Goal: Task Accomplishment & Management: Use online tool/utility

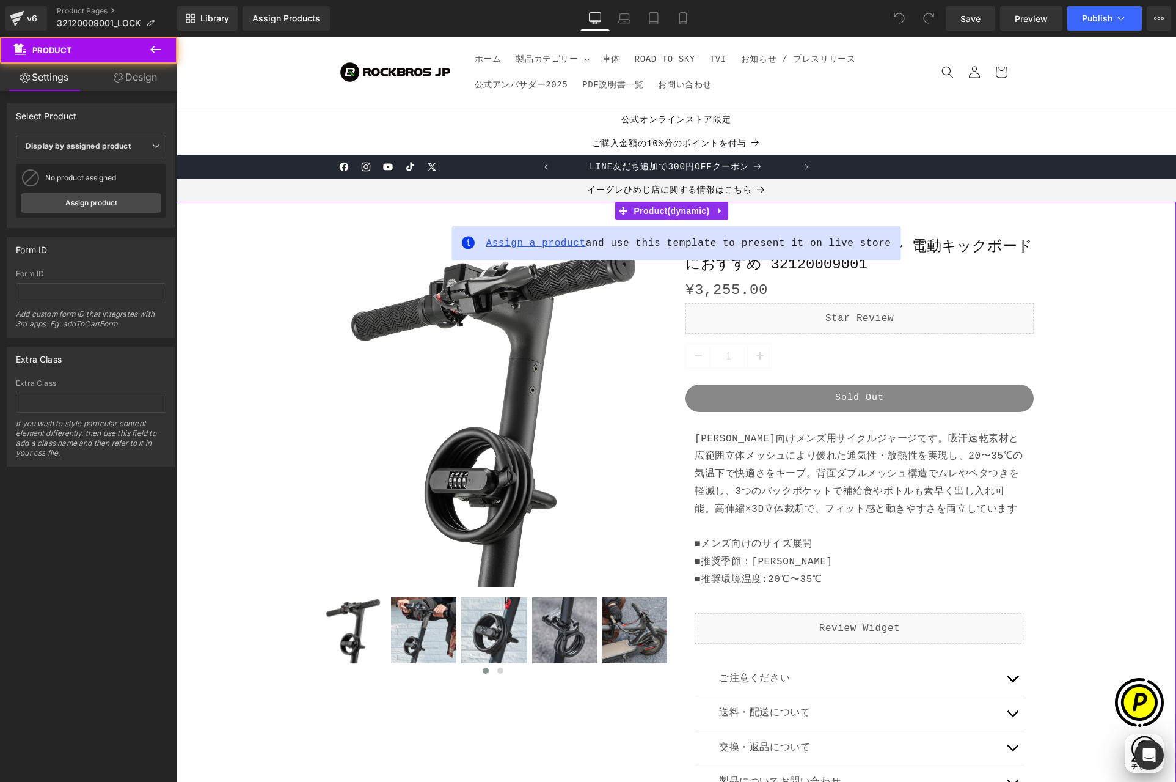
click at [512, 245] on span "Assign a product" at bounding box center [536, 243] width 100 height 11
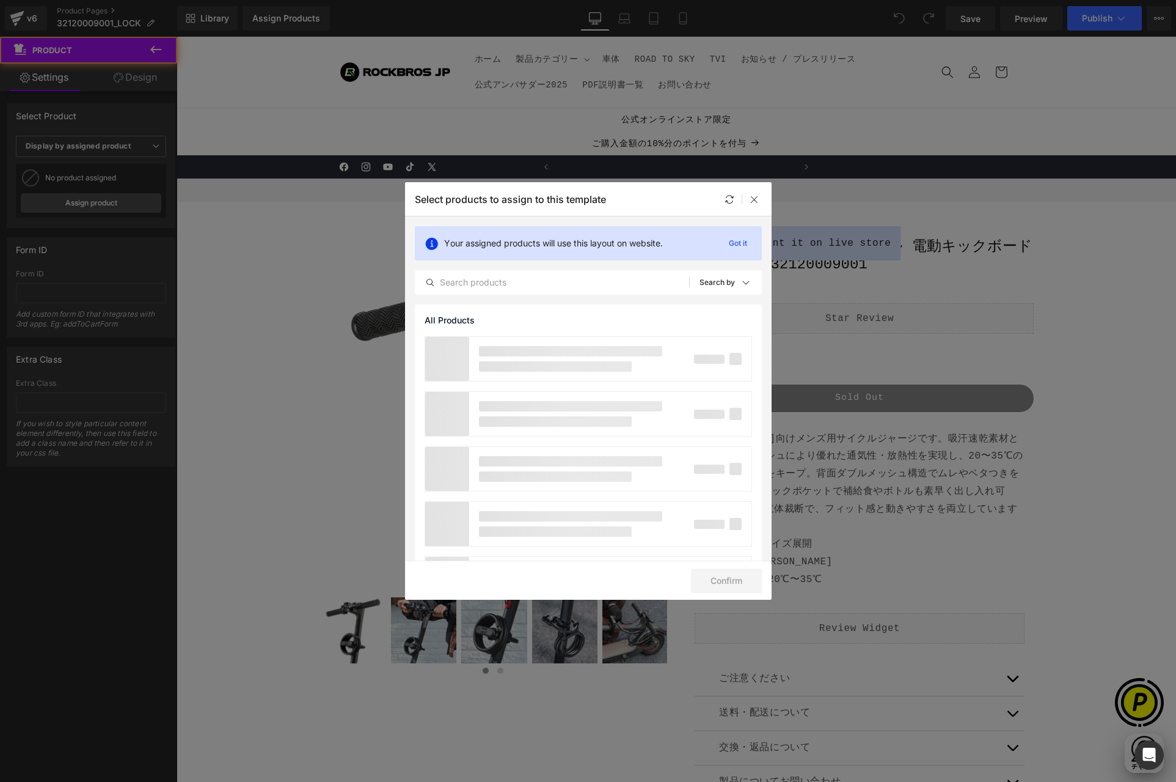
scroll to position [0, 238]
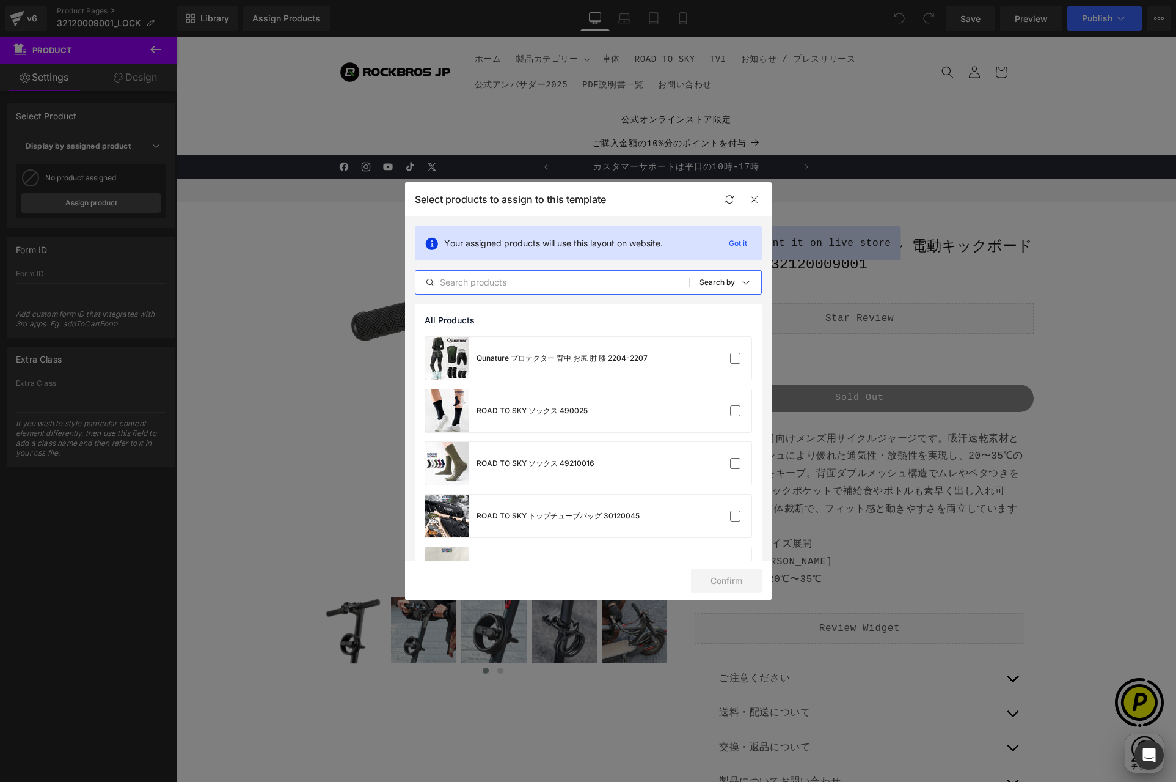
click at [514, 282] on input "text" at bounding box center [553, 282] width 274 height 15
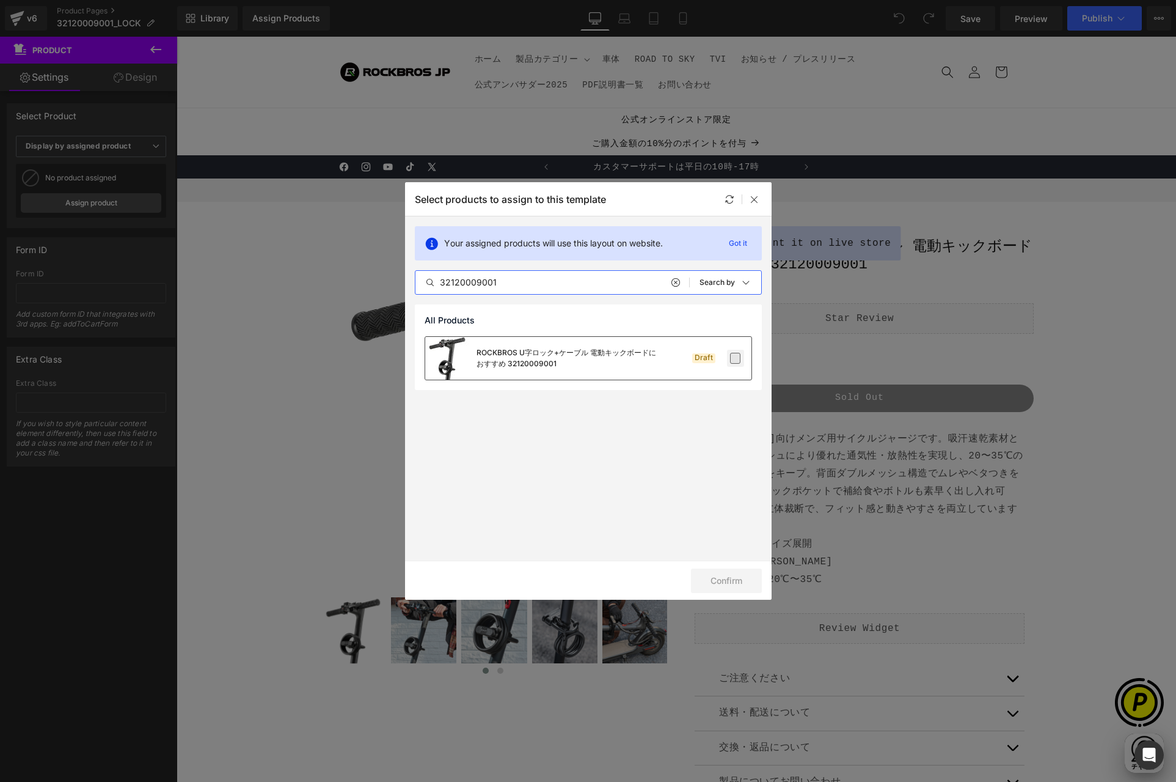
type input "32120009001"
click at [741, 358] on label at bounding box center [735, 358] width 11 height 11
click at [736, 358] on input "checkbox" at bounding box center [736, 358] width 0 height 0
click at [715, 576] on button "Confirm" at bounding box center [726, 580] width 71 height 24
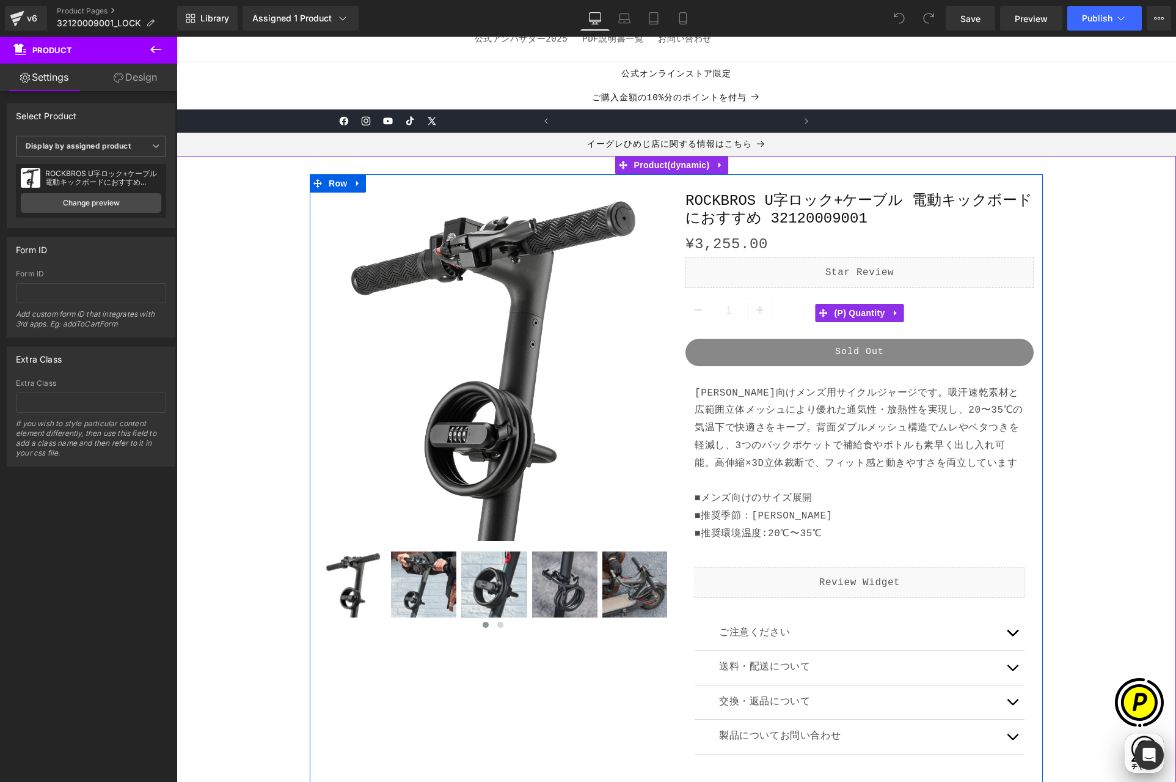
scroll to position [0, 238]
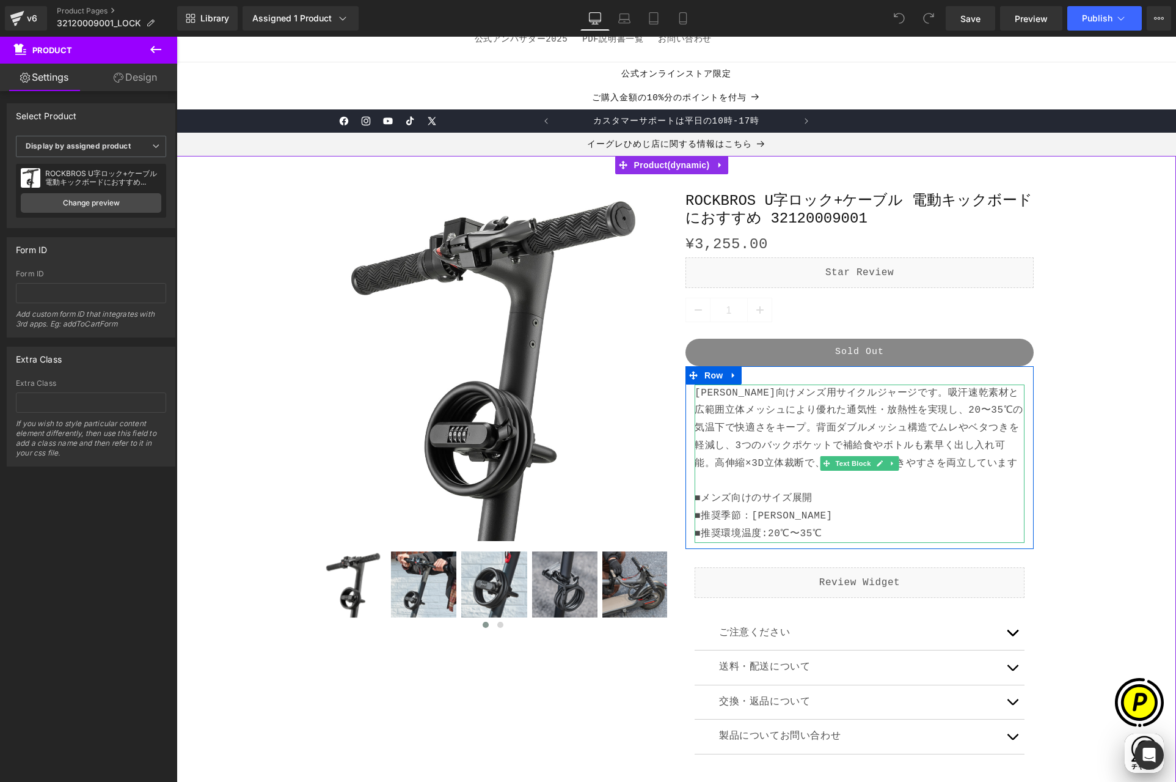
click at [750, 422] on p "[PERSON_NAME]向けメンズ用サイクルジャージです。吸汗速乾素材と広範囲立体メッシュにより優れた通気性・放熱性を実現し、20〜35℃の気温下で快適さを…" at bounding box center [860, 463] width 330 height 158
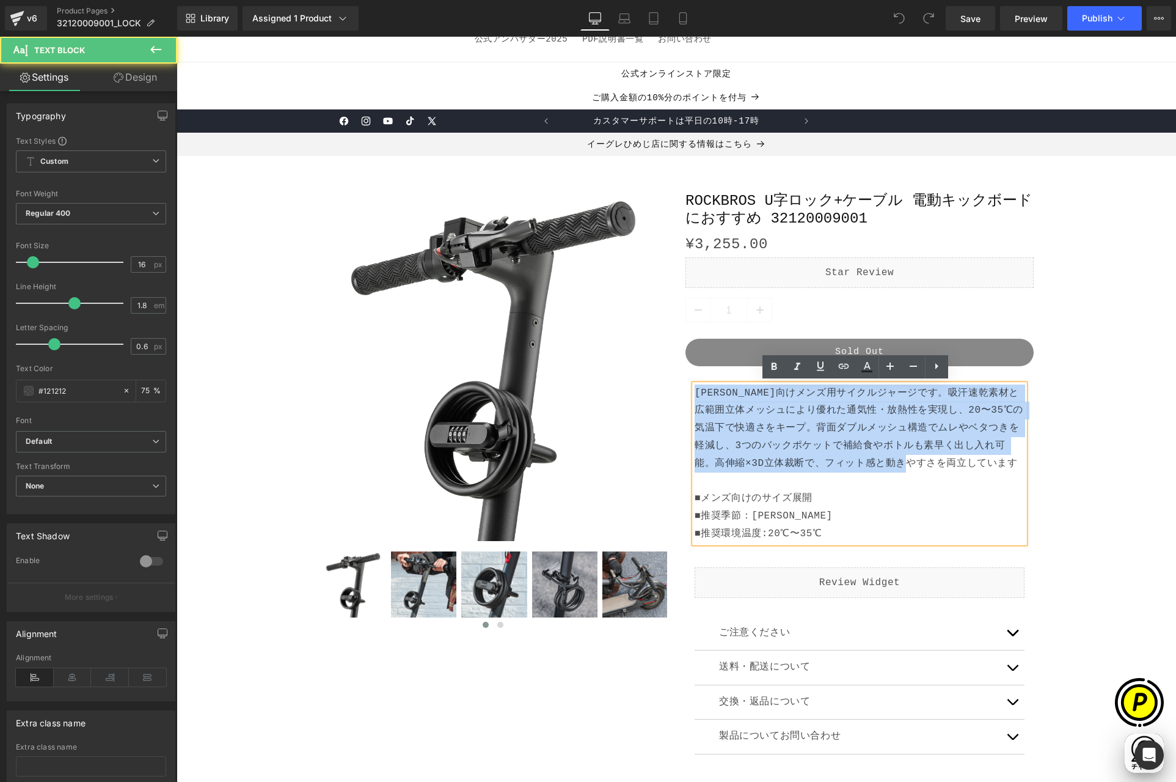
drag, startPoint x: 950, startPoint y: 461, endPoint x: 692, endPoint y: 397, distance: 266.3
click at [695, 397] on p "[PERSON_NAME]向けメンズ用サイクルジャージです。吸汗速乾素材と広範囲立体メッシュにより優れた通気性・放熱性を実現し、20〜35℃の気温下で快適さを…" at bounding box center [860, 463] width 330 height 158
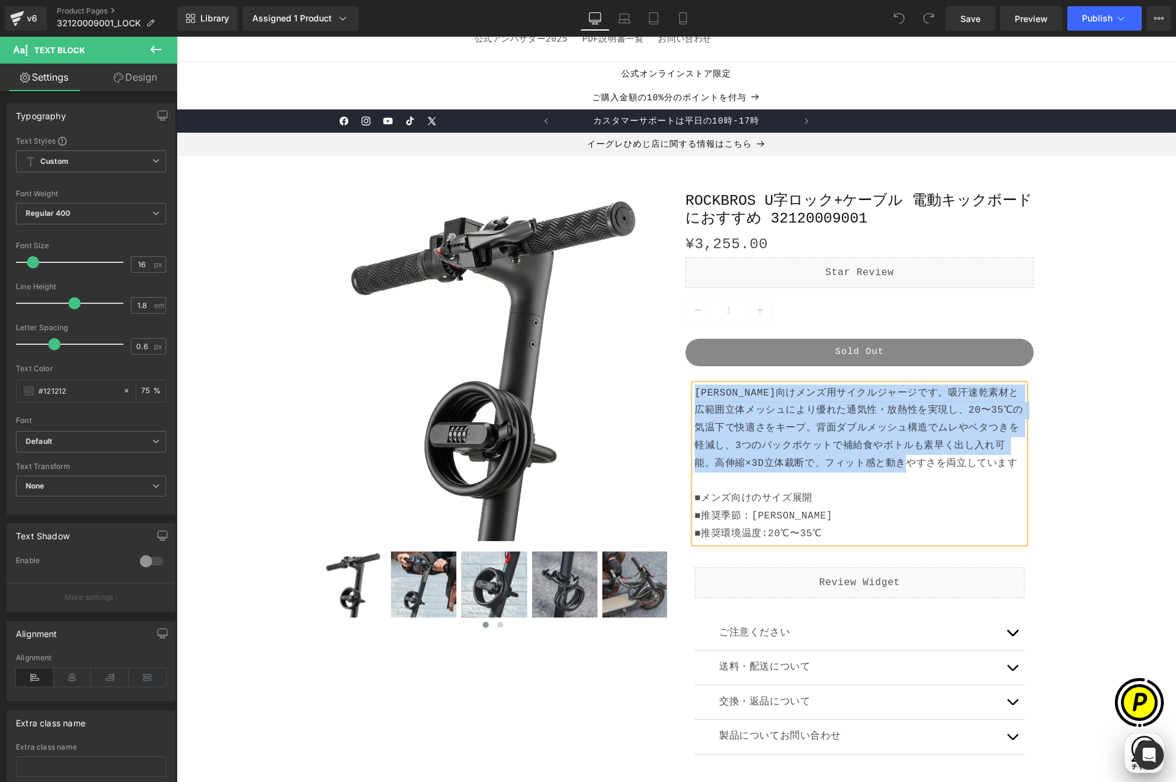
paste div
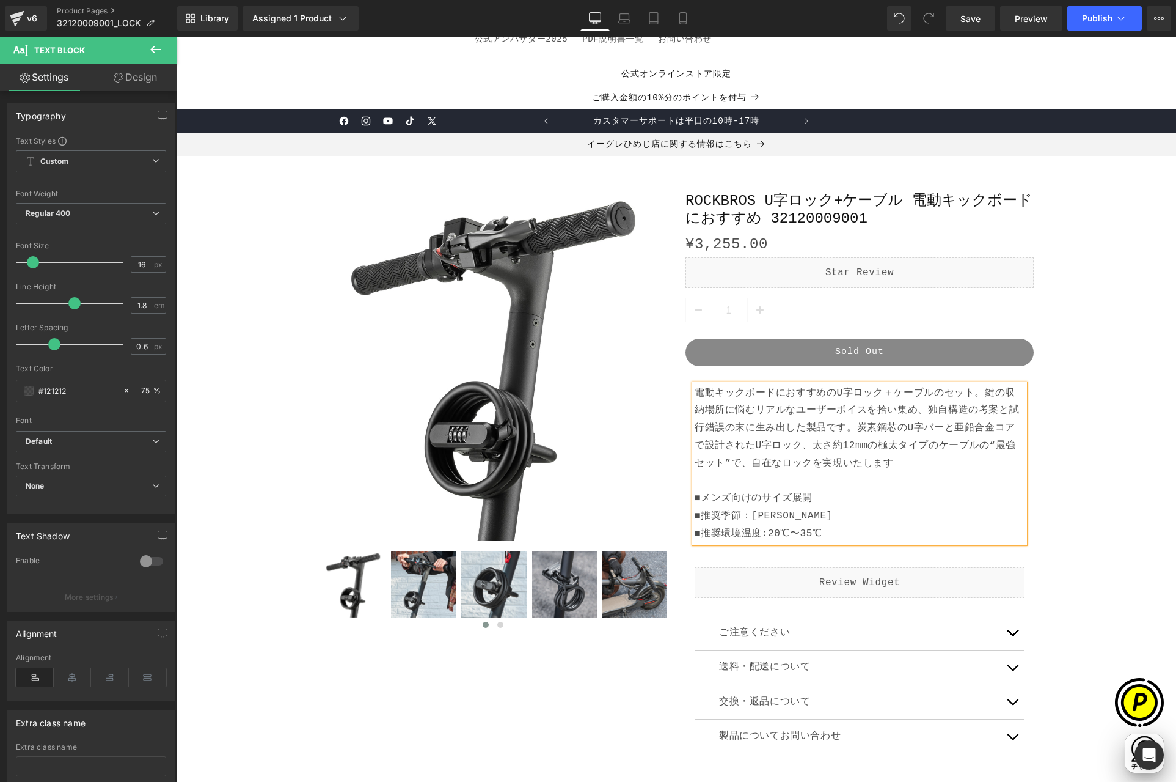
click at [981, 393] on p "電動キックボードにおすすめのU字ロック＋ケーブルのセット。鍵の収納場所に悩むリアルなユーザーボイスを拾い集め、独自構造の考案と試行錯誤の末に生み出した製品です…" at bounding box center [860, 463] width 330 height 158
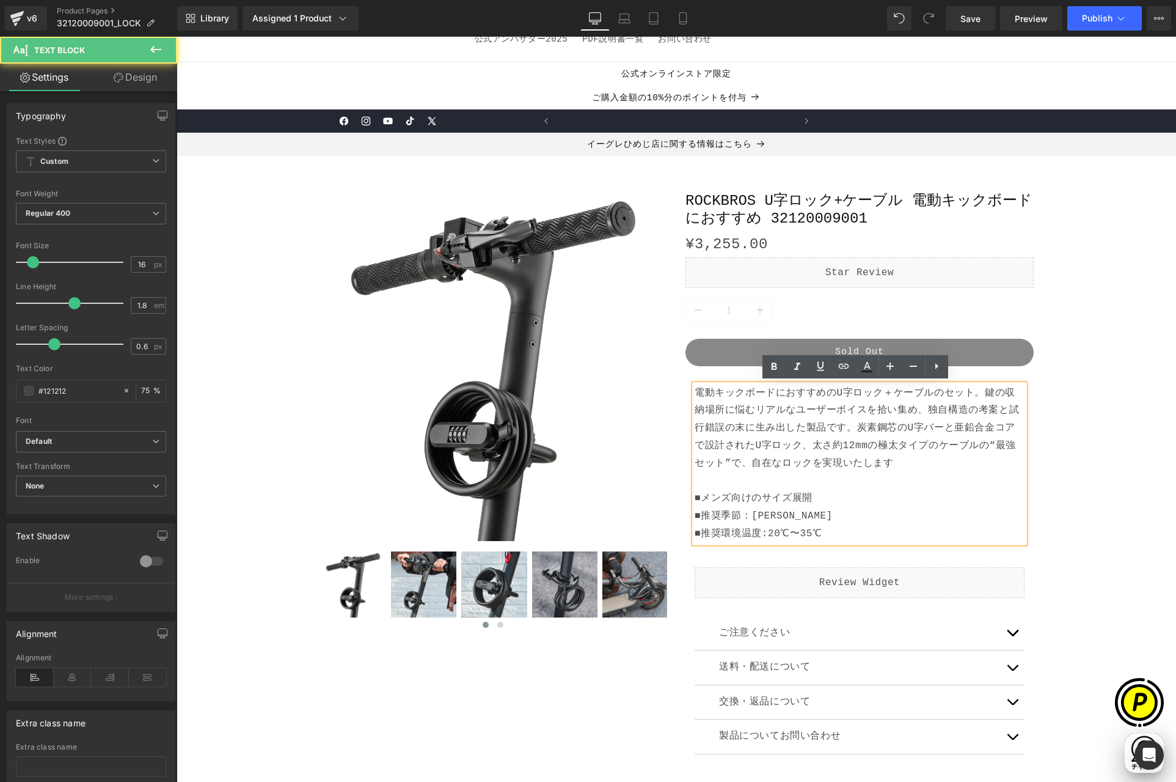
scroll to position [0, 477]
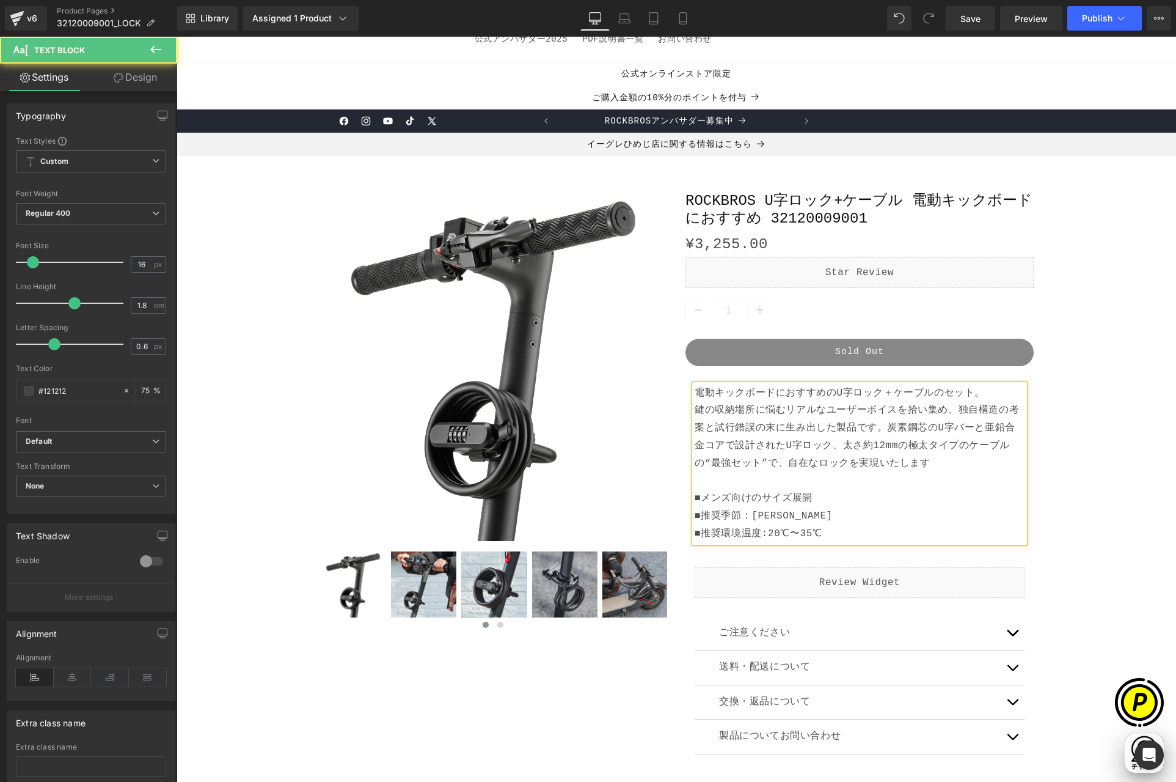
click at [984, 394] on p "電動キックボードにおすすめのU字ロック＋ケーブルのセット。 鍵の収納場所に悩むリアルなユーザーボイスを拾い集め、独自構造の考案と試行錯誤の末に生み出した製品で…" at bounding box center [860, 463] width 330 height 158
click at [804, 431] on p "電動キックボードにおすすめのU字ロック＋ケーブルのセット 鍵の収納場所に悩むリアルなユーザーボイスを拾い集め、独自構造の考案と試行錯誤の末に生み出した製品です…" at bounding box center [860, 463] width 330 height 158
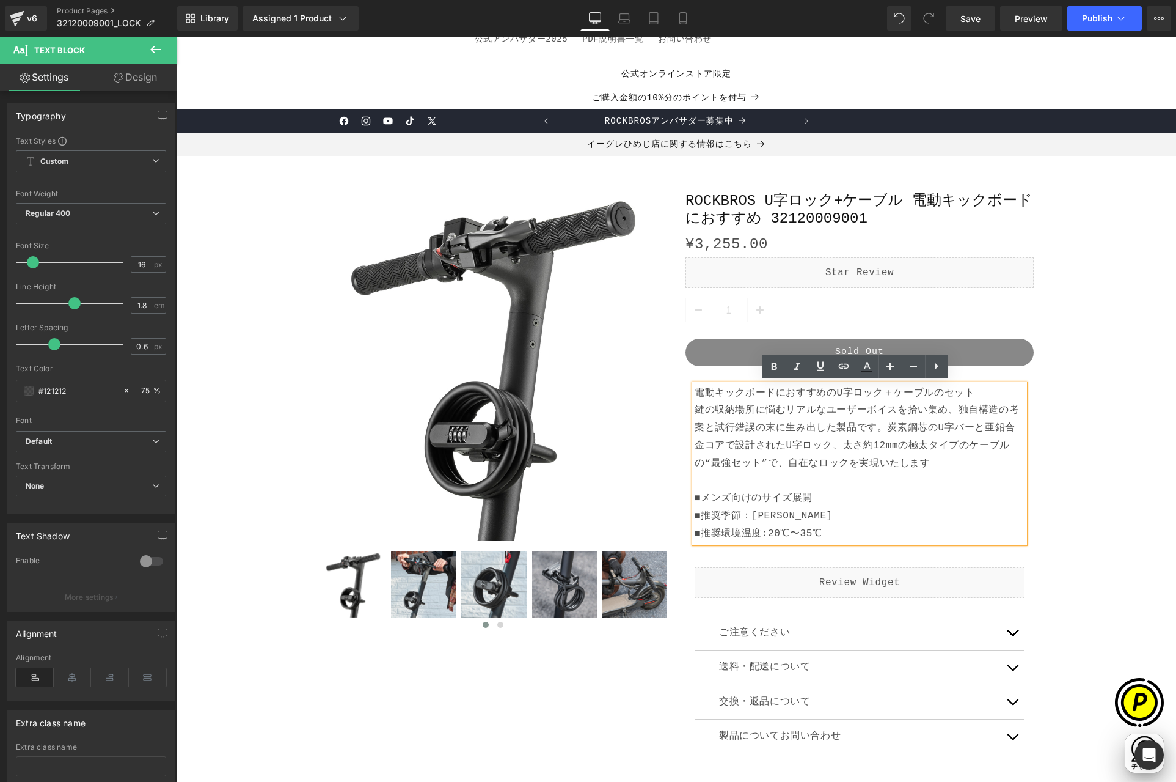
click at [883, 427] on p "電動キックボードにおすすめのU字ロック＋ケーブルのセット 鍵の収納場所に悩むリアルなユーザーボイスを拾い集め、独自構造の考案と試行錯誤の末に生み出した製品です…" at bounding box center [860, 463] width 330 height 158
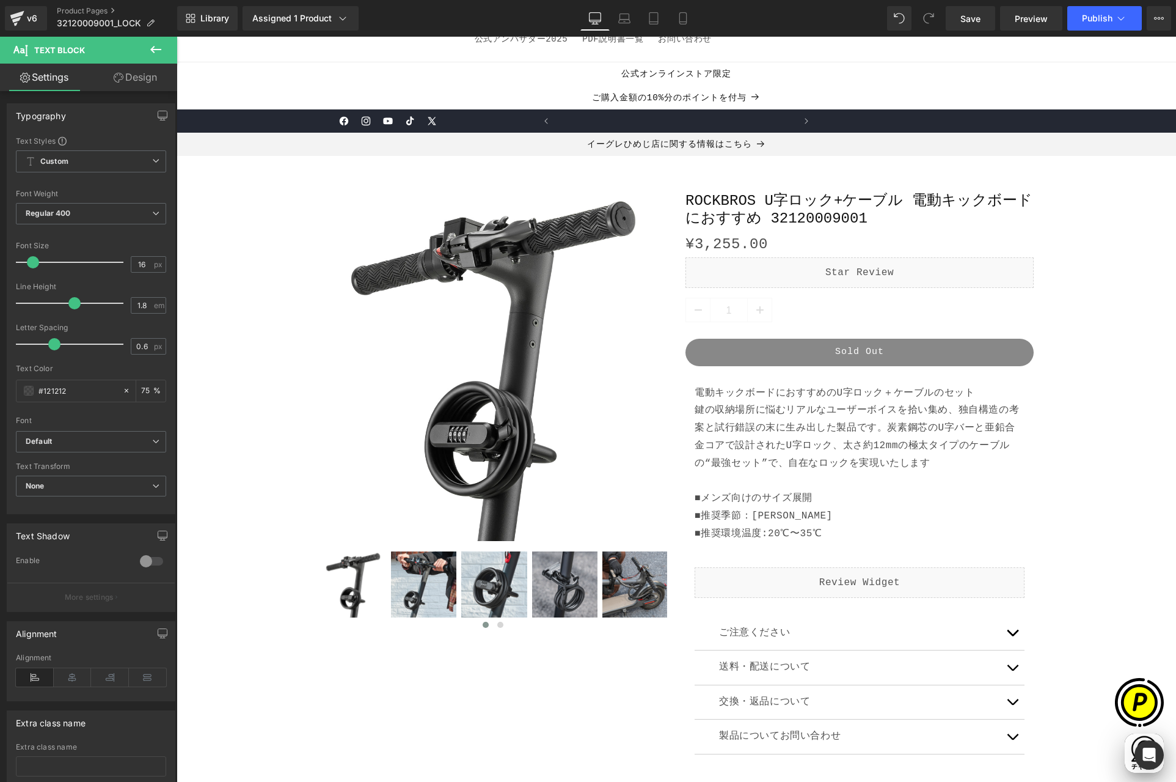
scroll to position [0, 238]
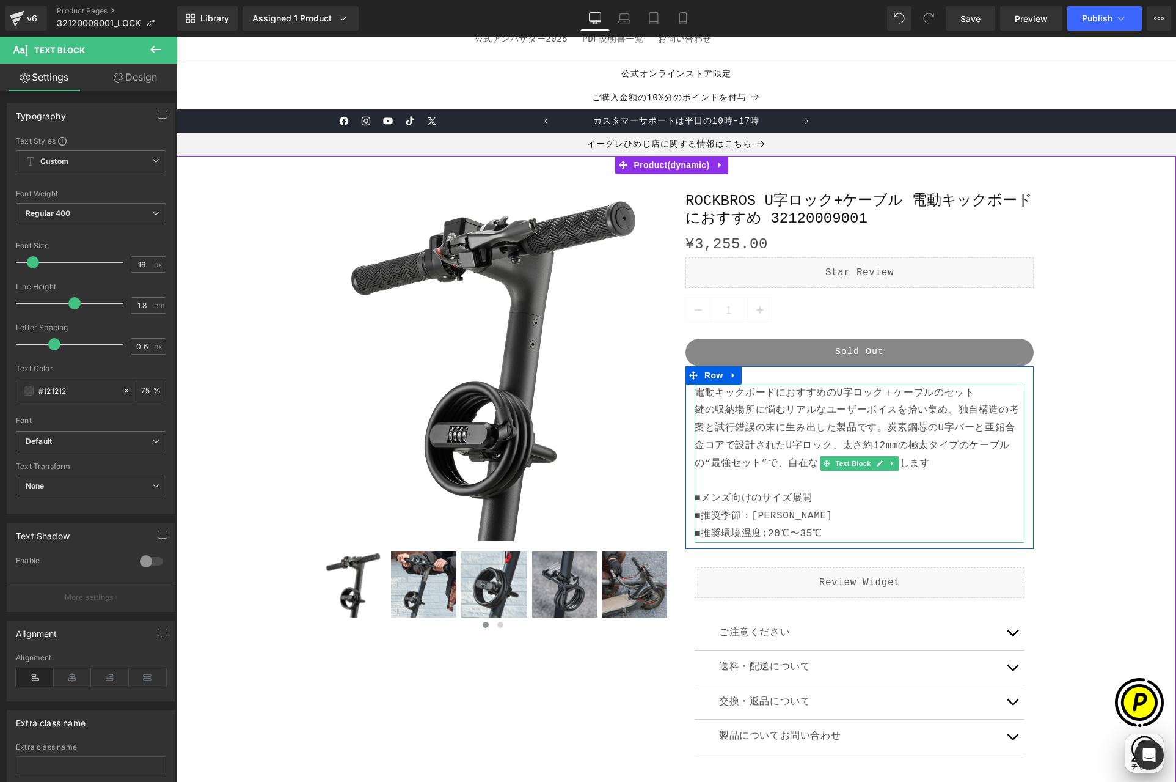
click at [748, 507] on p "電動キックボードにおすすめのU字ロック＋ケーブルのセット 鍵の収納場所に悩むリアルなユーザーボイスを拾い集め、独自構造の考案と試行錯誤の末に生み出した製品です…" at bounding box center [860, 463] width 330 height 158
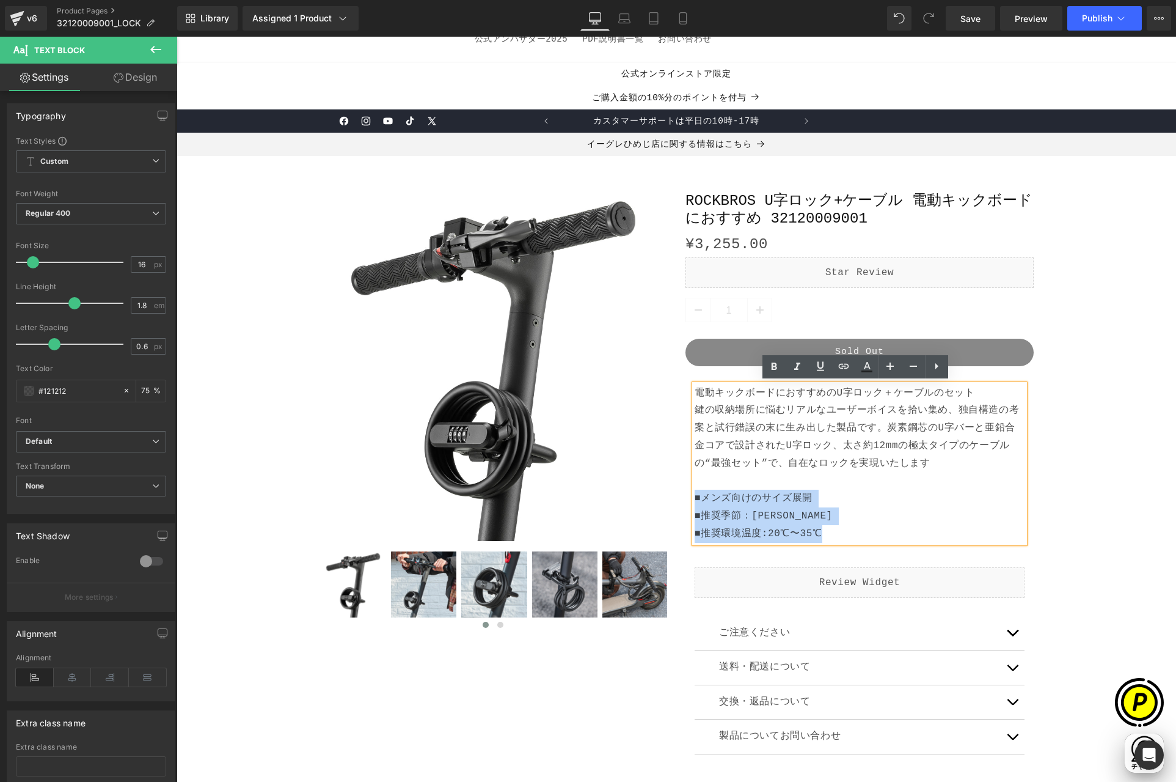
drag, startPoint x: 694, startPoint y: 497, endPoint x: 816, endPoint y: 529, distance: 126.4
click at [816, 529] on p "電動キックボードにおすすめのU字ロック＋ケーブルのセット 鍵の収納場所に悩むリアルなユーザーボイスを拾い集め、独自構造の考案と試行錯誤の末に生み出した製品です…" at bounding box center [860, 463] width 330 height 158
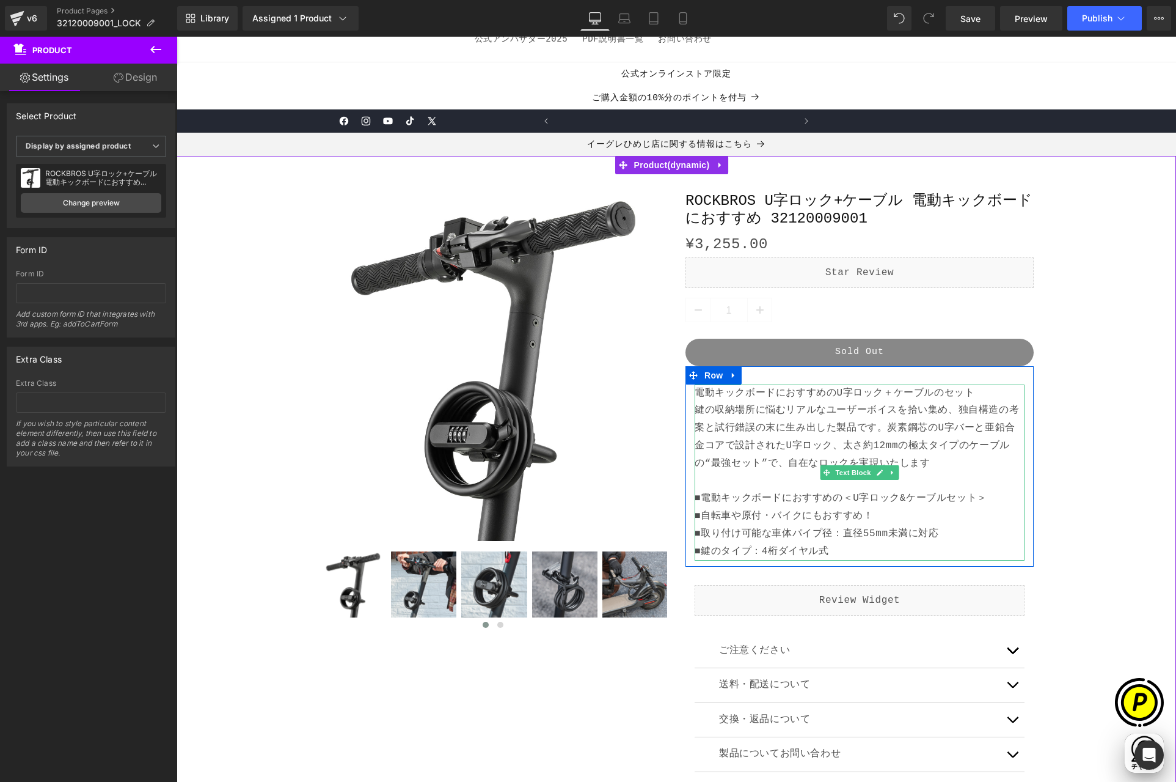
scroll to position [0, 477]
click at [827, 503] on p "電動キックボードにおすすめのU字ロック＋ケーブルのセット 鍵の収納場所に悩むリアルなユーザーボイスを拾い集め、独自構造の考案と試行錯誤の末に生み出した製品です…" at bounding box center [860, 445] width 330 height 123
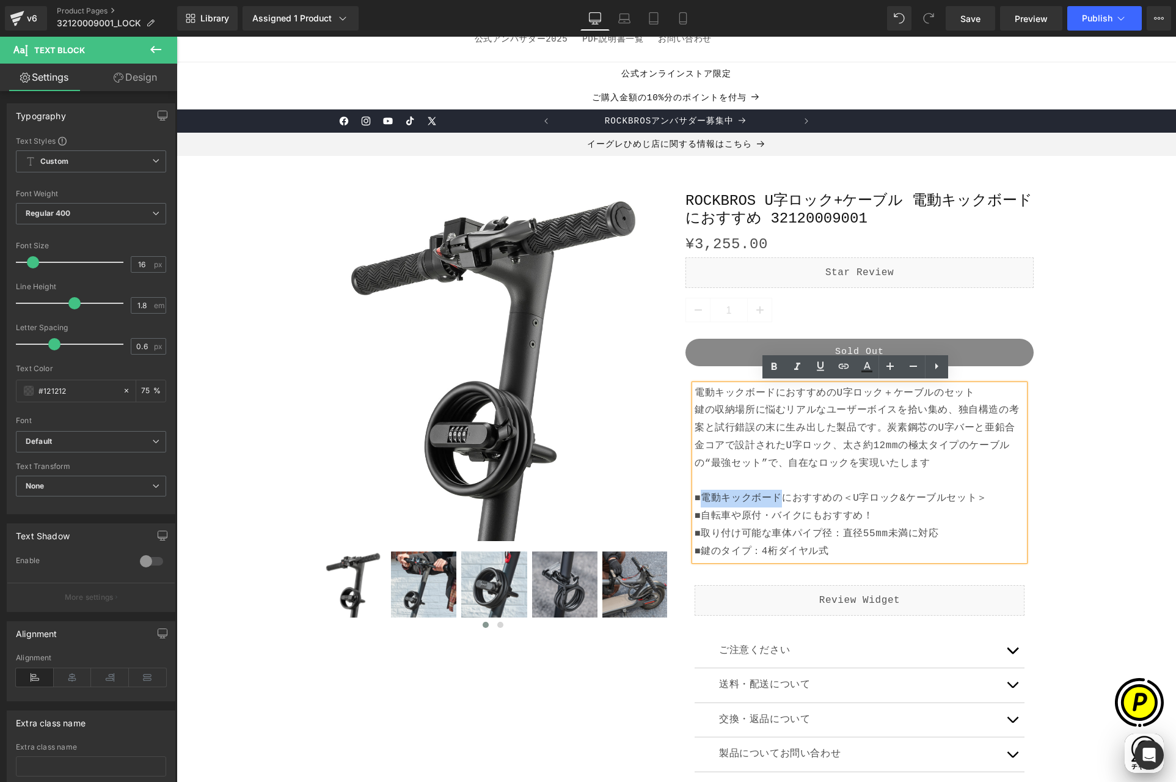
drag, startPoint x: 698, startPoint y: 493, endPoint x: 775, endPoint y: 493, distance: 77.0
click at [775, 493] on p "電動キックボードにおすすめのU字ロック＋ケーブルのセット 鍵の収納場所に悩むリアルなユーザーボイスを拾い集め、独自構造の考案と試行錯誤の末に生み出した製品です…" at bounding box center [860, 445] width 330 height 123
copy p "電動キックボード"
click at [698, 514] on p "■自転車や原付・バイクにもおすすめ！" at bounding box center [860, 516] width 330 height 18
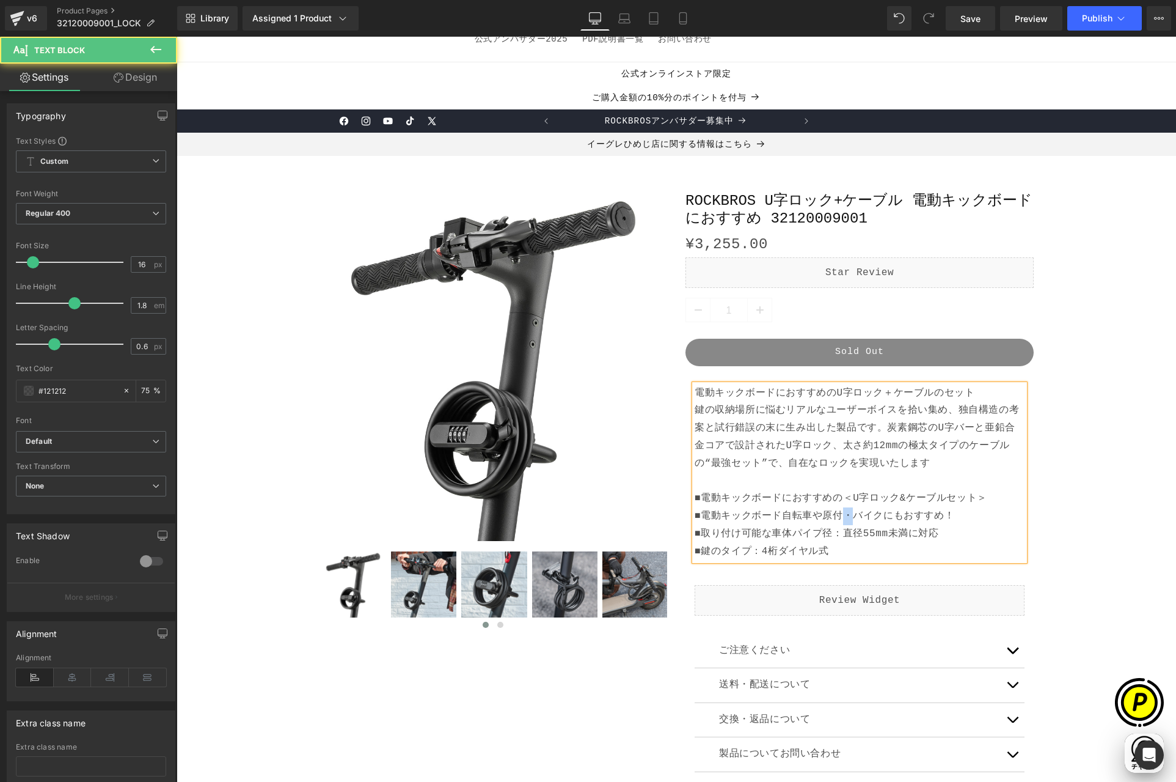
drag, startPoint x: 840, startPoint y: 514, endPoint x: 849, endPoint y: 513, distance: 8.6
click at [849, 513] on p "■電動キックボード自転車や原付・バイクにもおすすめ！" at bounding box center [860, 516] width 330 height 18
copy p "・"
click at [777, 513] on p "■電動キックボード自転車や原付・バイクにもおすすめ！" at bounding box center [860, 516] width 330 height 18
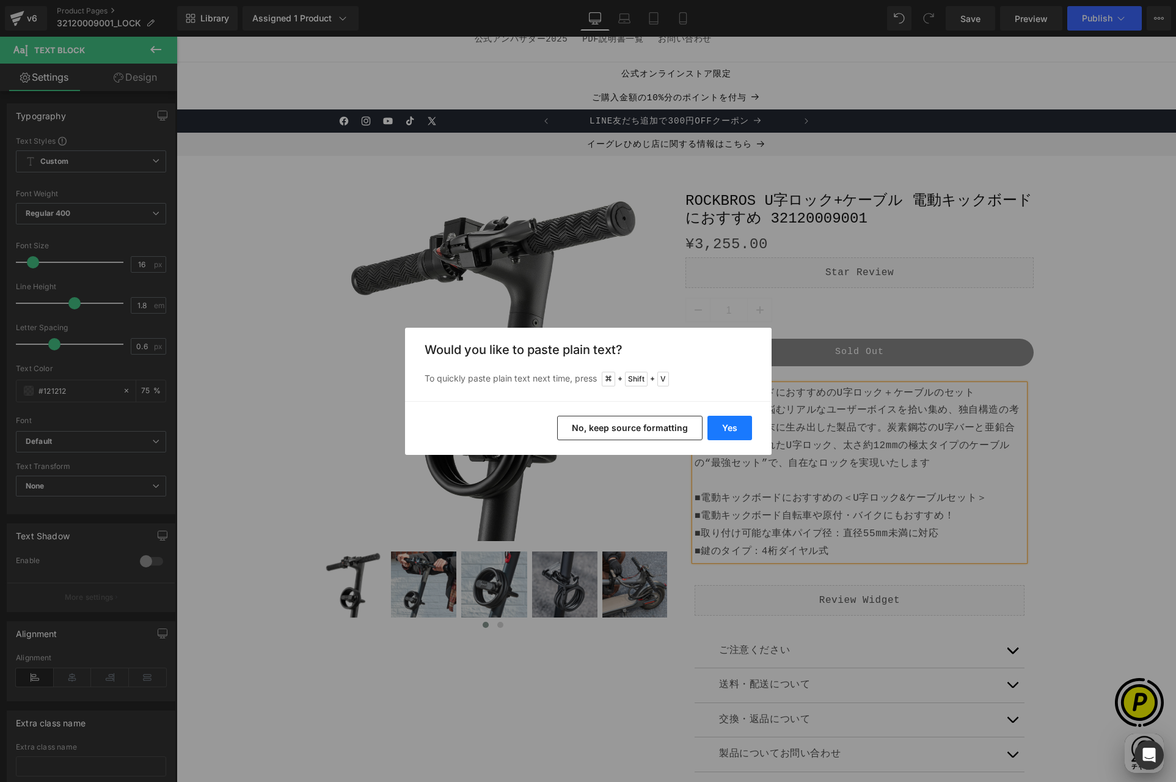
drag, startPoint x: 733, startPoint y: 424, endPoint x: 653, endPoint y: 458, distance: 87.6
click at [733, 424] on button "Yes" at bounding box center [730, 428] width 45 height 24
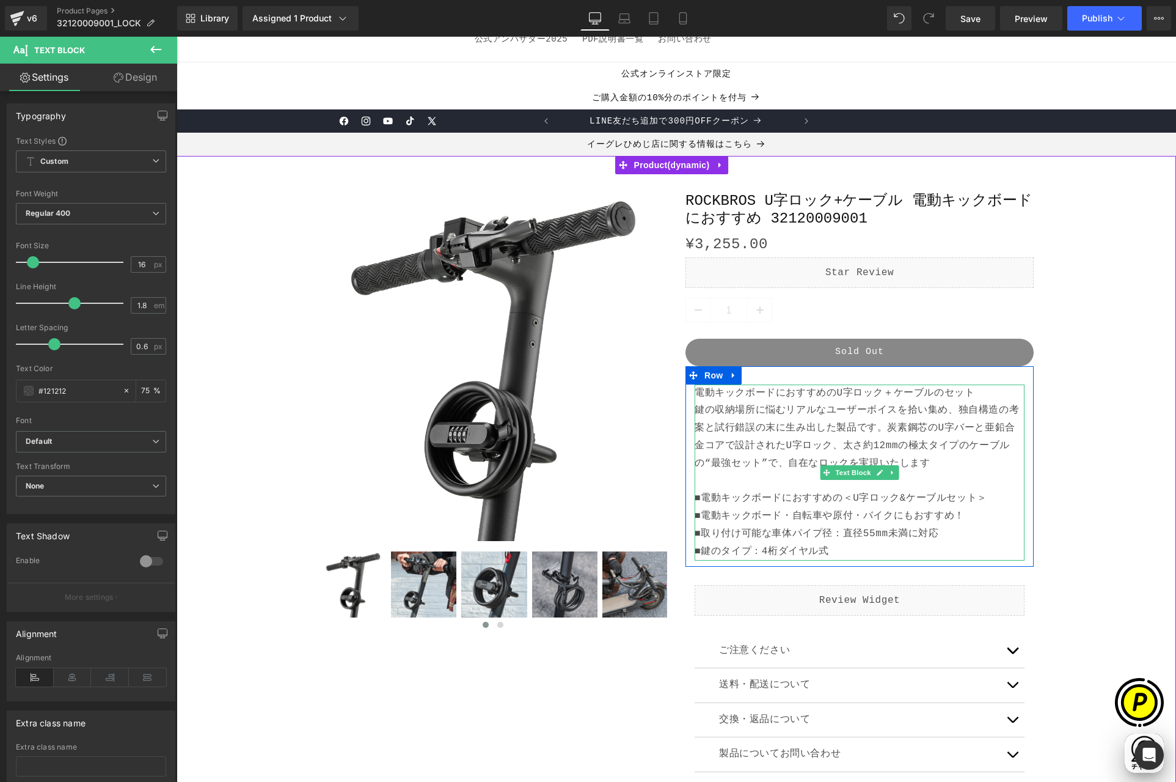
click at [852, 520] on p "■電動キックボード・自転車や原付・バイクにもおすすめ！" at bounding box center [860, 516] width 330 height 18
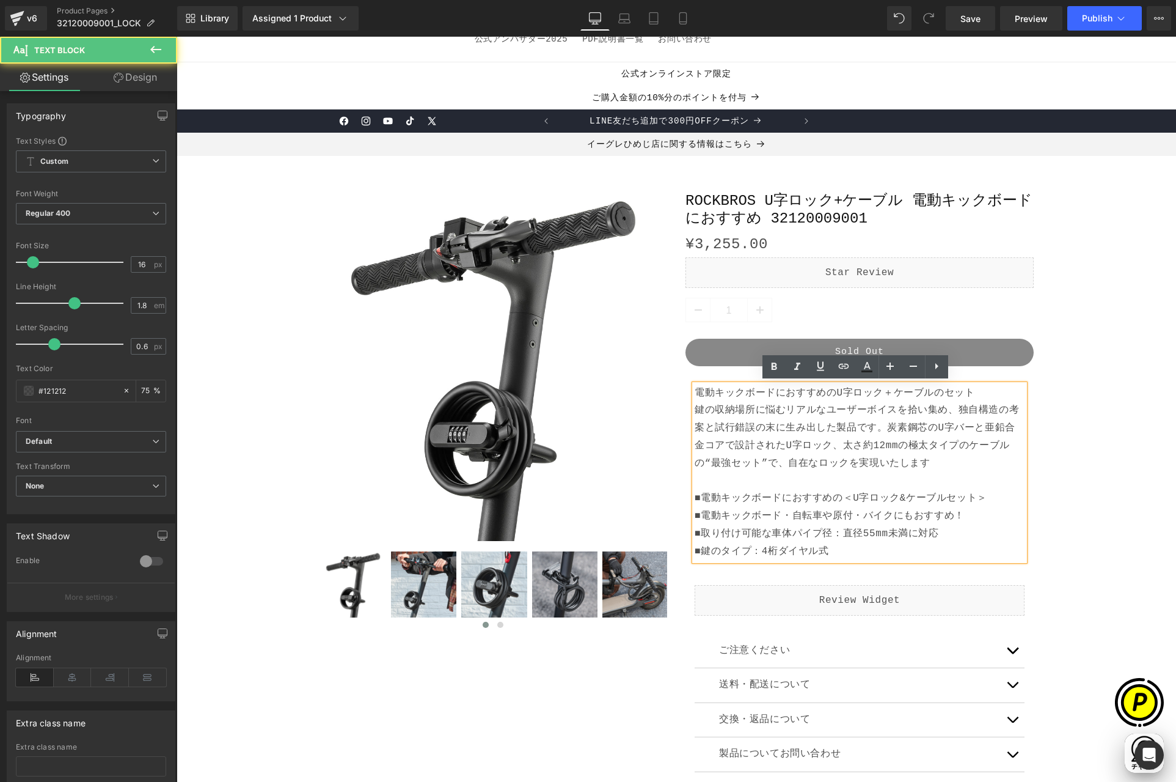
click at [959, 513] on p "■電動キックボード・自転車や原付・バイクにもおすすめ！" at bounding box center [860, 516] width 330 height 18
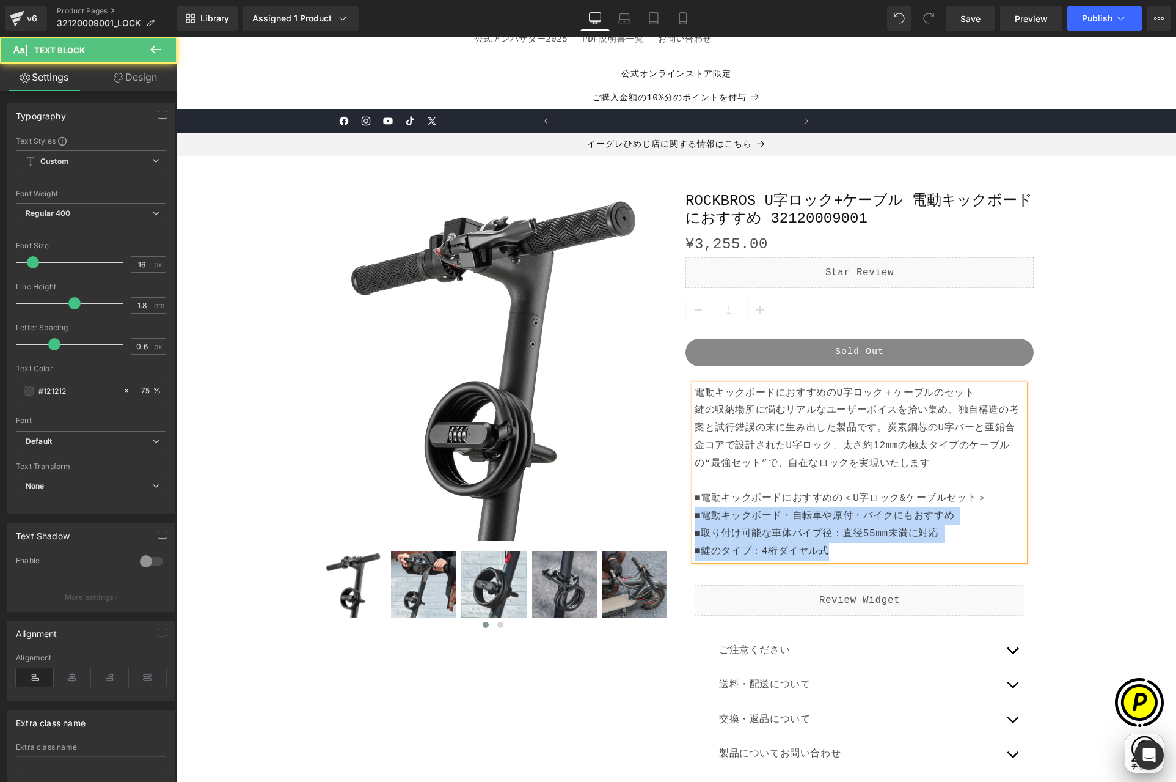
drag, startPoint x: 989, startPoint y: 497, endPoint x: 687, endPoint y: 497, distance: 301.9
click at [695, 497] on div "電動キックボードにおすすめのU字ロック＋ケーブルのセット 鍵の収納場所に悩むリアルなユーザーボイスを拾い集め、独自構造の考案と試行錯誤の末に生み出した製品です…" at bounding box center [860, 472] width 330 height 176
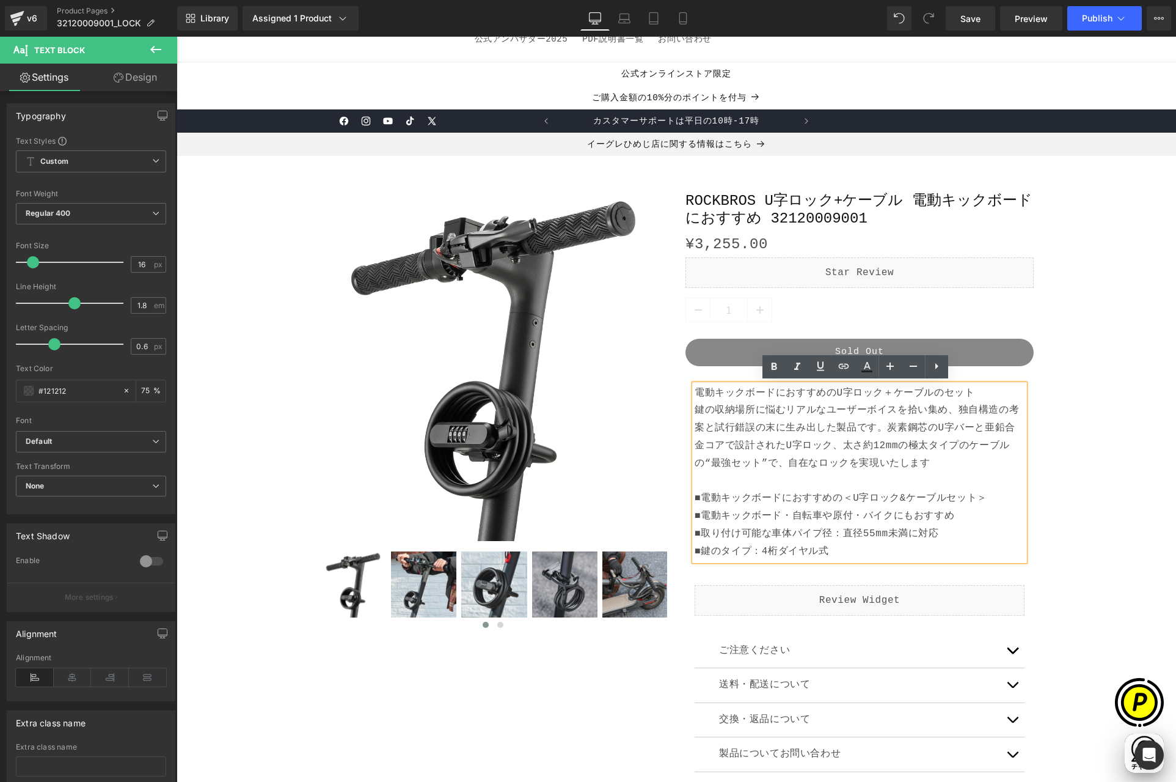
click at [703, 498] on p "電動キックボードにおすすめのU字ロック＋ケーブルのセット 鍵の収納場所に悩むリアルなユーザーボイスを拾い集め、独自構造の考案と試行錯誤の末に生み出した製品です…" at bounding box center [860, 445] width 330 height 123
drag, startPoint x: 691, startPoint y: 497, endPoint x: 986, endPoint y: 496, distance: 295.2
click at [986, 496] on p "電動キックボードにおすすめのU字ロック＋ケーブルのセット 鍵の収納場所に悩むリアルなユーザーボイスを拾い集め、独自構造の考案と試行錯誤の末に生み出した製品です…" at bounding box center [860, 445] width 330 height 123
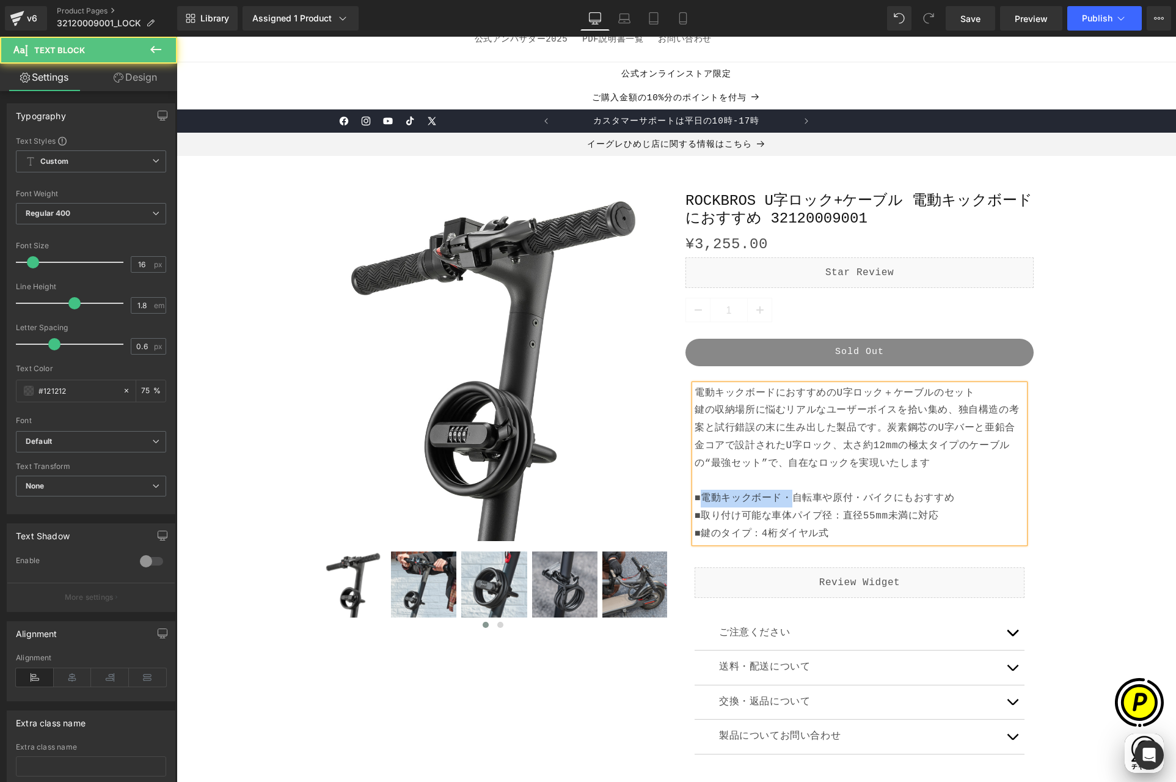
drag, startPoint x: 696, startPoint y: 496, endPoint x: 792, endPoint y: 495, distance: 95.9
click at [792, 495] on p "■電動キックボード・自転車や原付・バイクにもおすすめ" at bounding box center [860, 498] width 330 height 18
click at [879, 497] on p "■自転車や原付・バイクにもおすすめ" at bounding box center [860, 498] width 330 height 18
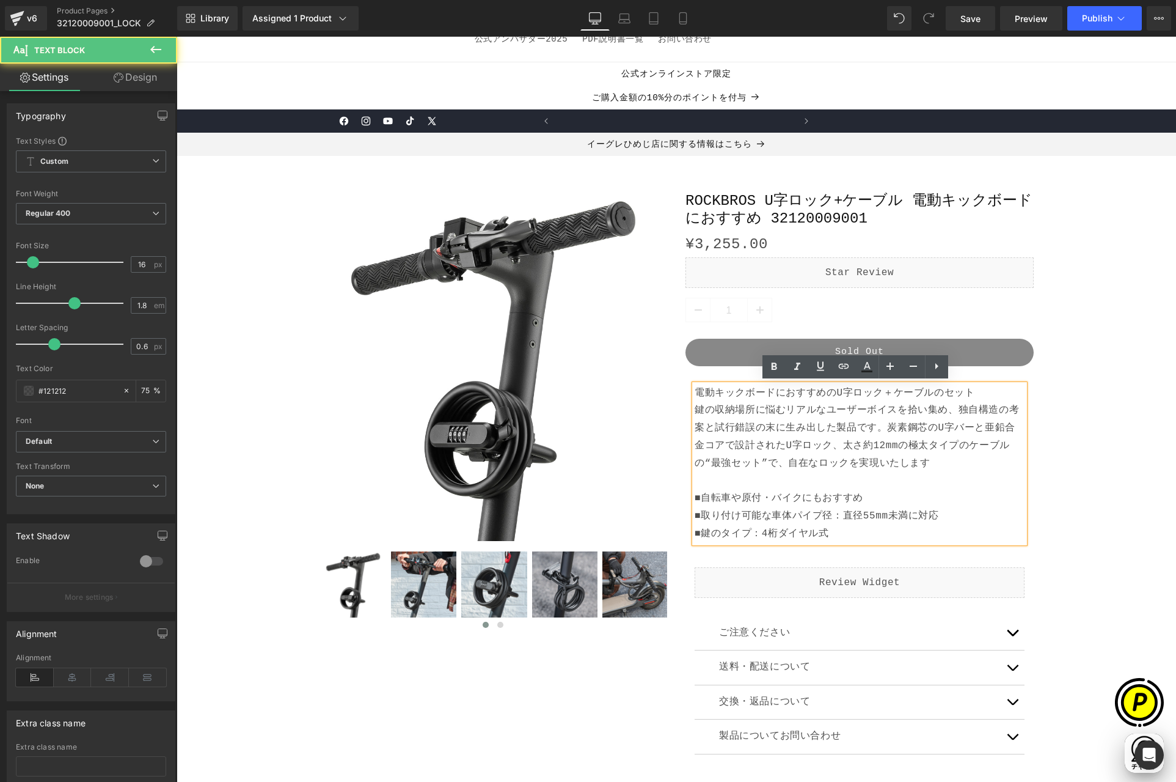
scroll to position [0, 477]
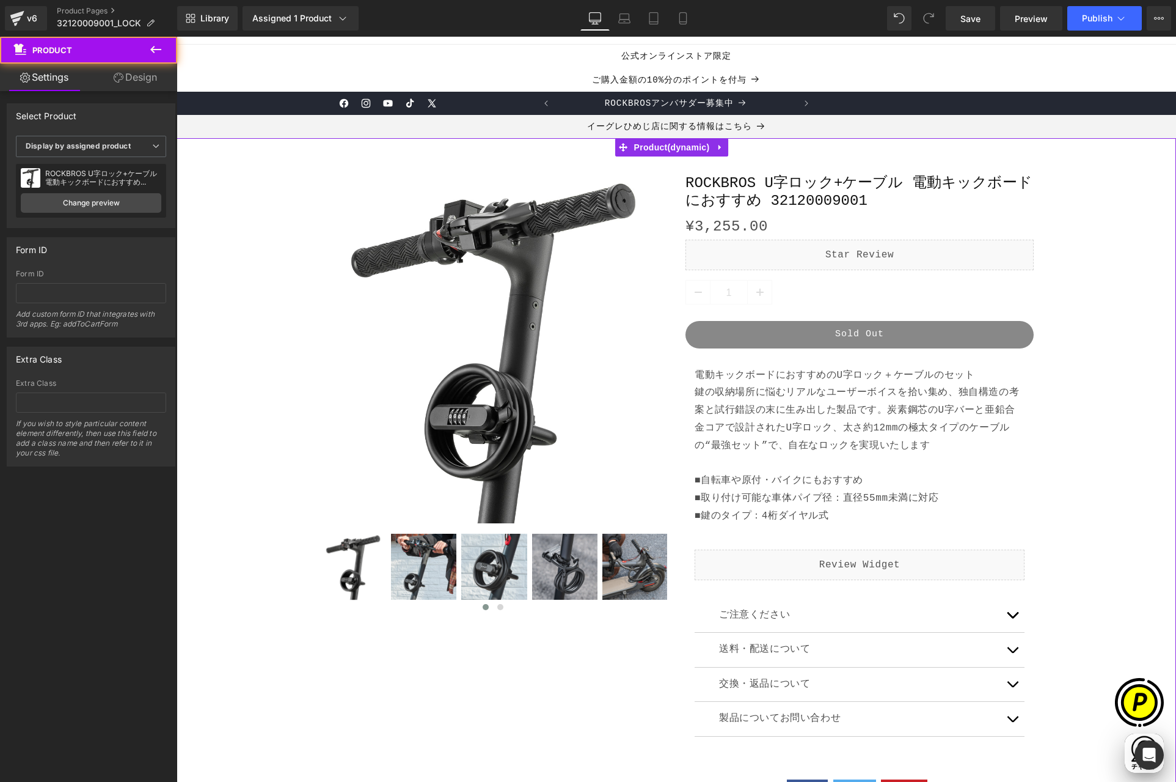
scroll to position [90, 0]
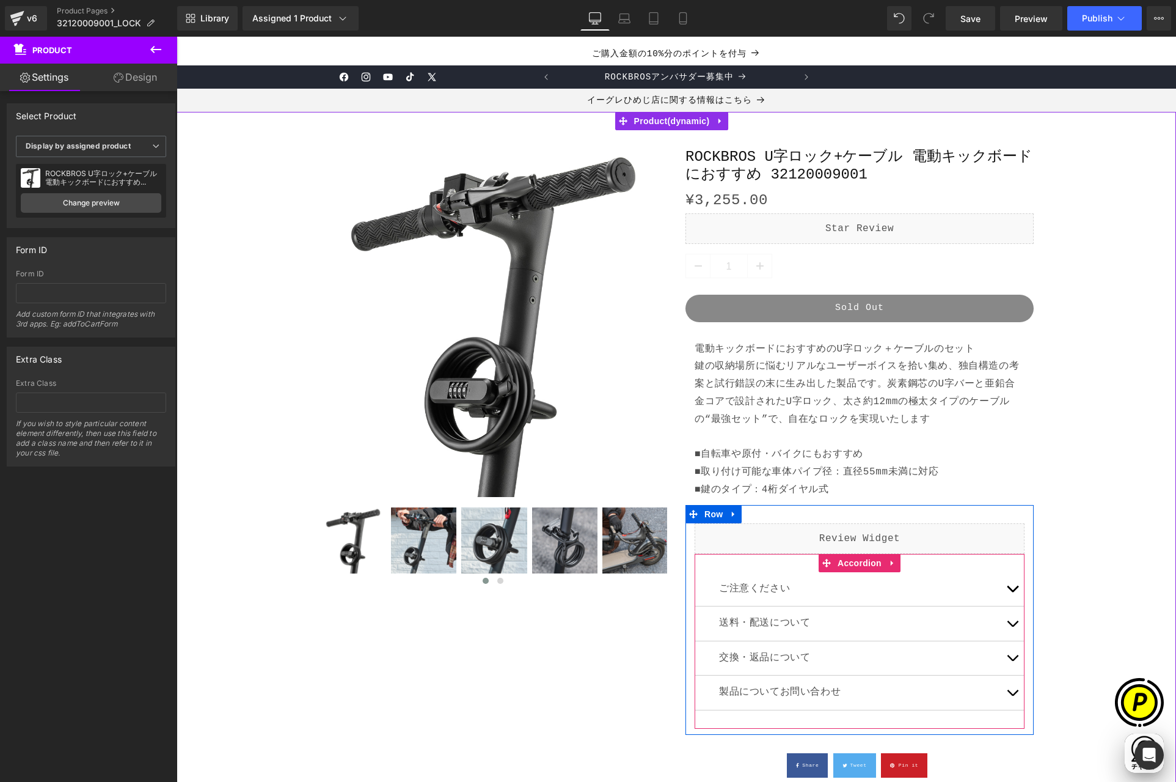
click at [1010, 584] on button "button" at bounding box center [1012, 589] width 24 height 34
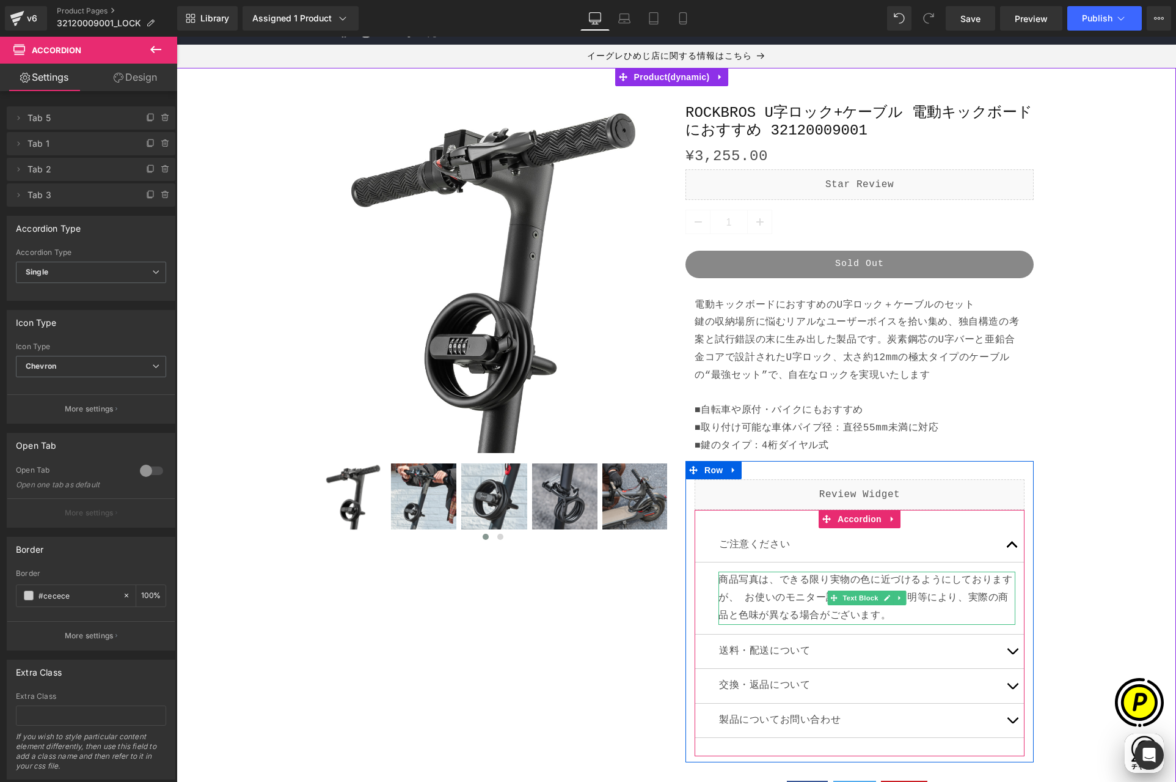
scroll to position [0, 238]
click at [719, 579] on p "商品写真は、できる限り実物の色に近づけるようにしておりますが、 お使いのモニター設定・お部屋の照明等により、実際の商品と色味が異なる場合がございます。" at bounding box center [867, 597] width 297 height 53
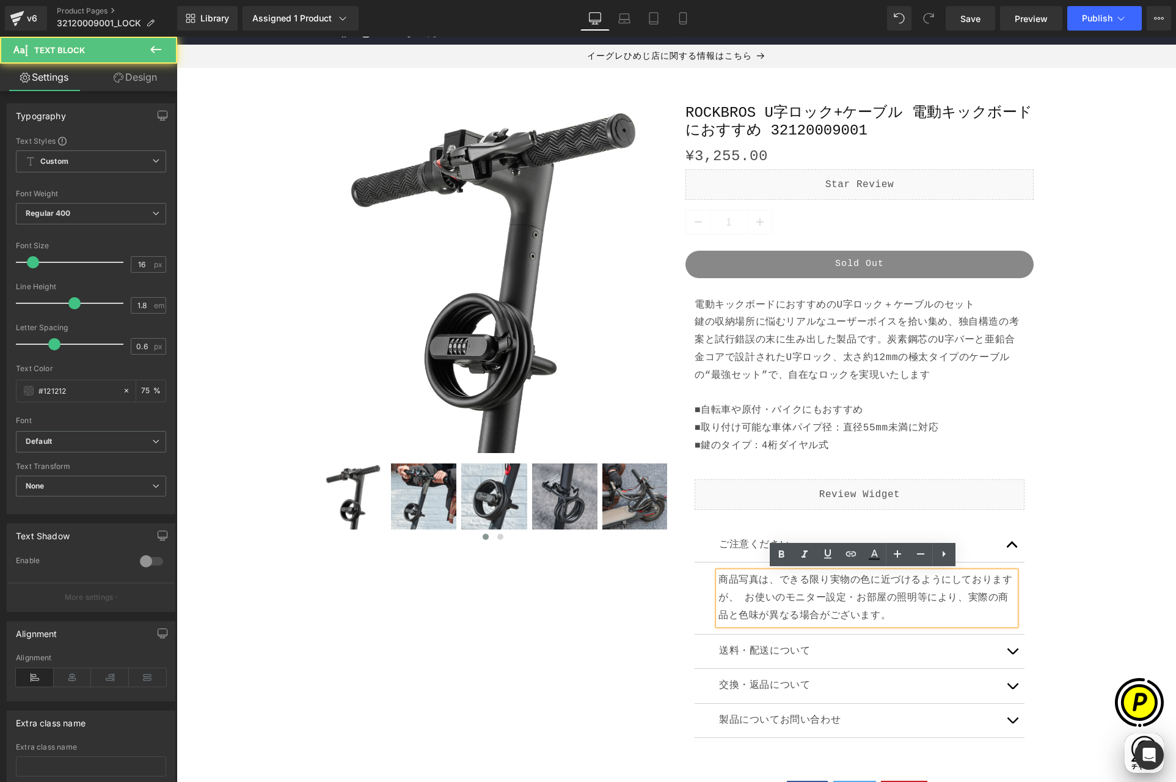
click at [719, 579] on p "商品写真は、できる限り実物の色に近づけるようにしておりますが、 お使いのモニター設定・お部屋の照明等により、実際の商品と色味が異なる場合がございます。" at bounding box center [867, 597] width 297 height 53
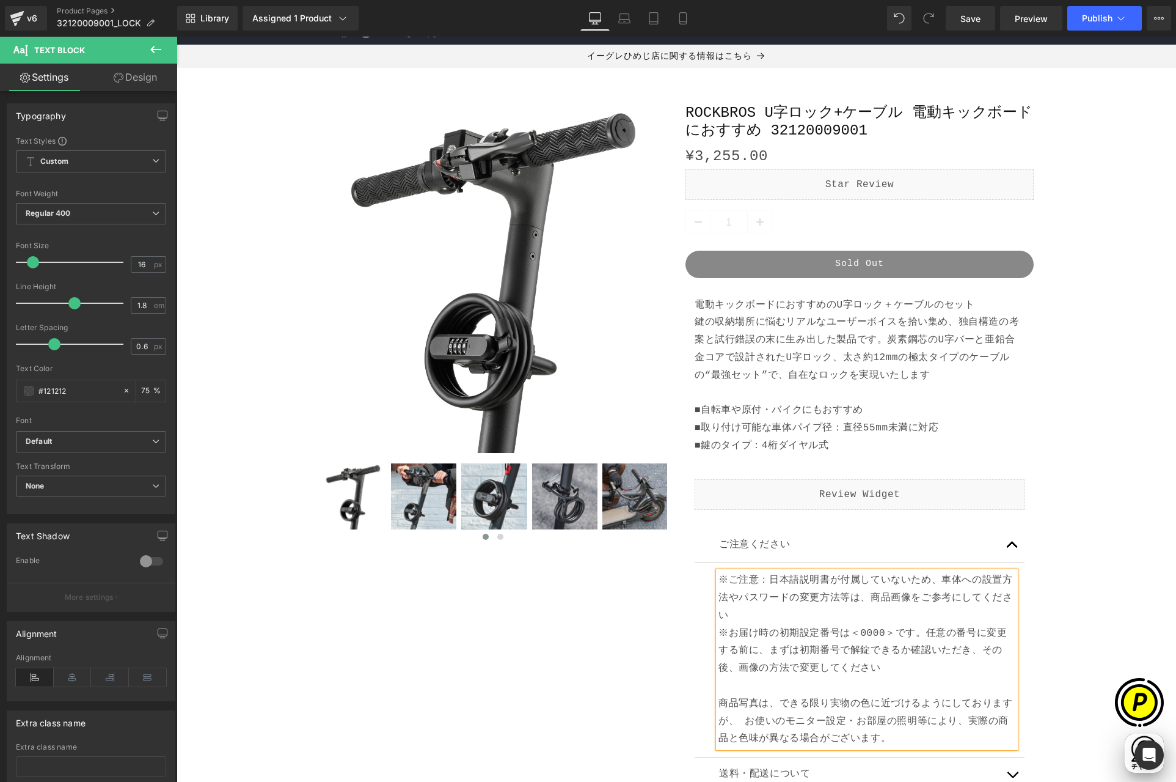
scroll to position [0, 477]
click at [763, 579] on p "※ご注意：日本語説明書が付属していないため、車体への設置方法やパスワードの変更方法等は、商品画像をご参考にしてください" at bounding box center [867, 597] width 297 height 53
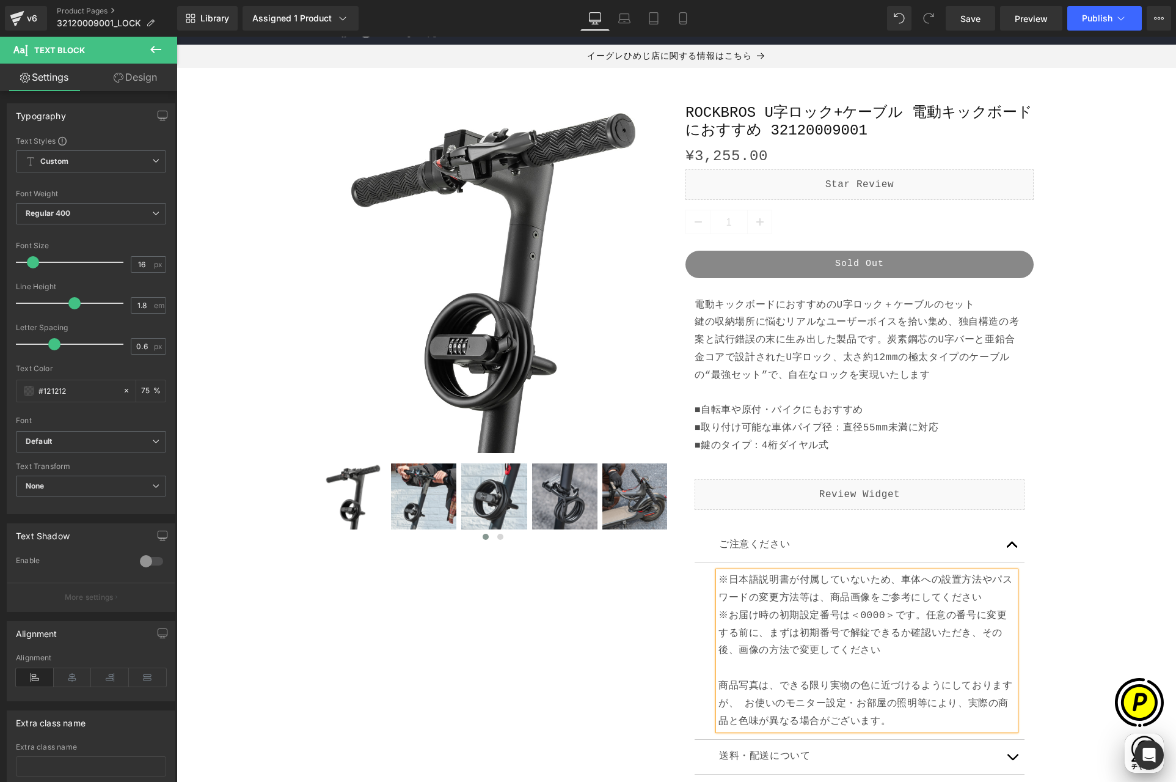
scroll to position [0, 0]
click at [987, 597] on p "※日本語説明書が付属していないため、車体への設置方法やパスワードの変更方法等は、商品画像をご参考にしてください" at bounding box center [867, 588] width 297 height 35
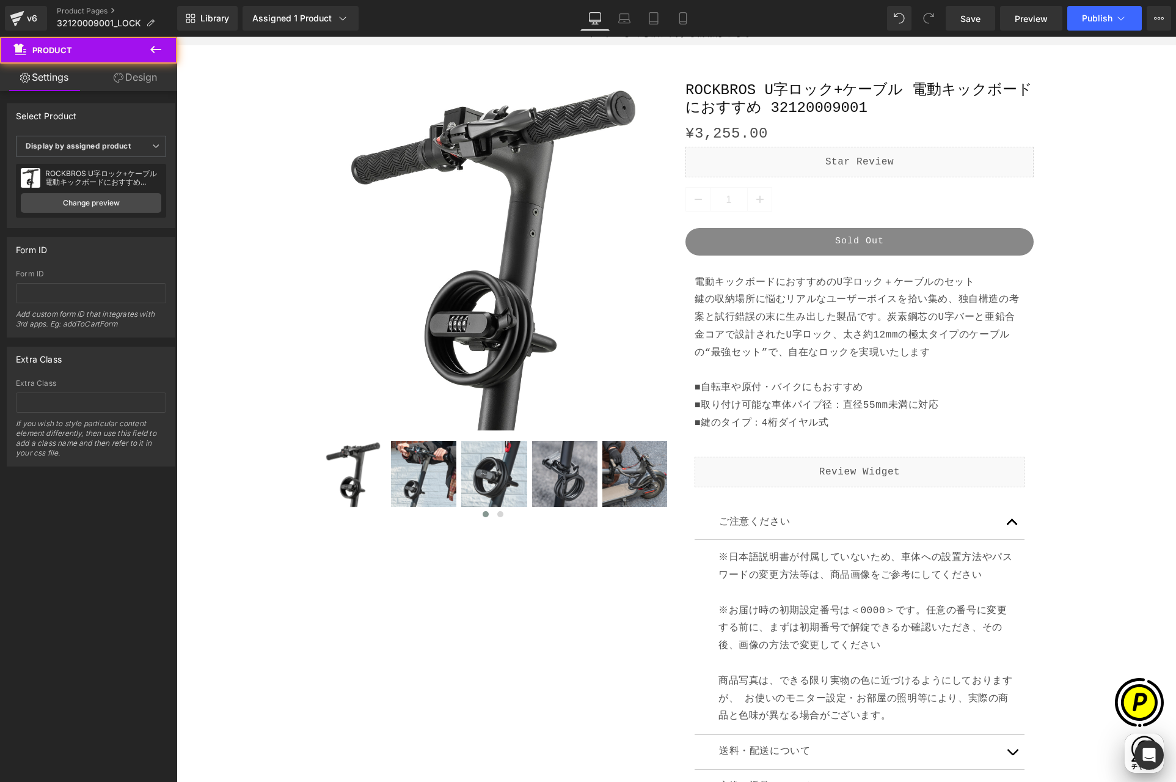
scroll to position [178, 0]
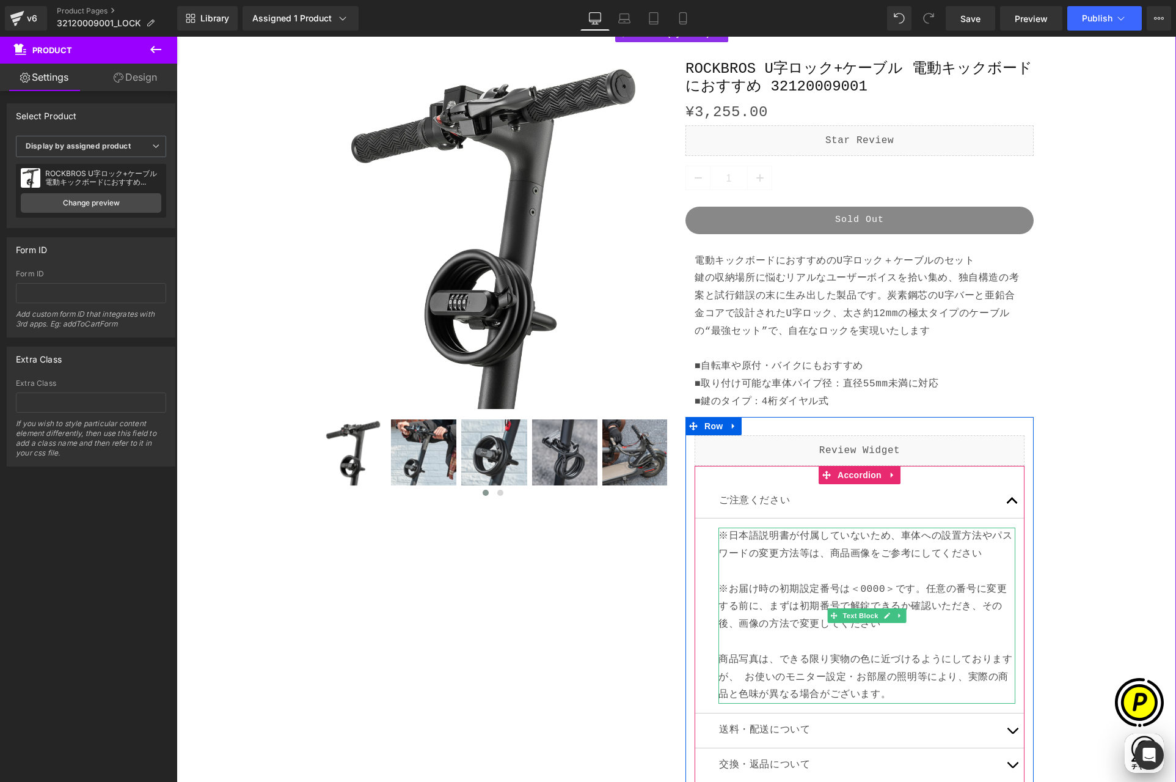
click at [772, 565] on p "※日本語説明書が付属していないため、車体への設置方法やパスワードの変更方法等は、商品画像をご参考にしてください" at bounding box center [867, 553] width 297 height 53
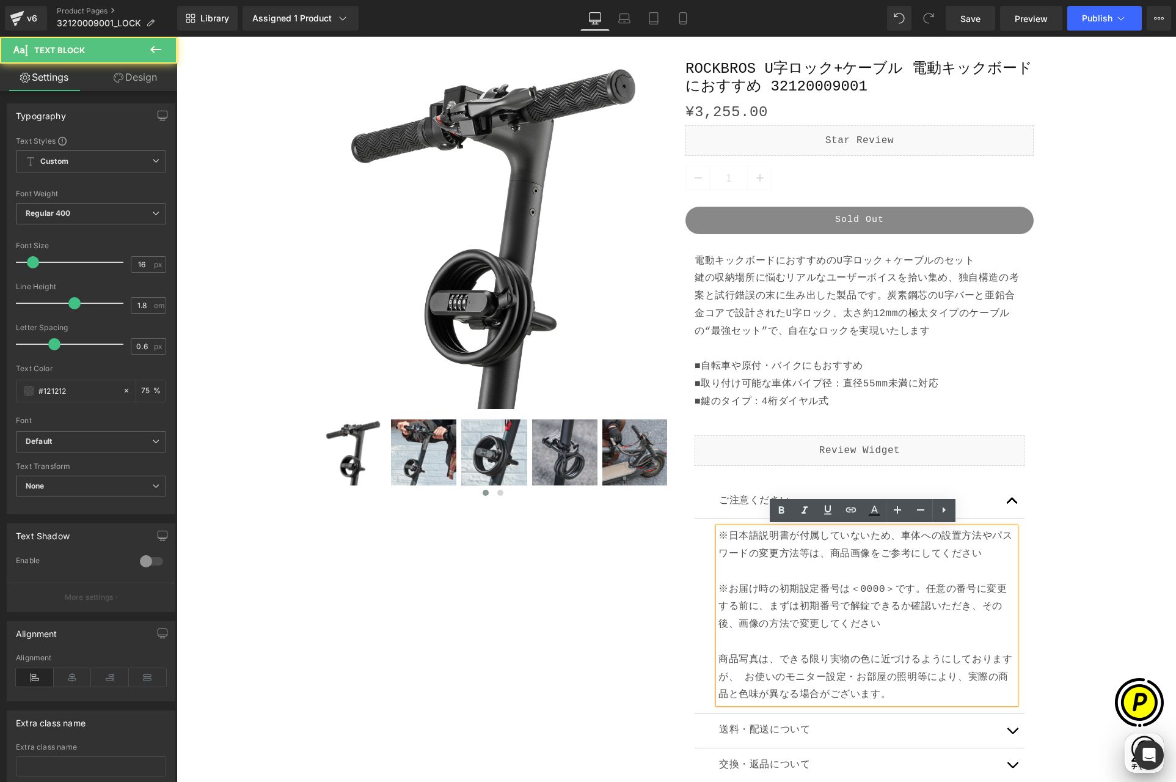
scroll to position [0, 238]
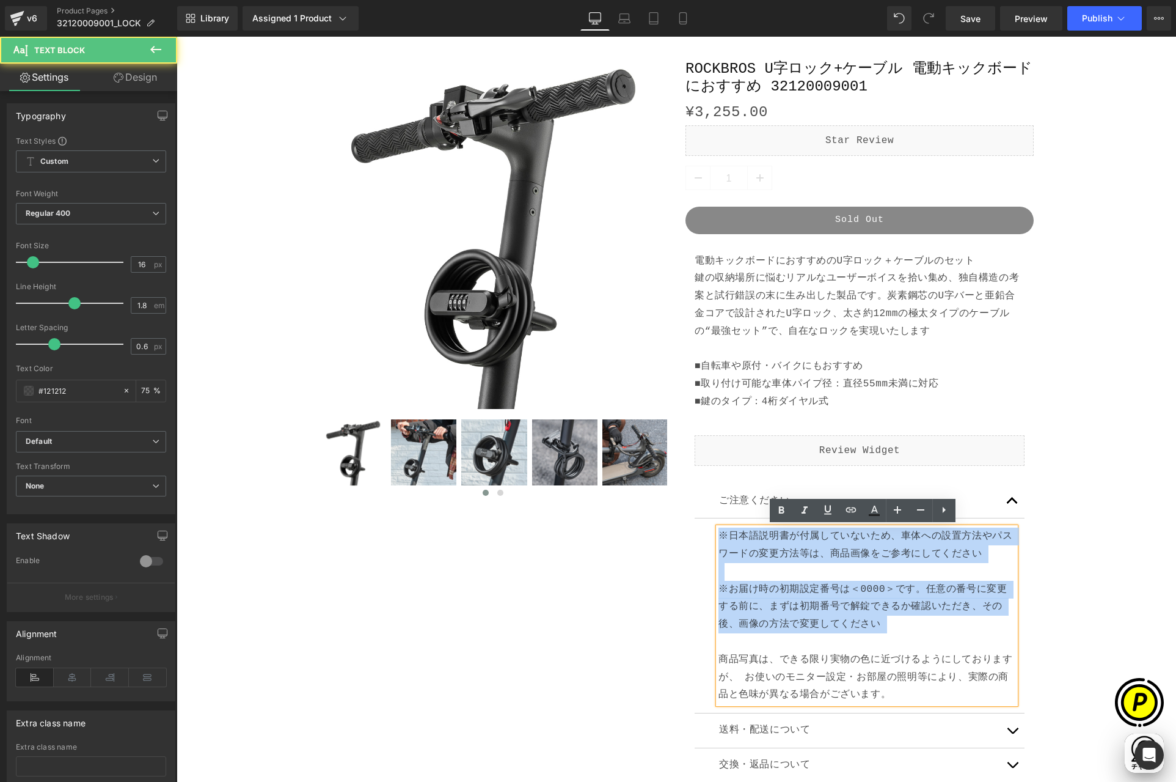
drag, startPoint x: 714, startPoint y: 534, endPoint x: 882, endPoint y: 632, distance: 194.2
click at [882, 632] on div "※日本語説明書が付属していないため、車体への設置方法やパスワードの変更方法等は、商品画像をご参考にしてください ※お届け時の初期設定番号は＜0000＞です。任…" at bounding box center [867, 615] width 297 height 176
copy div "※日本語説明書が付属していないため、車体への設置方法やパスワードの変更方法等は、商品画像をご参考にしてください ※お届け時の初期設定番号は＜0000＞です。任…"
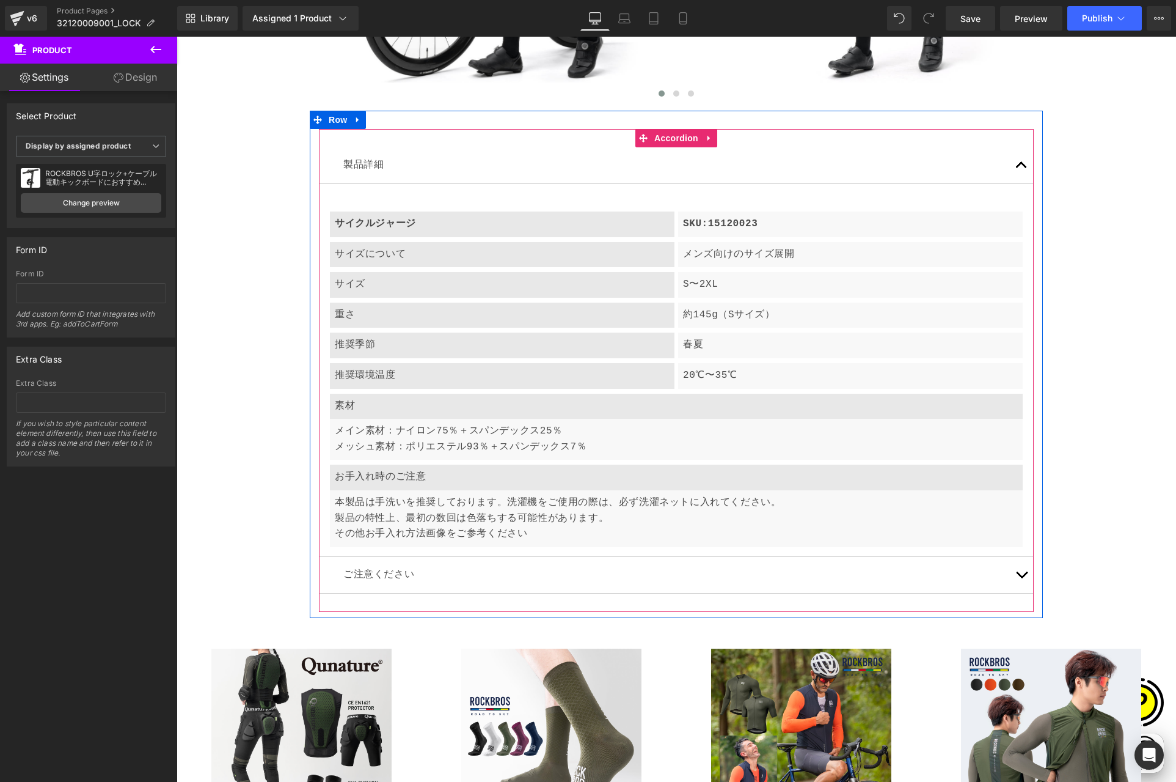
scroll to position [4681, 0]
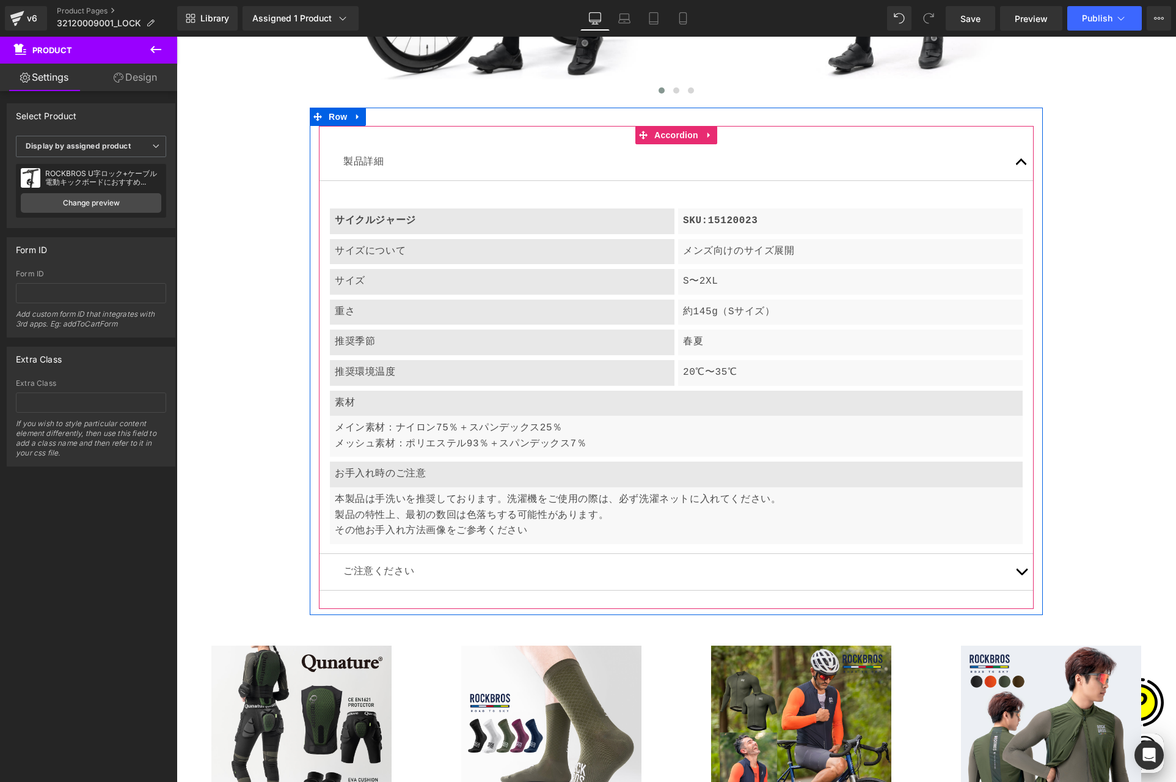
click at [1015, 568] on button "button" at bounding box center [1022, 572] width 24 height 36
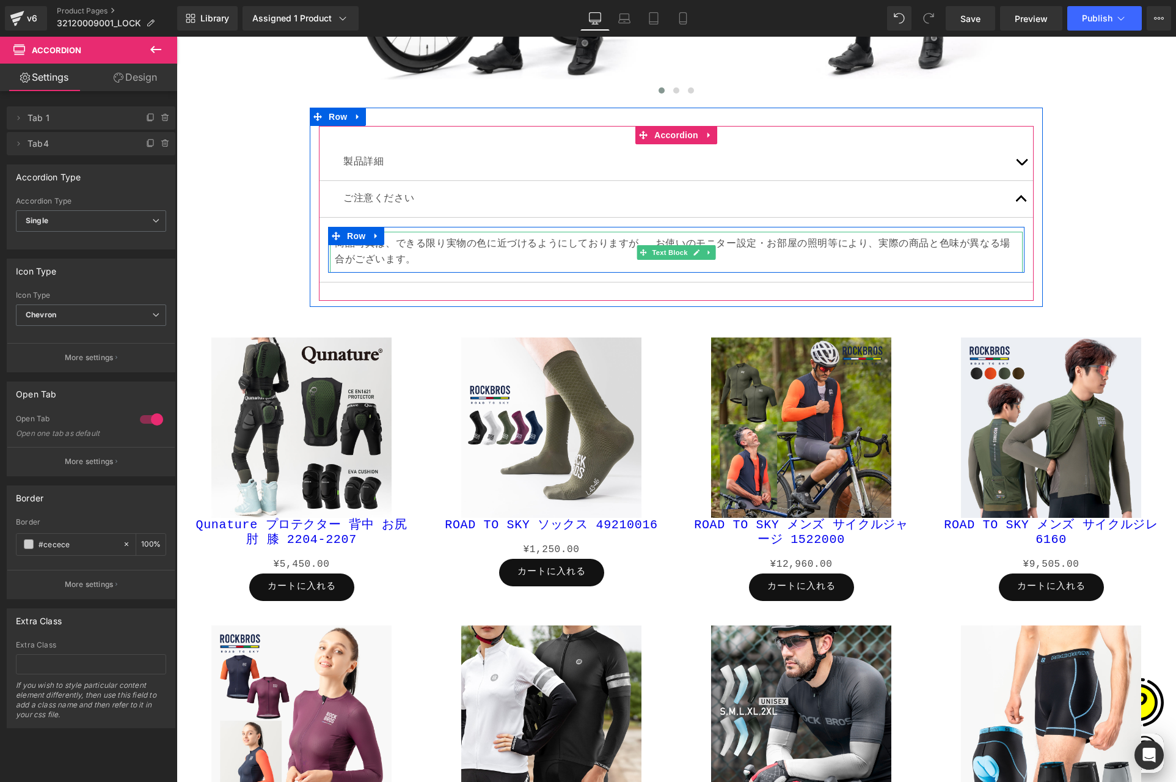
click at [368, 252] on p "商品写真は、できる限り実物の色に近づけるようにしておりますが、 お使いのモニター設定・お部屋の照明等により、実際の商品と色味が異なる場合がございます。" at bounding box center [676, 251] width 683 height 31
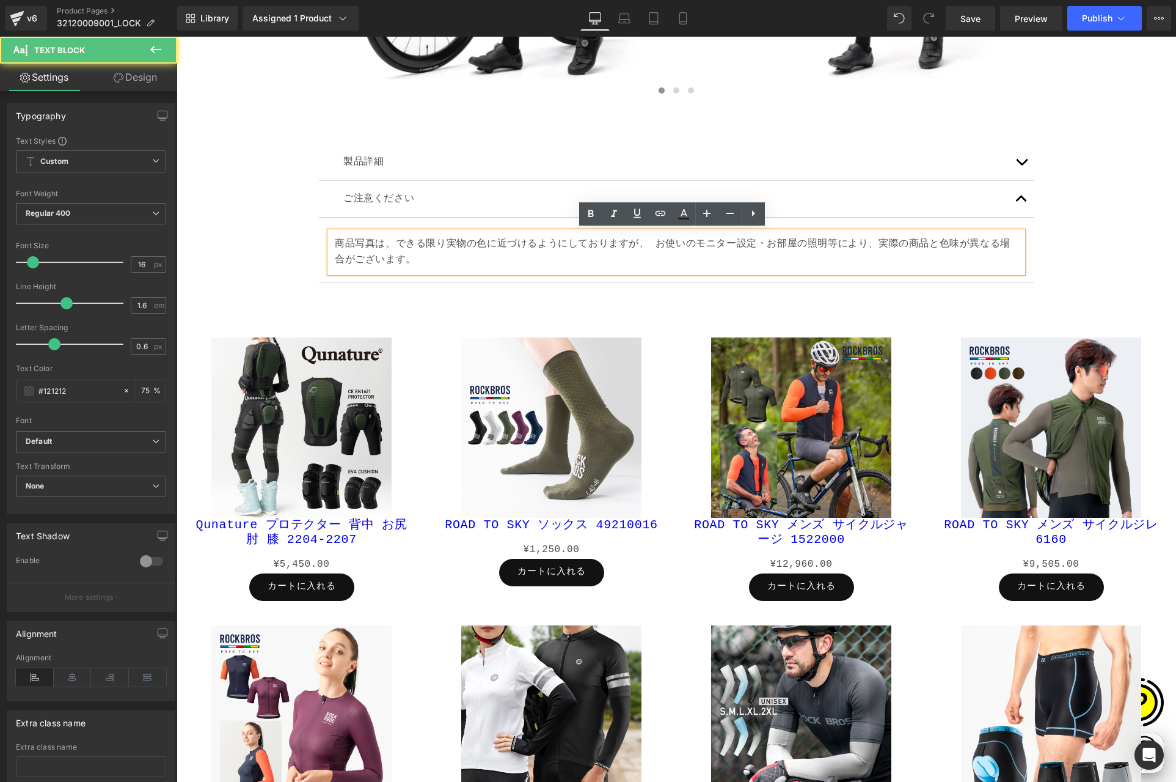
click at [335, 241] on p "商品写真は、できる限り実物の色に近づけるようにしておりますが、 お使いのモニター設定・お部屋の照明等により、実際の商品と色味が異なる場合がございます。" at bounding box center [676, 251] width 683 height 31
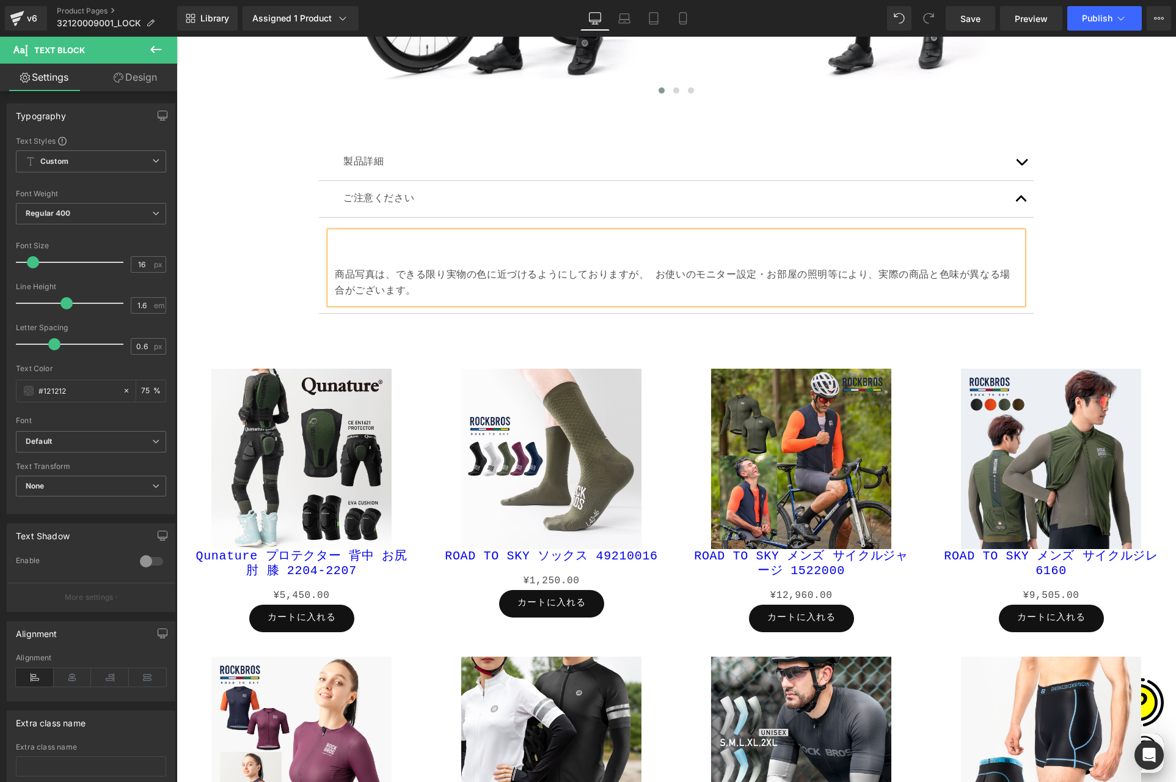
scroll to position [0, 0]
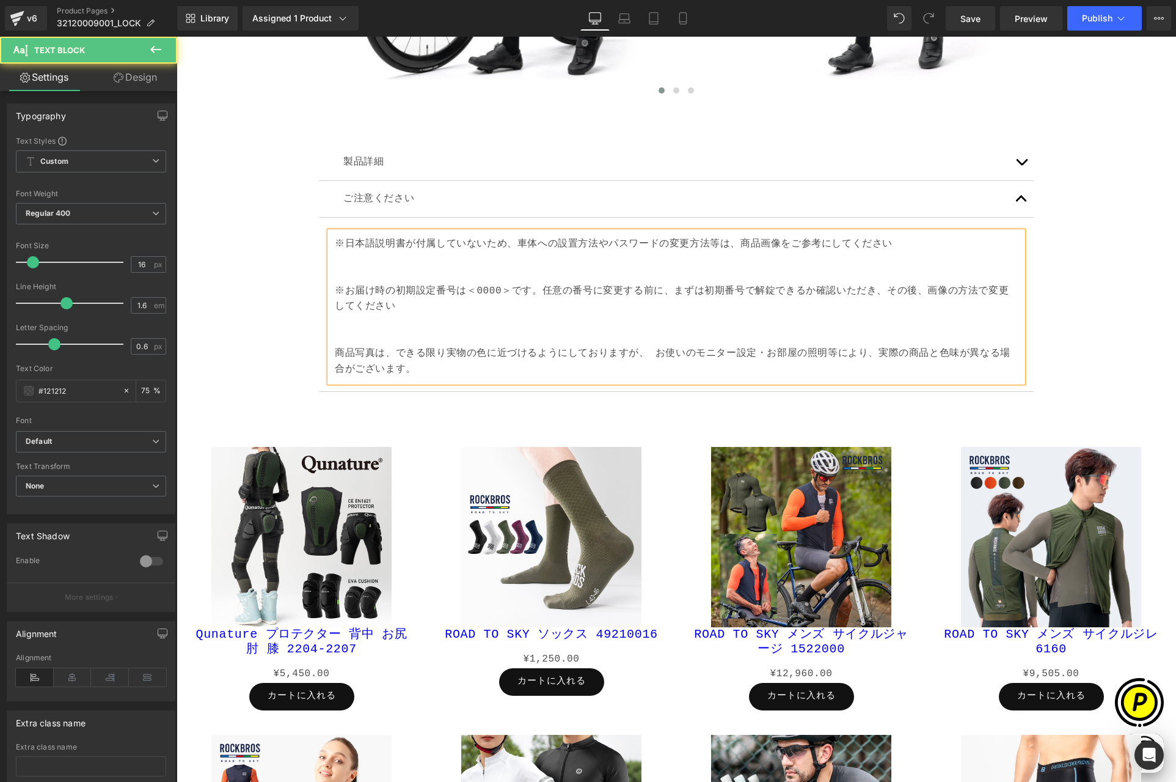
click at [335, 289] on p "※お届け時の初期設定番号は＜0000＞です。任意の番号に変更する前に、まずは初期番号で解錠できるか確認いただき、その後、画像の方法で変更してください" at bounding box center [676, 299] width 683 height 31
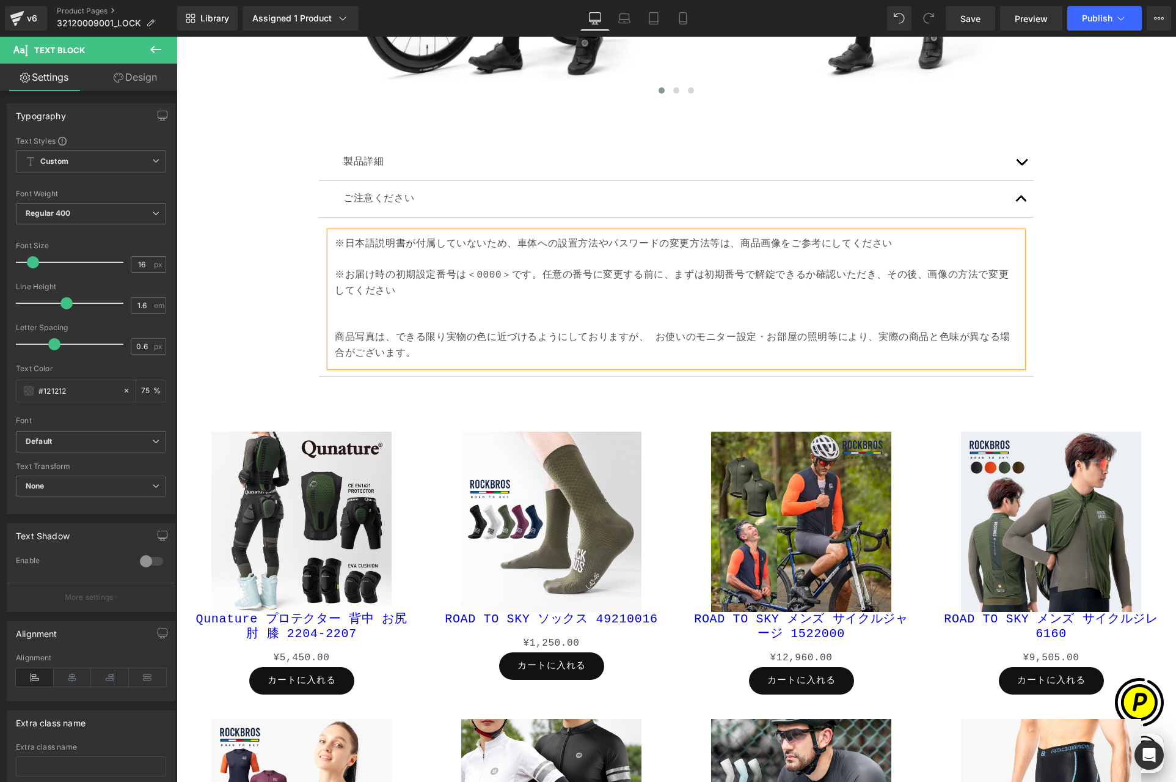
click at [346, 315] on p "商品写真は、できる限り実物の色に近づけるようにしておりますが、 お使いのモニター設定・お部屋の照明等により、実際の商品と色味が異なる場合がございます。" at bounding box center [676, 330] width 683 height 62
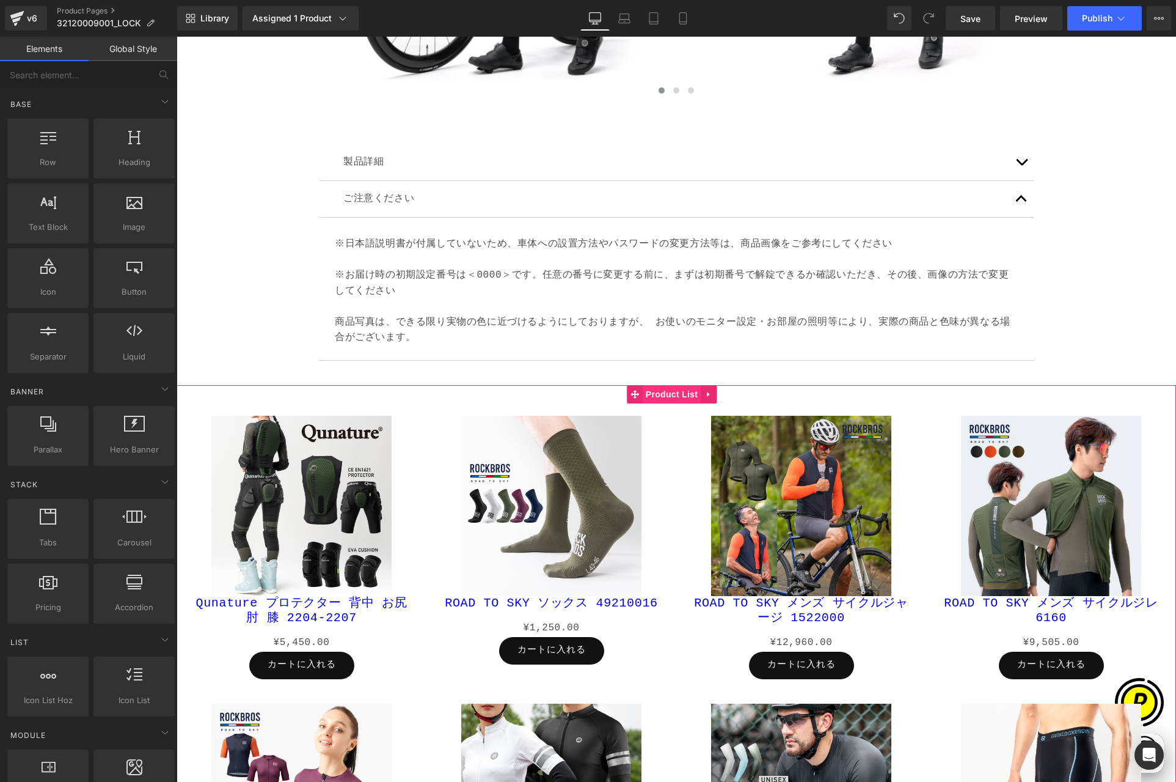
click at [665, 394] on span "Product List" at bounding box center [672, 394] width 58 height 18
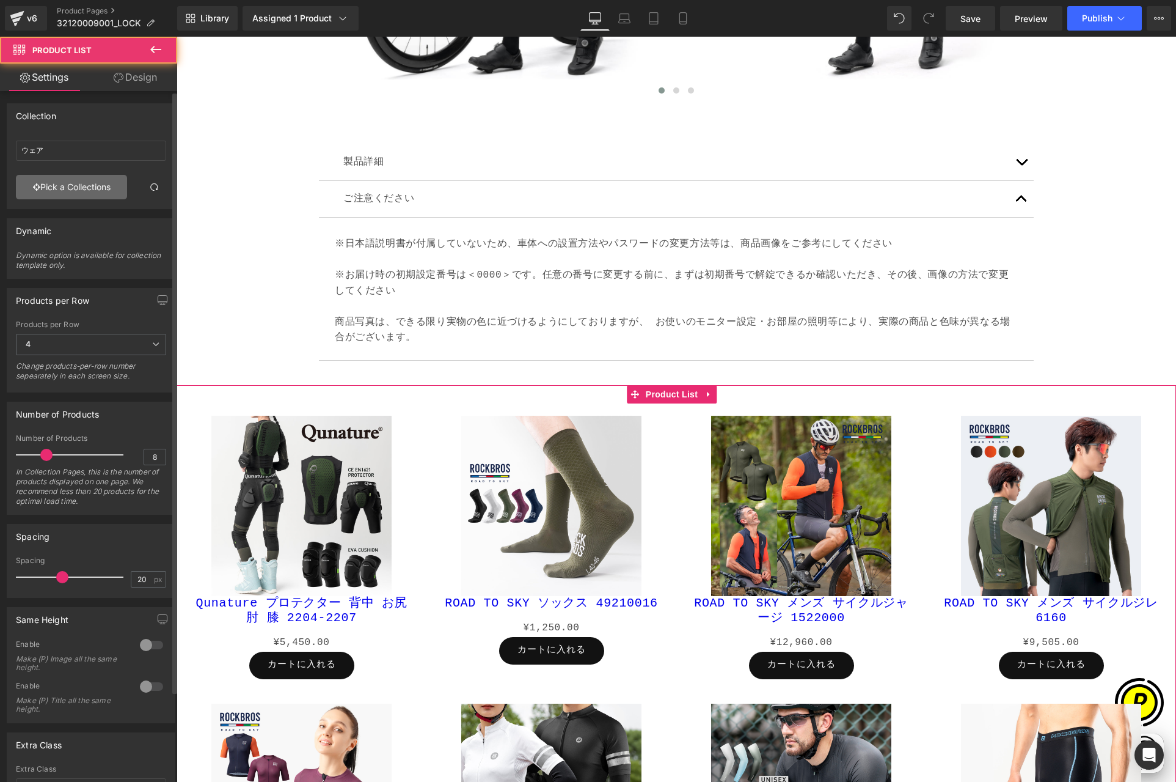
click at [92, 186] on link "Pick a Collections" at bounding box center [71, 187] width 111 height 24
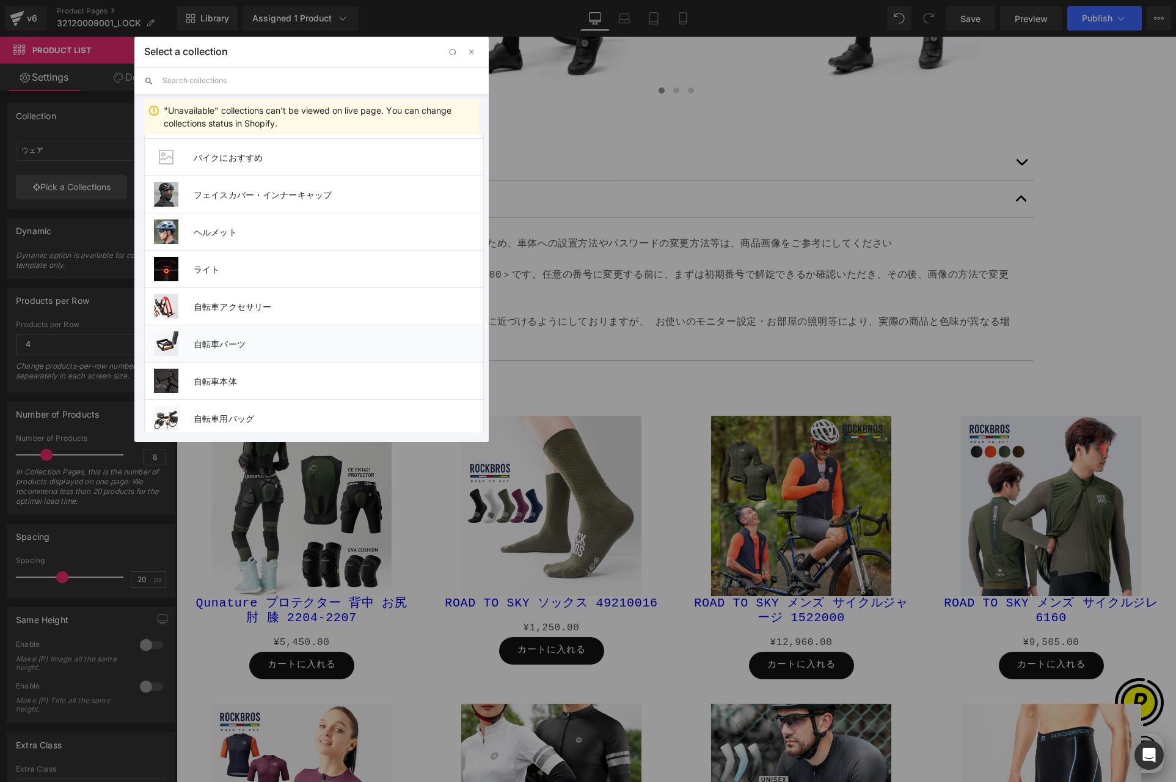
scroll to position [415, 0]
click at [240, 308] on li "自転車アクセサリー" at bounding box center [314, 302] width 340 height 37
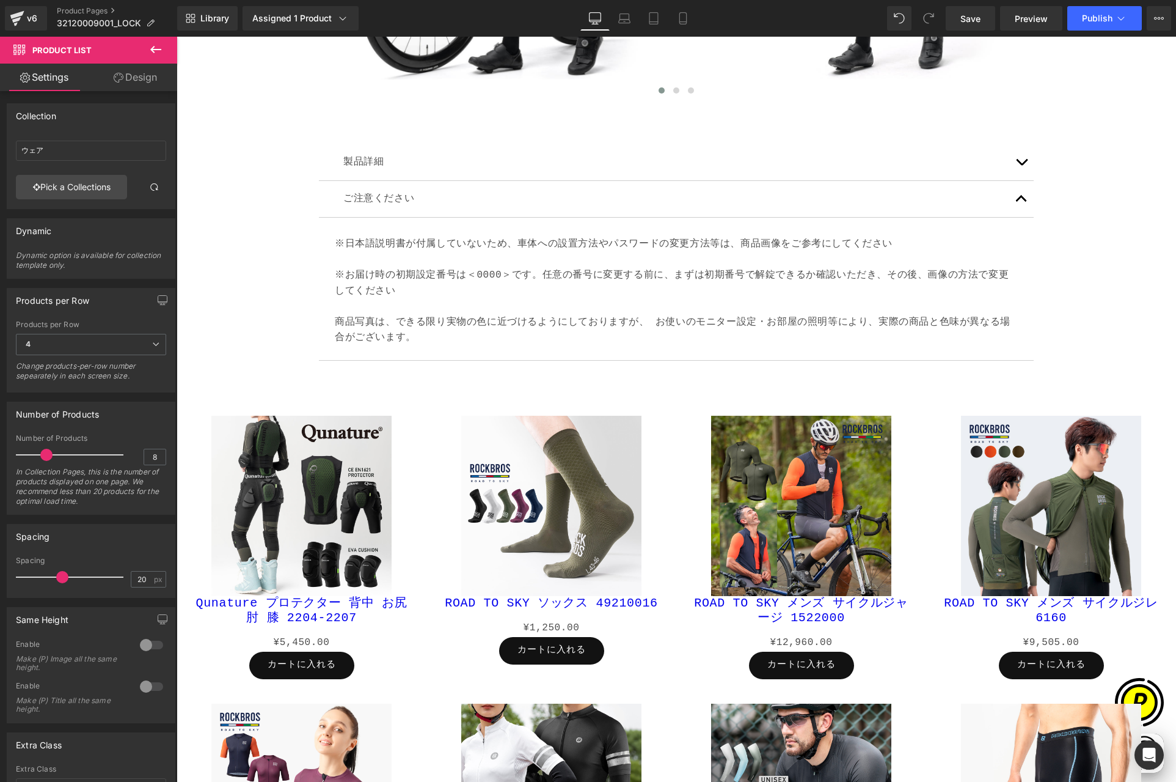
type input "自転車アクセサリー"
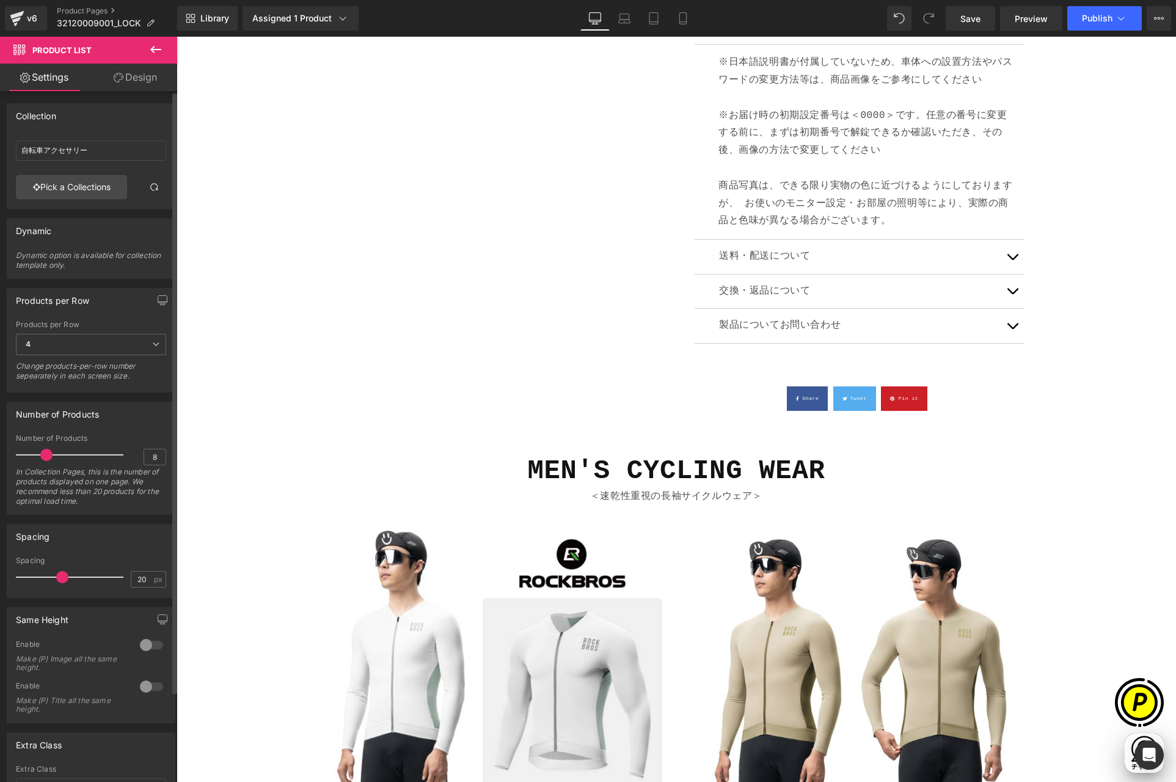
scroll to position [0, 0]
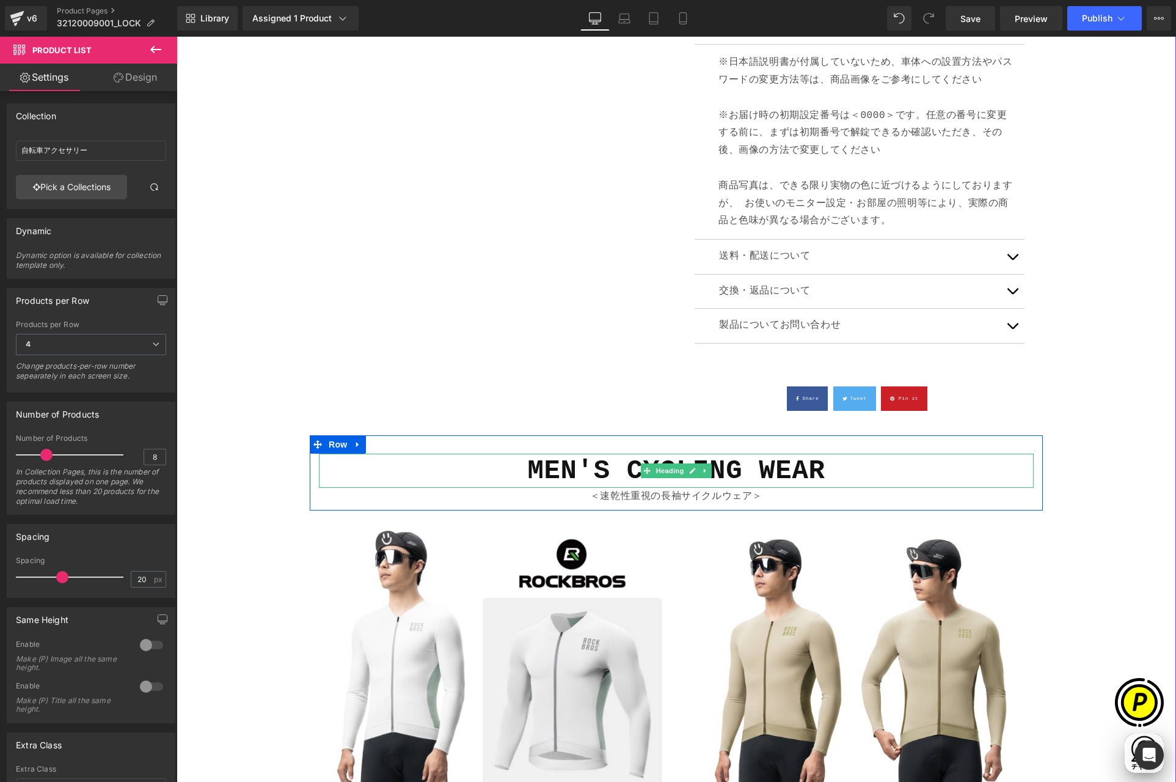
click at [577, 469] on b "MEN'S CYCLING WEAR" at bounding box center [676, 470] width 298 height 31
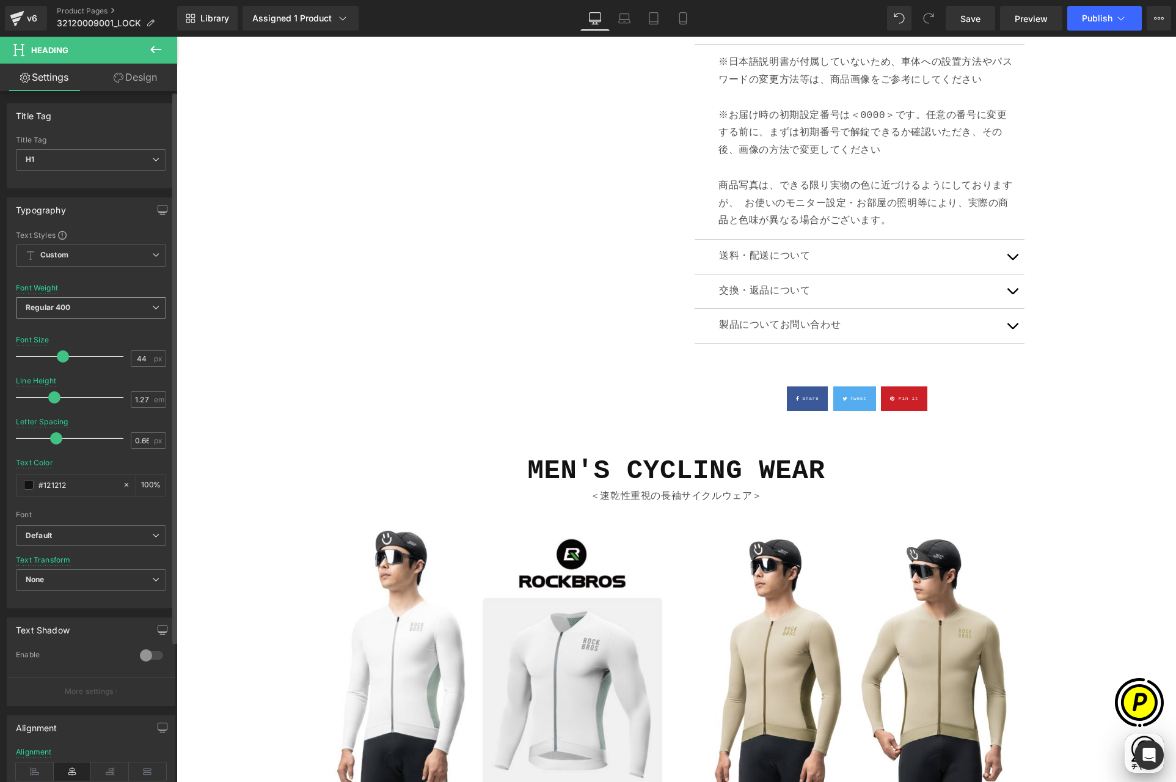
scroll to position [0, 477]
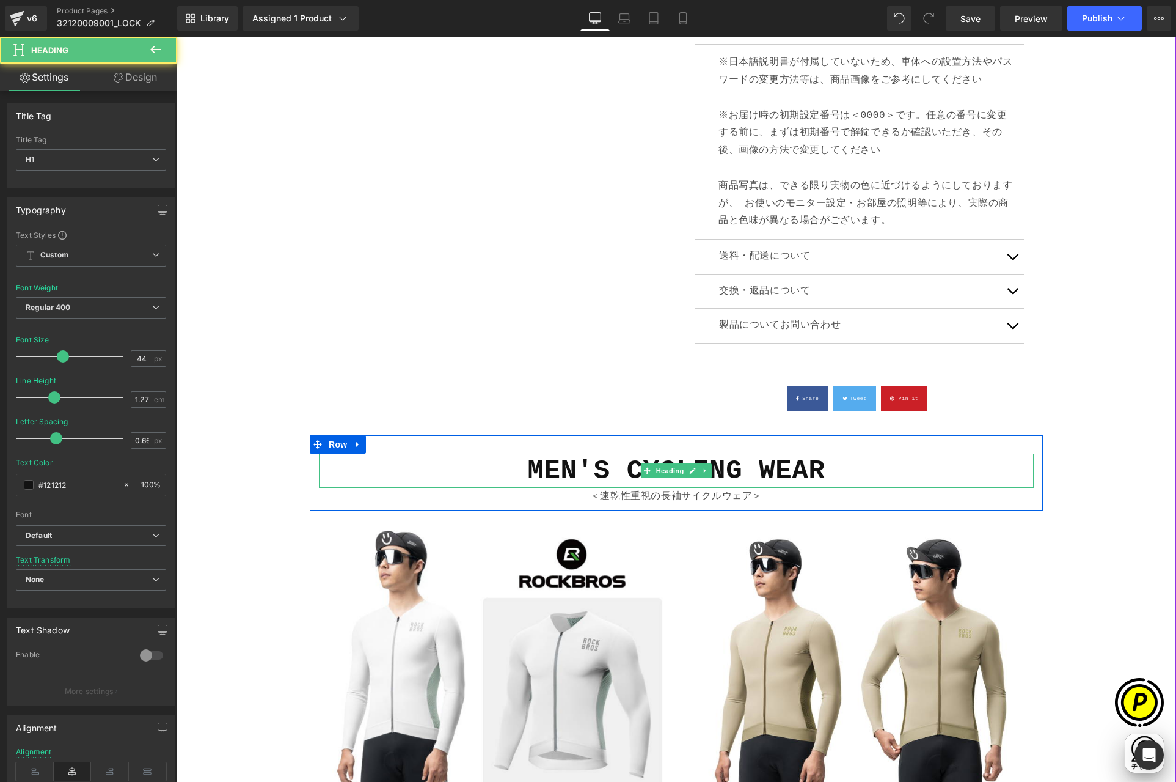
click at [818, 469] on b "MEN'S CYCLING WEAR" at bounding box center [676, 470] width 298 height 31
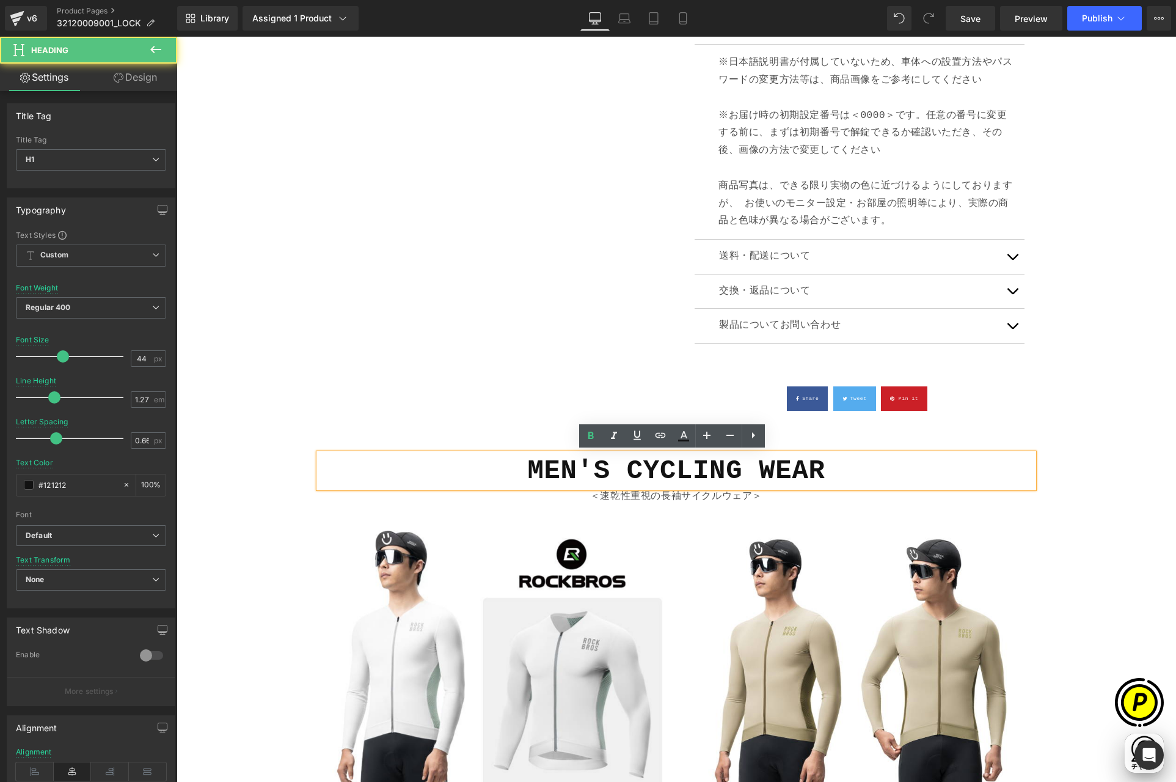
scroll to position [0, 0]
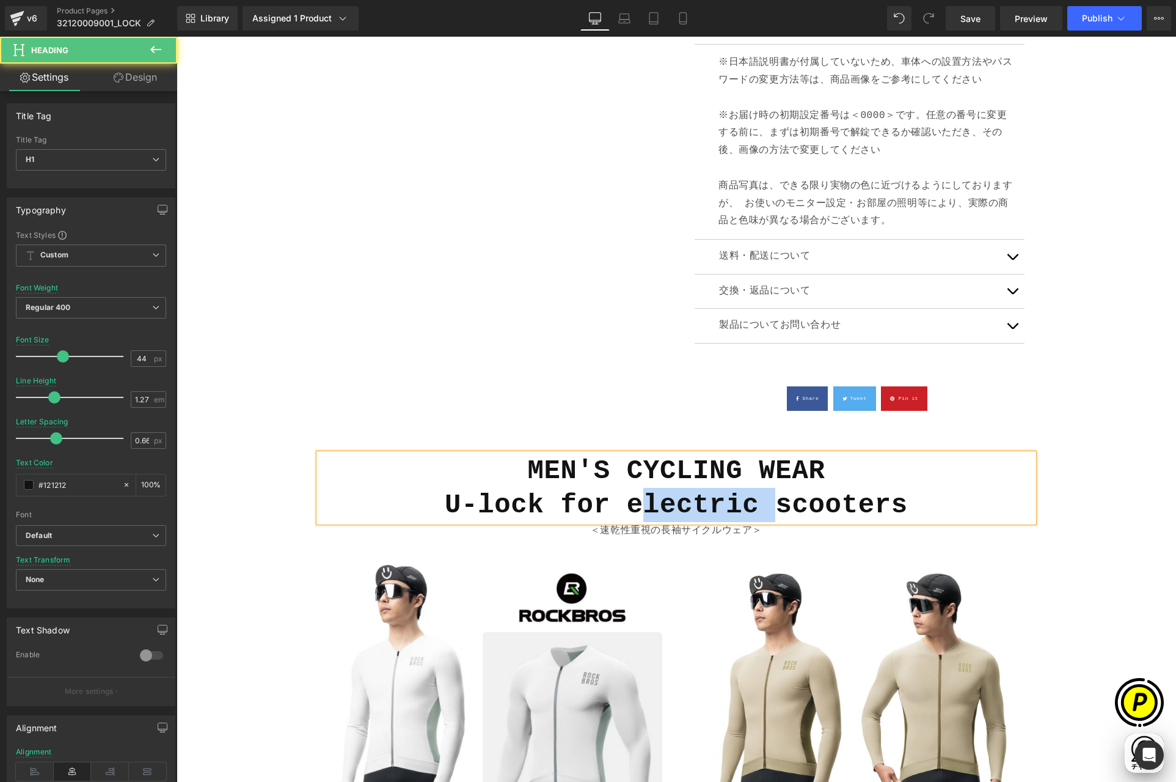
drag, startPoint x: 640, startPoint y: 504, endPoint x: 769, endPoint y: 508, distance: 129.0
click at [769, 508] on b "MEN'S CYCLING WEAR U-lock for electric scooters" at bounding box center [676, 487] width 463 height 65
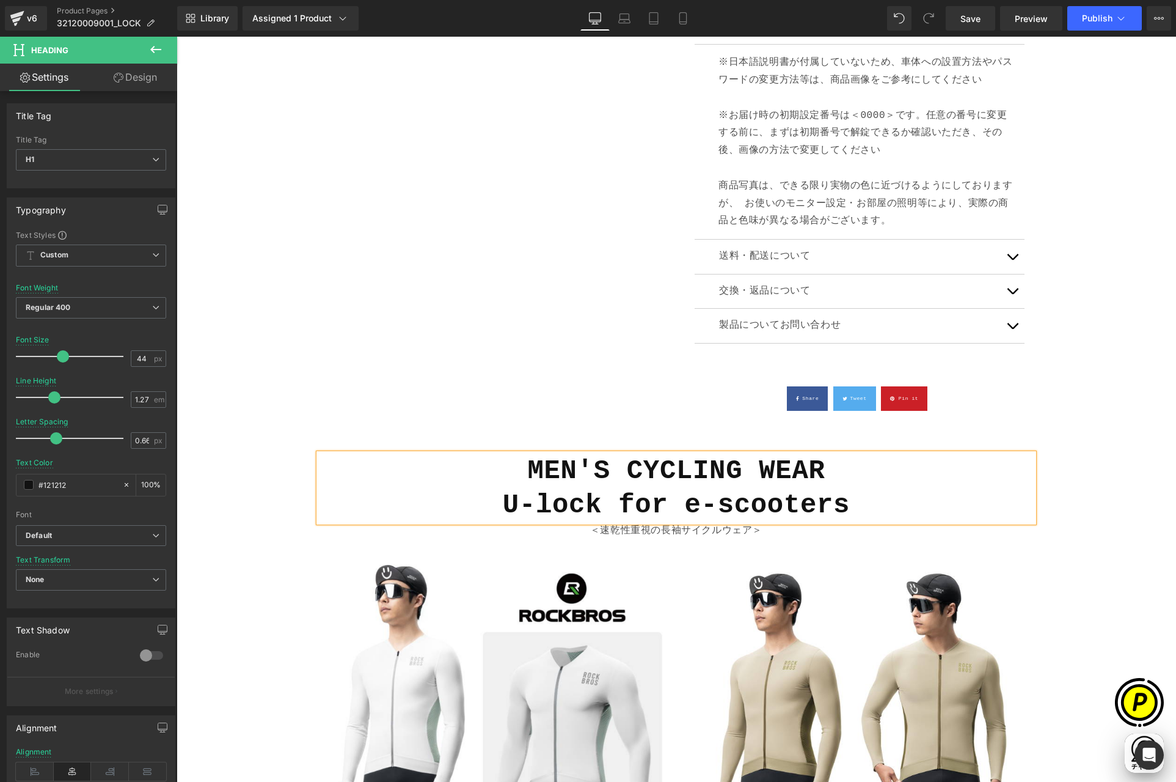
scroll to position [0, 238]
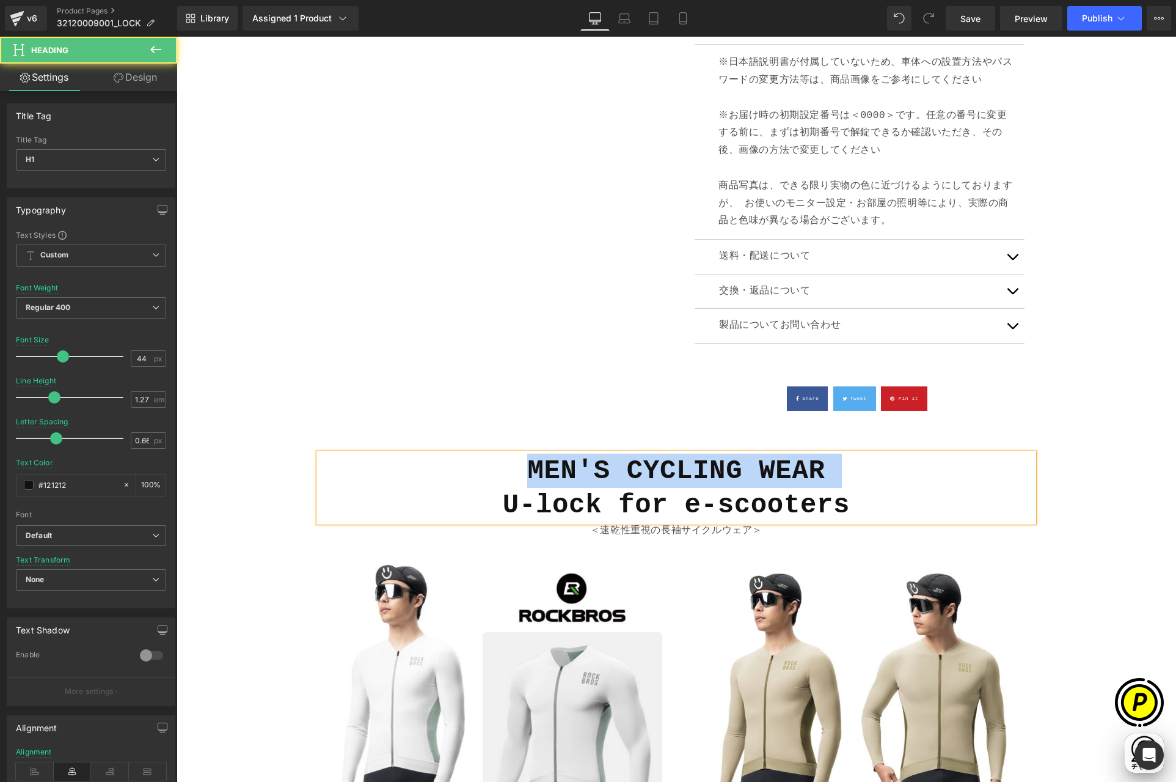
drag, startPoint x: 497, startPoint y: 504, endPoint x: 494, endPoint y: 477, distance: 27.6
click at [494, 477] on h1 "MEN'S CYCLING WEAR U-lock for e-scooters" at bounding box center [676, 487] width 715 height 68
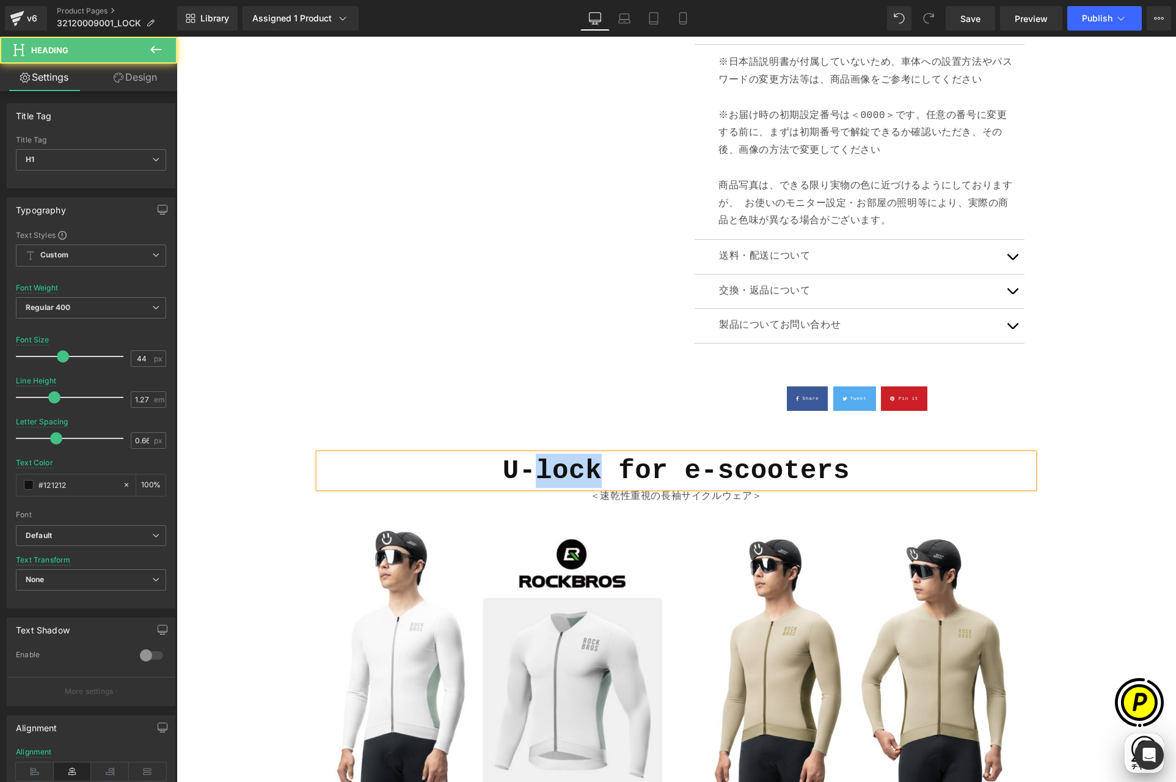
drag, startPoint x: 533, startPoint y: 472, endPoint x: 589, endPoint y: 471, distance: 55.6
click at [589, 471] on b "U-lock for e-scooters" at bounding box center [676, 470] width 347 height 31
drag, startPoint x: 681, startPoint y: 467, endPoint x: 690, endPoint y: 467, distance: 8.6
click at [690, 467] on b "U-LOCK for e-scooters" at bounding box center [676, 470] width 347 height 31
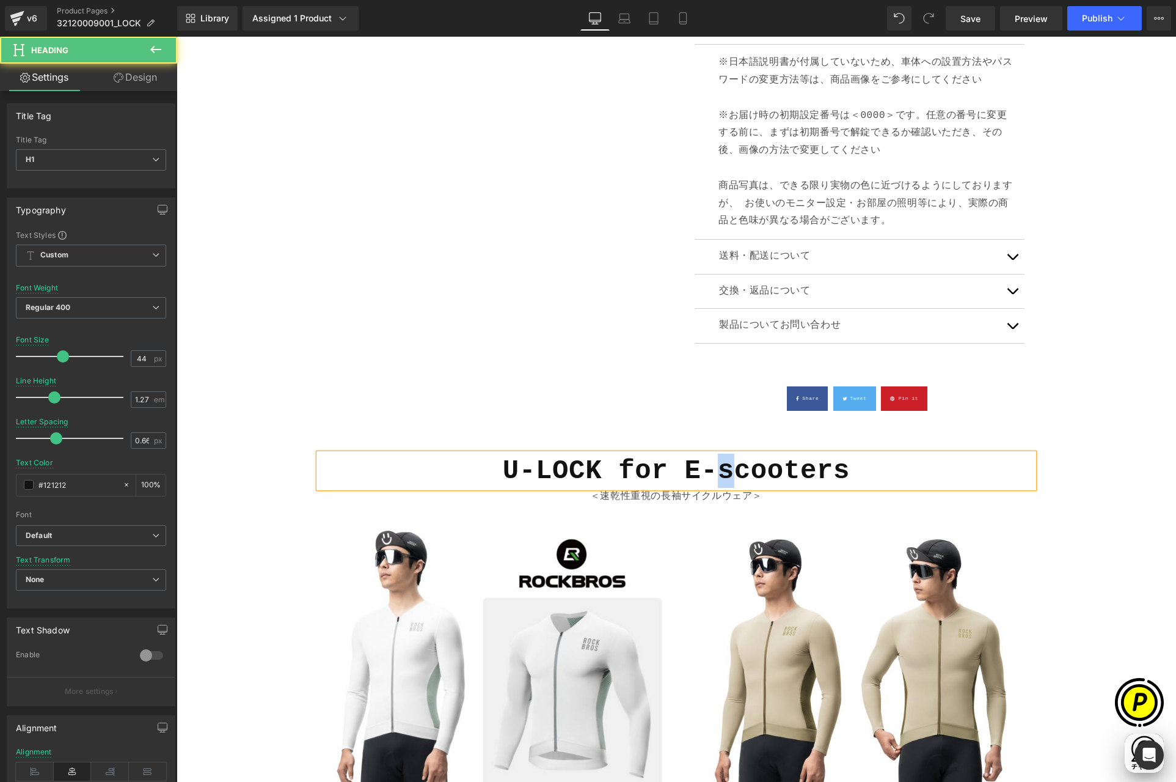
click at [723, 471] on b "U-LOCK for E-scooters" at bounding box center [676, 470] width 347 height 31
drag, startPoint x: 733, startPoint y: 475, endPoint x: 742, endPoint y: 475, distance: 9.2
click at [742, 475] on b "U-LOCK for E-Scooters" at bounding box center [676, 470] width 347 height 31
drag, startPoint x: 747, startPoint y: 474, endPoint x: 773, endPoint y: 476, distance: 26.4
click at [773, 476] on b "U-LOCK for E-SCooters" at bounding box center [676, 470] width 347 height 31
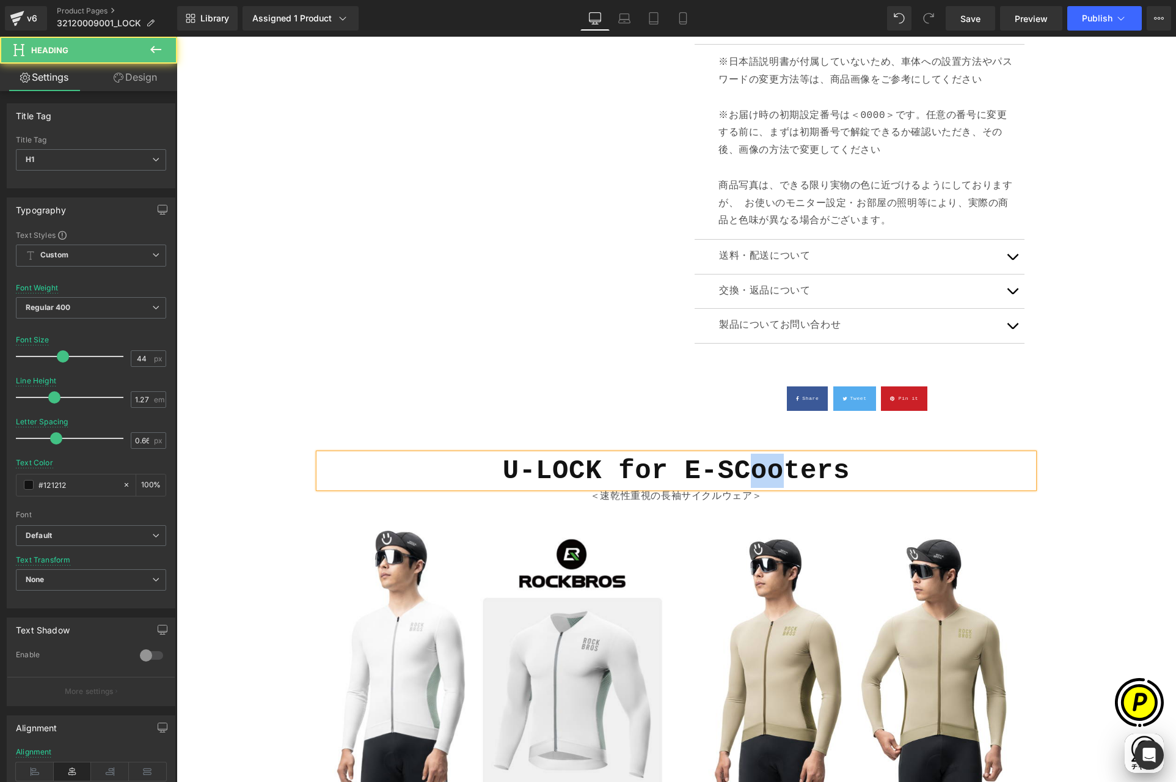
scroll to position [0, 0]
drag, startPoint x: 780, startPoint y: 473, endPoint x: 846, endPoint y: 480, distance: 66.9
click at [846, 480] on h1 "U-LOCK for E-SCOOters" at bounding box center [676, 470] width 715 height 34
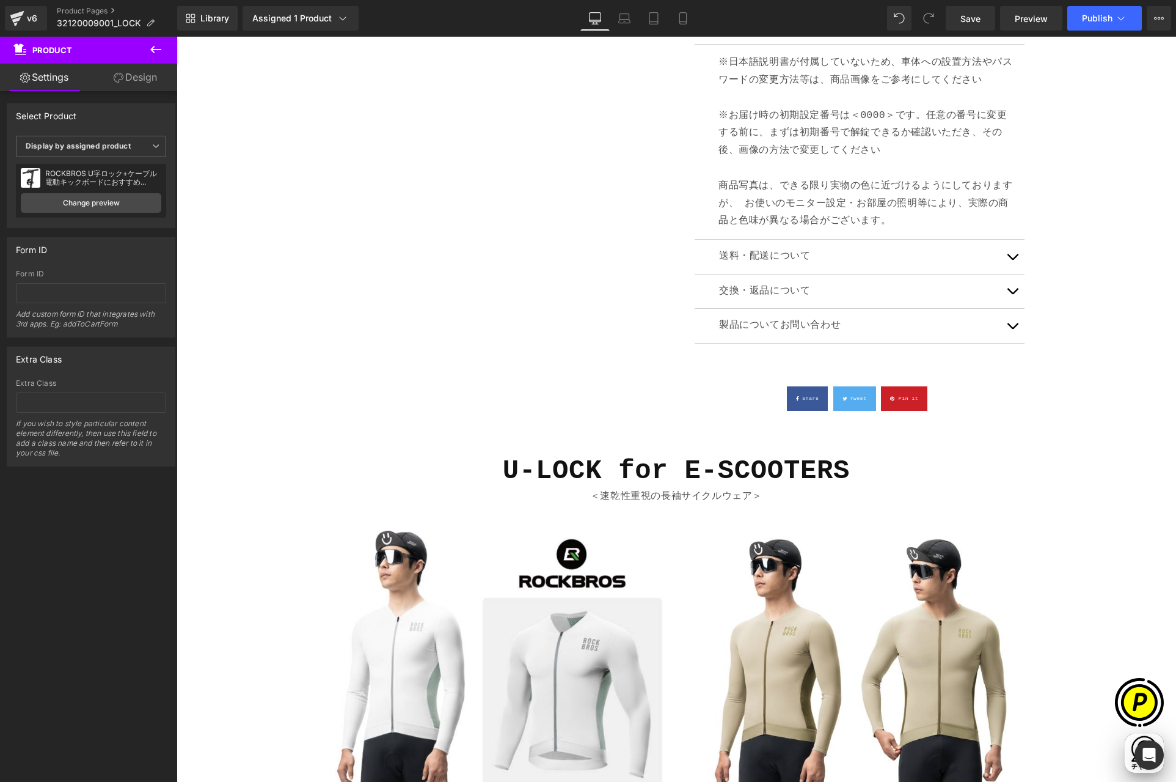
scroll to position [0, 477]
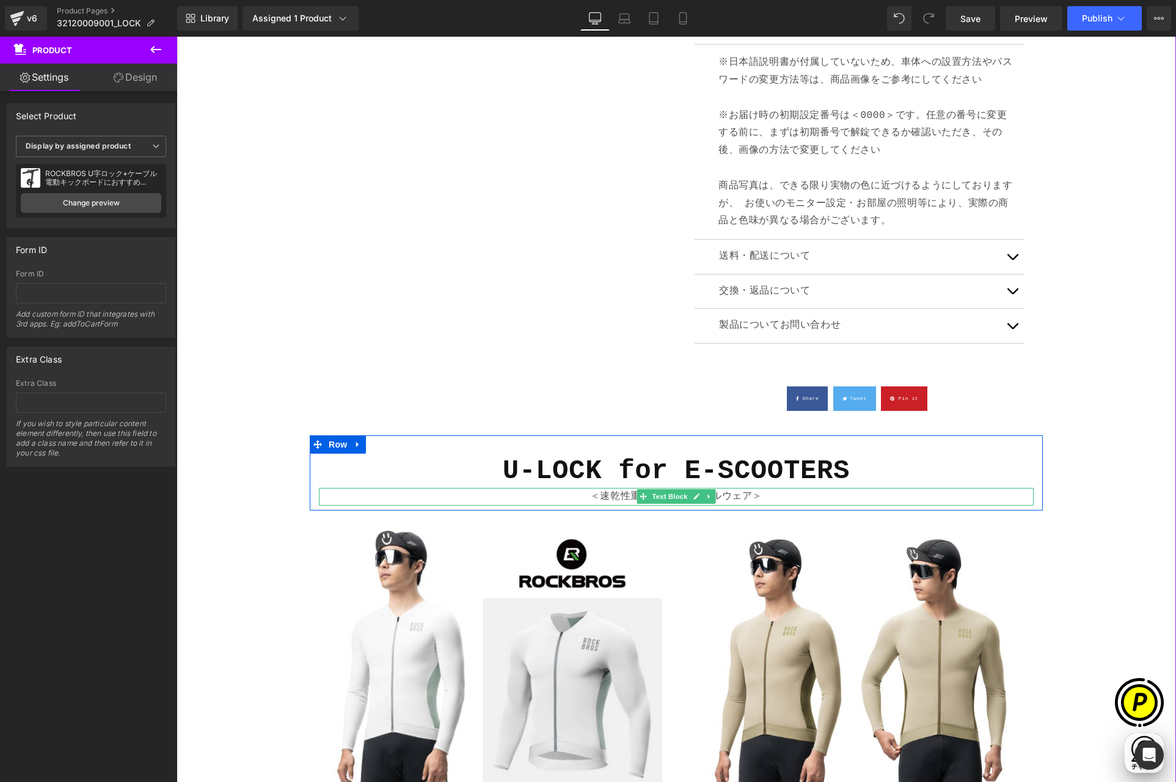
click at [623, 494] on p "＜速乾性重視の長袖サイクルウェア＞" at bounding box center [676, 497] width 715 height 18
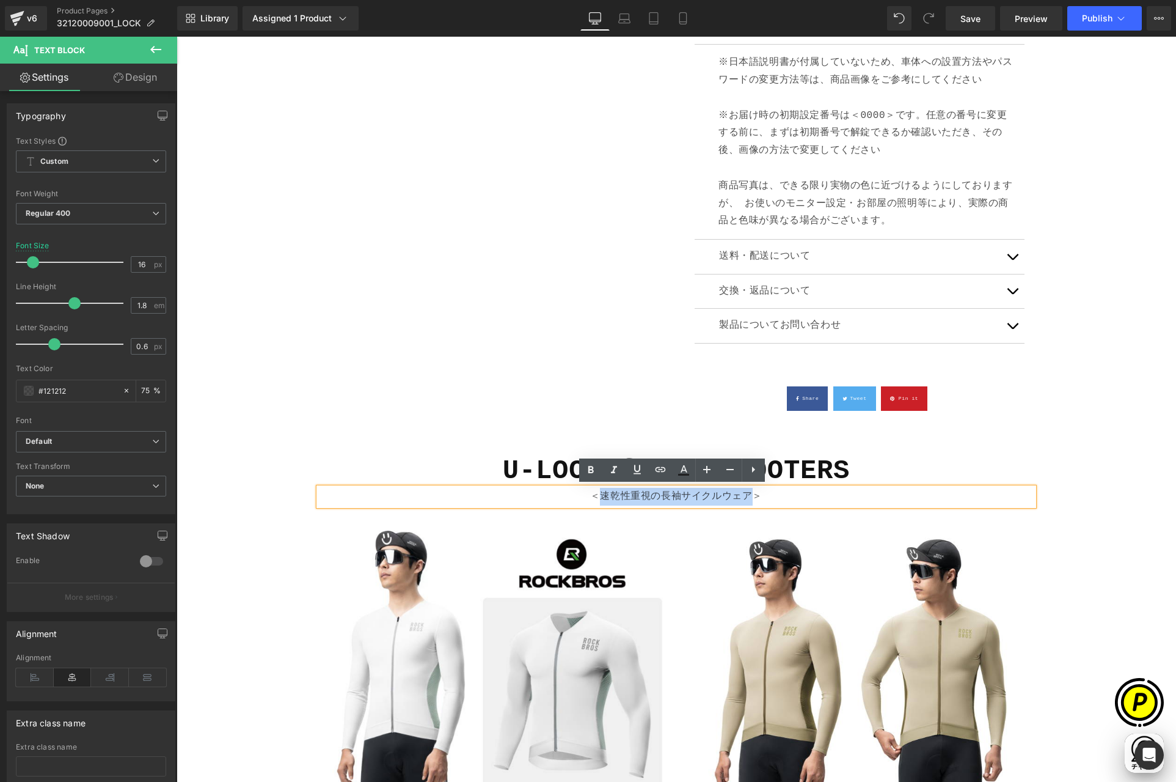
drag, startPoint x: 596, startPoint y: 494, endPoint x: 744, endPoint y: 494, distance: 147.9
click at [744, 494] on p "＜速乾性重視の長袖サイクルウェア＞" at bounding box center [676, 497] width 715 height 18
paste div
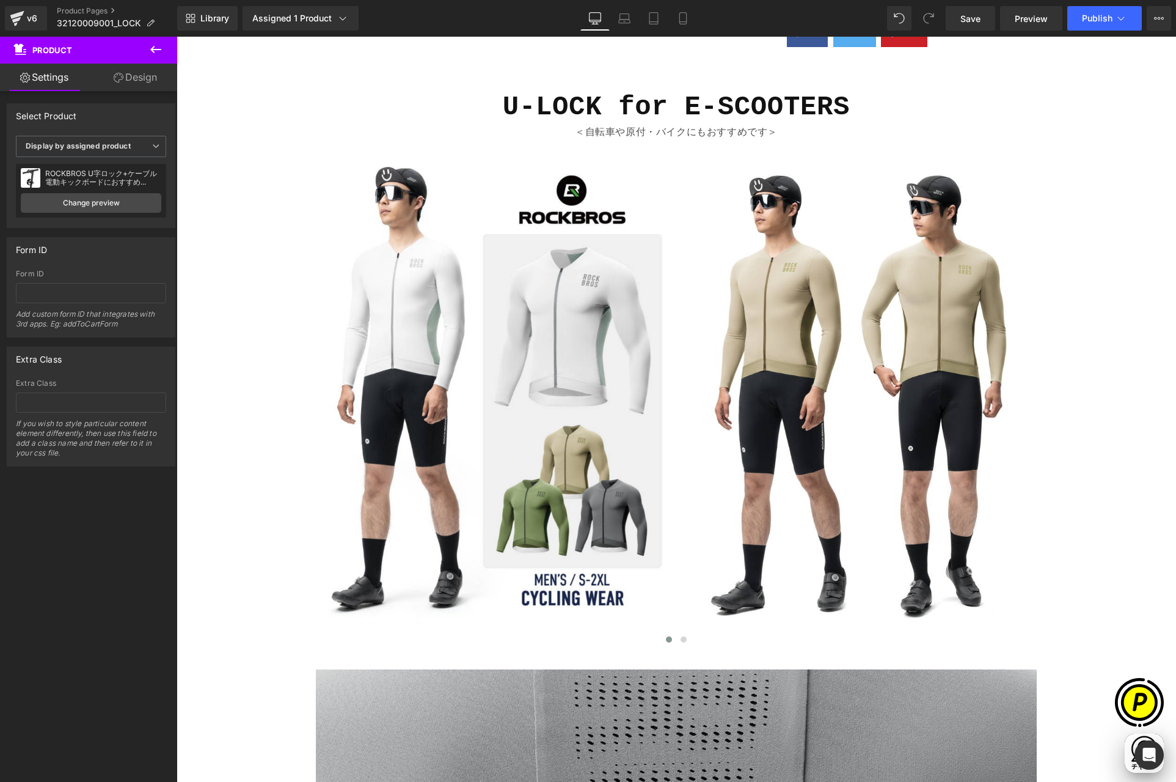
scroll to position [937, 0]
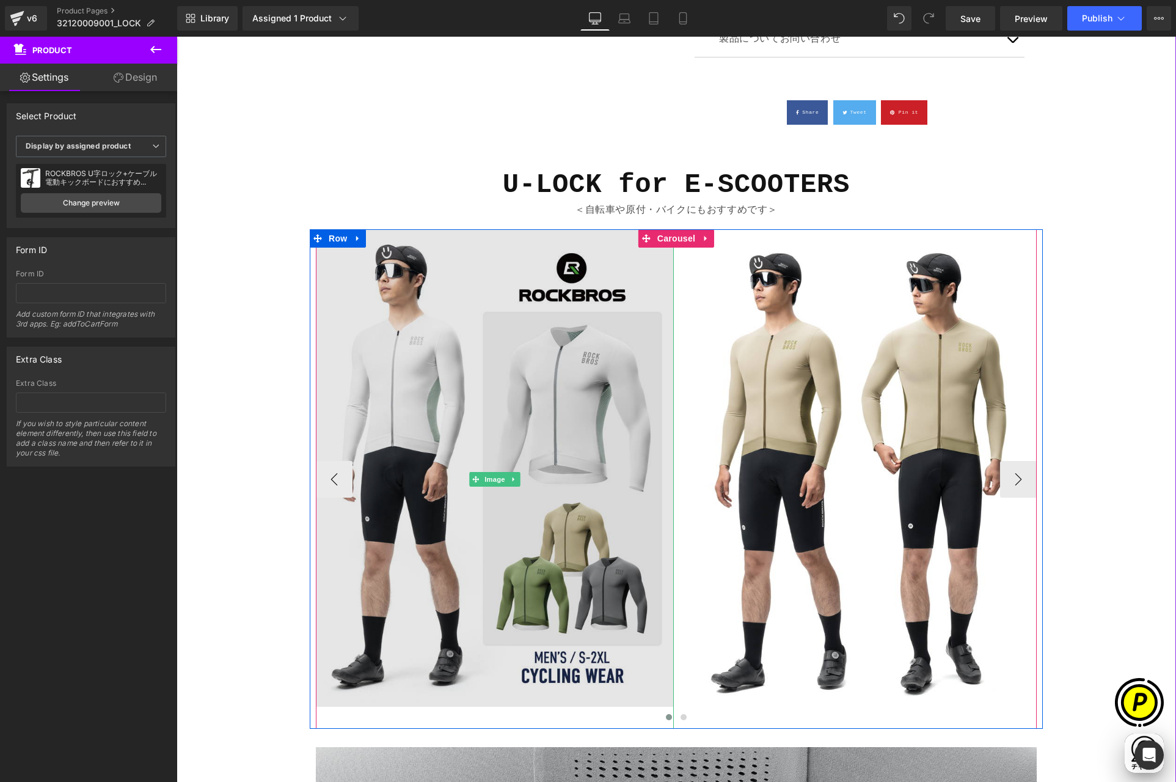
click at [579, 401] on img at bounding box center [495, 478] width 358 height 499
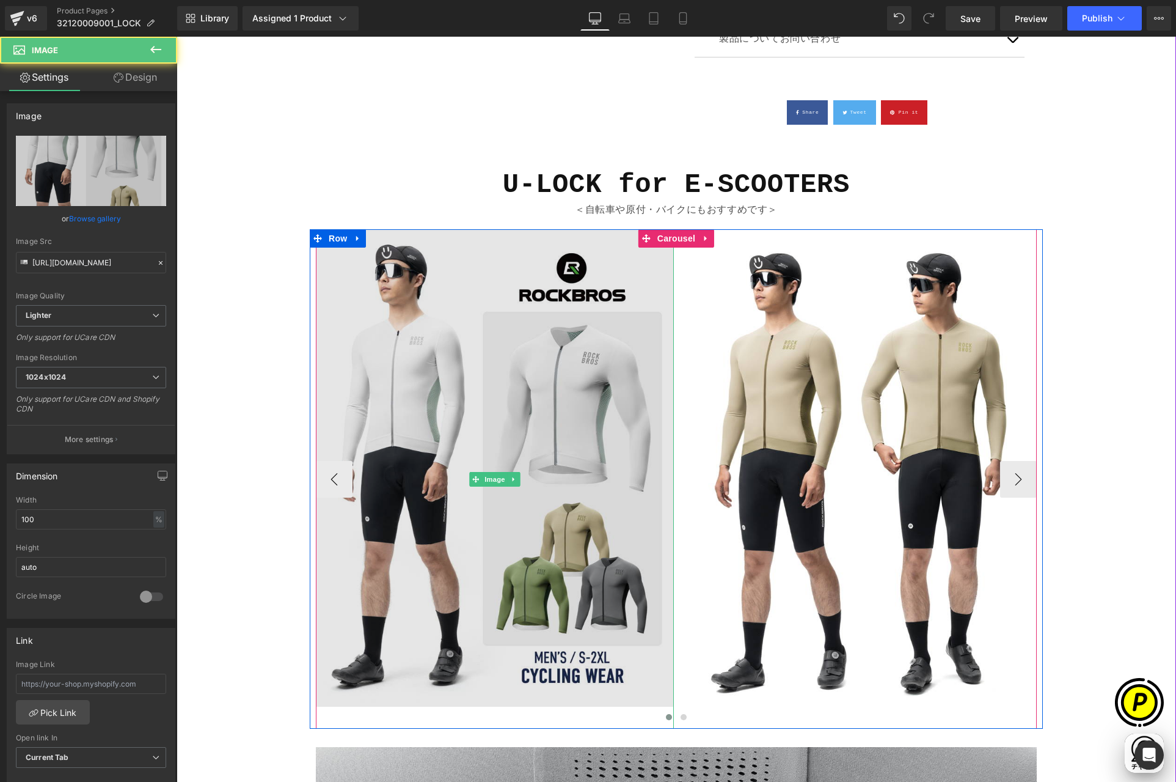
scroll to position [0, 238]
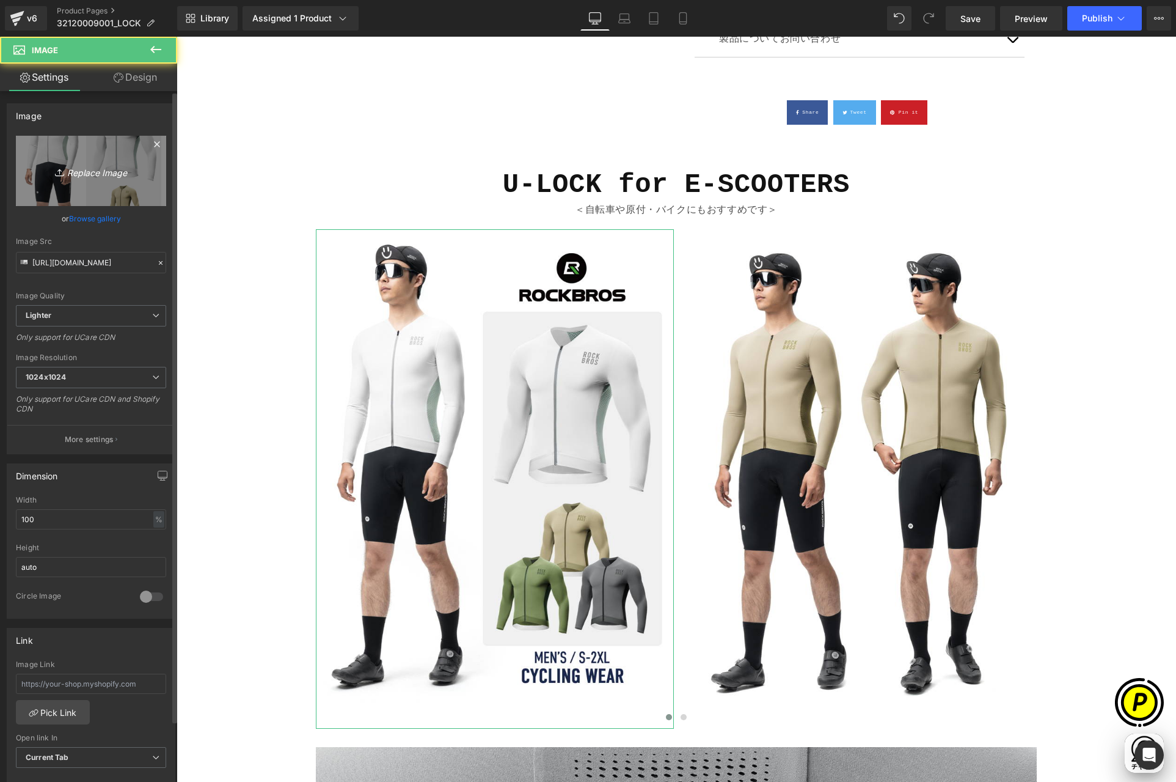
click at [108, 179] on link "Replace Image" at bounding box center [91, 171] width 150 height 70
type input "C:\fakepath\shopify-LP-32120009001_01-1.jpg"
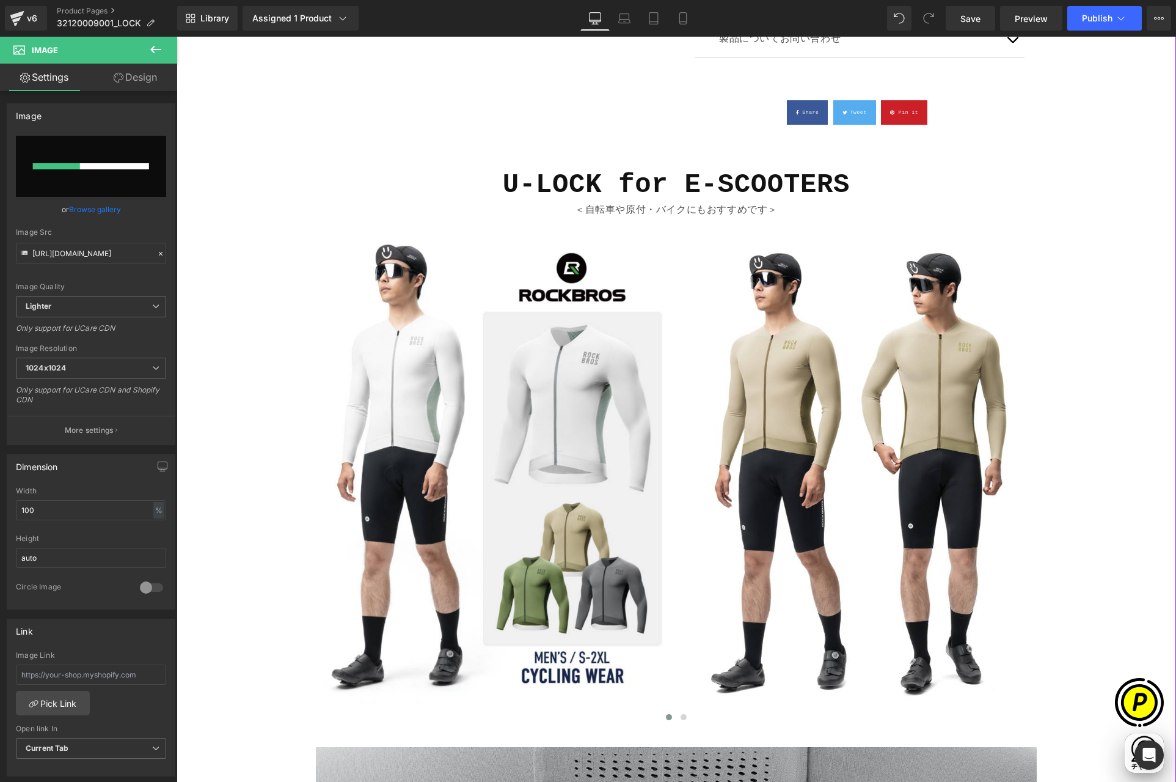
scroll to position [0, 477]
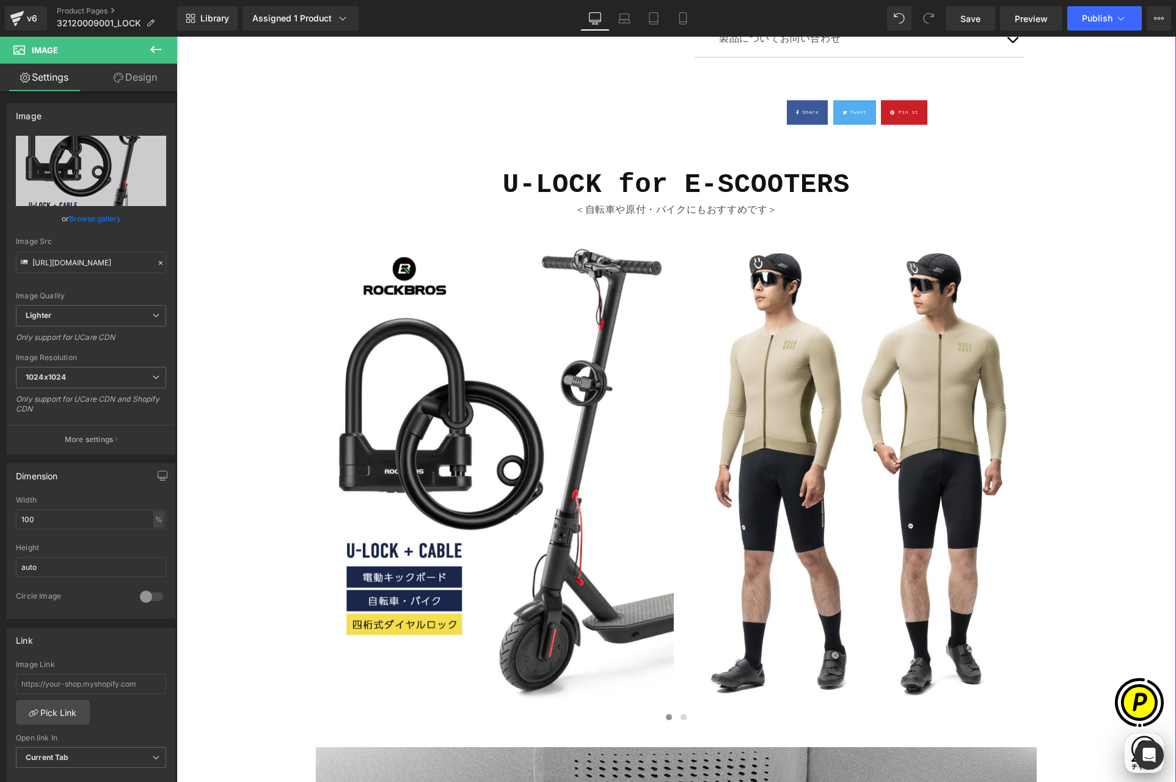
type input "[URL][DOMAIN_NAME]"
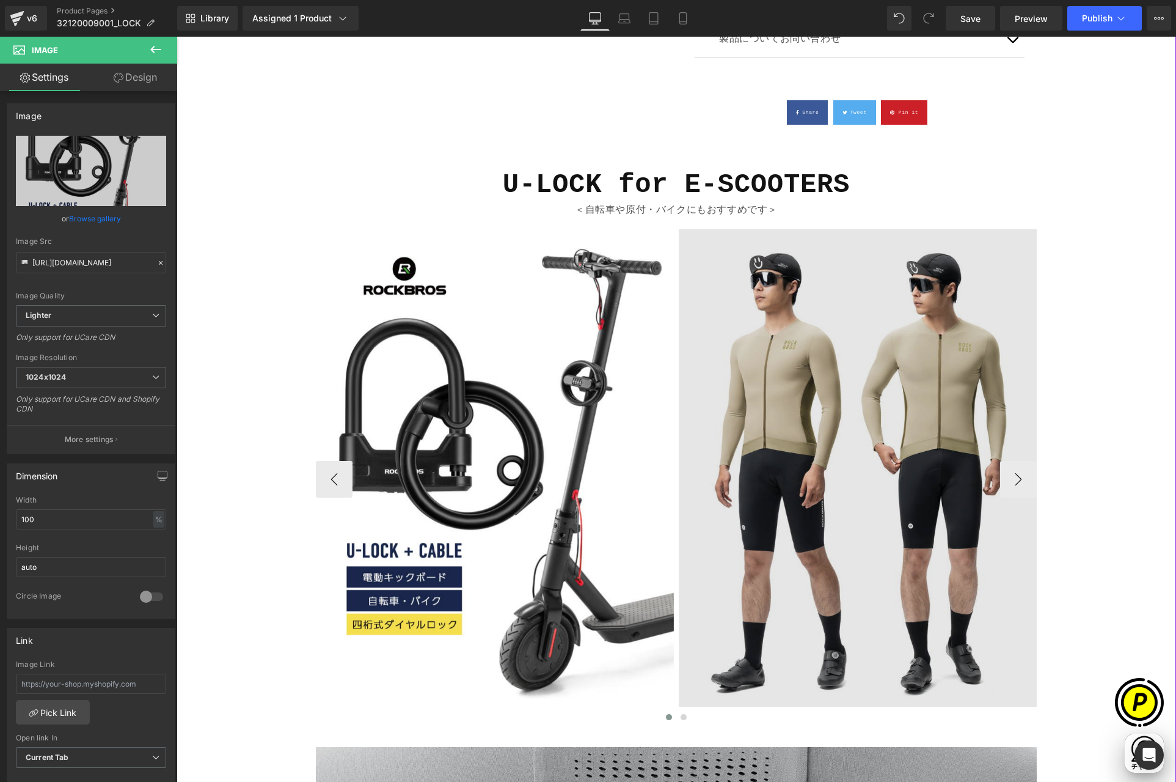
scroll to position [0, 0]
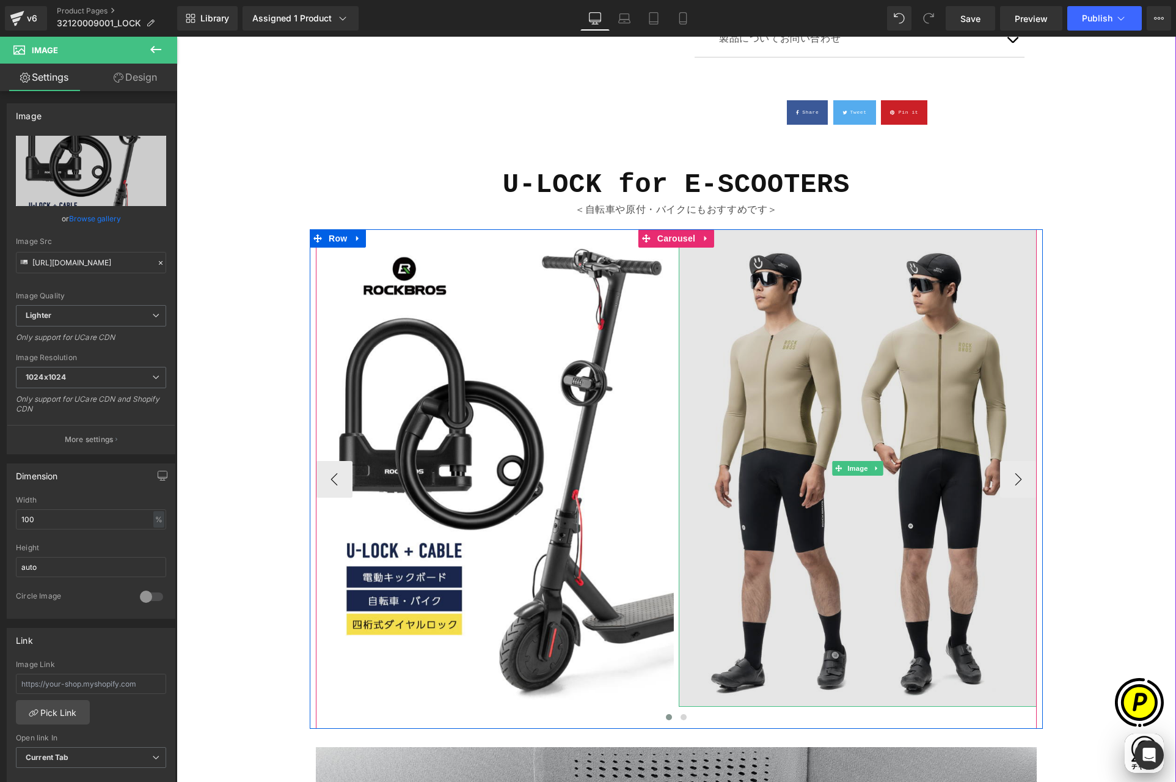
click at [832, 405] on img at bounding box center [858, 467] width 358 height 477
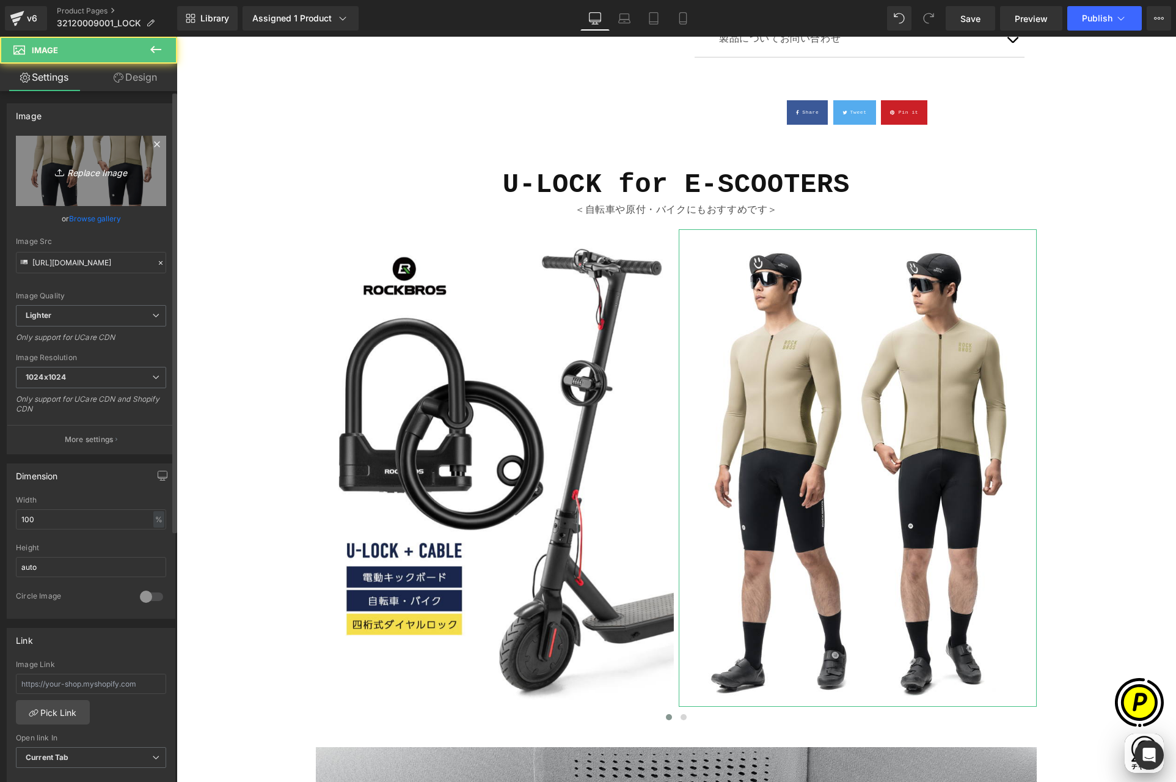
click at [109, 172] on icon "Replace Image" at bounding box center [91, 170] width 98 height 15
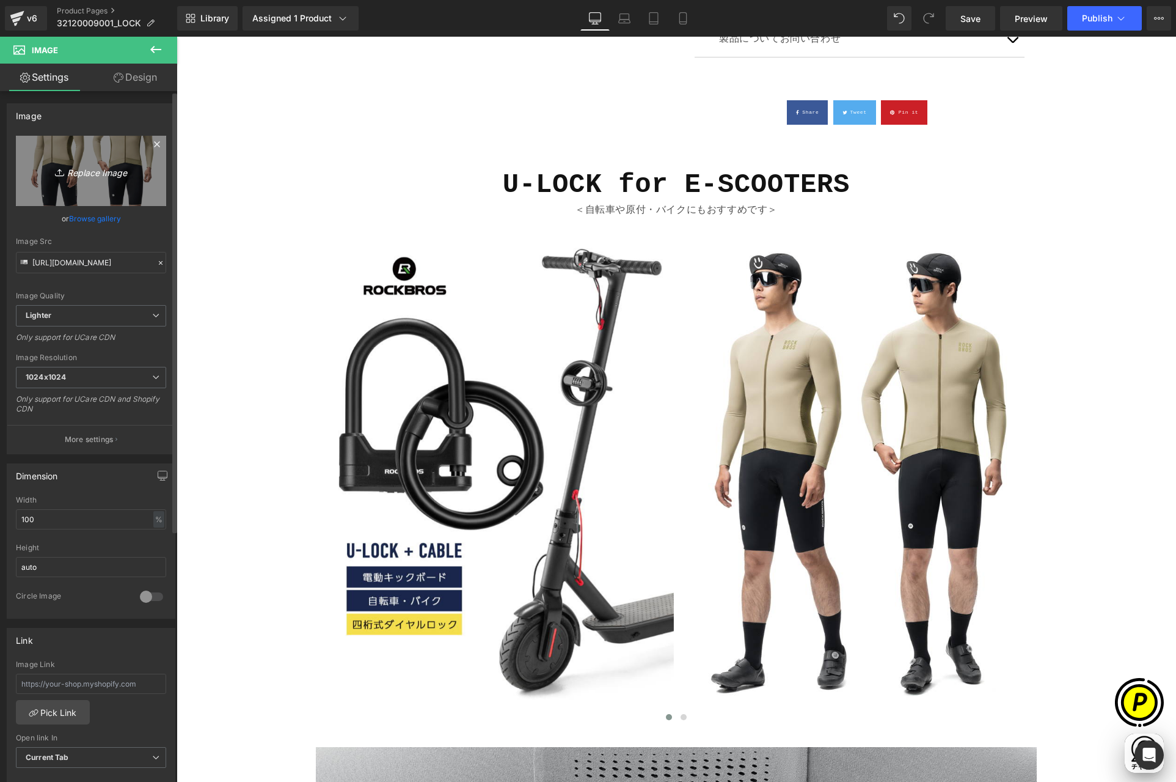
type input "C:\fakepath\shopify-LP-32120009001_01-2.jpg"
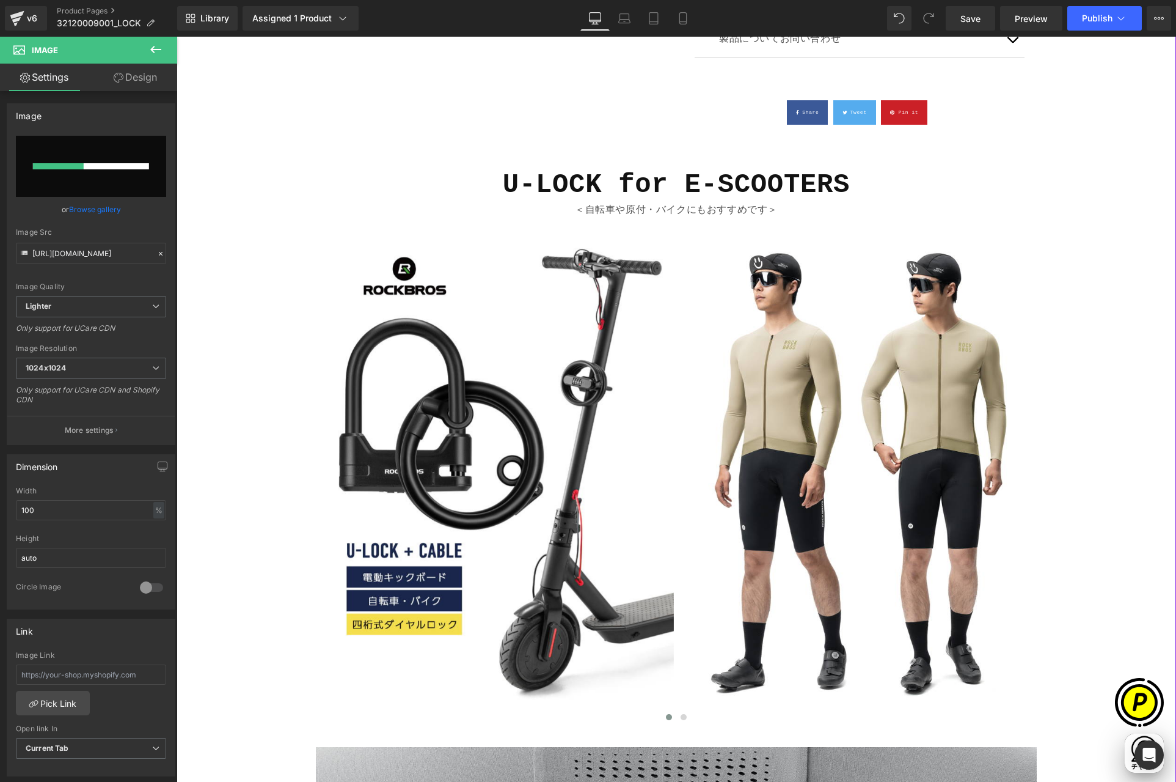
scroll to position [0, 238]
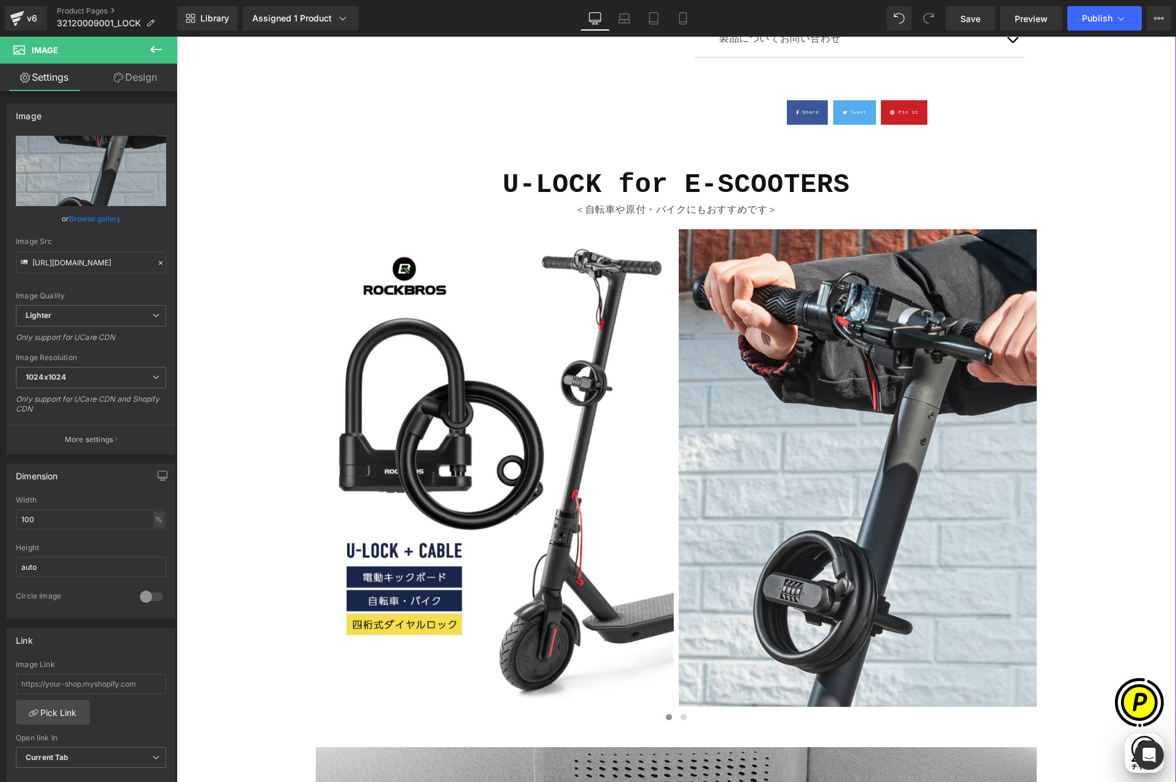
type input "[URL][DOMAIN_NAME]"
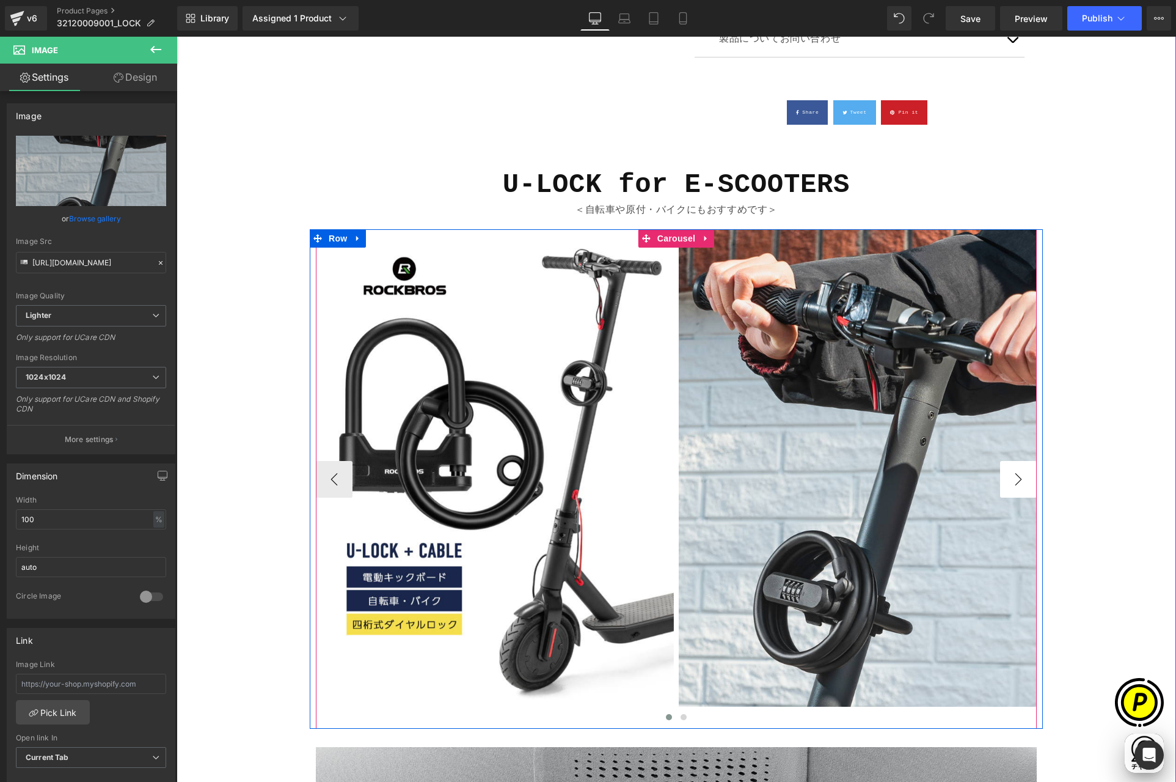
click at [1018, 482] on button "›" at bounding box center [1018, 479] width 37 height 37
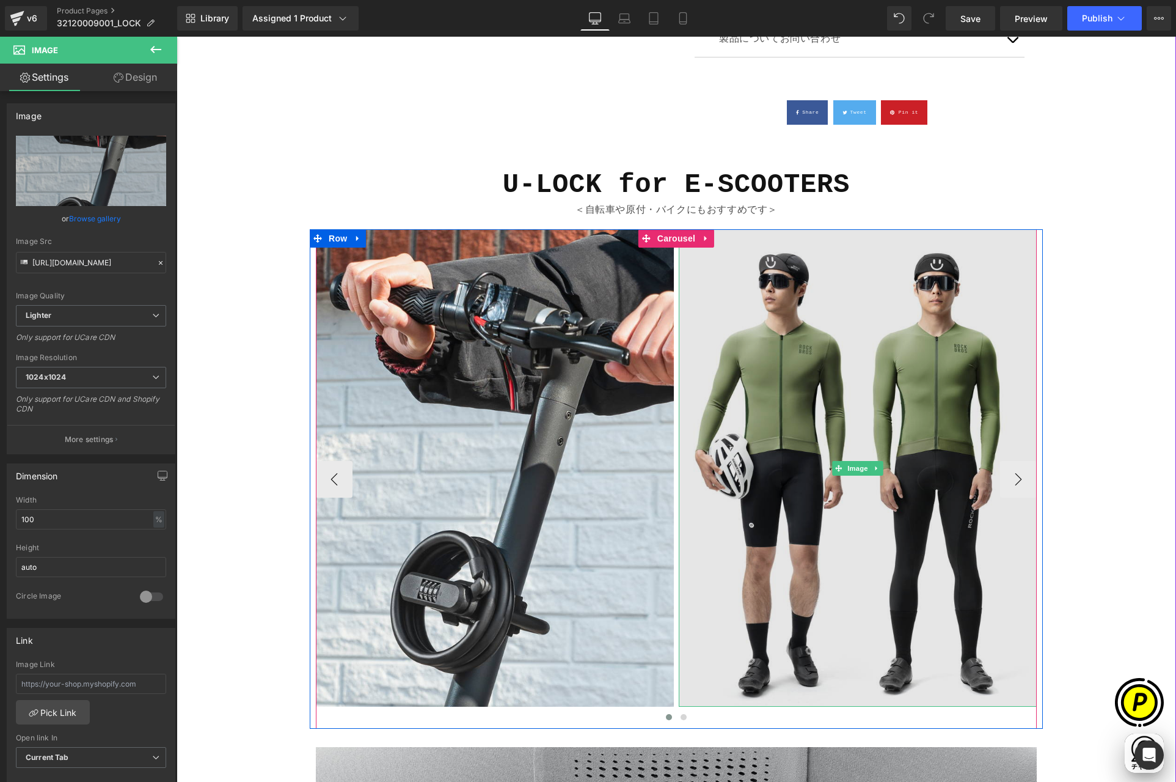
click at [807, 384] on img at bounding box center [858, 467] width 358 height 477
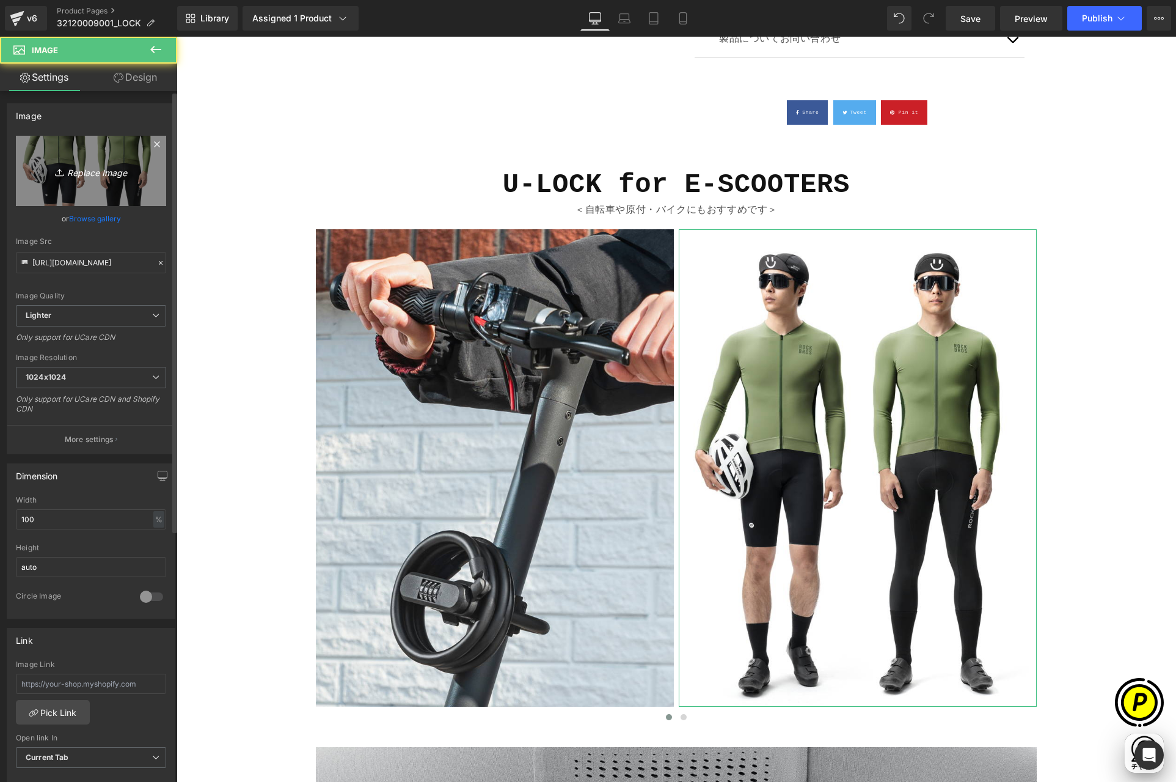
click at [81, 171] on icon "Replace Image" at bounding box center [91, 170] width 98 height 15
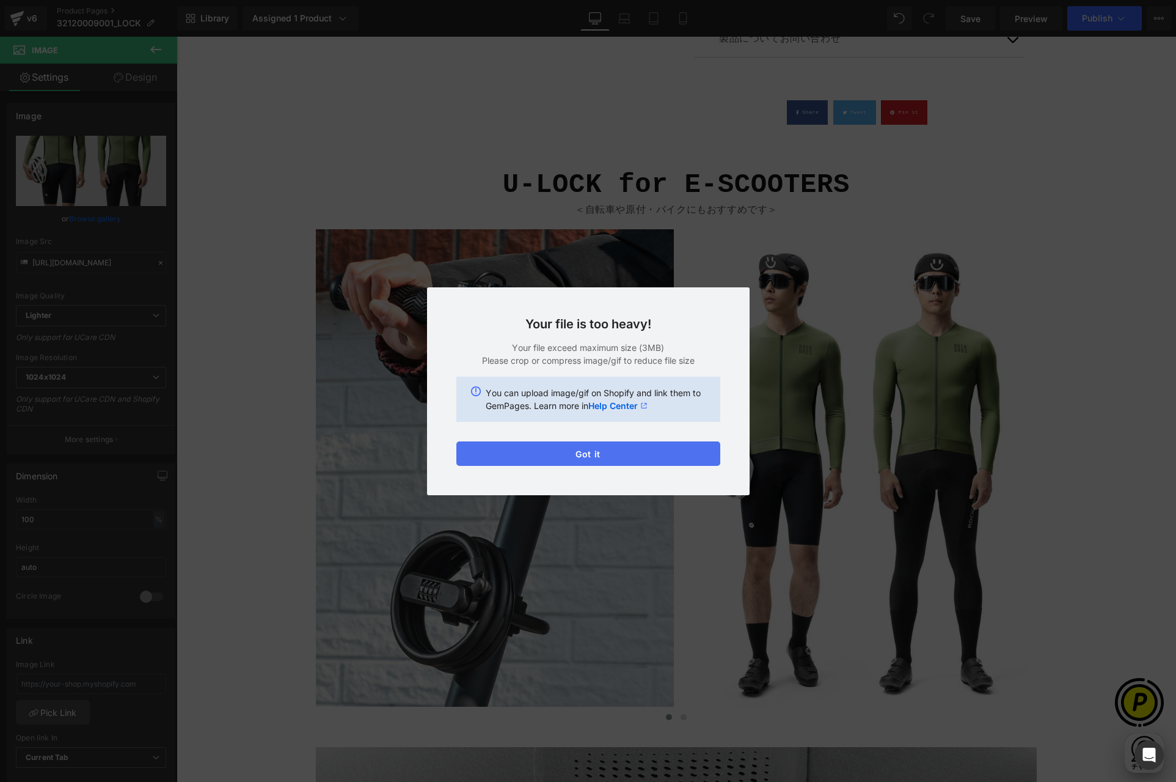
drag, startPoint x: 625, startPoint y: 458, endPoint x: 449, endPoint y: 421, distance: 179.2
click at [625, 458] on button "Got it" at bounding box center [588, 453] width 264 height 24
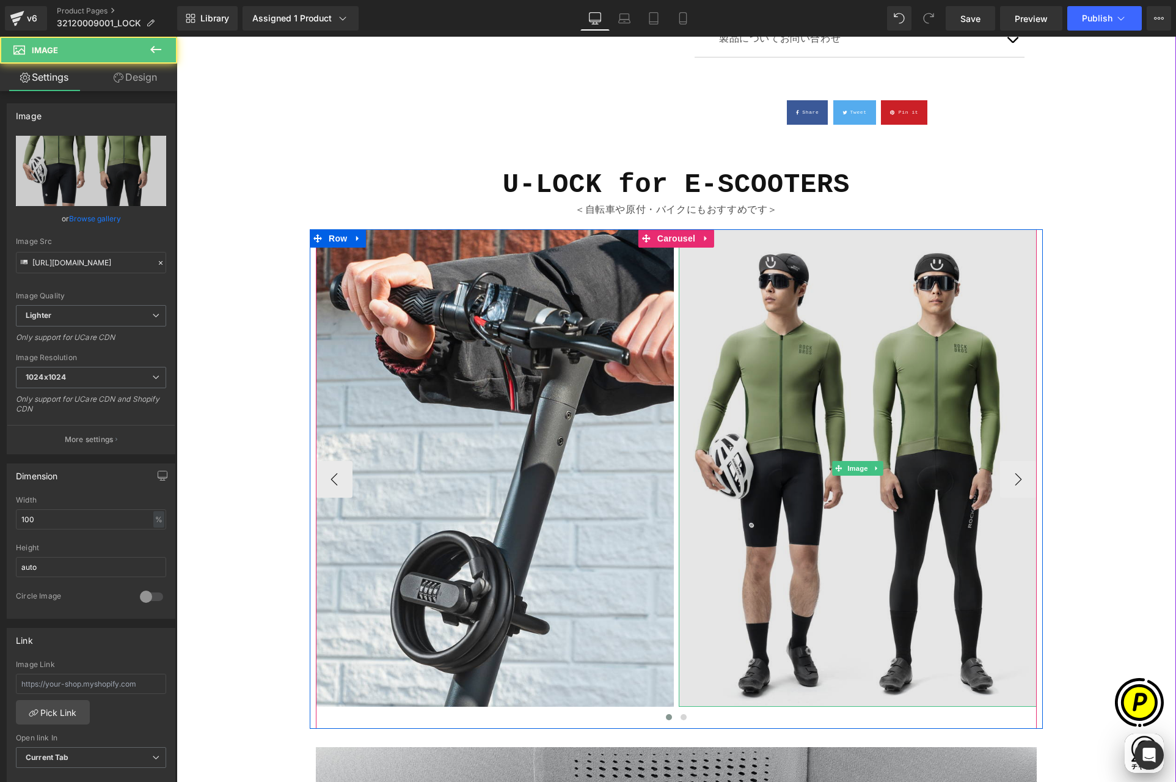
click at [808, 384] on img at bounding box center [858, 467] width 358 height 477
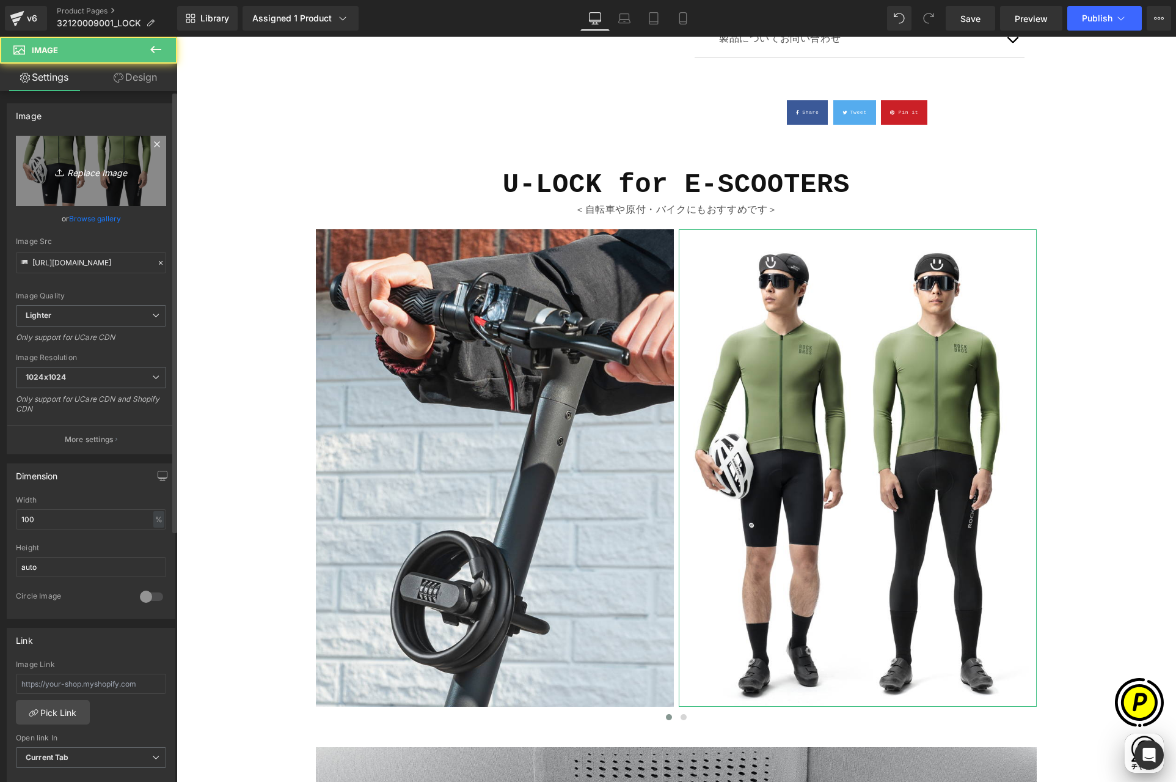
click at [63, 170] on icon at bounding box center [61, 172] width 12 height 12
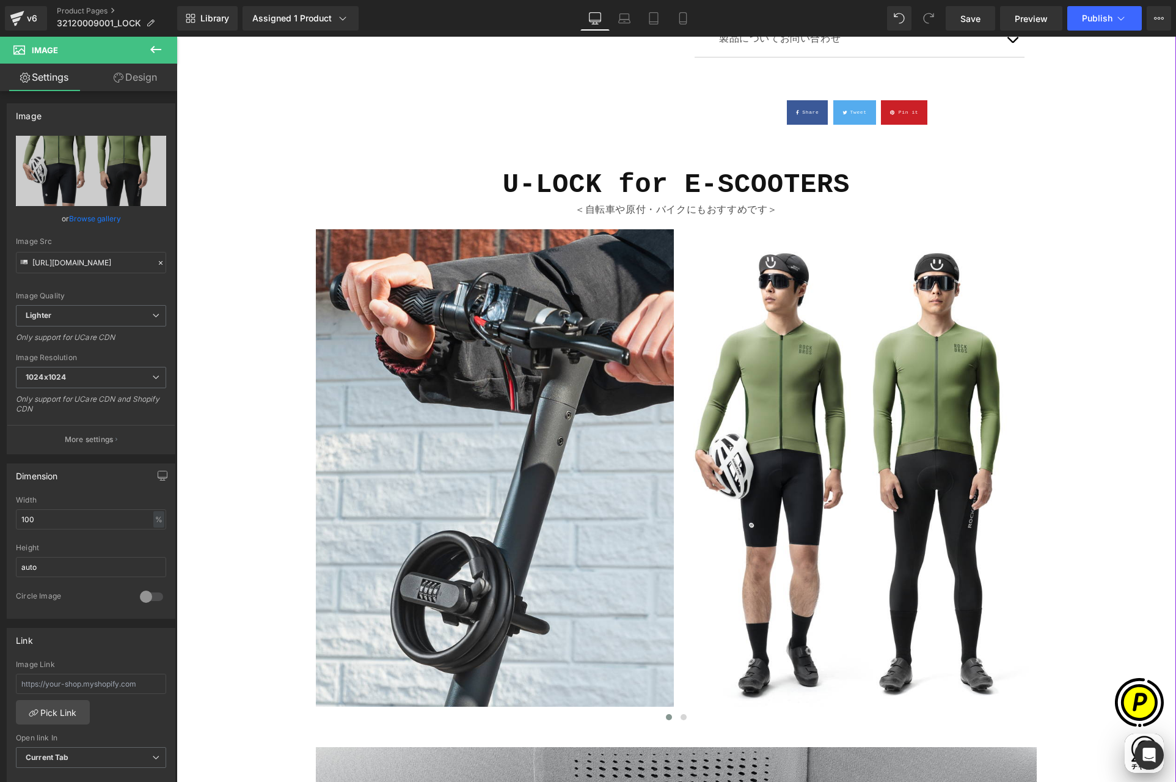
scroll to position [0, 238]
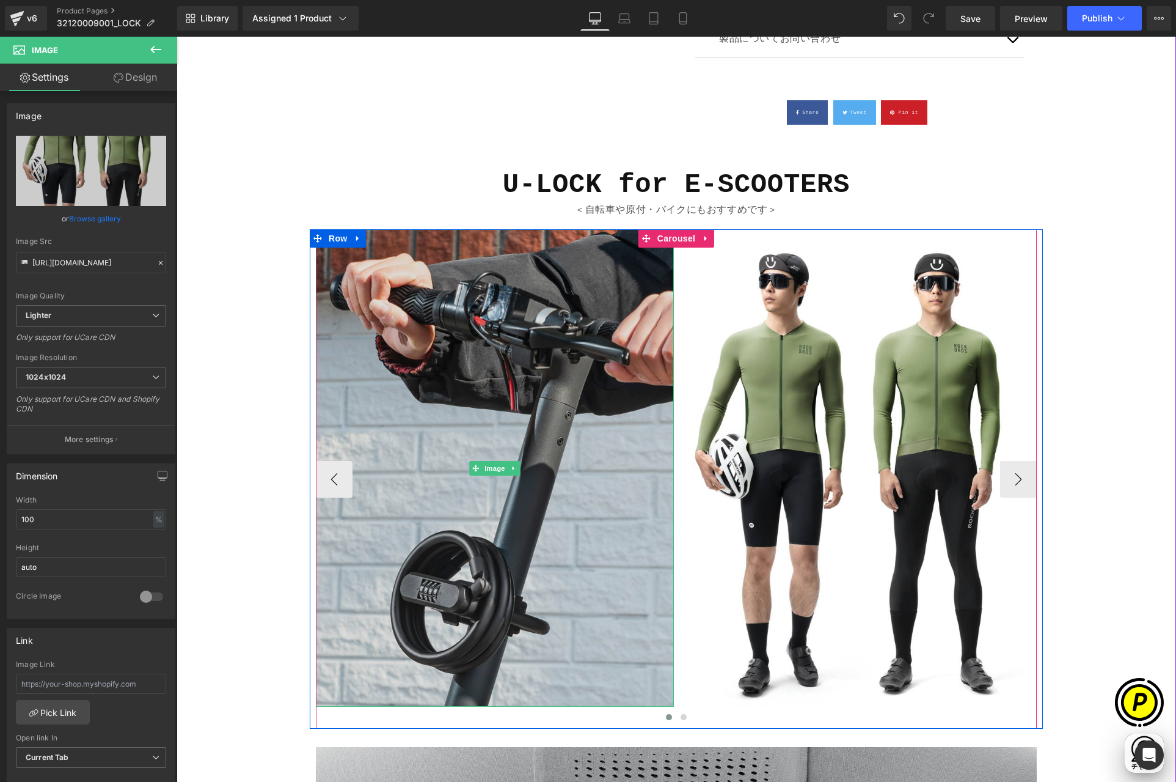
click at [573, 407] on img at bounding box center [495, 467] width 358 height 477
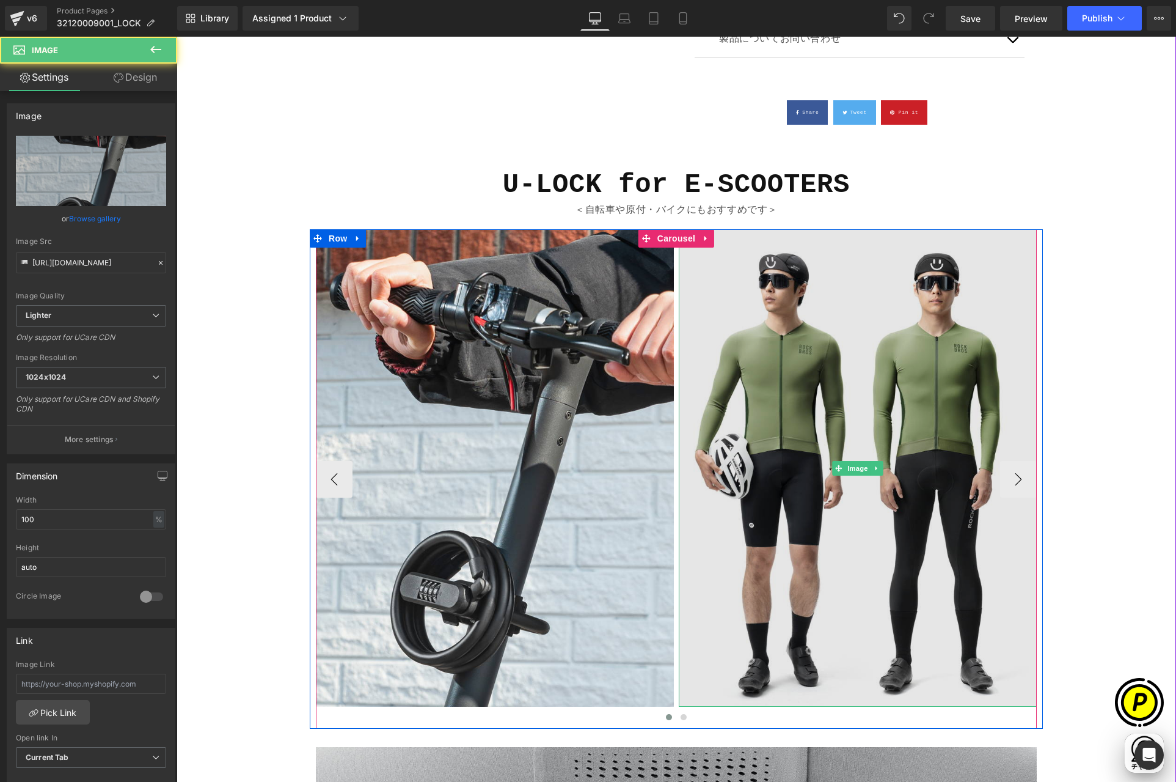
click at [824, 408] on img at bounding box center [858, 467] width 358 height 477
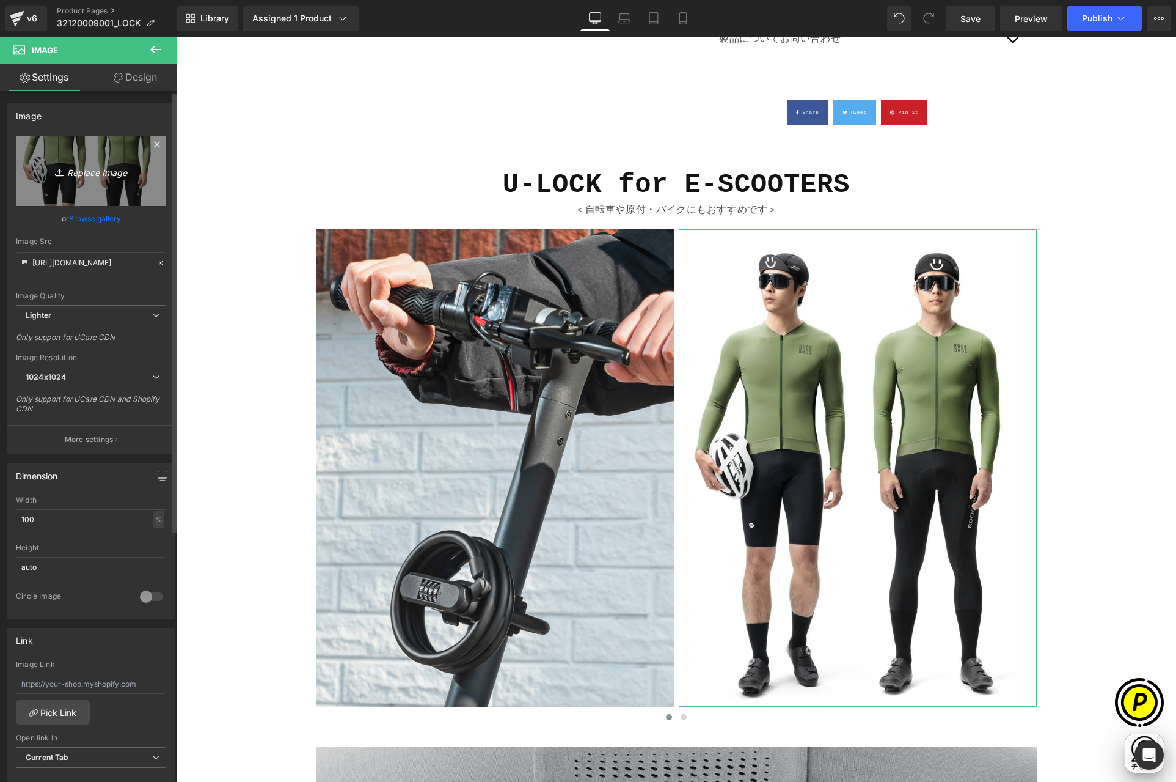
click at [89, 161] on link "Replace Image" at bounding box center [91, 171] width 150 height 70
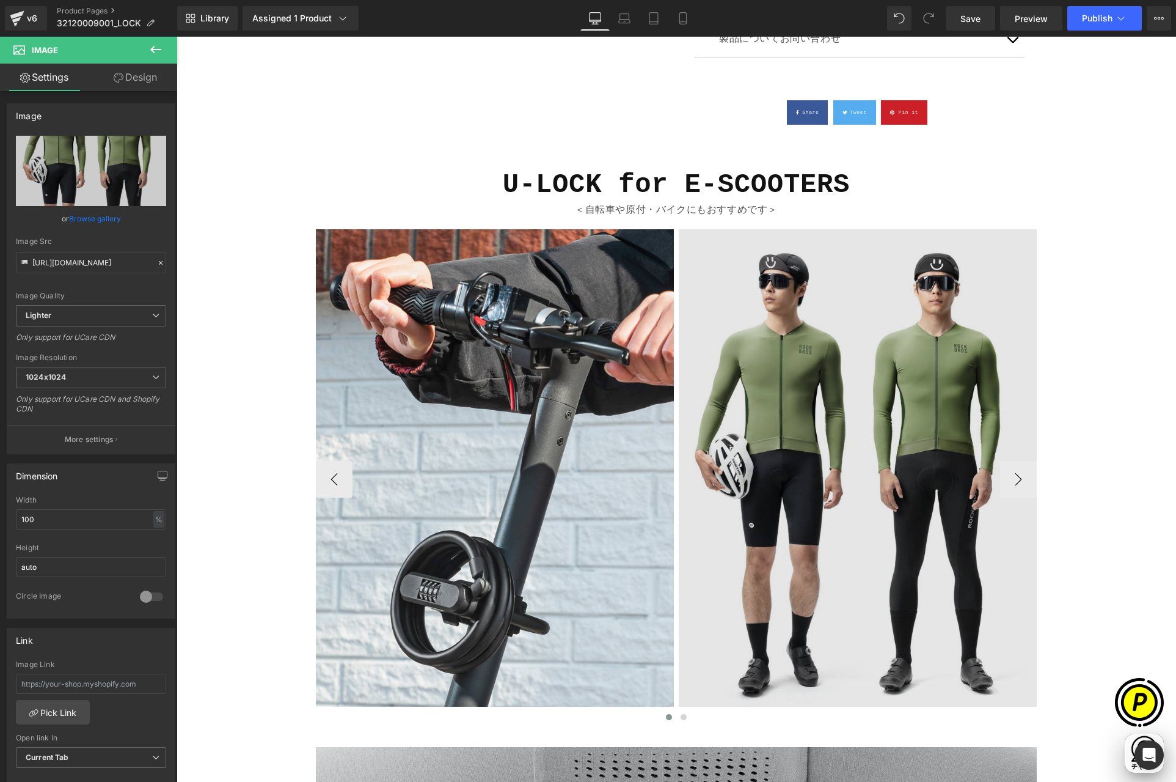
type input "C:\fakepath\shopify-LP-32120009001_01-3.jpg"
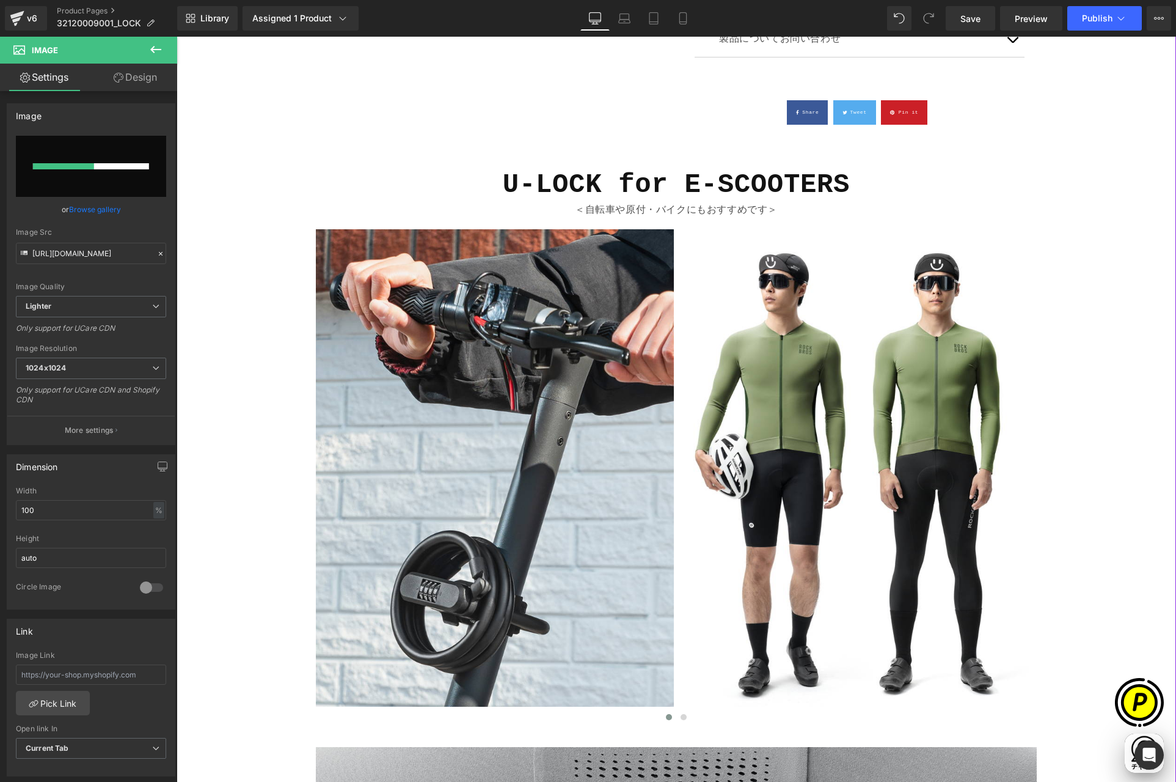
scroll to position [0, 0]
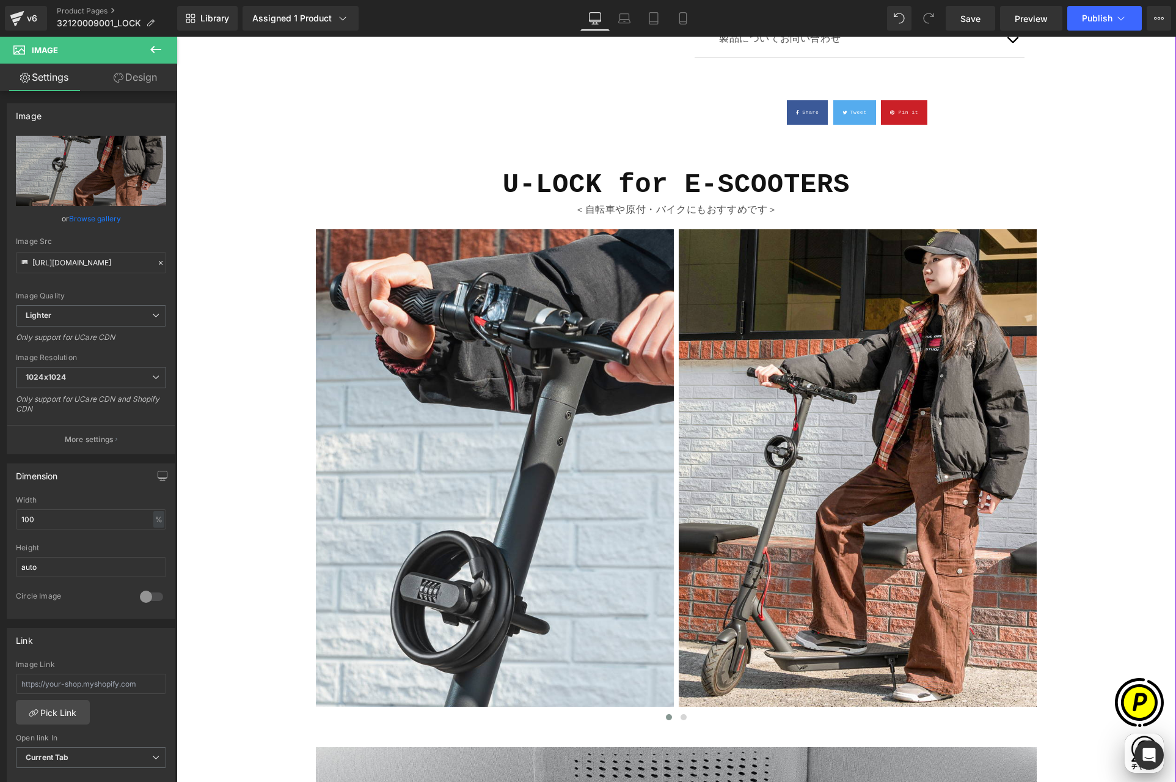
type input "[URL][DOMAIN_NAME]"
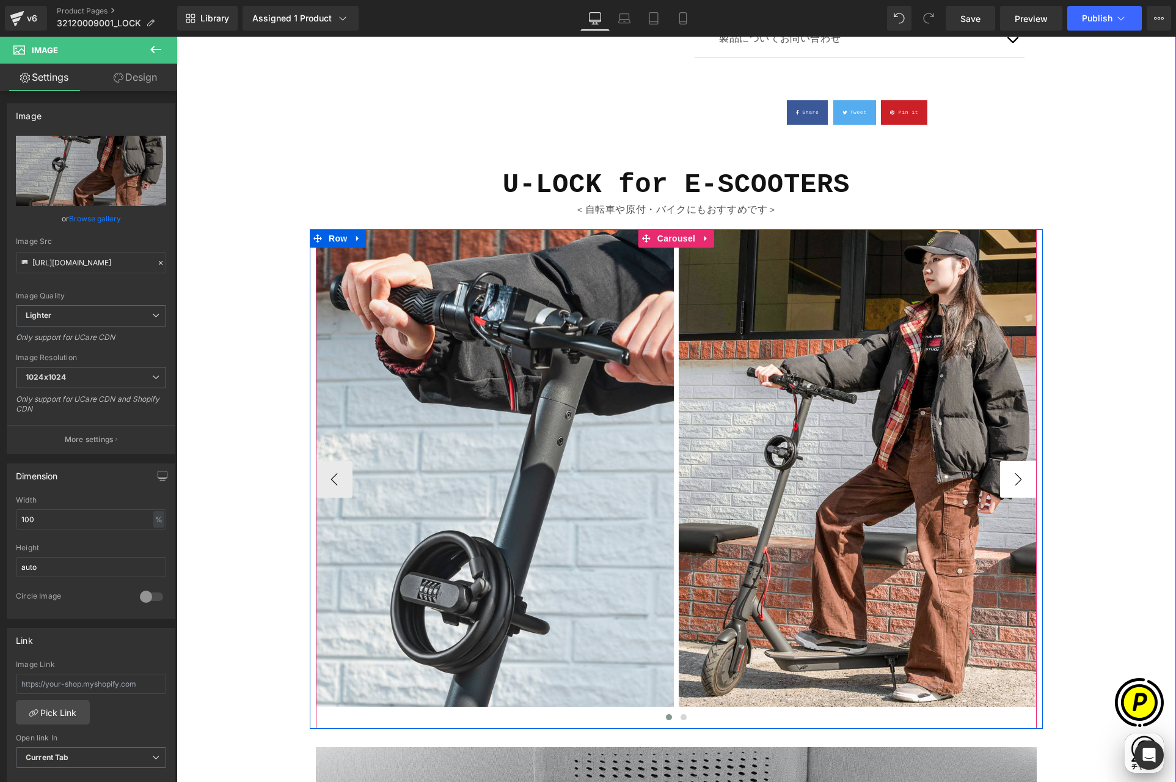
click at [1014, 475] on button "›" at bounding box center [1018, 479] width 37 height 37
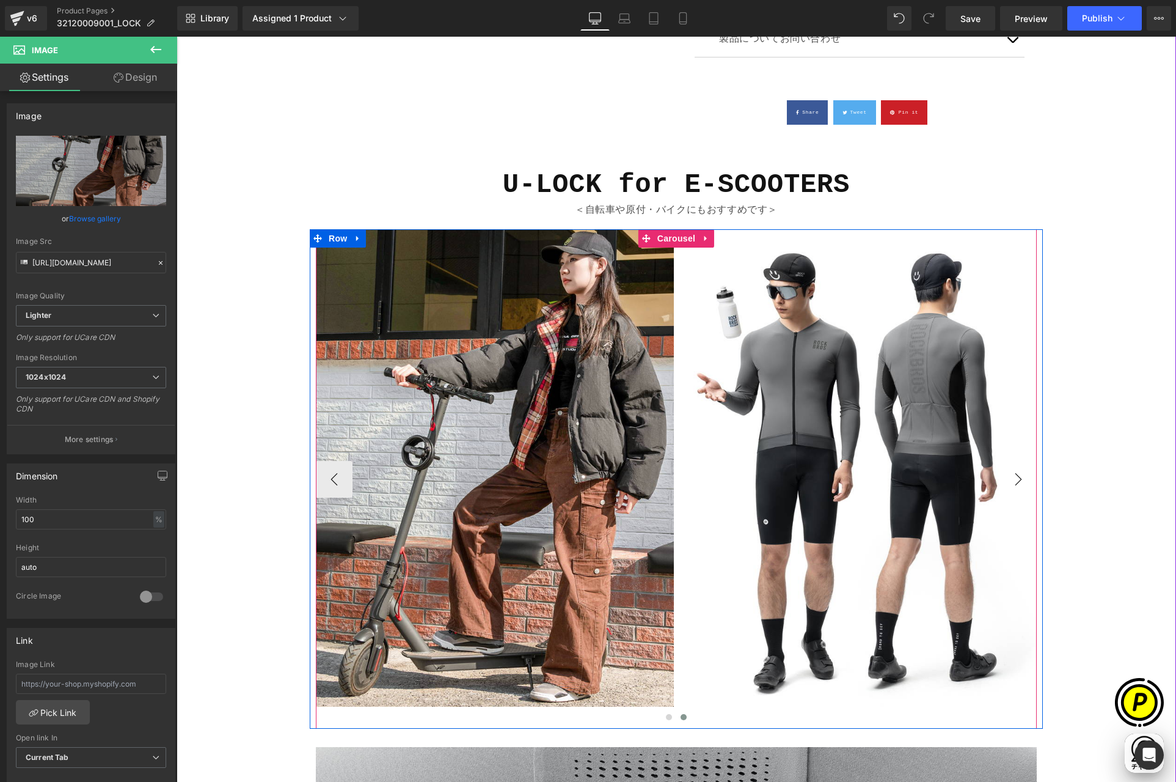
click at [1014, 475] on button "›" at bounding box center [1018, 479] width 37 height 37
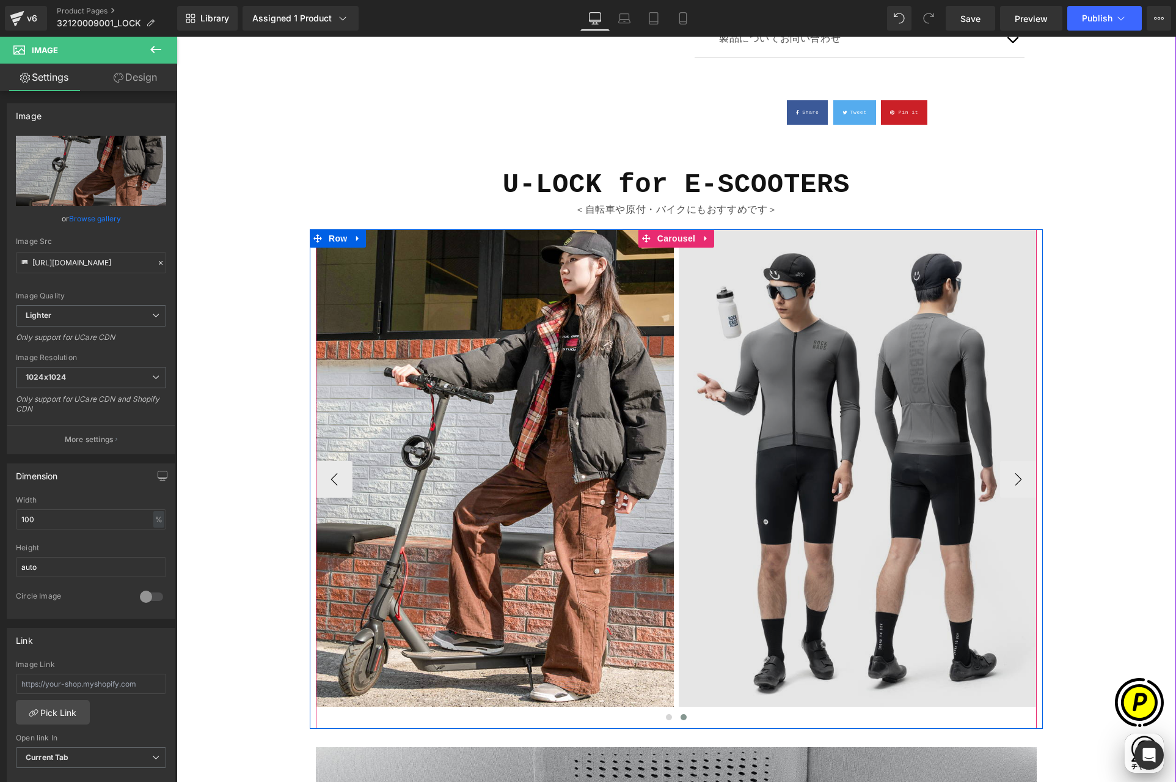
scroll to position [0, 238]
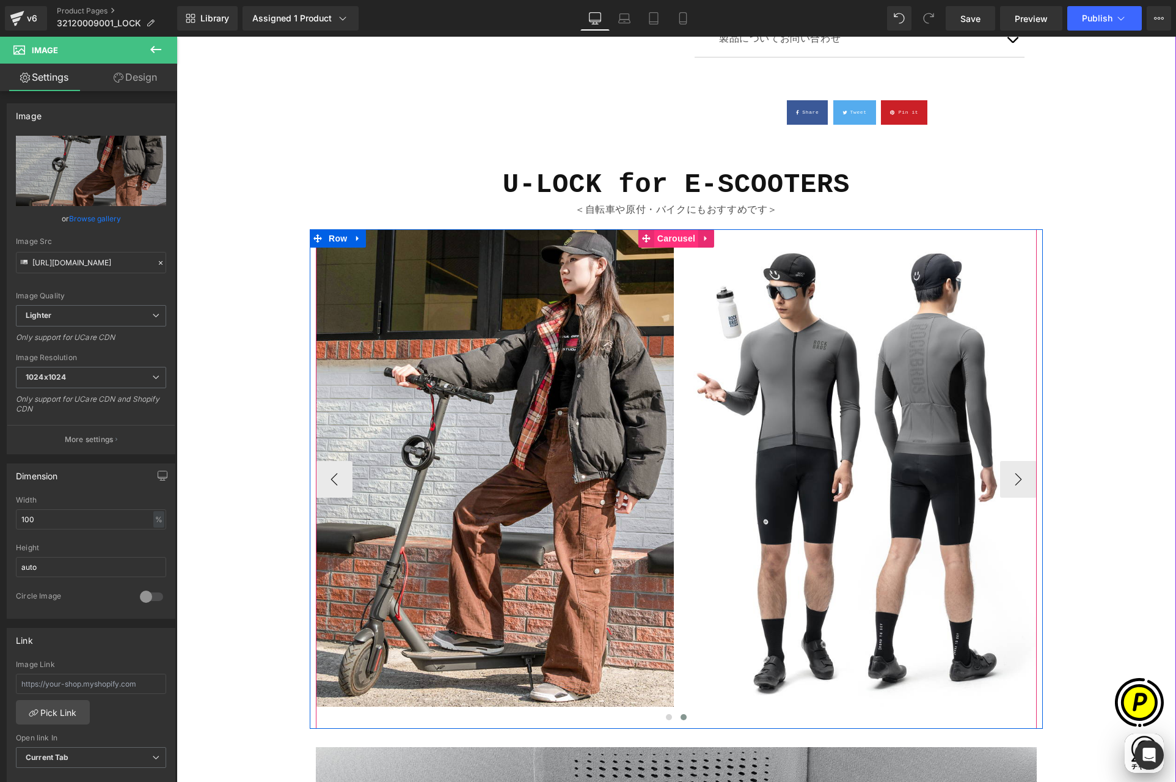
click at [667, 238] on span "Carousel" at bounding box center [676, 238] width 44 height 18
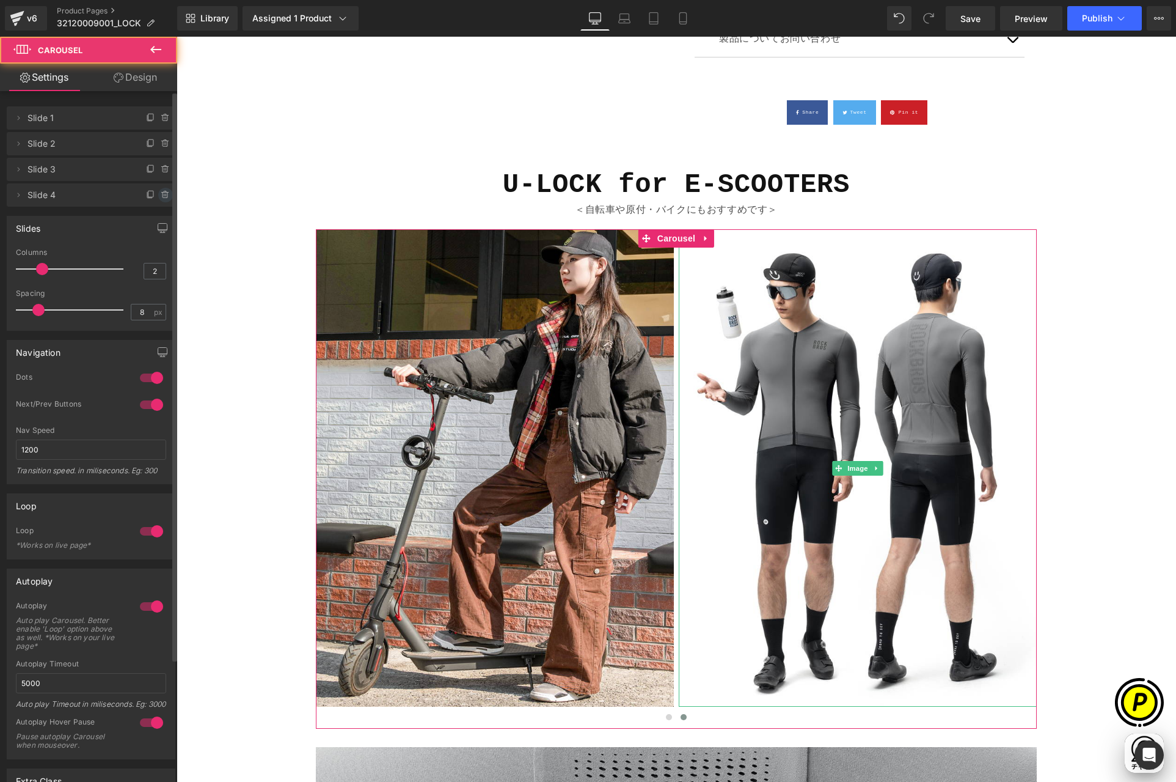
click at [163, 195] on icon at bounding box center [165, 194] width 5 height 5
click at [147, 194] on button "Delete" at bounding box center [152, 196] width 38 height 16
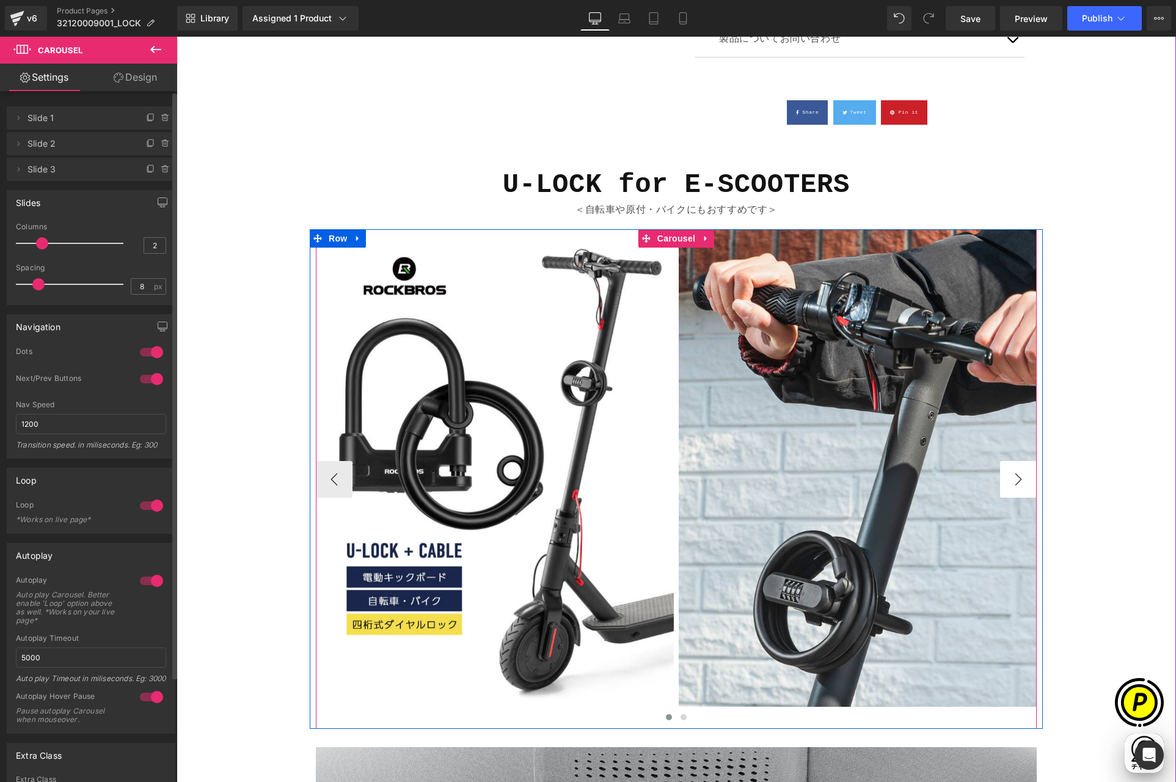
click at [1016, 474] on button "›" at bounding box center [1018, 479] width 37 height 37
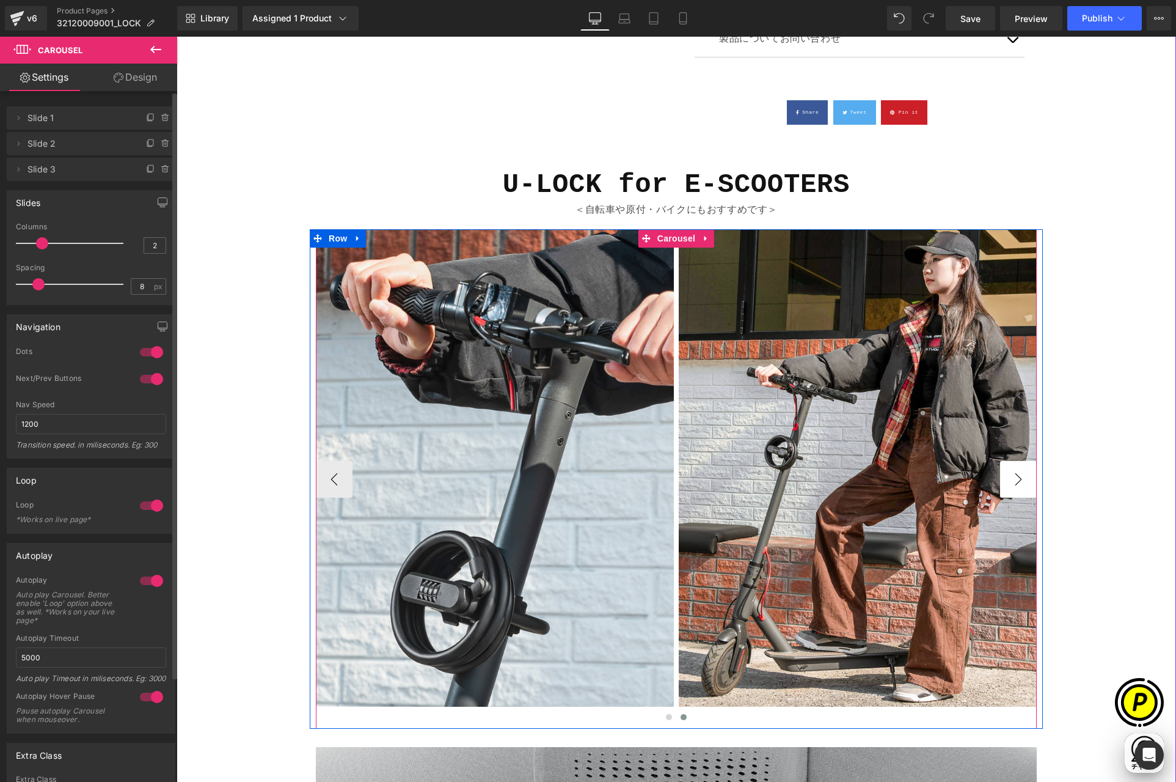
click at [1016, 474] on button "›" at bounding box center [1018, 479] width 37 height 37
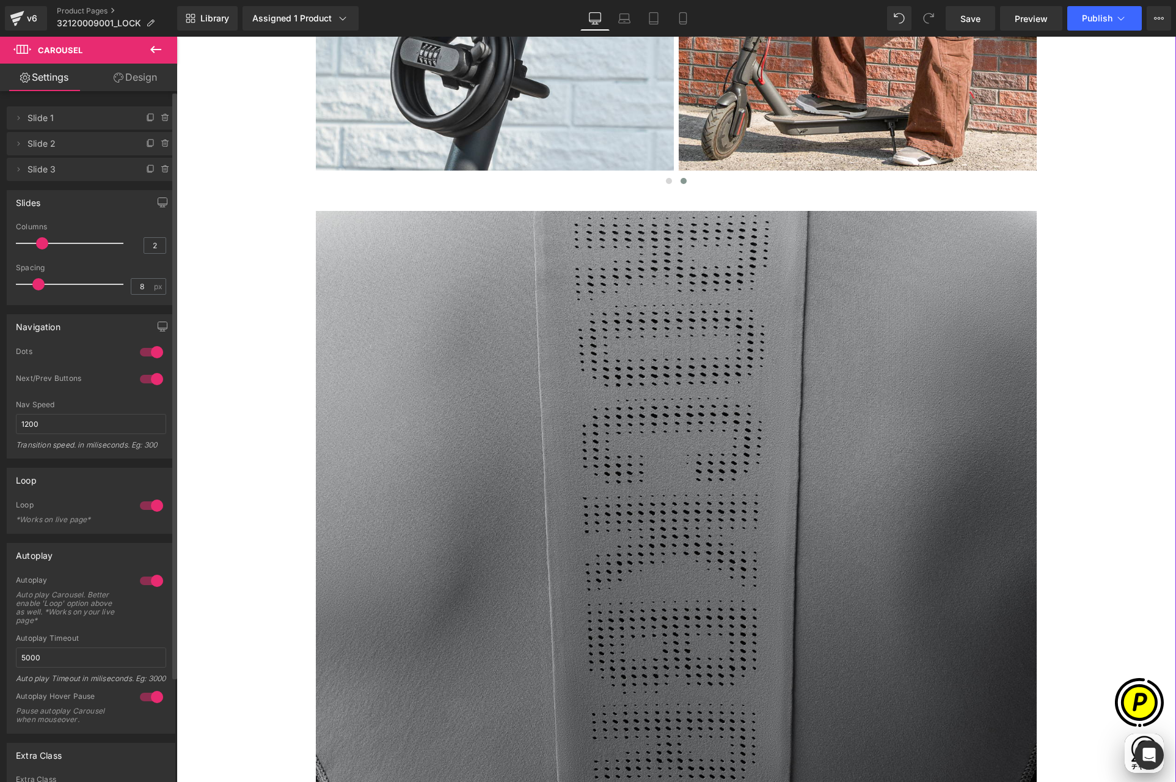
scroll to position [1478, 0]
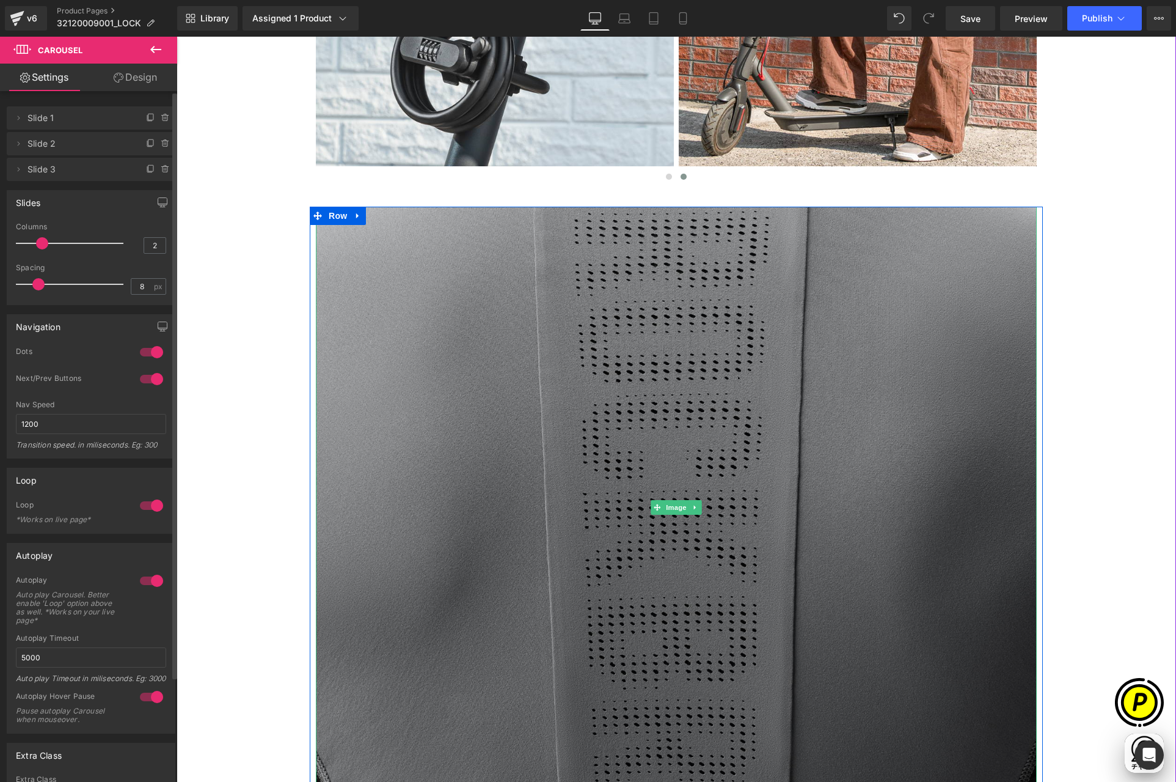
click at [741, 373] on img at bounding box center [676, 507] width 721 height 601
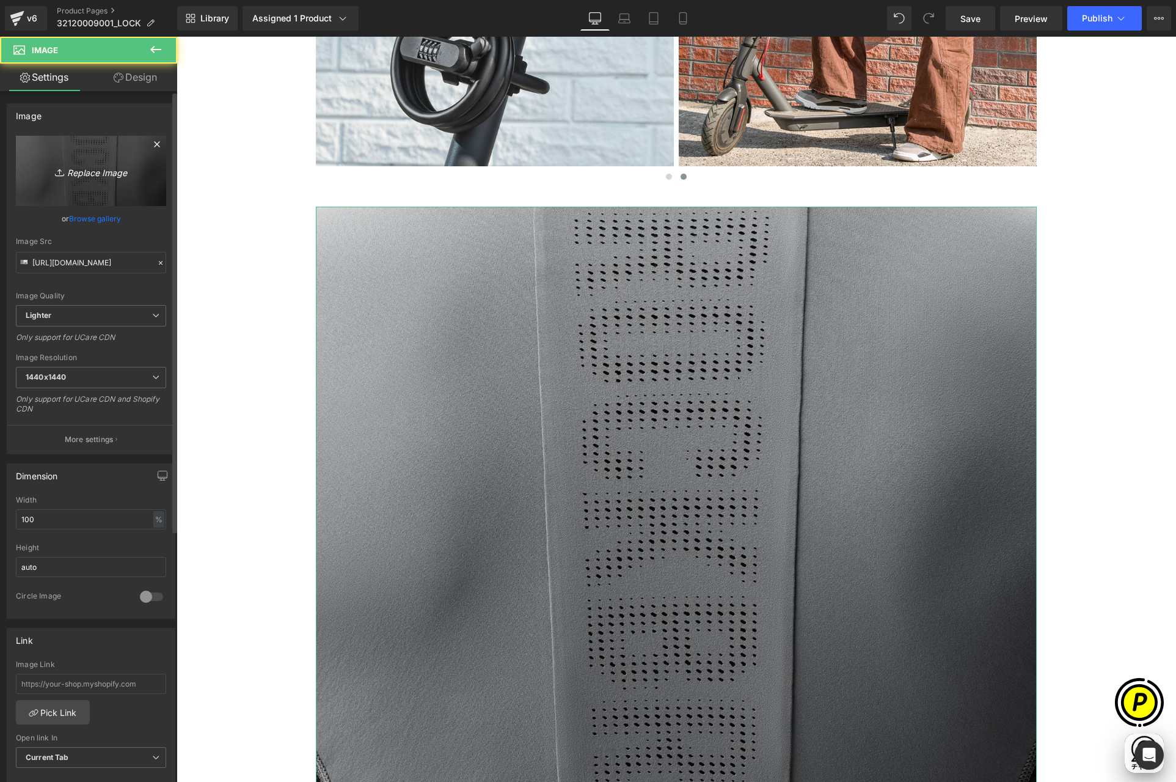
click at [111, 178] on link "Replace Image" at bounding box center [91, 171] width 150 height 70
type input "C:\fakepath\shopify-LP-32120009001_02.jpg"
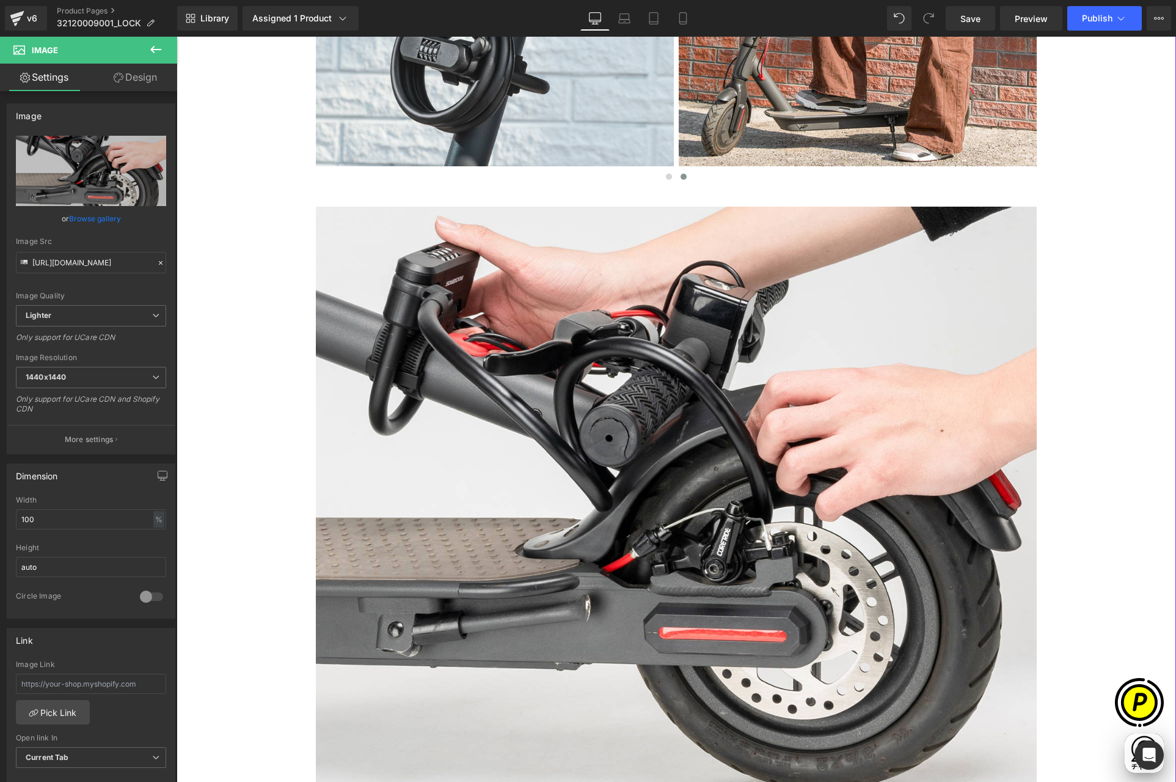
type input "[URL][DOMAIN_NAME]"
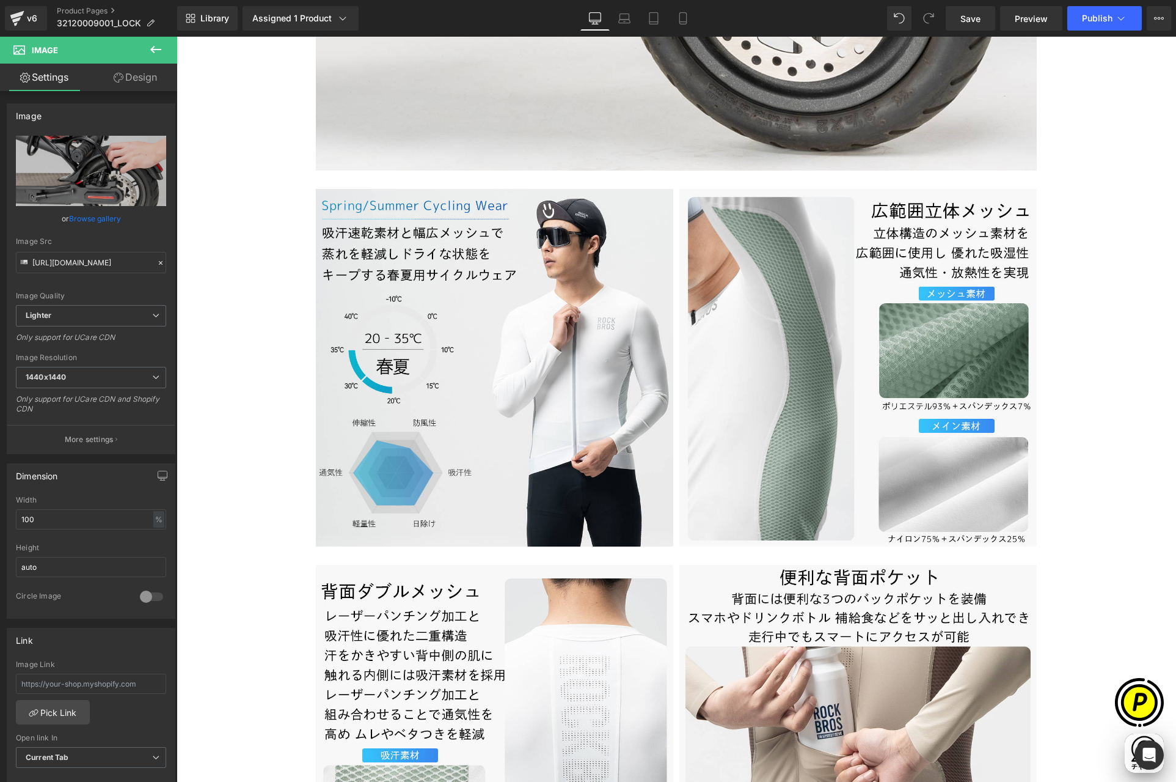
scroll to position [0, 477]
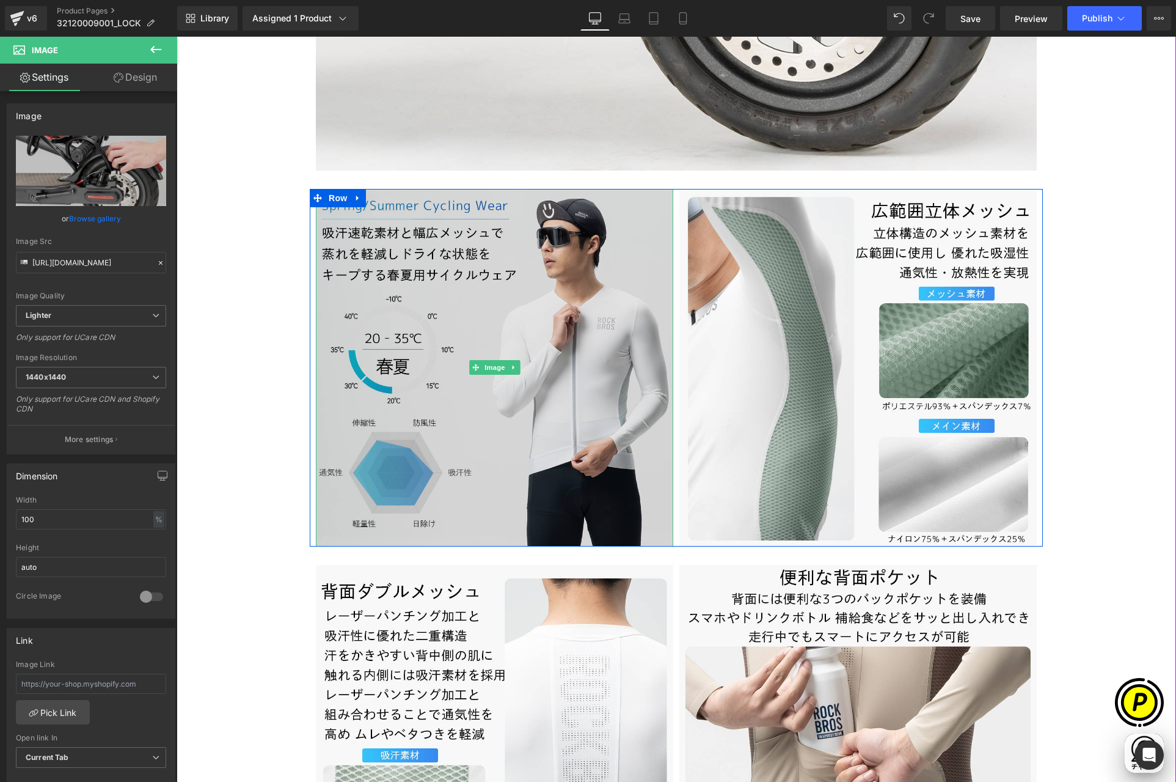
click at [394, 318] on img at bounding box center [494, 367] width 357 height 357
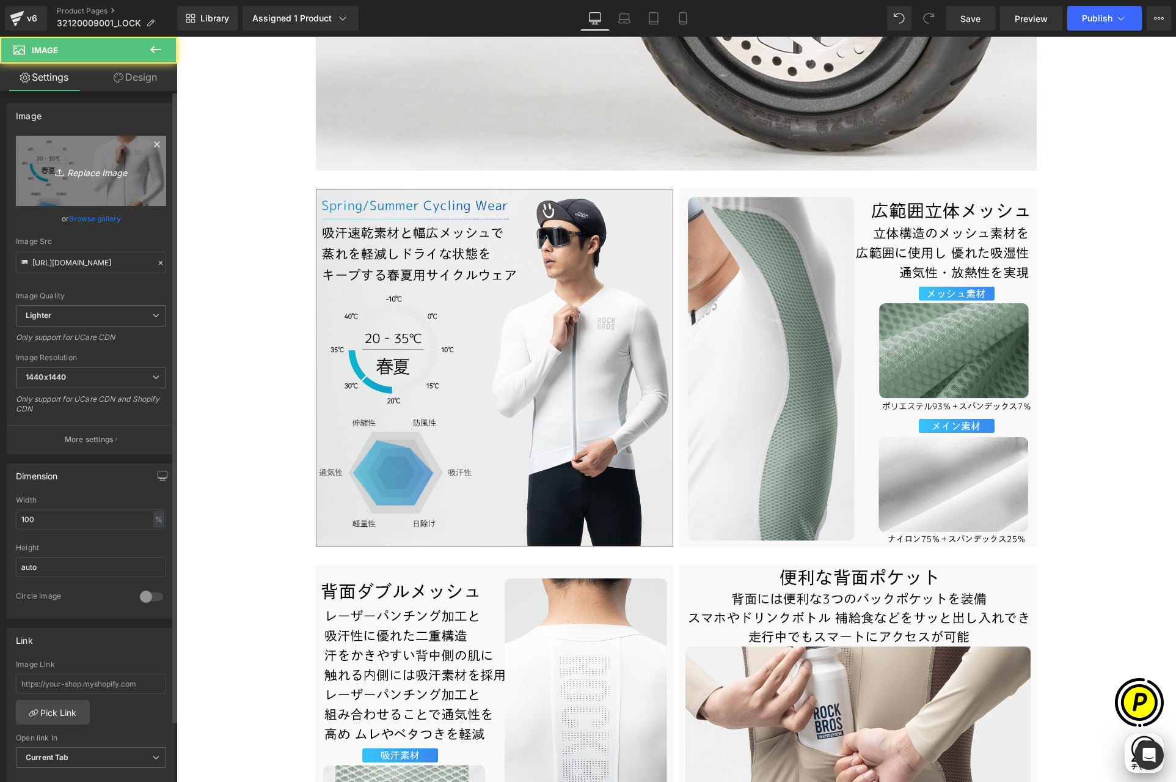
click at [81, 163] on icon "Replace Image" at bounding box center [91, 170] width 98 height 15
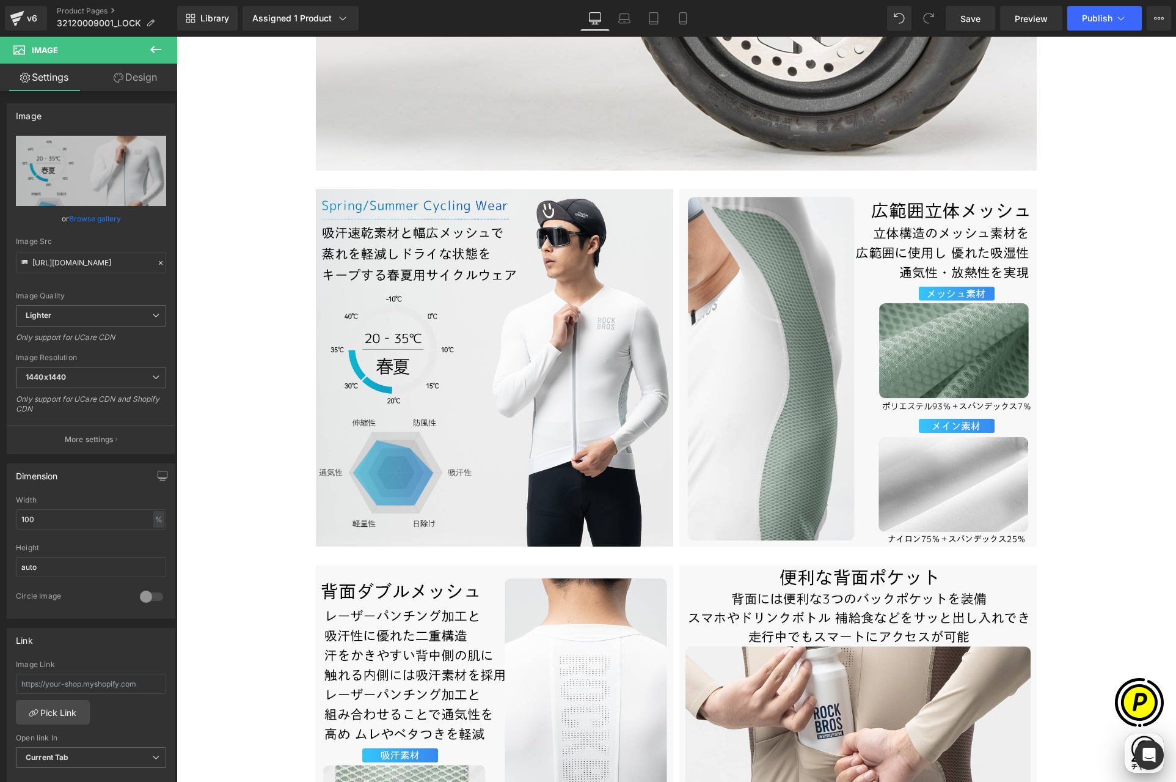
type input "C:\fakepath\32120009001-2.jpg"
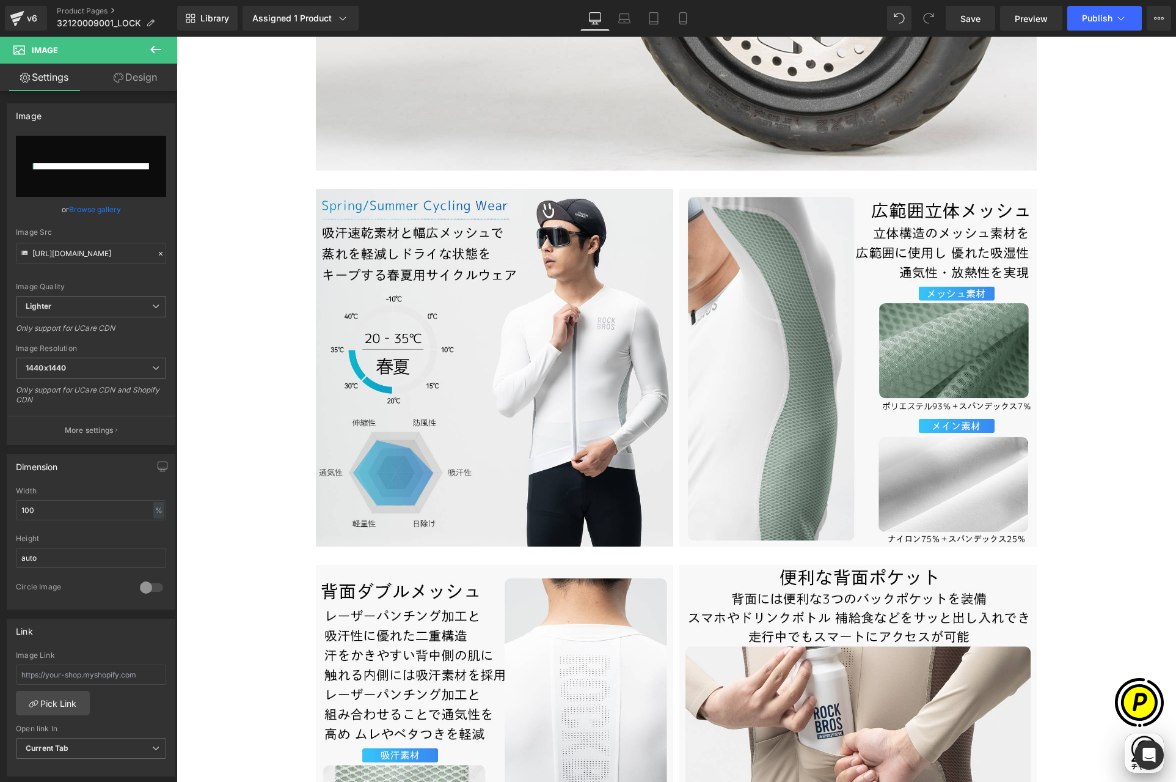
scroll to position [0, 238]
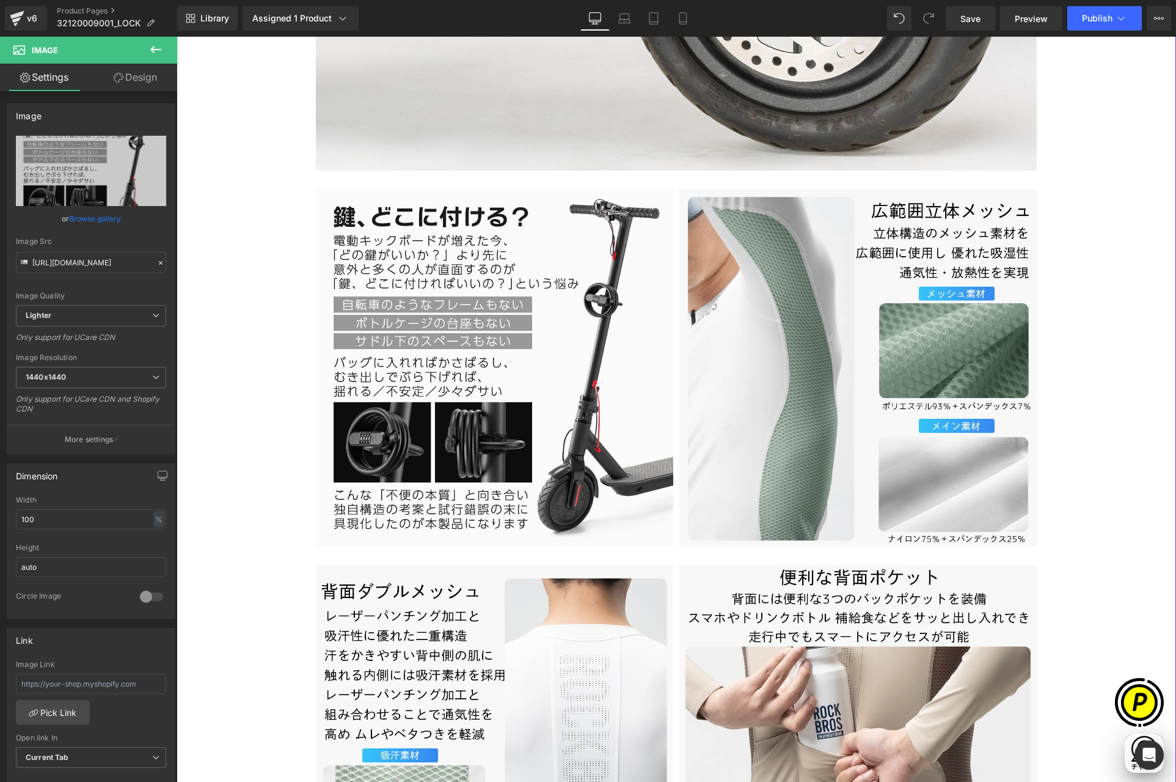
type input "[URL][DOMAIN_NAME]"
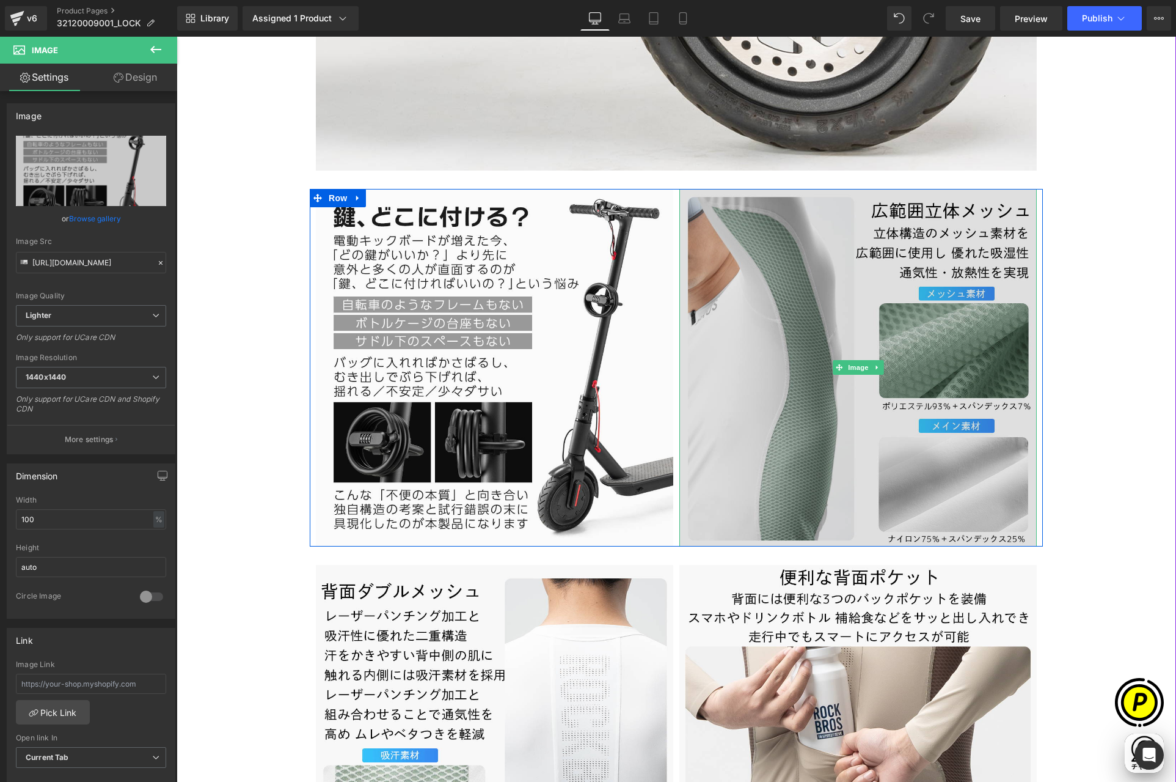
click at [791, 341] on img at bounding box center [858, 367] width 357 height 357
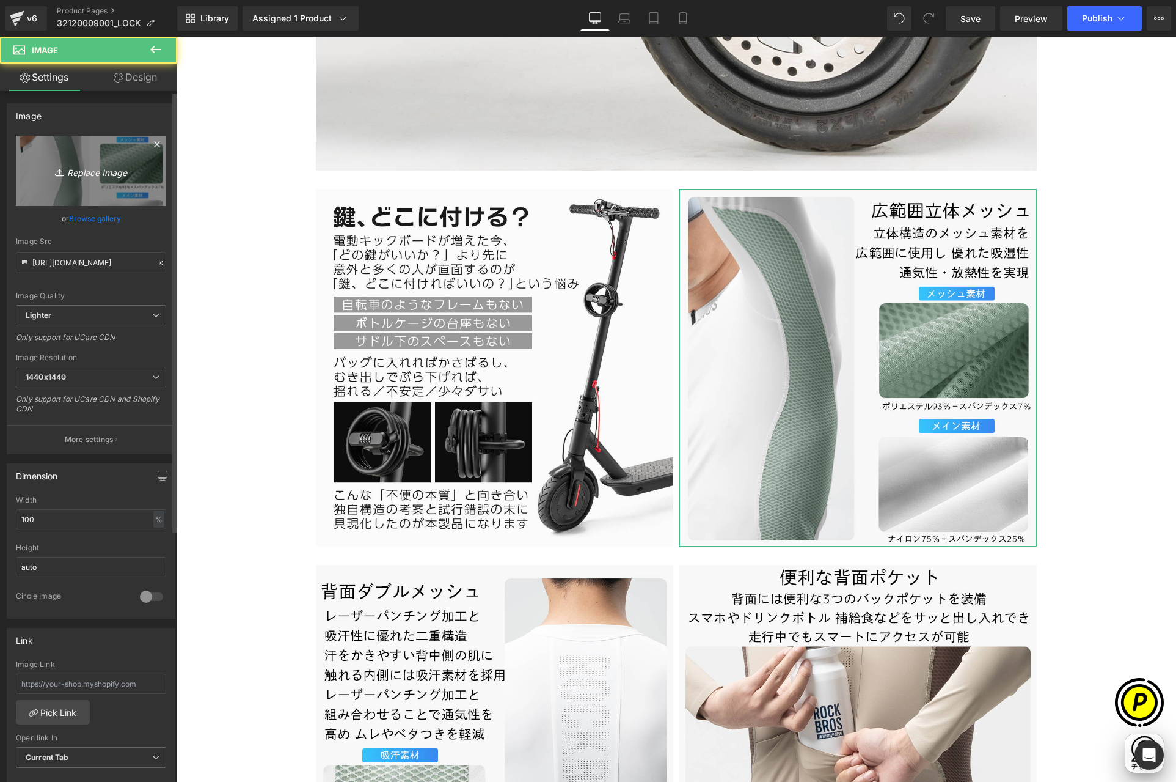
click at [82, 181] on link "Replace Image" at bounding box center [91, 171] width 150 height 70
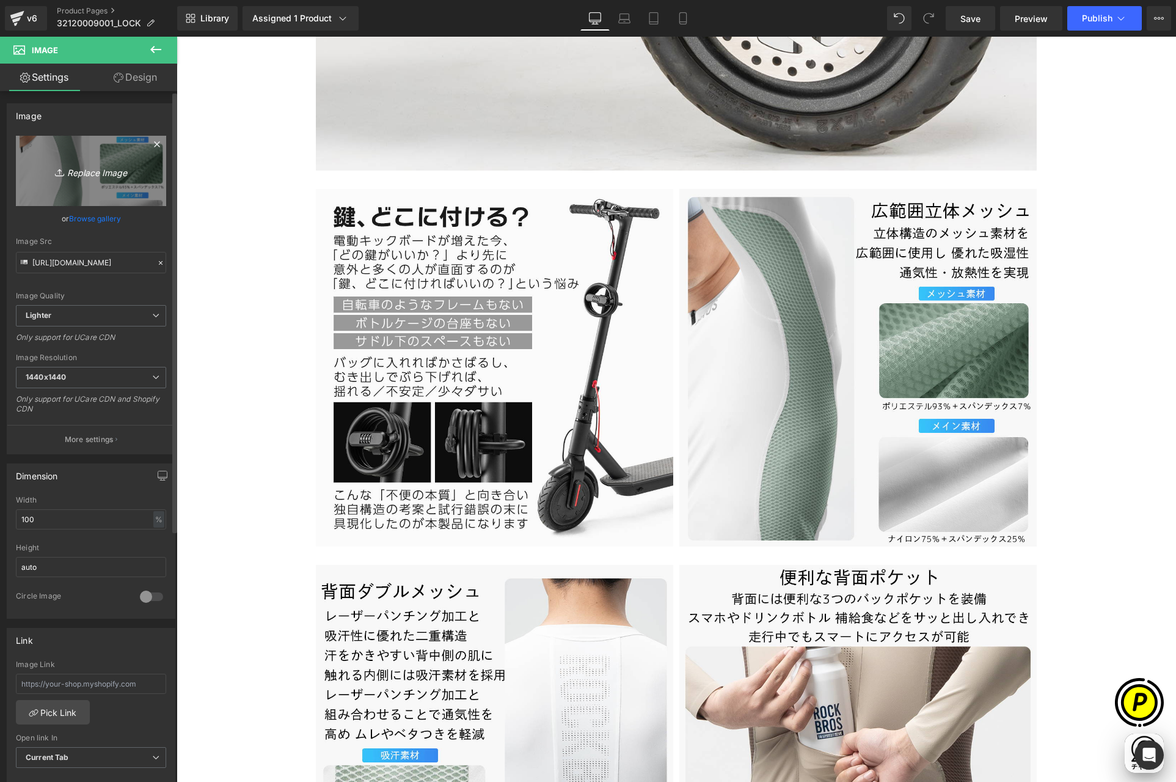
type input "C:\fakepath\32120009001-3.jpg"
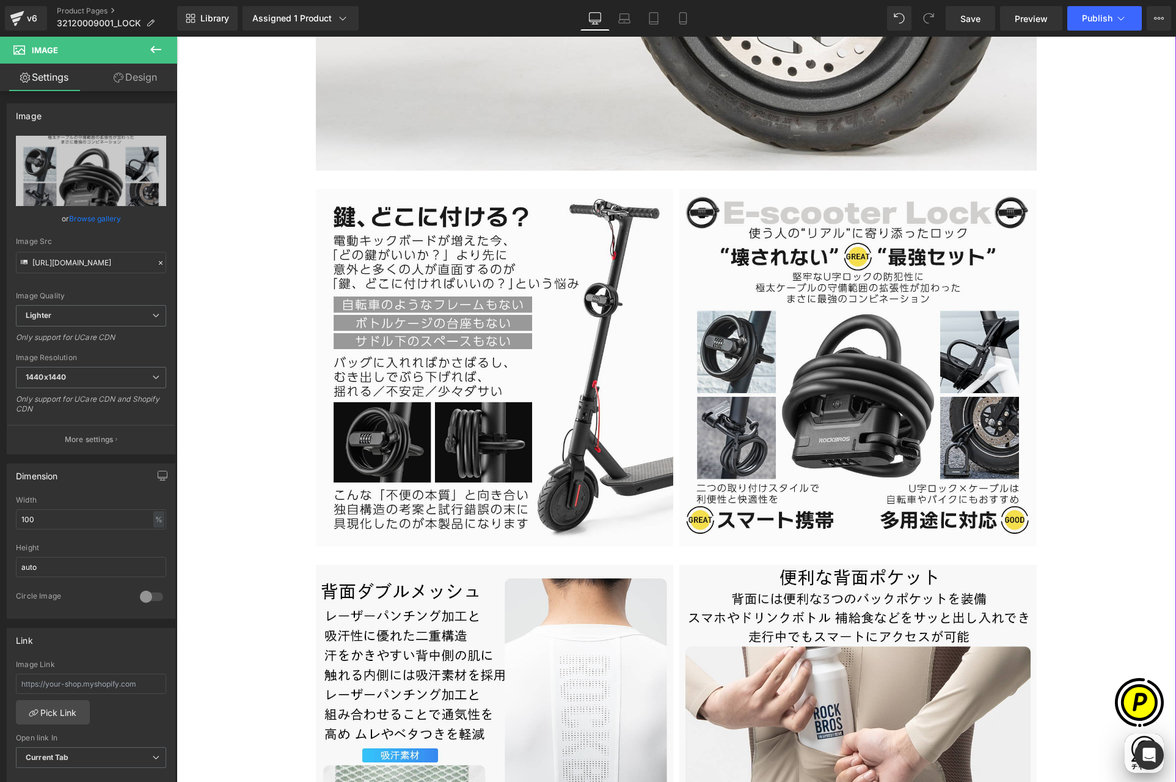
type input "[URL][DOMAIN_NAME]"
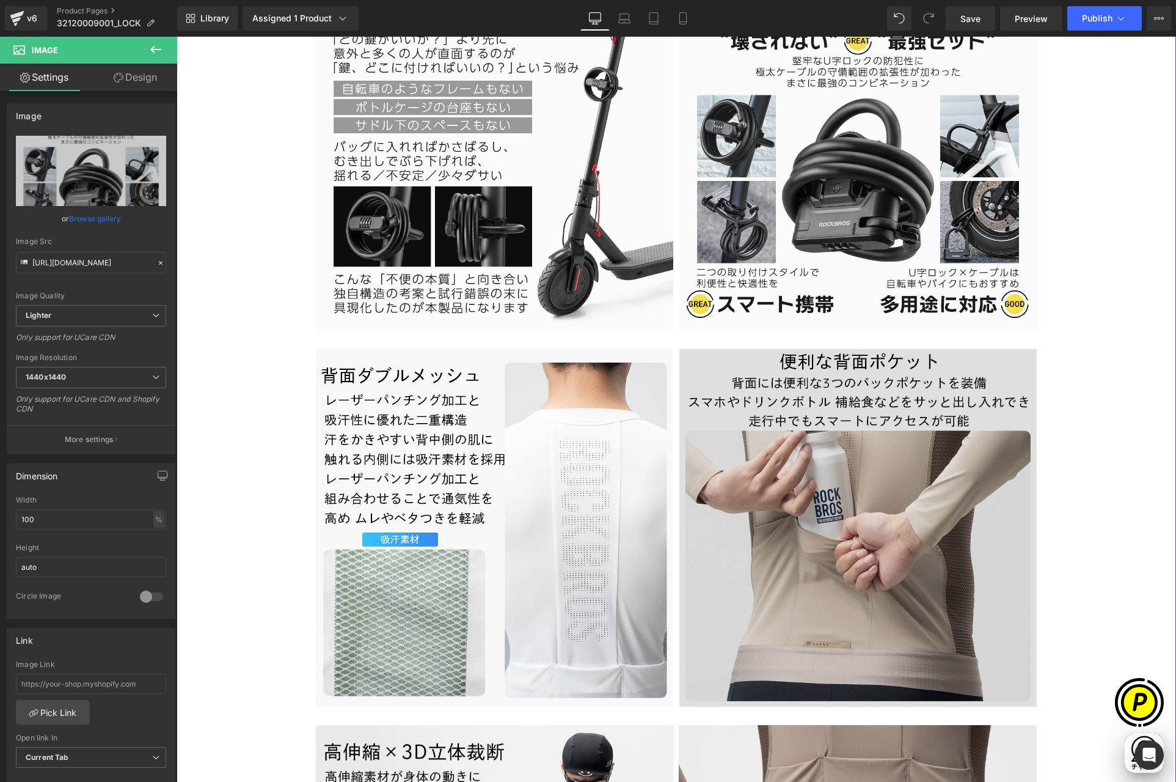
scroll to position [2332, 0]
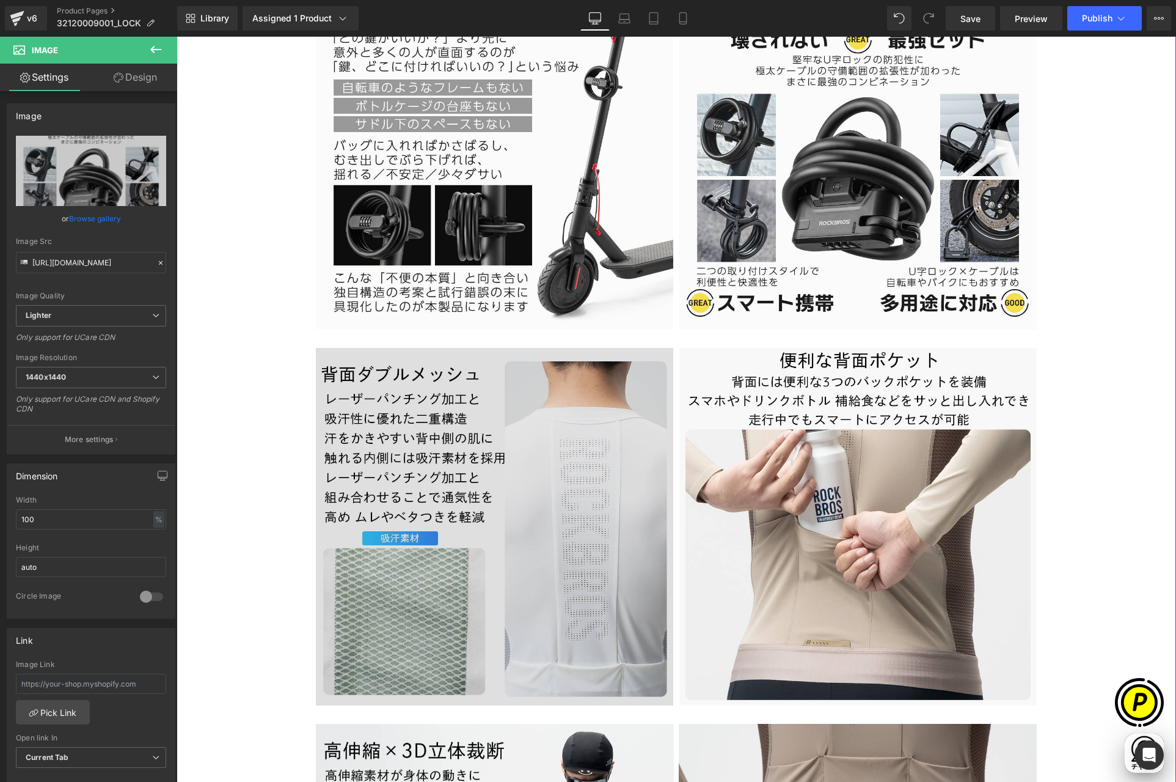
click at [530, 452] on img at bounding box center [494, 526] width 357 height 357
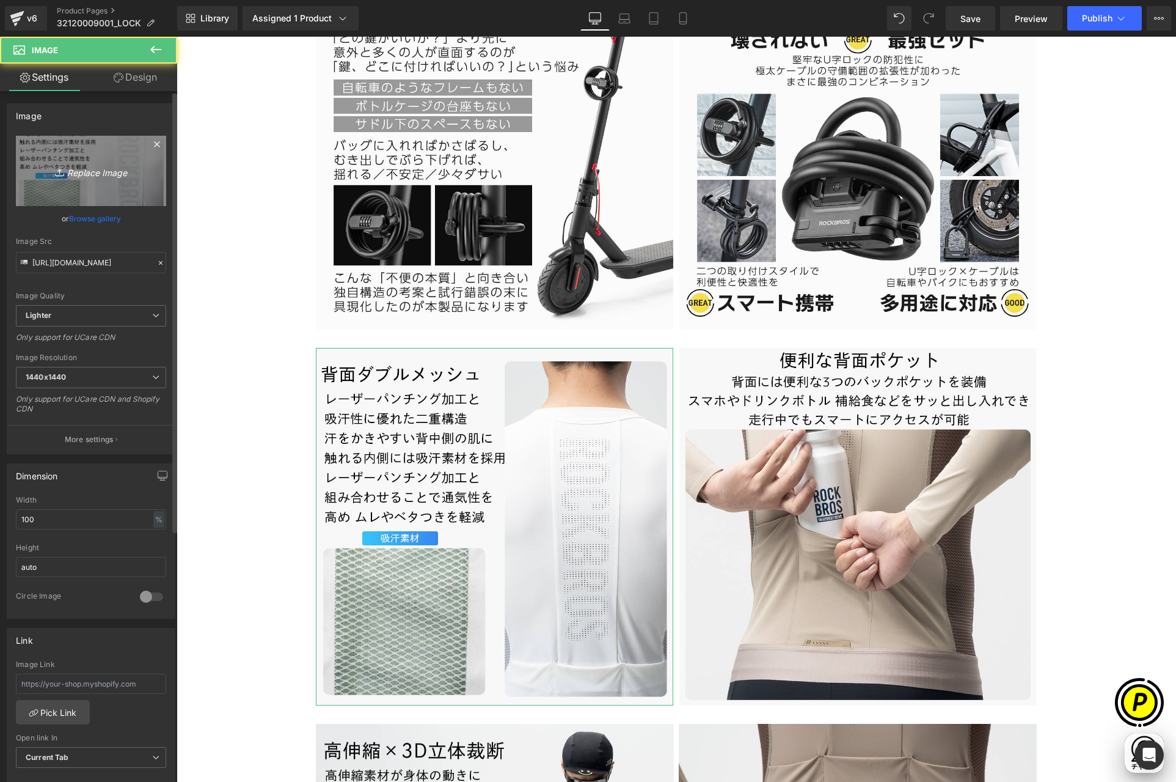
click at [55, 146] on link "Replace Image" at bounding box center [91, 171] width 150 height 70
type input "C:\fakepath\32120009001-4.jpg"
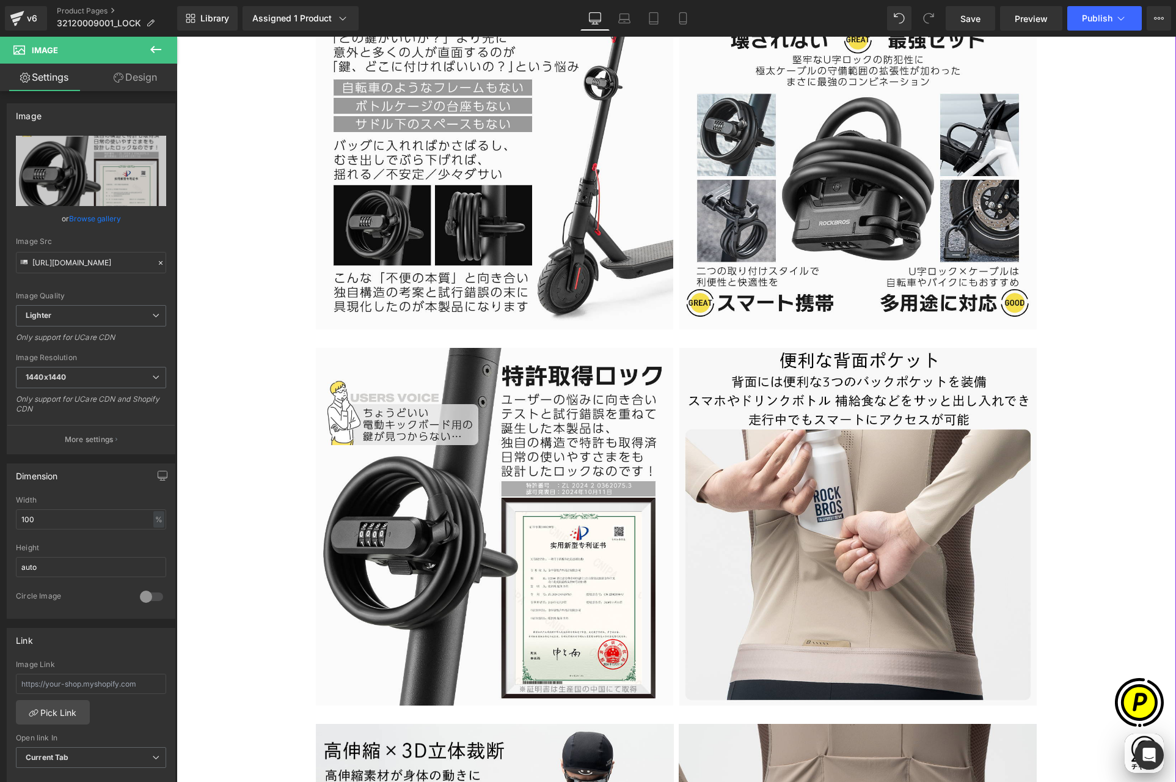
type input "[URL][DOMAIN_NAME]"
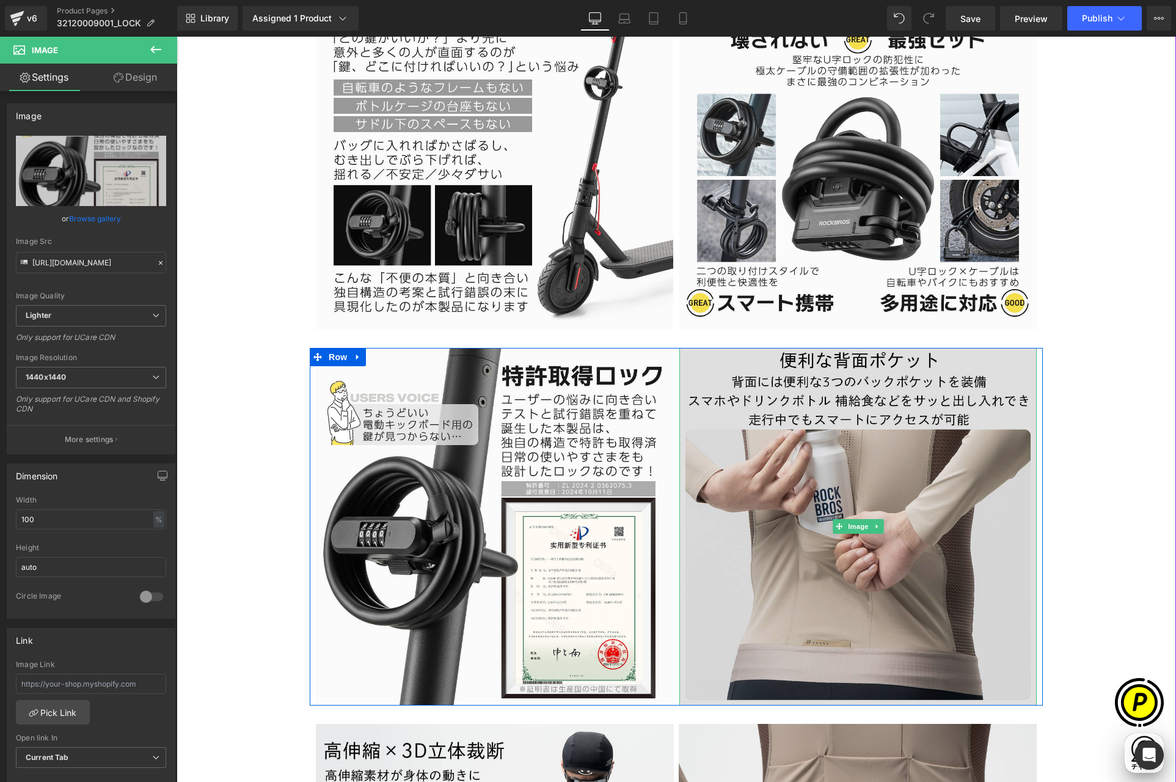
click at [777, 436] on img at bounding box center [858, 526] width 357 height 357
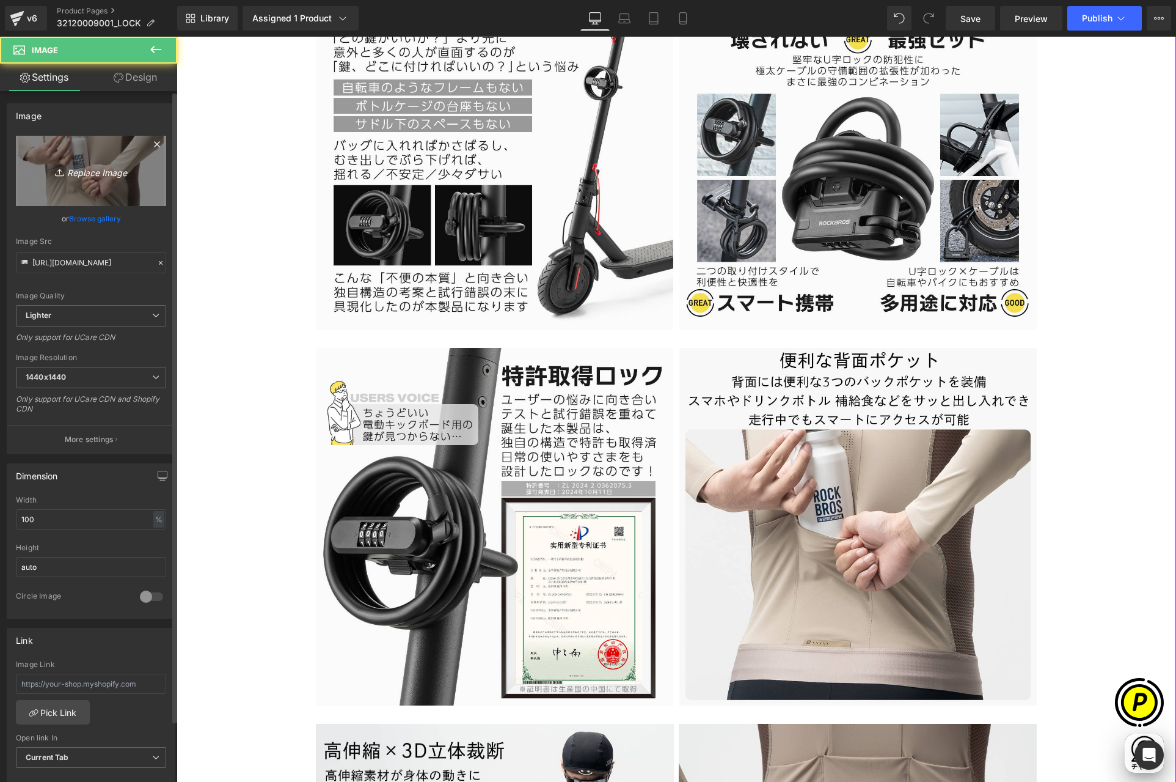
scroll to position [0, 477]
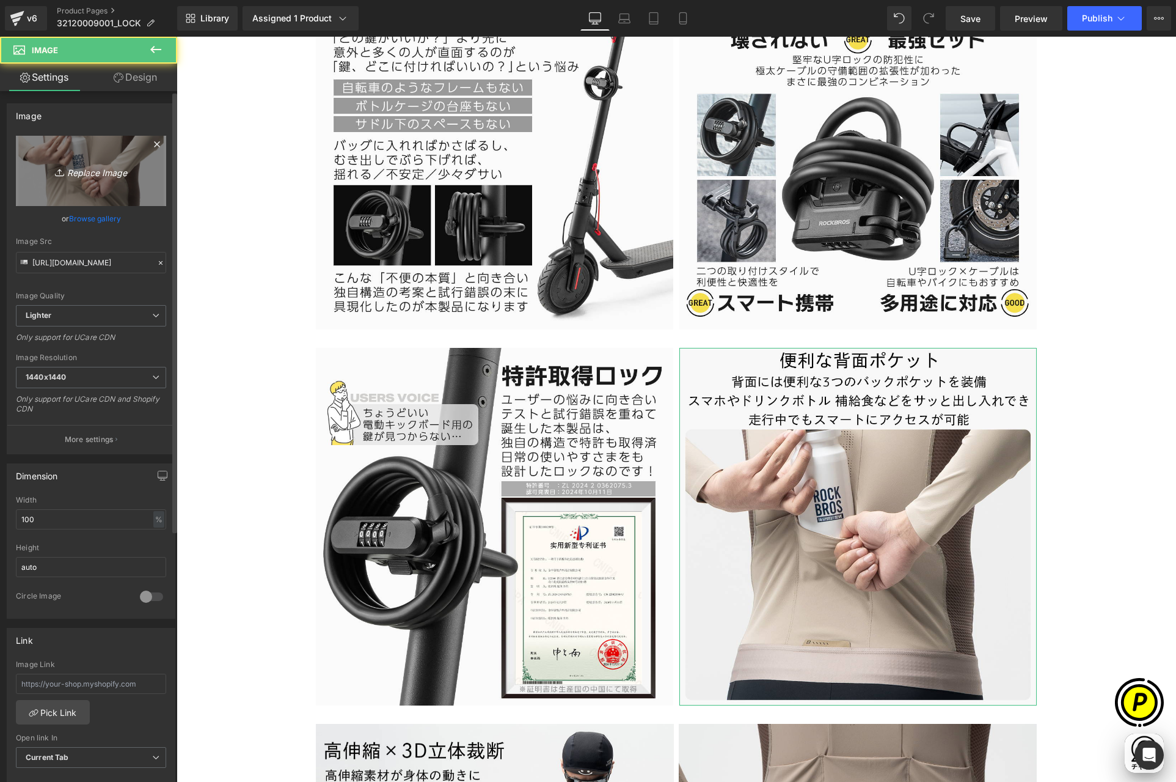
click at [120, 186] on link "Replace Image" at bounding box center [91, 171] width 150 height 70
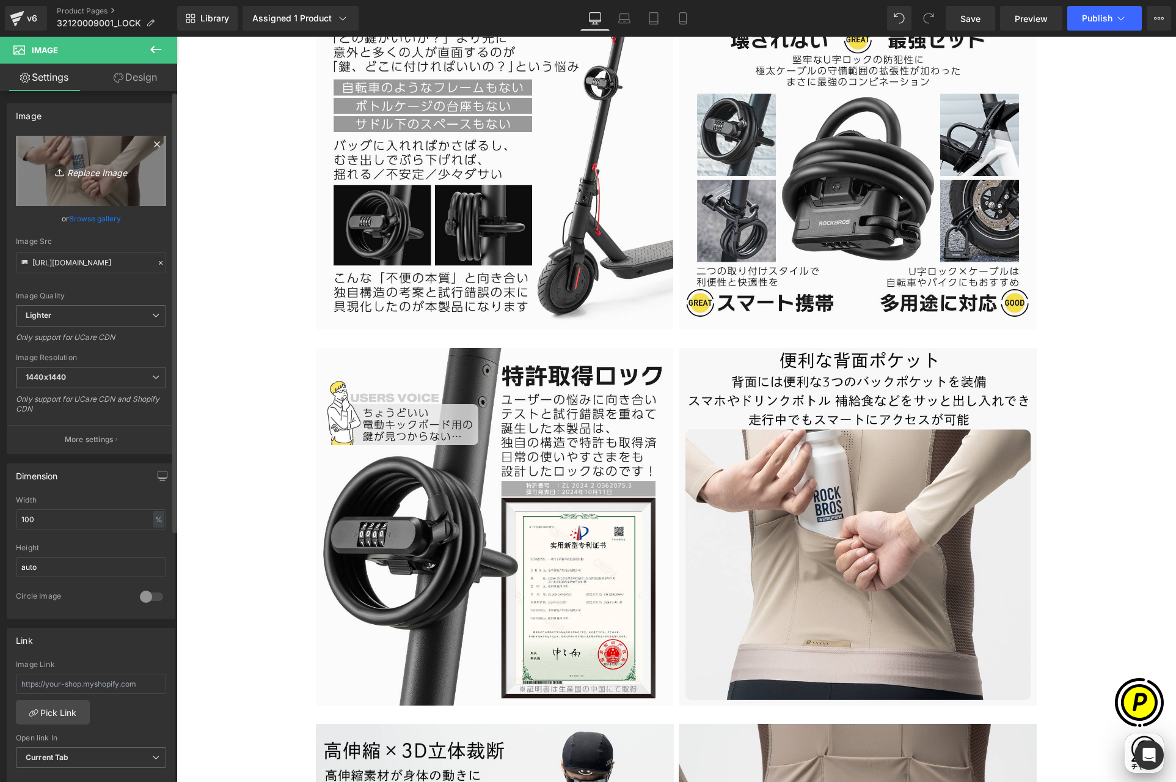
type input "C:\fakepath\32120009001-5.jpg"
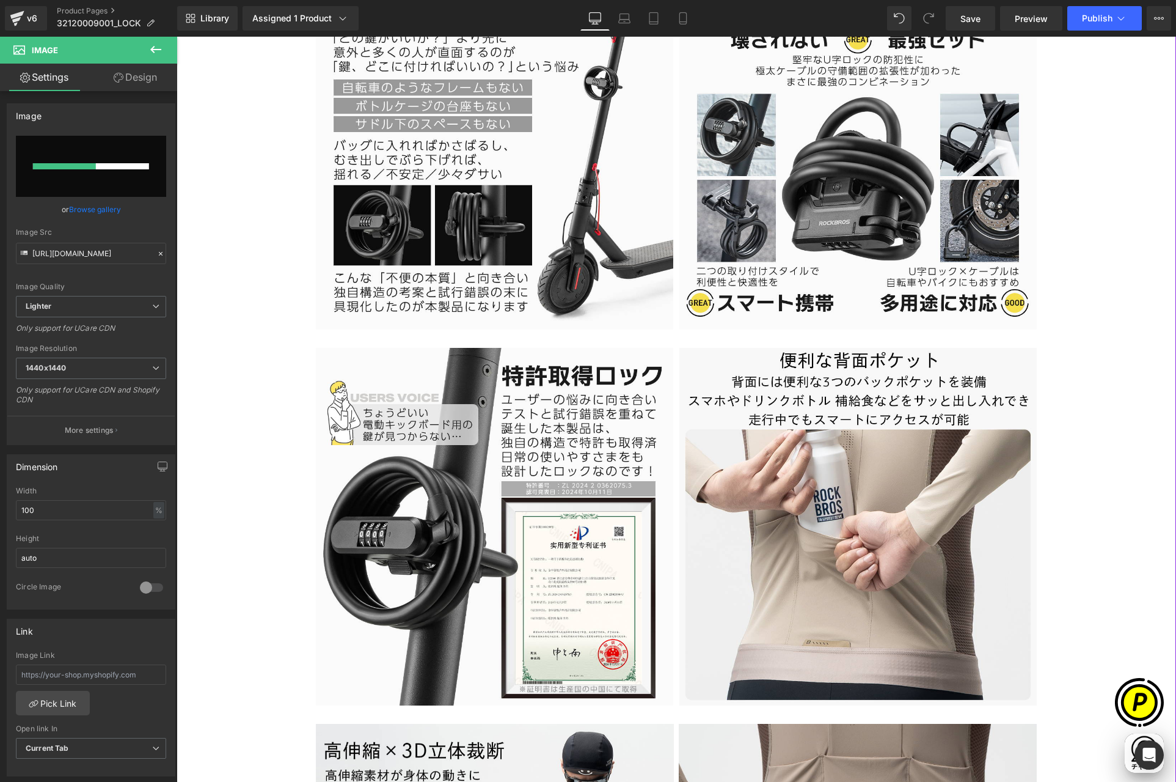
scroll to position [0, 0]
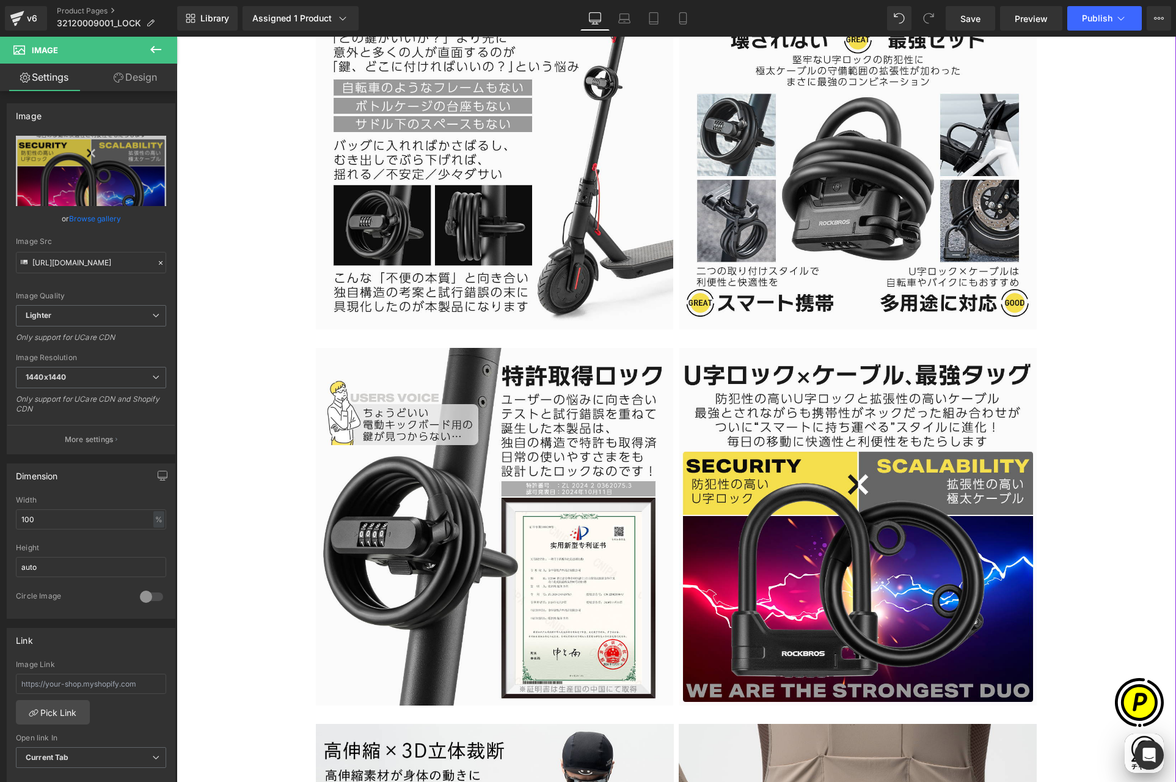
type input "[URL][DOMAIN_NAME]"
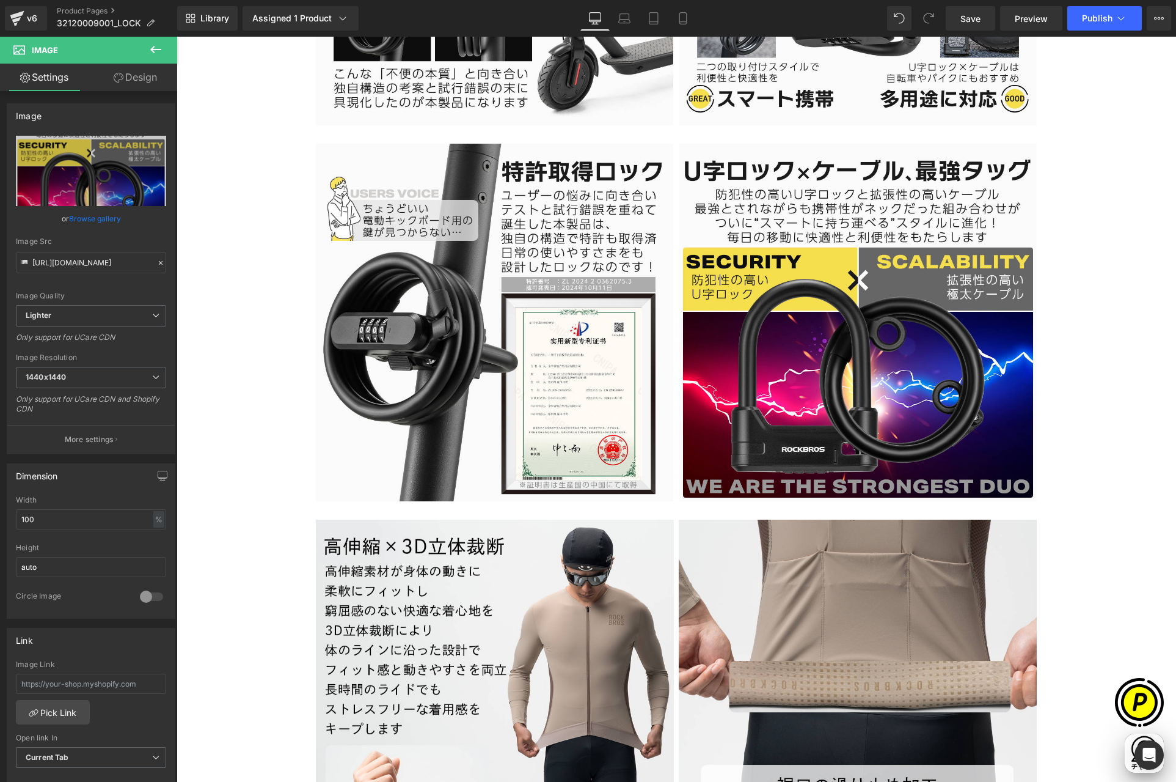
scroll to position [0, 477]
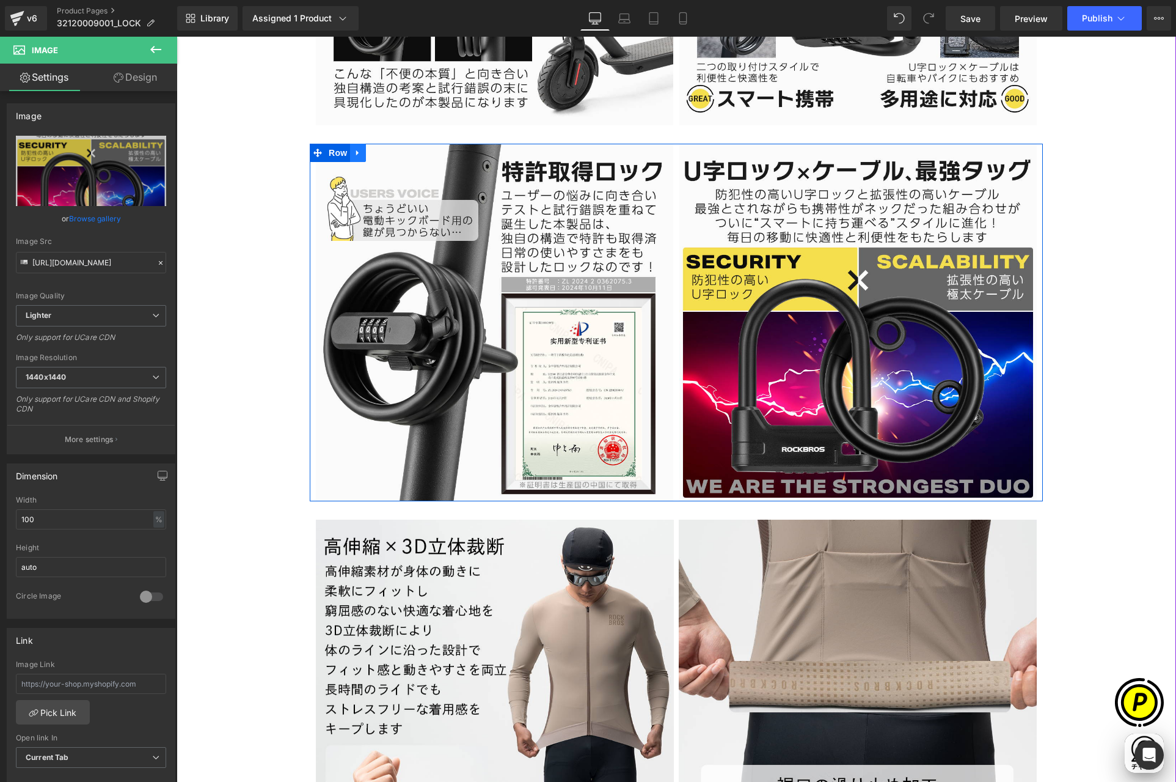
click at [354, 153] on icon at bounding box center [358, 152] width 9 height 9
click at [370, 152] on icon at bounding box center [374, 152] width 9 height 9
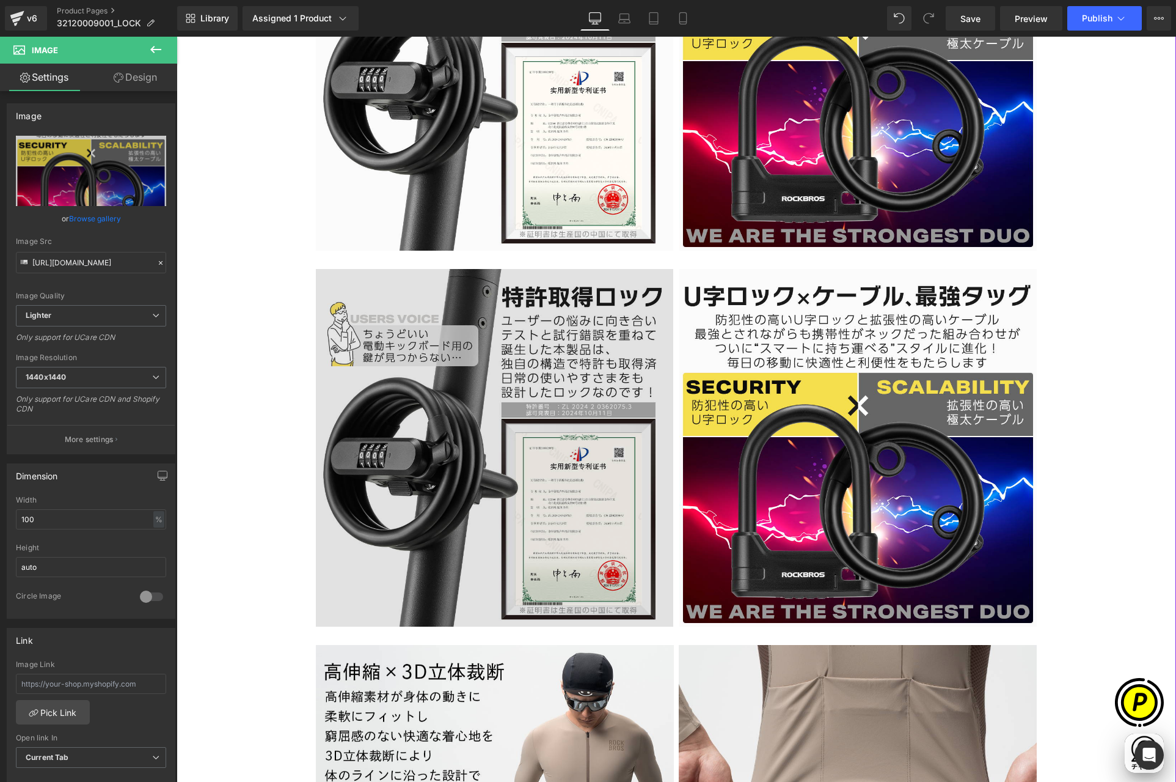
scroll to position [2787, 0]
click at [513, 323] on img at bounding box center [494, 446] width 357 height 357
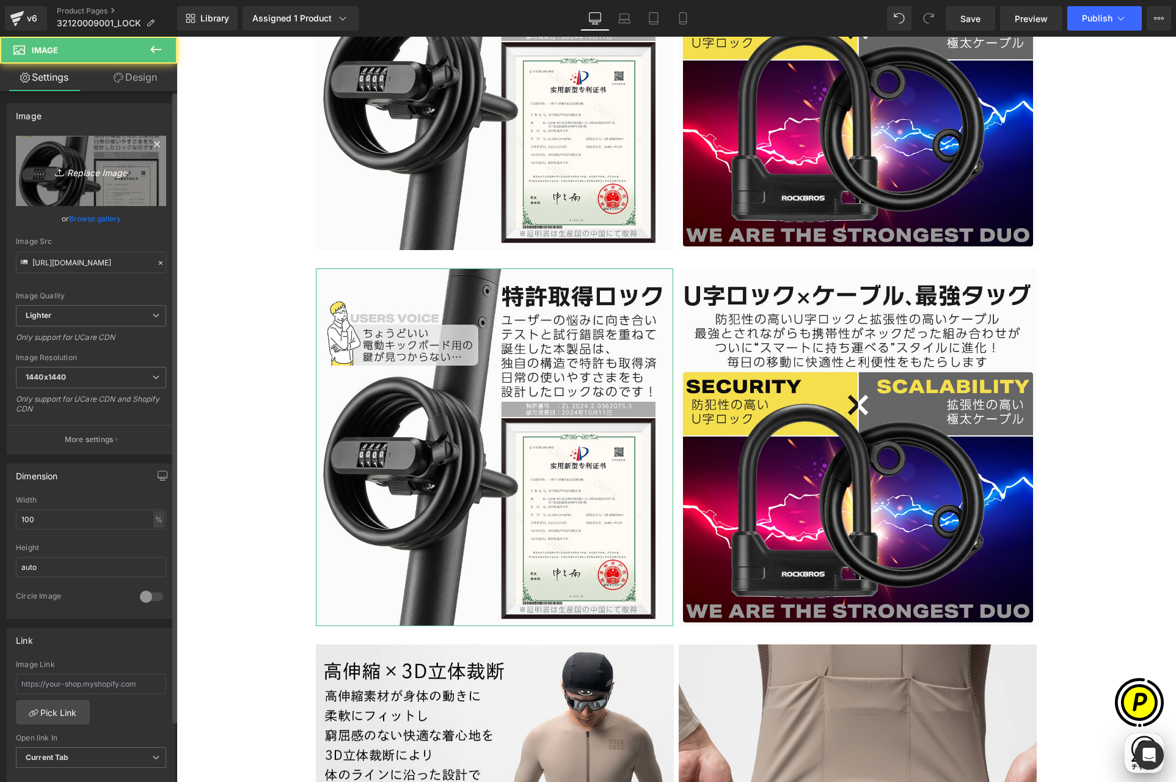
scroll to position [0, 0]
click at [123, 164] on icon "Replace Image" at bounding box center [91, 170] width 98 height 15
type input "C:\fakepath\32120009001-6.jpg"
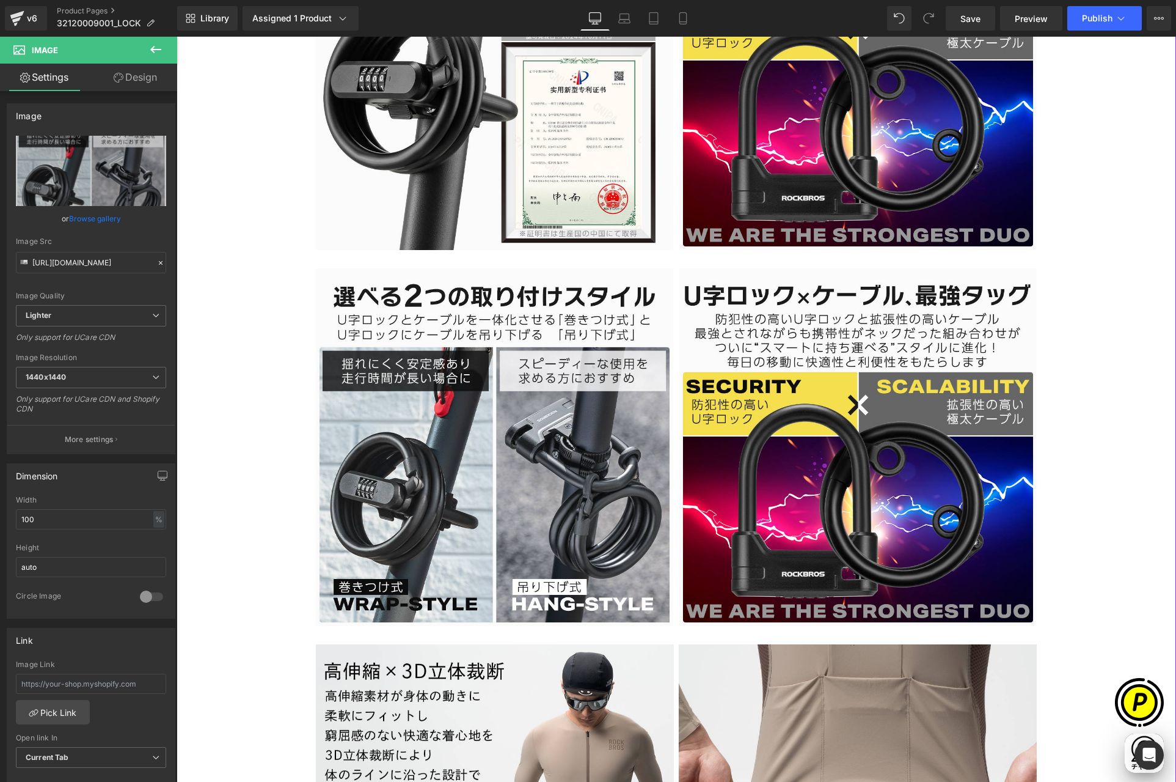
scroll to position [0, 238]
type input "[URL][DOMAIN_NAME]"
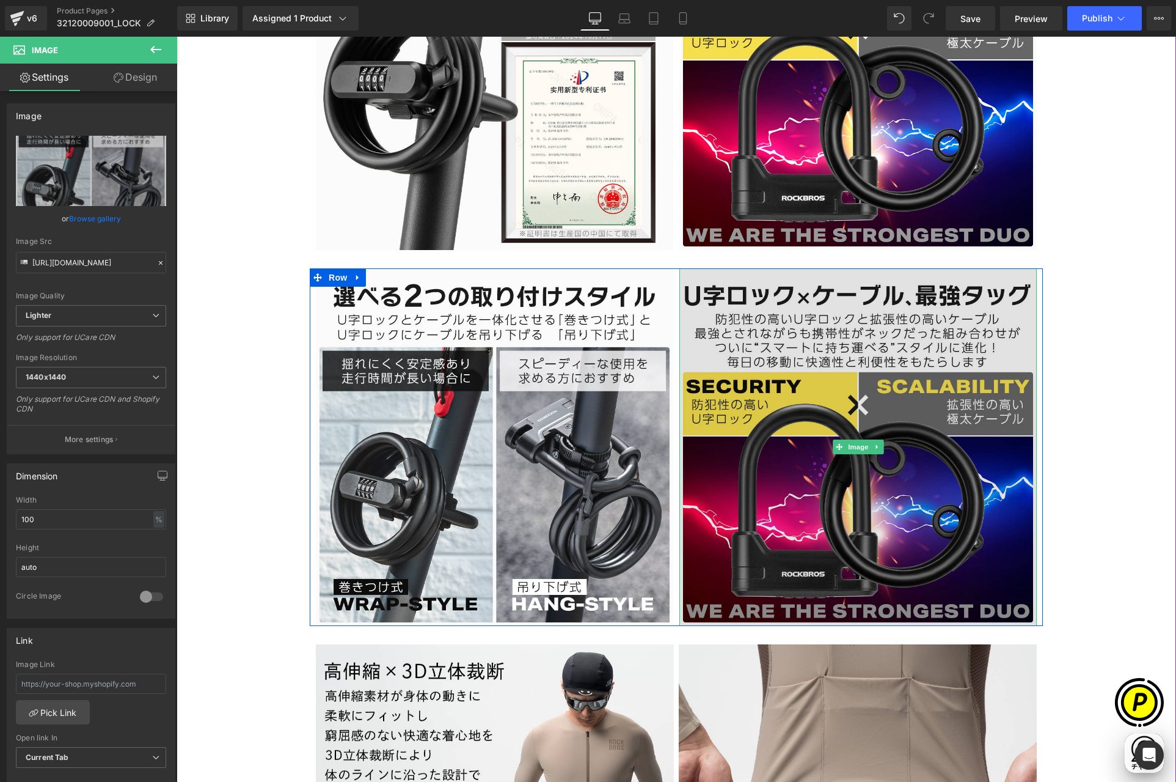
click at [839, 387] on img at bounding box center [858, 446] width 357 height 357
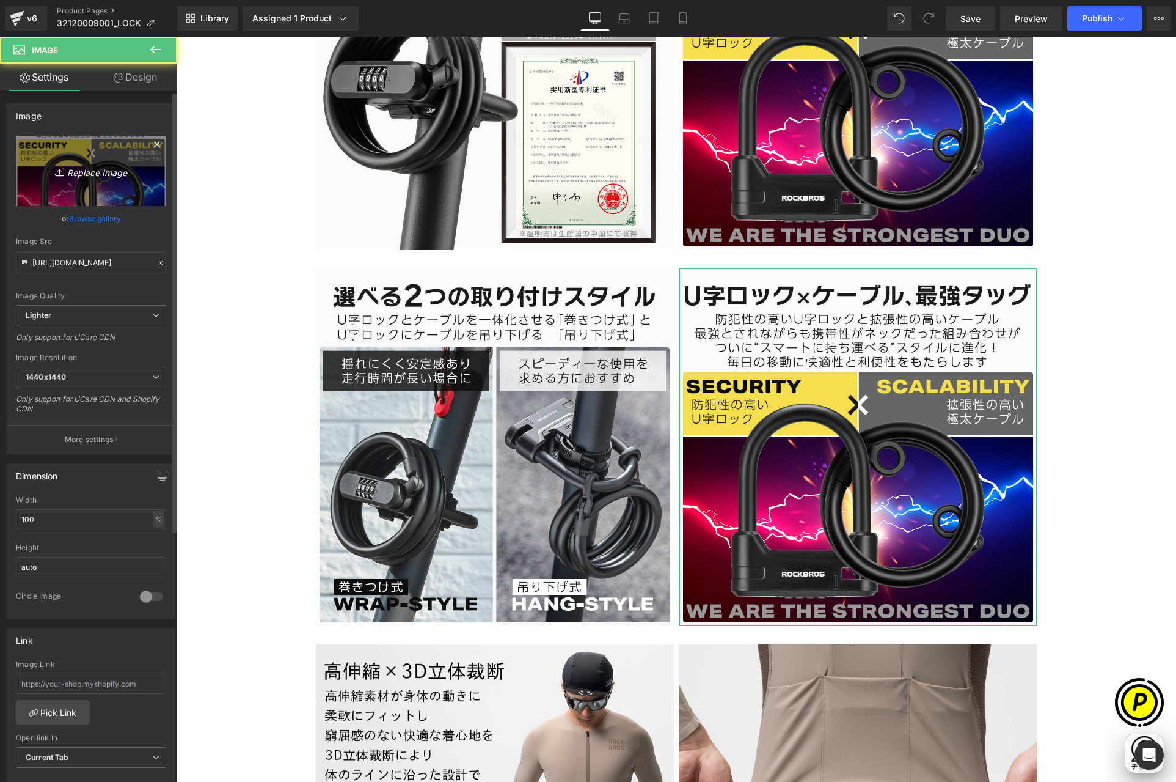
click at [93, 174] on icon "Replace Image" at bounding box center [91, 170] width 98 height 15
type input "C:\fakepath\32120009001-7.jpg"
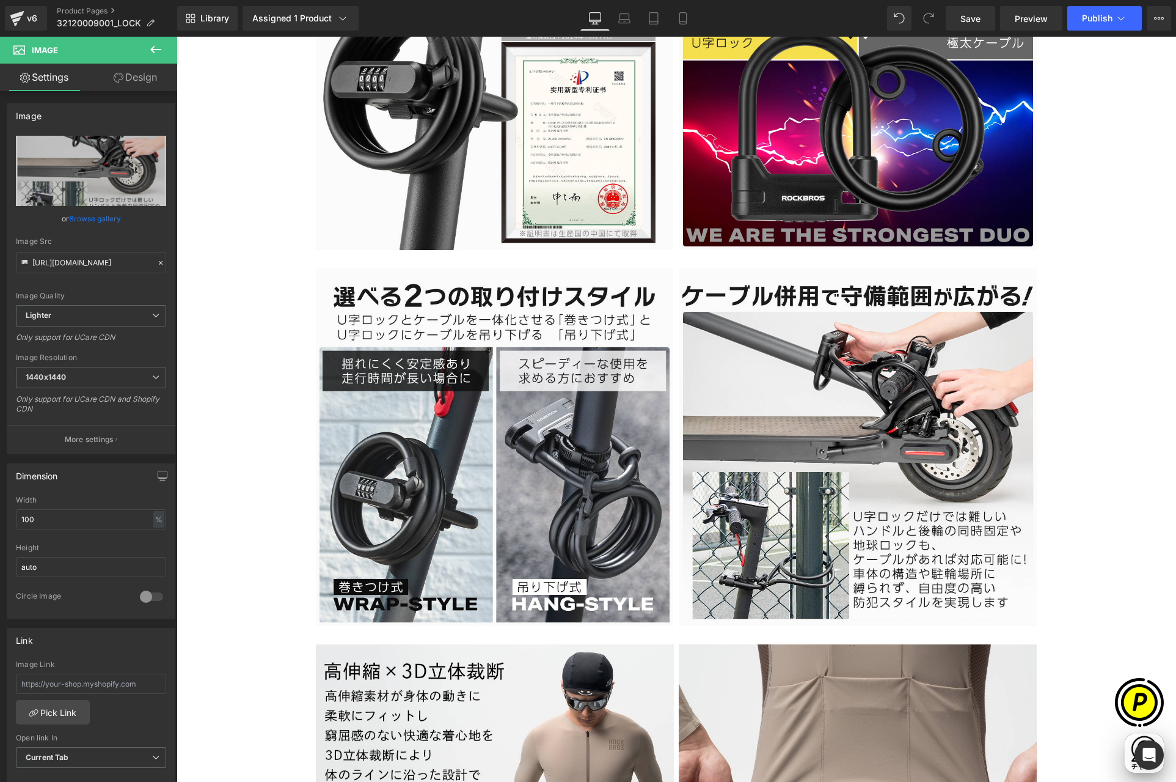
type input "[URL][DOMAIN_NAME]"
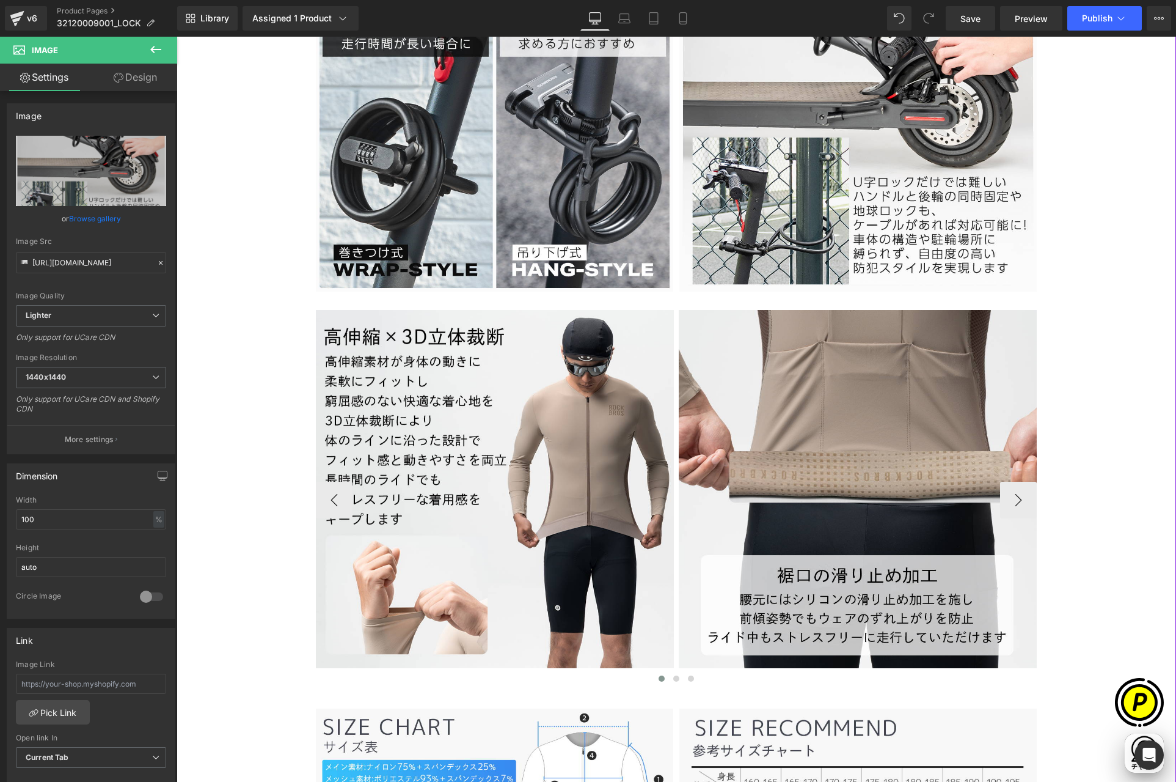
scroll to position [0, 0]
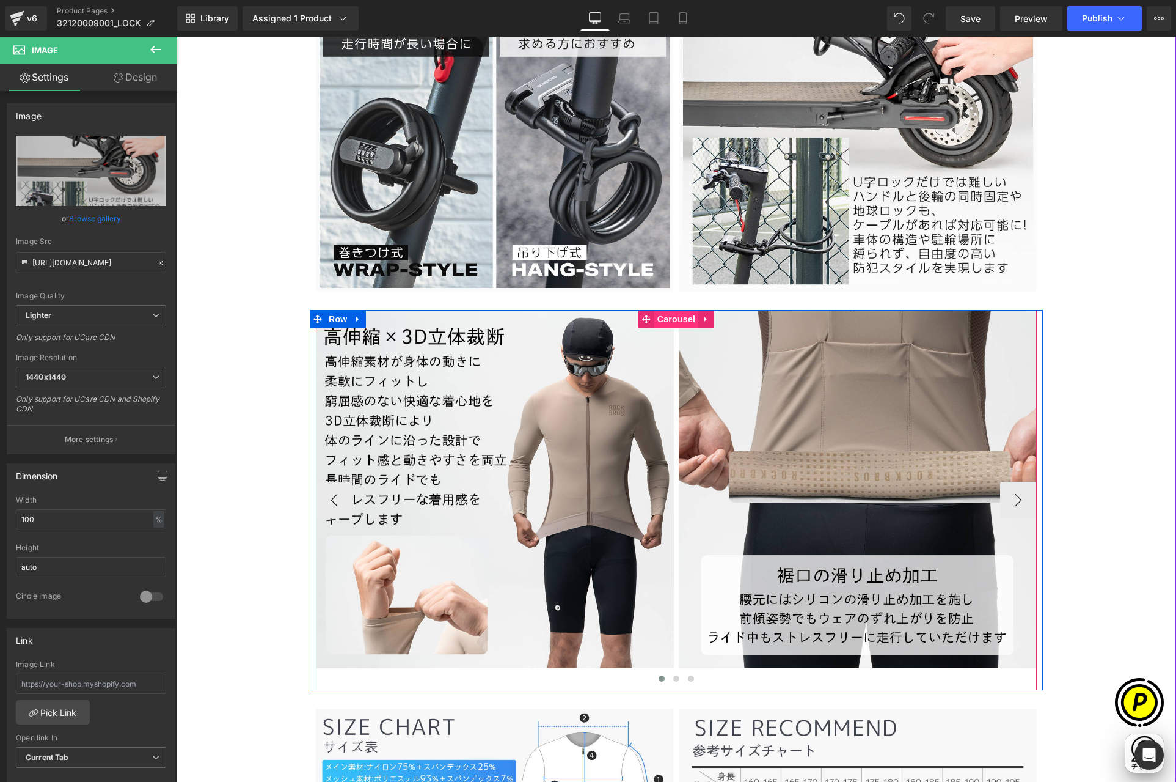
click at [670, 315] on span "Carousel" at bounding box center [676, 319] width 44 height 18
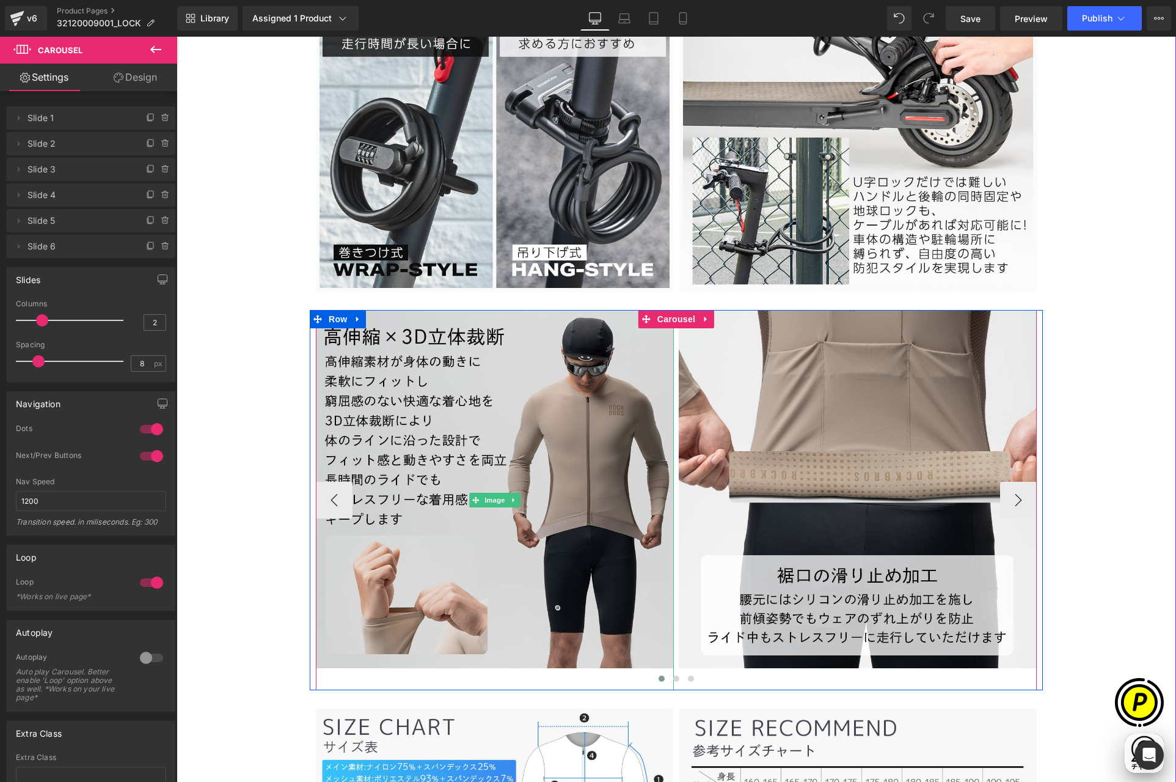
click at [519, 386] on img at bounding box center [495, 500] width 358 height 380
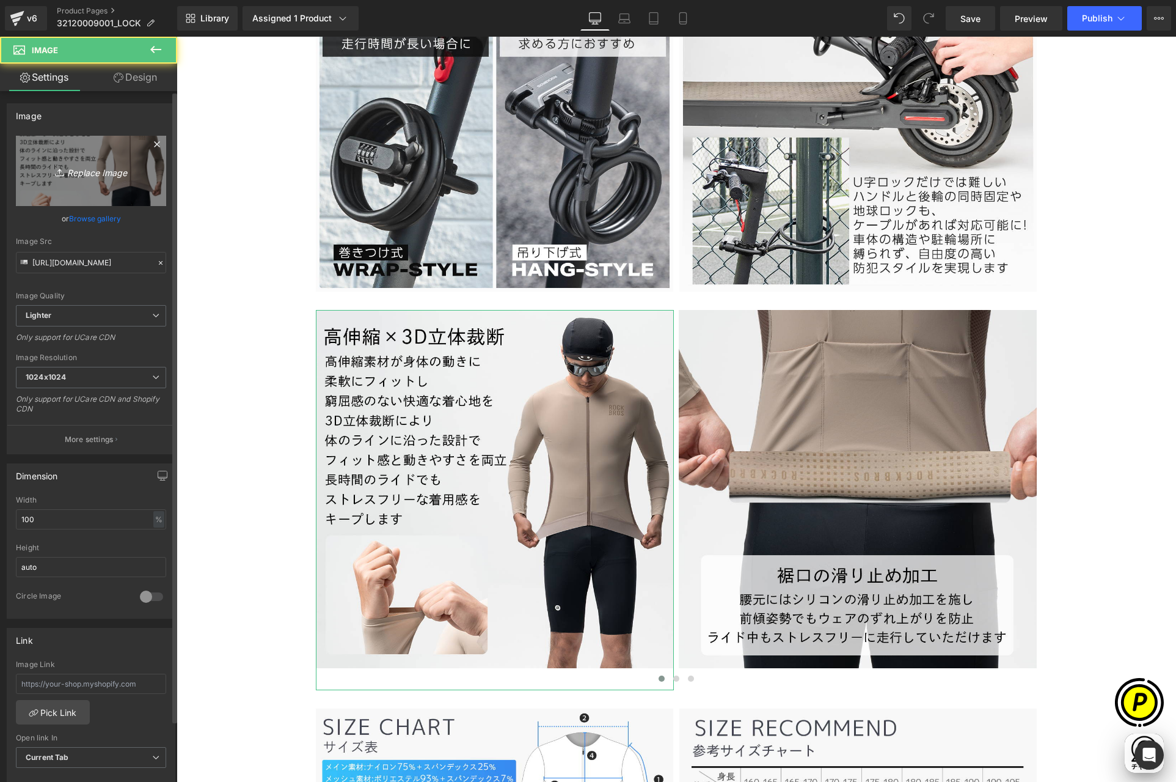
click at [126, 181] on link "Replace Image" at bounding box center [91, 171] width 150 height 70
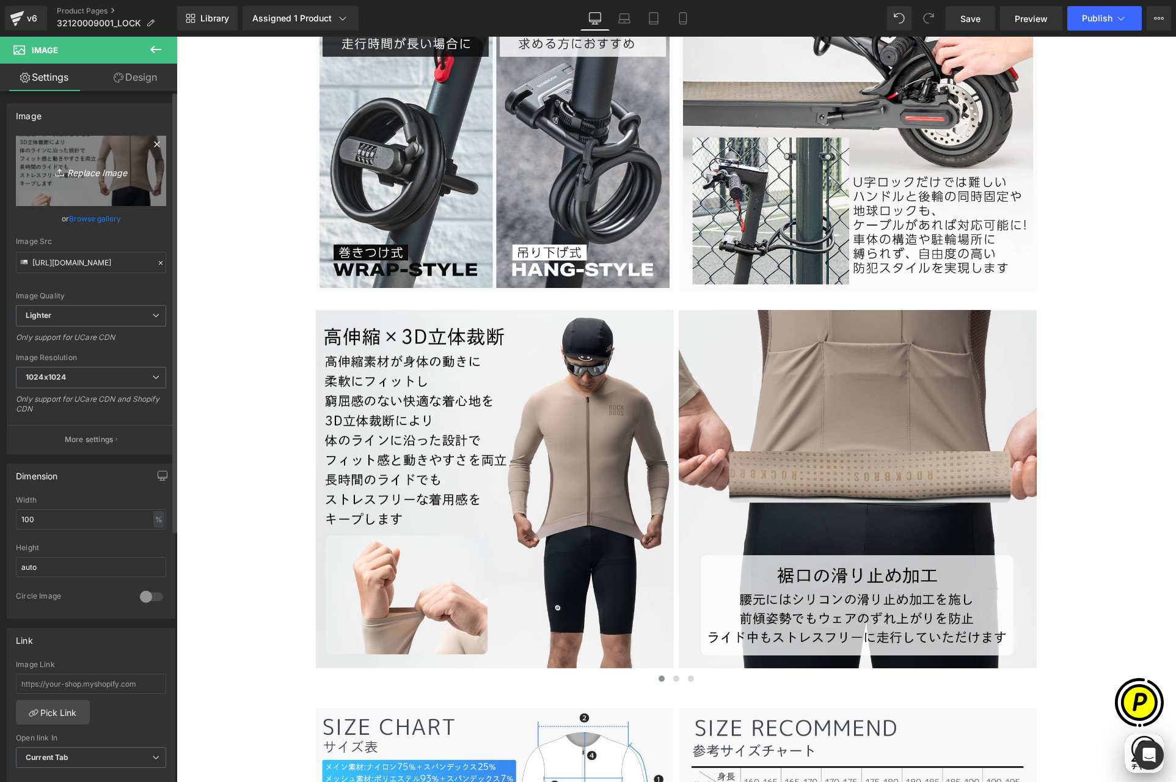
scroll to position [0, 238]
type input "C:\fakepath\32120009001-8.jpg"
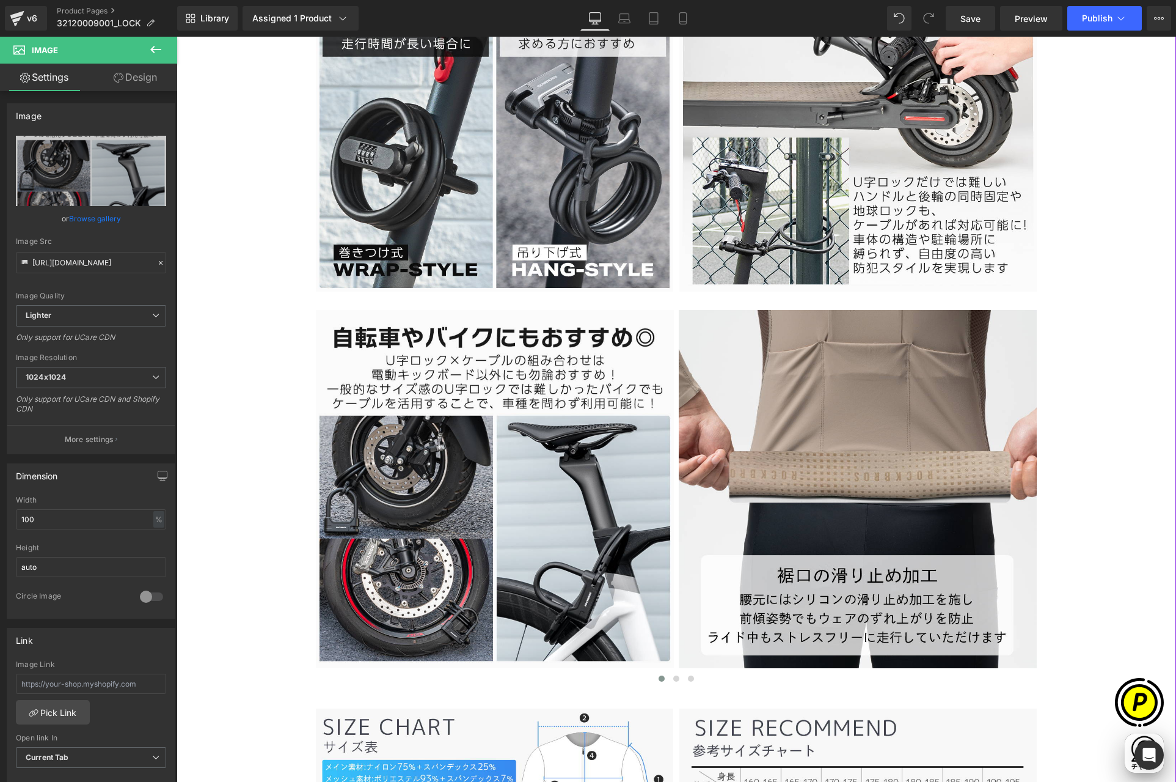
type input "[URL][DOMAIN_NAME]"
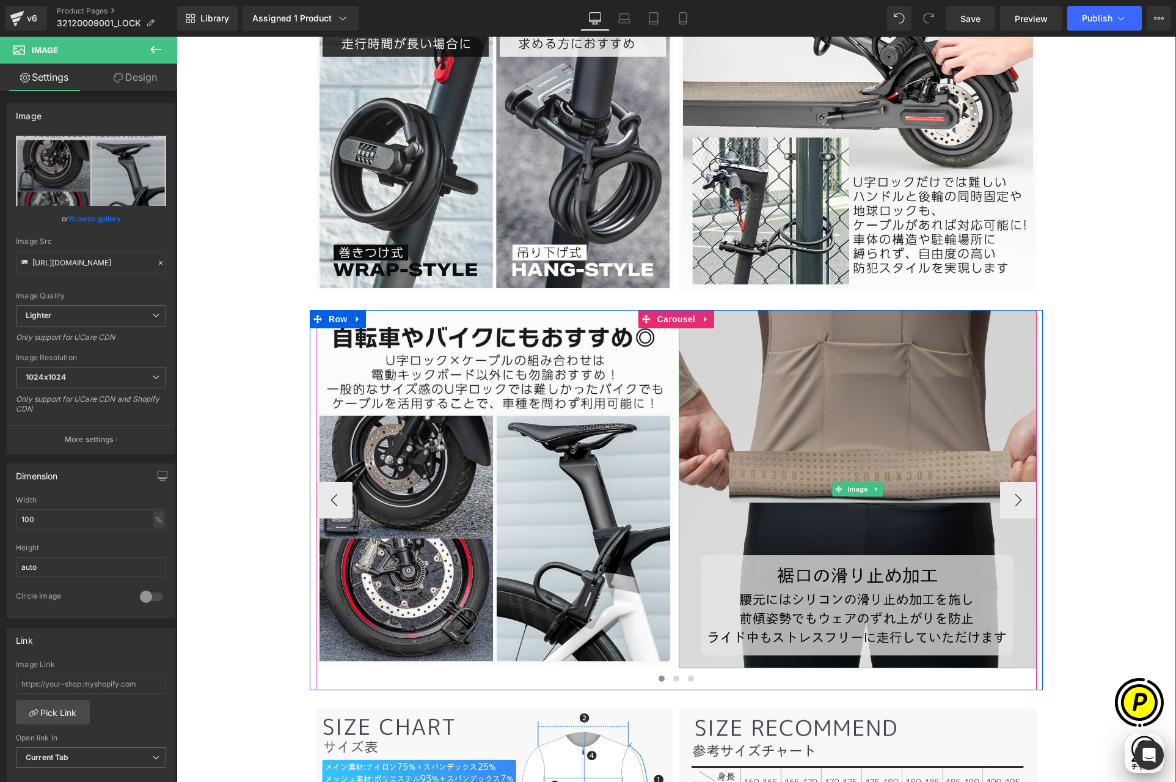
scroll to position [0, 477]
click at [777, 422] on img at bounding box center [858, 489] width 358 height 358
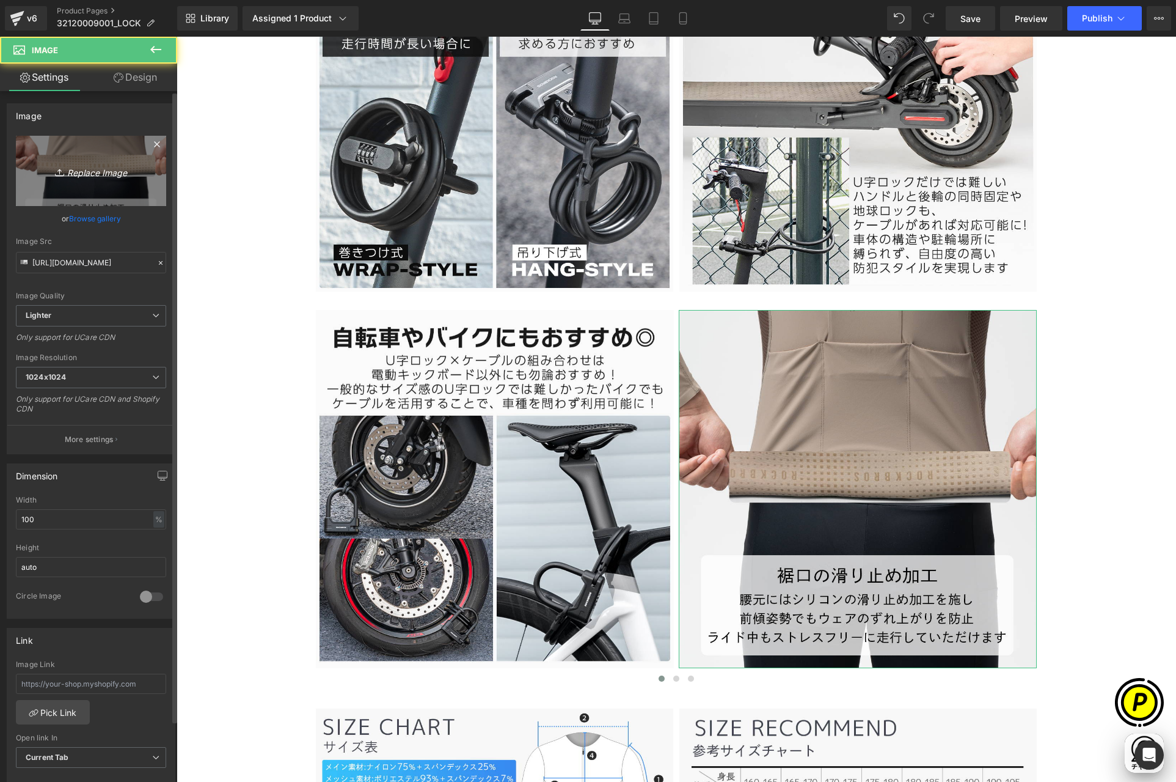
click at [100, 172] on icon "Replace Image" at bounding box center [91, 170] width 98 height 15
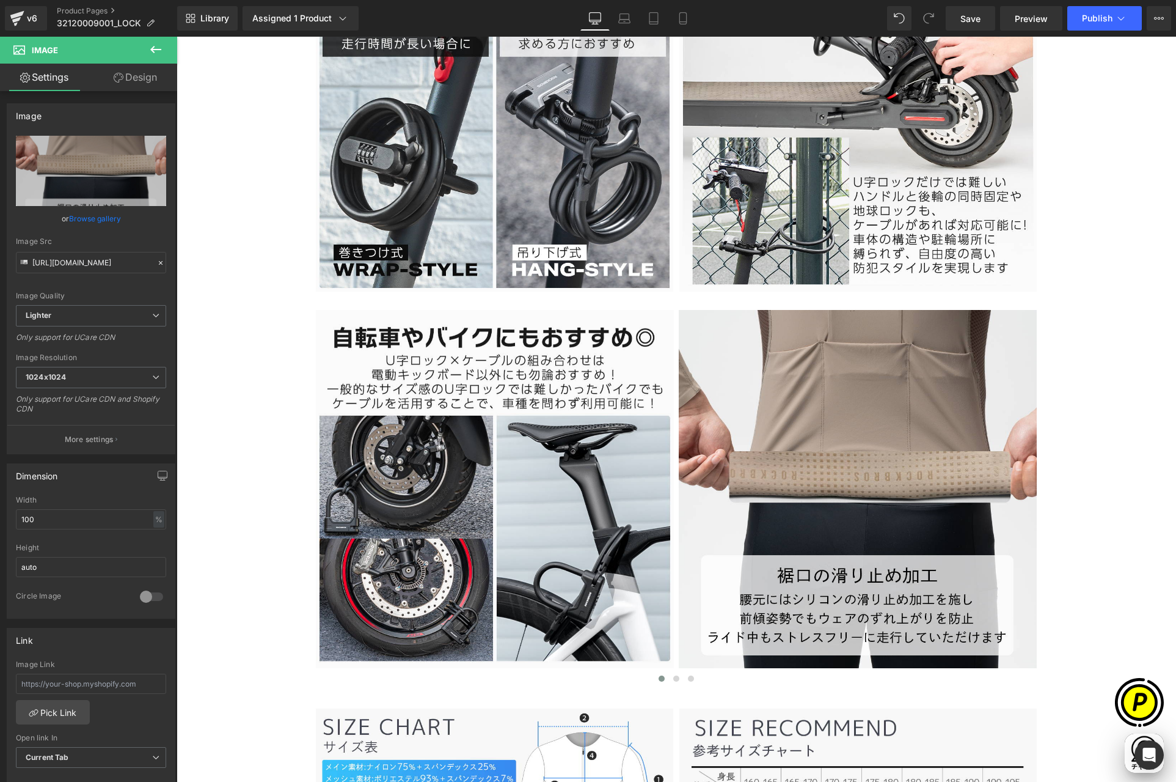
type input "C:\fakepath\32120009001-9.jpg"
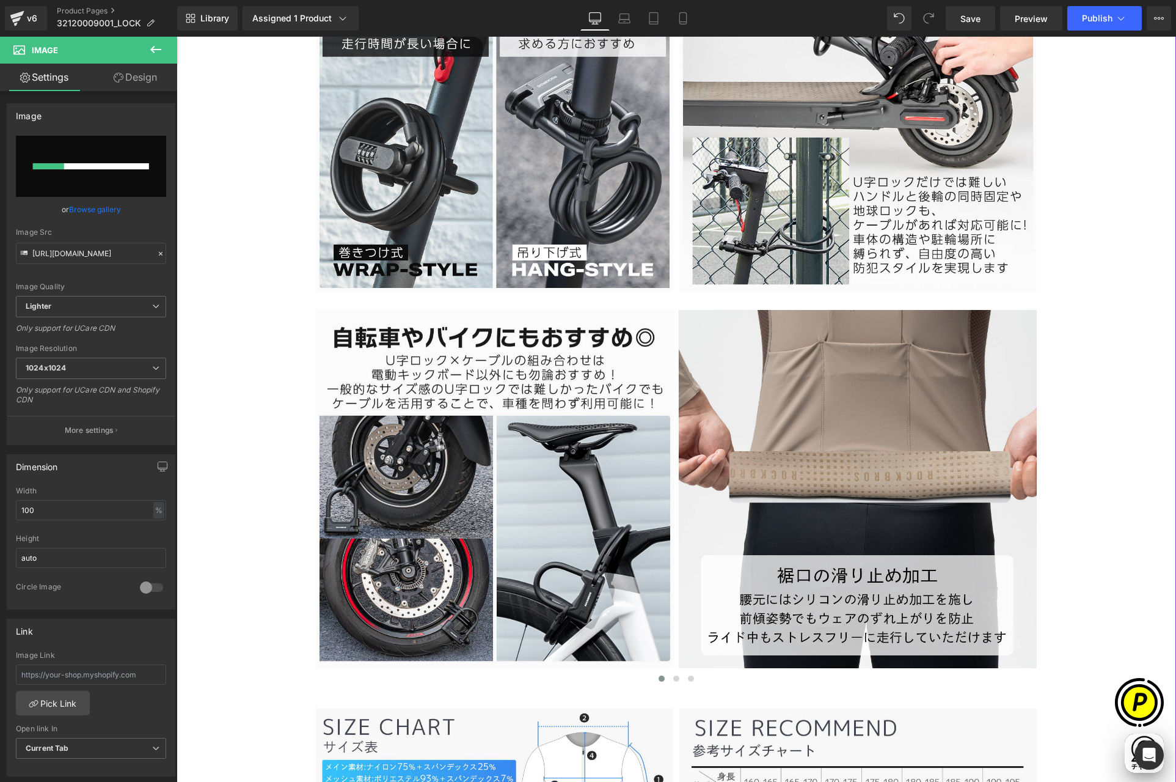
scroll to position [0, 0]
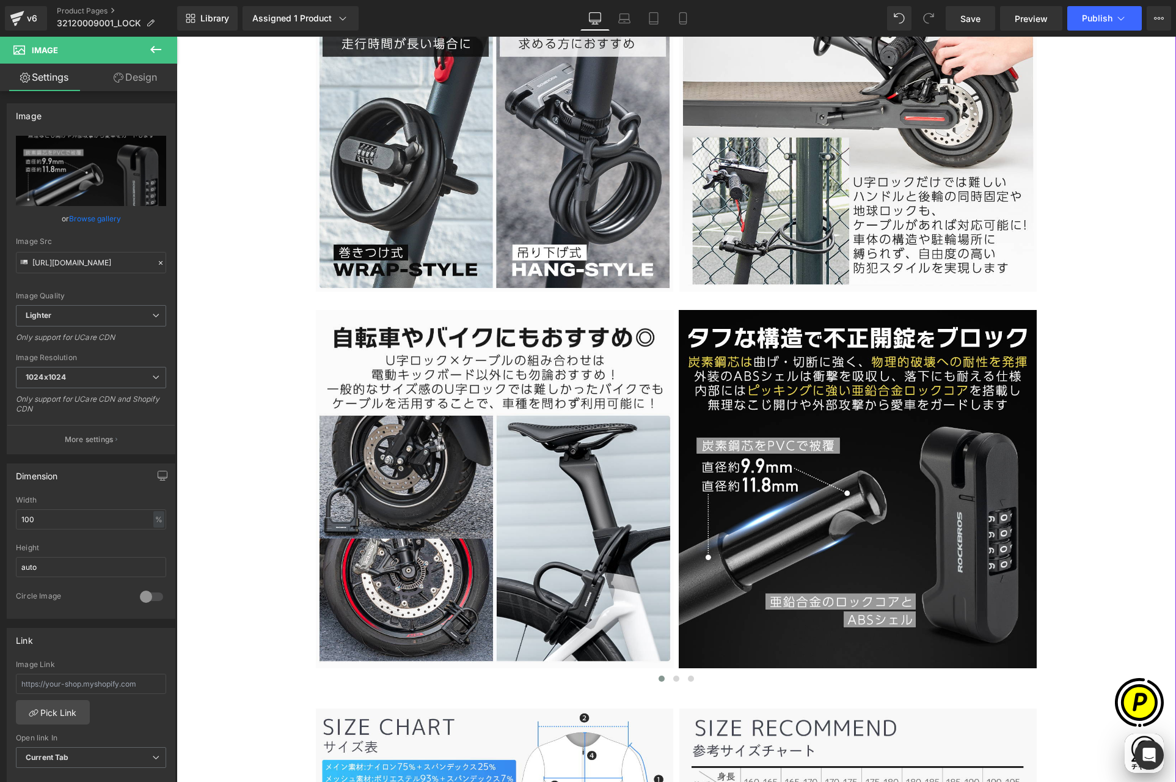
type input "[URL][DOMAIN_NAME]"
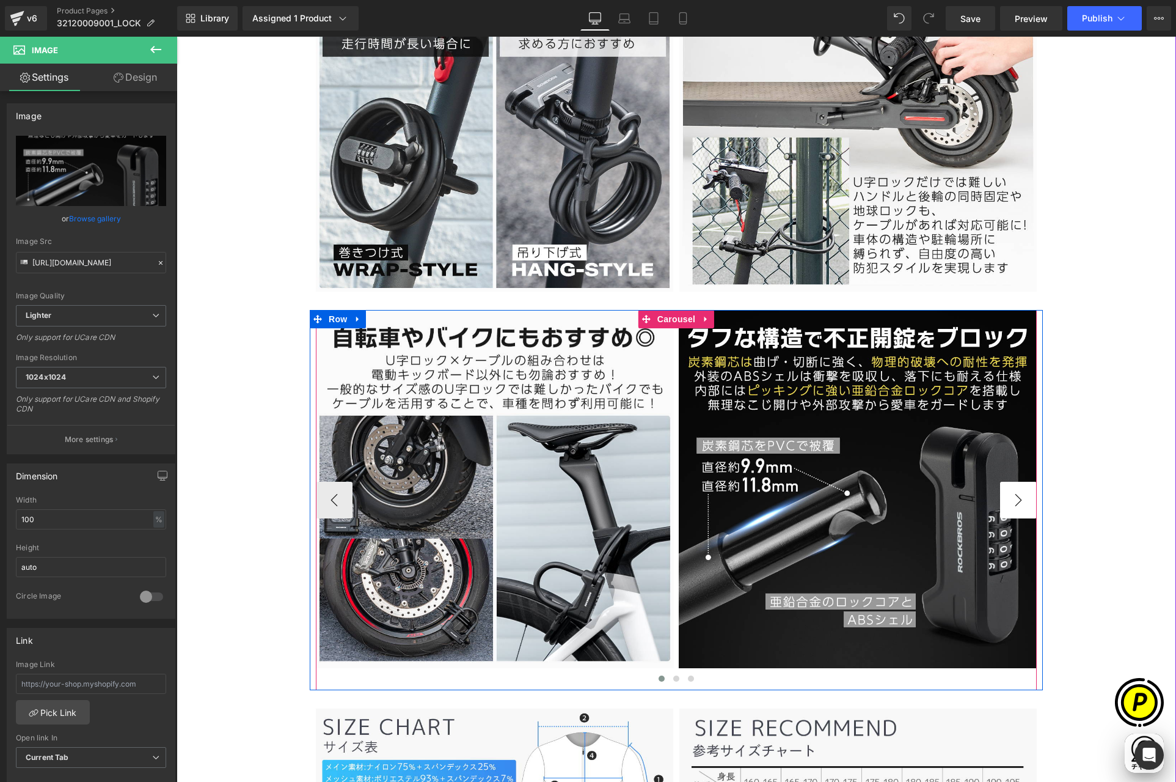
click at [1019, 498] on button "›" at bounding box center [1018, 500] width 37 height 37
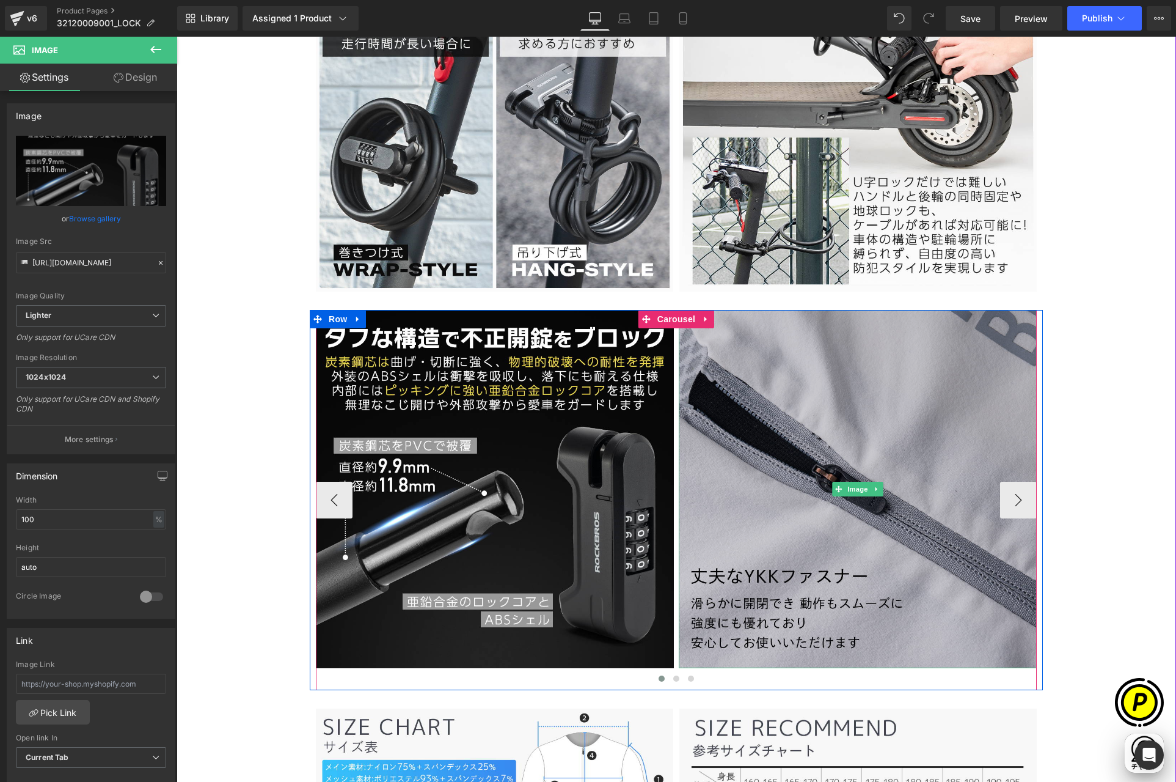
click at [746, 381] on img at bounding box center [858, 489] width 358 height 358
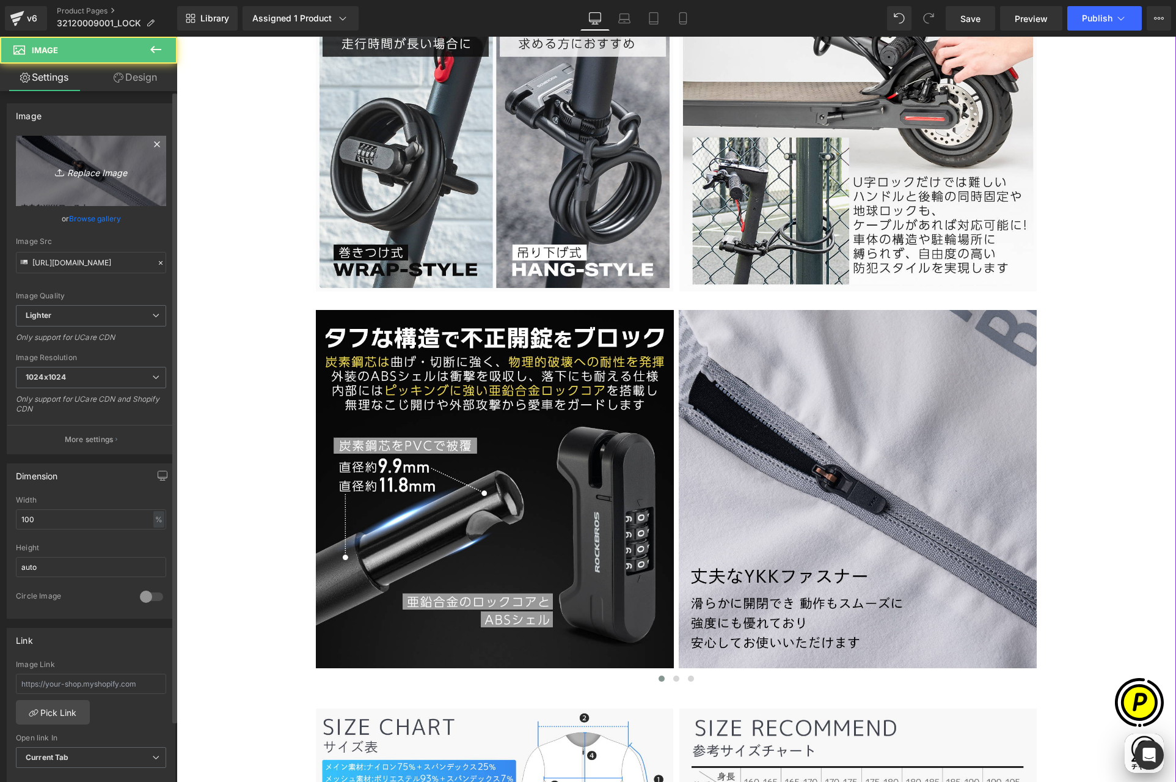
scroll to position [0, 238]
click at [115, 172] on icon "Replace Image" at bounding box center [91, 170] width 98 height 15
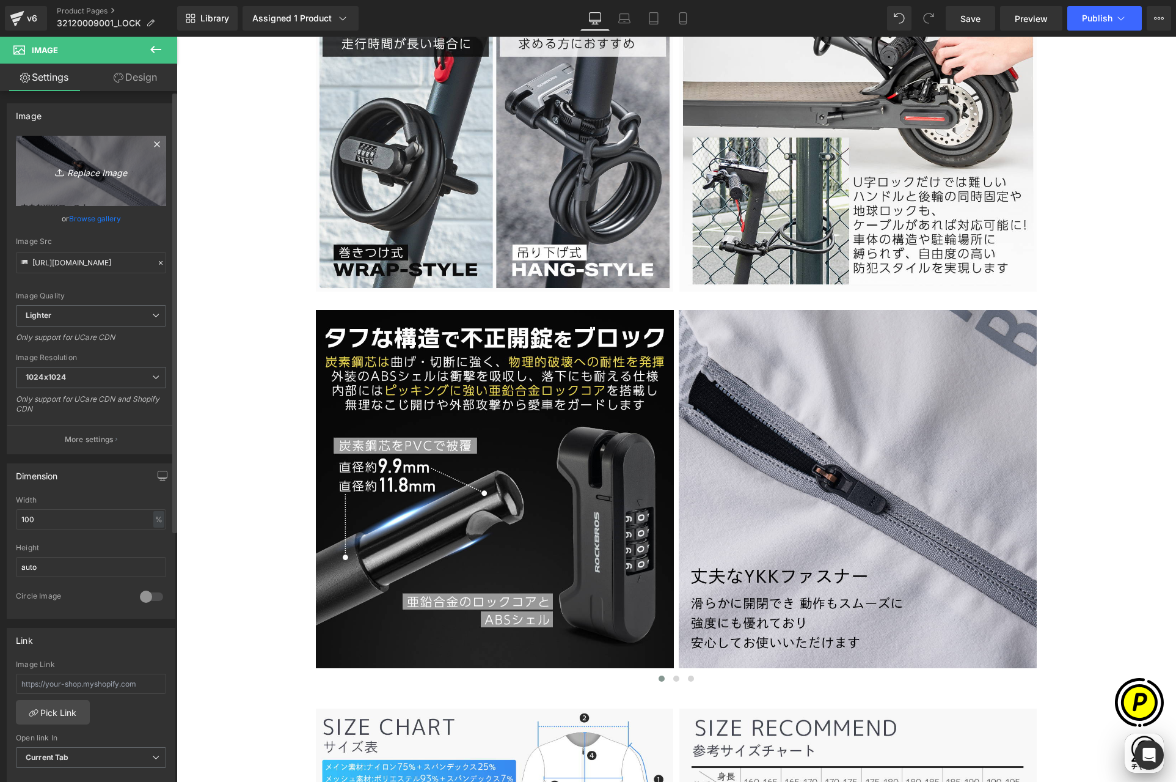
type input "C:\fakepath\32120009001-10.jpg"
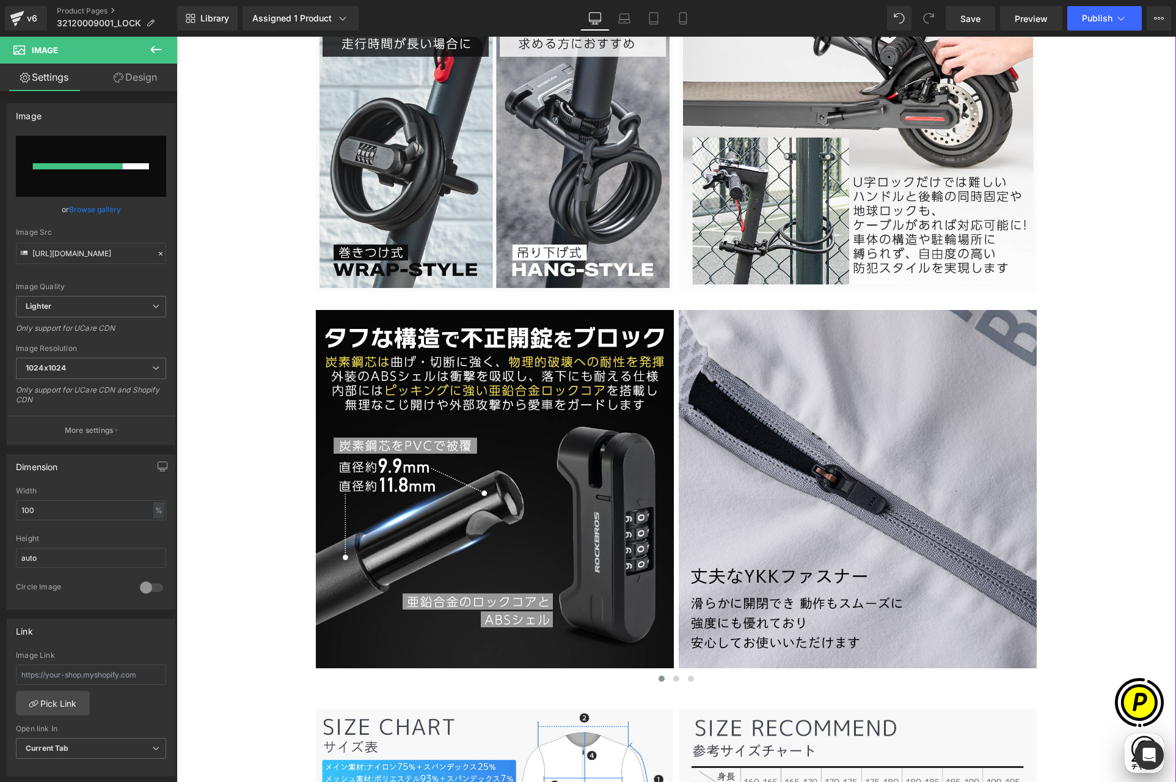
scroll to position [0, 477]
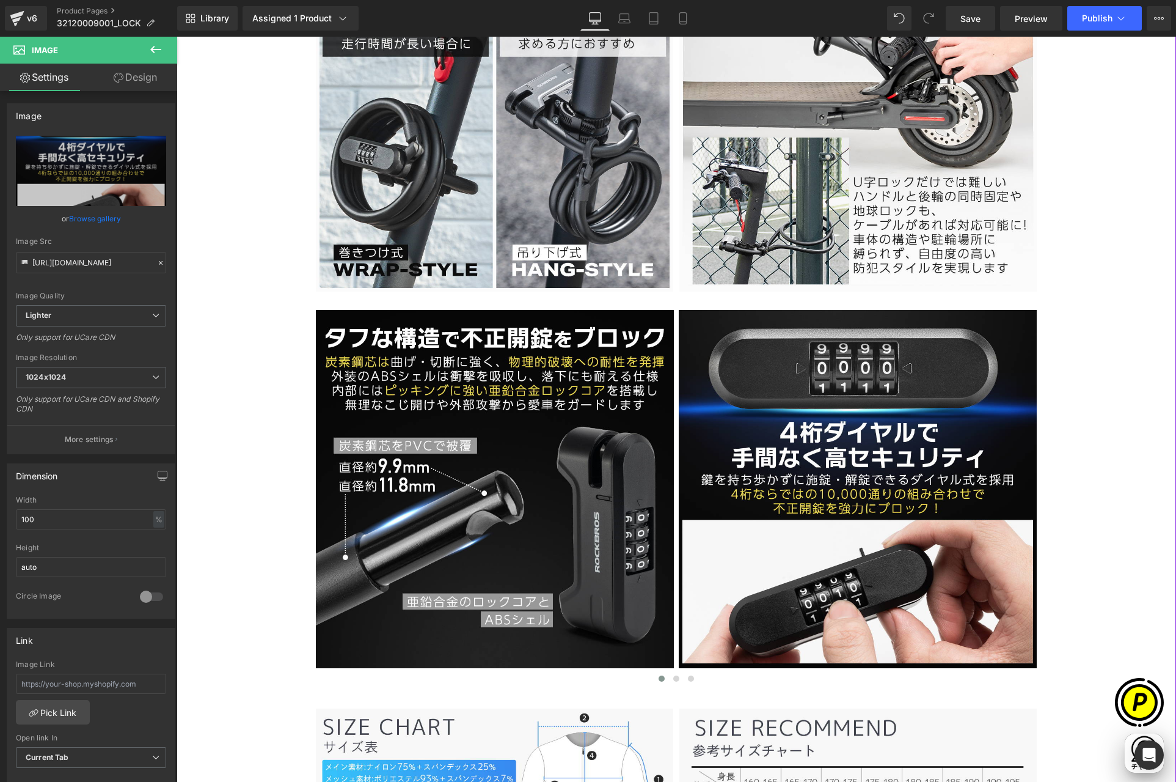
type input "[URL][DOMAIN_NAME]"
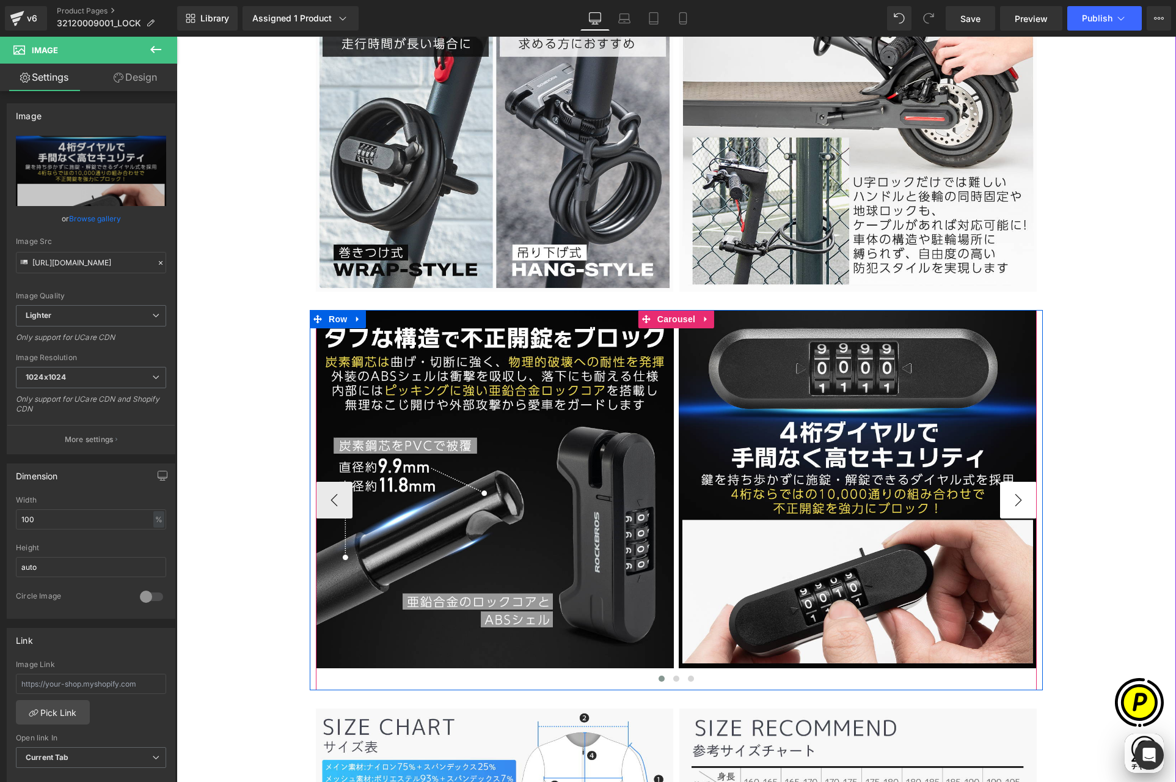
click at [1017, 498] on button "›" at bounding box center [1018, 500] width 37 height 37
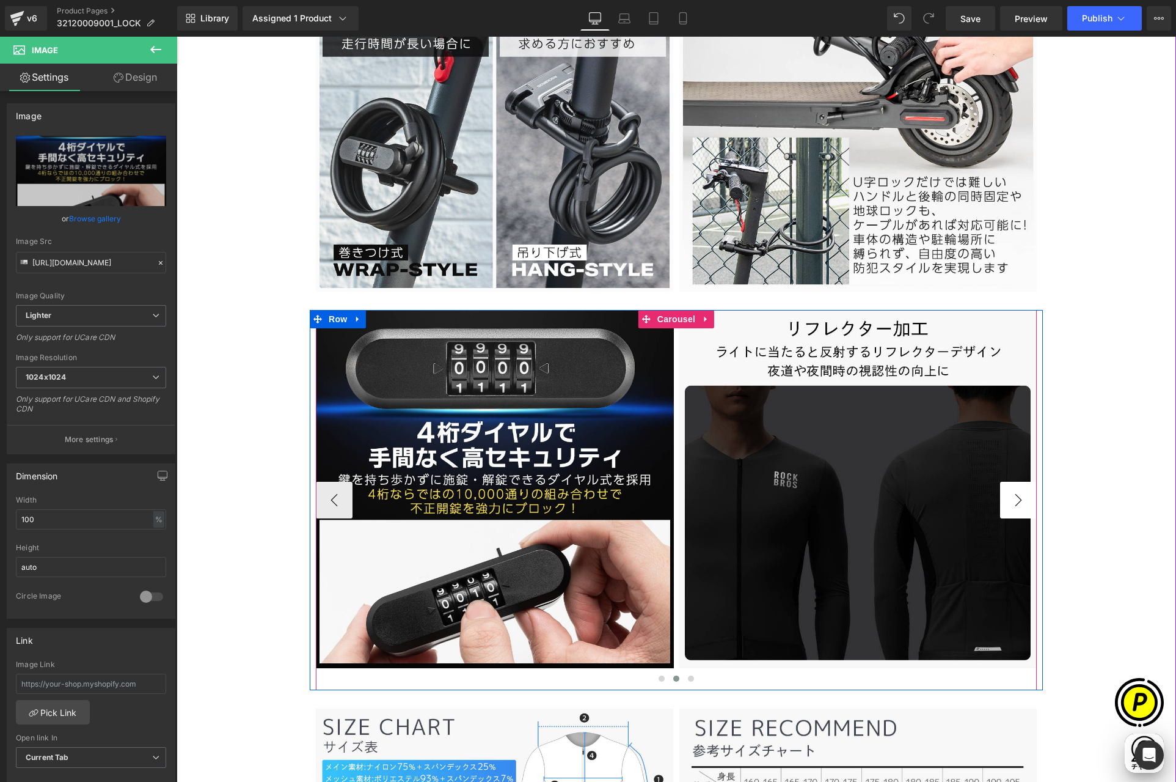
click at [1014, 499] on button "›" at bounding box center [1018, 500] width 37 height 37
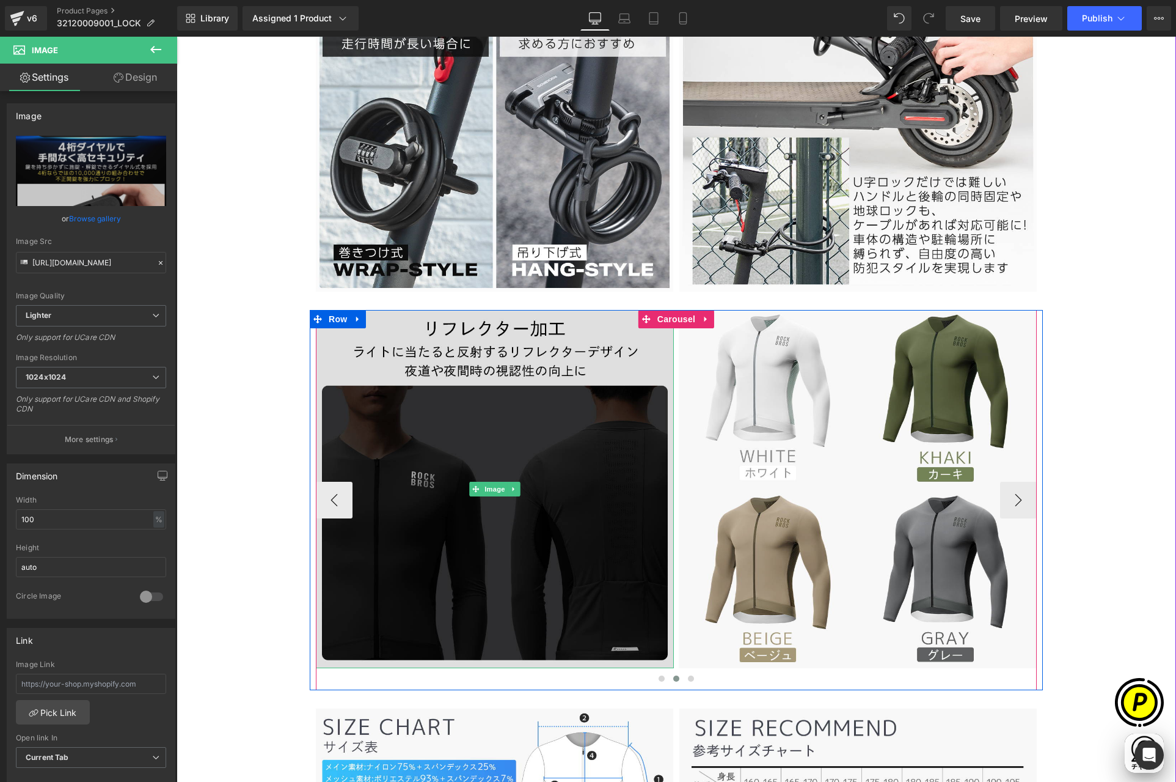
click at [506, 391] on img at bounding box center [495, 489] width 358 height 358
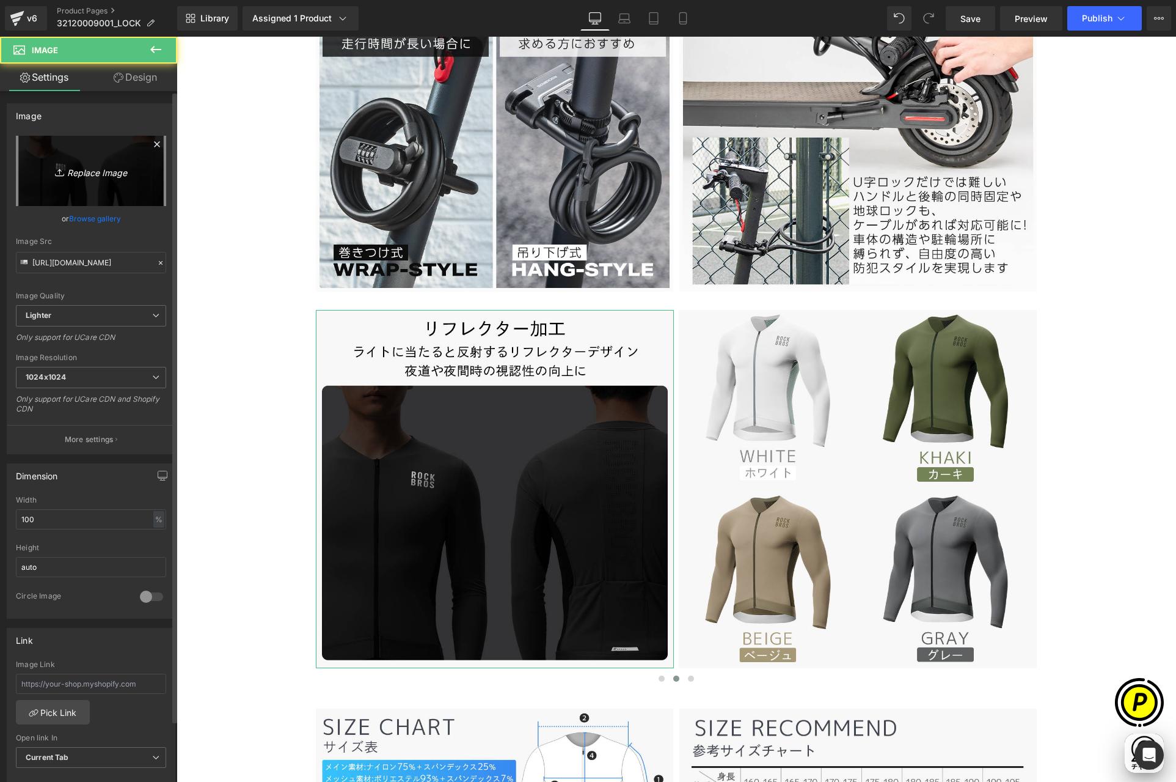
click at [76, 161] on link "Replace Image" at bounding box center [91, 171] width 150 height 70
type input "C:\fakepath\32120009001-11.jpg"
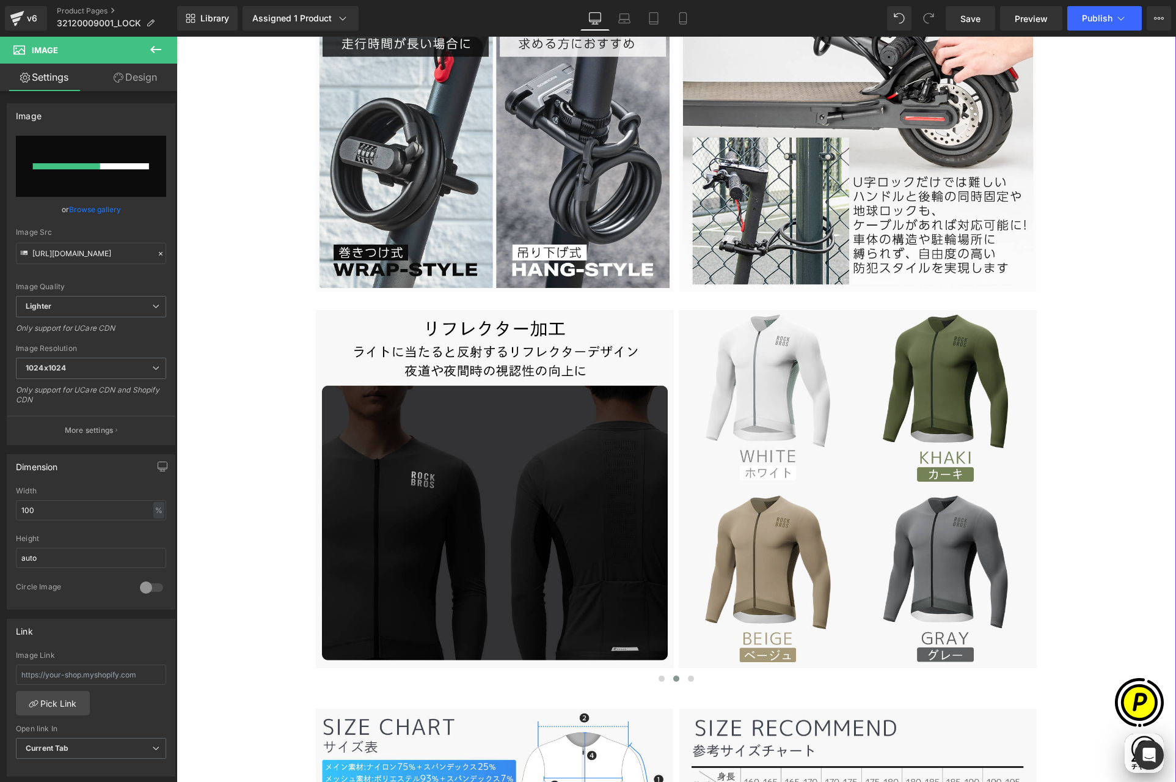
scroll to position [0, 238]
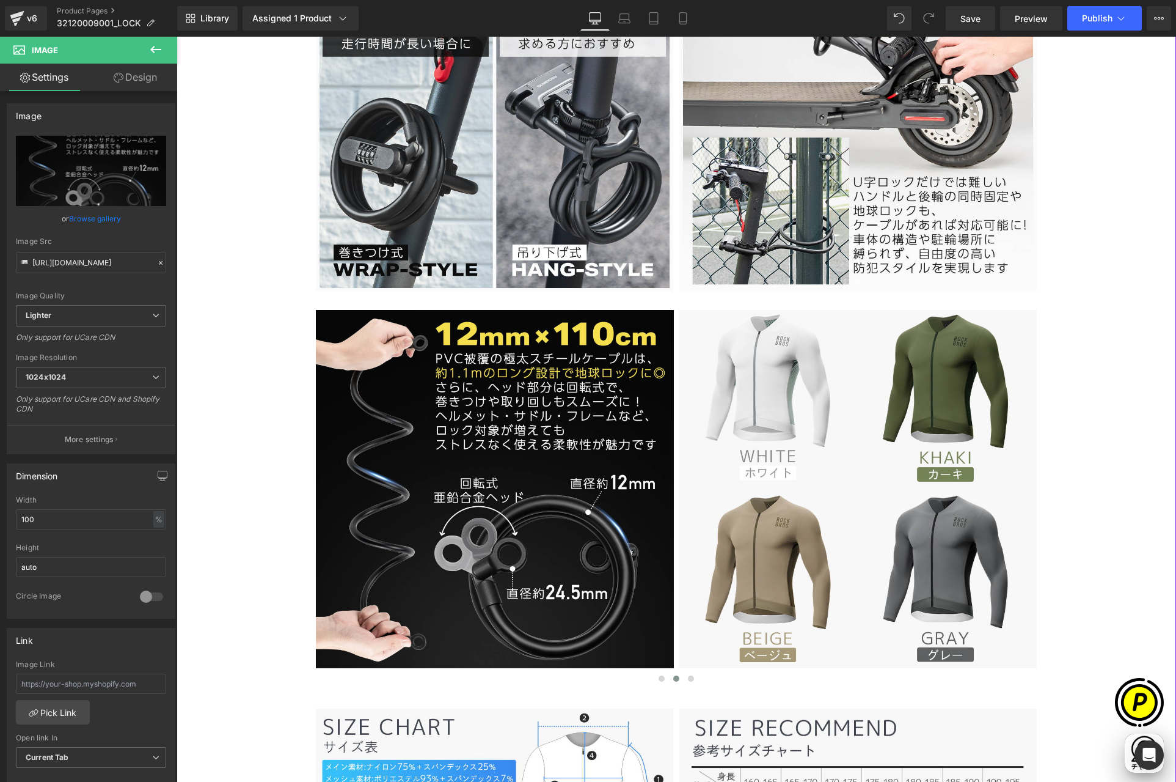
type input "[URL][DOMAIN_NAME]"
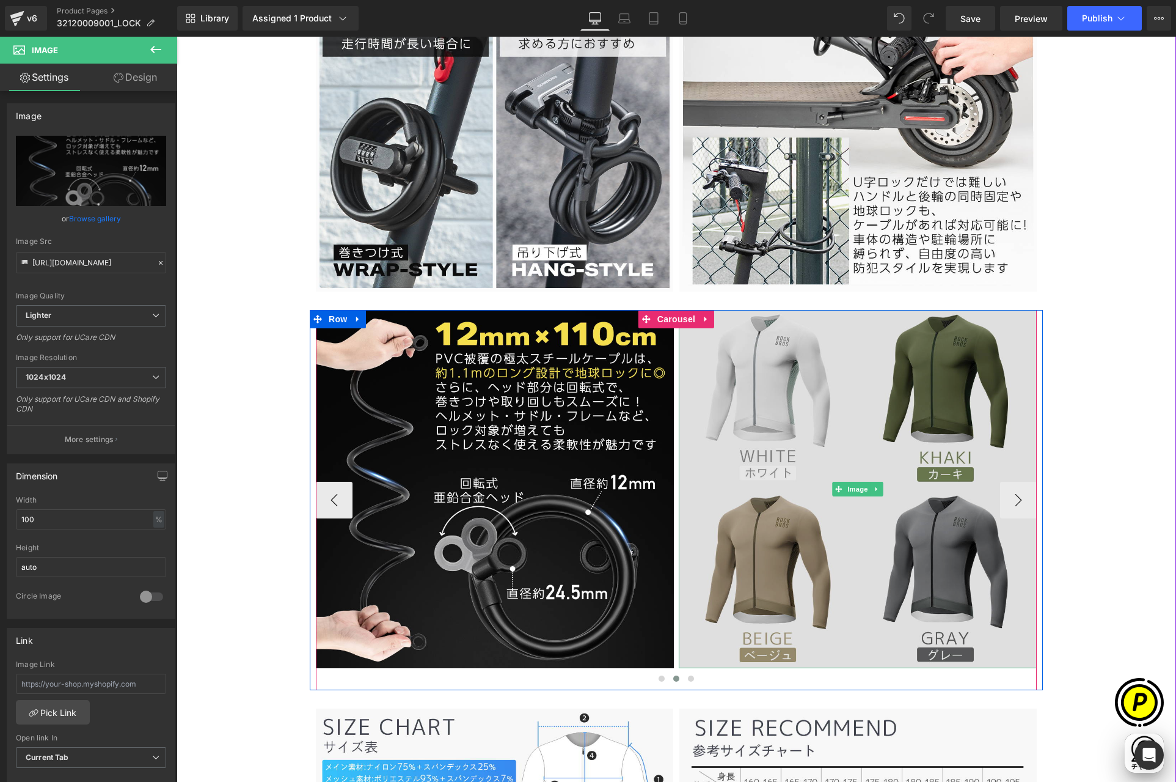
click at [808, 409] on img at bounding box center [858, 489] width 358 height 358
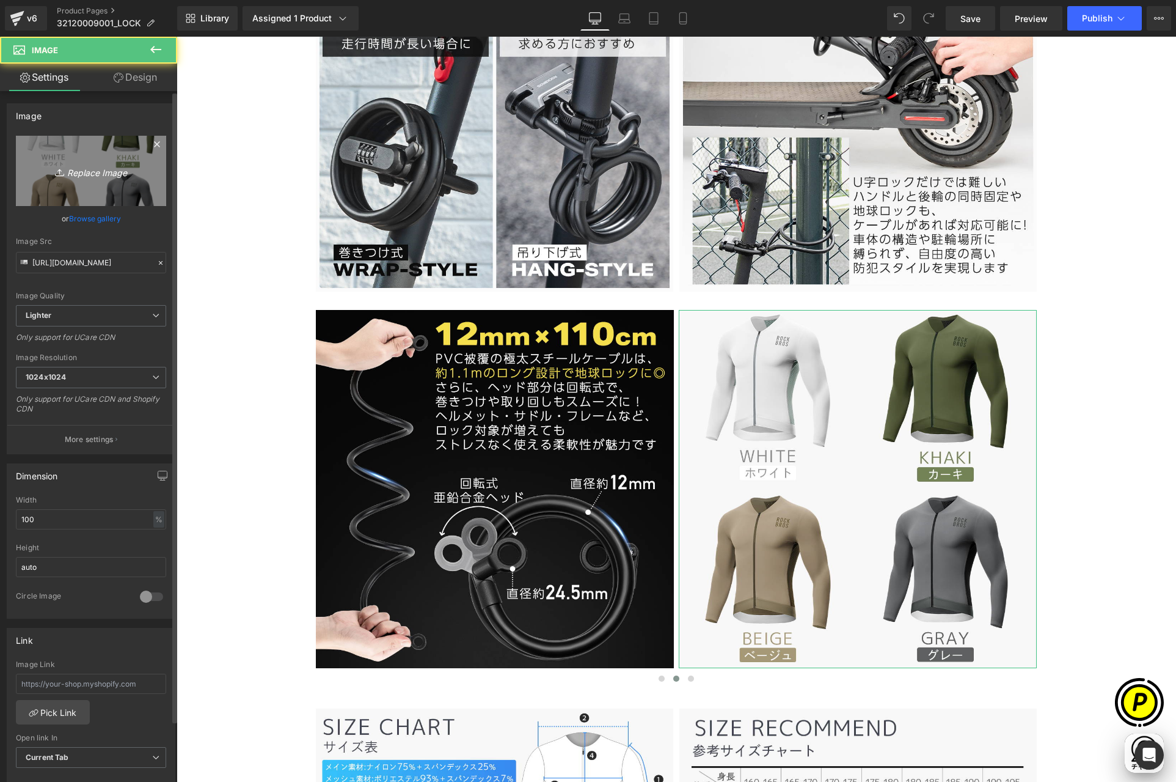
click at [106, 174] on icon "Replace Image" at bounding box center [91, 170] width 98 height 15
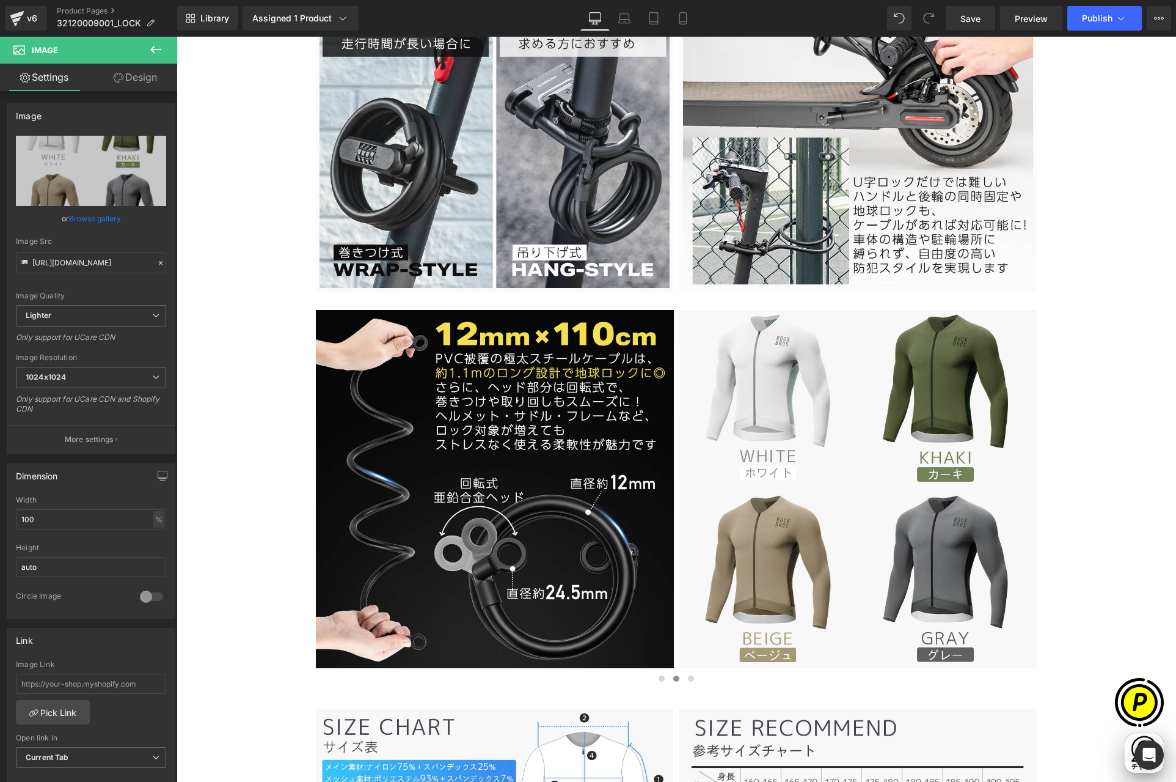
scroll to position [0, 477]
type input "C:\fakepath\32120009001-12.jpg"
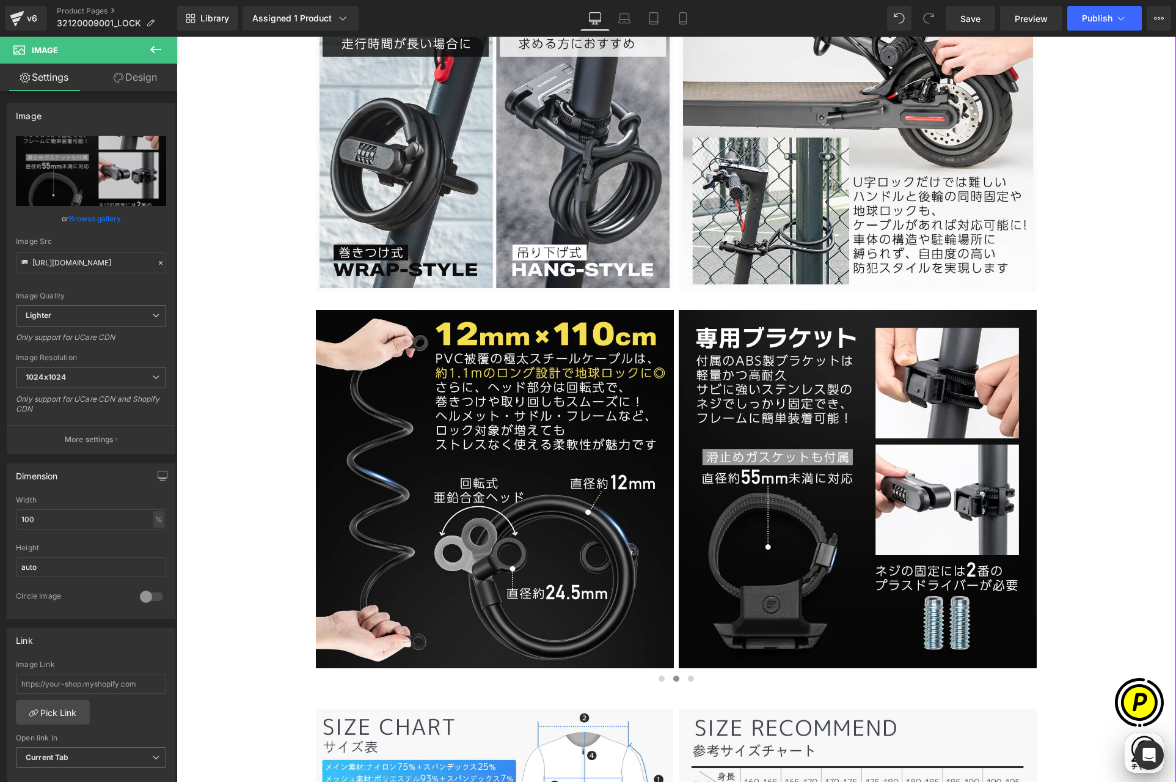
scroll to position [0, 0]
type input "[URL][DOMAIN_NAME]"
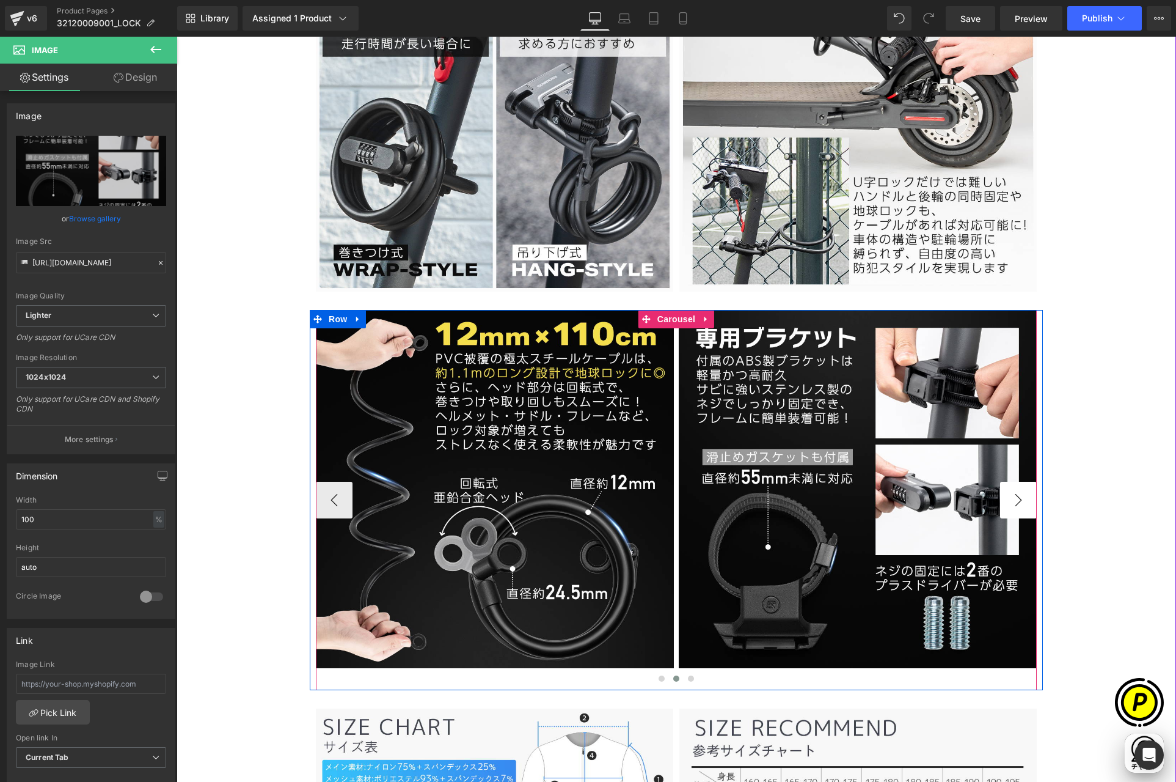
click at [1012, 497] on button "›" at bounding box center [1018, 500] width 37 height 37
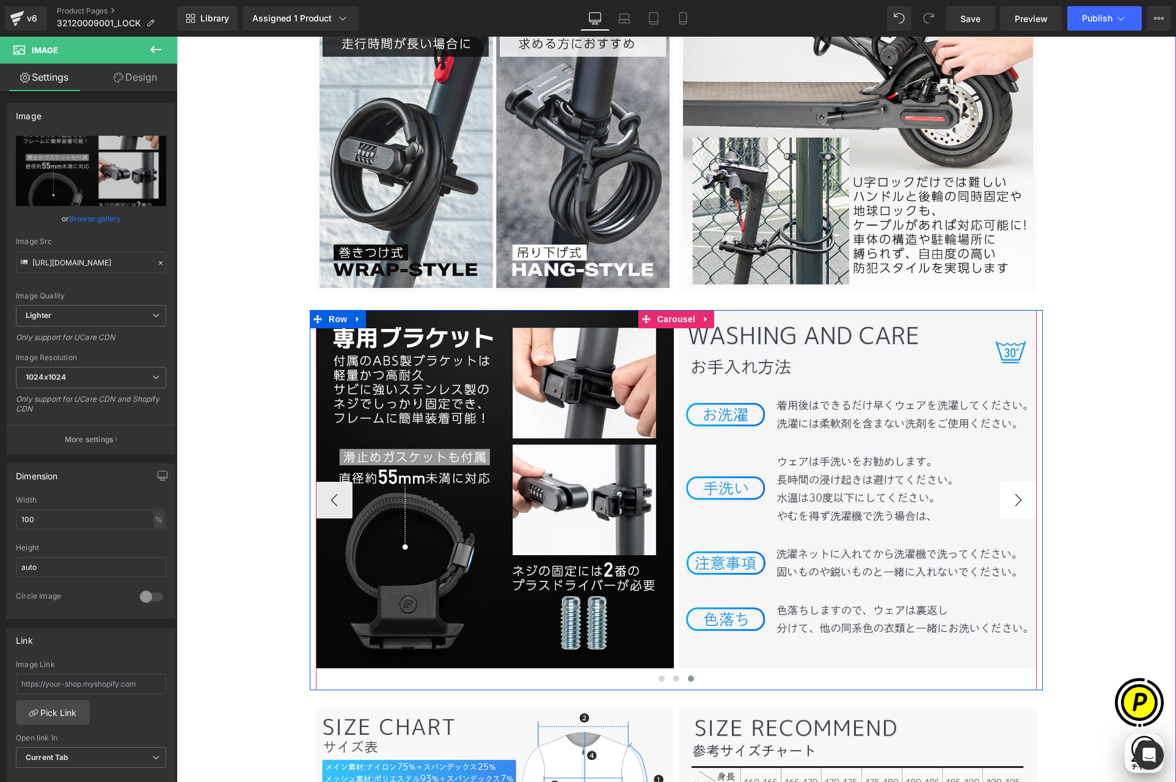
click at [1013, 497] on button "›" at bounding box center [1018, 500] width 37 height 37
click at [674, 323] on span "Carousel" at bounding box center [676, 319] width 44 height 18
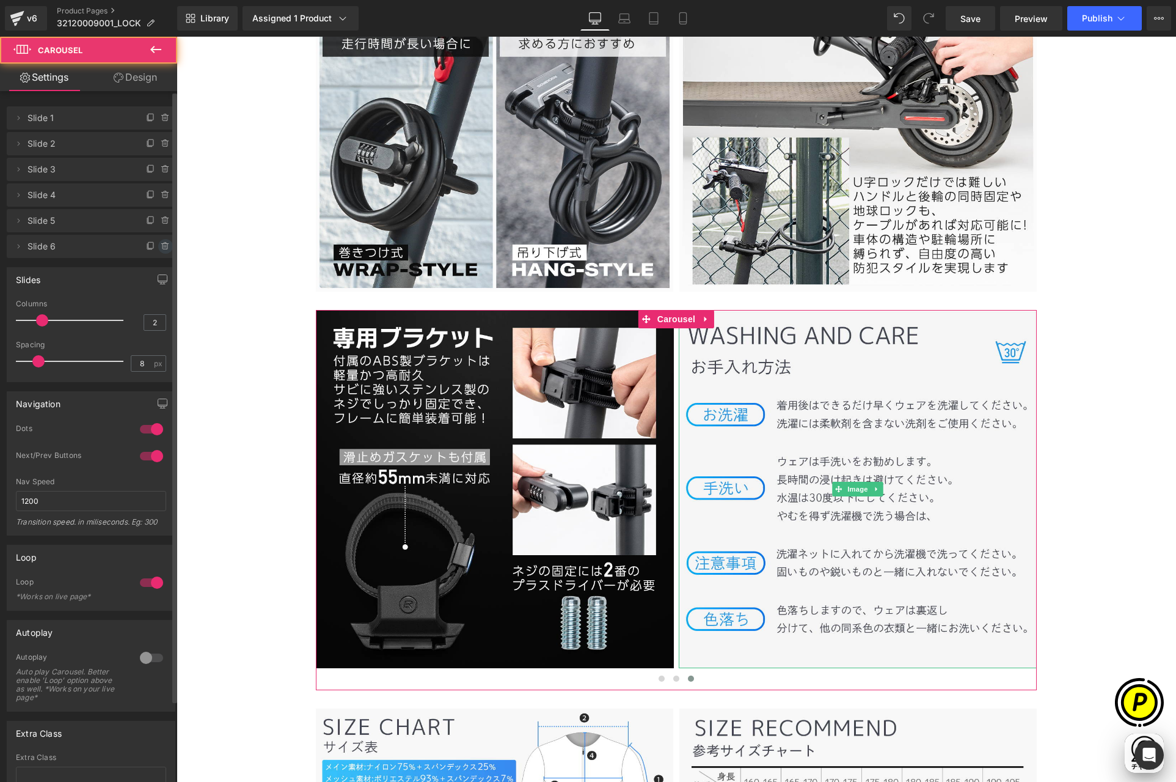
click at [159, 240] on span at bounding box center [165, 246] width 15 height 15
click at [152, 245] on button "Delete" at bounding box center [152, 247] width 38 height 16
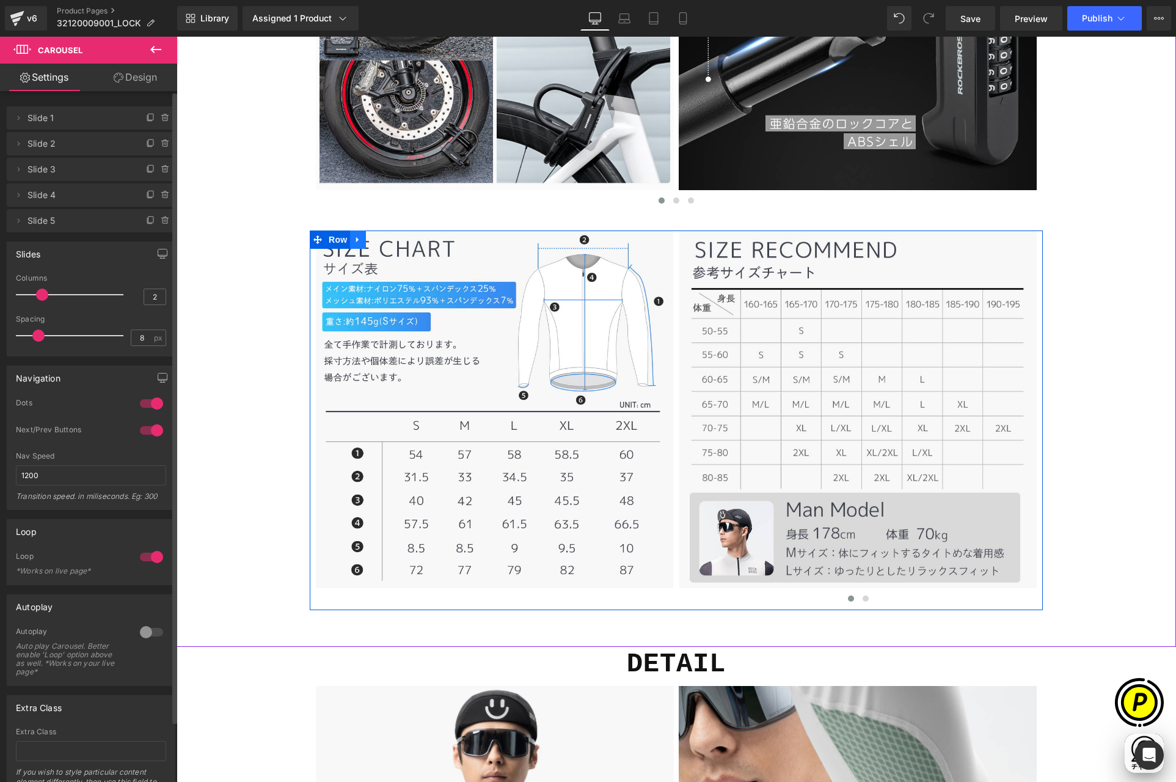
click at [355, 238] on icon at bounding box center [358, 239] width 9 height 9
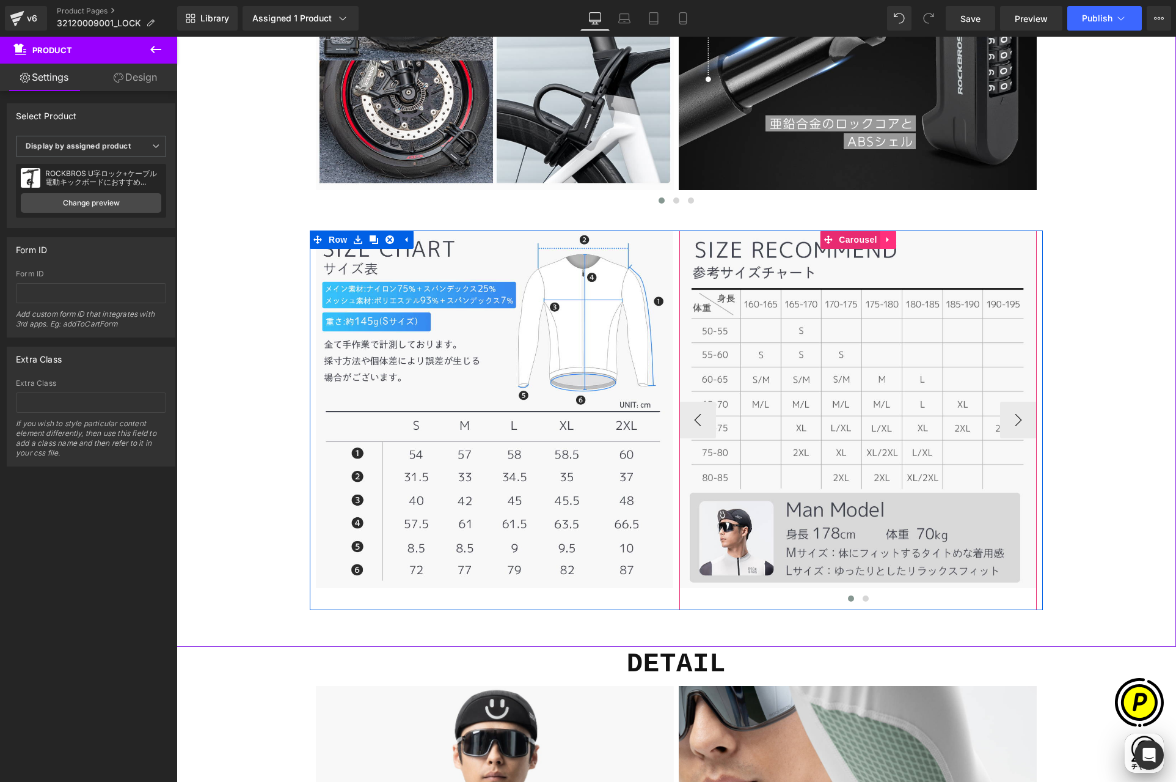
click at [884, 240] on icon at bounding box center [888, 239] width 9 height 9
click at [892, 239] on icon at bounding box center [896, 239] width 9 height 9
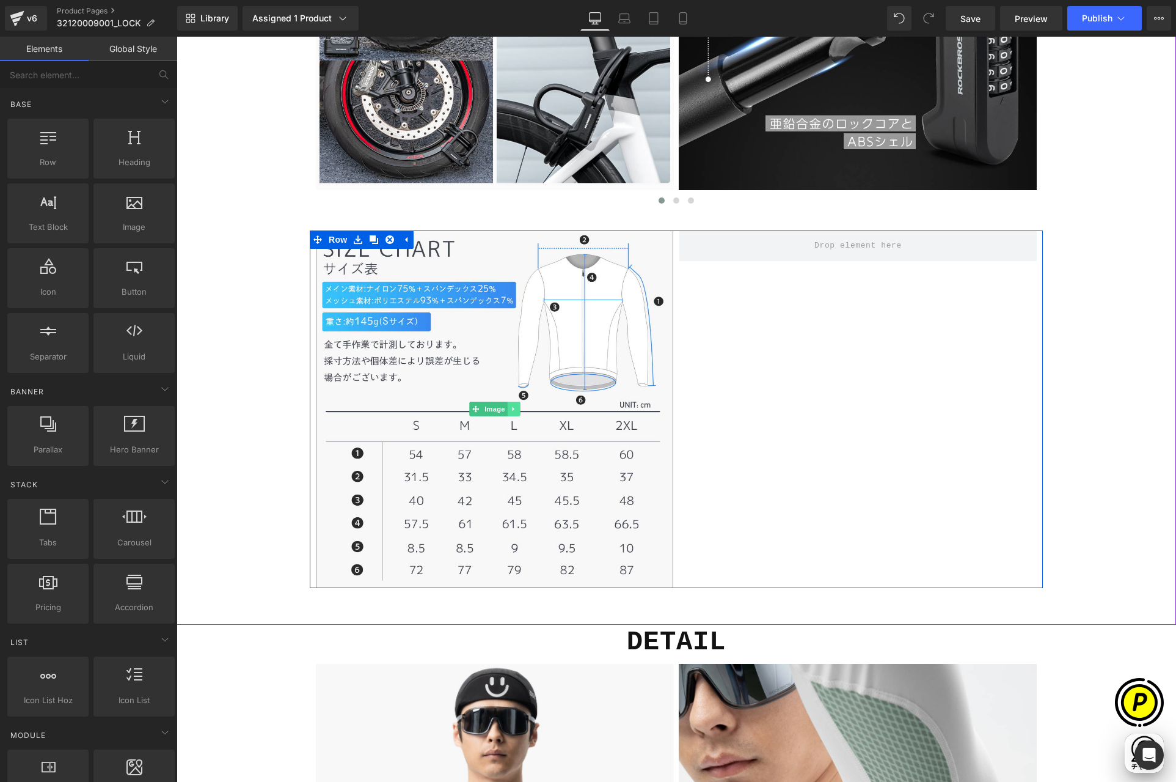
click at [513, 407] on link at bounding box center [513, 408] width 13 height 15
click at [505, 408] on icon at bounding box center [507, 408] width 7 height 7
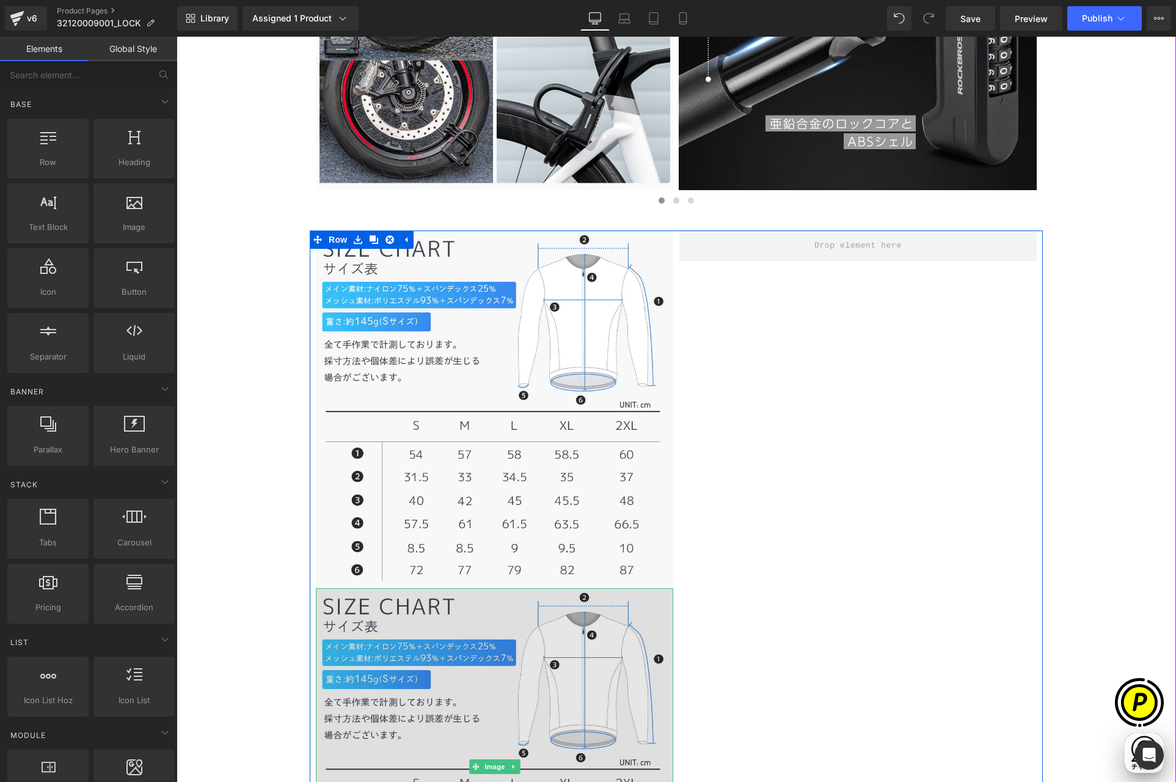
click at [475, 664] on img at bounding box center [494, 766] width 357 height 357
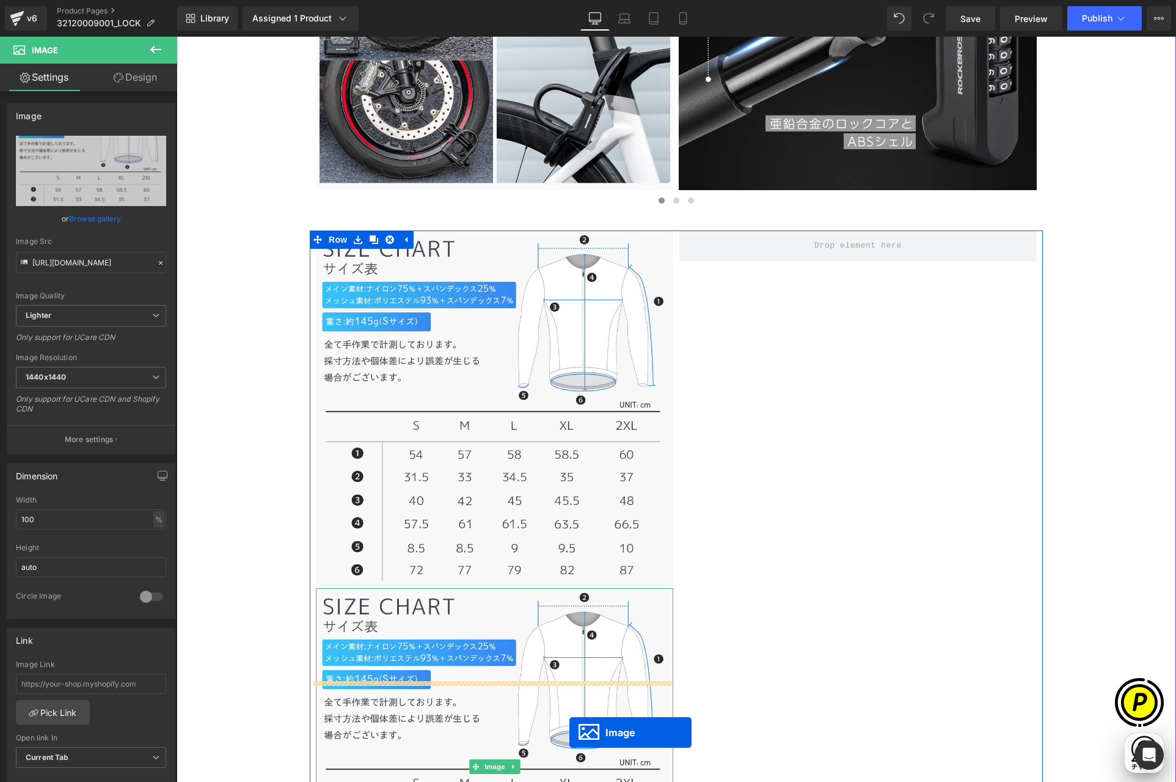
scroll to position [3612, 0]
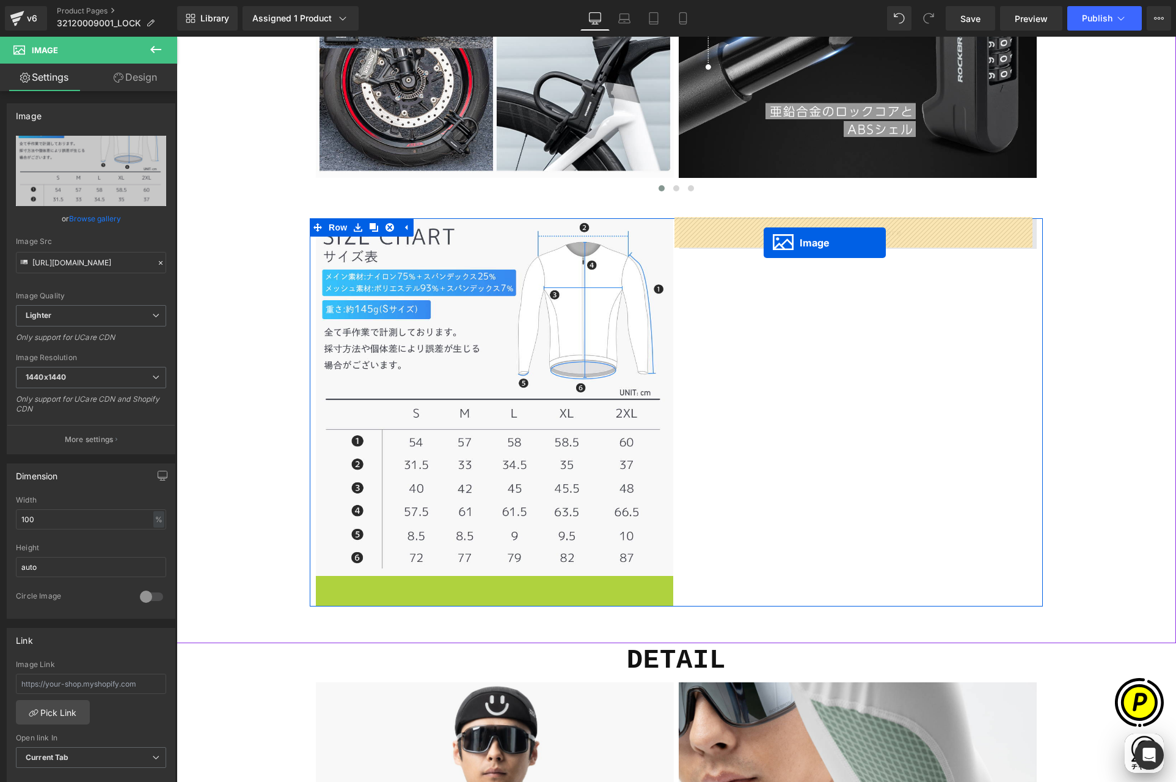
drag, startPoint x: 467, startPoint y: 764, endPoint x: 764, endPoint y: 243, distance: 600.5
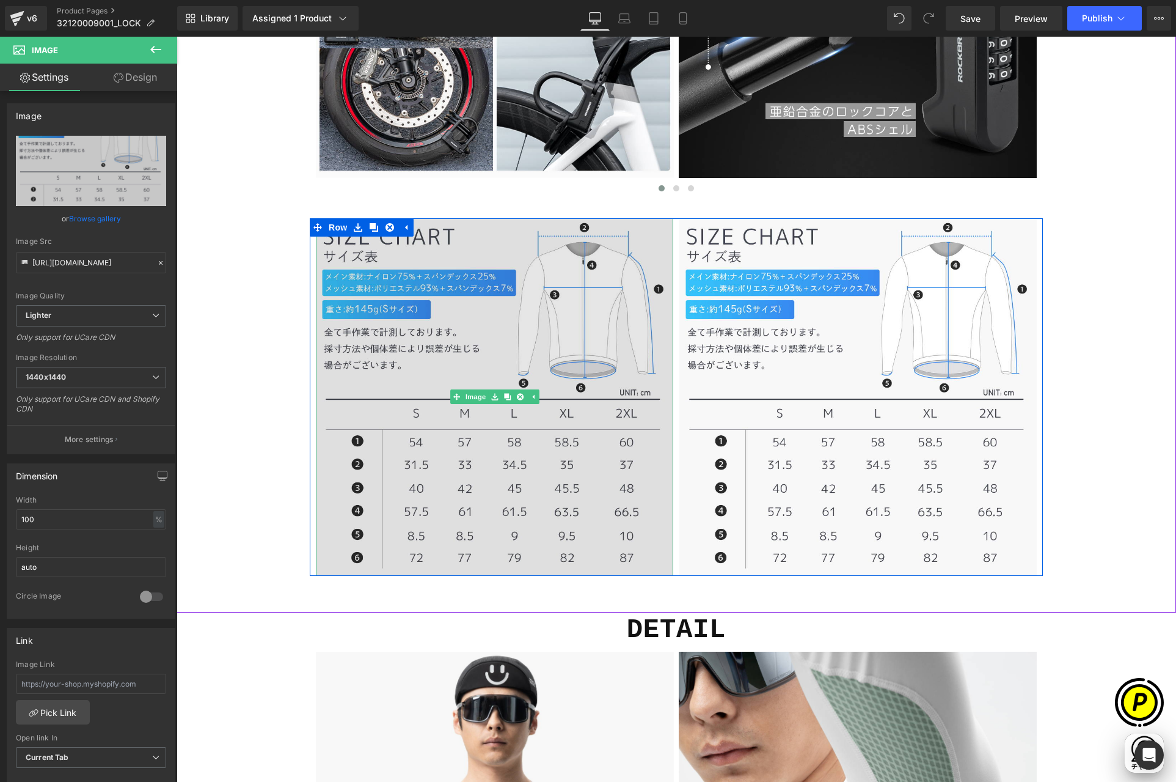
scroll to position [0, 477]
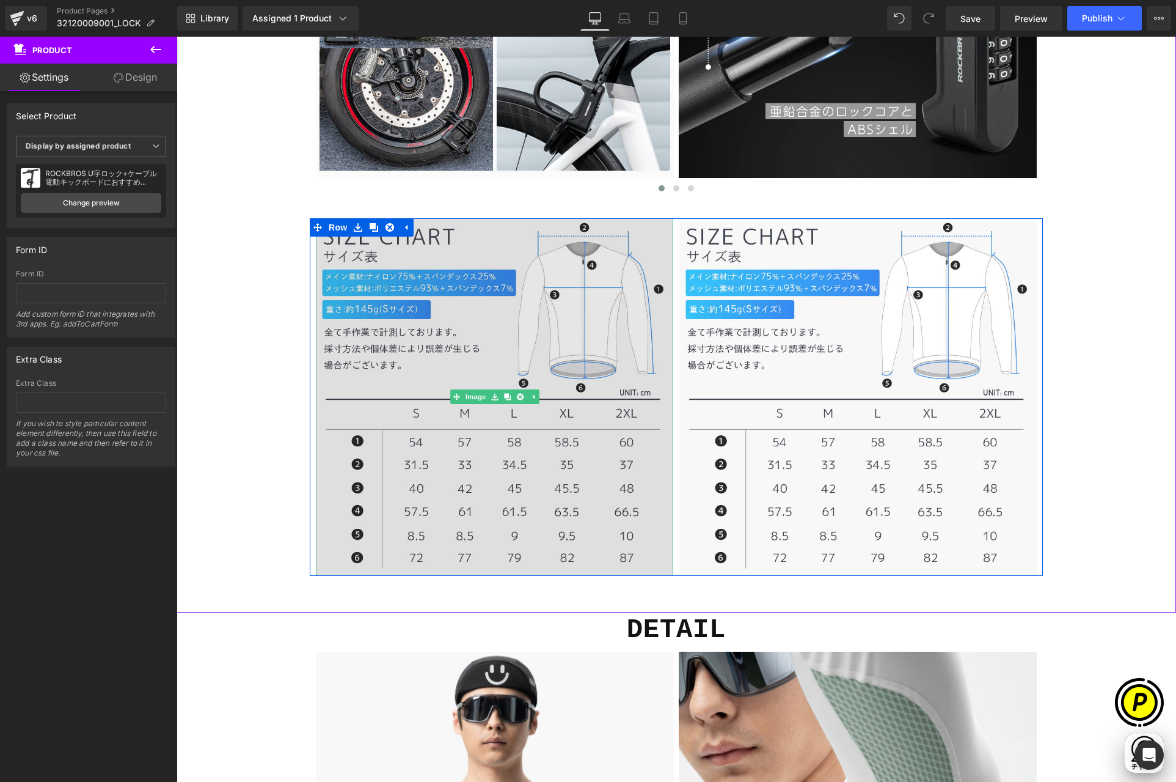
scroll to position [0, 238]
click at [485, 301] on img at bounding box center [494, 396] width 357 height 357
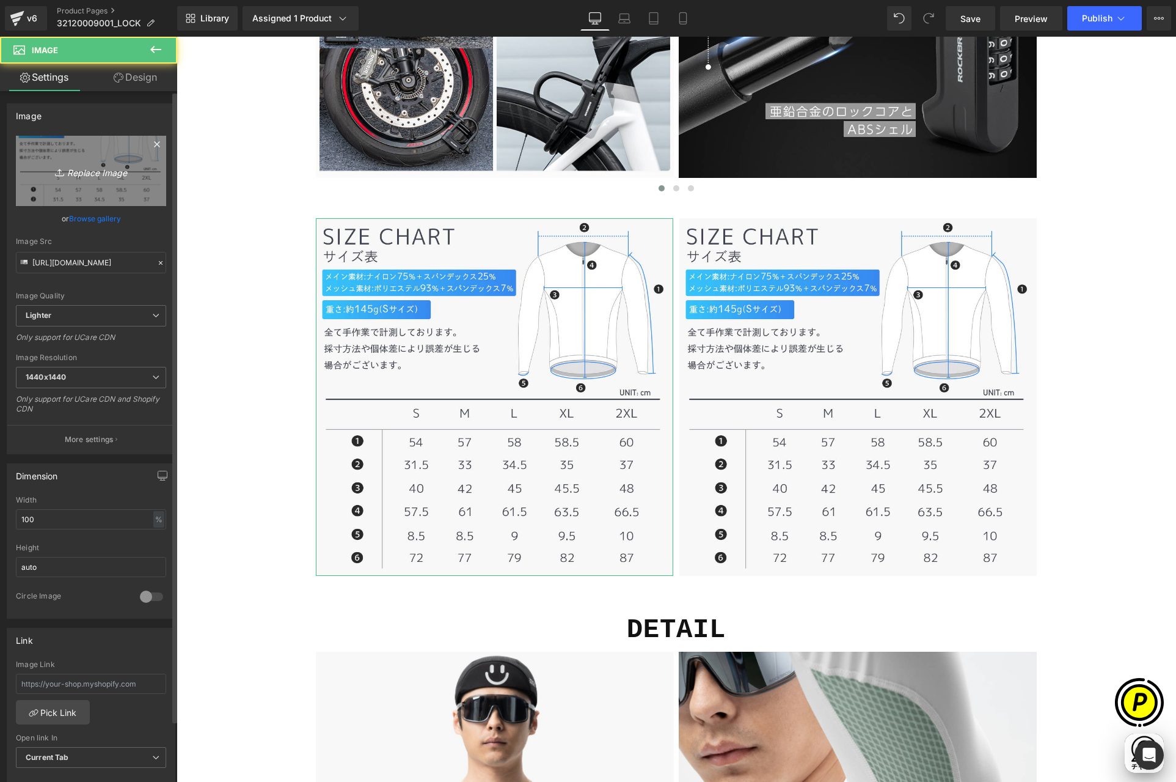
click at [115, 180] on link "Replace Image" at bounding box center [91, 171] width 150 height 70
type input "C:\fakepath\32120009001-13.jpg"
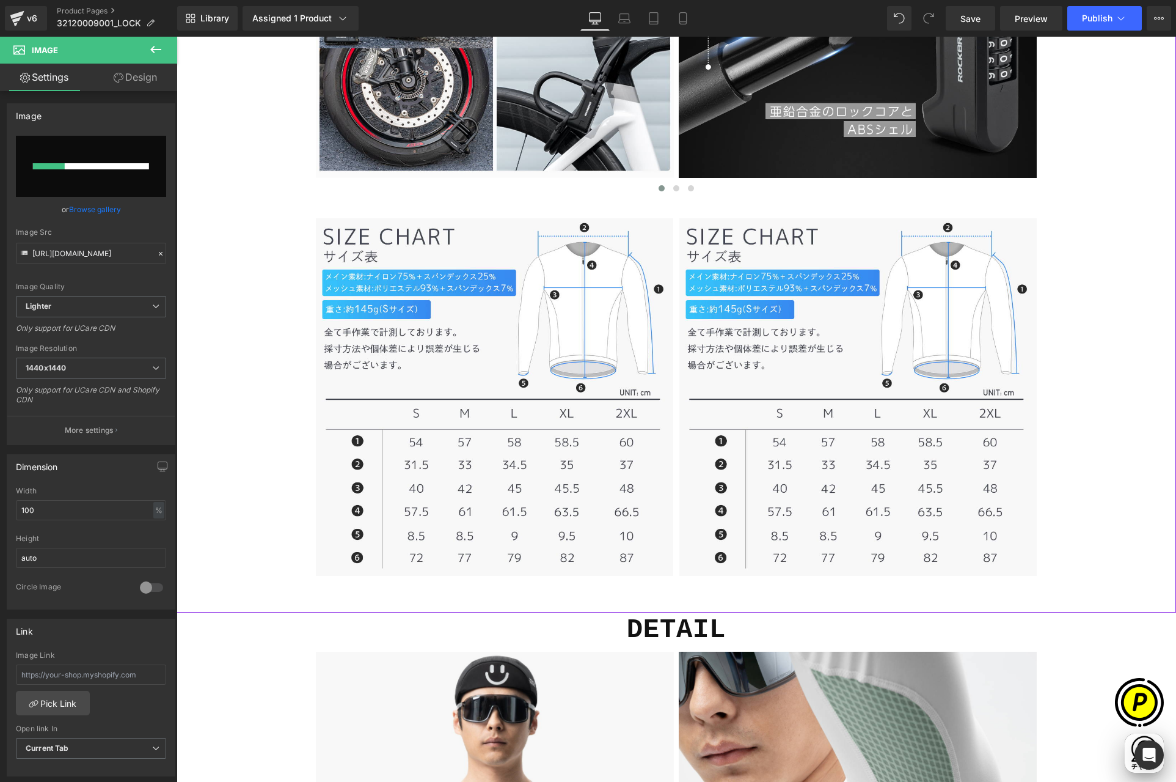
scroll to position [0, 477]
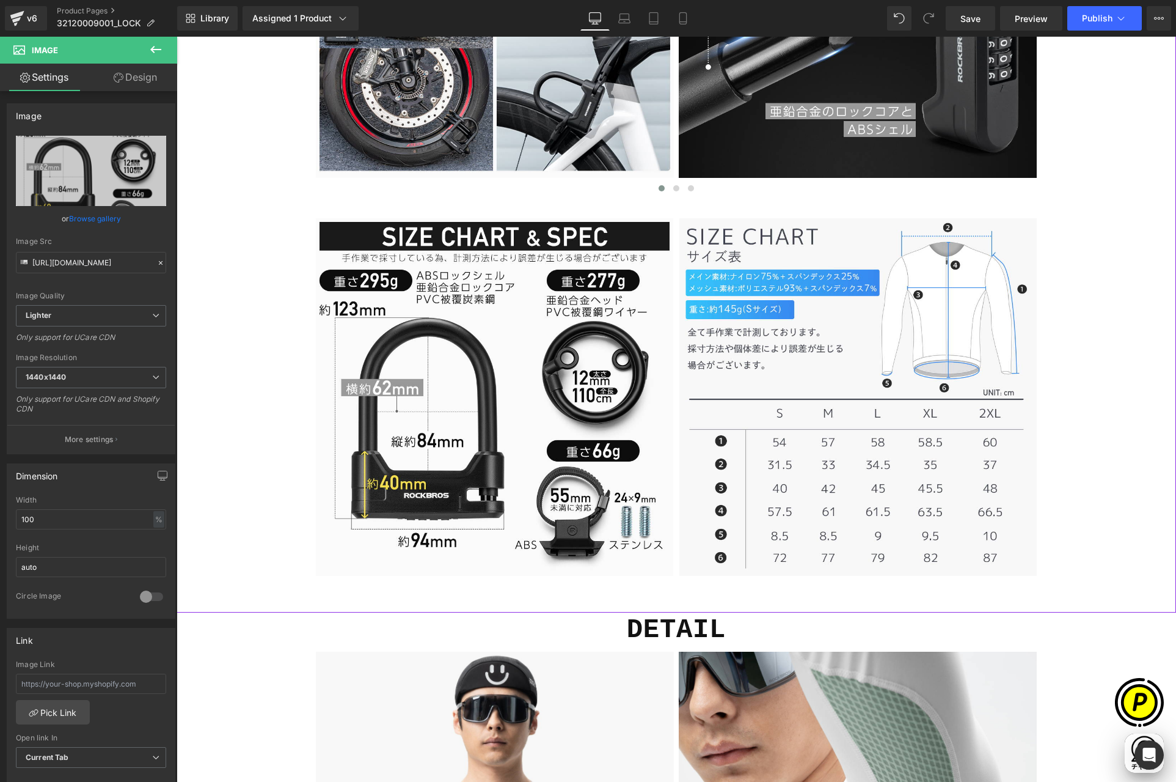
type input "[URL][DOMAIN_NAME]"
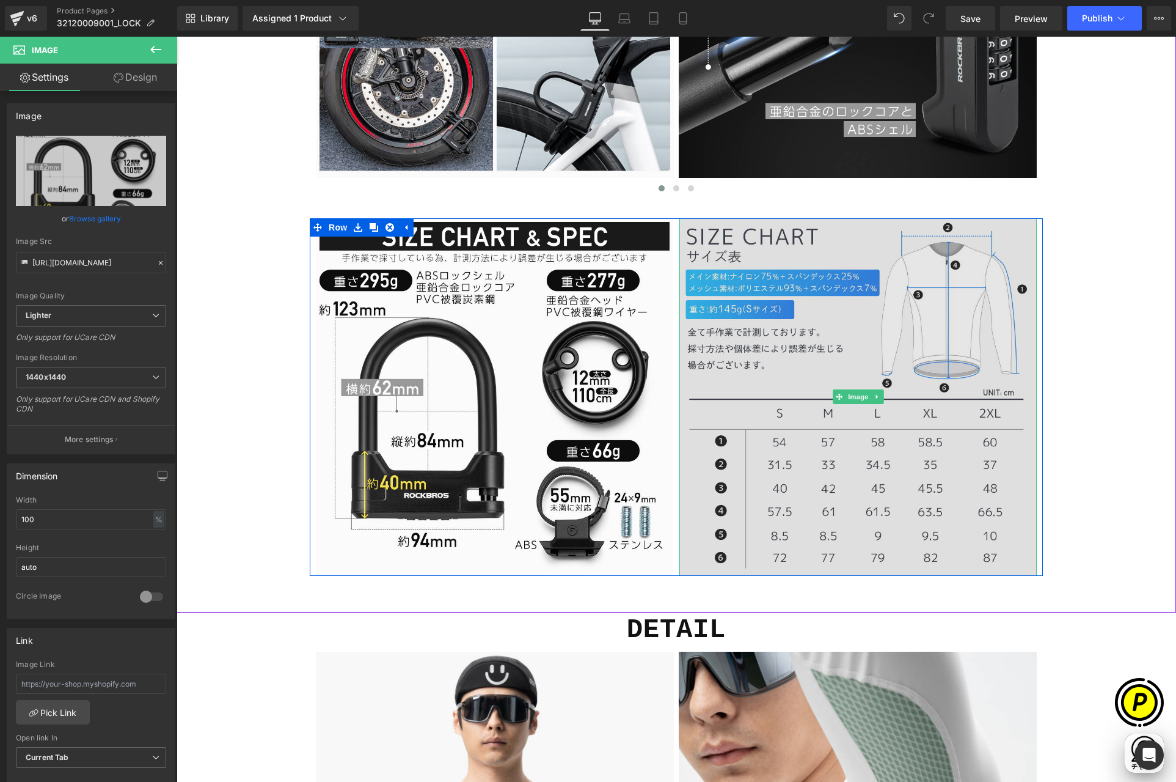
click at [779, 336] on img at bounding box center [858, 396] width 357 height 357
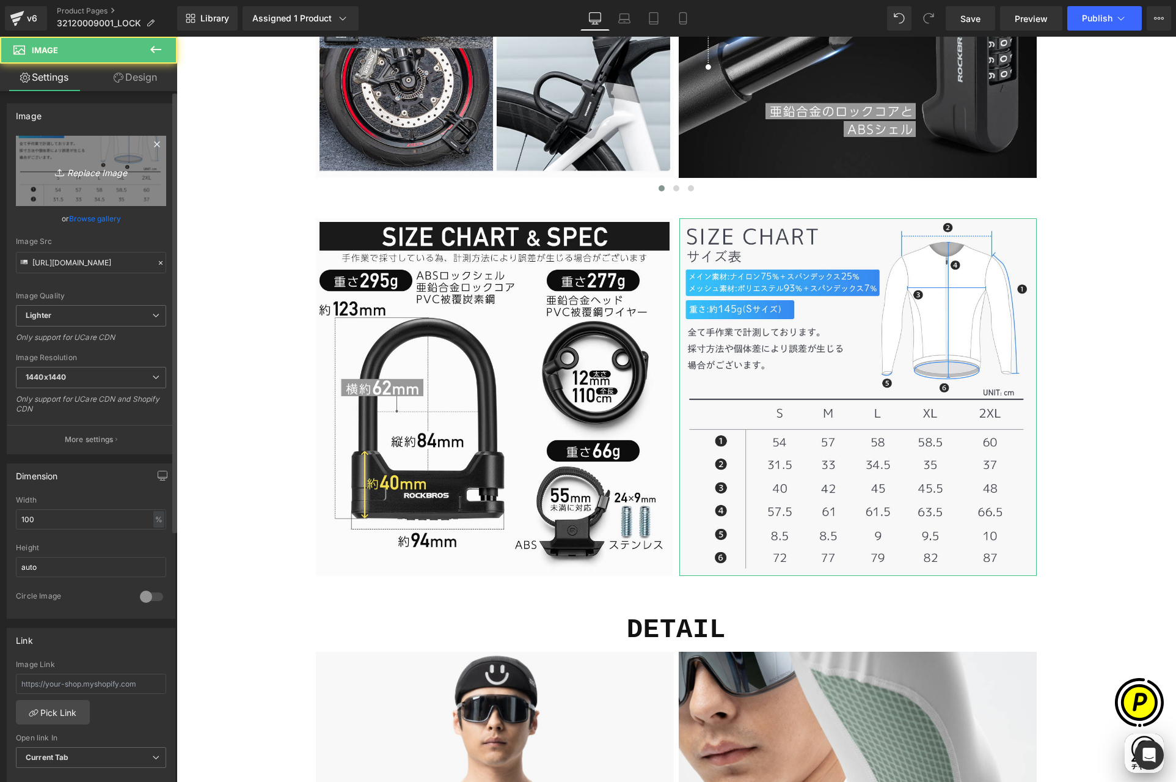
click at [77, 158] on link "Replace Image" at bounding box center [91, 171] width 150 height 70
type input "C:\fakepath\32120009001-17.jpg"
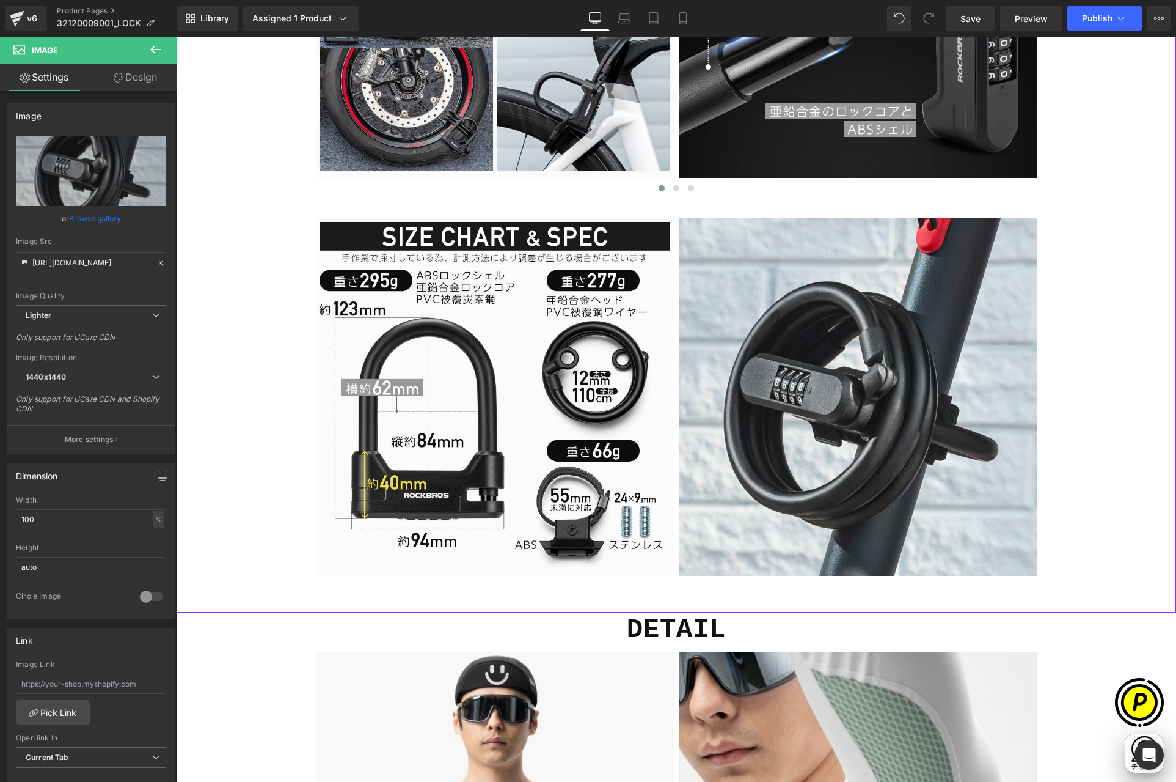
type input "[URL][DOMAIN_NAME]"
click at [370, 227] on icon at bounding box center [374, 227] width 9 height 9
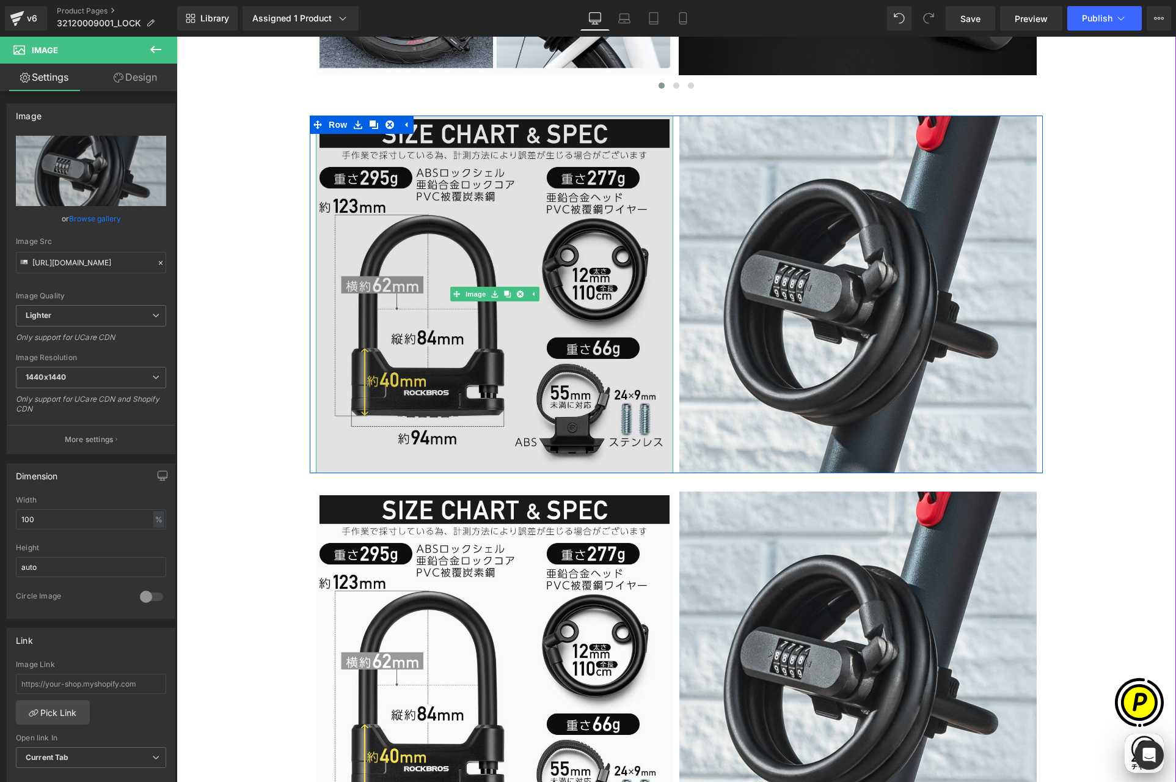
scroll to position [3877, 0]
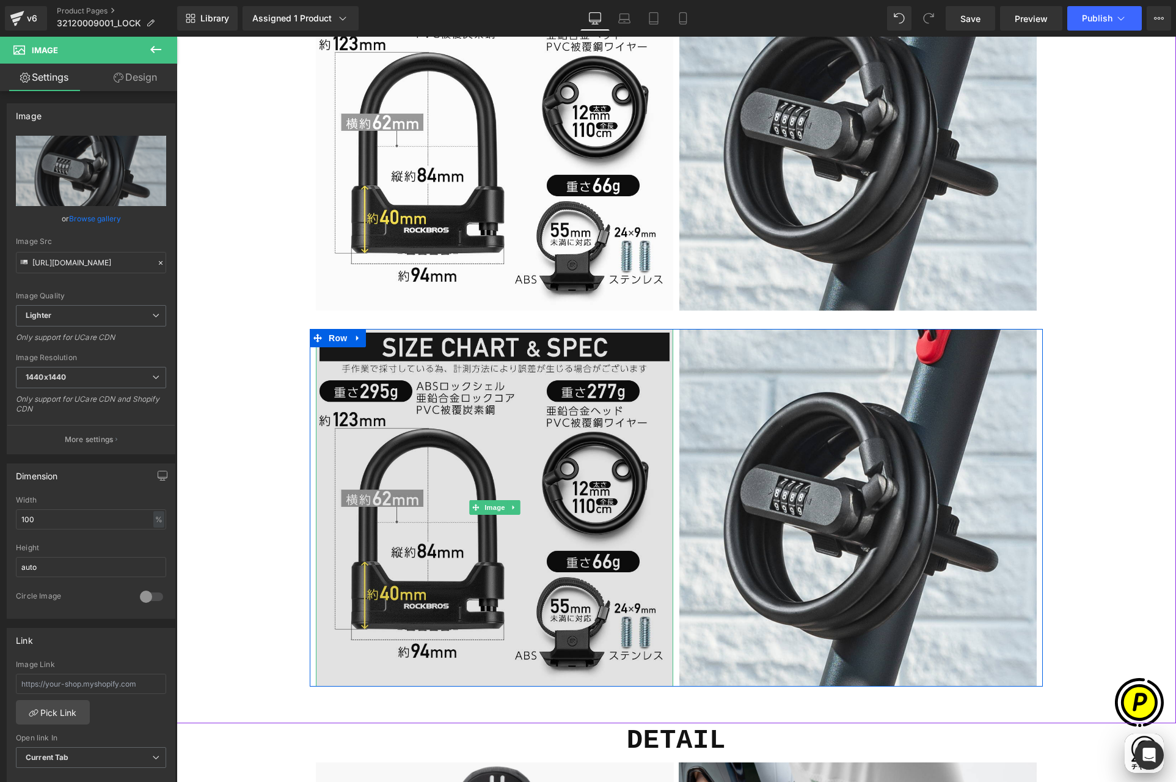
click at [494, 401] on img at bounding box center [494, 507] width 357 height 357
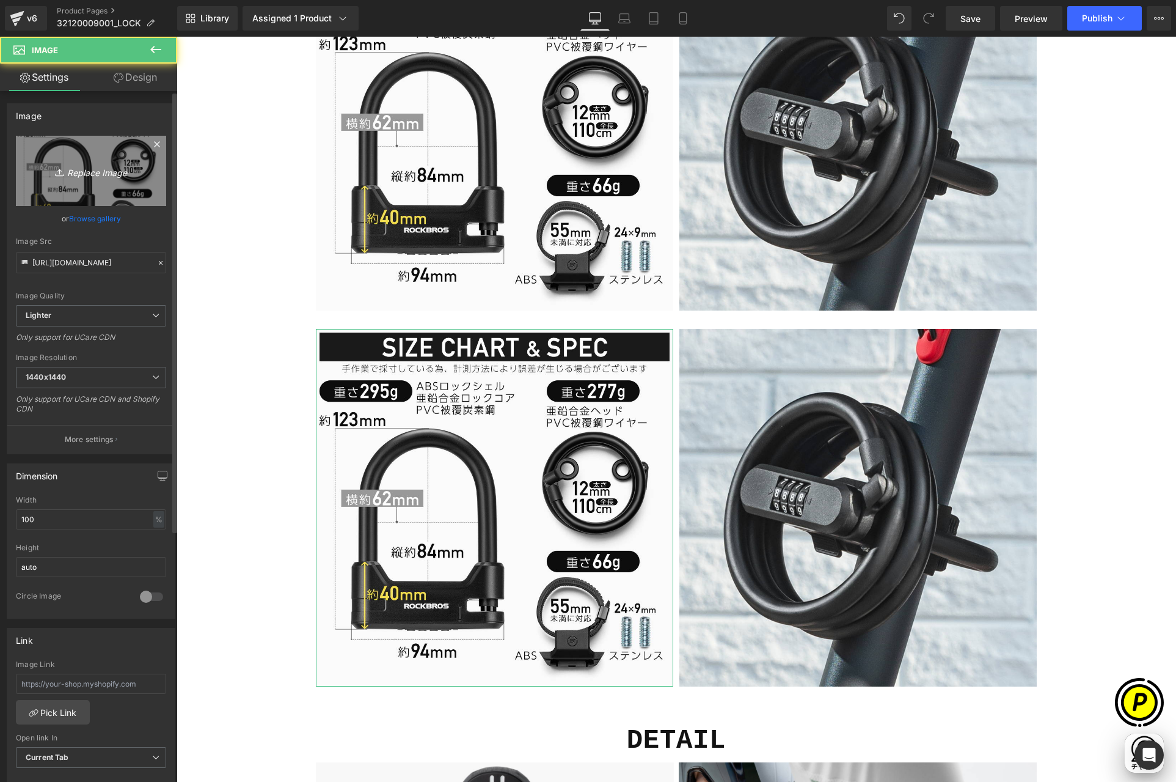
click at [119, 178] on icon "Replace Image" at bounding box center [91, 170] width 98 height 15
type input "C:\fakepath\32120009001-14.jpg"
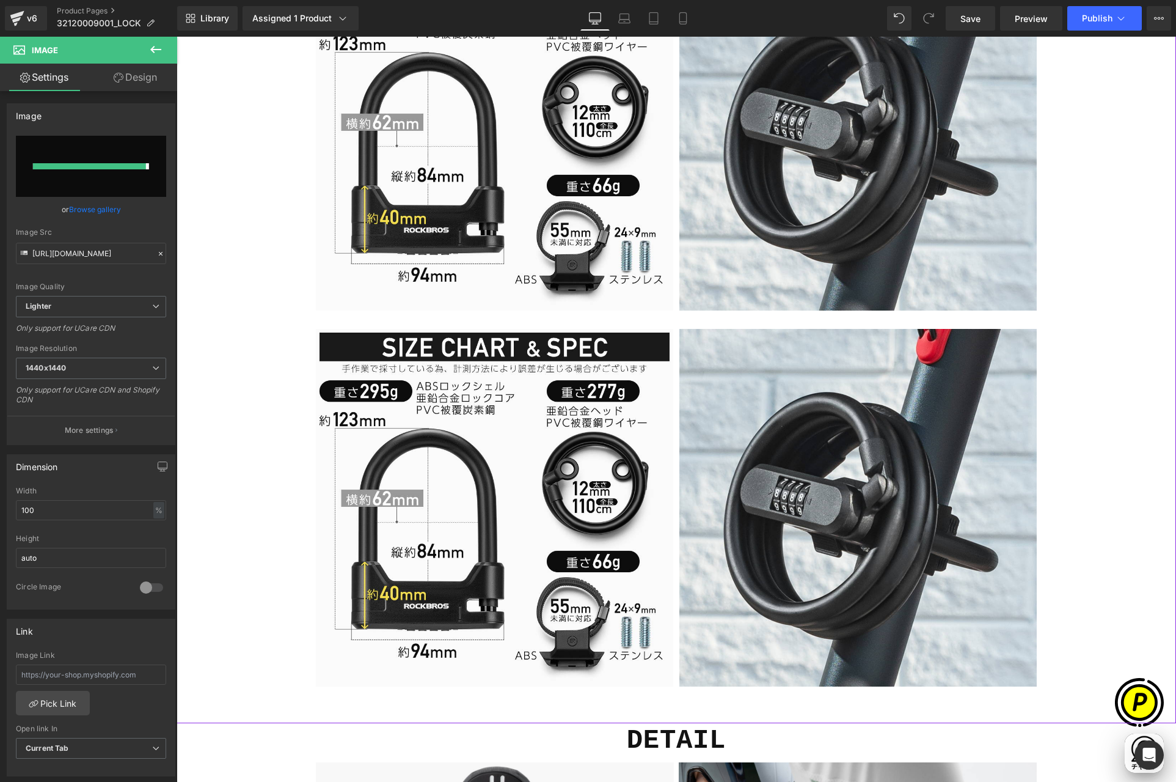
scroll to position [0, 238]
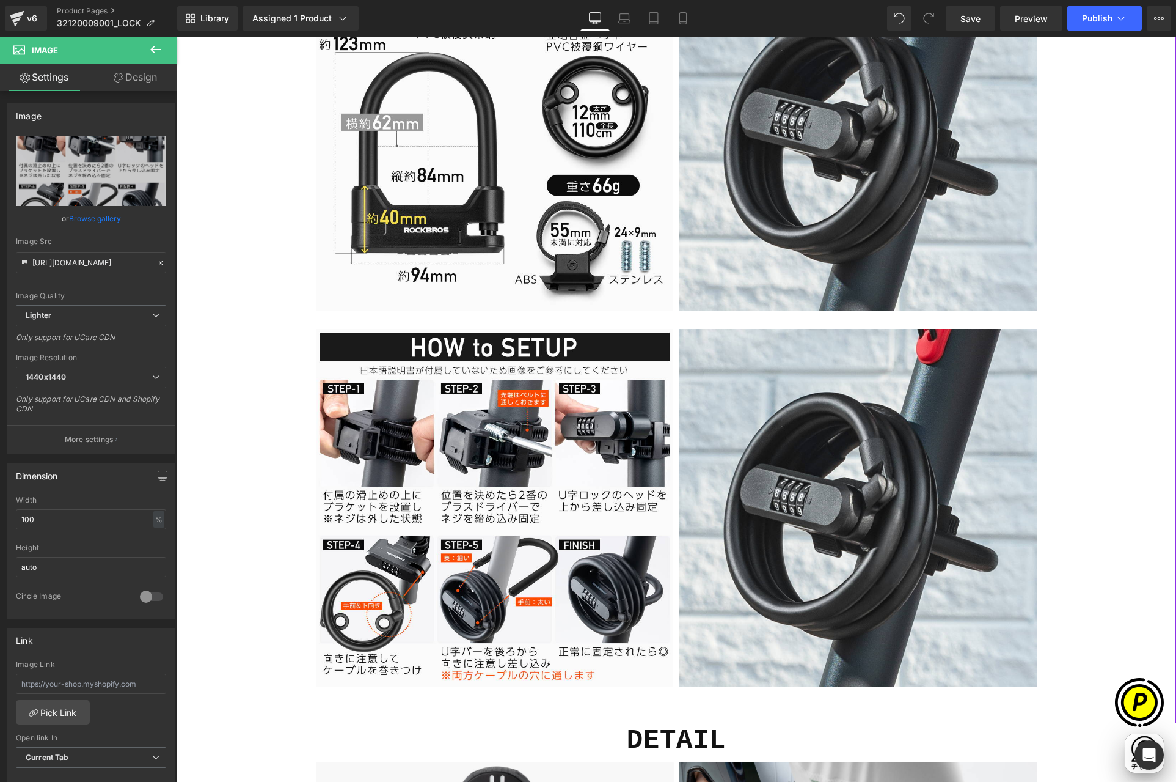
type input "[URL][DOMAIN_NAME]"
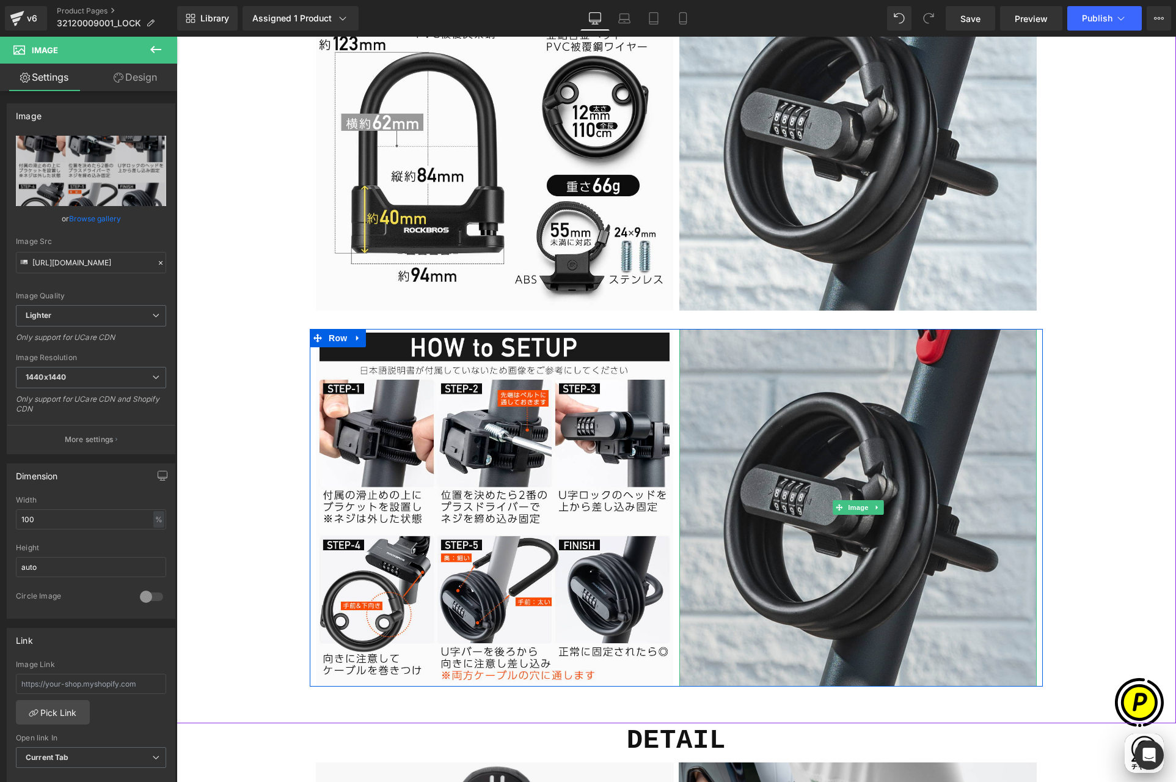
click at [807, 391] on img at bounding box center [858, 507] width 357 height 357
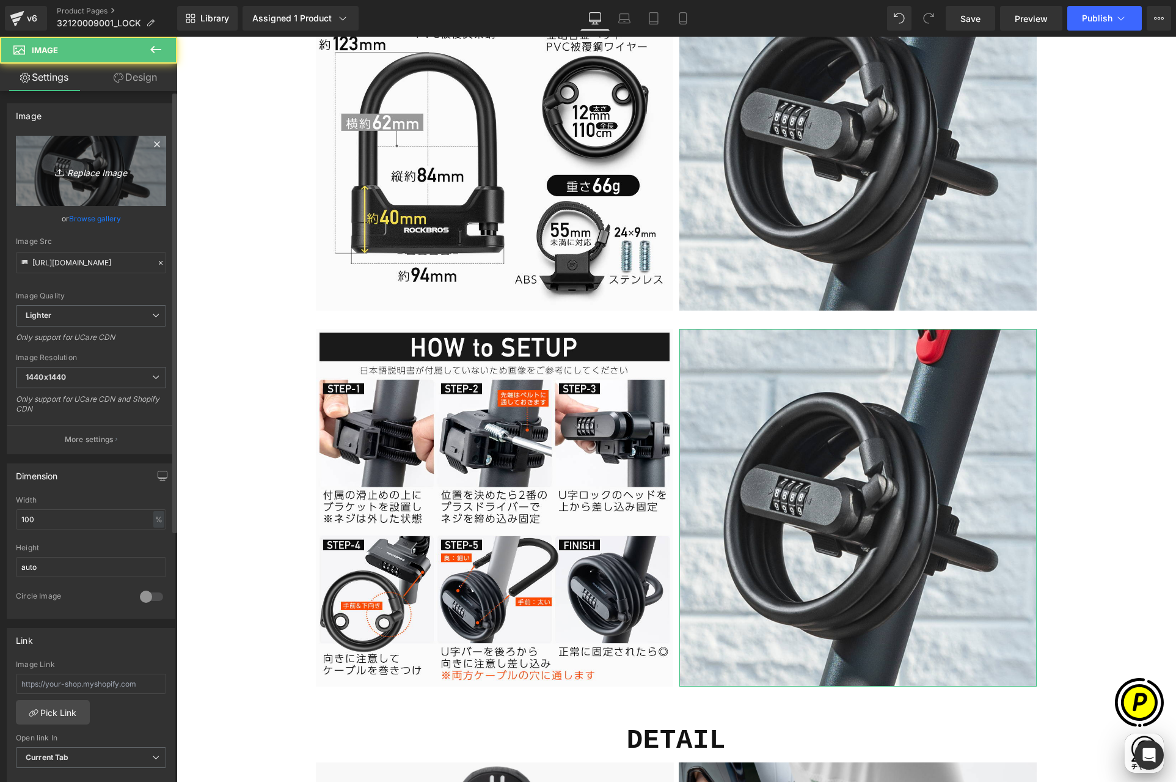
click at [112, 173] on icon "Replace Image" at bounding box center [91, 170] width 98 height 15
type input "C:\fakepath\32120009001-15.jpg"
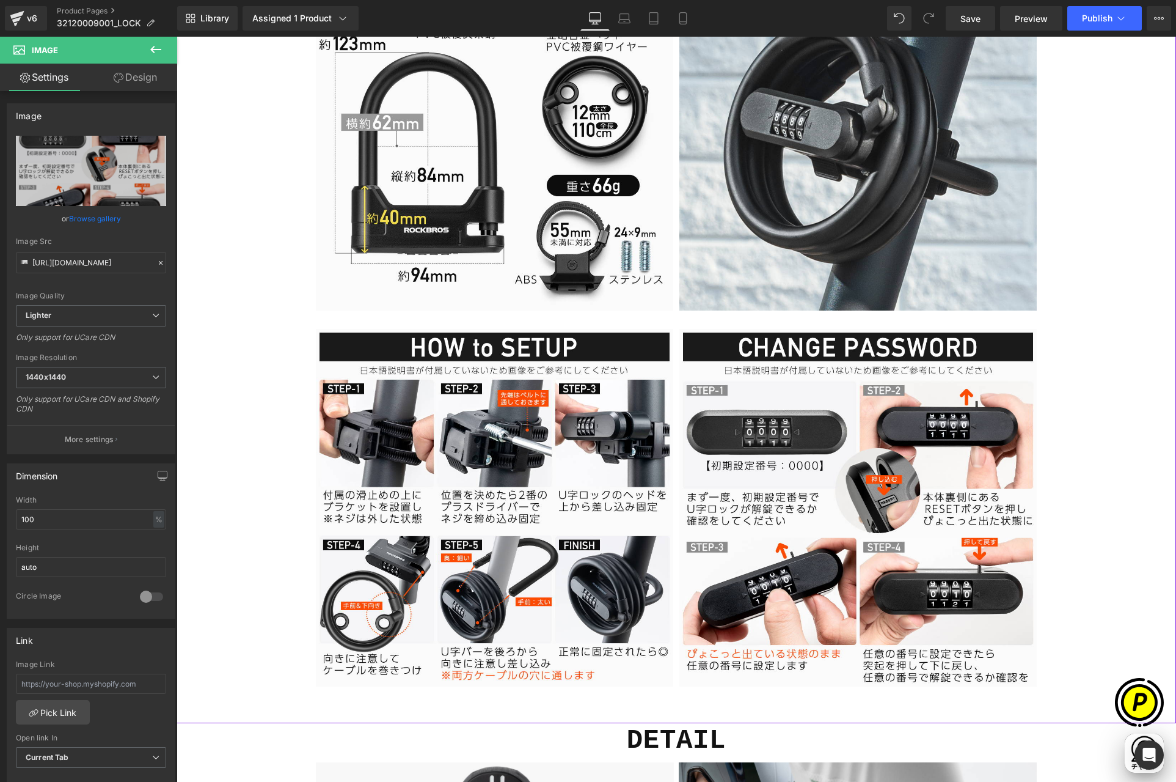
type input "[URL][DOMAIN_NAME]"
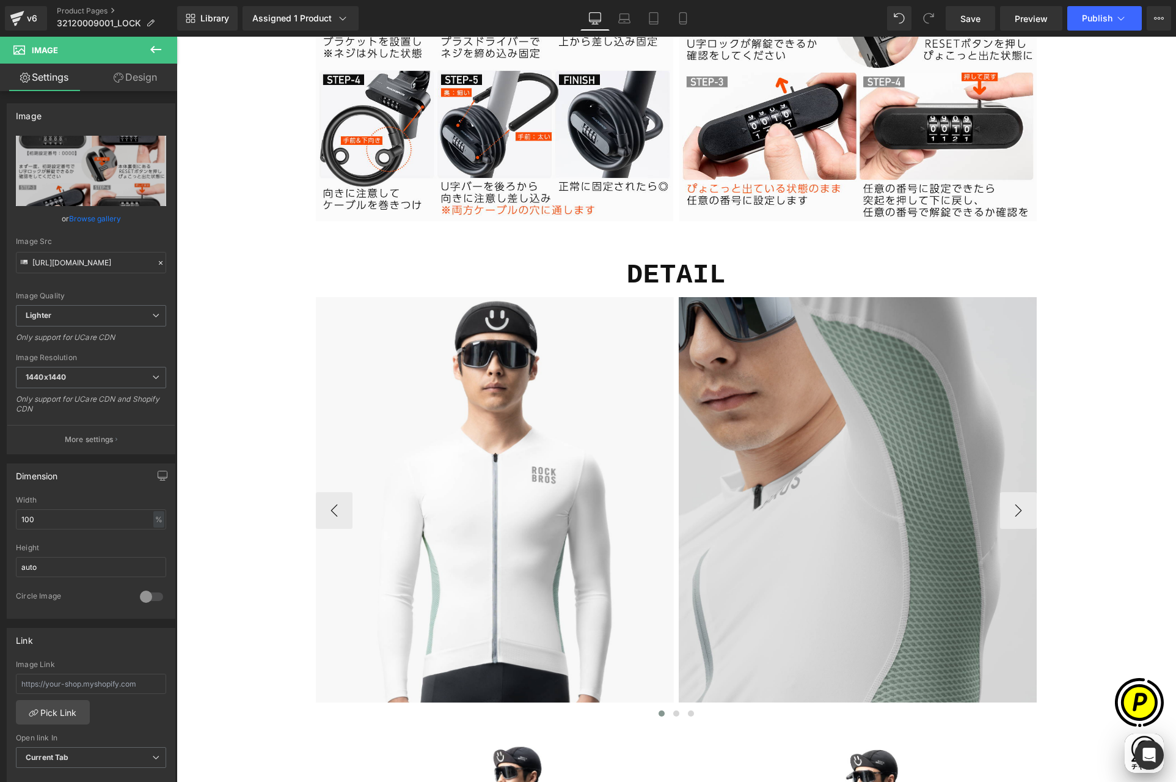
scroll to position [4342, 0]
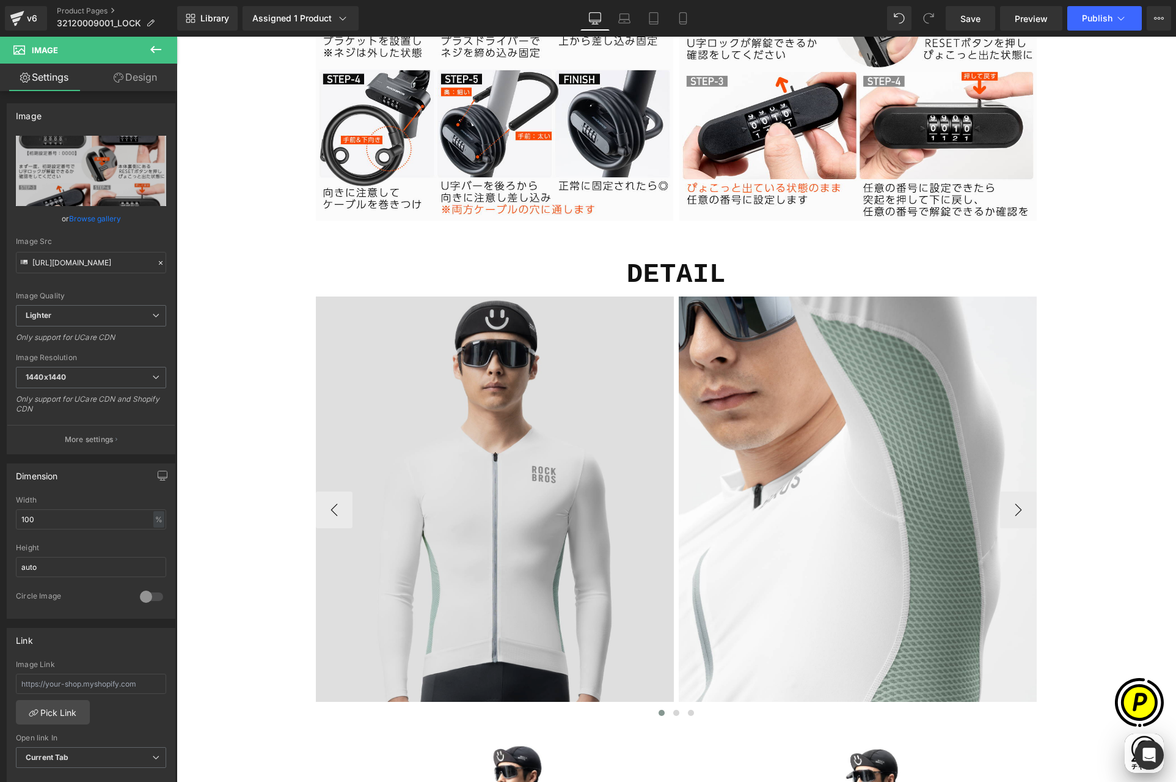
click at [524, 381] on img at bounding box center [495, 510] width 358 height 428
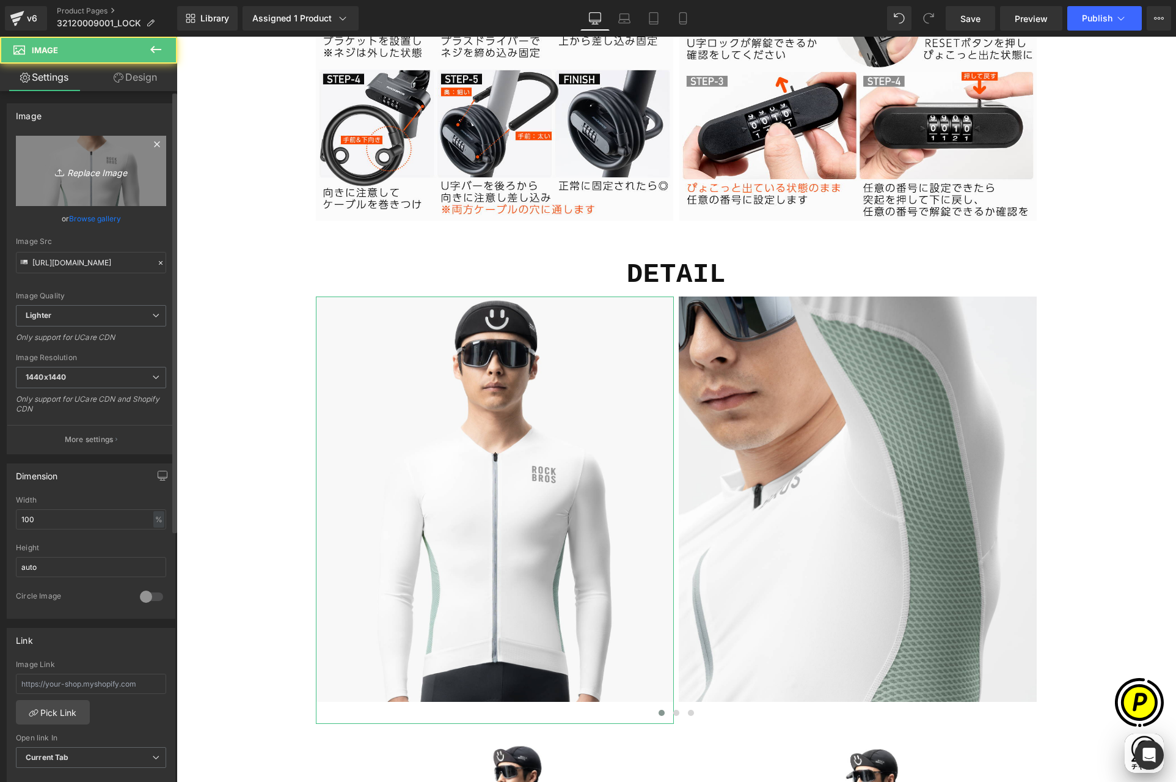
click at [125, 186] on link "Replace Image" at bounding box center [91, 171] width 150 height 70
type input "C:\fakepath\shopify-LP-32120009001_03-1.jpg"
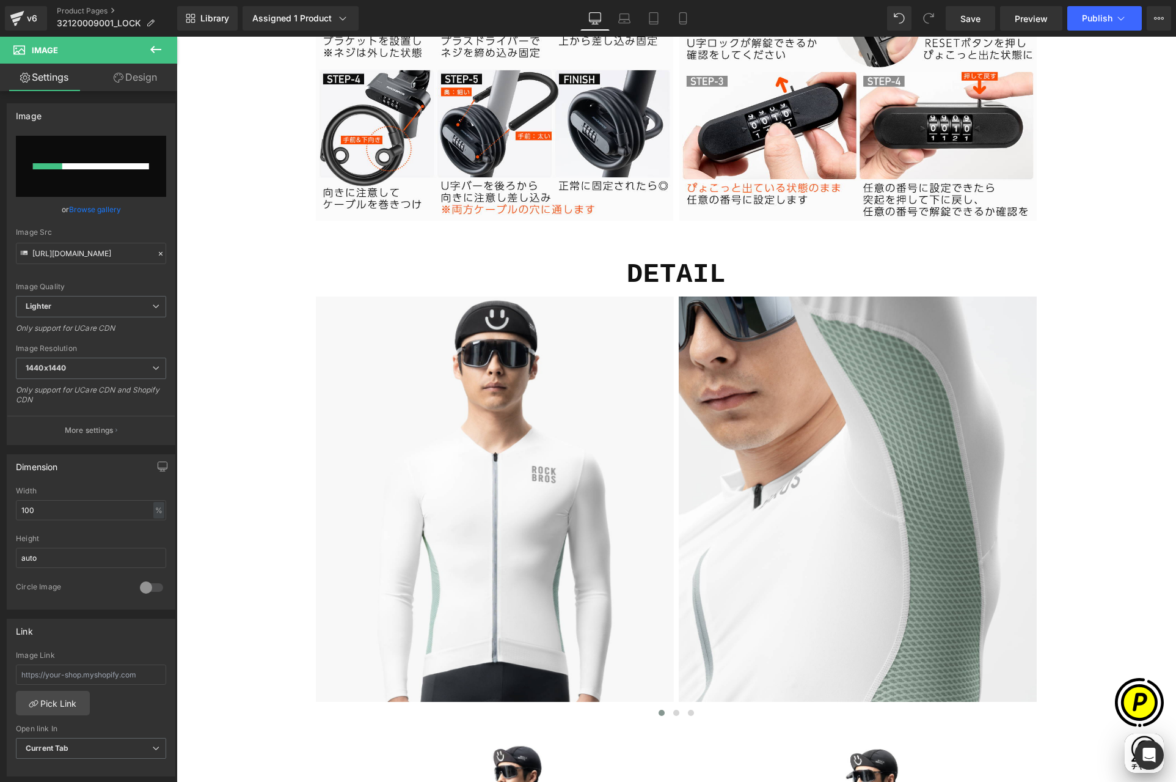
scroll to position [0, 238]
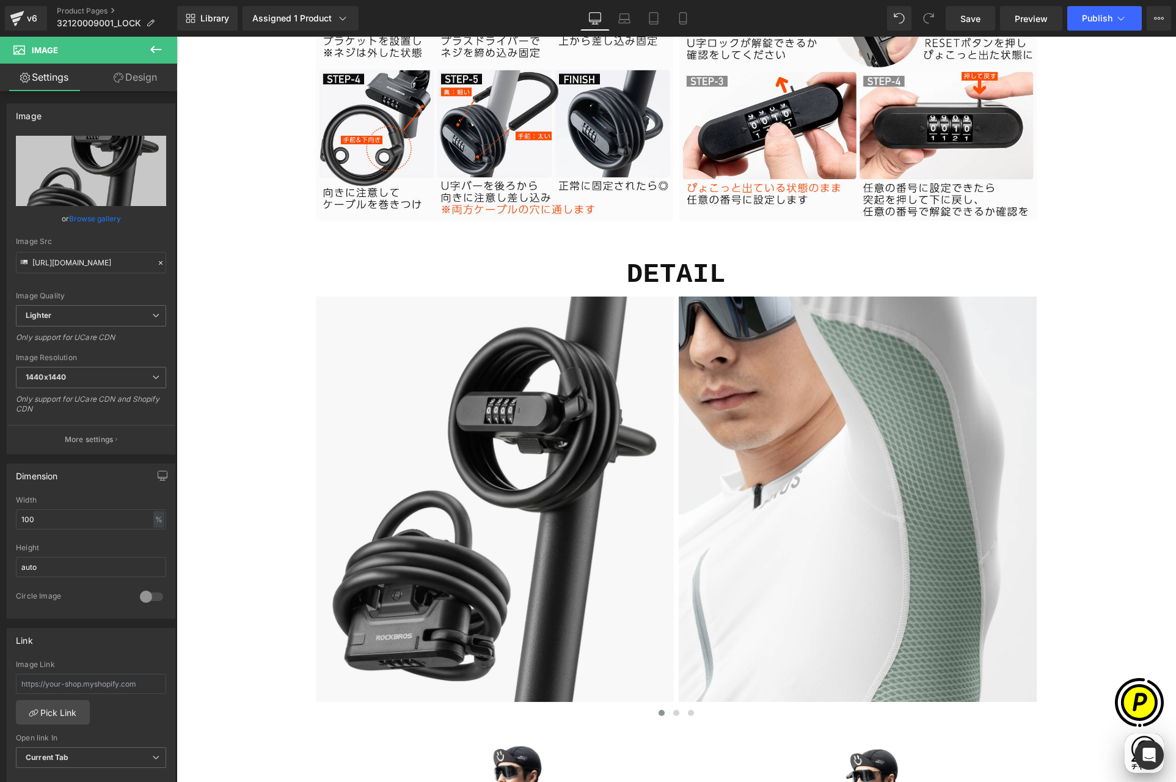
type input "[URL][DOMAIN_NAME]"
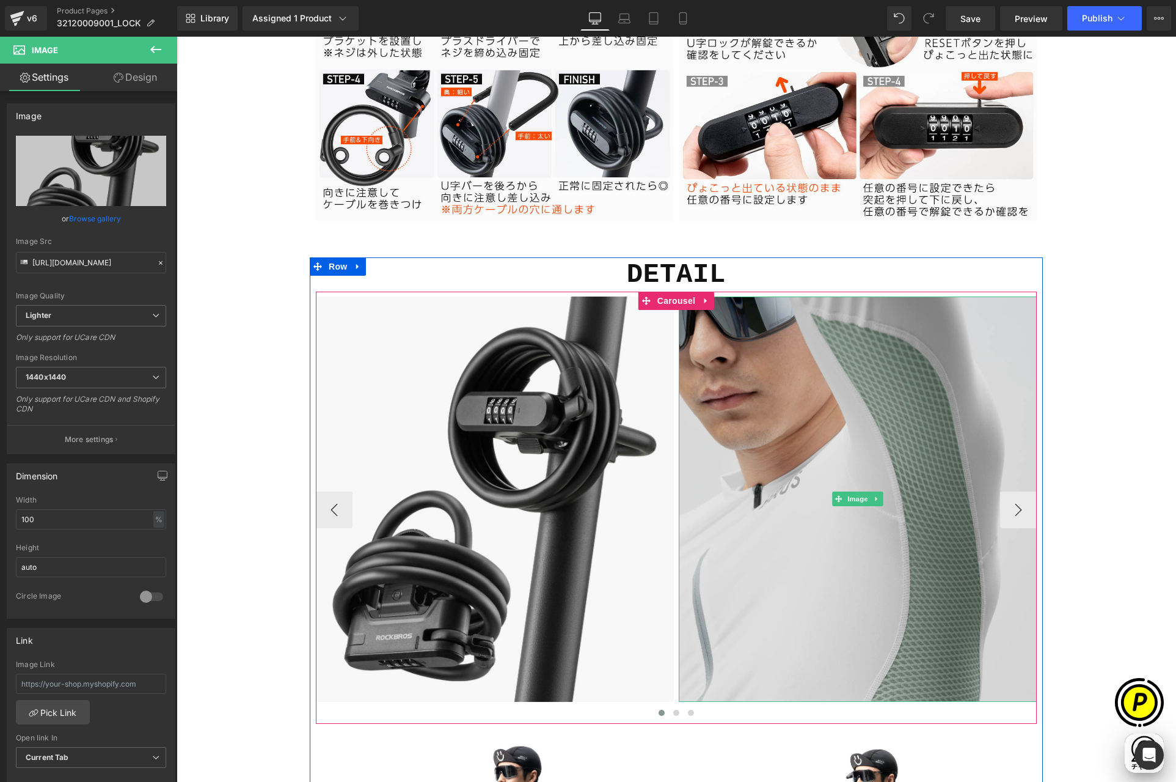
click at [732, 394] on img at bounding box center [858, 499] width 358 height 406
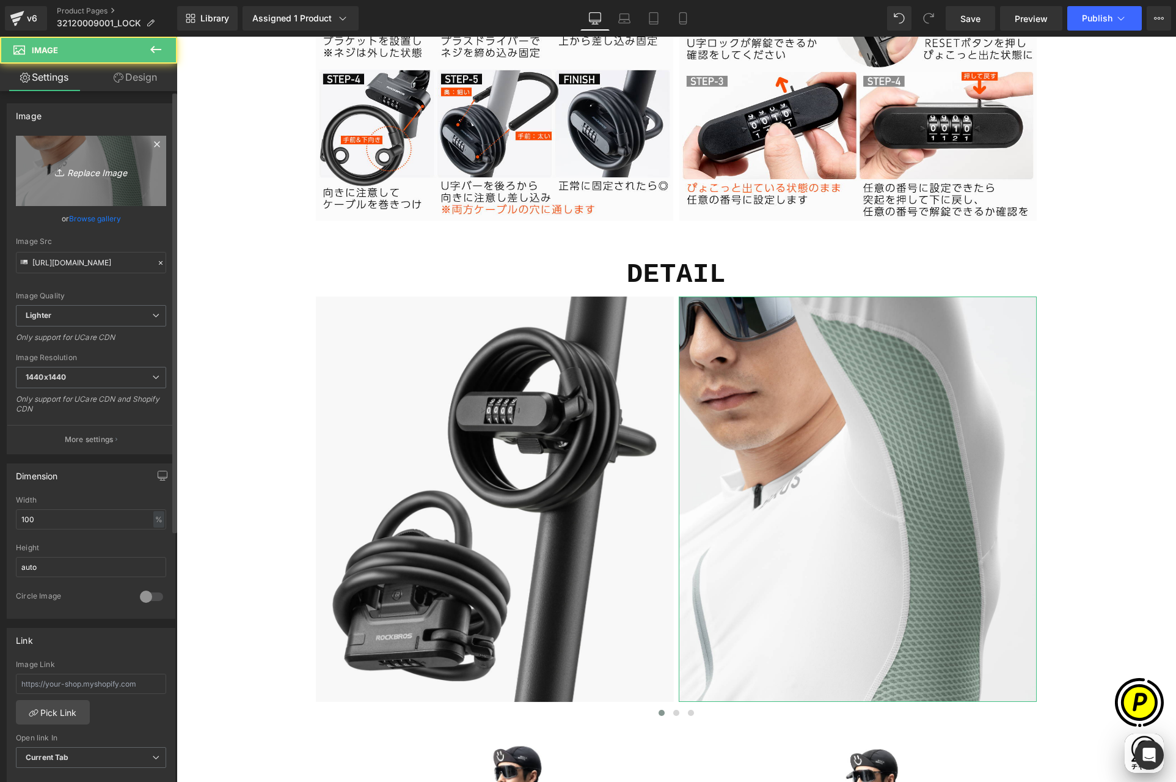
click at [71, 163] on link "Replace Image" at bounding box center [91, 171] width 150 height 70
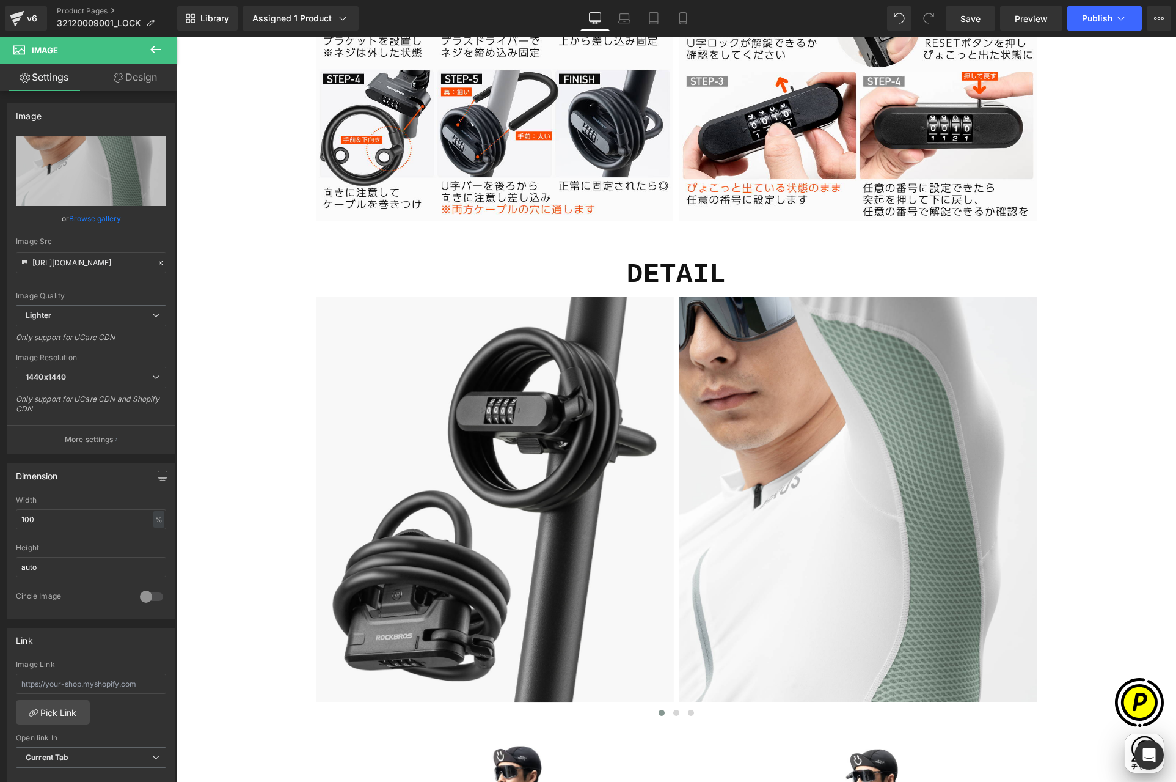
type input "C:\fakepath\shopify-LP-32120009001_03-2.jpg"
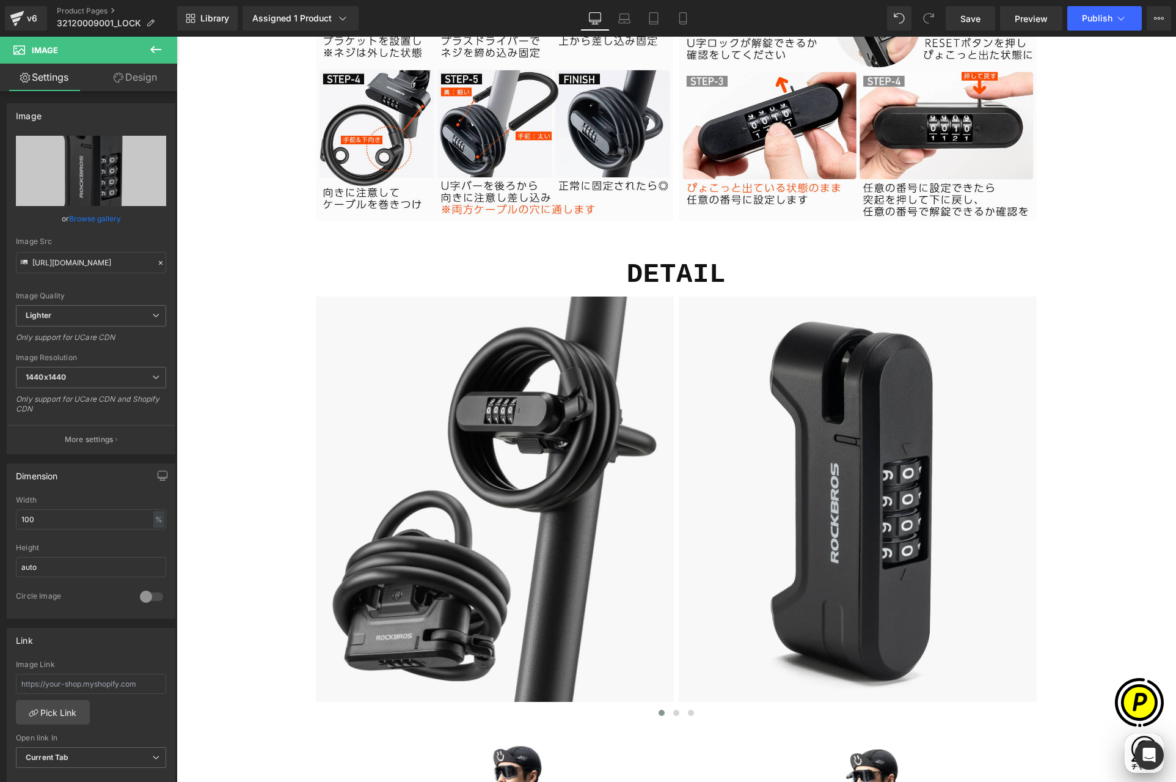
type input "[URL][DOMAIN_NAME]"
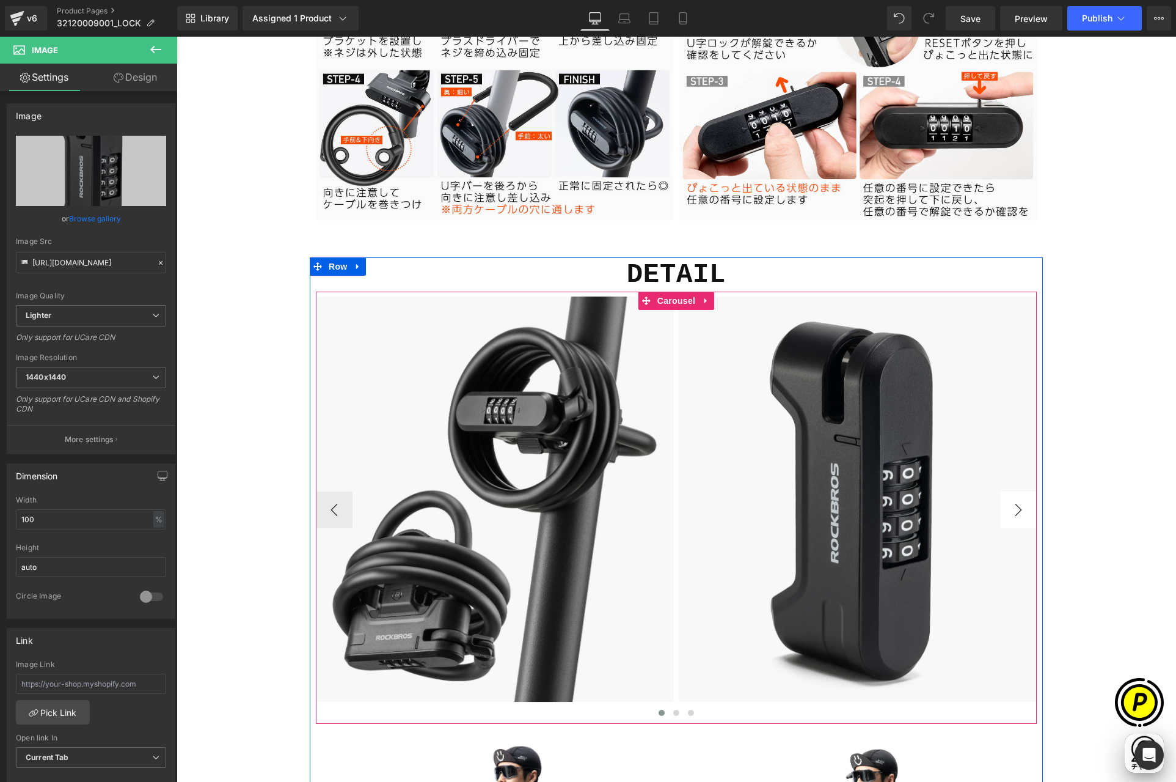
scroll to position [0, 0]
click at [1014, 506] on button "›" at bounding box center [1018, 509] width 37 height 37
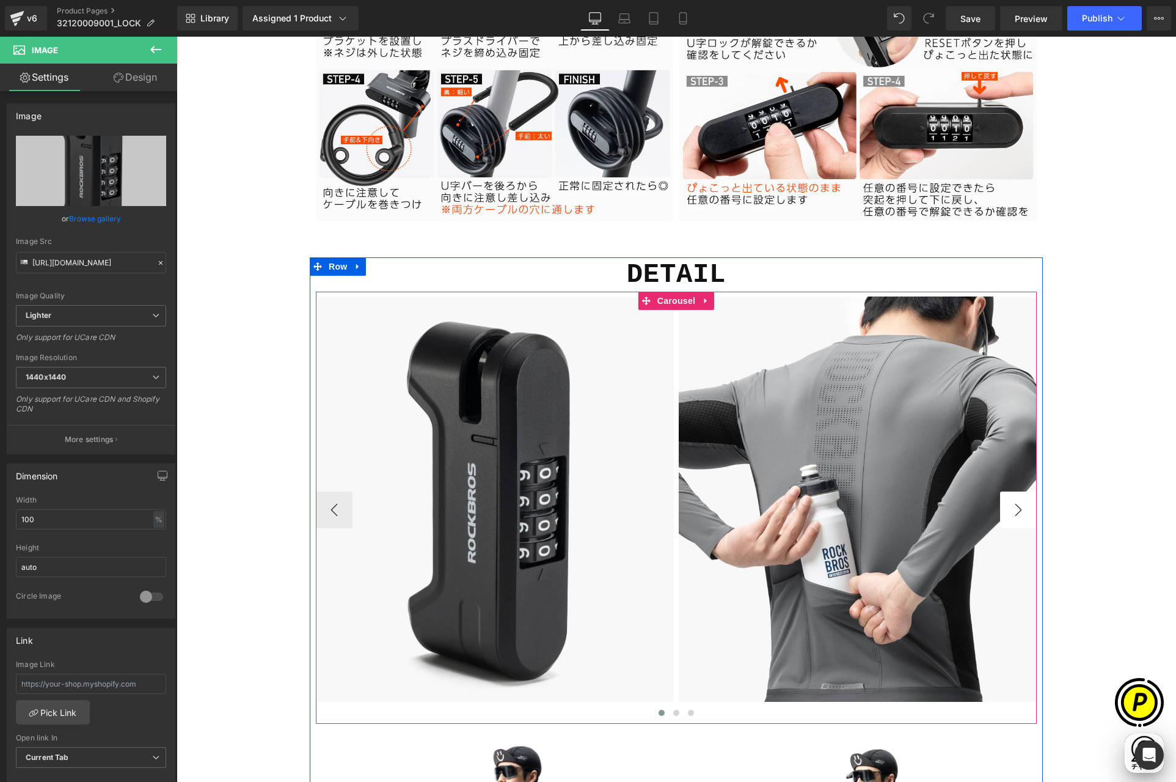
click at [1013, 507] on button "›" at bounding box center [1018, 509] width 37 height 37
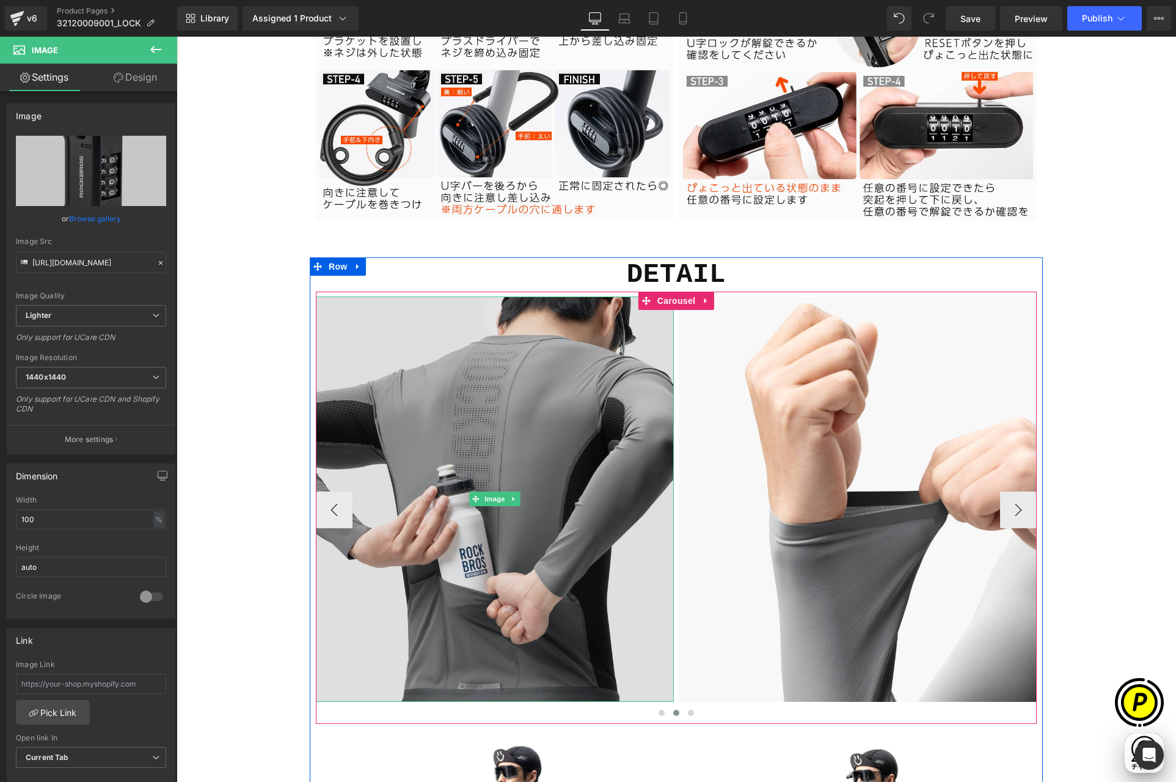
click at [483, 371] on img at bounding box center [495, 499] width 358 height 406
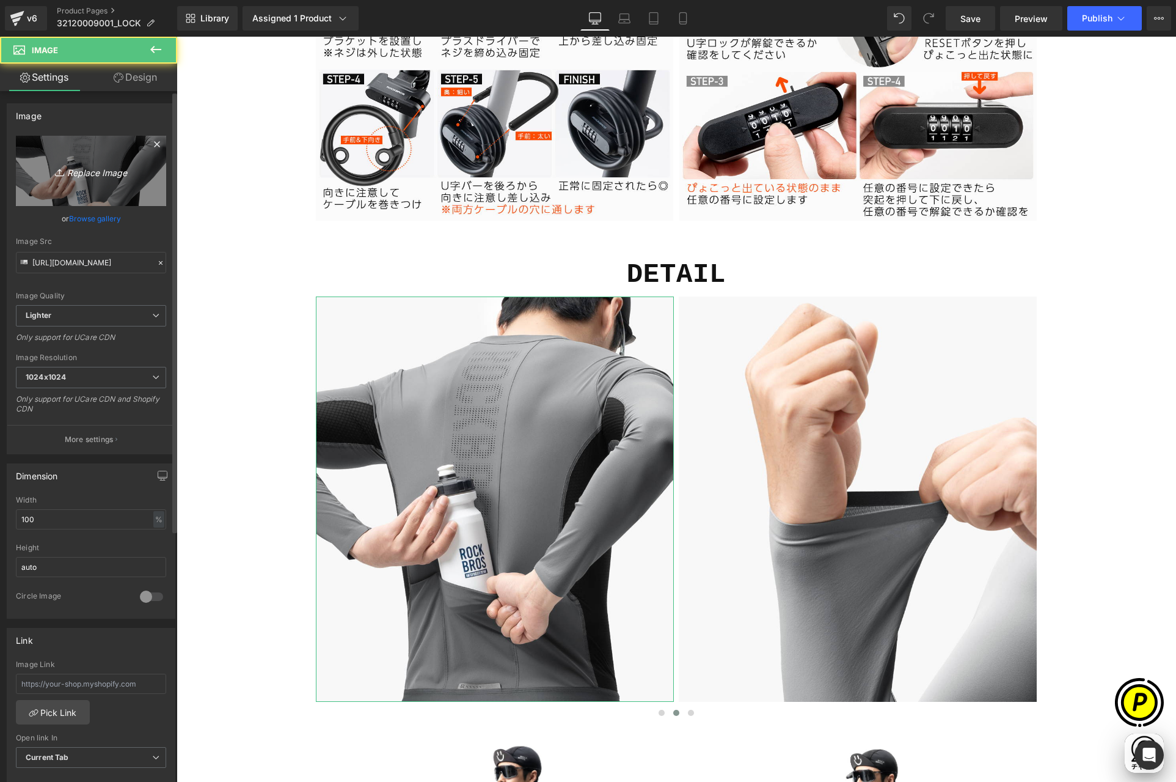
click at [123, 179] on link "Replace Image" at bounding box center [91, 171] width 150 height 70
type input "C:\fakepath\shopify-LP-32120009001_03-3.jpg"
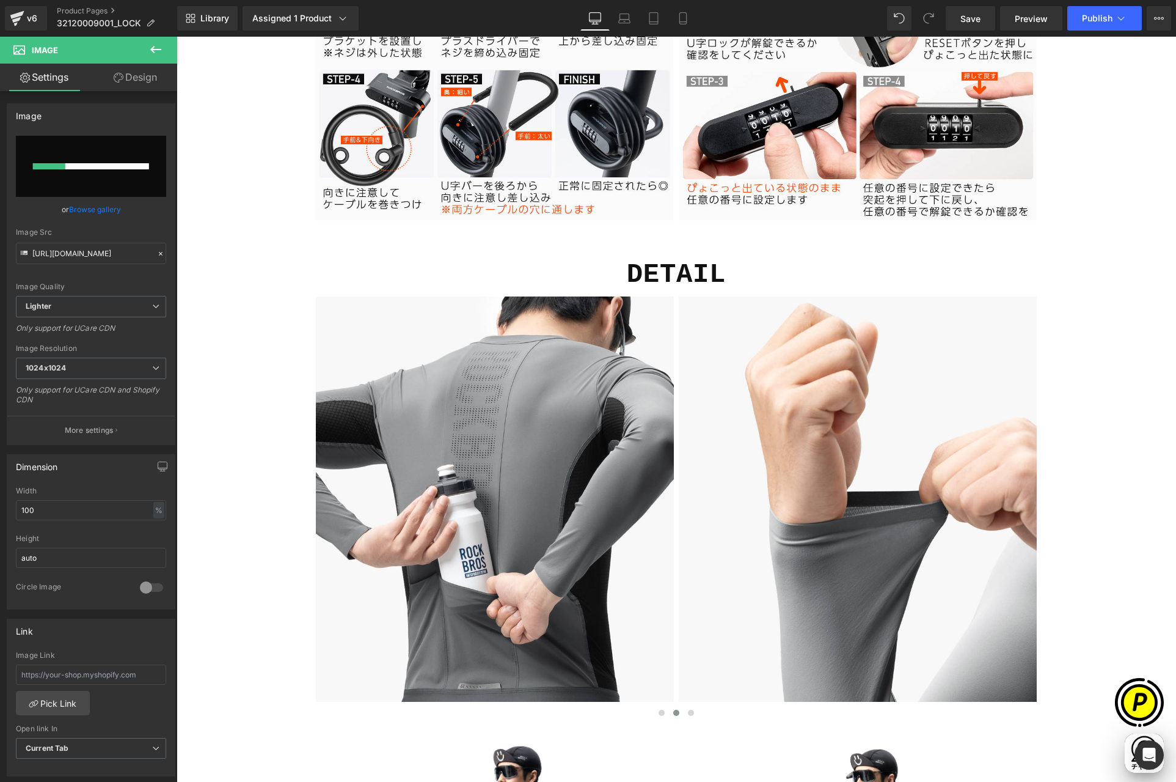
scroll to position [0, 238]
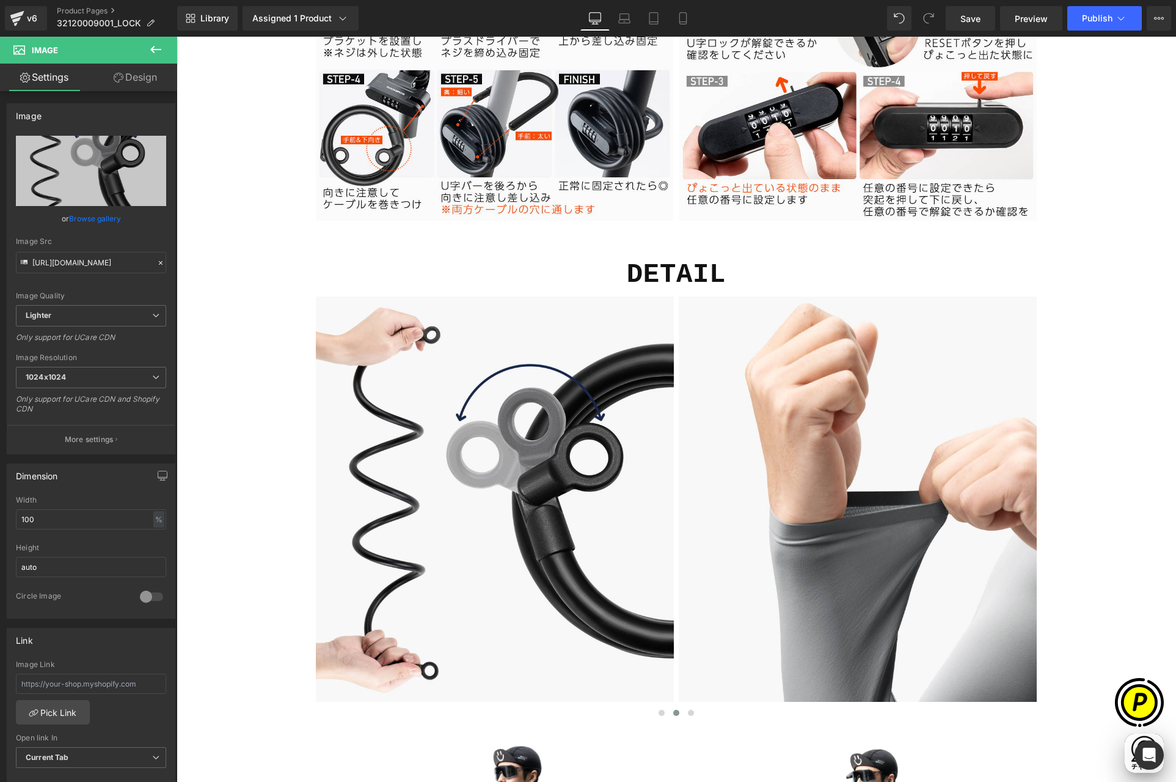
type input "[URL][DOMAIN_NAME]"
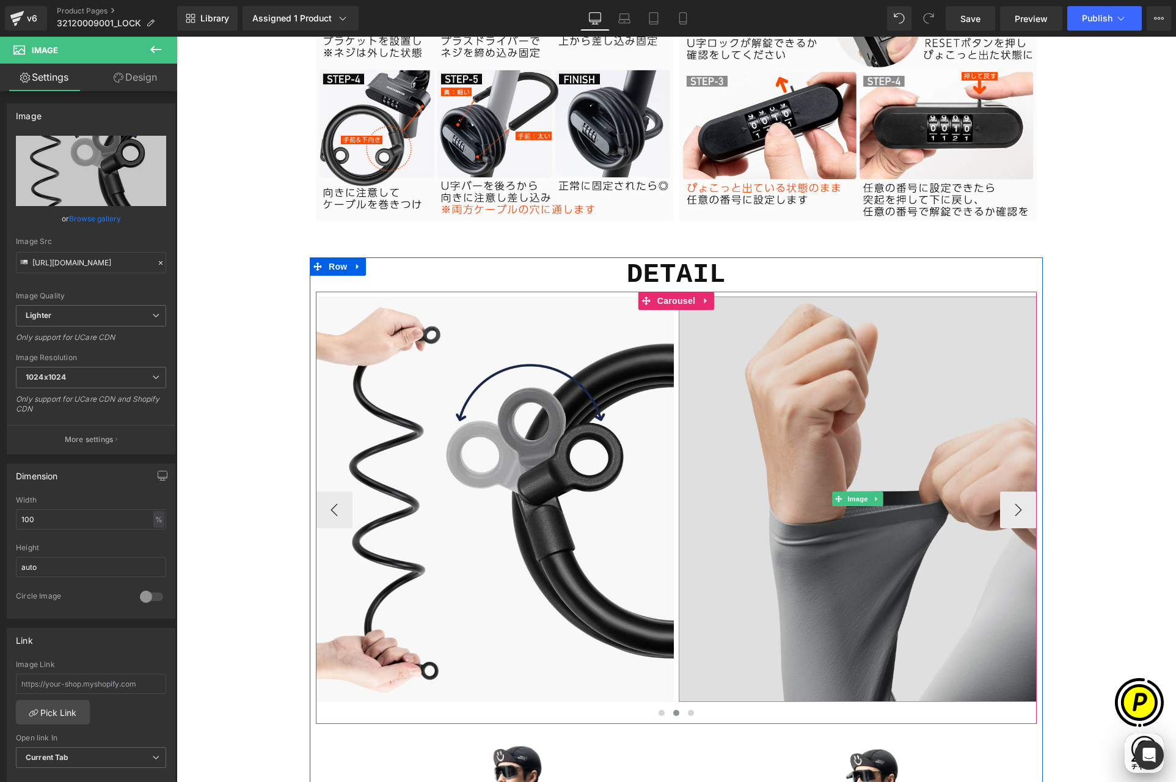
click at [818, 442] on img at bounding box center [858, 499] width 358 height 406
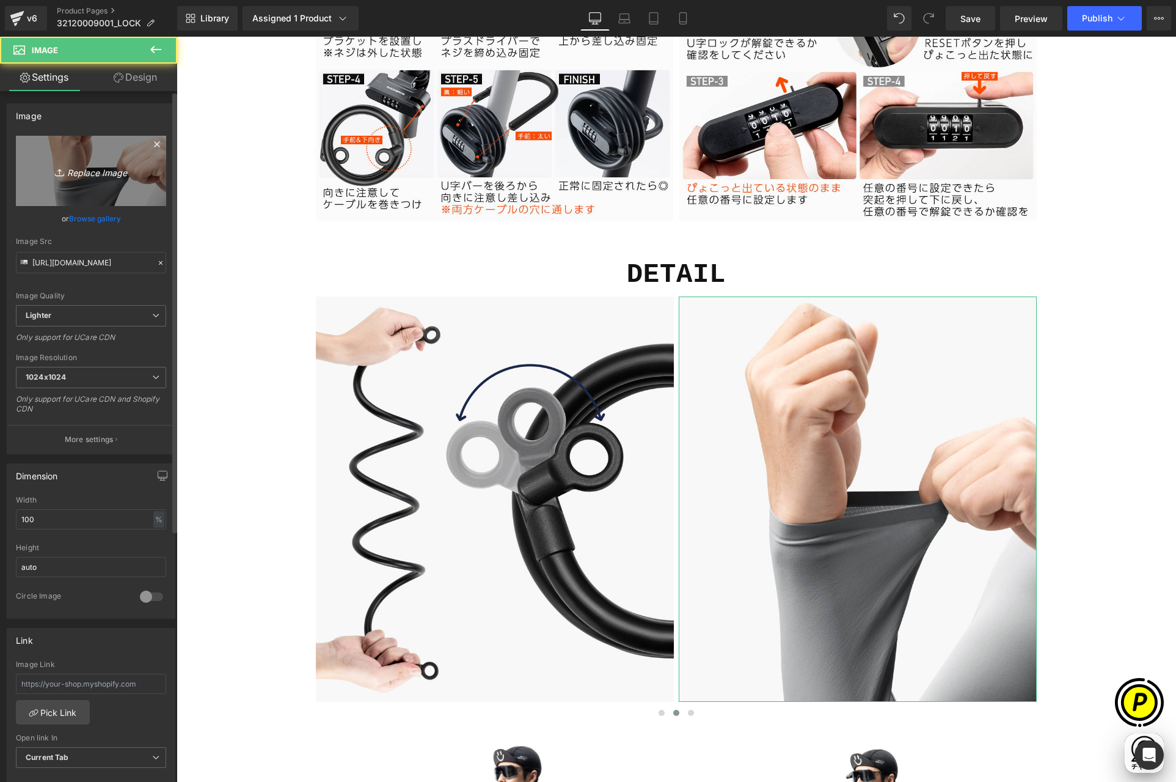
click at [56, 159] on link "Replace Image" at bounding box center [91, 171] width 150 height 70
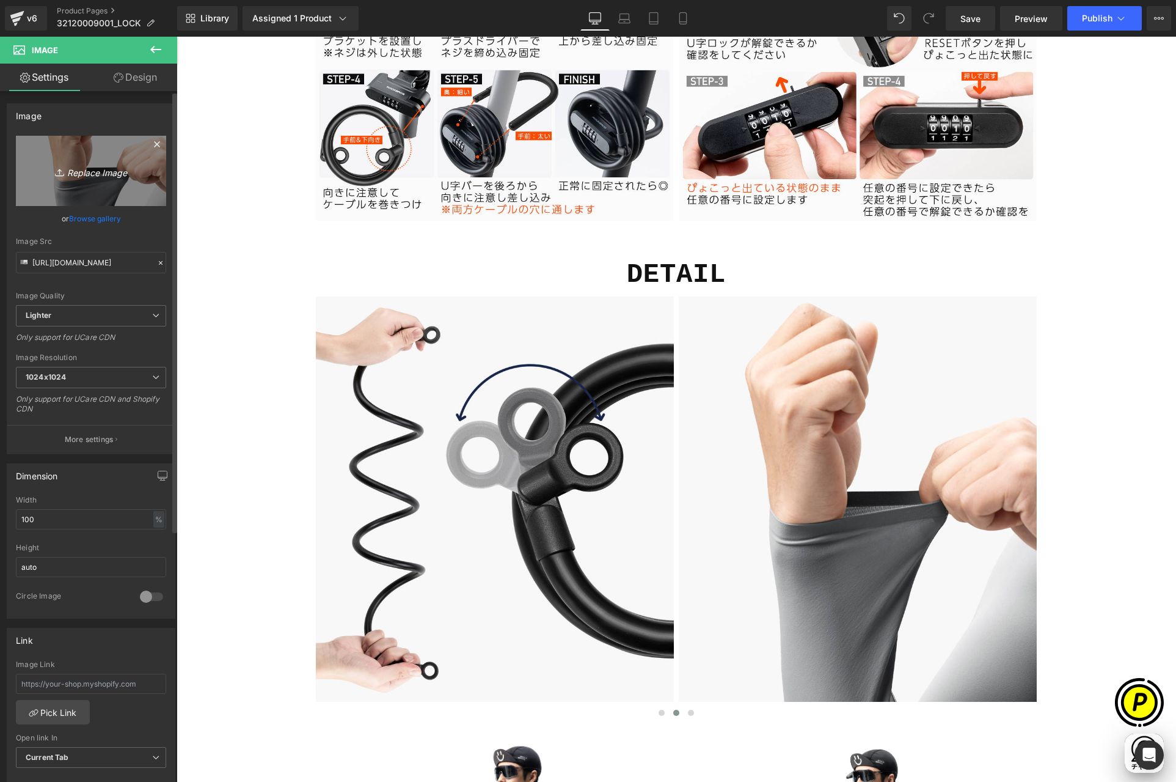
scroll to position [0, 477]
type input "C:\fakepath\shopify-LP-32120009001_03-4.jpg"
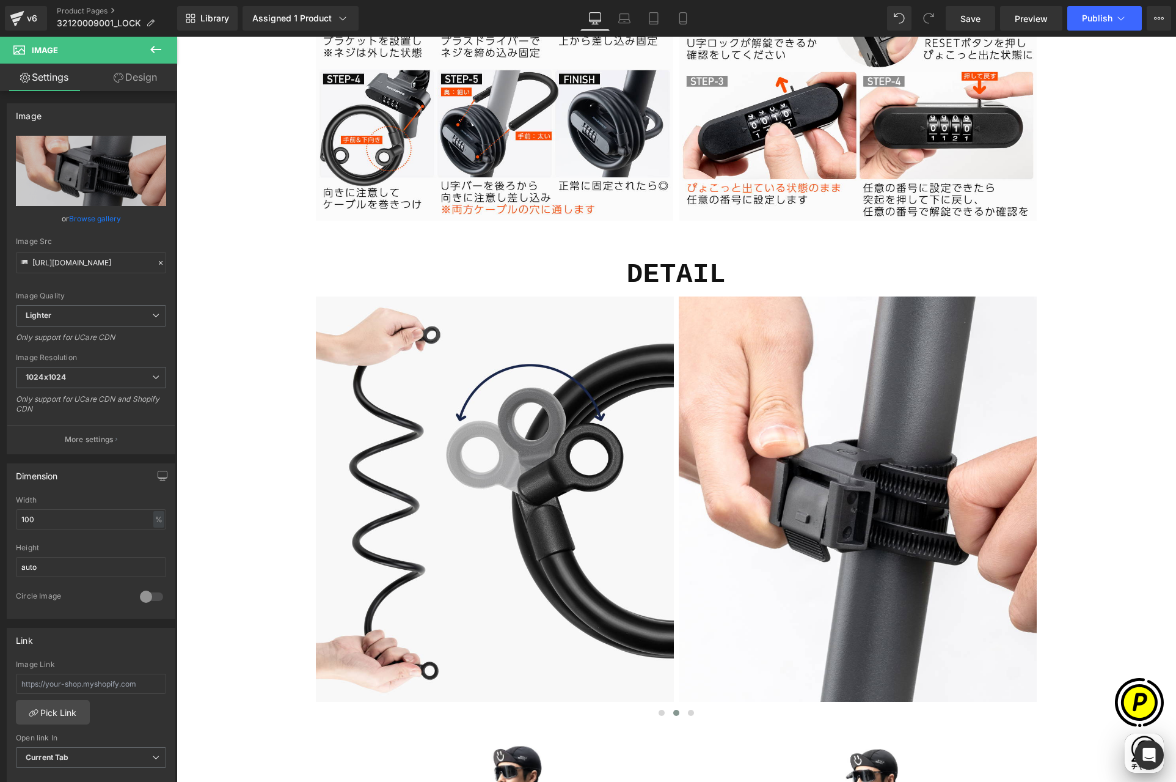
type input "[URL][DOMAIN_NAME]"
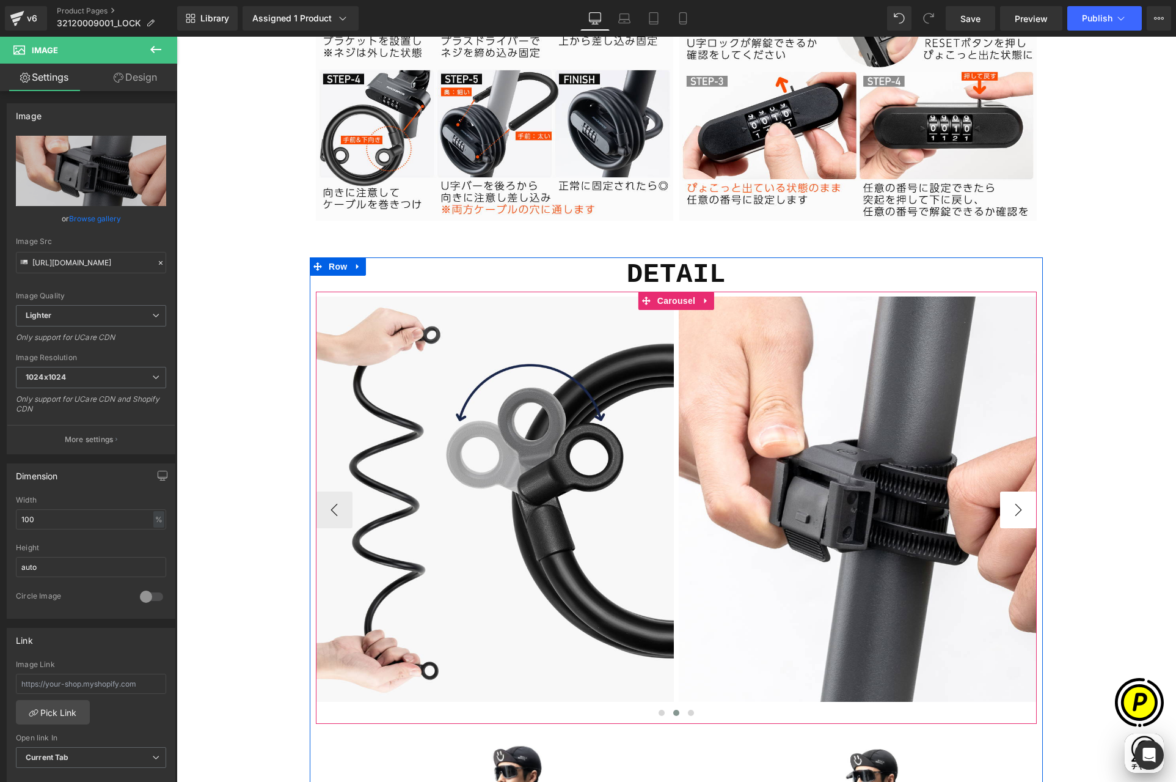
click at [1014, 508] on button "›" at bounding box center [1018, 509] width 37 height 37
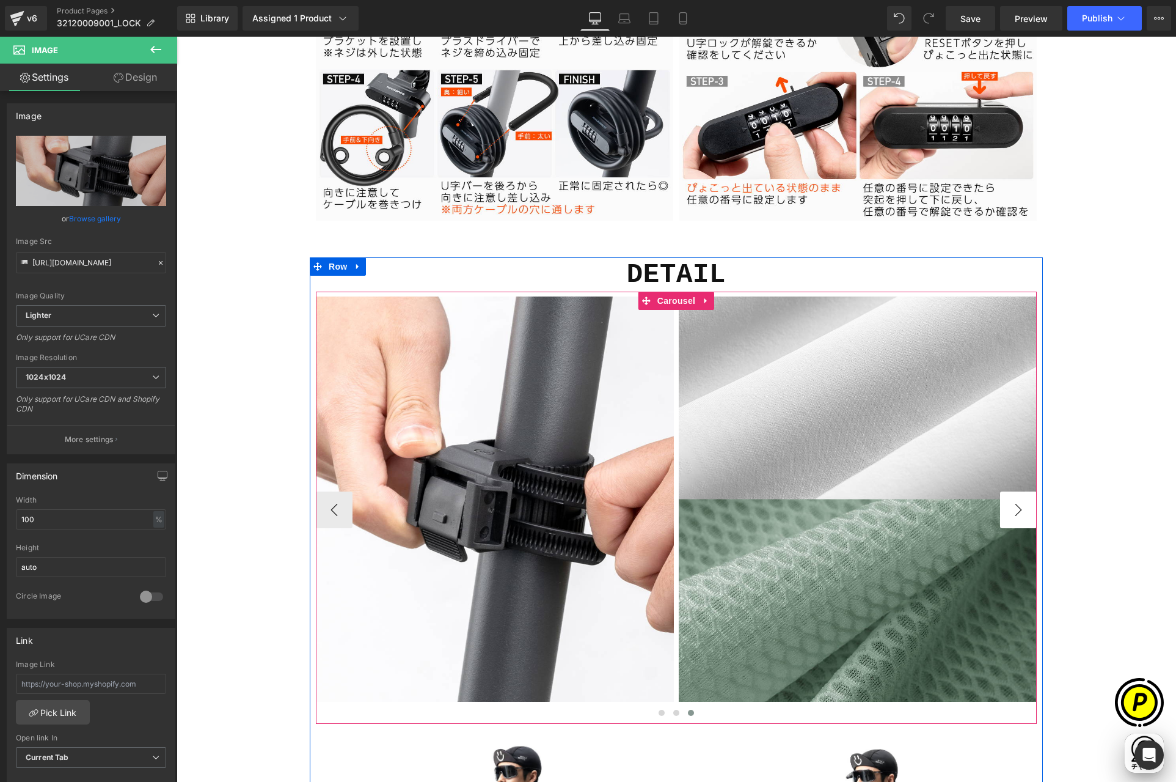
click at [1013, 507] on button "›" at bounding box center [1018, 509] width 37 height 37
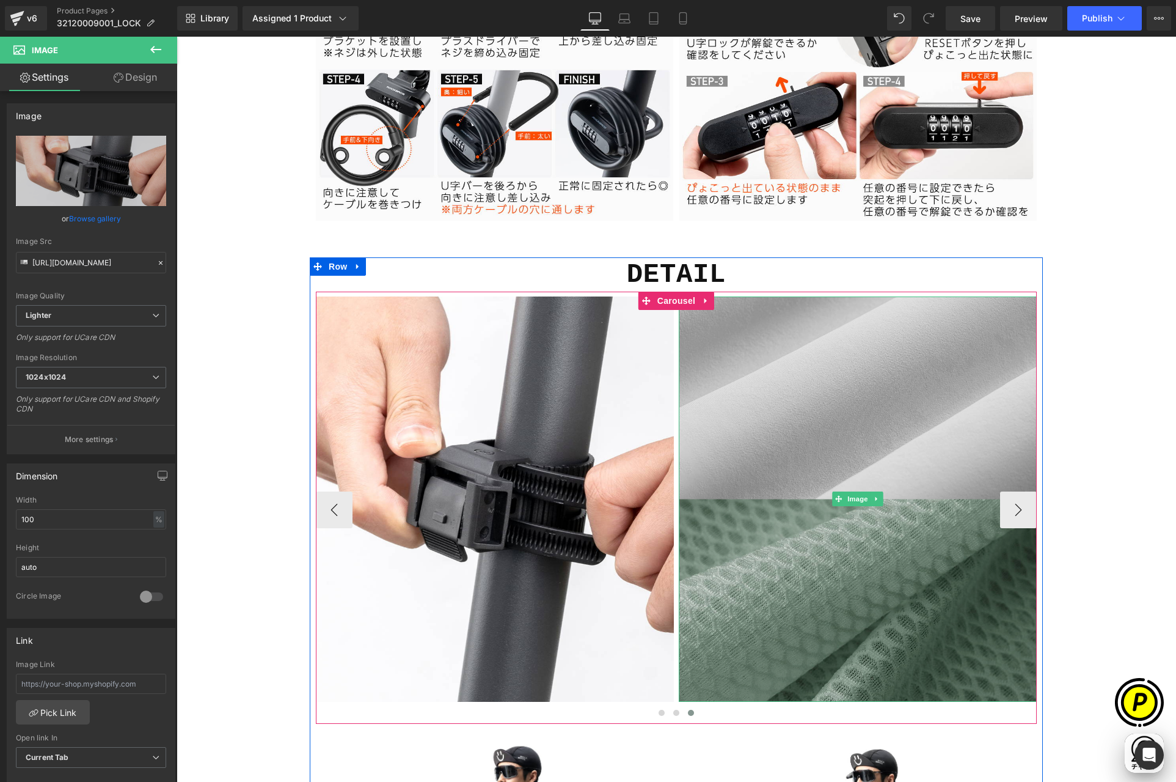
click at [768, 431] on img at bounding box center [858, 499] width 358 height 406
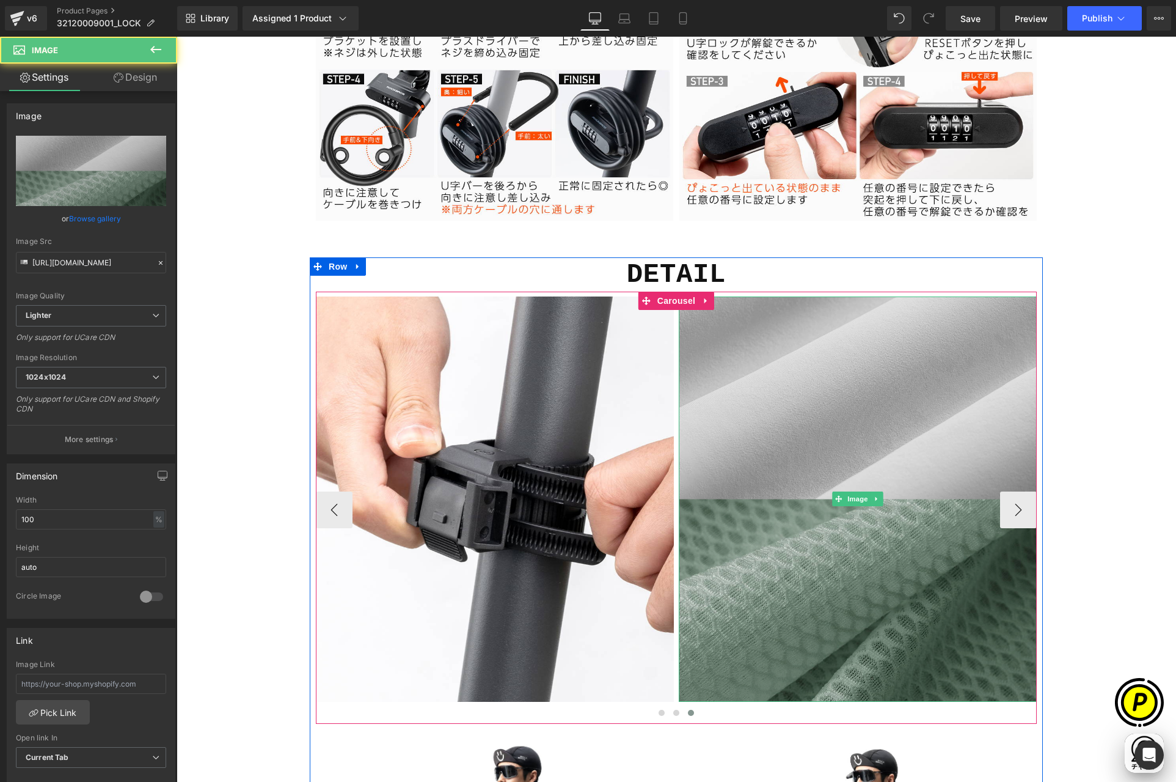
scroll to position [0, 238]
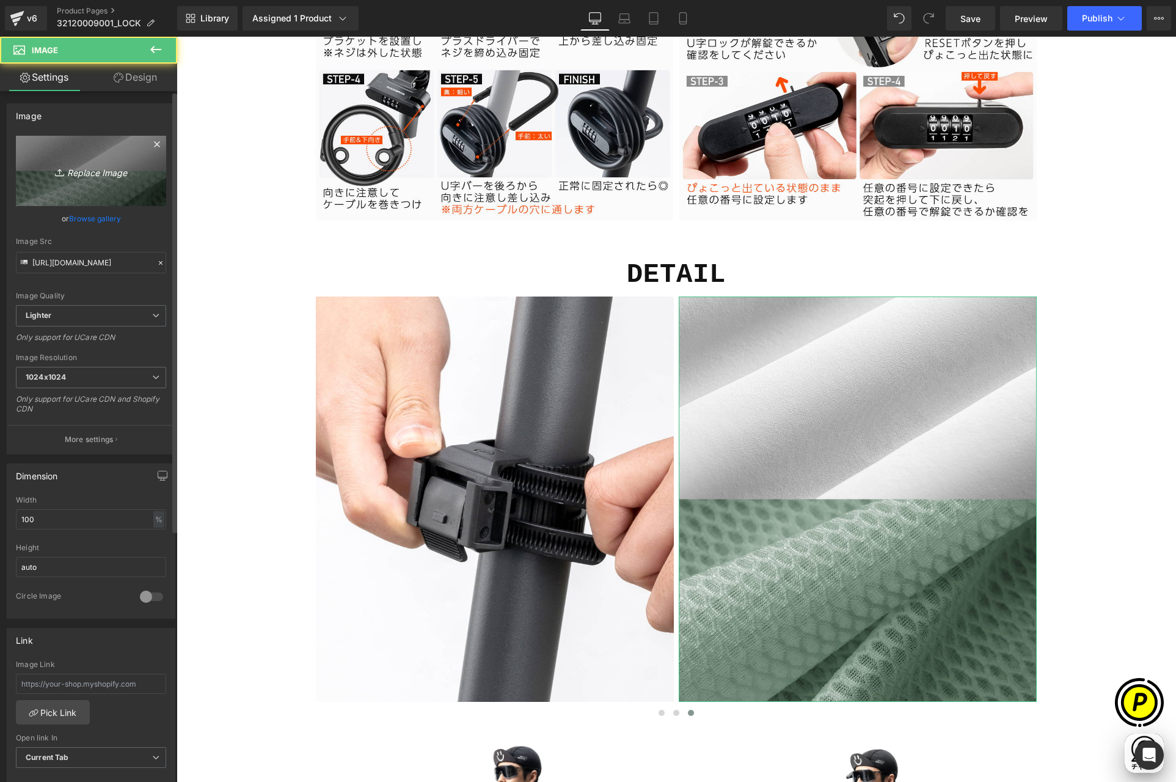
click at [98, 188] on link "Replace Image" at bounding box center [91, 171] width 150 height 70
type input "C:\fakepath\shopify-LP-32120009001_03-5.jpg"
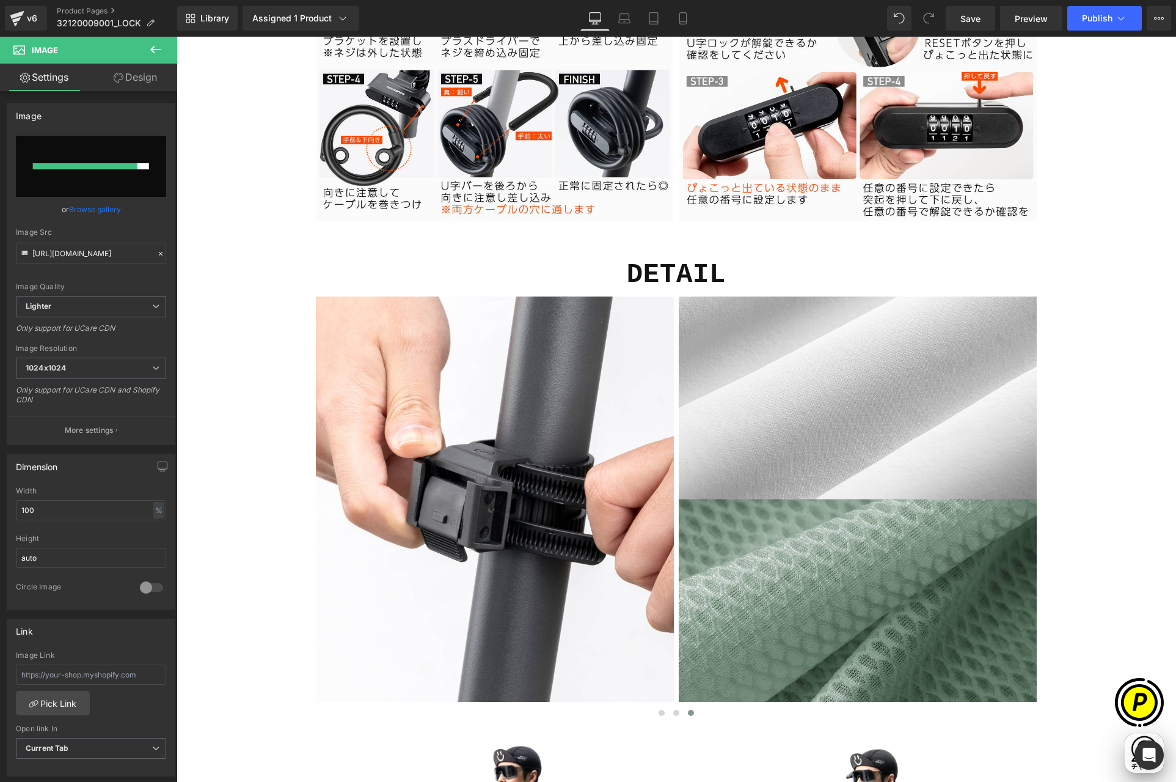
scroll to position [0, 477]
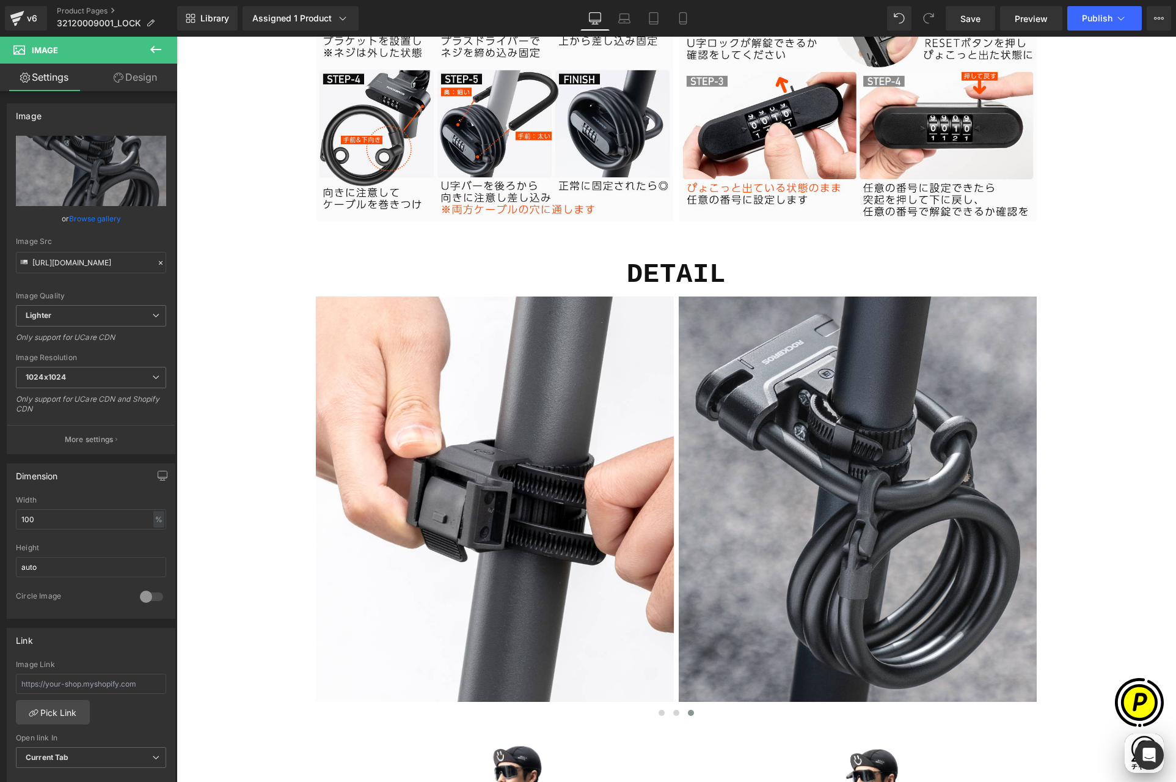
type input "[URL][DOMAIN_NAME]"
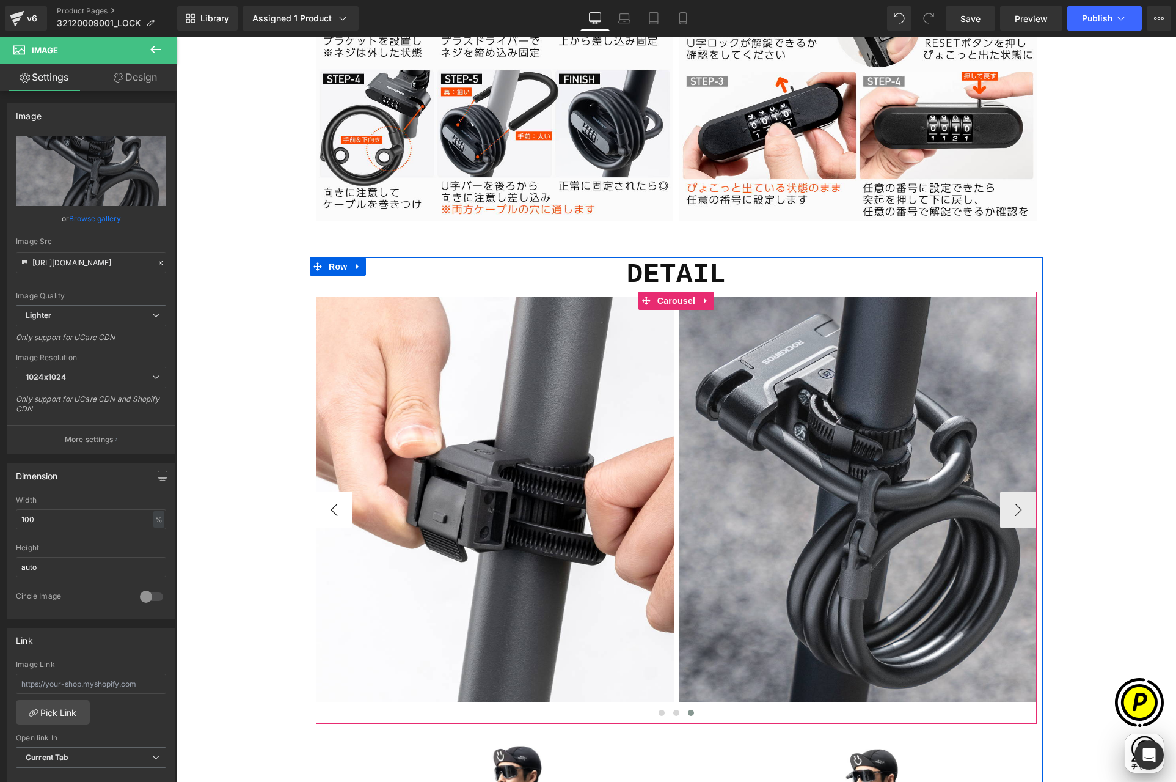
click at [325, 500] on button "‹" at bounding box center [334, 509] width 37 height 37
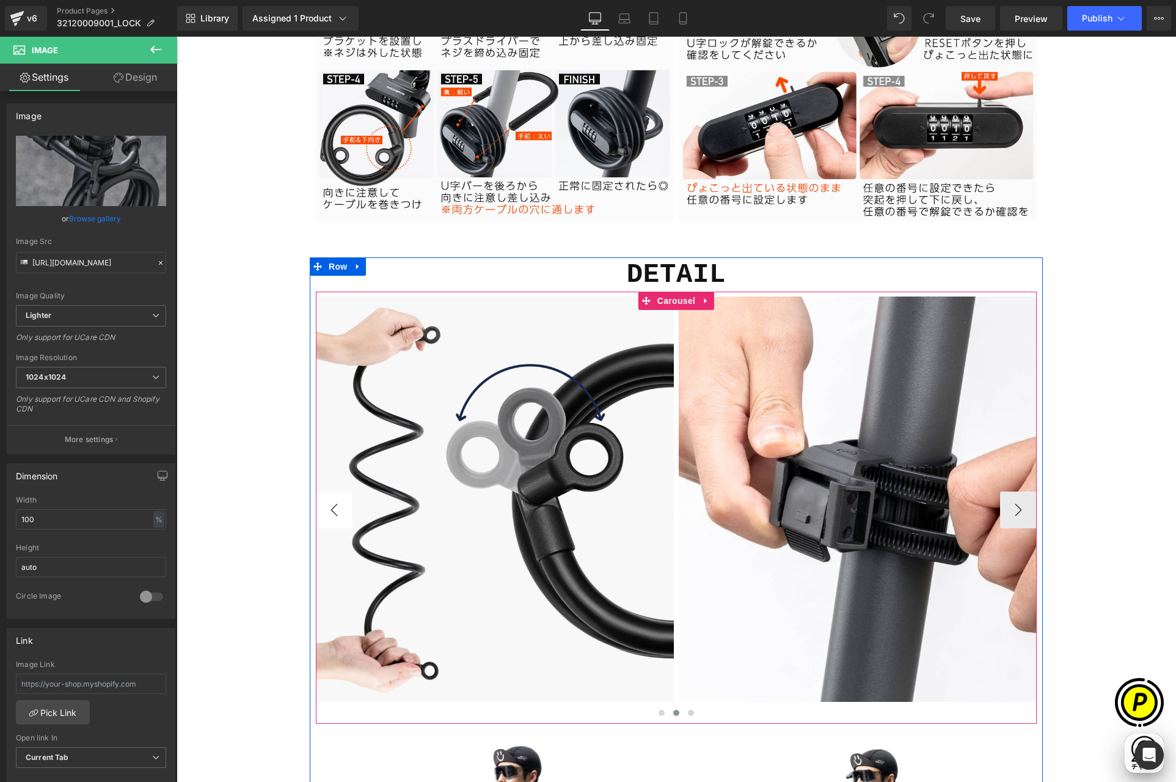
click at [325, 500] on button "‹" at bounding box center [334, 509] width 37 height 37
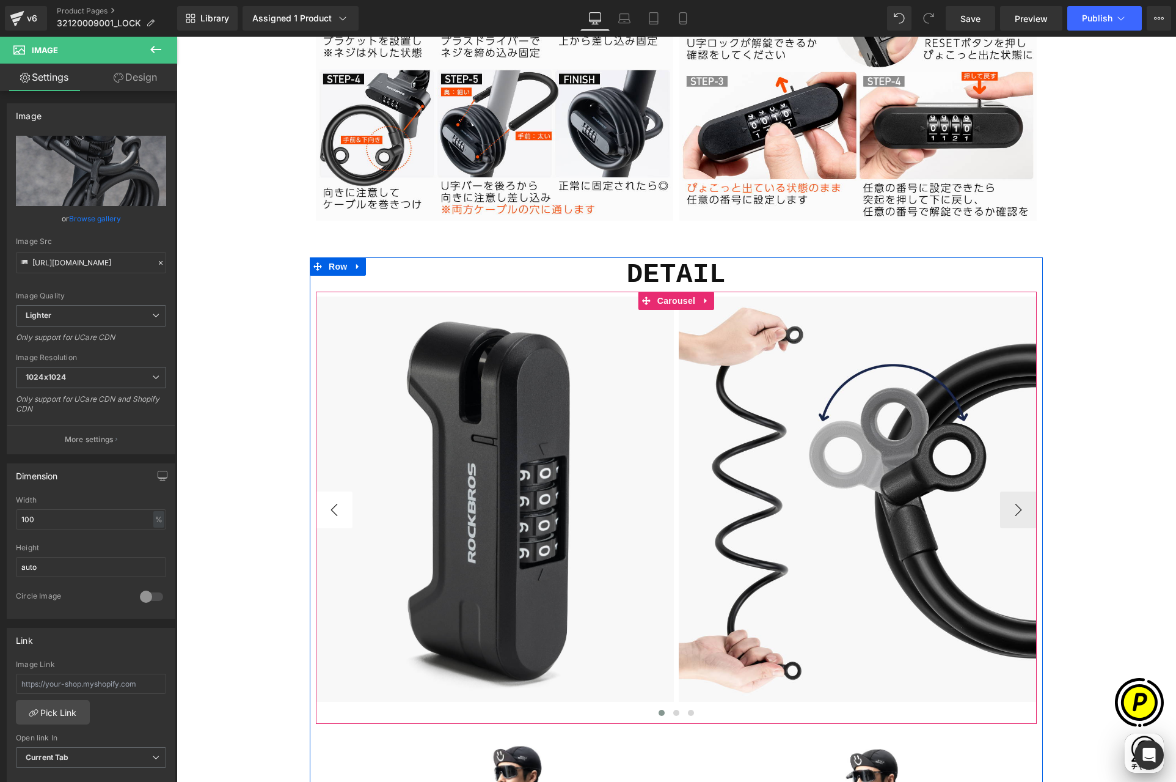
click at [325, 500] on button "‹" at bounding box center [334, 509] width 37 height 37
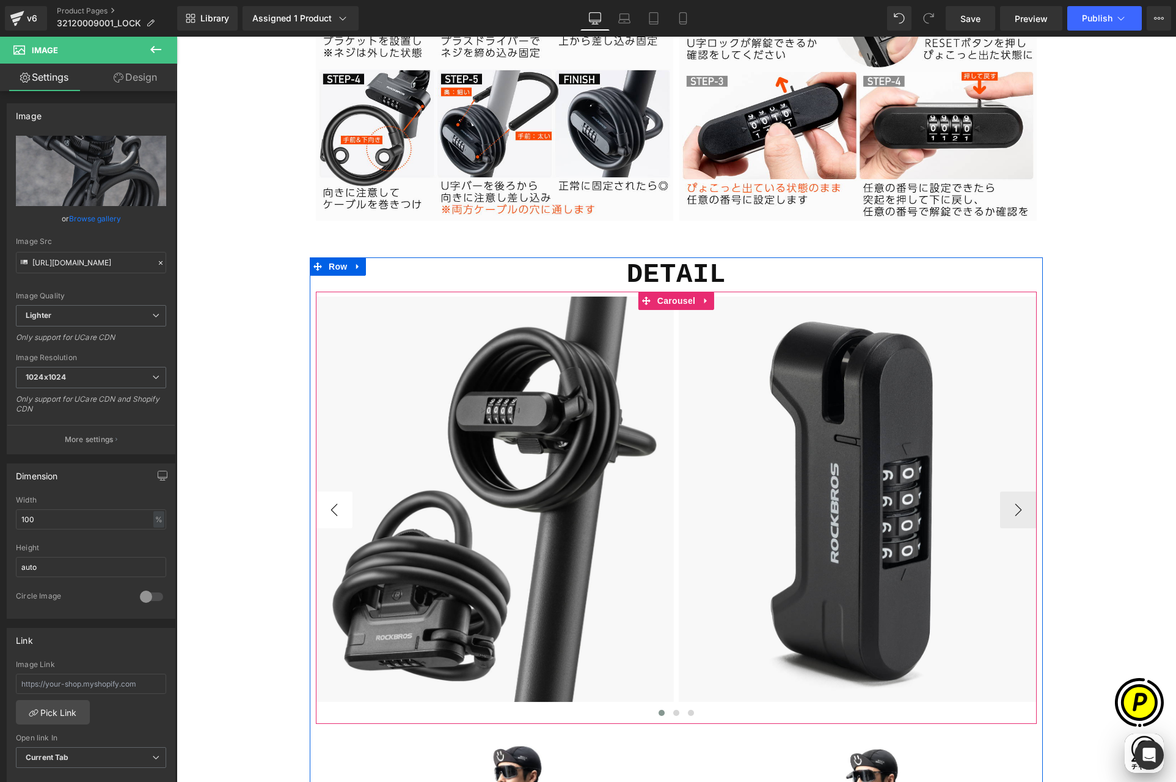
click at [325, 500] on button "‹" at bounding box center [334, 509] width 37 height 37
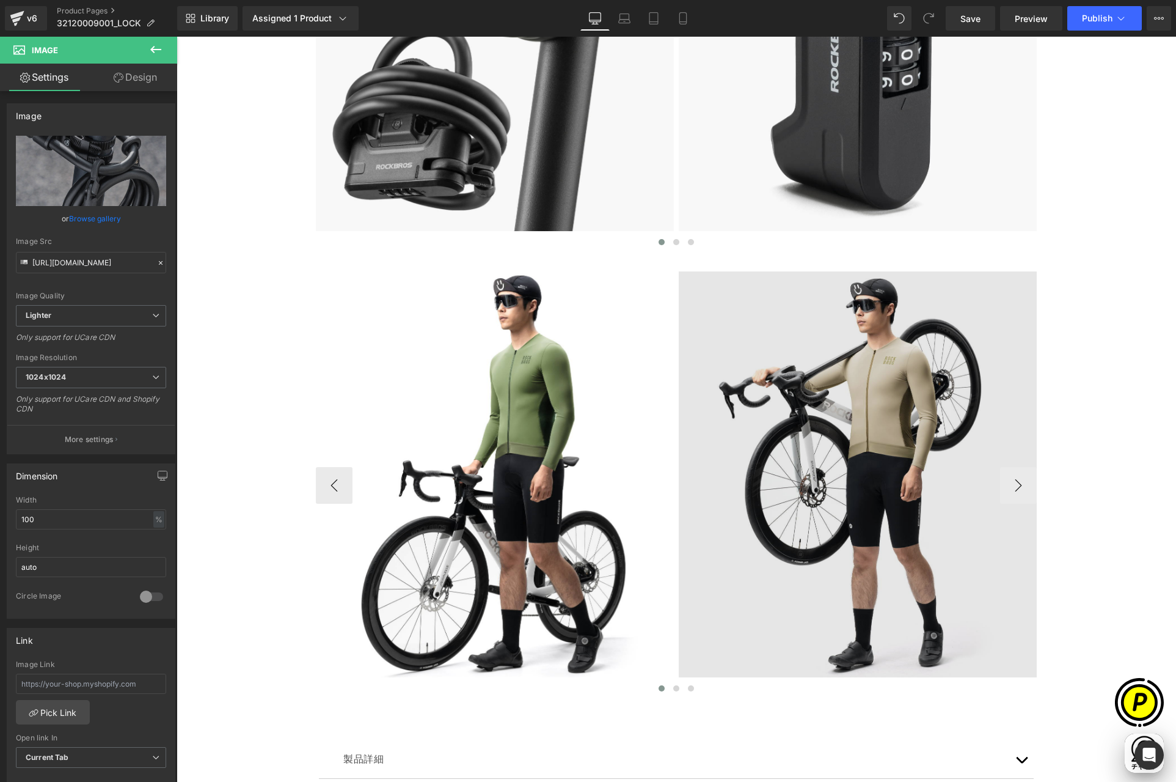
scroll to position [4813, 0]
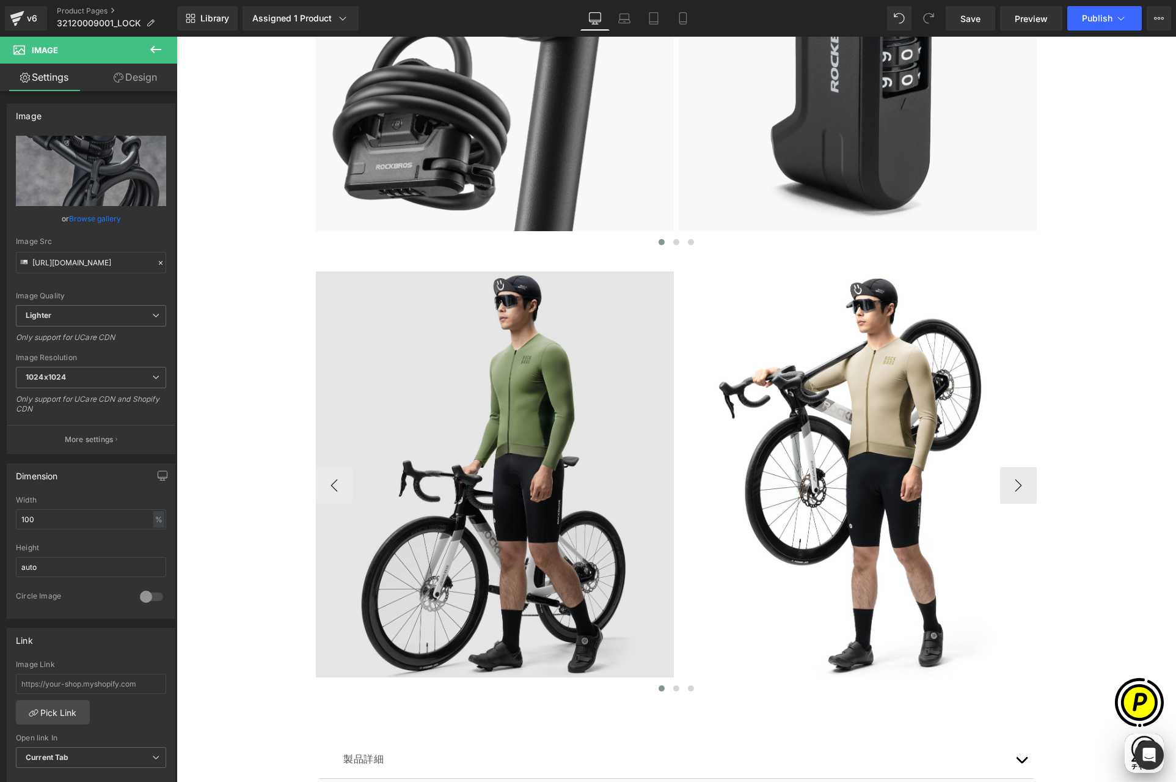
click at [517, 368] on img at bounding box center [495, 485] width 358 height 428
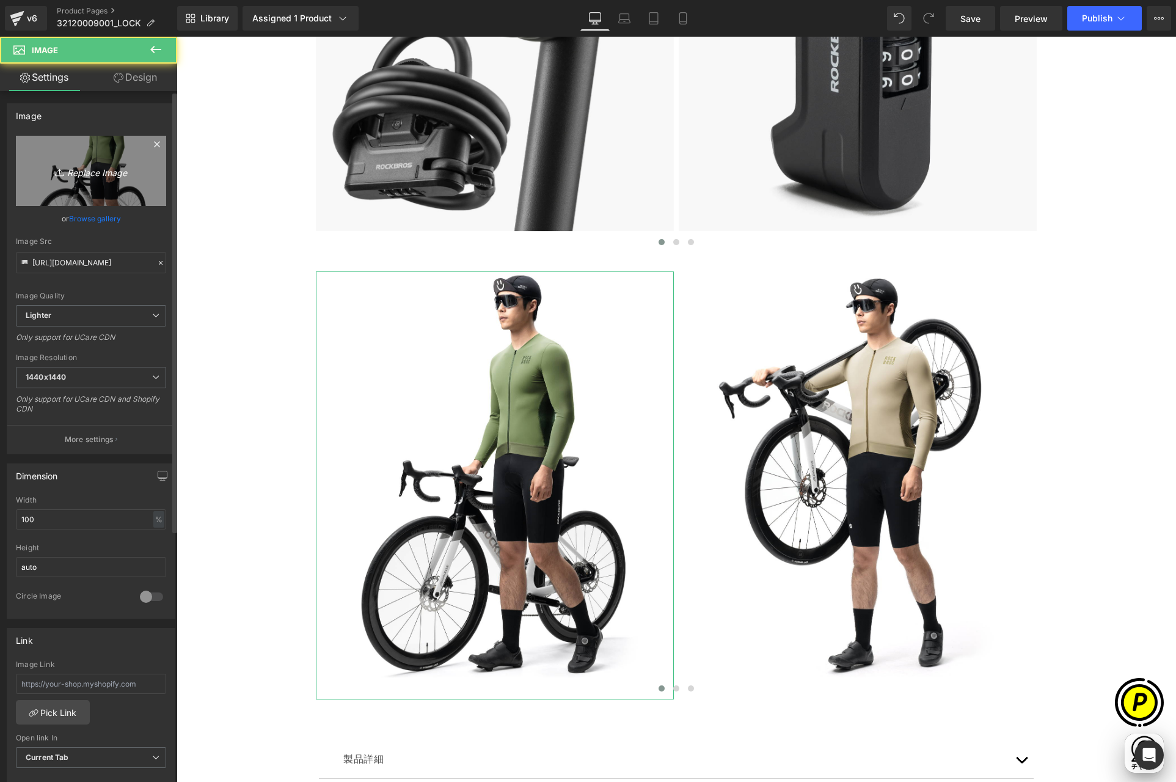
click at [110, 179] on link "Replace Image" at bounding box center [91, 171] width 150 height 70
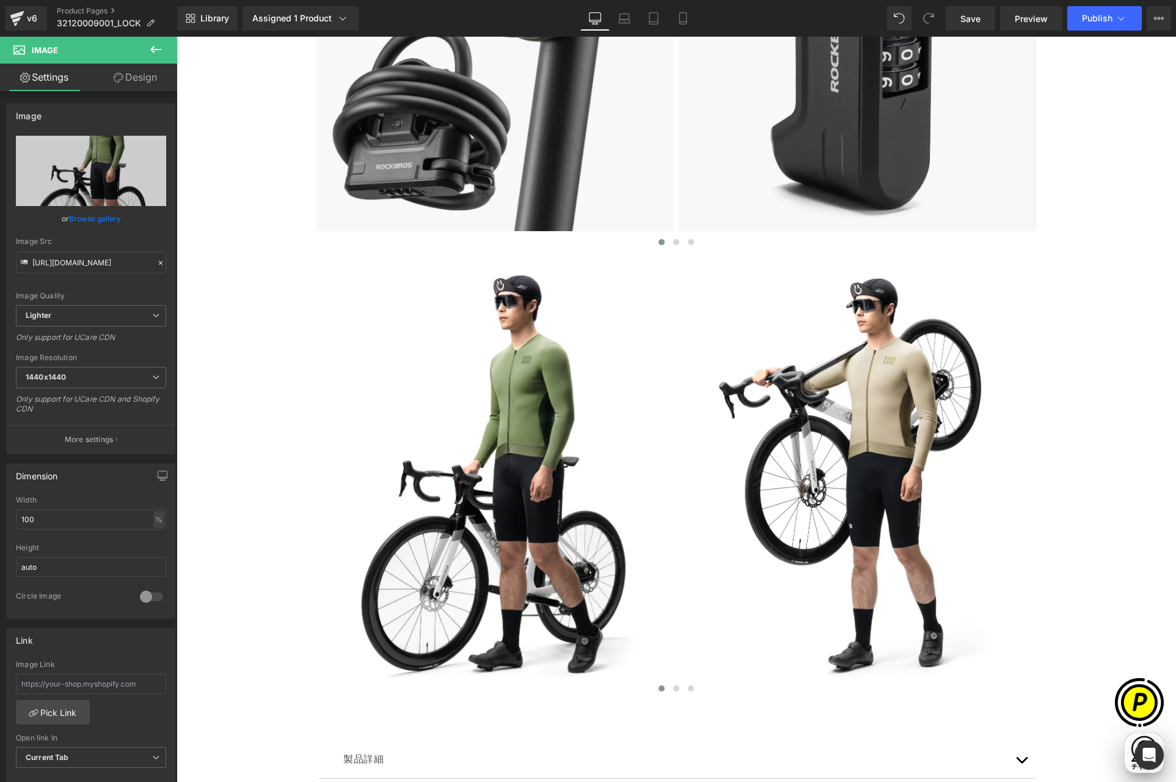
type input "C:\fakepath\shopify-LP-32120009001_04-1.jpg"
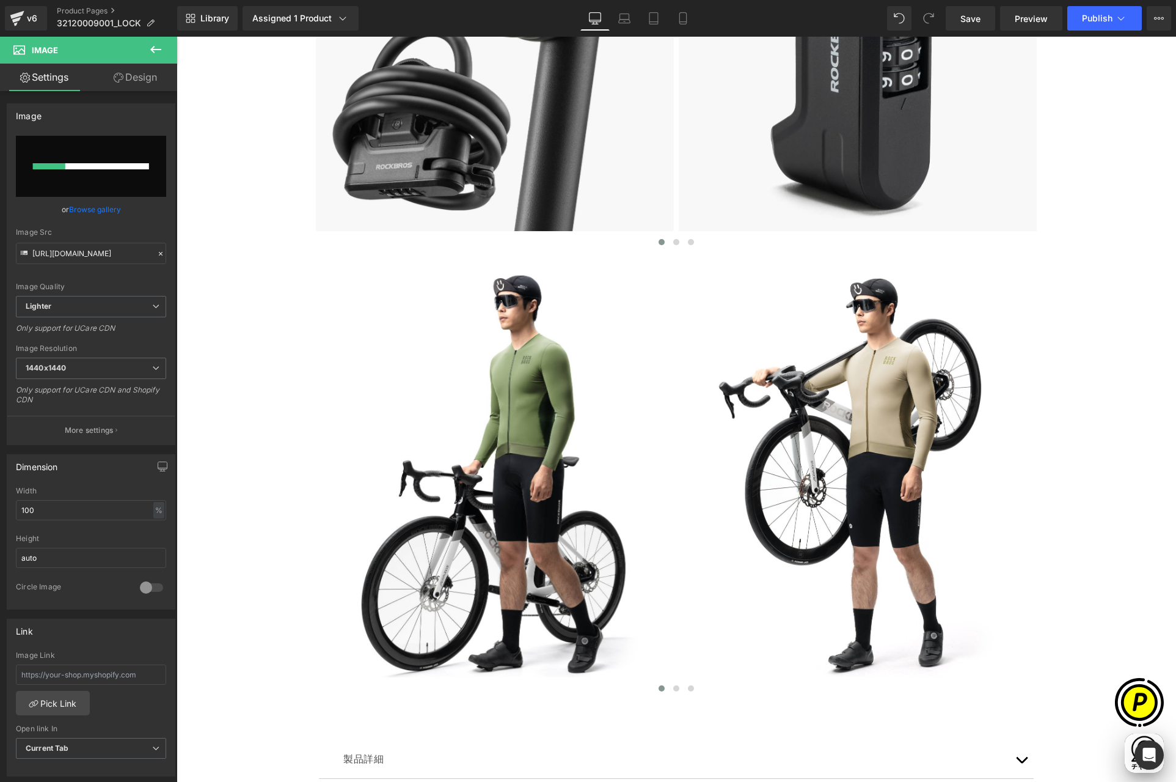
scroll to position [0, 238]
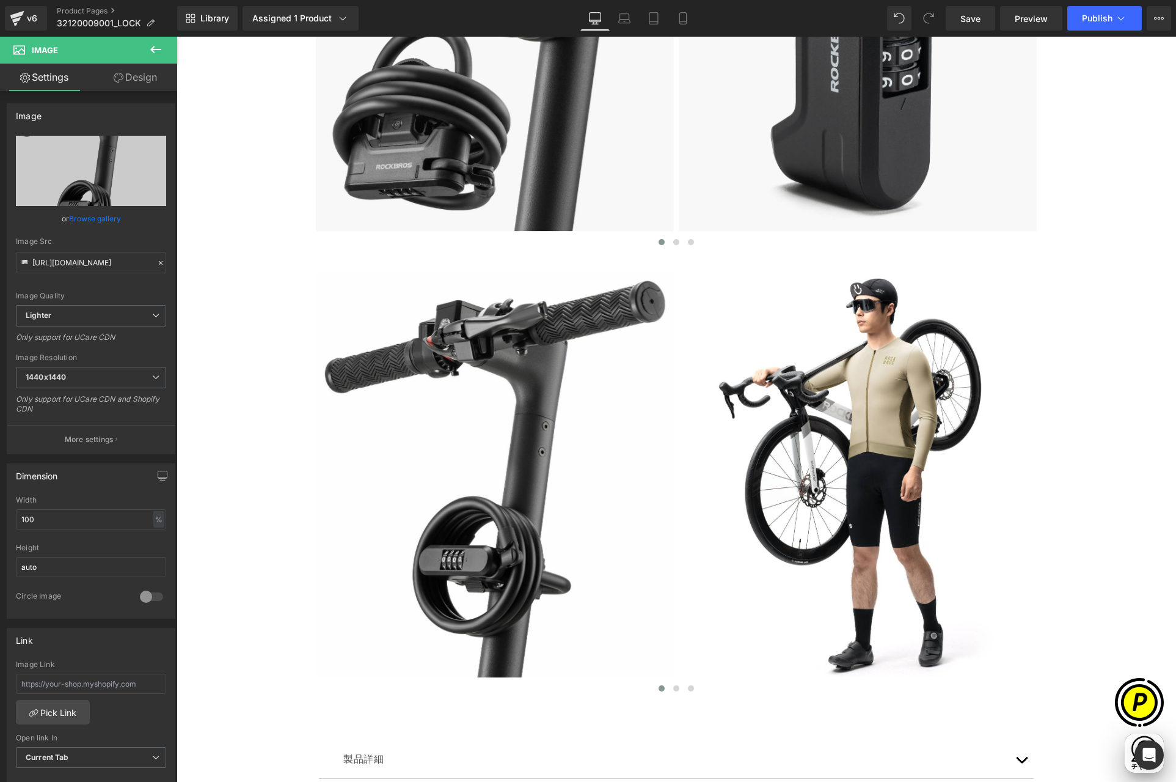
type input "[URL][DOMAIN_NAME]"
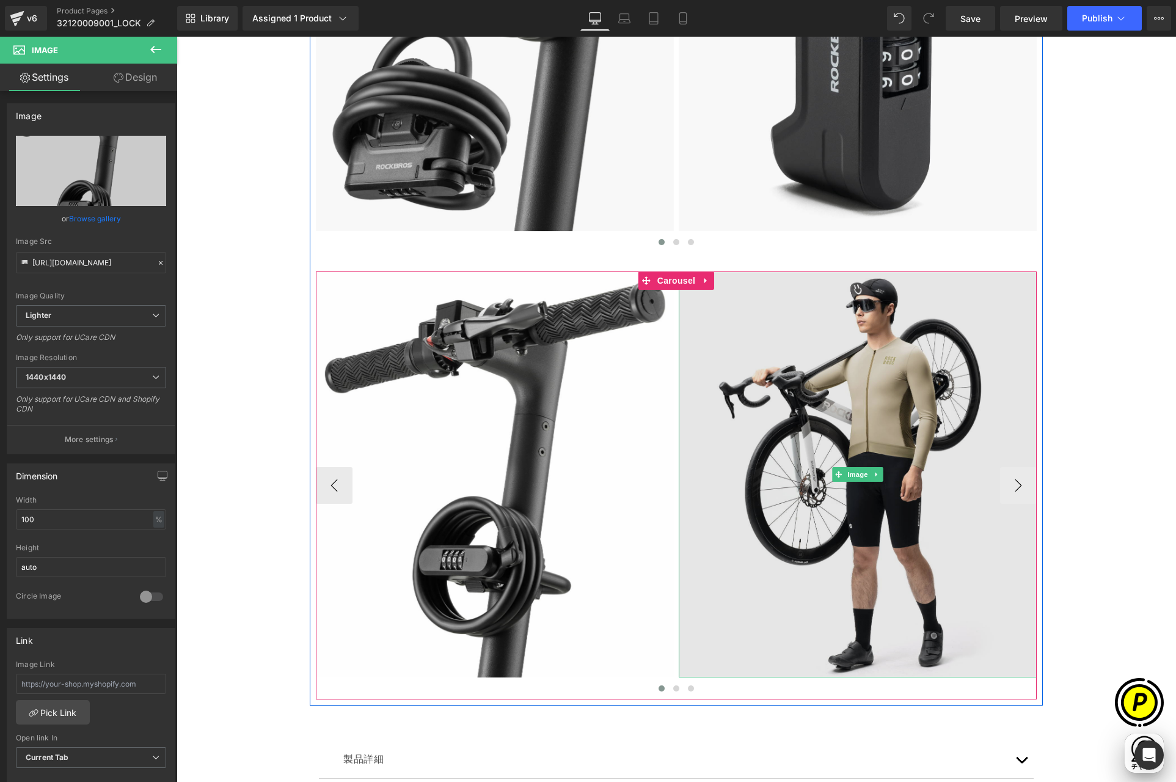
click at [793, 455] on img at bounding box center [858, 474] width 358 height 406
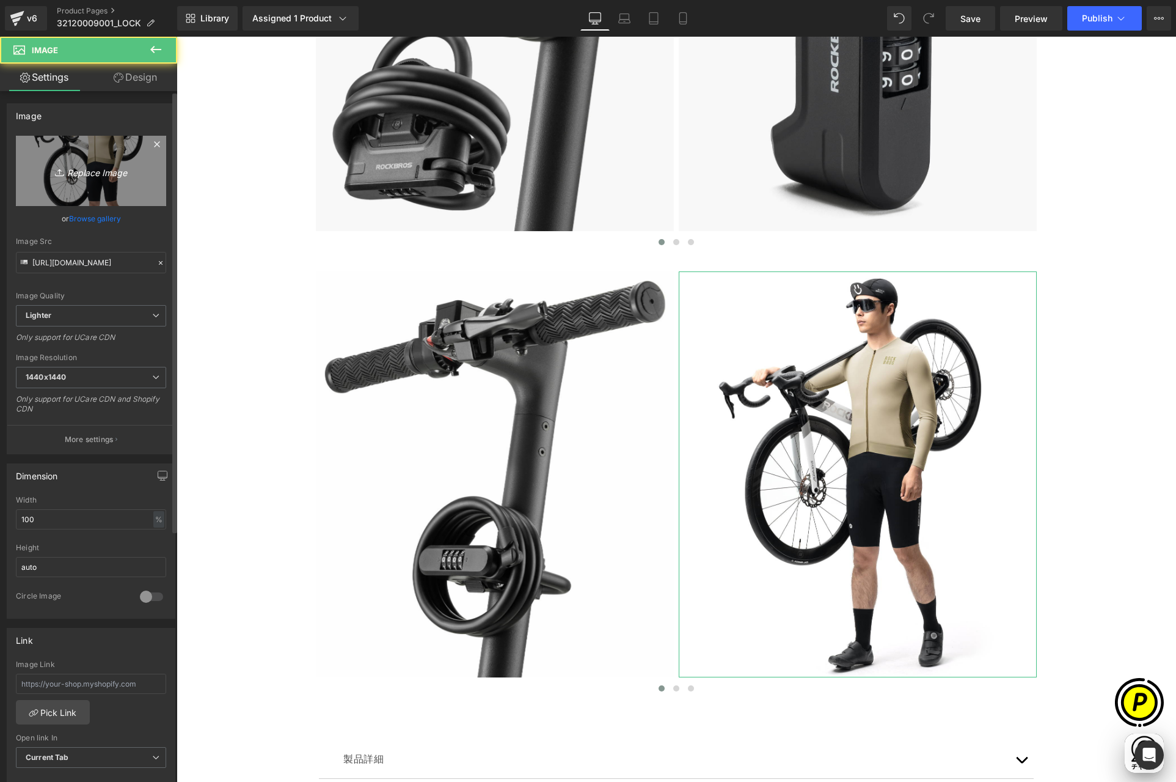
click at [107, 194] on link "Replace Image" at bounding box center [91, 171] width 150 height 70
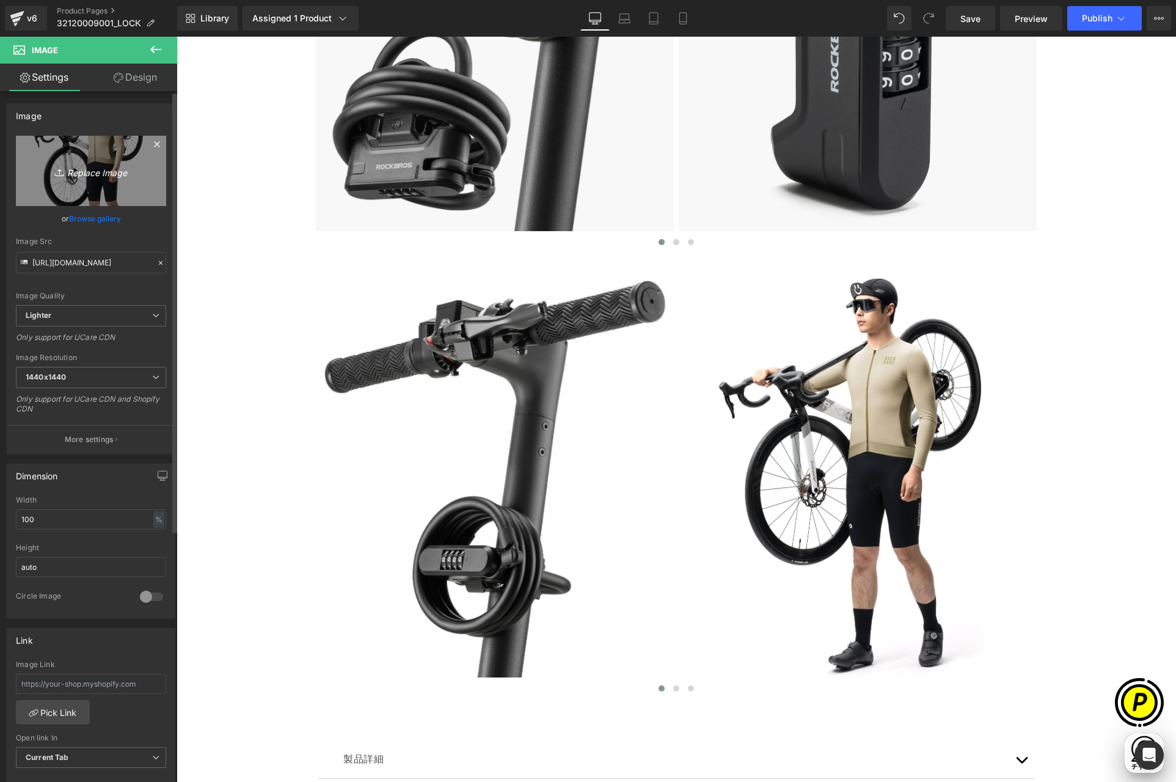
scroll to position [0, 477]
type input "C:\fakepath\shopify-LP-32120009001_04-2.jpg"
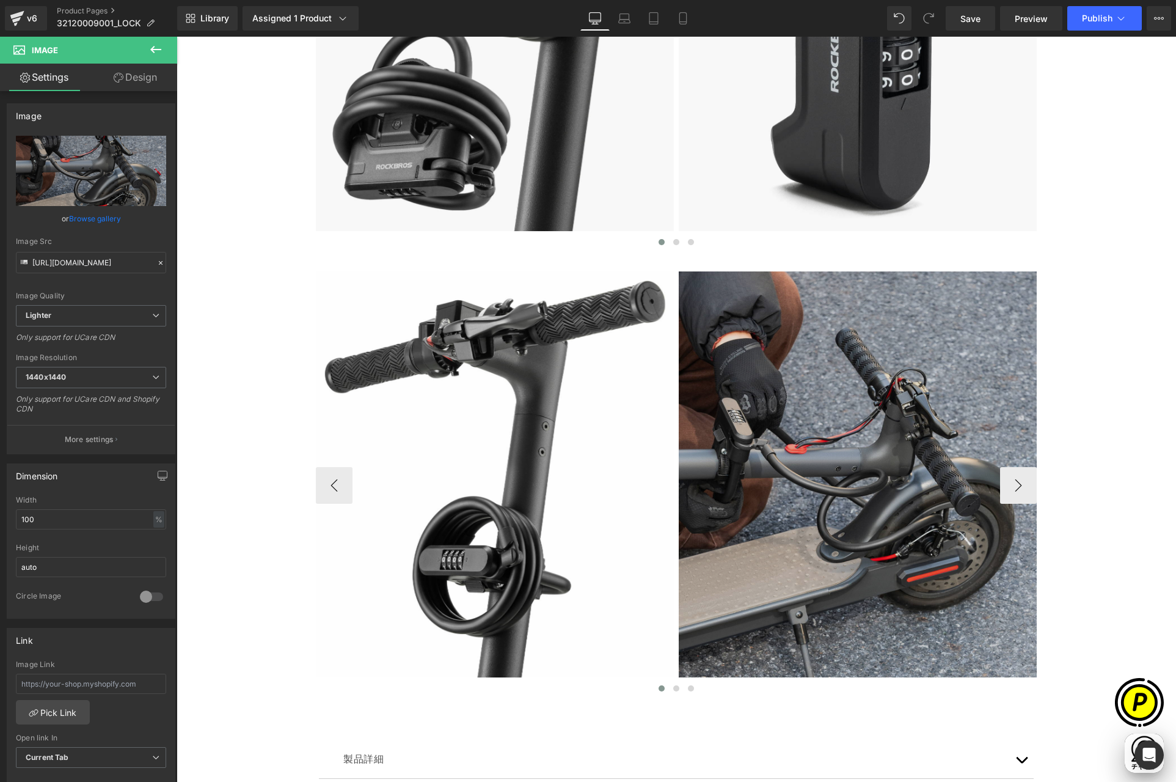
scroll to position [0, 0]
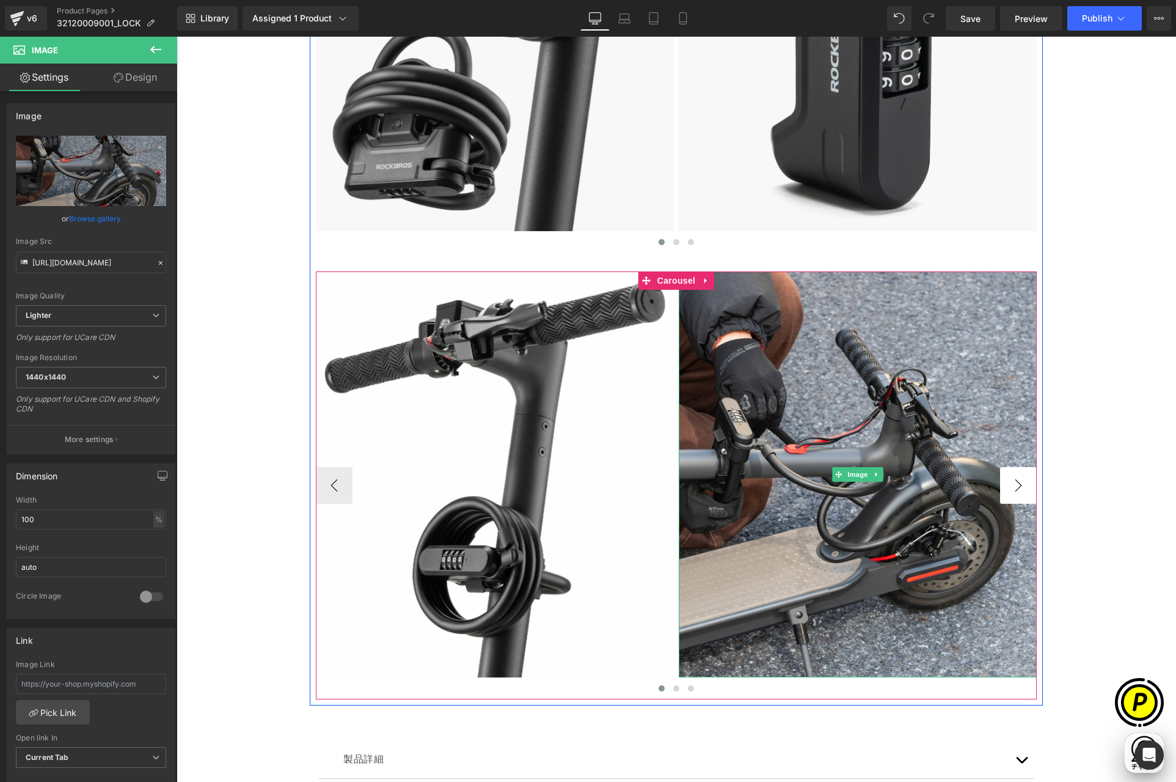
type input "[URL][DOMAIN_NAME]"
click at [1007, 482] on button "›" at bounding box center [1018, 485] width 37 height 37
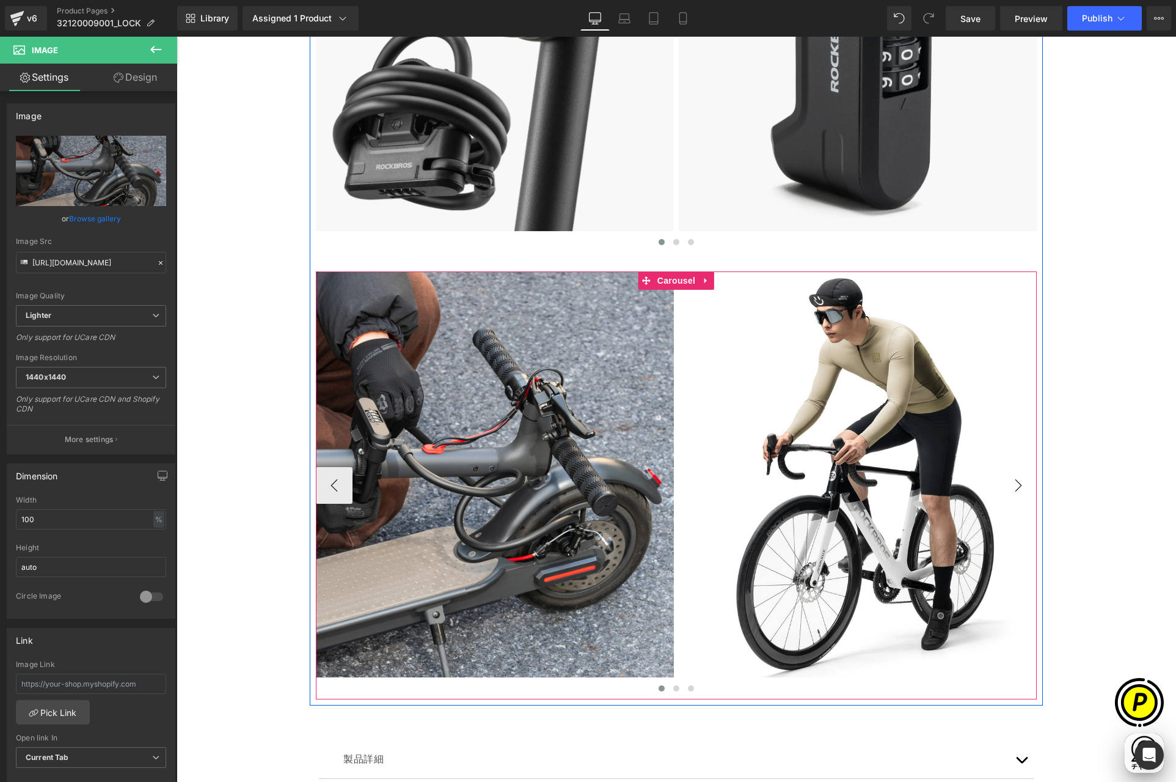
click at [1007, 482] on button "›" at bounding box center [1018, 485] width 37 height 37
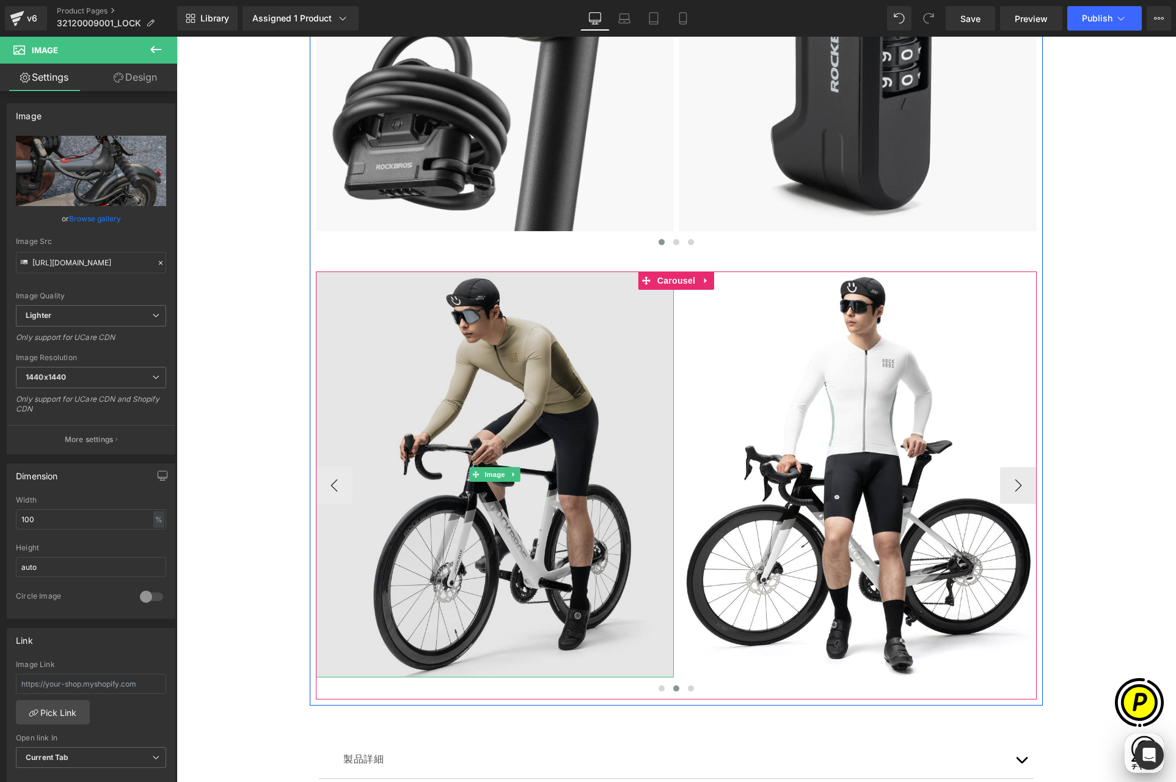
click at [521, 356] on img at bounding box center [495, 474] width 358 height 406
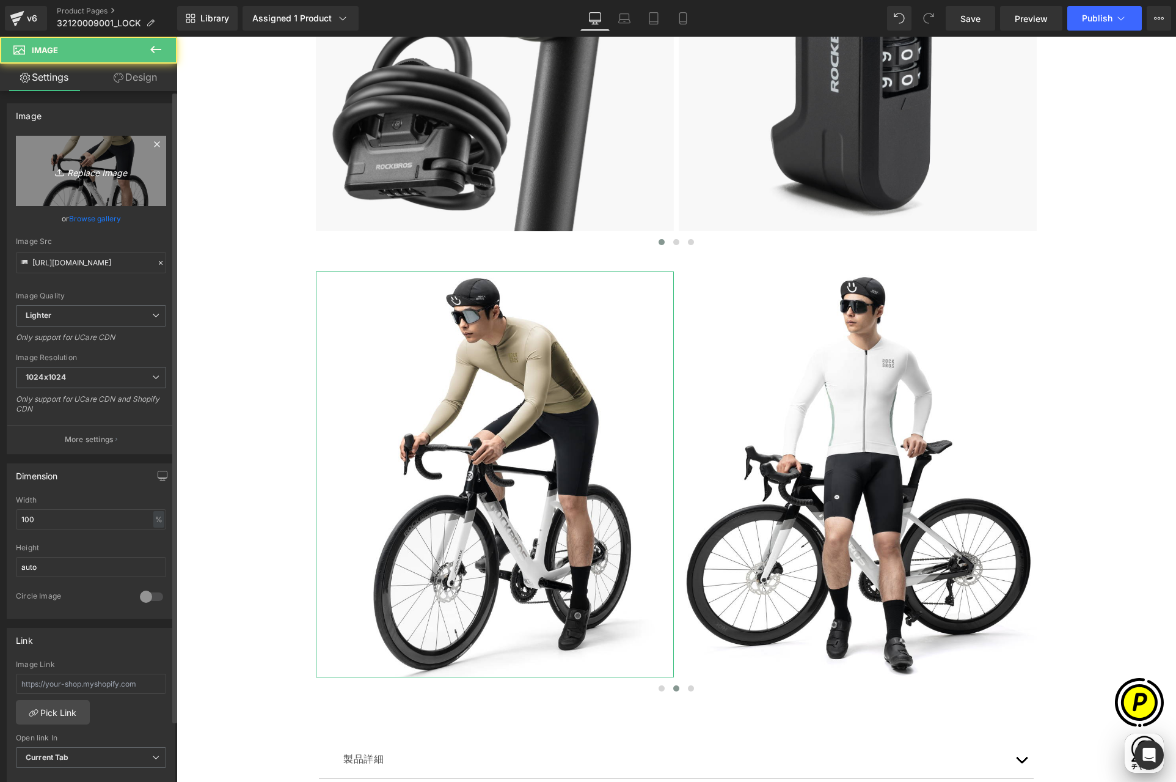
click at [71, 163] on icon "Replace Image" at bounding box center [91, 170] width 98 height 15
type input "C:\fakepath\shopify-LP-32120009001_04-3.jpg"
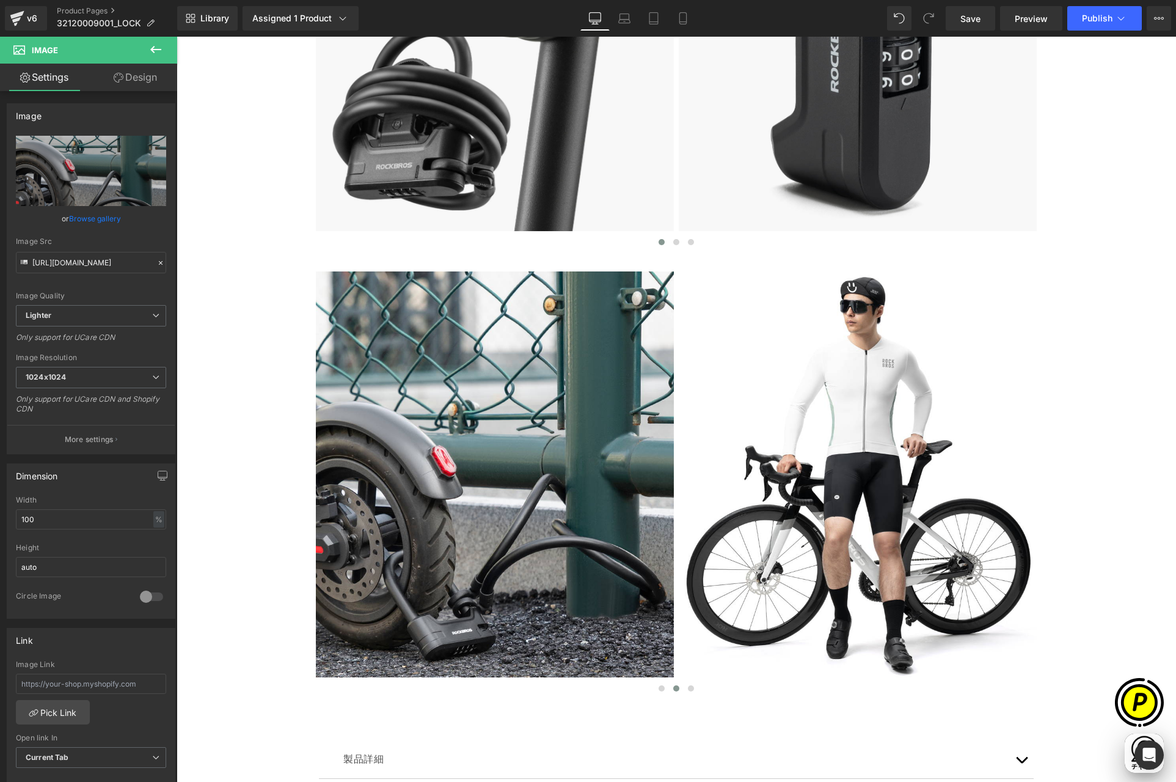
scroll to position [0, 477]
type input "[URL][DOMAIN_NAME]"
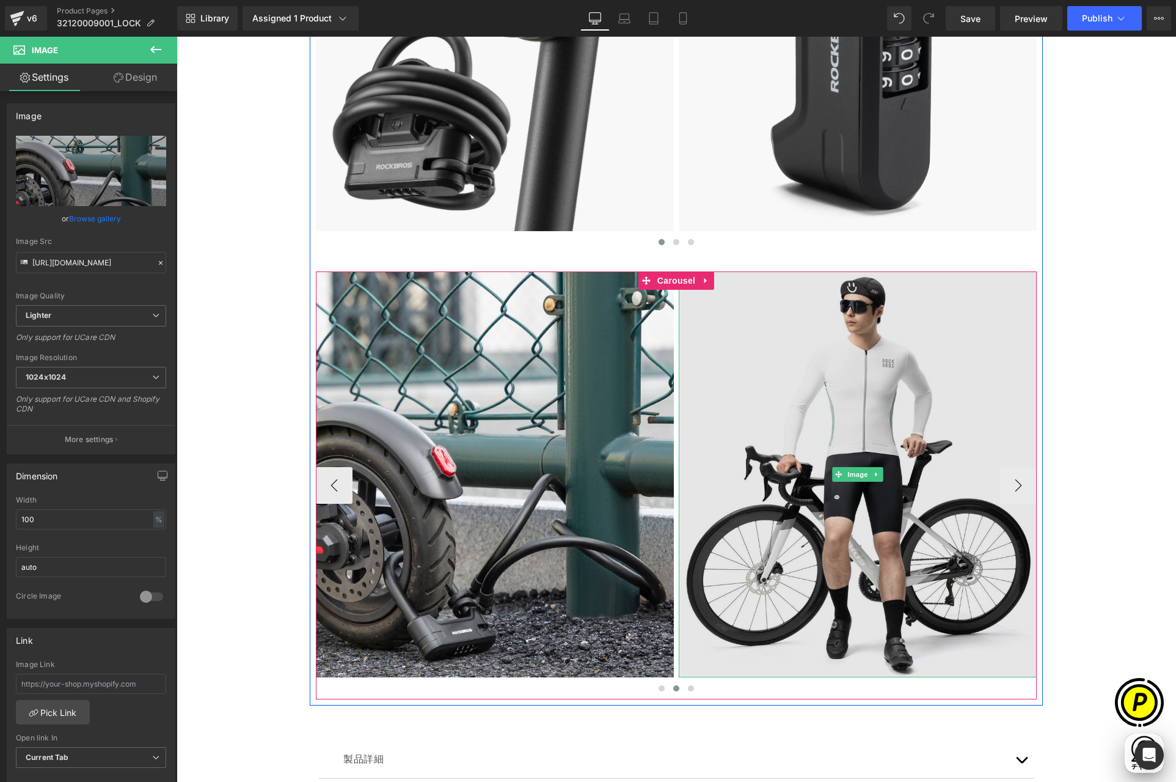
click at [777, 394] on img at bounding box center [858, 474] width 358 height 406
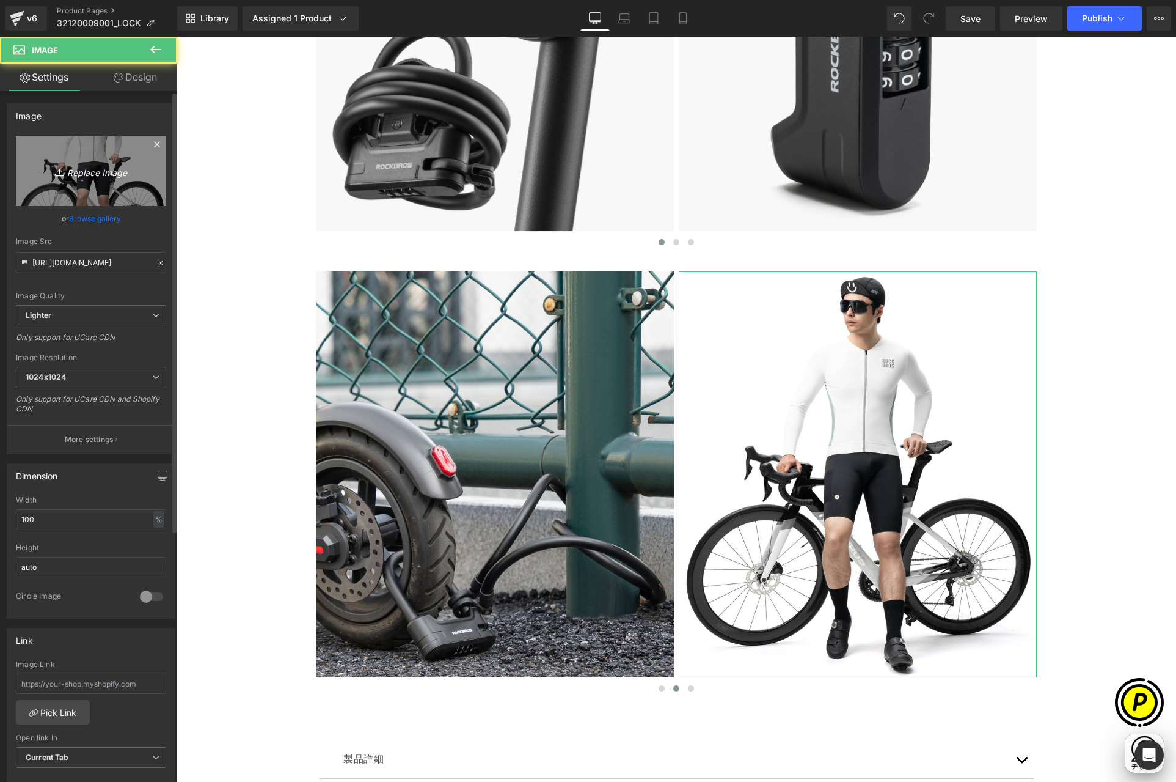
click at [55, 167] on icon at bounding box center [61, 172] width 12 height 12
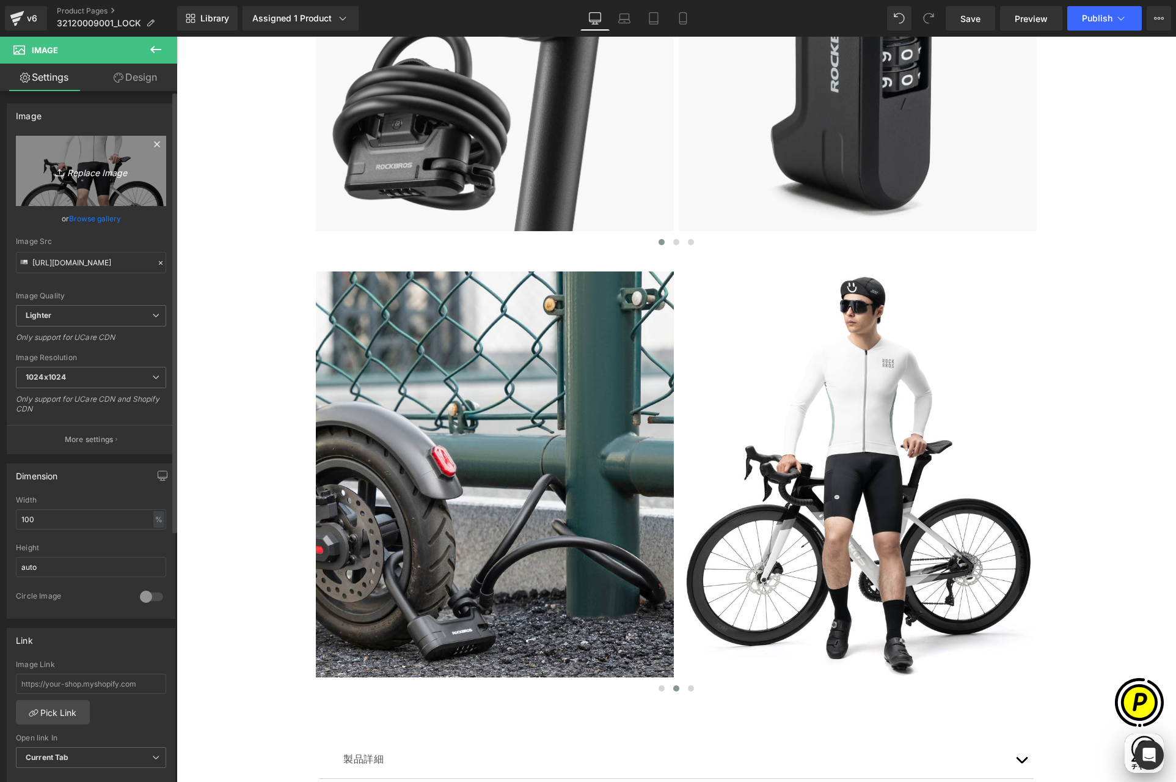
type input "C:\fakepath\shopify-LP-32120009001_04-4.jpg"
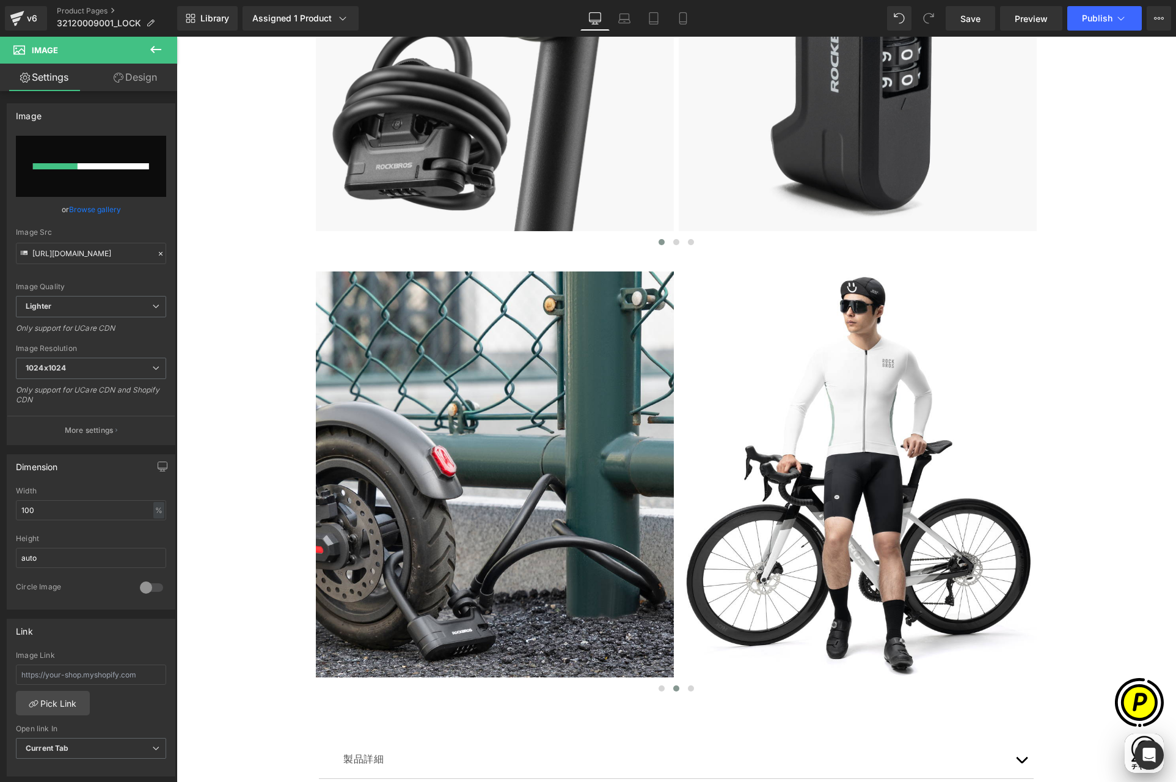
scroll to position [0, 0]
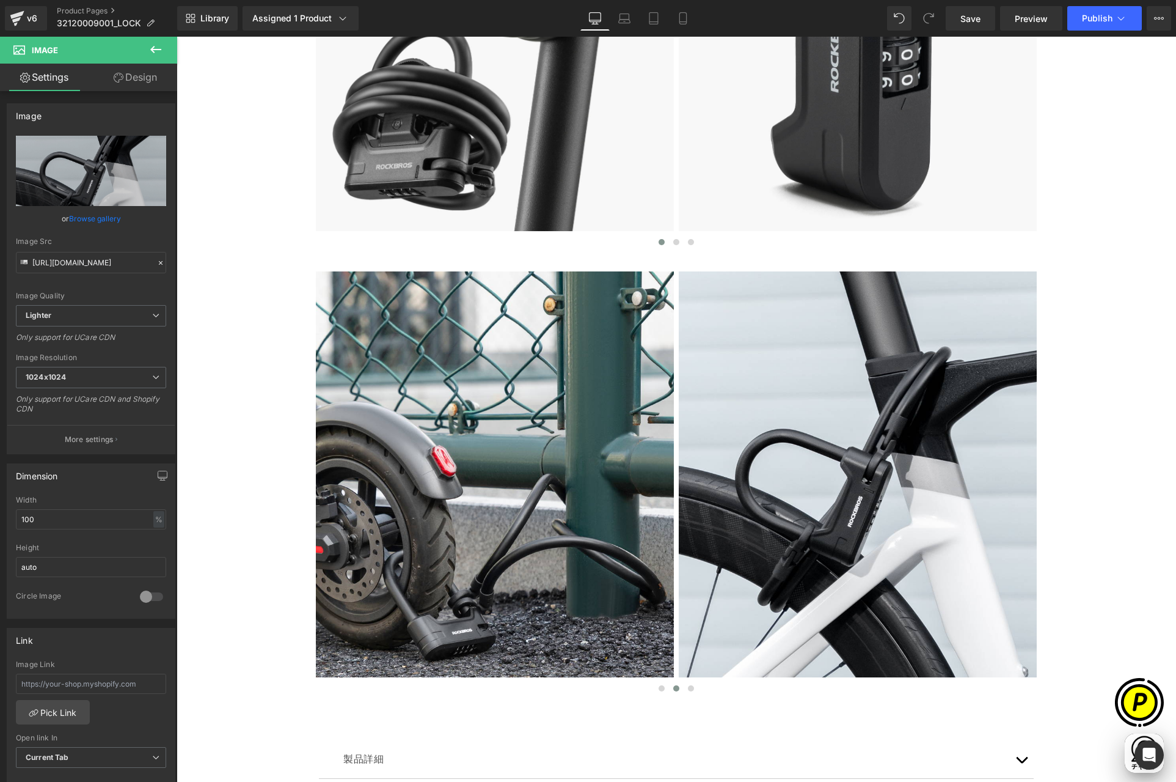
type input "[URL][DOMAIN_NAME]"
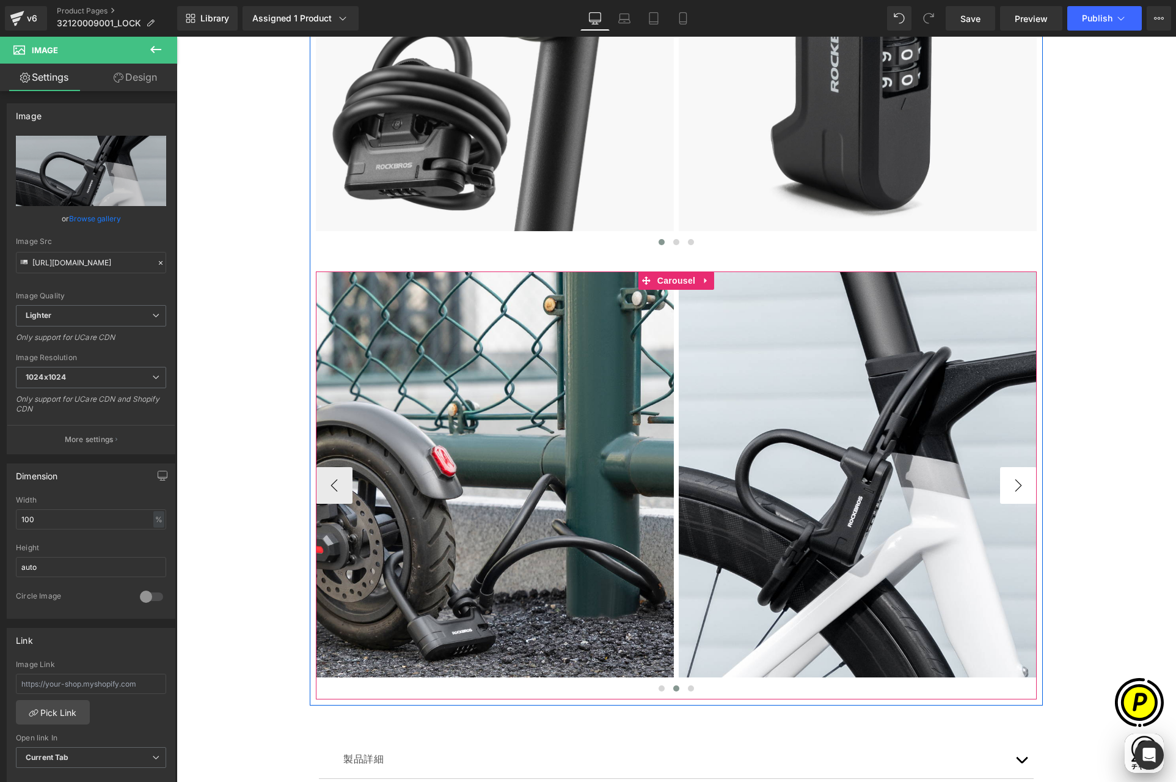
click at [1007, 488] on button "›" at bounding box center [1018, 485] width 37 height 37
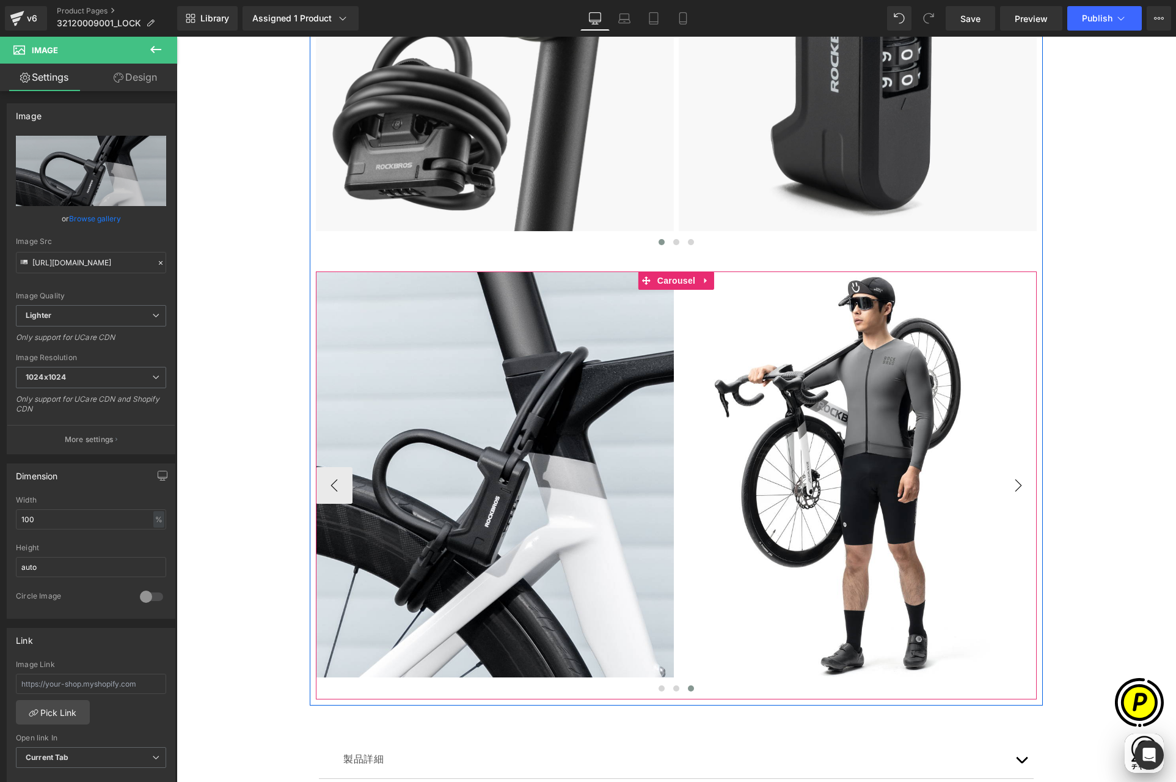
click at [1012, 488] on button "›" at bounding box center [1018, 485] width 37 height 37
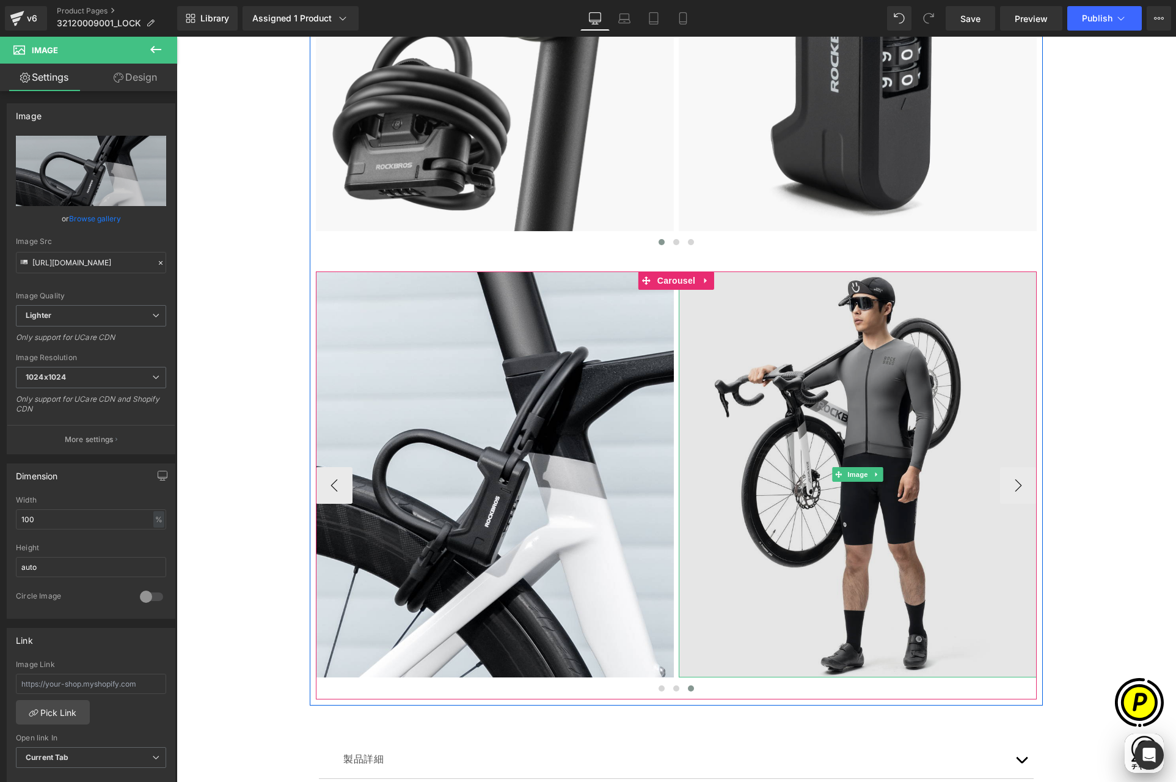
click at [780, 387] on img at bounding box center [858, 474] width 358 height 406
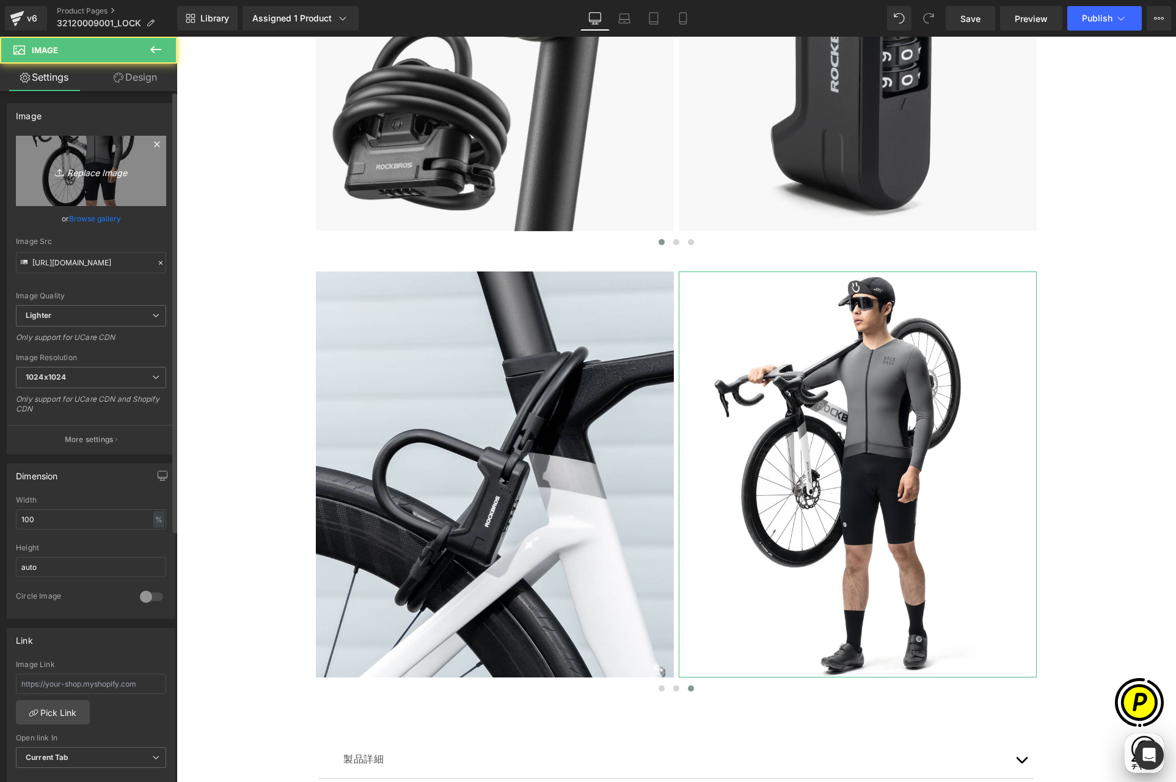
click at [108, 170] on icon "Replace Image" at bounding box center [91, 170] width 98 height 15
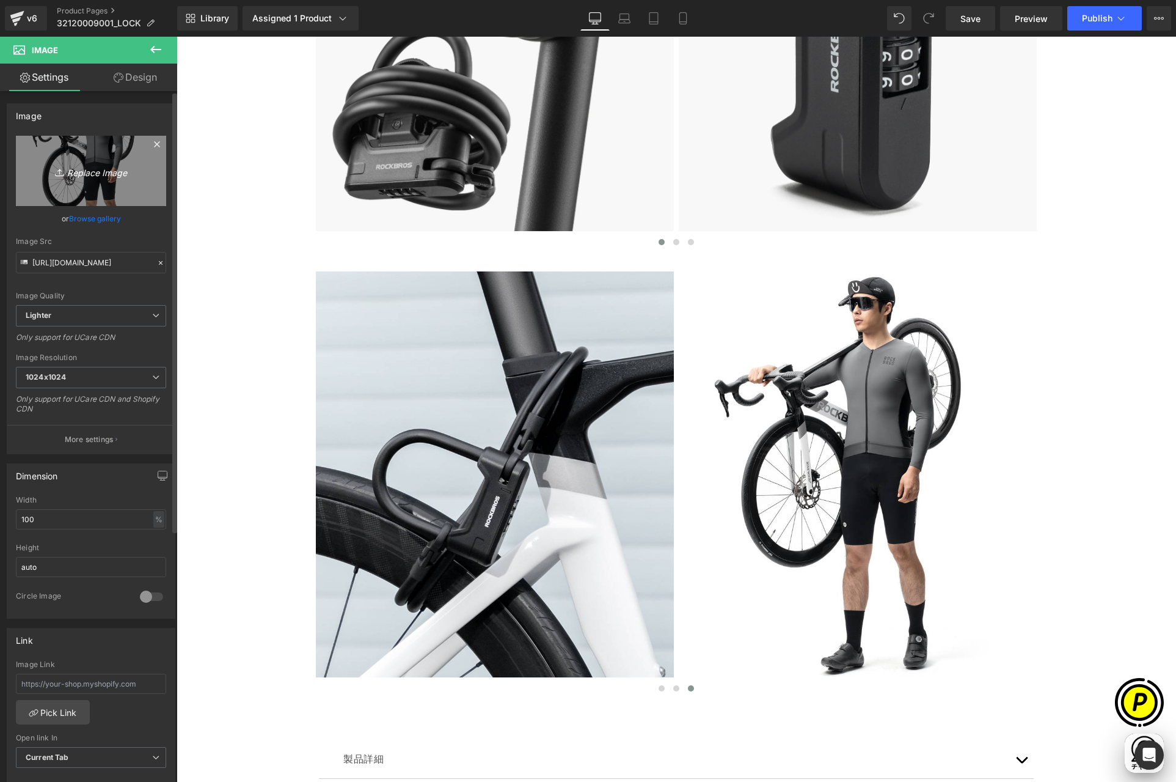
scroll to position [0, 238]
type input "C:\fakepath\shopify-LP-32120009001_04-5.jpg"
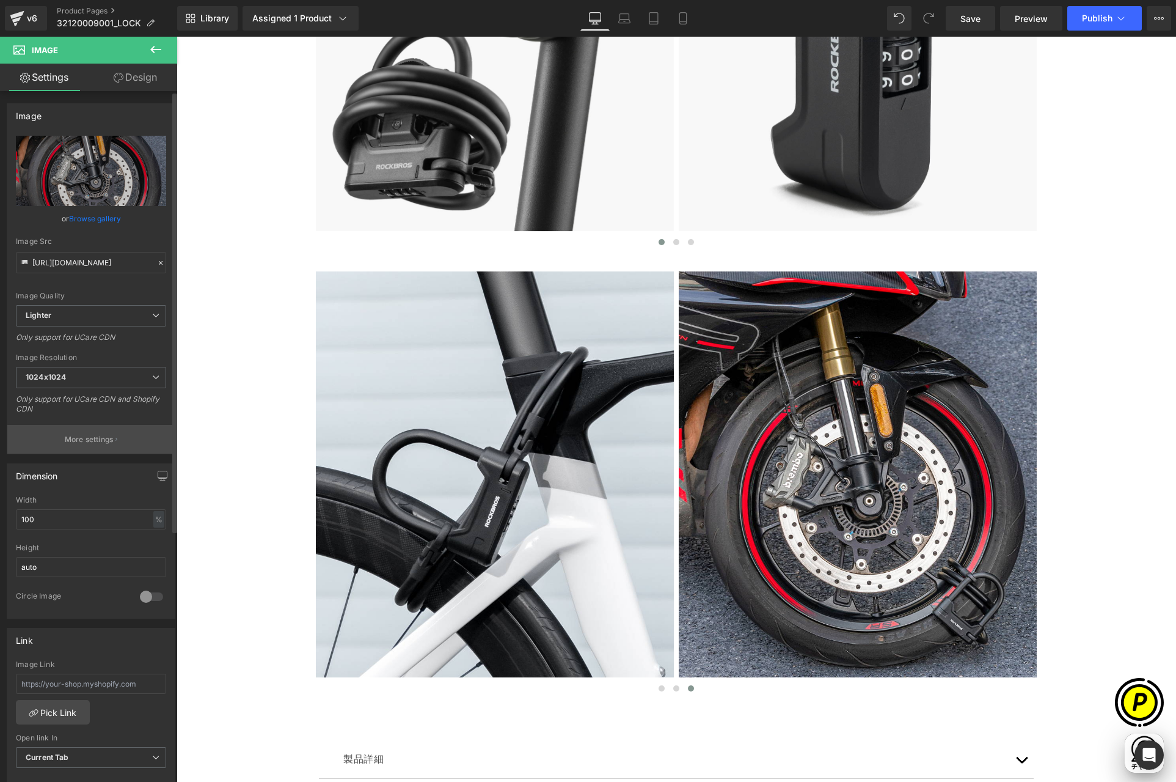
scroll to position [0, 477]
type input "[URL][DOMAIN_NAME]"
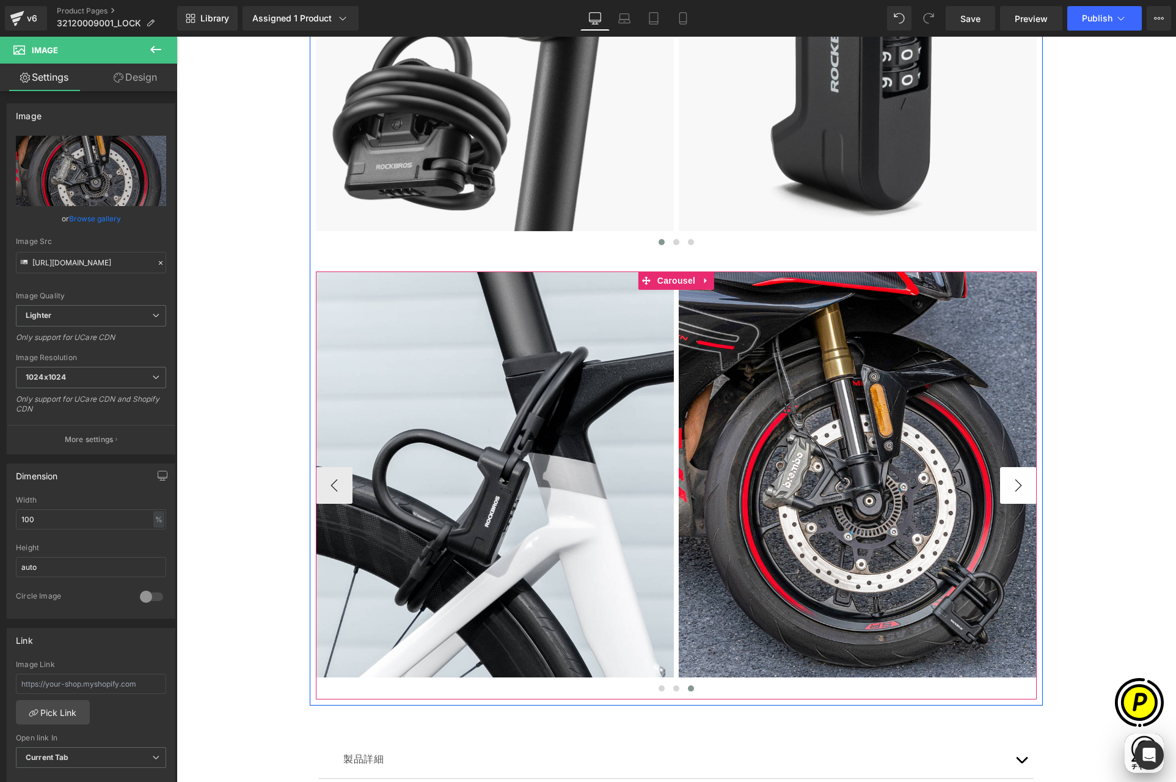
click at [1016, 488] on button "›" at bounding box center [1018, 485] width 37 height 37
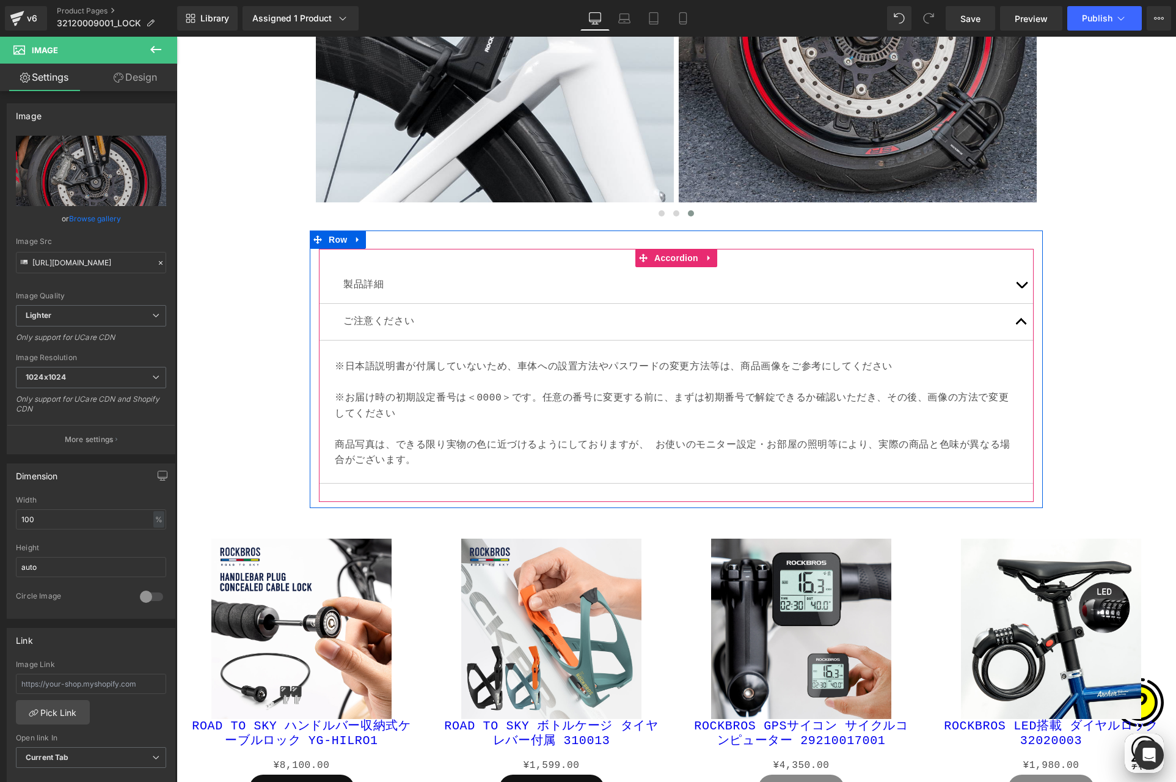
scroll to position [0, 0]
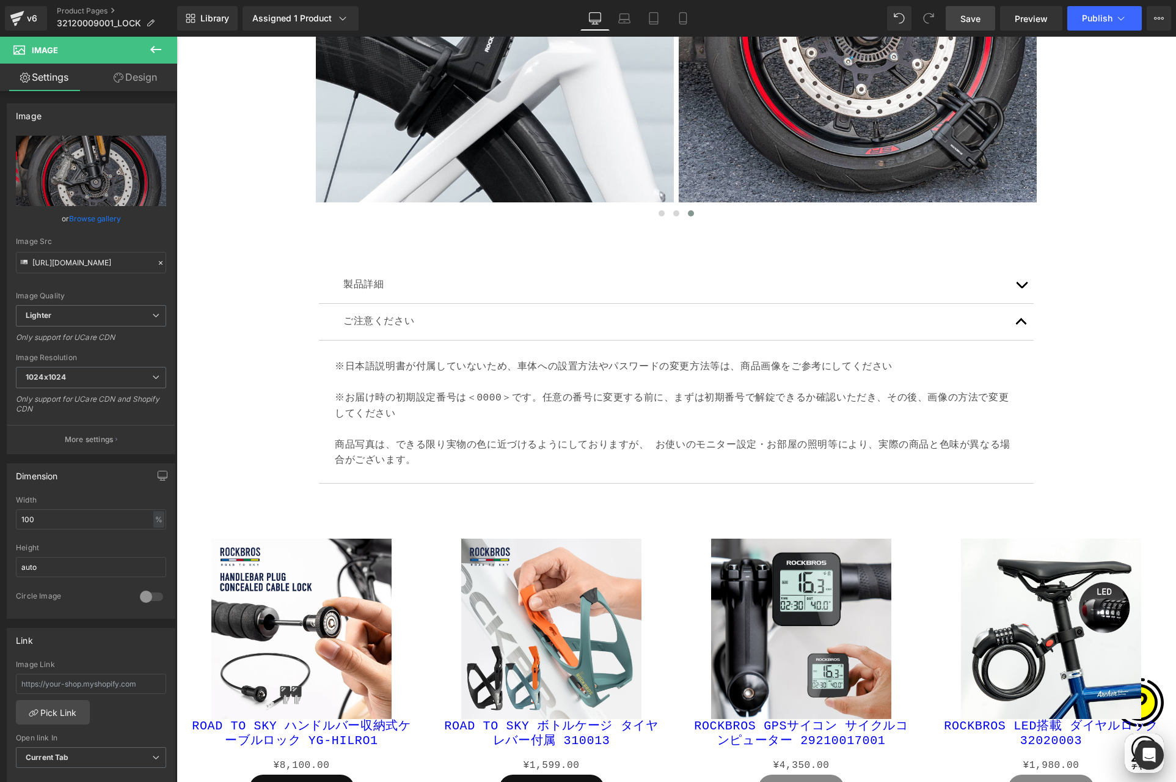
click at [964, 18] on span "Save" at bounding box center [971, 18] width 20 height 13
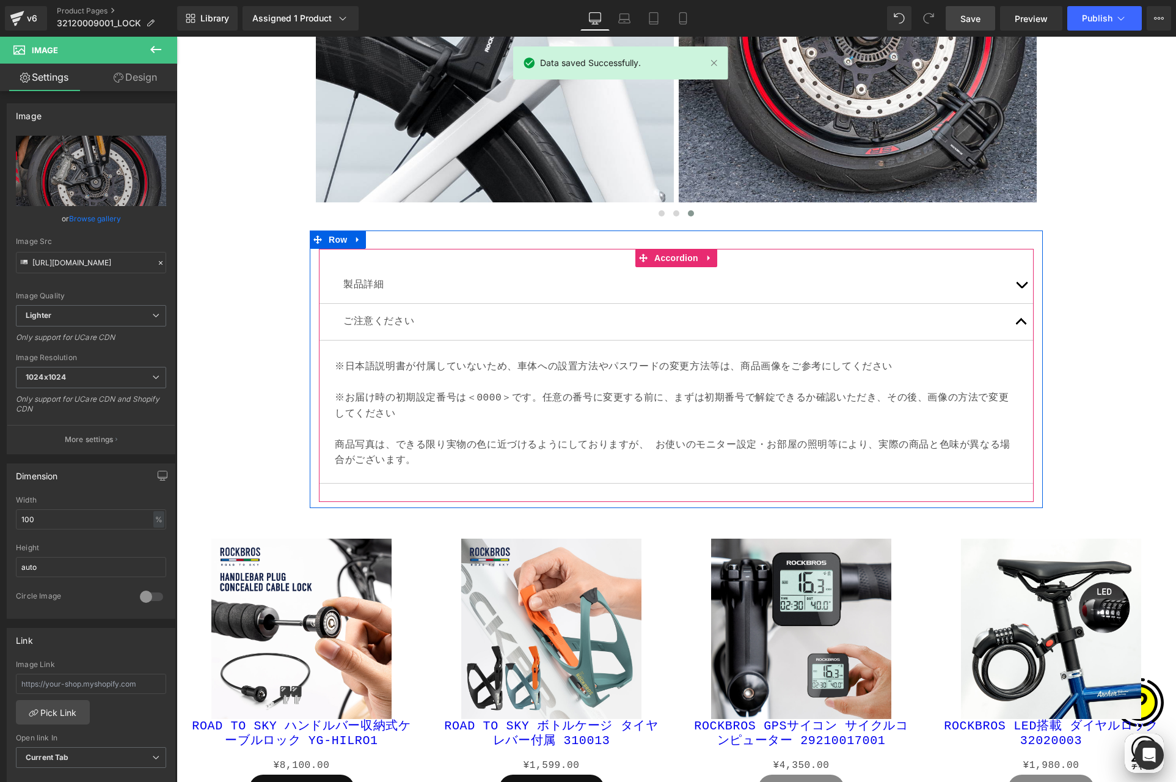
click at [1022, 288] on span "button" at bounding box center [1022, 288] width 0 height 0
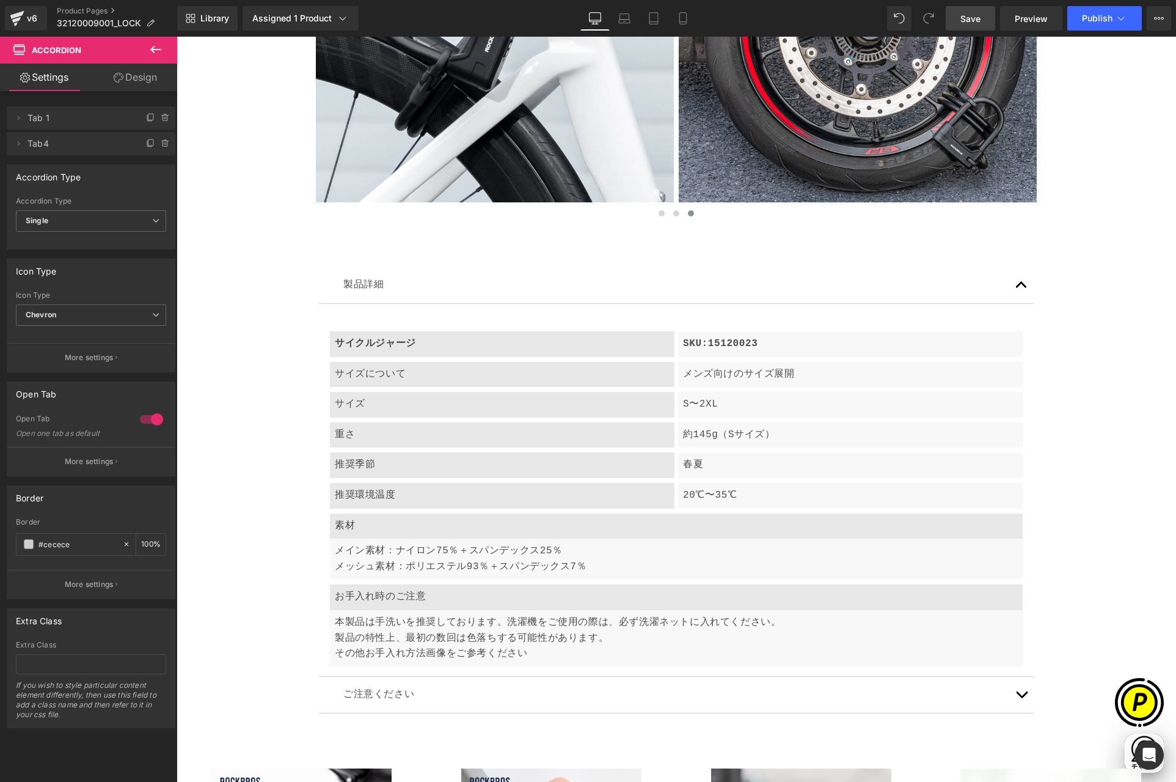
scroll to position [0, 477]
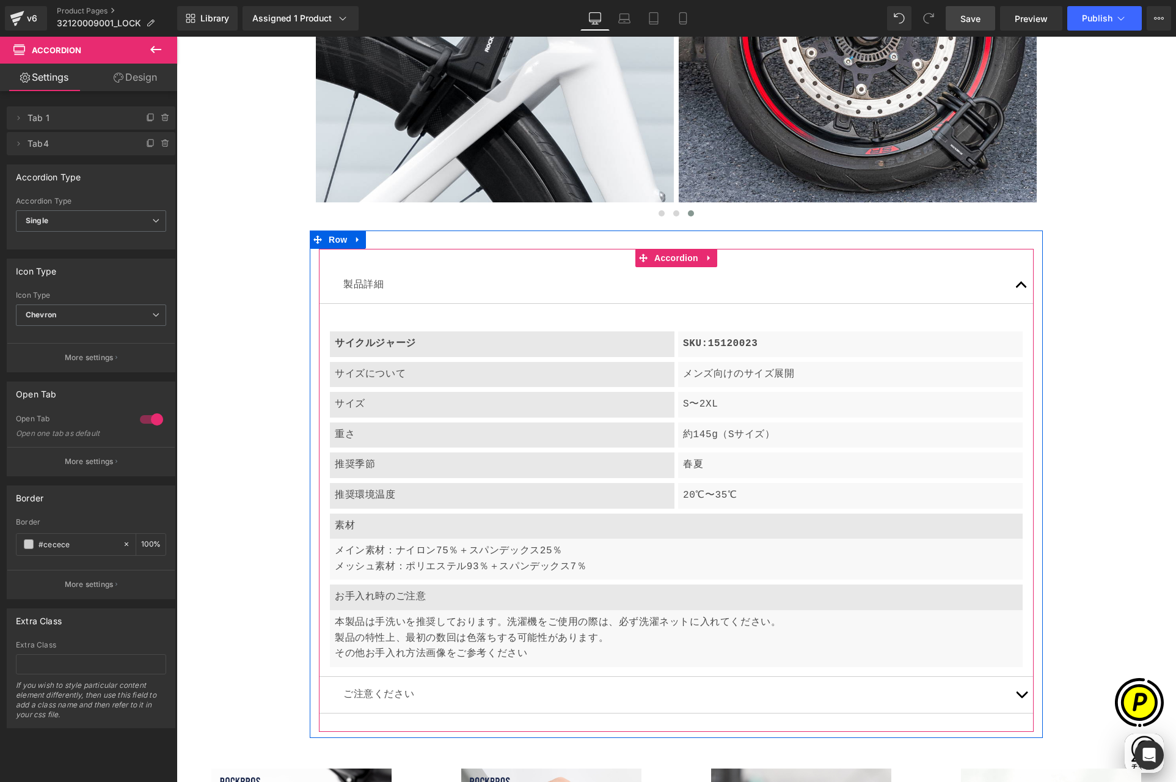
click at [398, 345] on b "サイクルジャージ" at bounding box center [375, 343] width 81 height 11
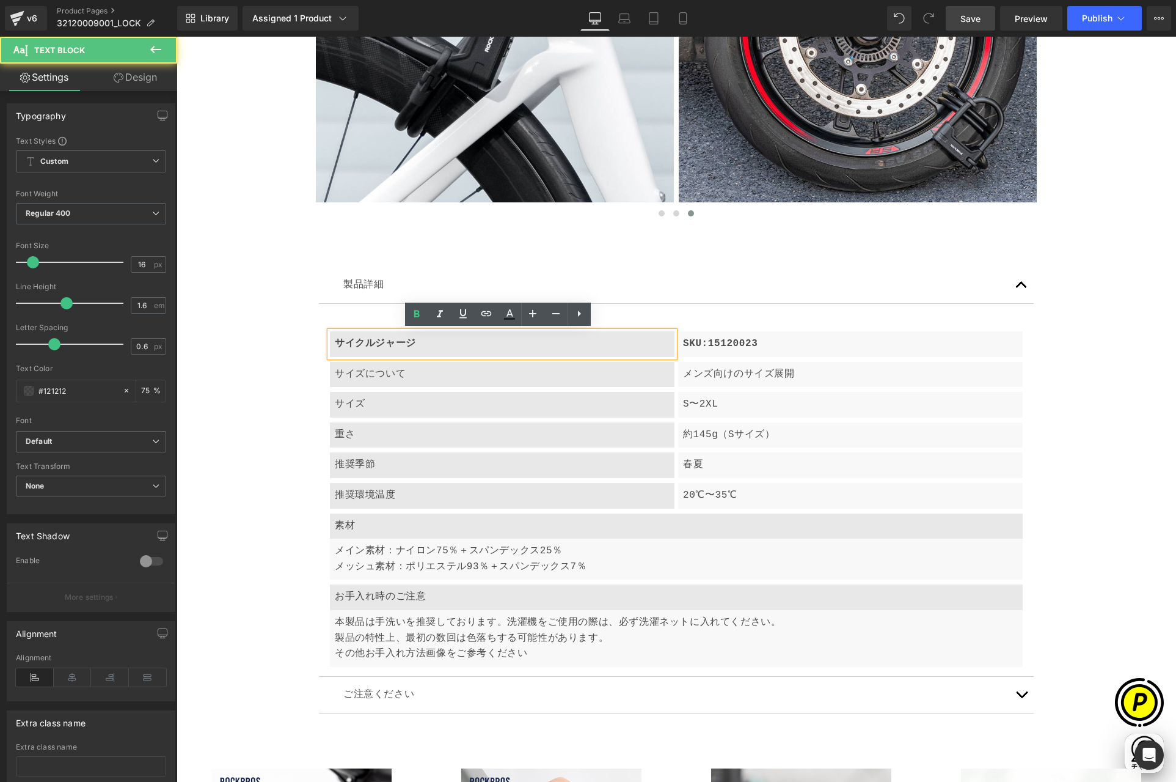
click at [412, 342] on p "サイクルジャージ" at bounding box center [502, 344] width 335 height 16
drag, startPoint x: 331, startPoint y: 342, endPoint x: 406, endPoint y: 345, distance: 75.3
click at [406, 345] on p "サイクルジャージ" at bounding box center [502, 344] width 335 height 16
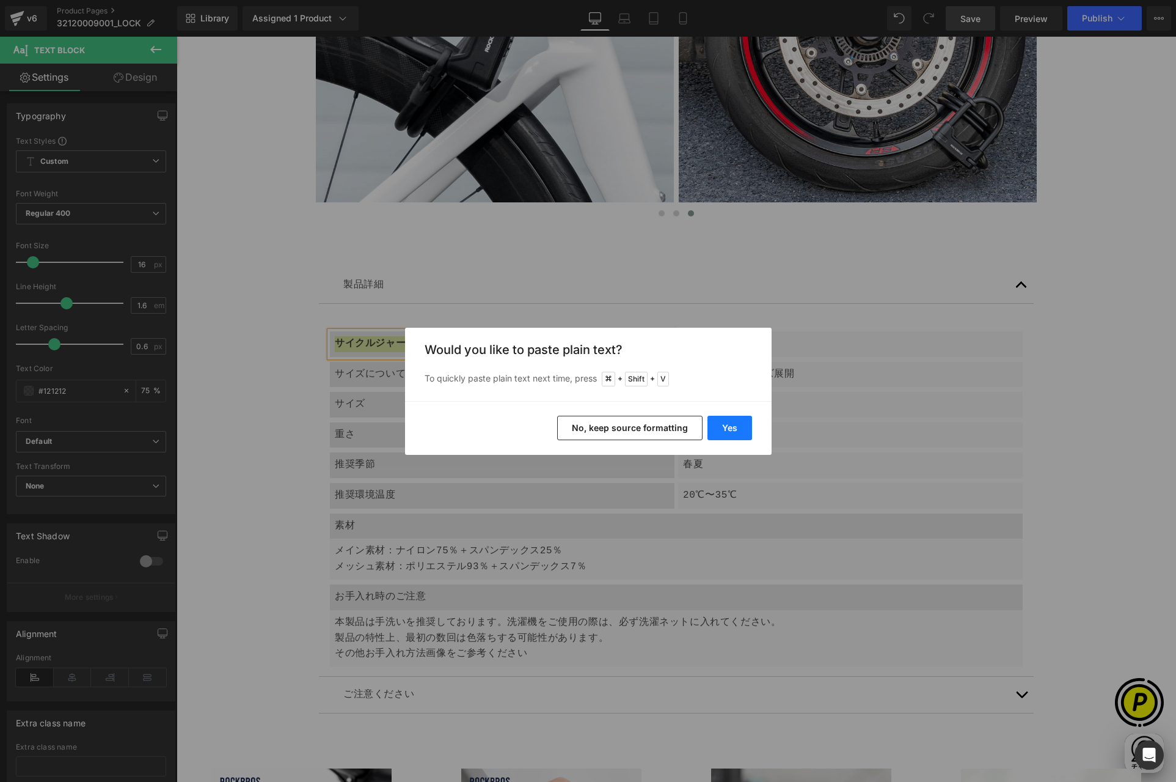
click at [718, 433] on button "Yes" at bounding box center [730, 428] width 45 height 24
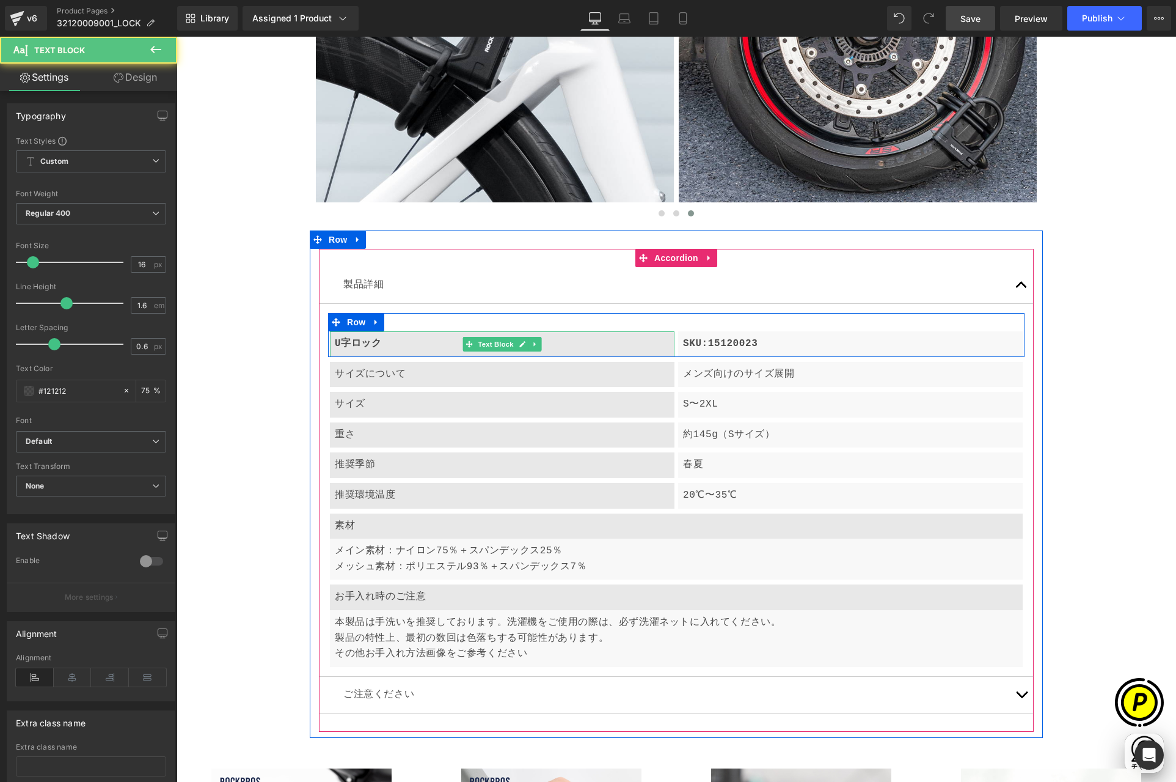
click at [394, 343] on p "U字ロック" at bounding box center [502, 344] width 335 height 16
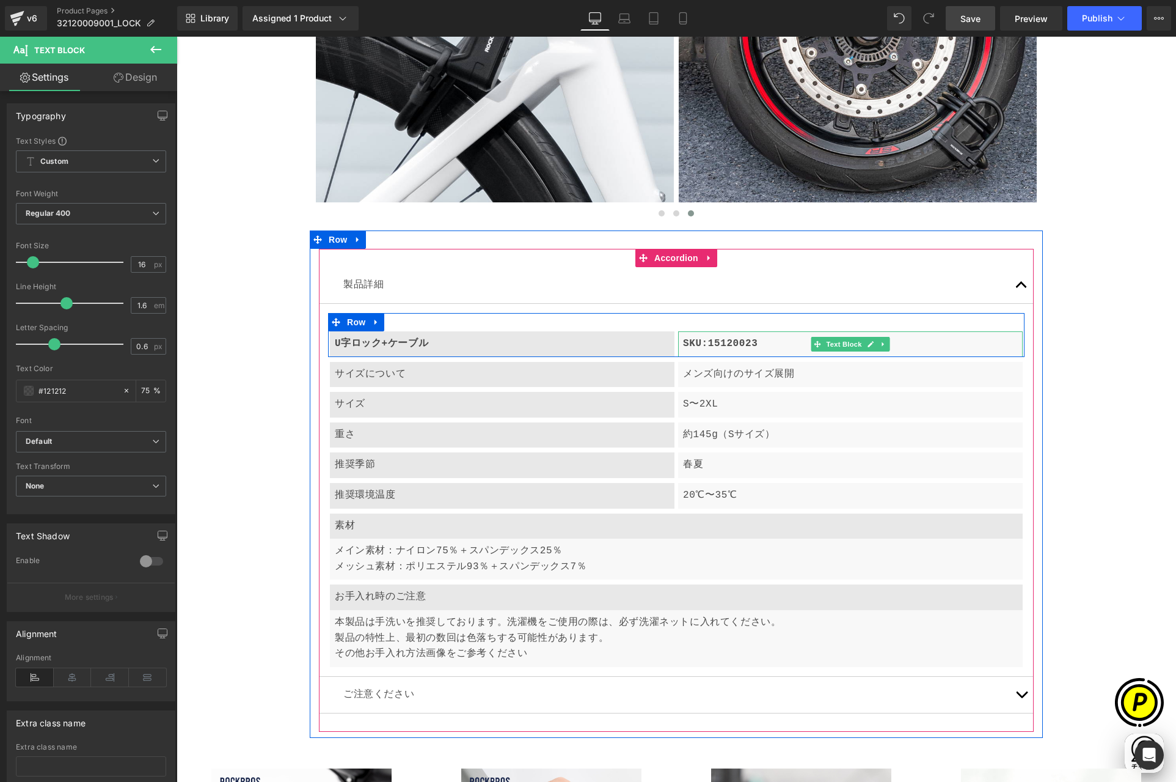
click at [733, 346] on p "SKU:15120023" at bounding box center [850, 344] width 335 height 16
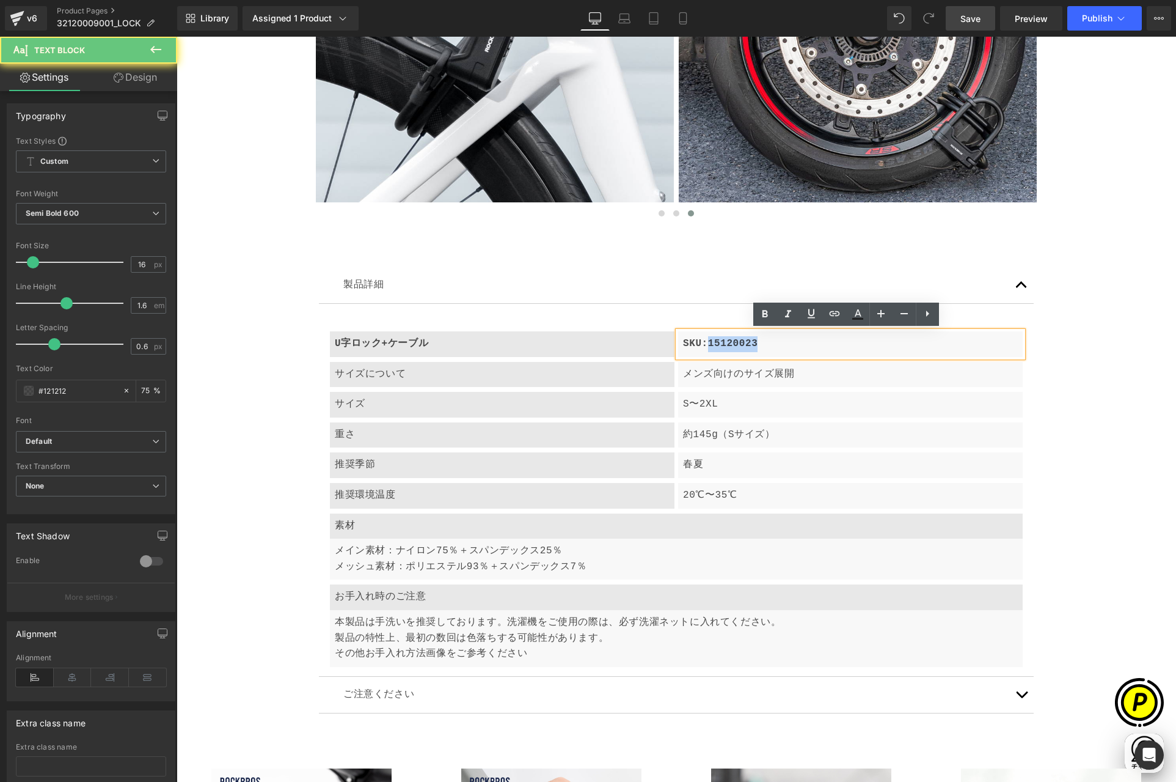
drag, startPoint x: 703, startPoint y: 343, endPoint x: 773, endPoint y: 345, distance: 69.7
click at [773, 345] on p "SKU:15120023" at bounding box center [850, 344] width 335 height 16
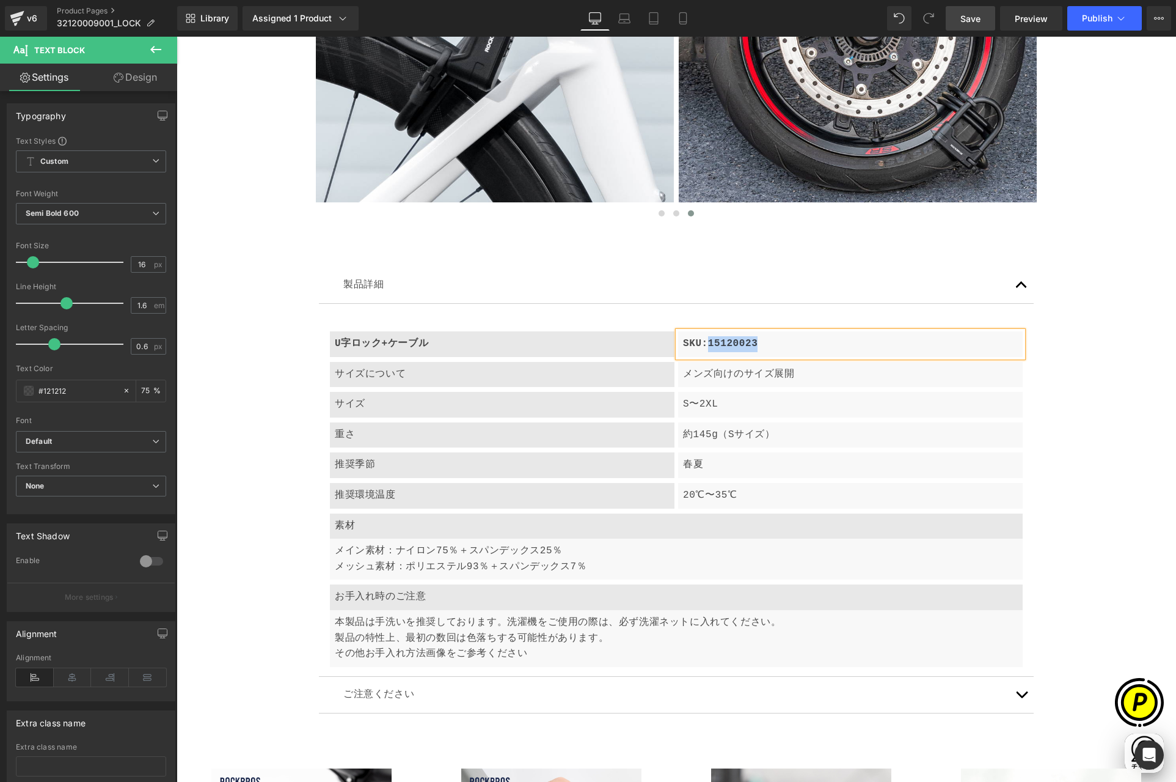
paste div
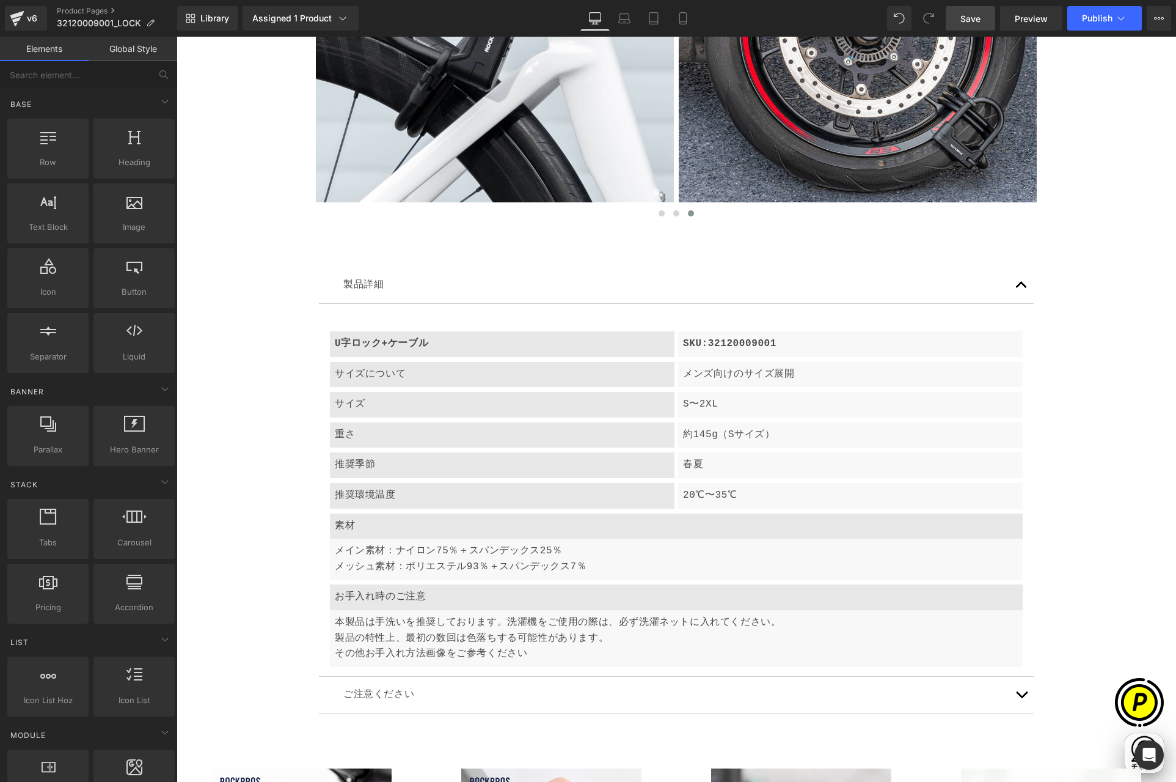
scroll to position [0, 0]
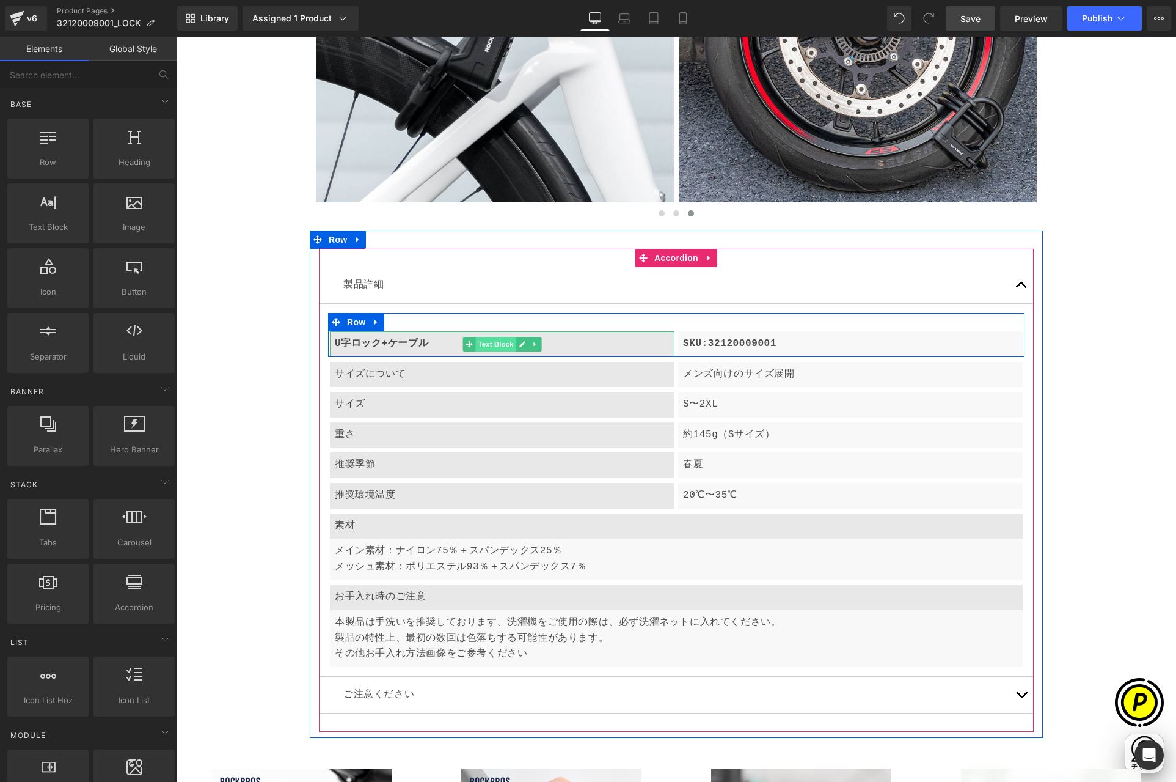
click at [497, 345] on span "Text Block" at bounding box center [495, 344] width 40 height 15
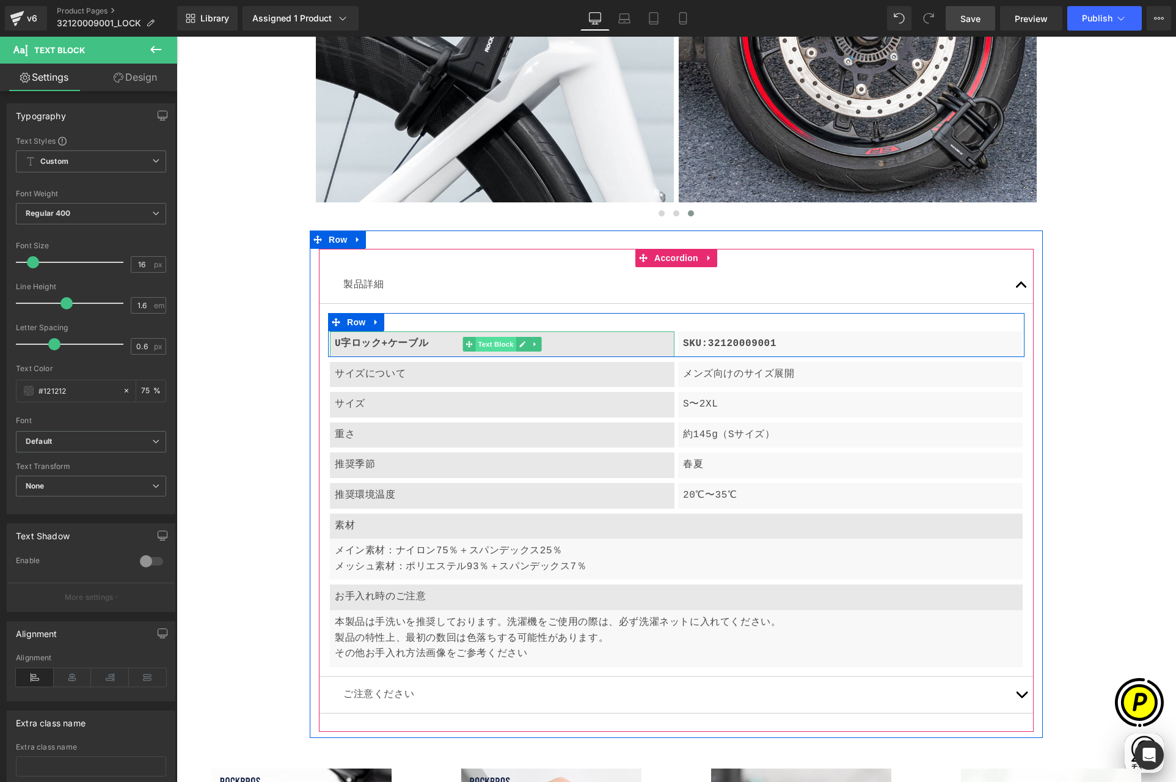
scroll to position [0, 238]
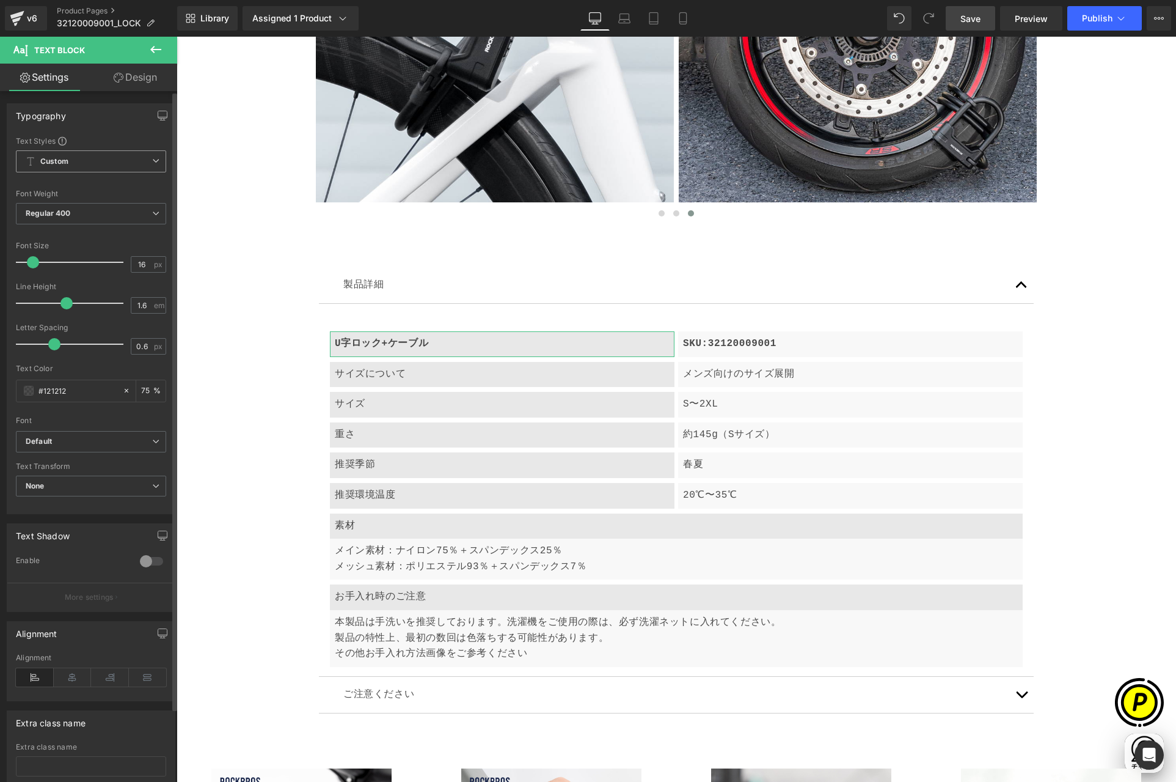
click at [132, 161] on span "Custom Setup Global Style" at bounding box center [91, 161] width 150 height 22
click at [103, 206] on div "Setup Global Style" at bounding box center [88, 210] width 145 height 29
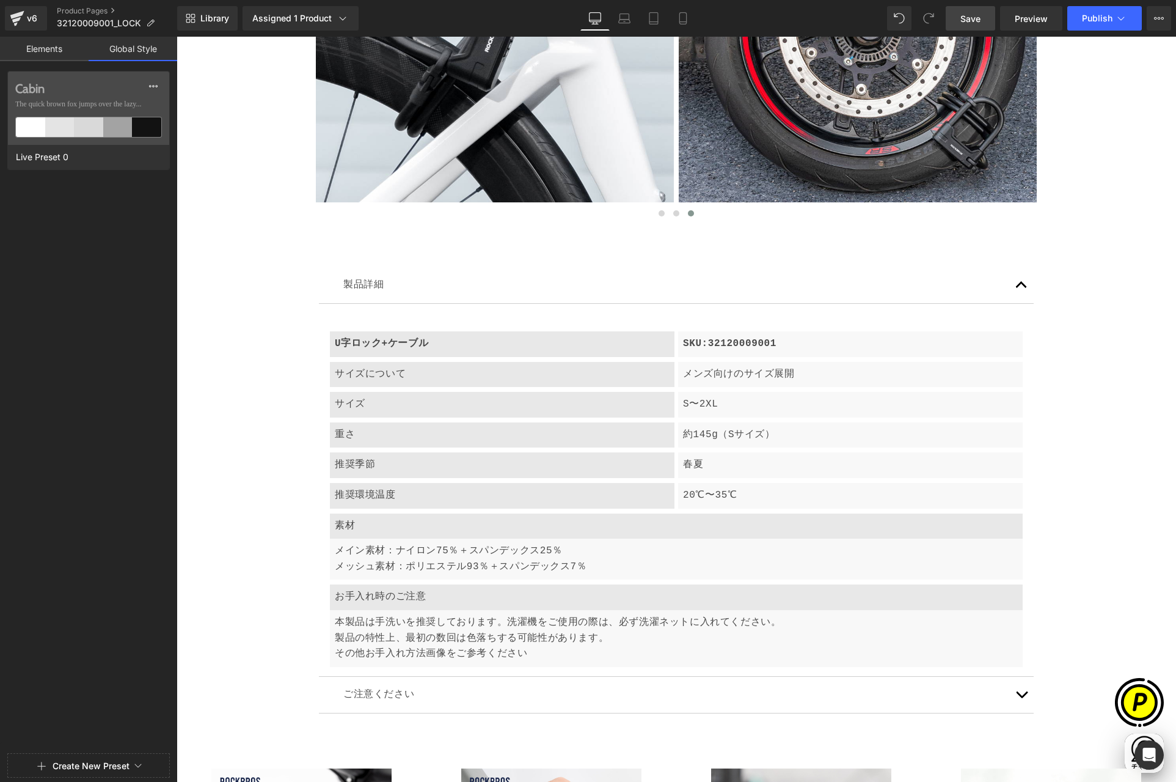
scroll to position [0, 477]
click at [51, 48] on link "Elements" at bounding box center [44, 49] width 89 height 24
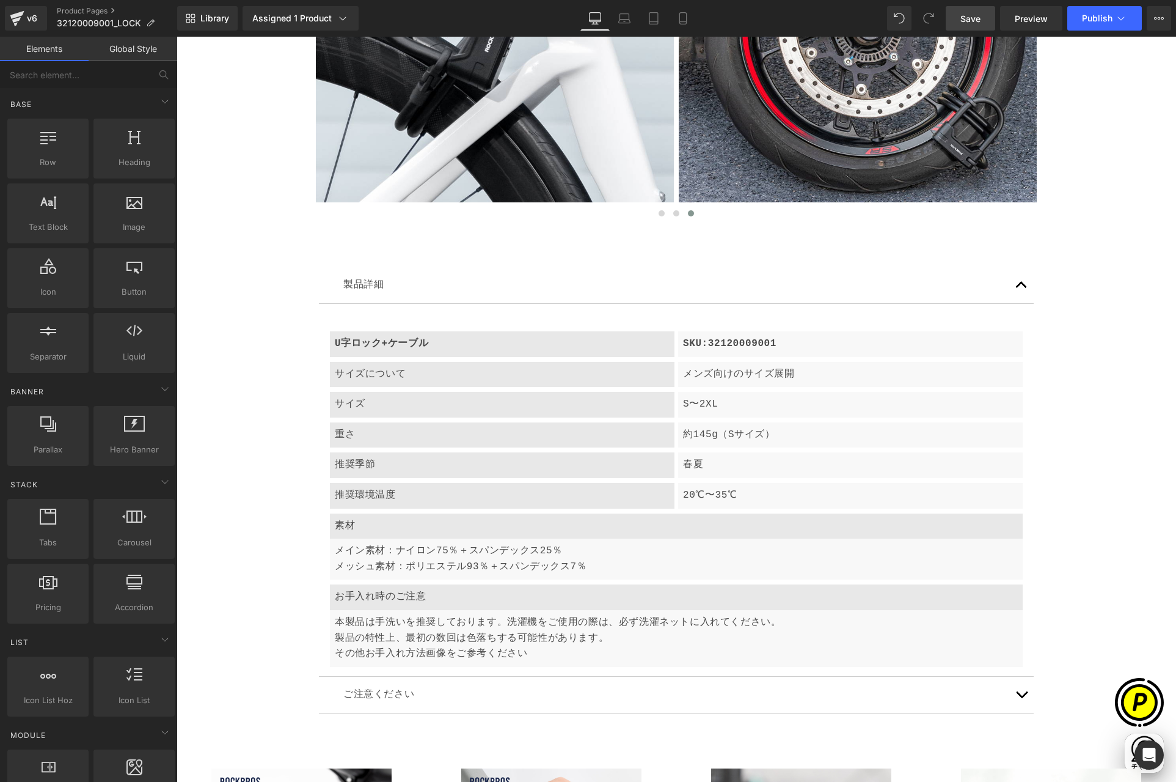
scroll to position [0, 238]
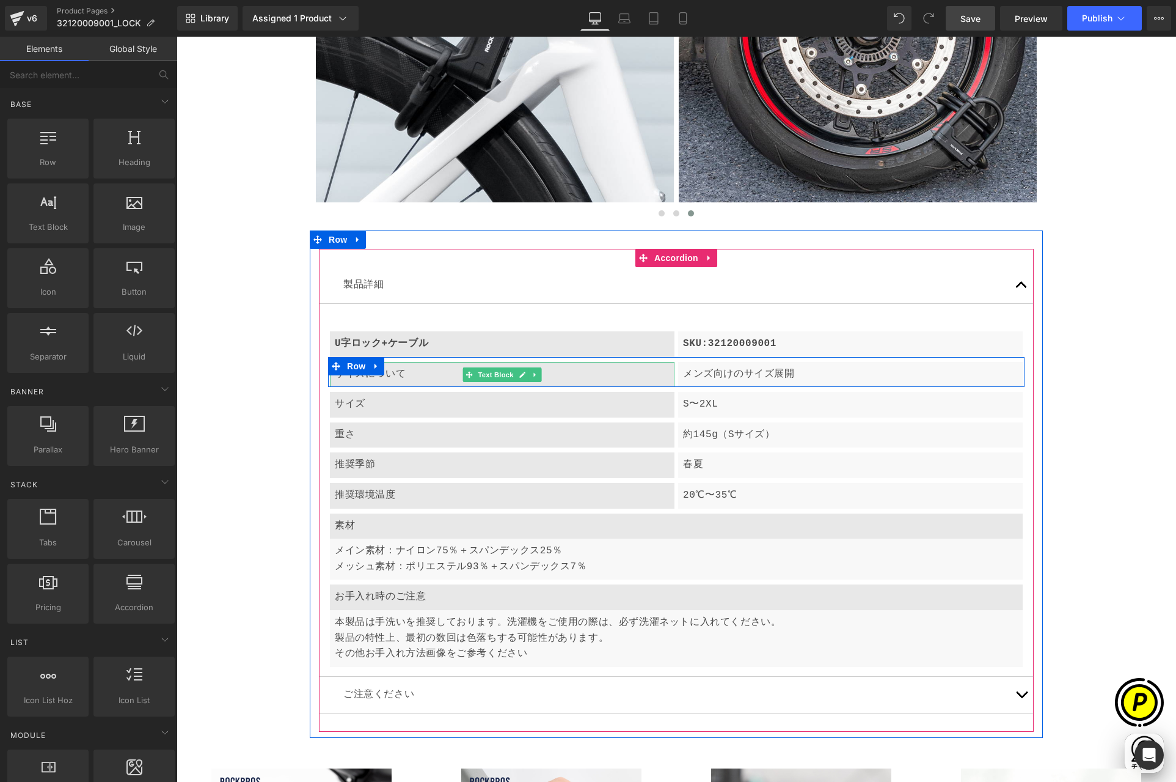
click at [412, 368] on p "サイズについて" at bounding box center [502, 375] width 335 height 16
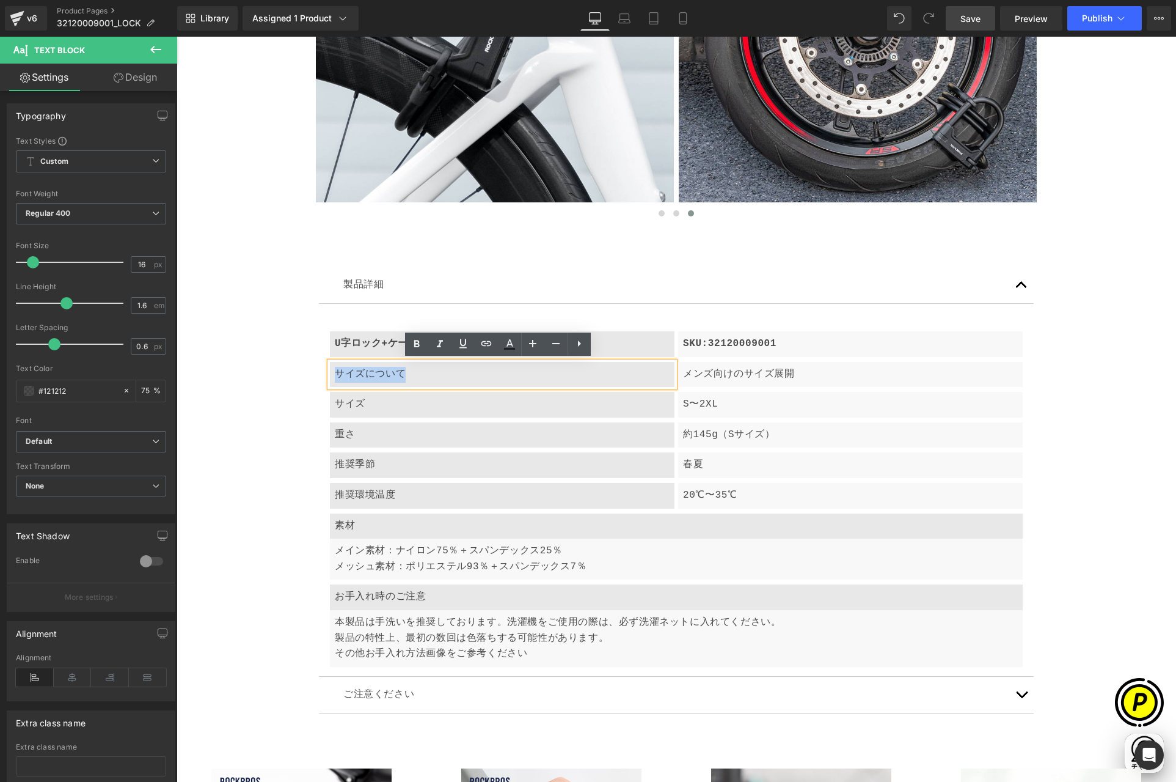
drag, startPoint x: 333, startPoint y: 374, endPoint x: 405, endPoint y: 375, distance: 72.1
click at [405, 375] on p "サイズについて" at bounding box center [502, 375] width 335 height 16
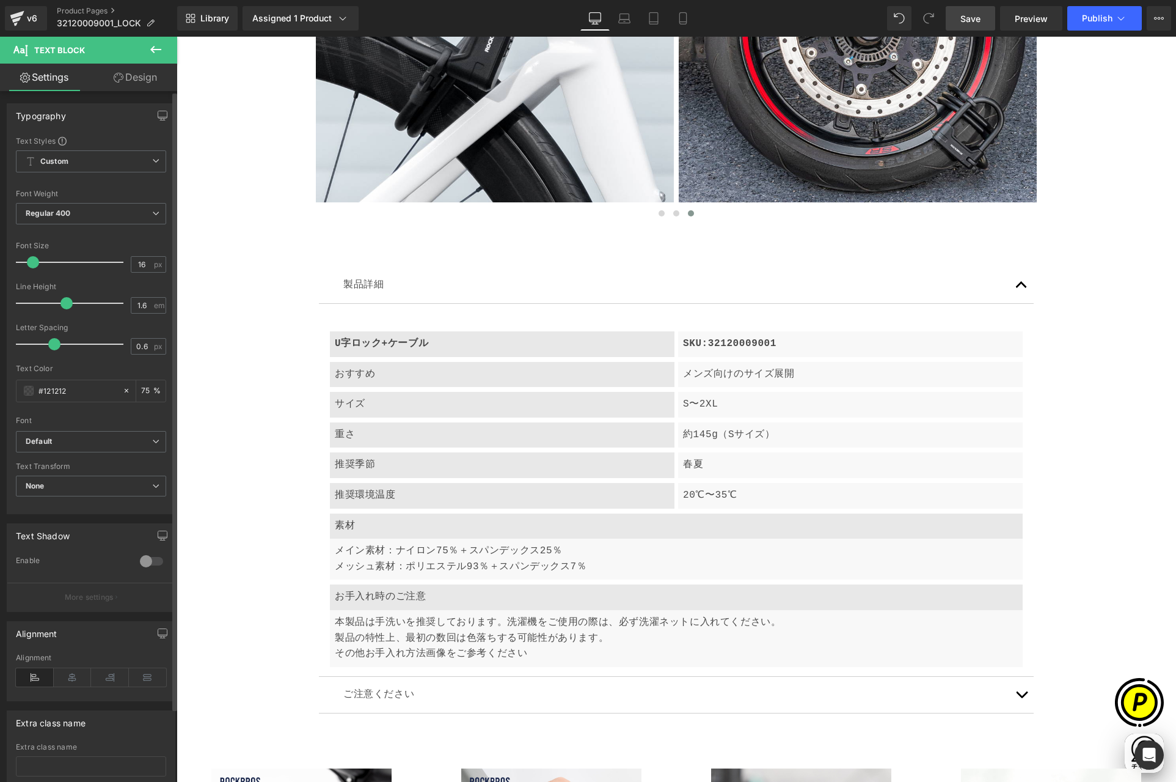
scroll to position [0, 477]
click at [772, 381] on div "メンズ向けのサイズ展開" at bounding box center [850, 375] width 345 height 26
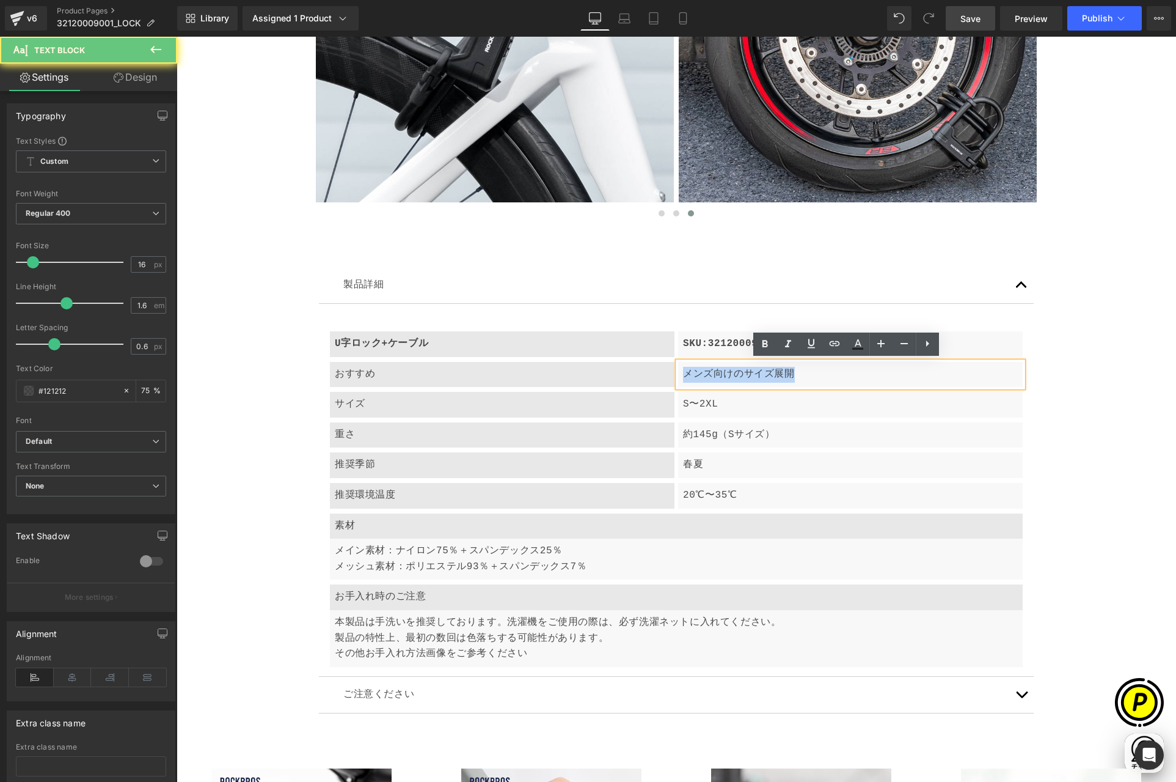
drag, startPoint x: 678, startPoint y: 372, endPoint x: 846, endPoint y: 393, distance: 168.7
click at [846, 393] on article "U字ロック+ケーブル Text Block SKU:32120009001 Text Block Row おすすめ Text Block メンズ向けのサイズ展…" at bounding box center [676, 490] width 715 height 373
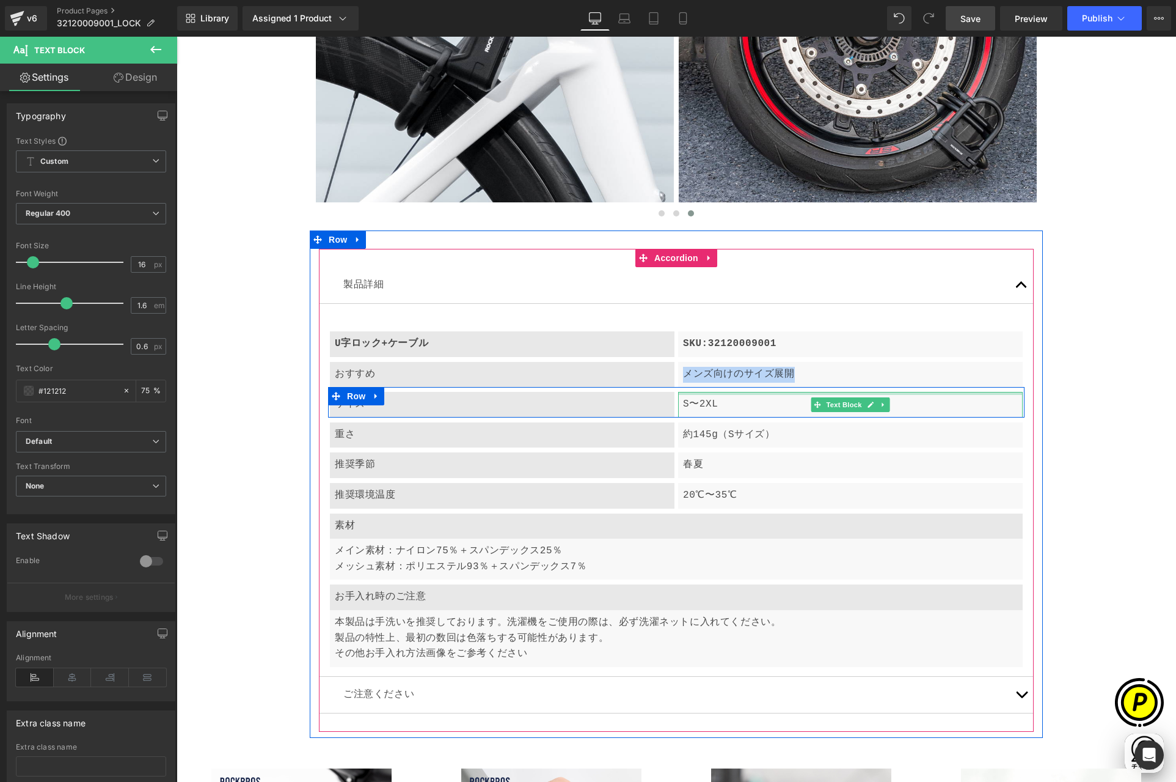
paste div
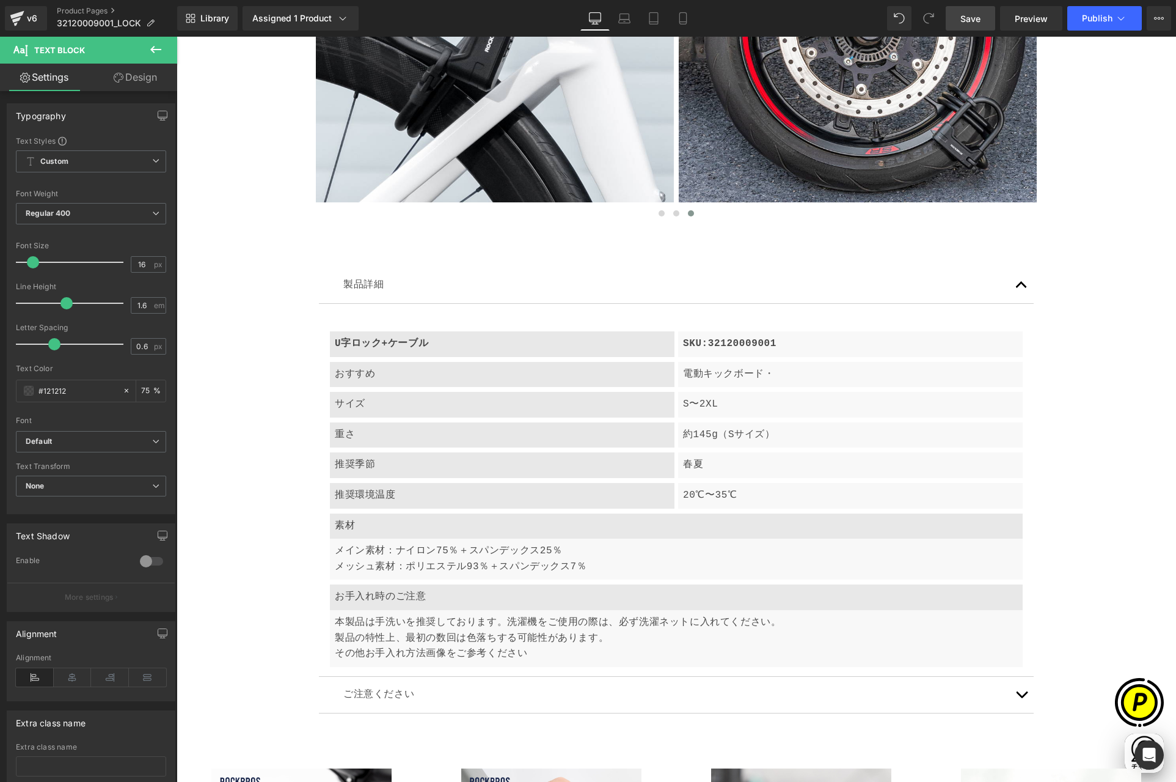
scroll to position [0, 238]
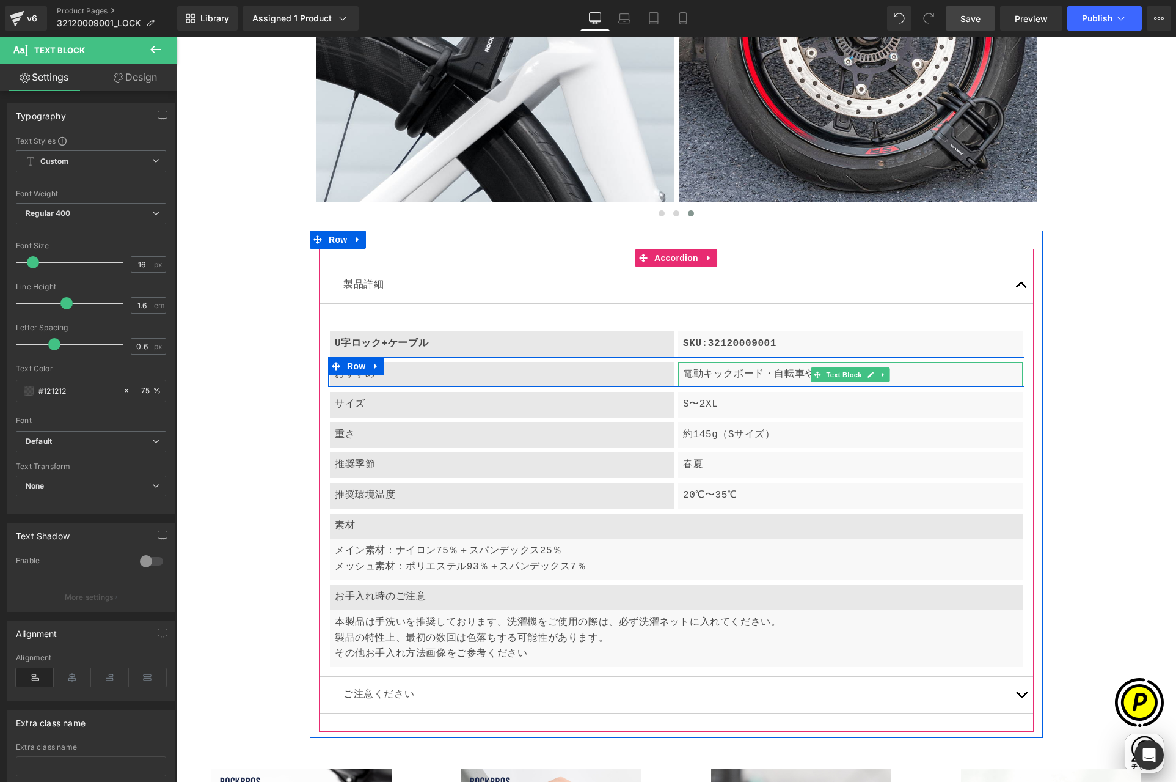
click at [794, 373] on p "電動キックボード・自転車や原付・バイク" at bounding box center [850, 375] width 335 height 16
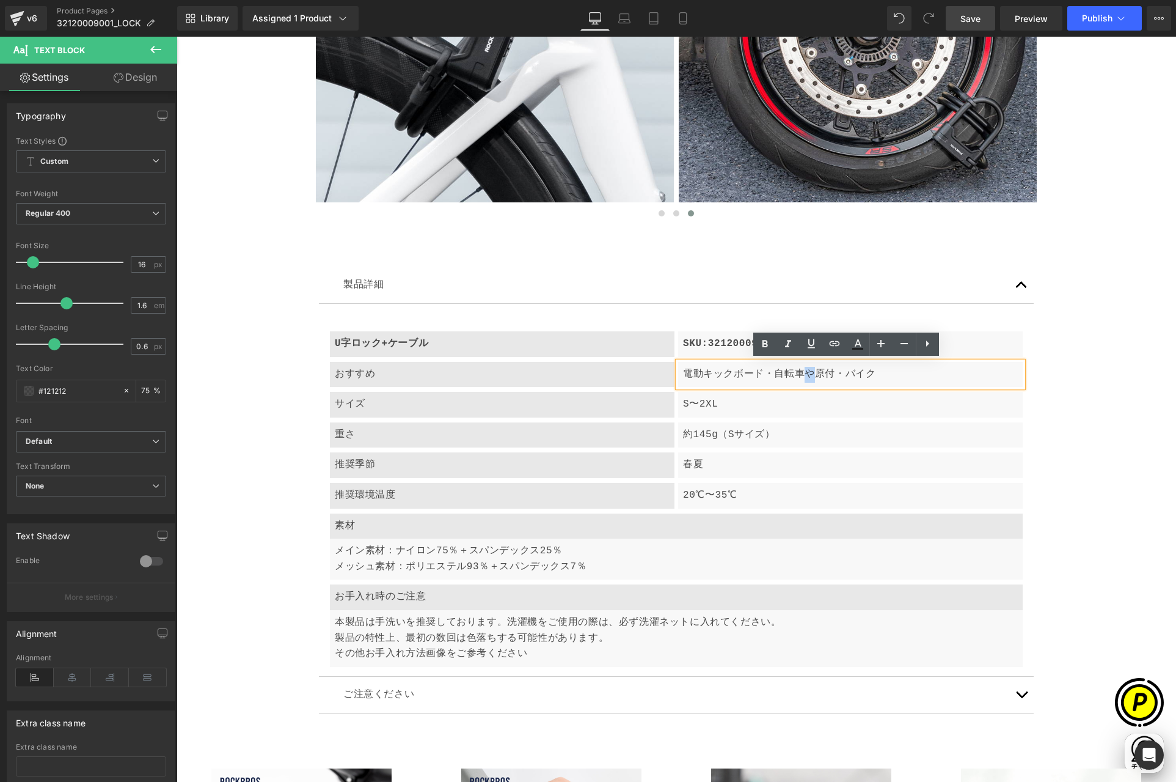
drag, startPoint x: 799, startPoint y: 372, endPoint x: 807, endPoint y: 372, distance: 8.0
click at [807, 372] on p "電動キックボード・自転車や原付・バイク" at bounding box center [850, 375] width 335 height 16
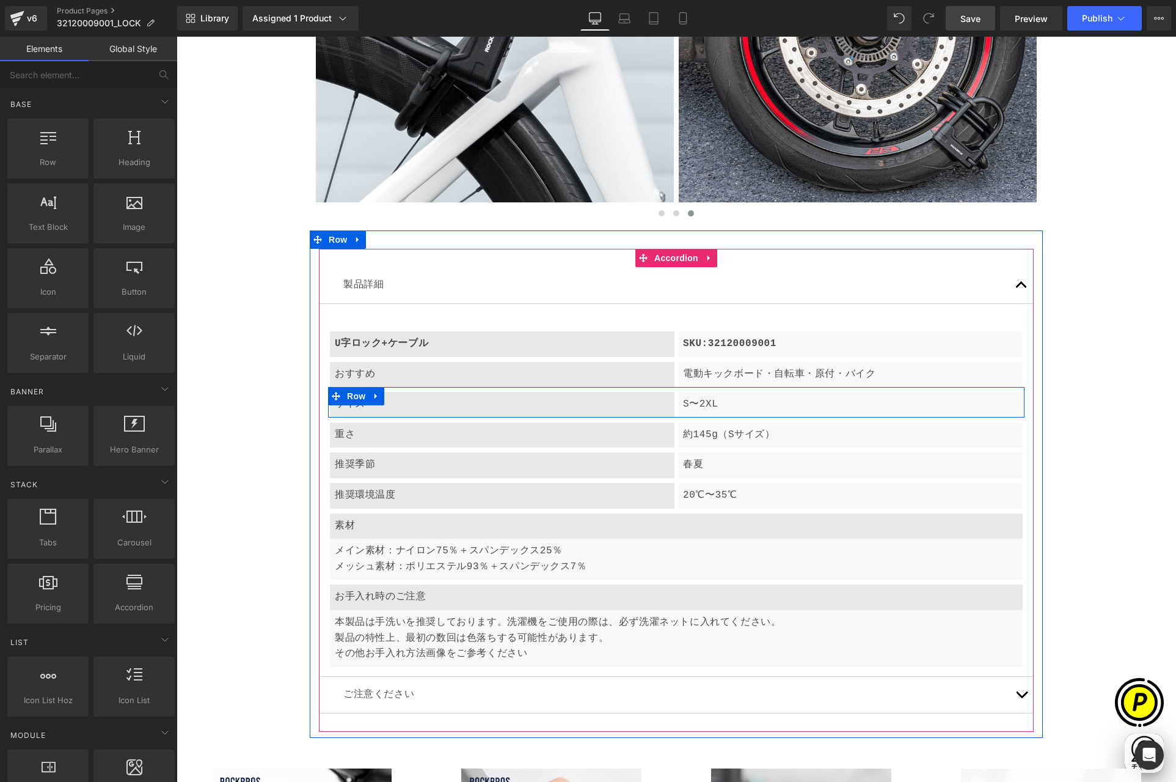
click at [387, 408] on p "サイズ" at bounding box center [502, 405] width 335 height 16
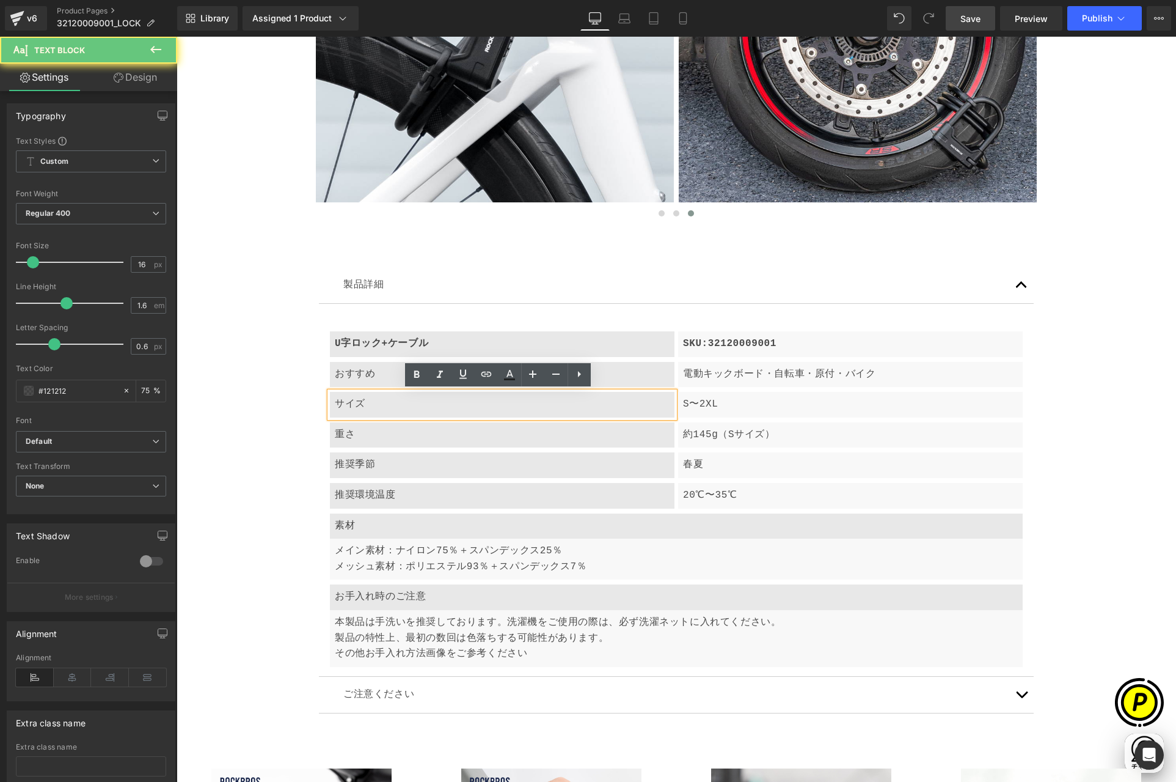
scroll to position [0, 0]
drag, startPoint x: 331, startPoint y: 403, endPoint x: 400, endPoint y: 411, distance: 69.5
click at [400, 411] on div "サイズ" at bounding box center [502, 405] width 345 height 26
paste div
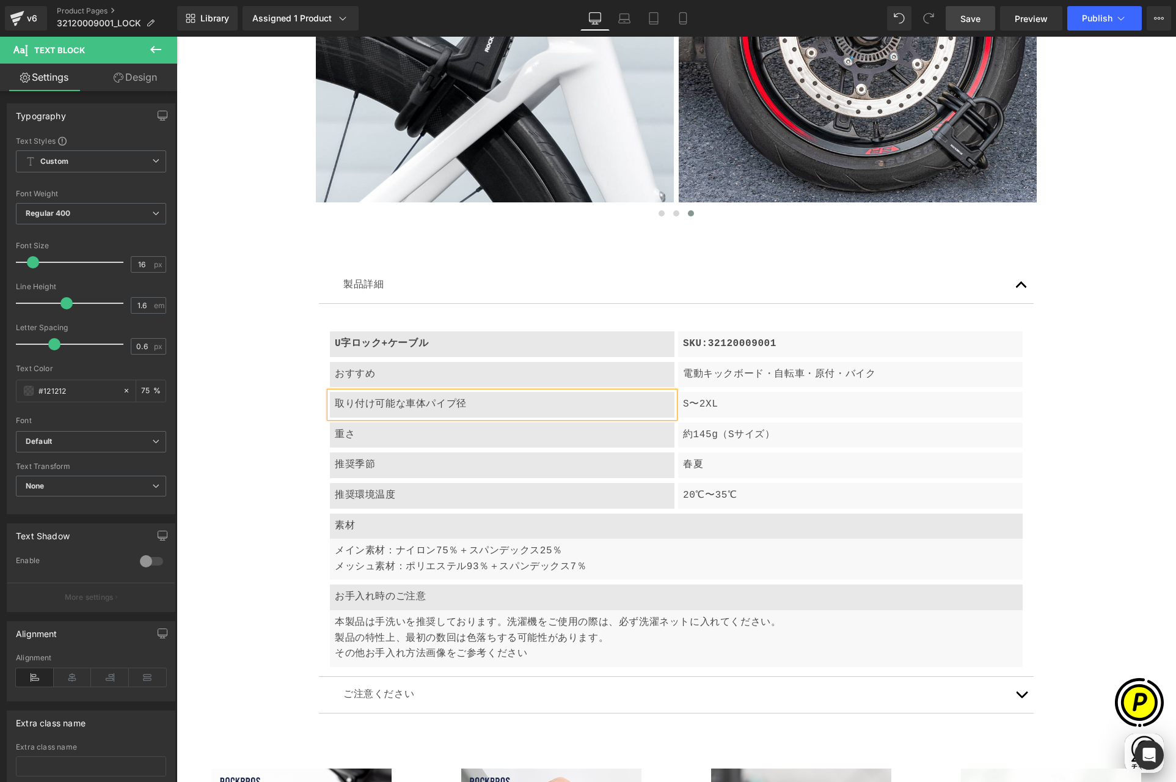
click at [722, 410] on p "S〜2XL" at bounding box center [850, 405] width 335 height 16
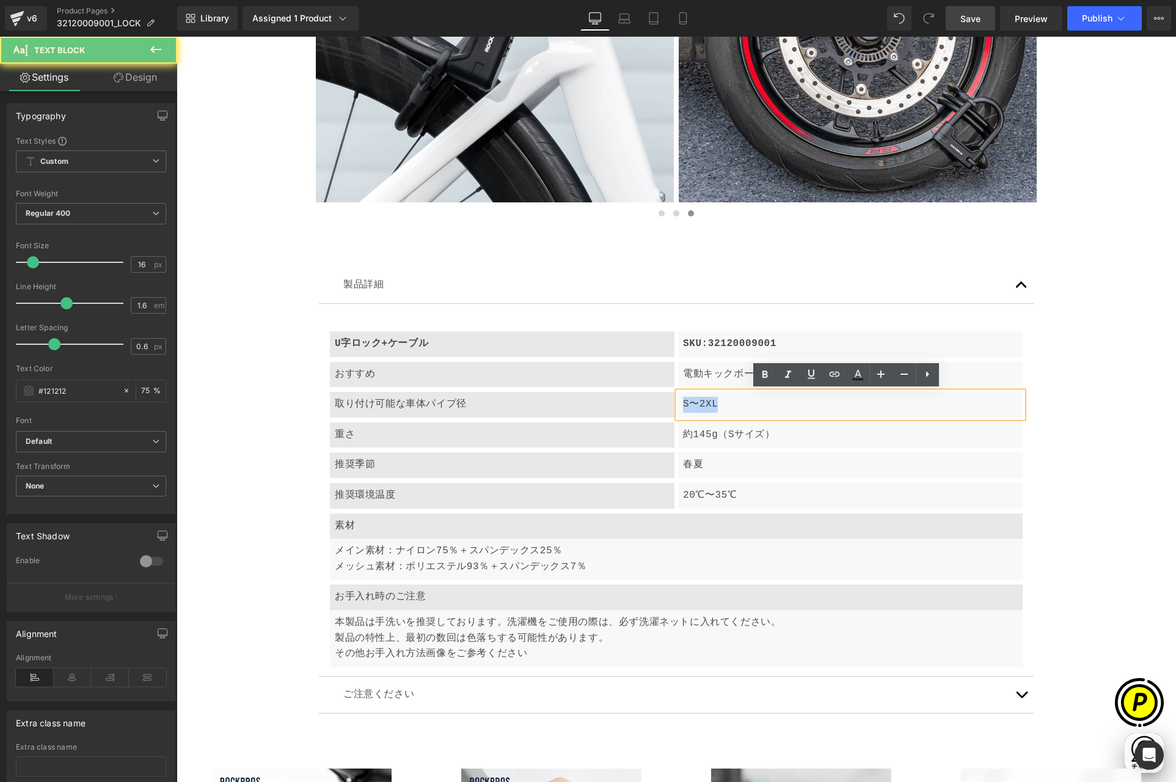
drag, startPoint x: 680, startPoint y: 403, endPoint x: 743, endPoint y: 411, distance: 64.0
click at [743, 411] on p "S〜2XL" at bounding box center [850, 405] width 335 height 16
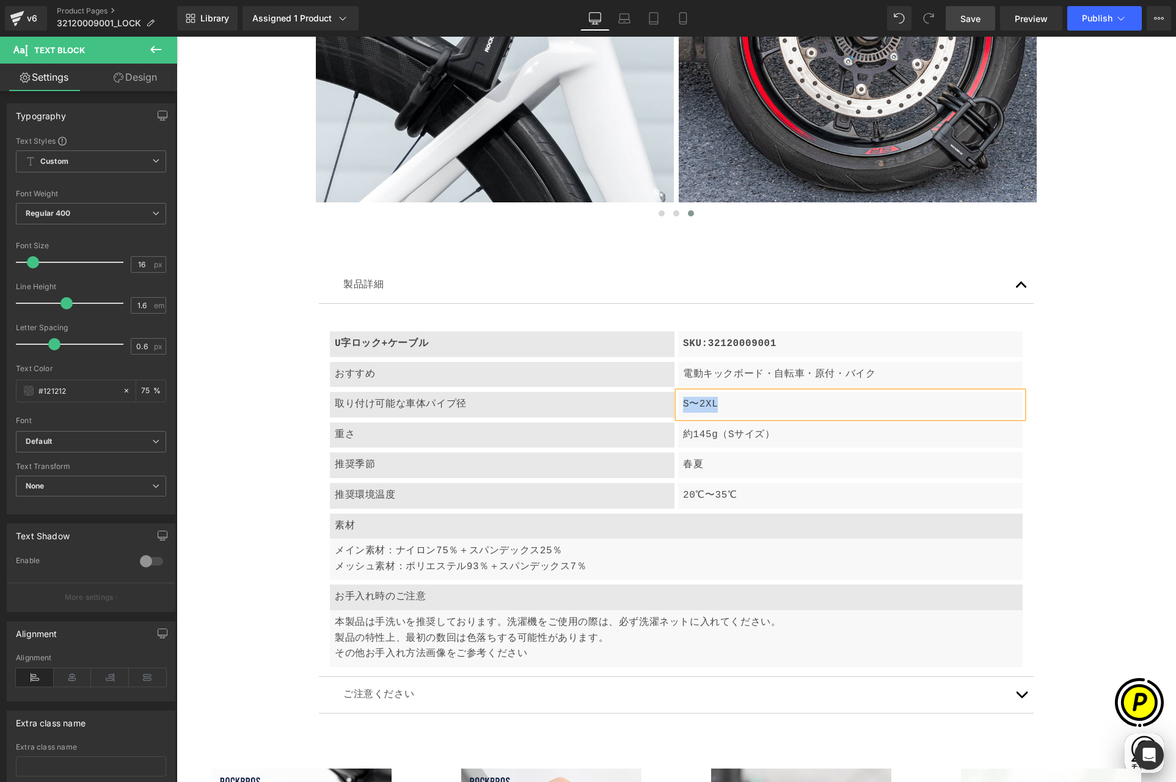
paste div
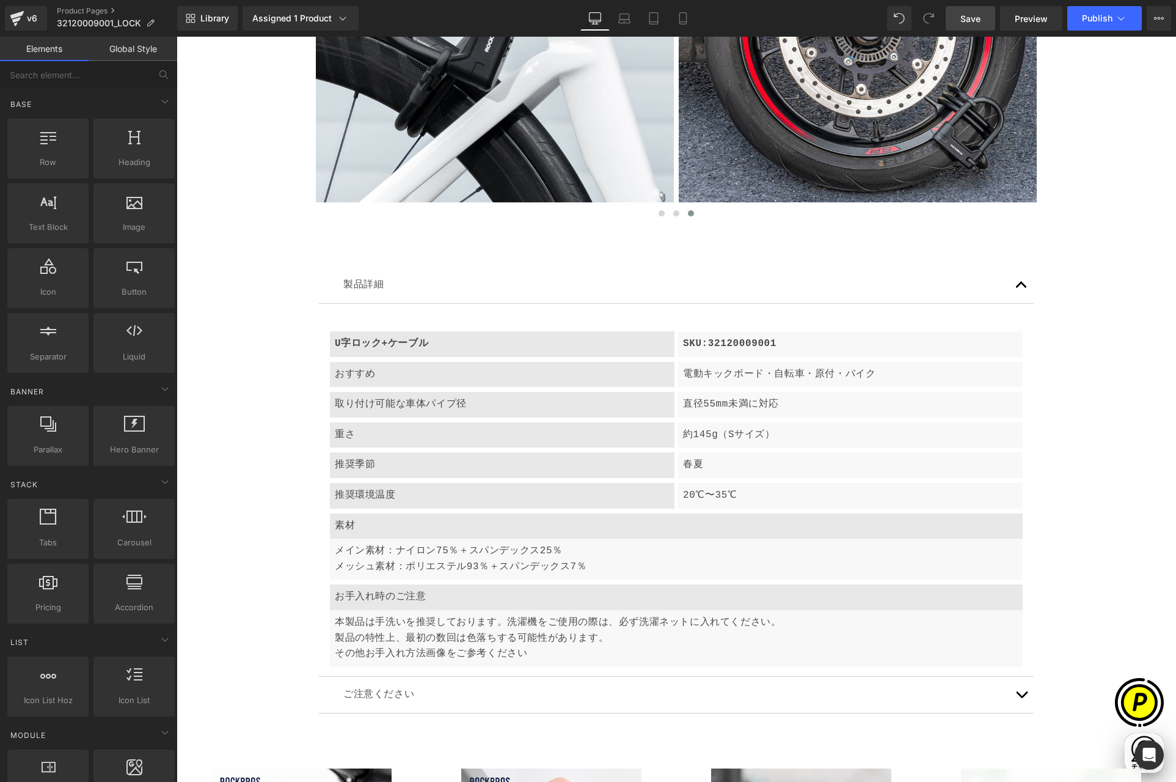
scroll to position [0, 238]
click at [408, 434] on p "重さ" at bounding box center [502, 435] width 335 height 16
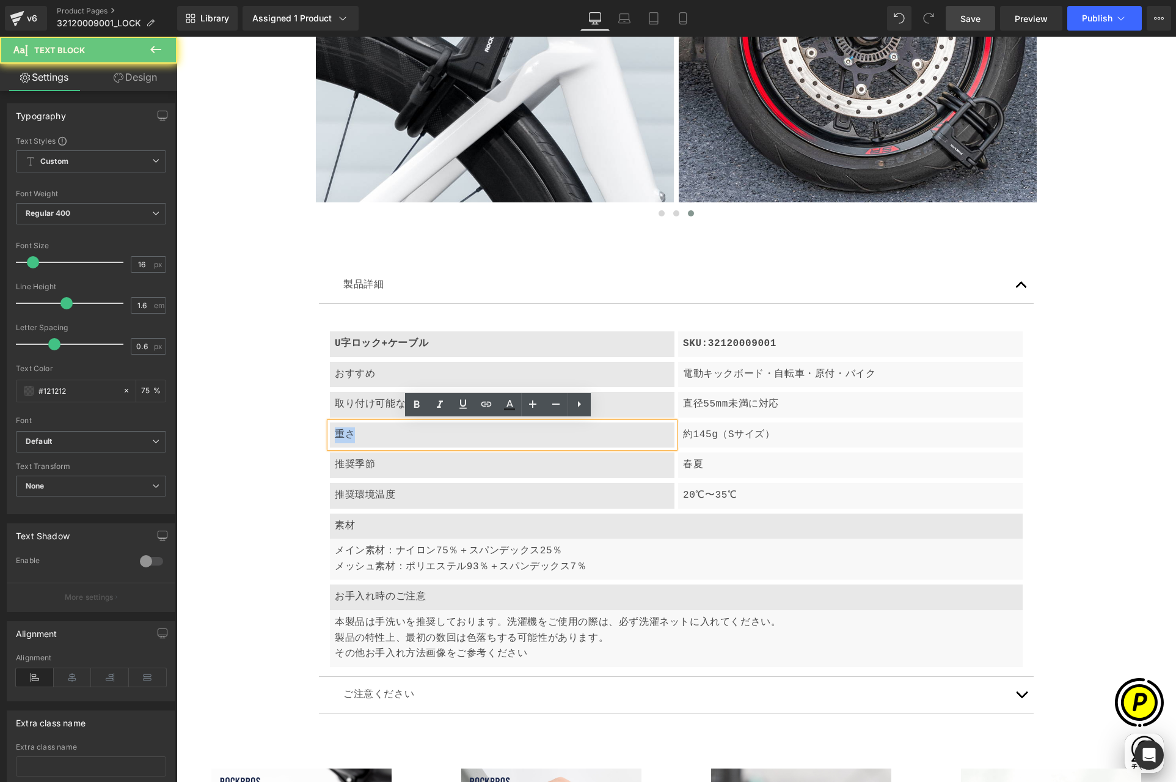
drag, startPoint x: 334, startPoint y: 431, endPoint x: 384, endPoint y: 440, distance: 51.4
click at [385, 440] on p "重さ" at bounding box center [502, 435] width 335 height 16
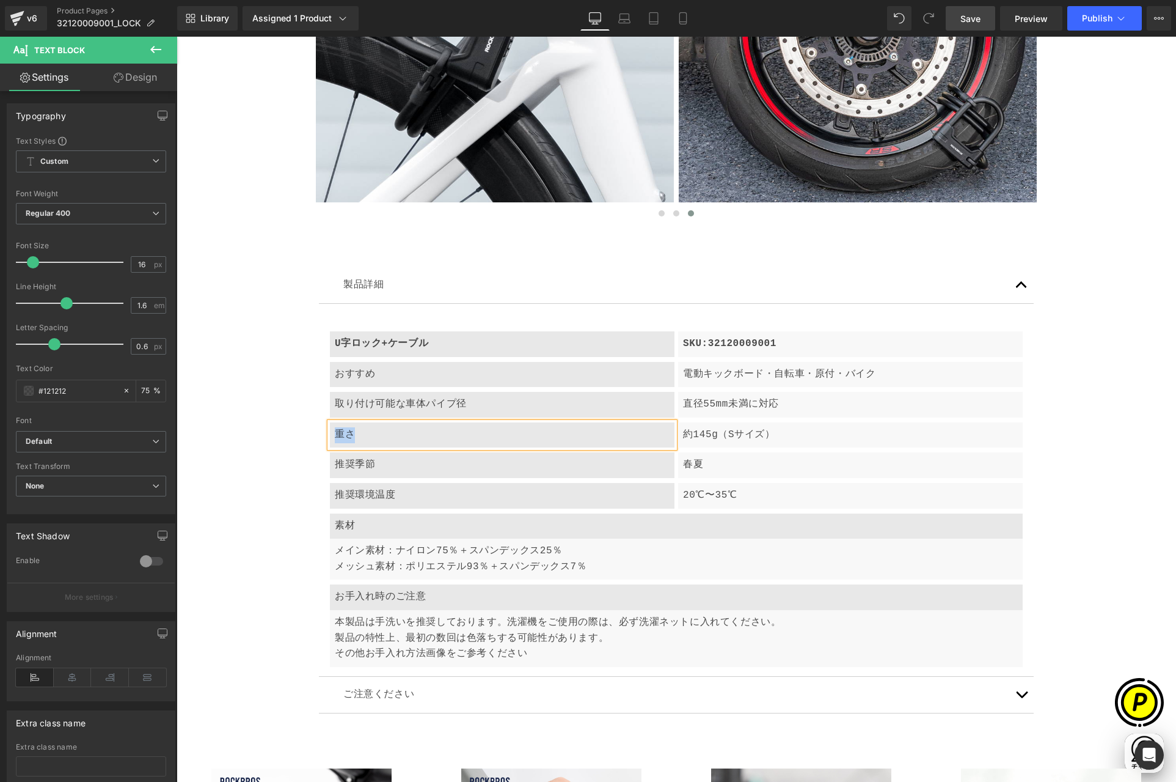
paste div
click at [716, 435] on p "約145g（Sサイズ）" at bounding box center [850, 435] width 335 height 16
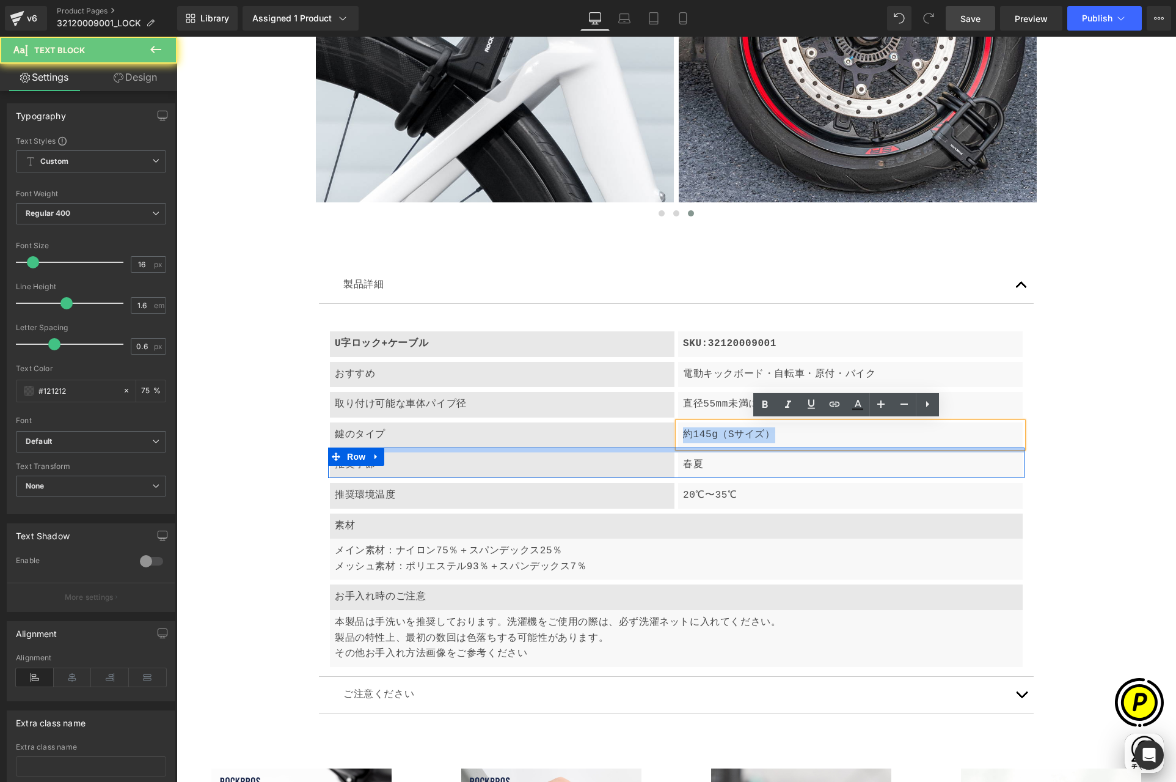
drag, startPoint x: 679, startPoint y: 432, endPoint x: 814, endPoint y: 447, distance: 135.8
click at [814, 447] on article "U字ロック+ケーブル Text Block SKU:32120009001 Text Block Row おすすめ Text Block 電動キックボード・自…" at bounding box center [676, 490] width 715 height 373
paste div
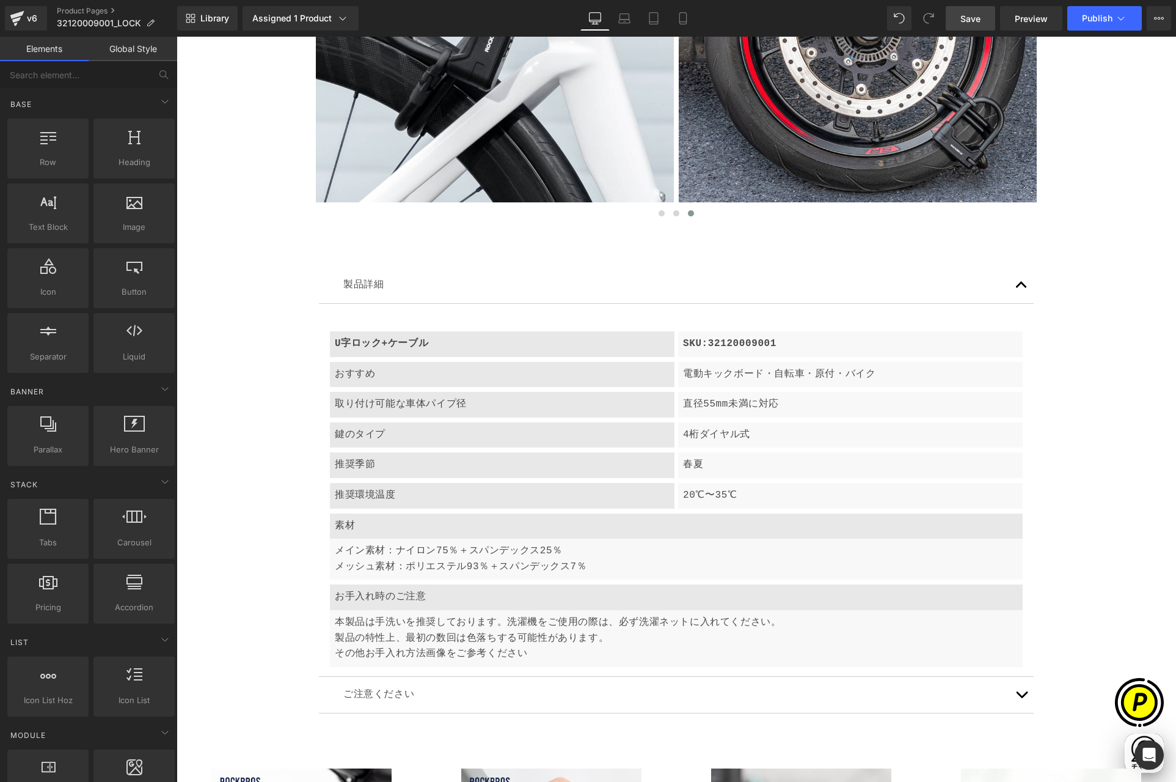
scroll to position [0, 0]
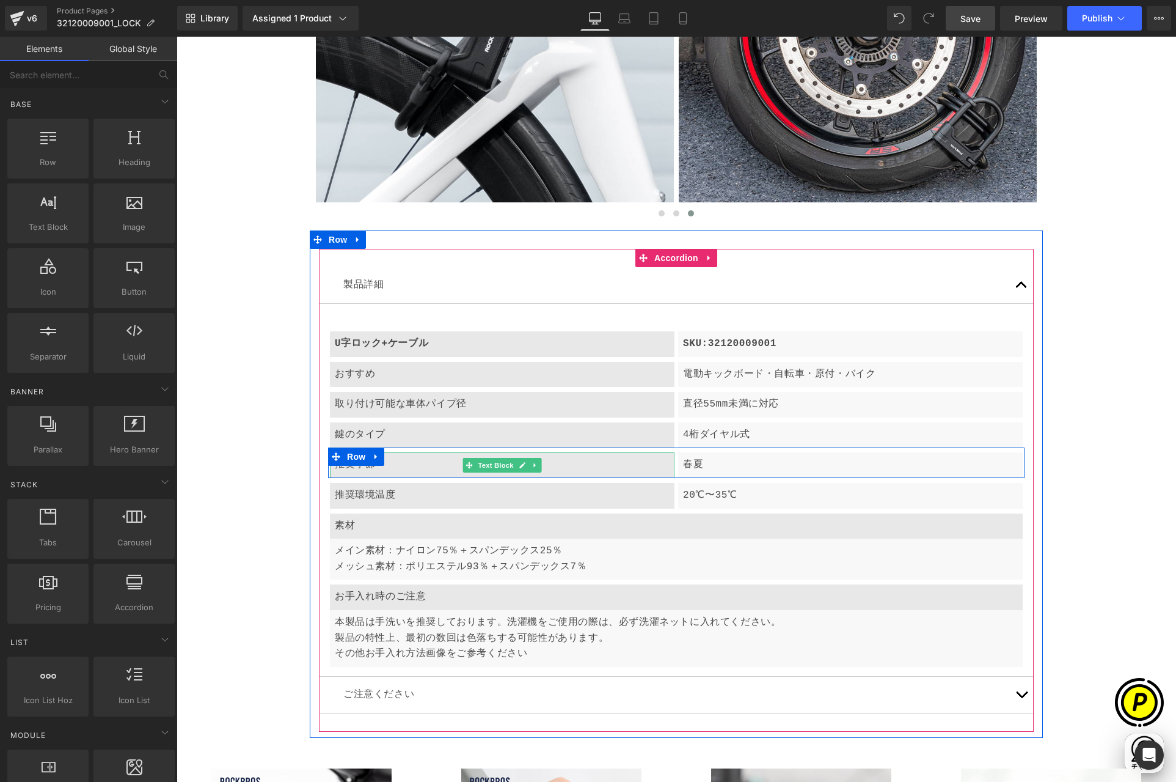
click at [400, 465] on div "推奨季節" at bounding box center [502, 465] width 345 height 26
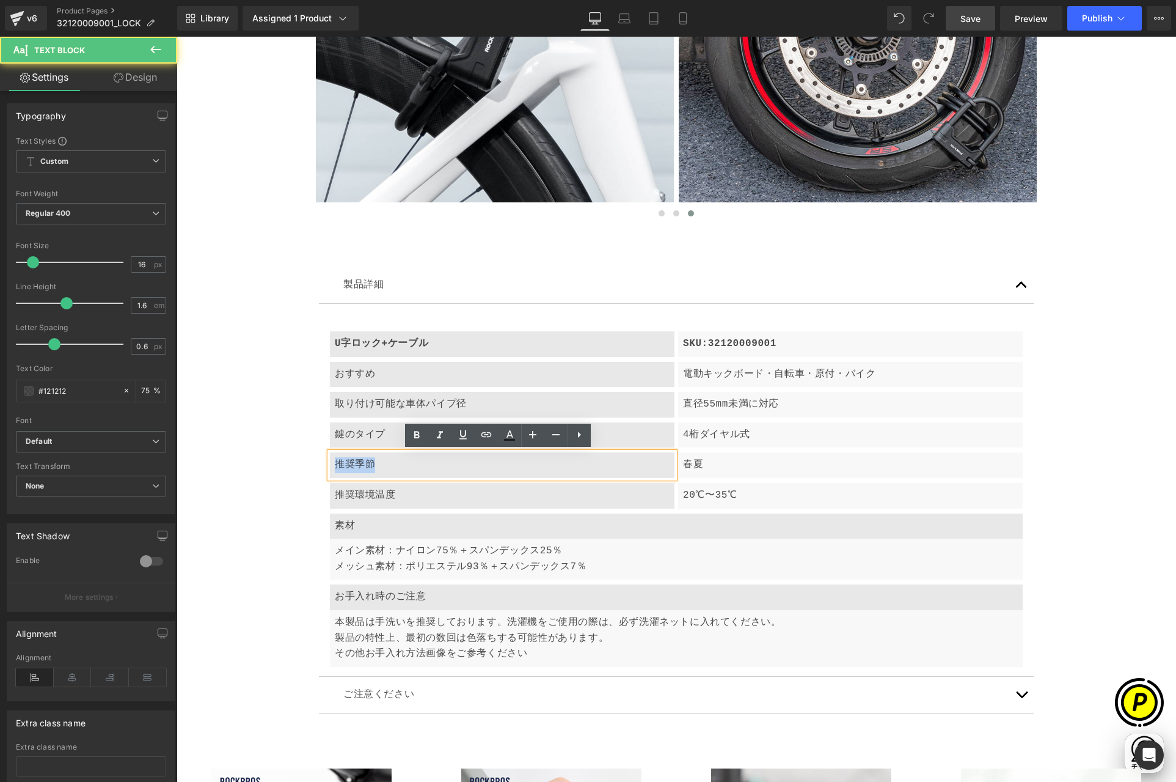
drag, startPoint x: 328, startPoint y: 462, endPoint x: 446, endPoint y: 470, distance: 118.2
click at [438, 467] on div "推奨季節" at bounding box center [502, 465] width 345 height 26
paste div
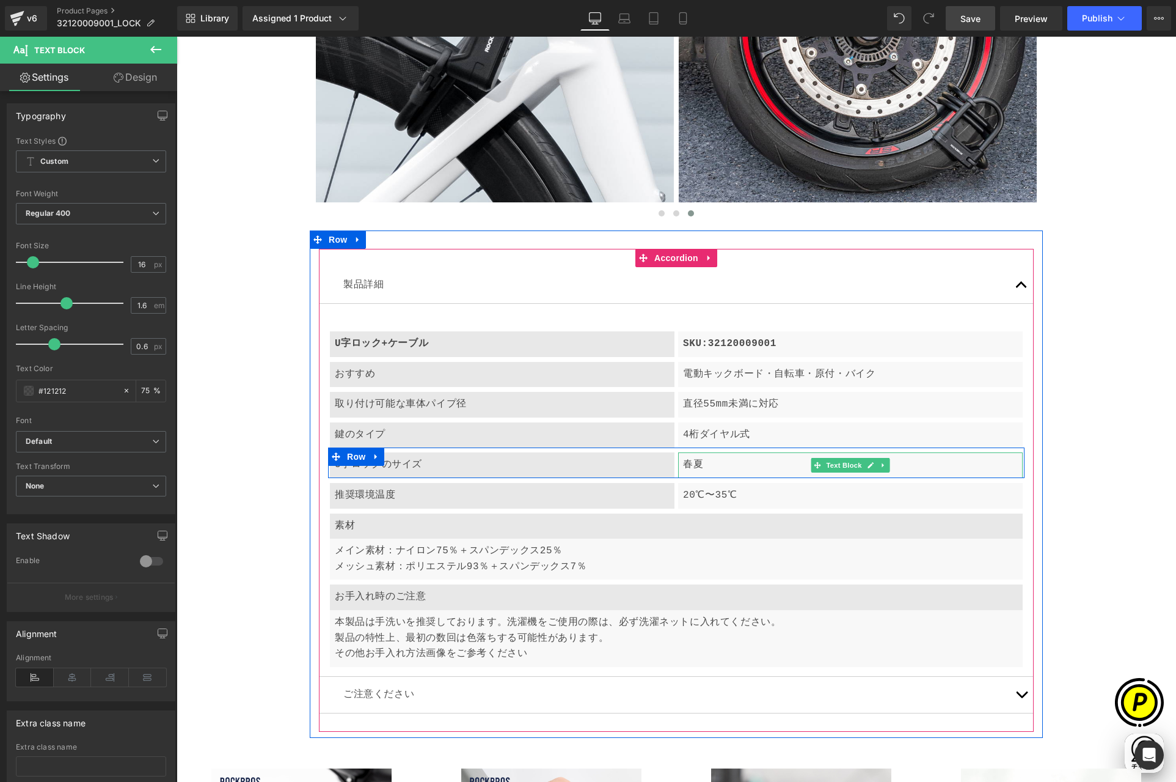
click at [733, 464] on p "春夏" at bounding box center [850, 465] width 335 height 16
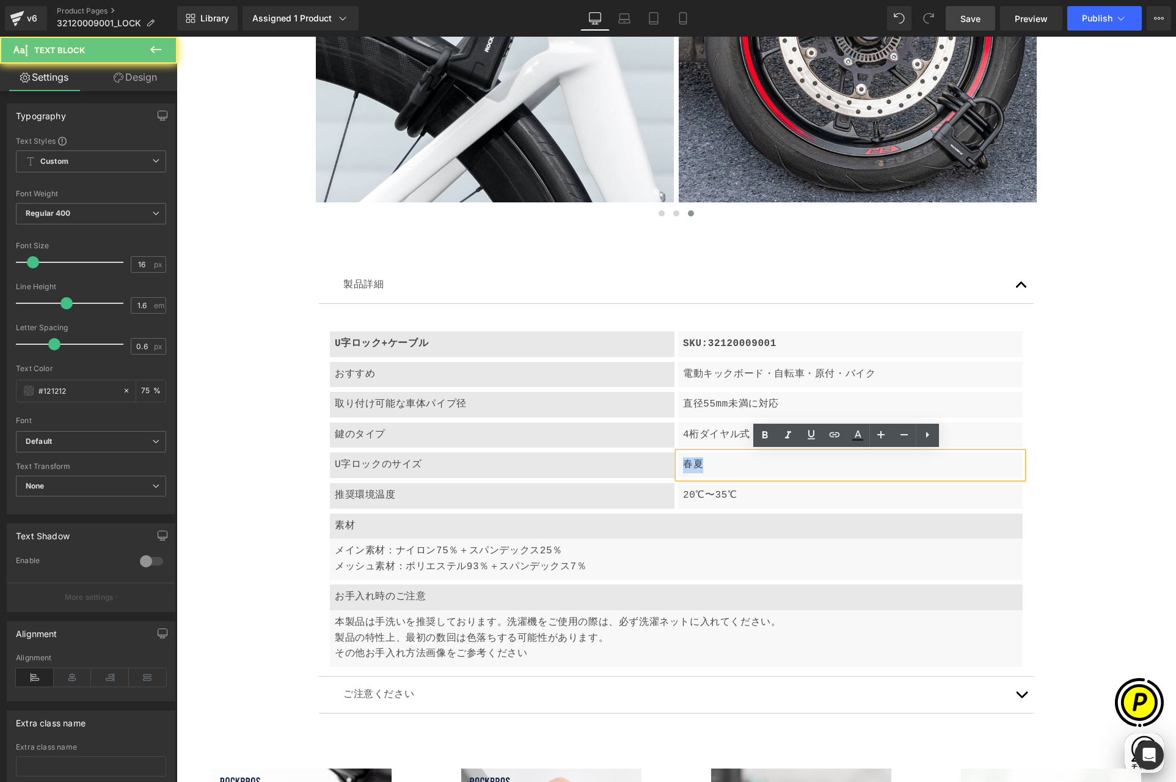
drag, startPoint x: 678, startPoint y: 465, endPoint x: 914, endPoint y: 486, distance: 236.9
click at [735, 464] on div "春夏" at bounding box center [850, 465] width 345 height 26
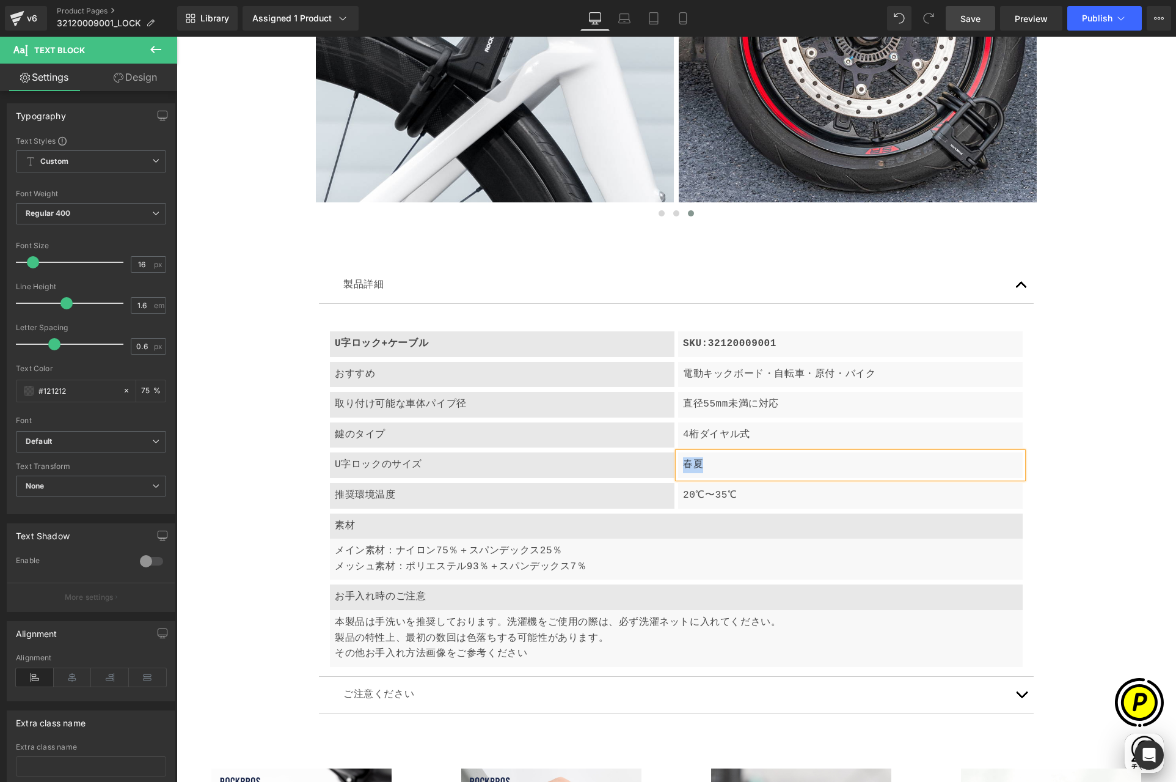
paste div
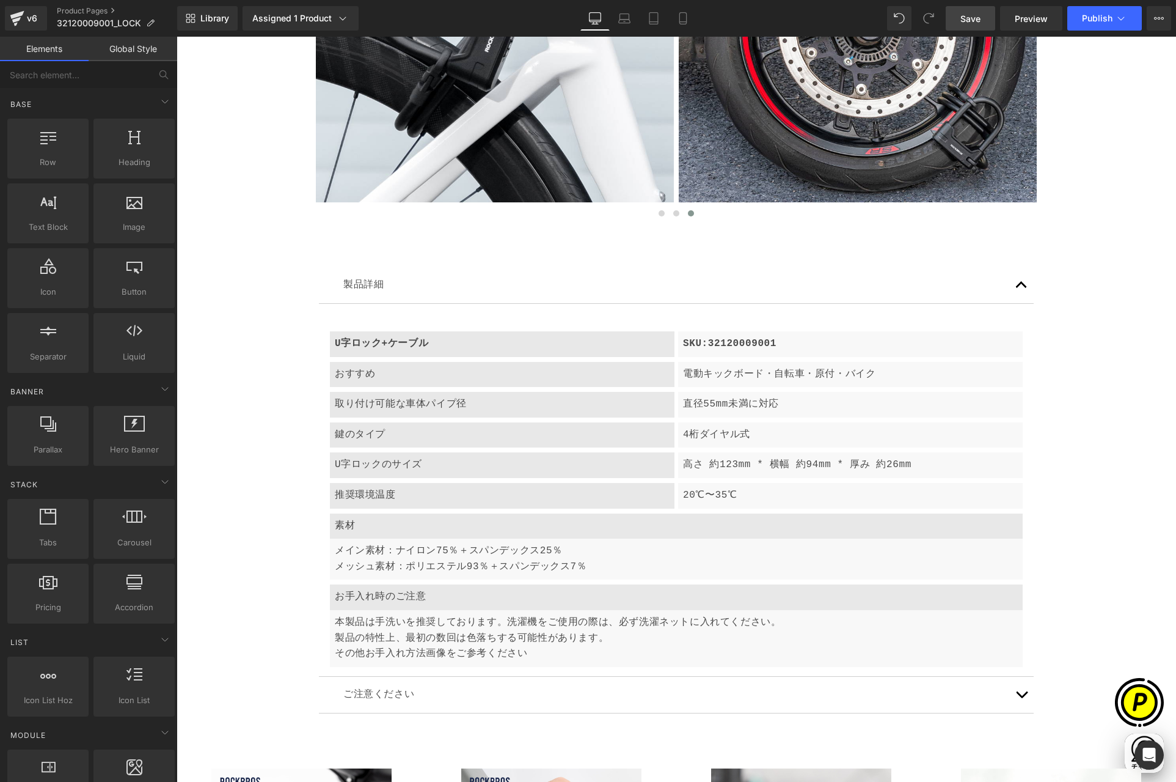
click at [425, 499] on p "推奨環境温度" at bounding box center [502, 496] width 335 height 16
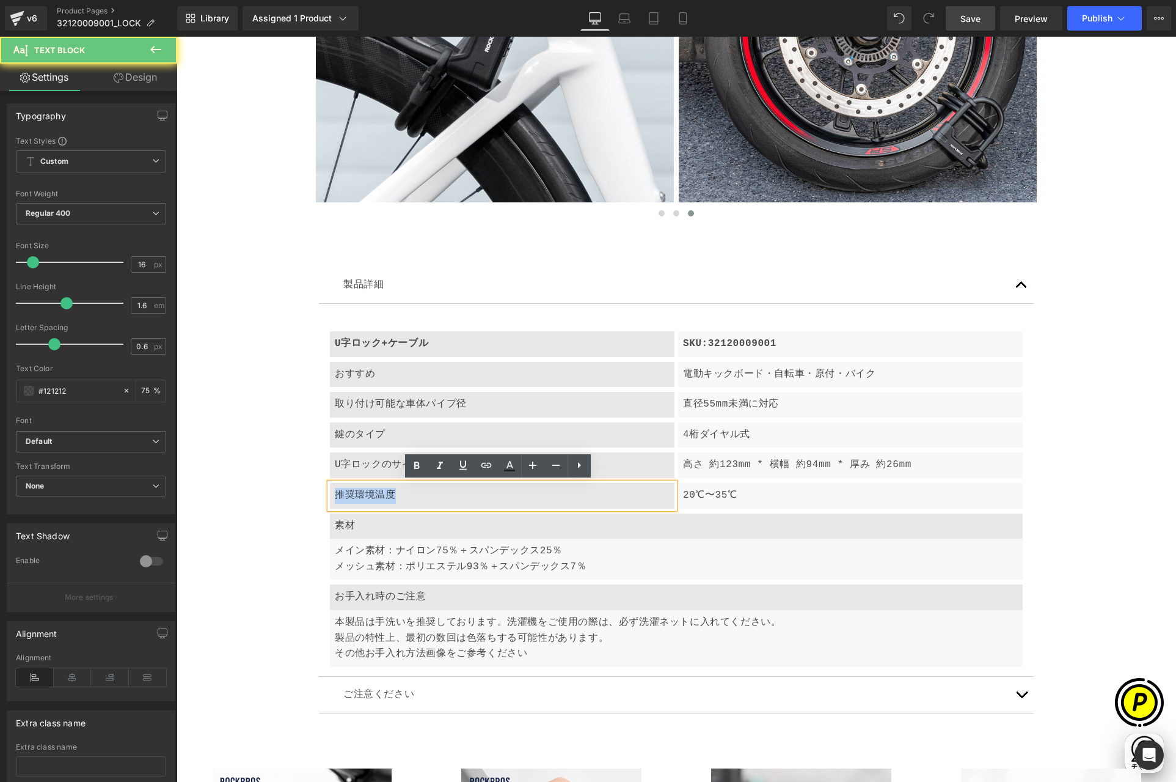
drag, startPoint x: 331, startPoint y: 493, endPoint x: 407, endPoint y: 491, distance: 75.8
click at [407, 491] on p "推奨環境温度" at bounding box center [502, 496] width 335 height 16
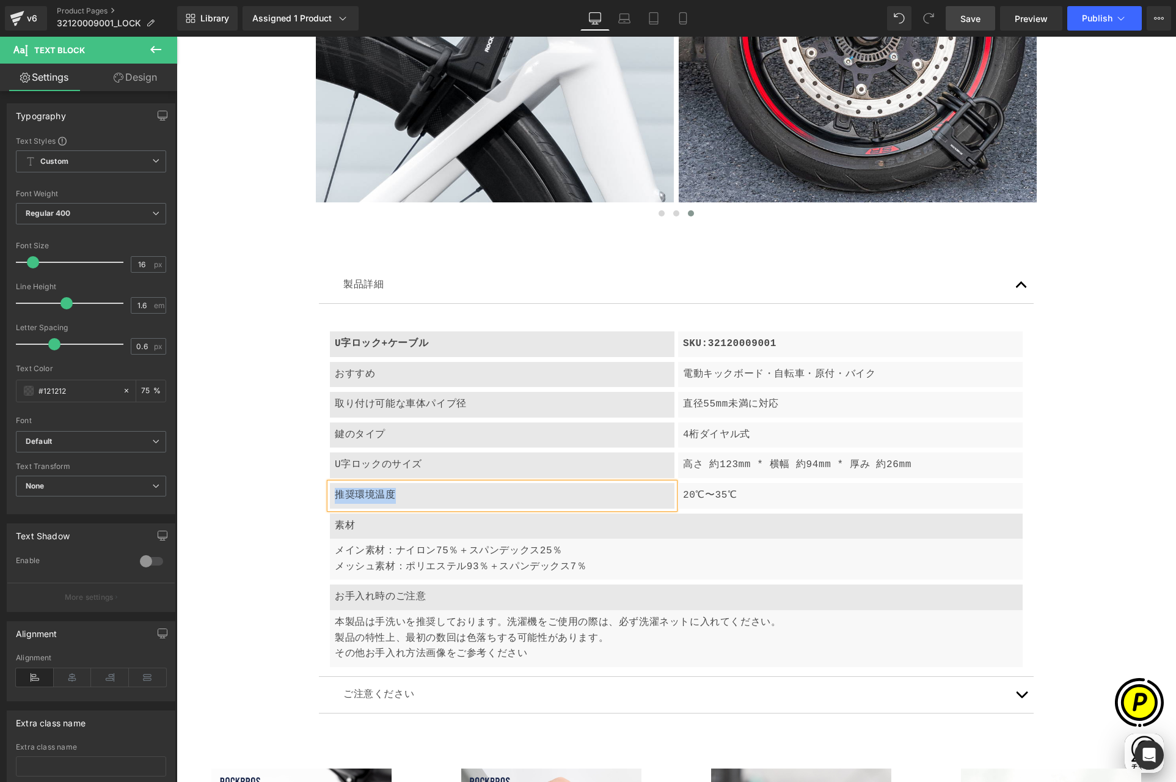
paste div
click at [720, 493] on p "20℃〜35℃" at bounding box center [850, 496] width 335 height 16
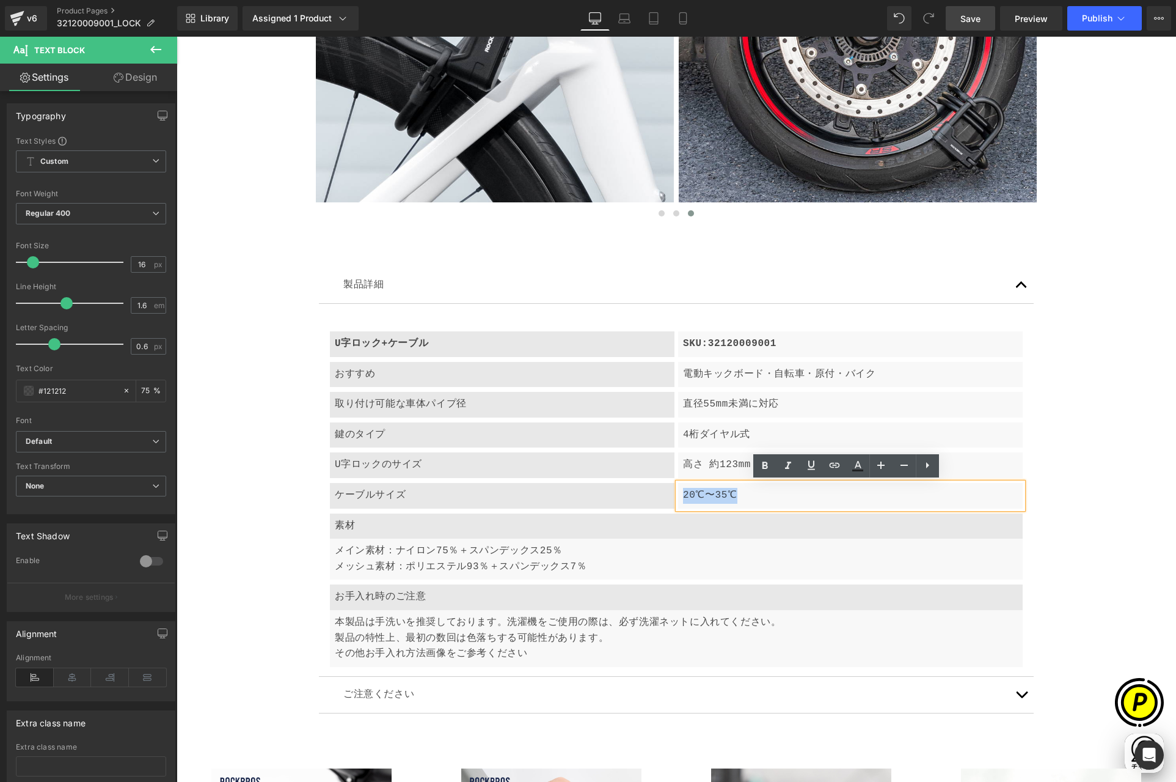
drag, startPoint x: 679, startPoint y: 494, endPoint x: 776, endPoint y: 496, distance: 97.2
click at [776, 496] on p "20℃〜35℃" at bounding box center [850, 496] width 335 height 16
paste div
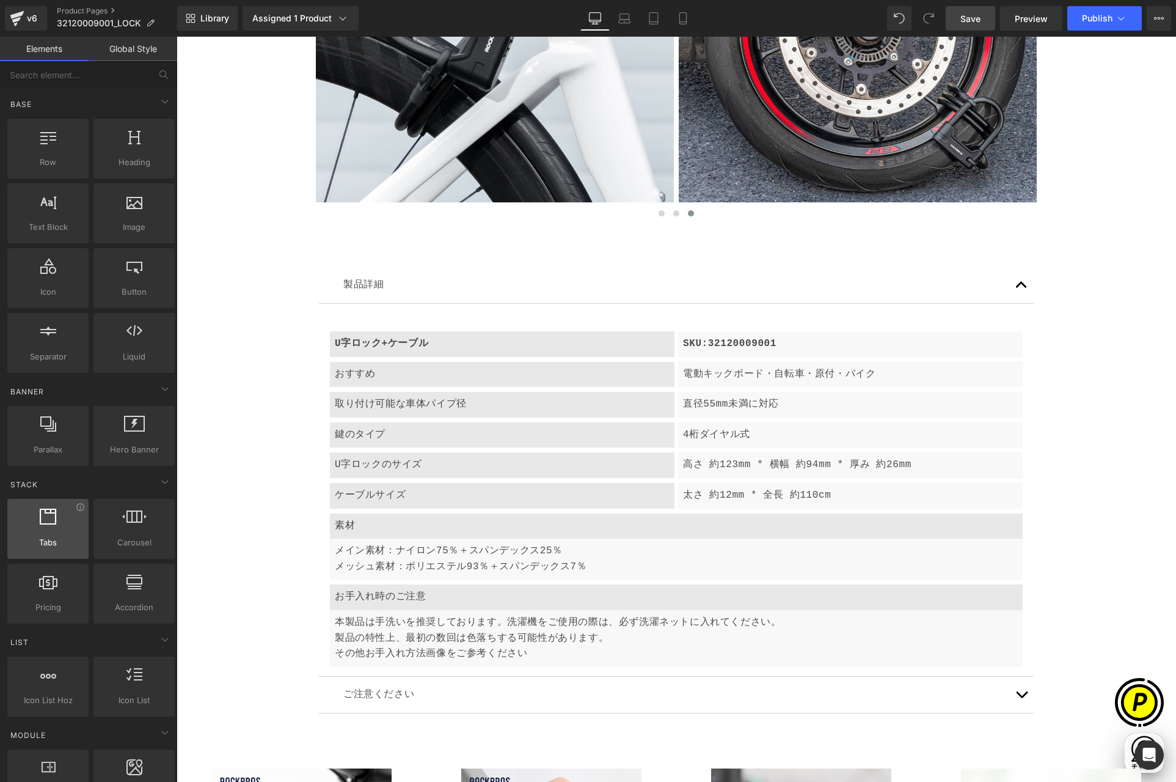
scroll to position [0, 0]
click at [374, 531] on p "素材" at bounding box center [676, 526] width 683 height 16
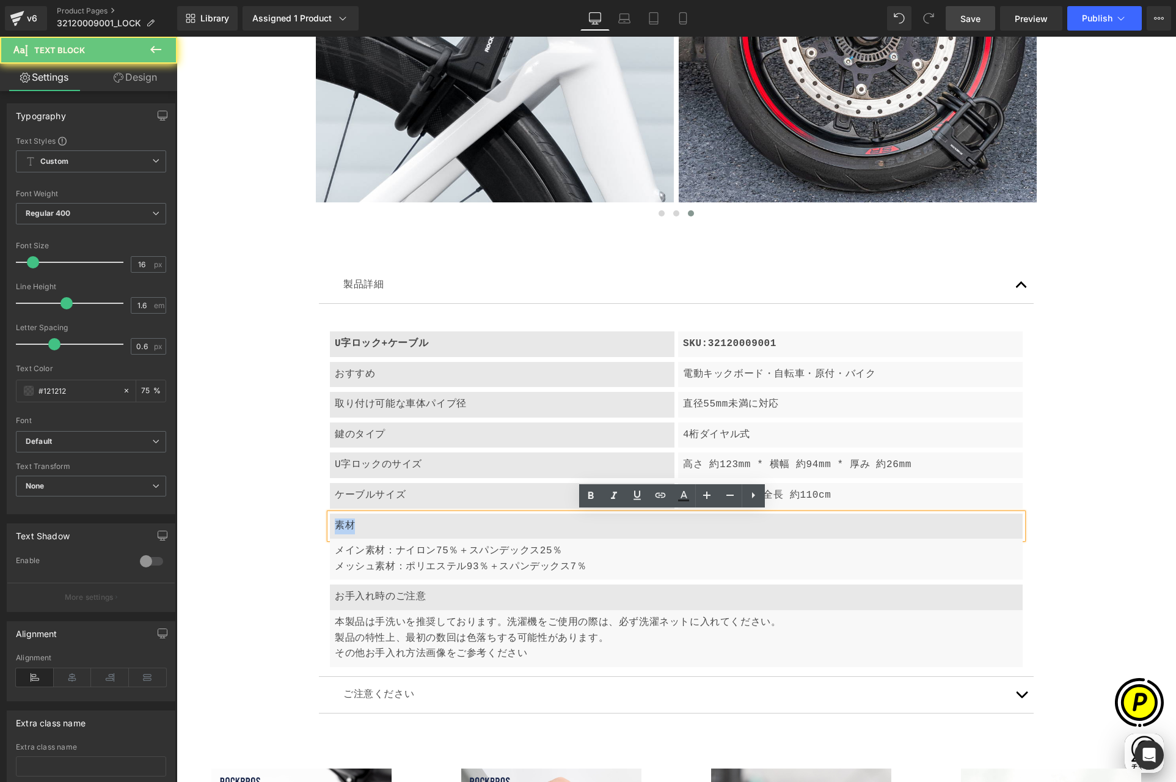
drag, startPoint x: 334, startPoint y: 524, endPoint x: 370, endPoint y: 526, distance: 36.1
click at [370, 526] on p "素材" at bounding box center [676, 526] width 683 height 16
paste div
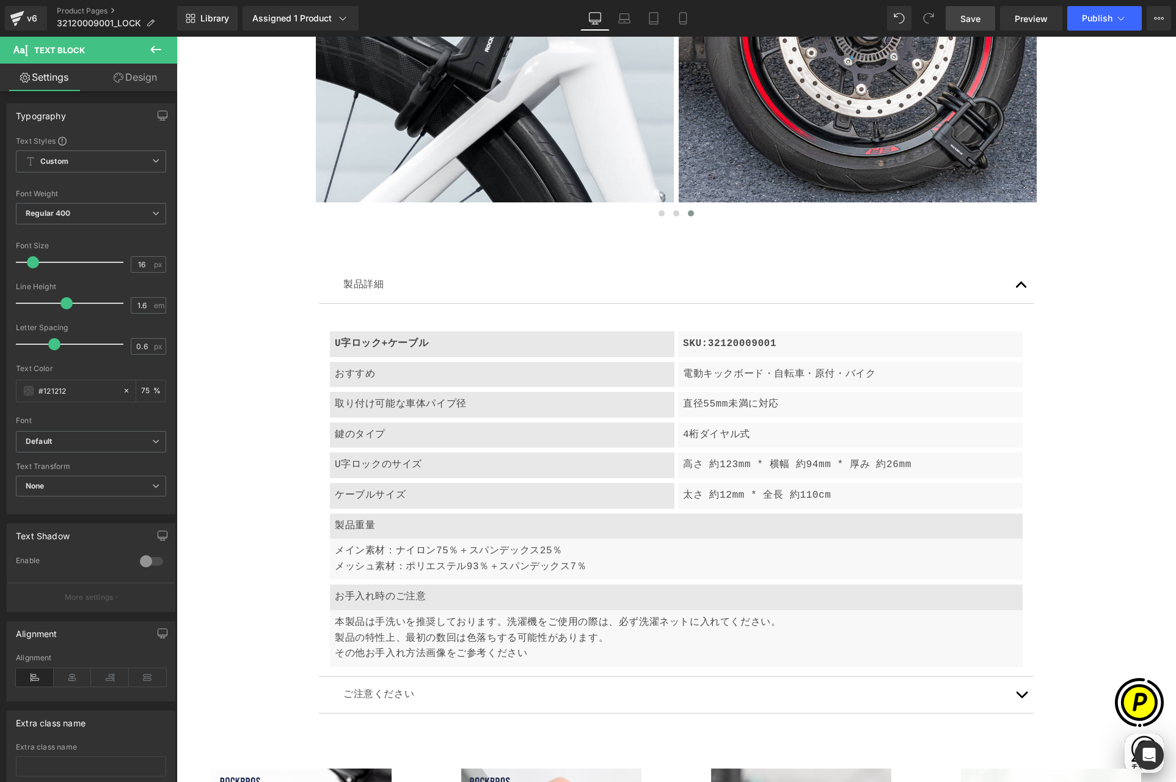
click at [362, 554] on p "メイン素材：ナイロン75％＋スパンデックス25％" at bounding box center [676, 551] width 683 height 16
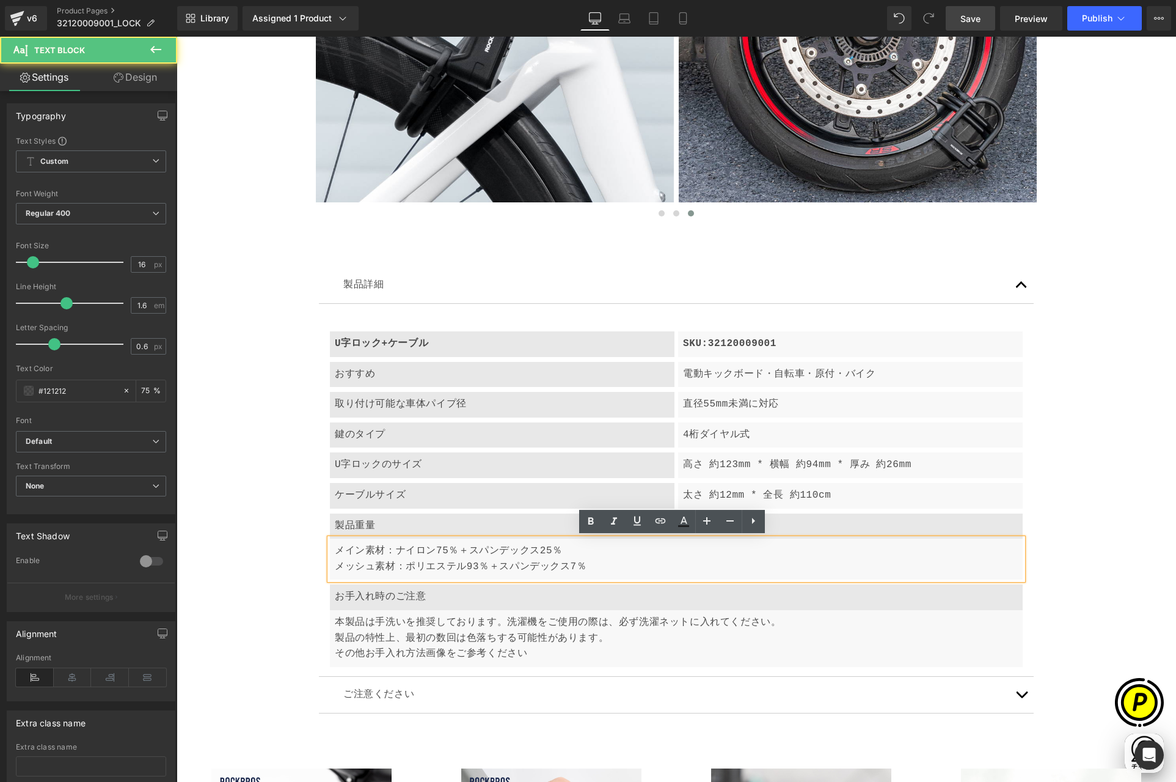
scroll to position [0, 238]
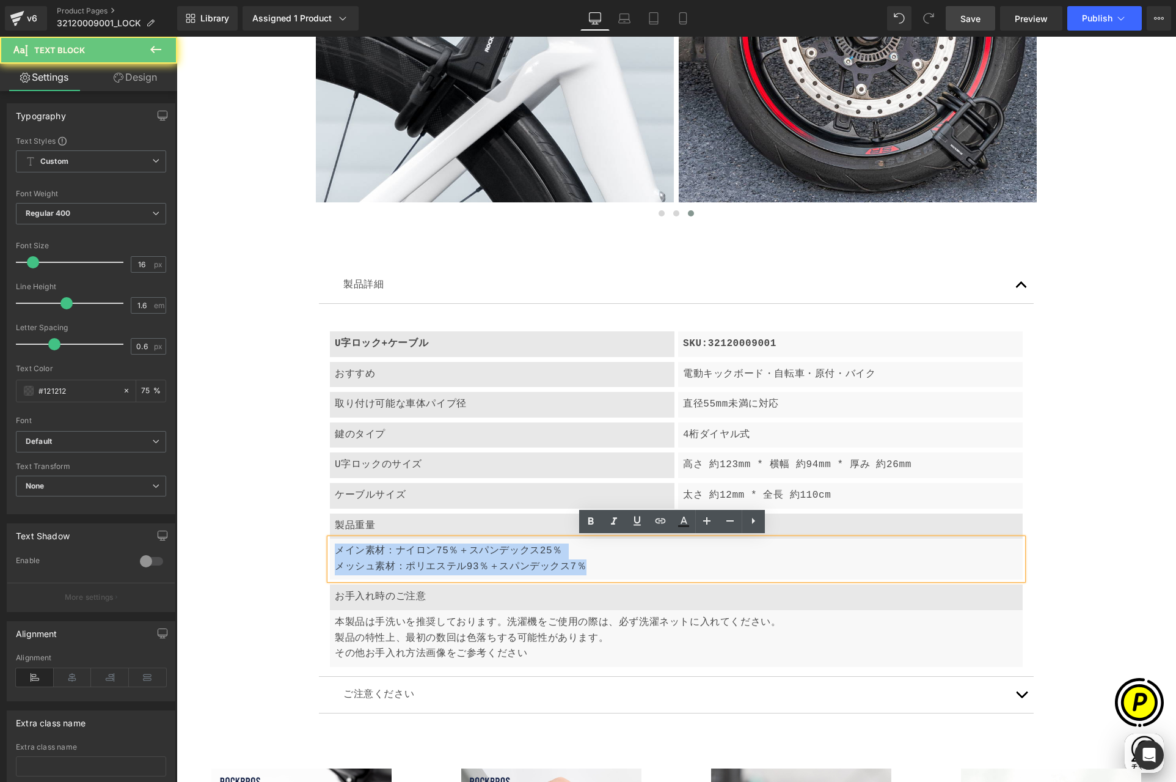
drag, startPoint x: 332, startPoint y: 548, endPoint x: 684, endPoint y: 568, distance: 353.2
click at [684, 568] on div "メイン素材：ナイロン75％＋スパンデックス25％ メッシュ素材：ポリエステル93％＋スパンデックス7％" at bounding box center [676, 558] width 693 height 41
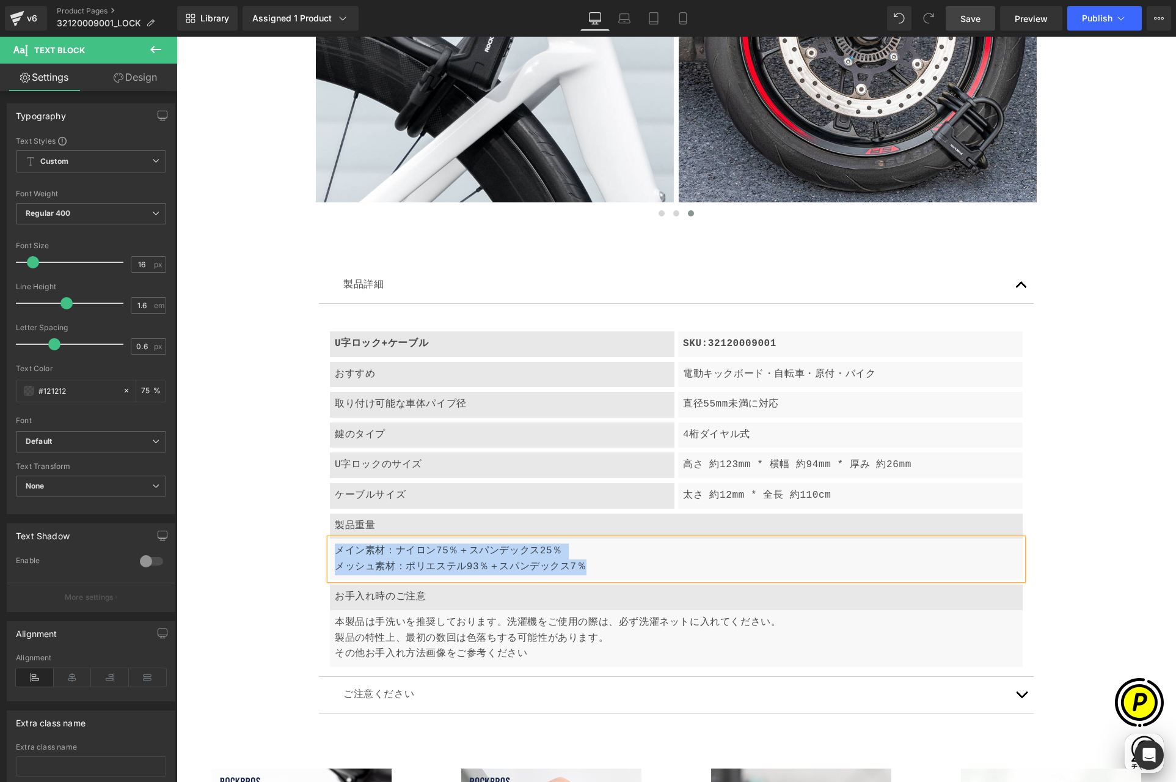
paste div
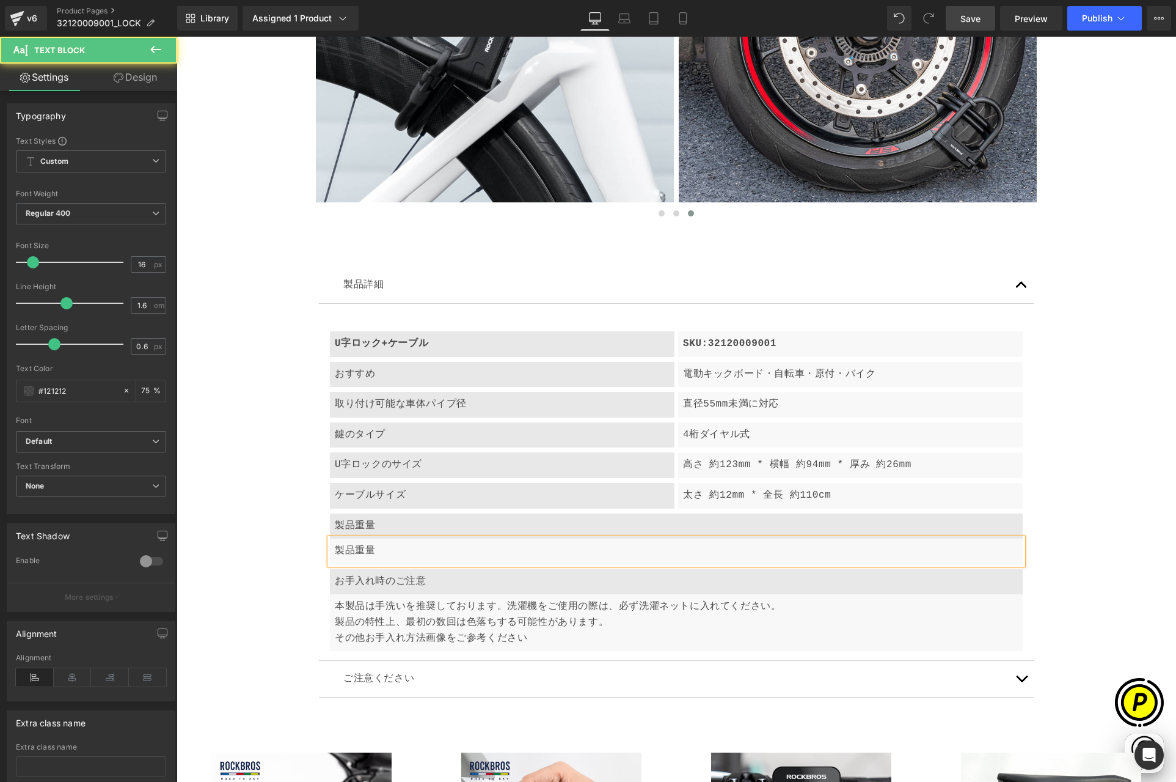
click at [415, 545] on p "製品重量" at bounding box center [676, 551] width 683 height 16
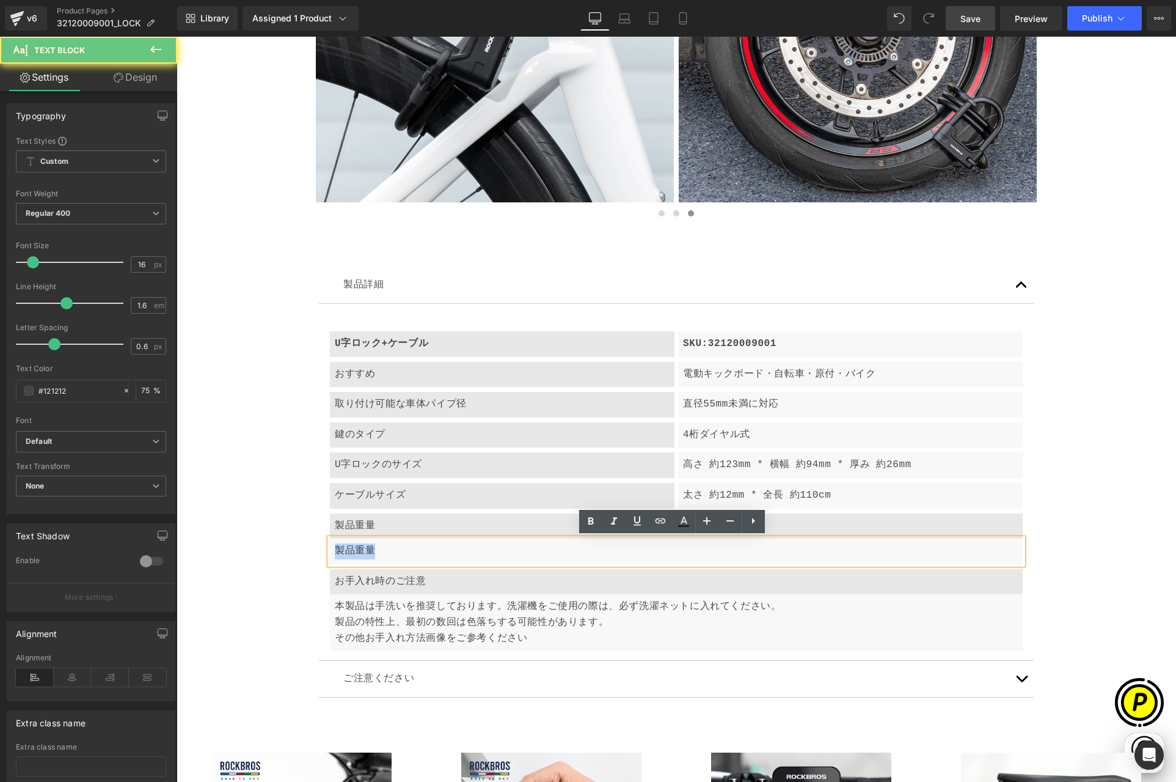
drag, startPoint x: 332, startPoint y: 549, endPoint x: 397, endPoint y: 550, distance: 64.8
click at [397, 550] on p "製品重量" at bounding box center [676, 551] width 683 height 16
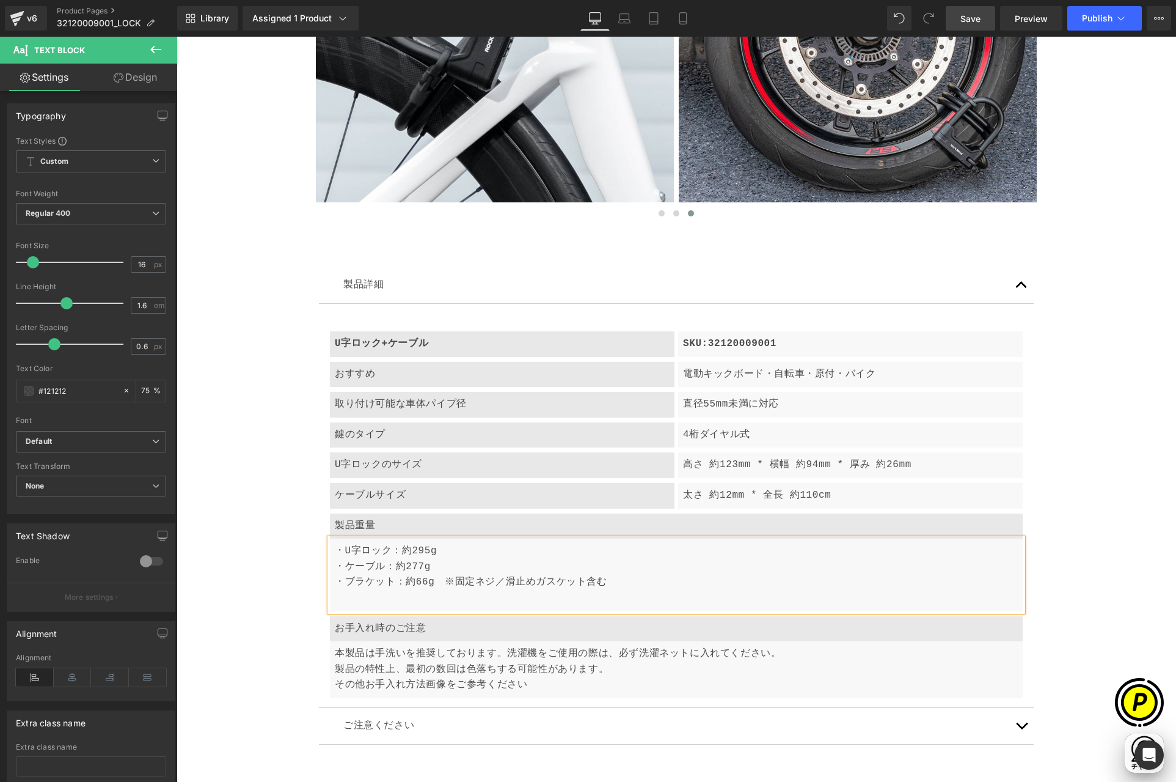
scroll to position [0, 477]
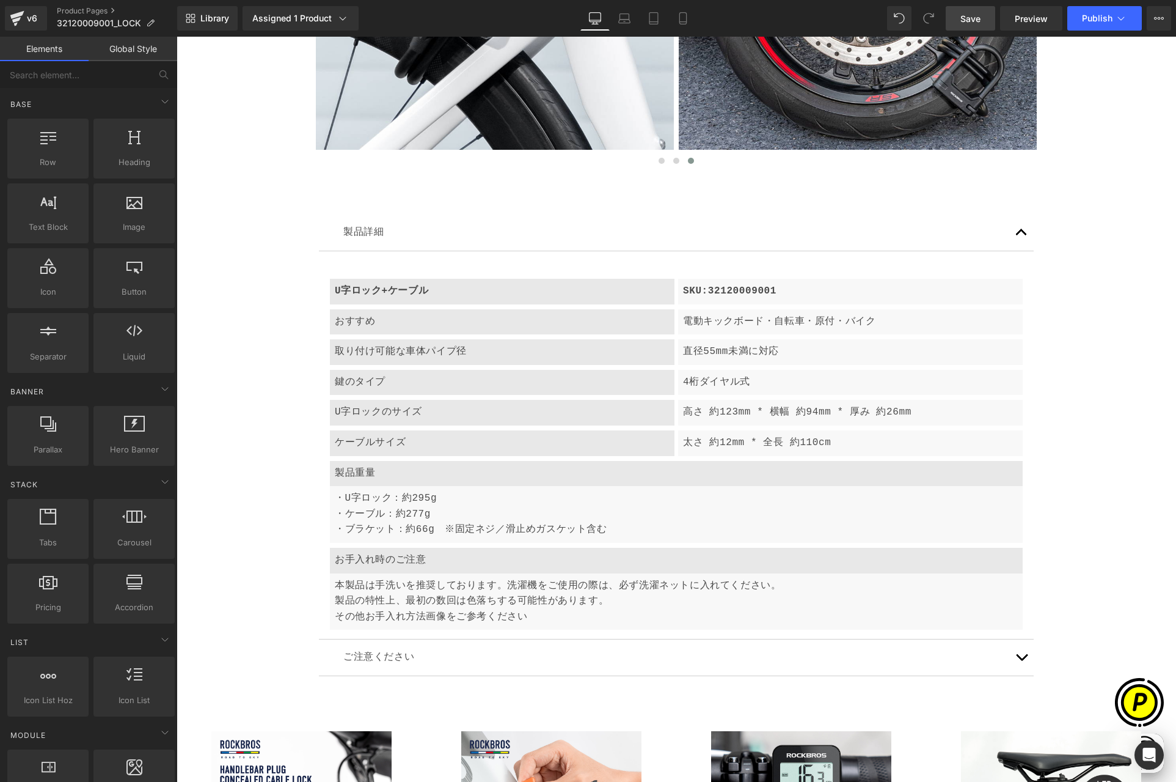
scroll to position [5360, 0]
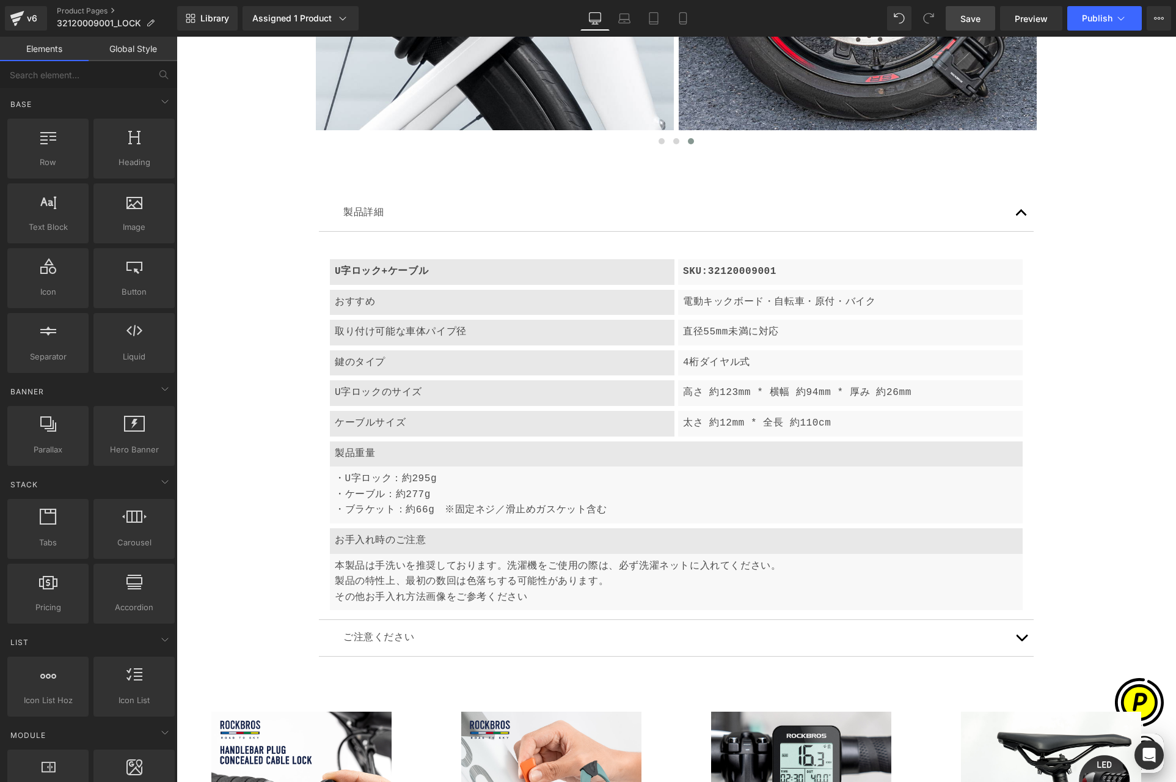
click at [428, 539] on p "お手入れ時のご注意" at bounding box center [676, 541] width 683 height 16
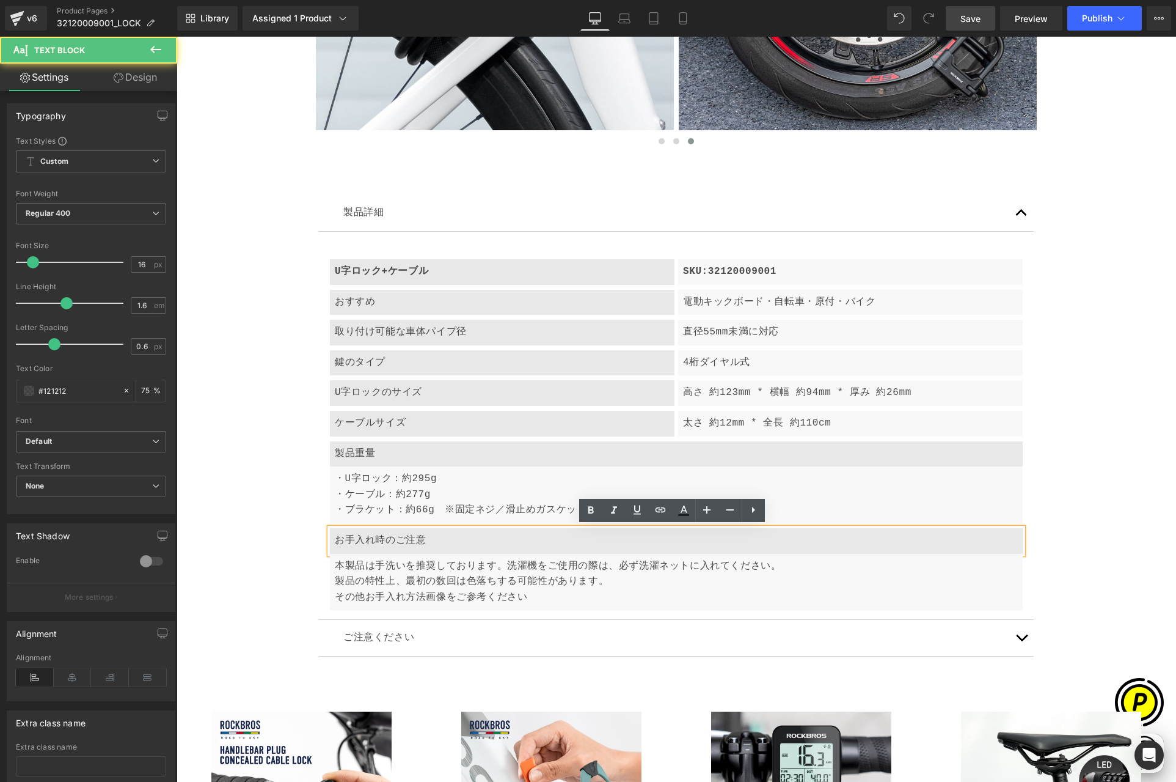
scroll to position [0, 0]
drag, startPoint x: 333, startPoint y: 536, endPoint x: 448, endPoint y: 535, distance: 114.9
click at [448, 535] on p "お手入れ時のご注意" at bounding box center [676, 541] width 683 height 16
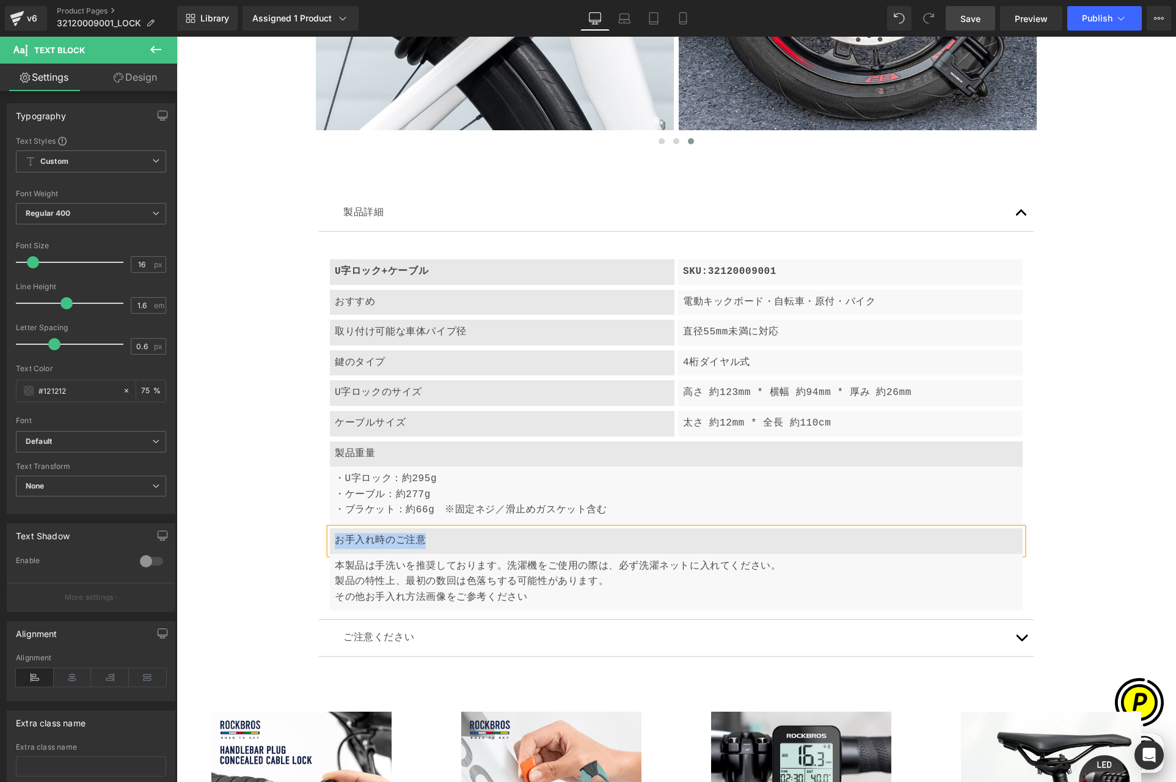
paste div
click at [373, 580] on p "製品の特性上、最初の数回は色落ちする可能性があります。" at bounding box center [676, 582] width 683 height 16
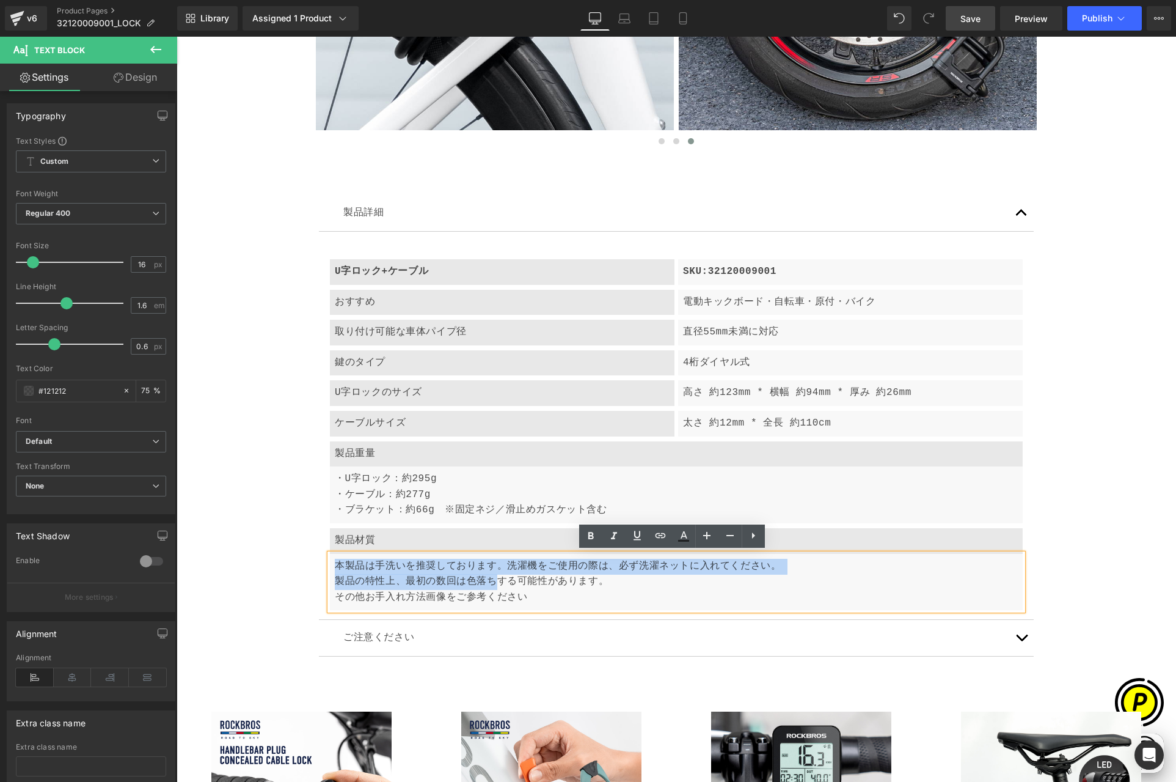
scroll to position [0, 238]
drag, startPoint x: 331, startPoint y: 563, endPoint x: 526, endPoint y: 596, distance: 197.6
click at [526, 596] on div "本製品は手洗いを推奨しております。洗濯機をご使用の際は、必ず洗濯ネットに入れてください。 製品の特性上、最初の数回は色落ちする可能性があります。 その他お手入…" at bounding box center [676, 582] width 693 height 57
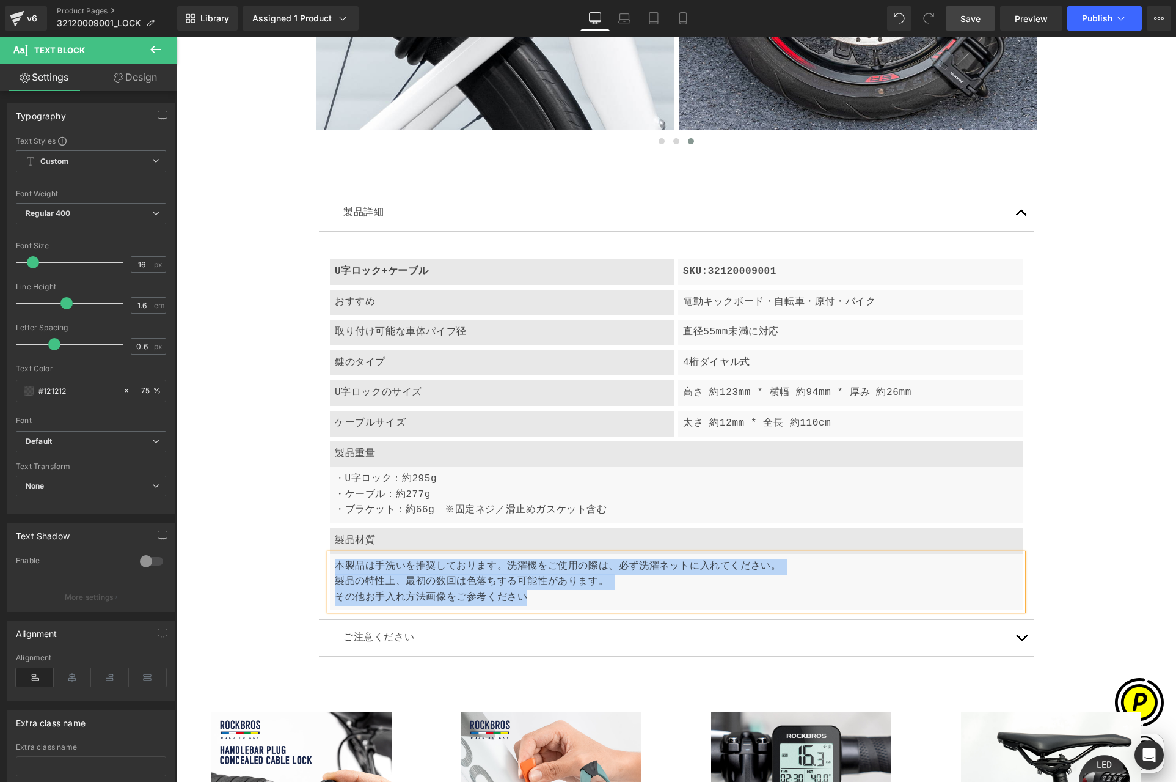
paste div
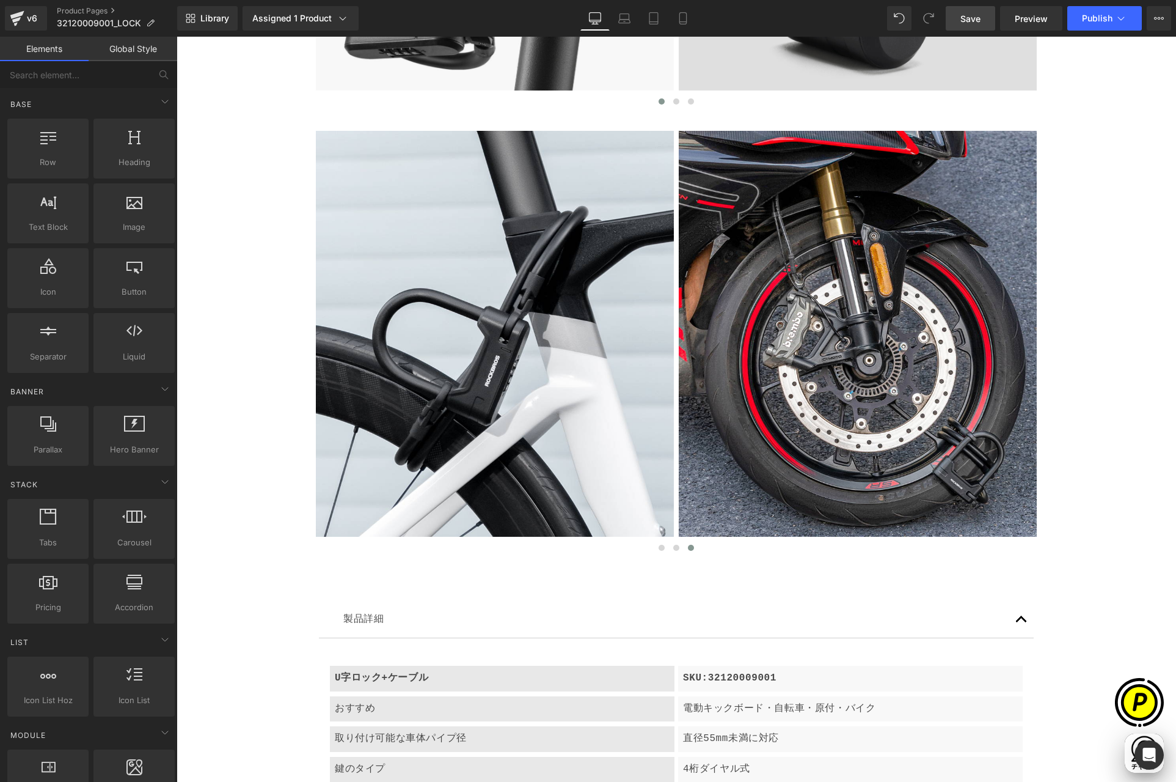
scroll to position [0, 477]
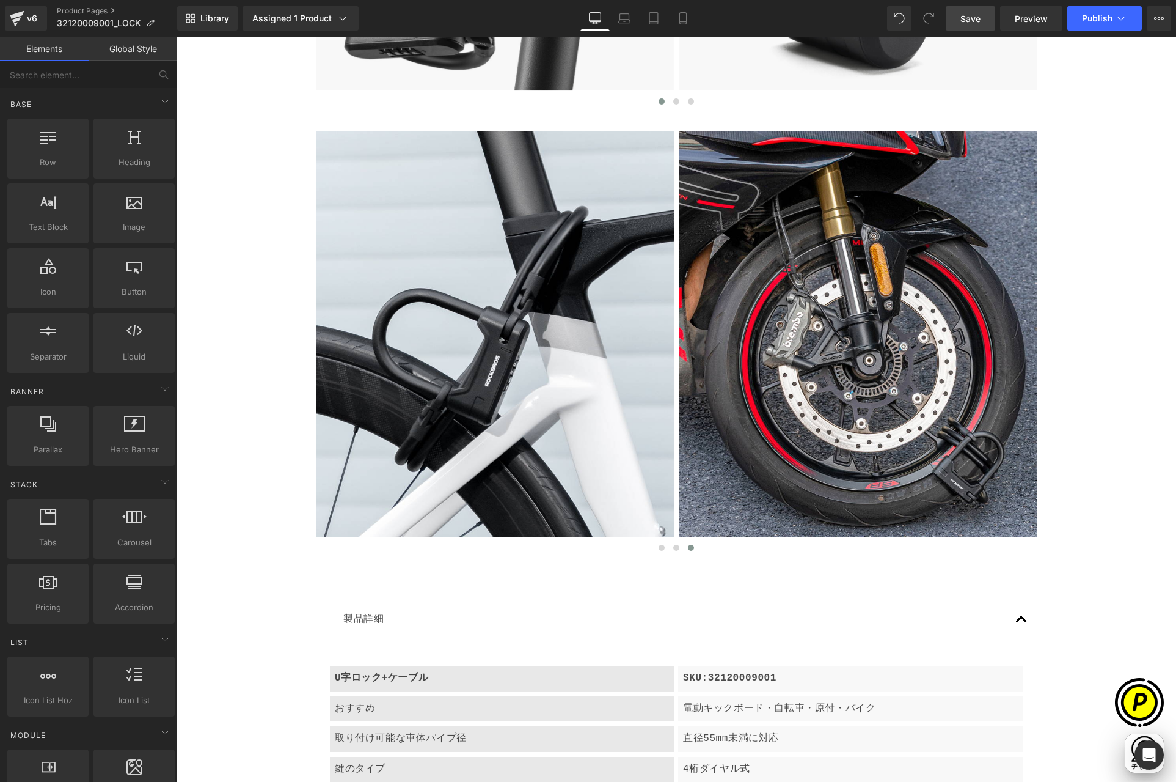
click at [970, 16] on span "Save" at bounding box center [971, 18] width 20 height 13
click at [625, 15] on icon at bounding box center [624, 18] width 12 height 12
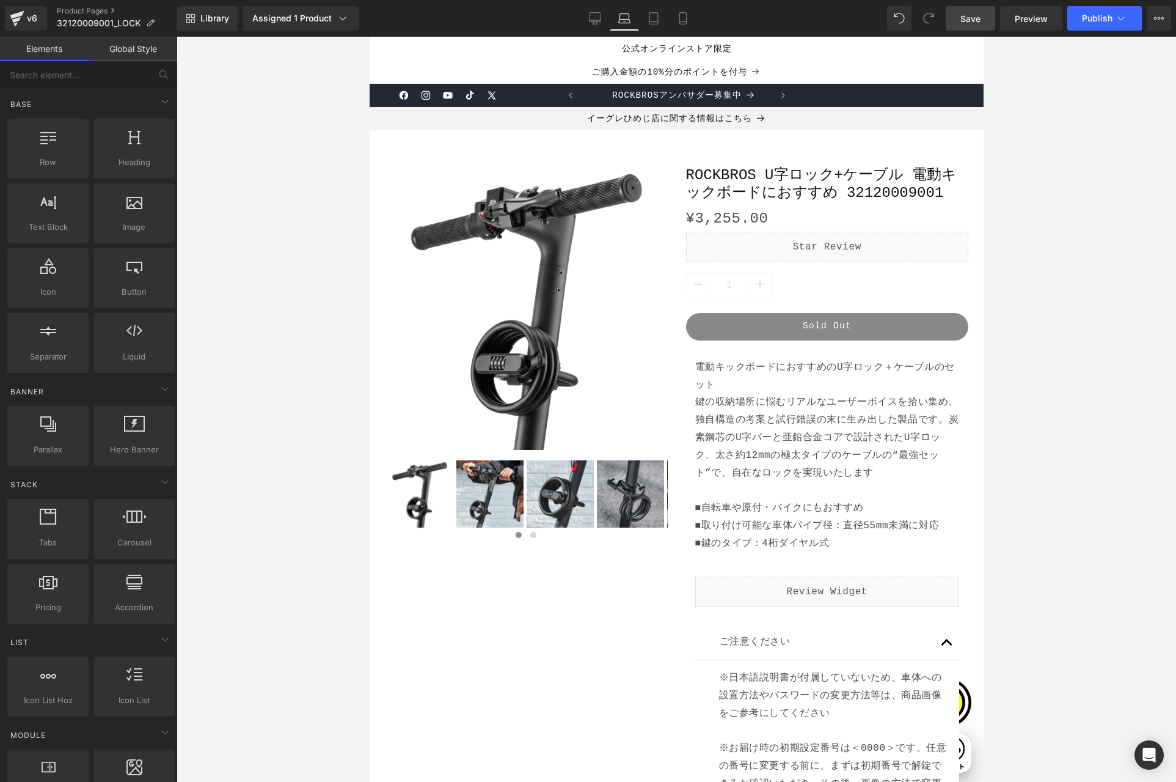
scroll to position [94, 0]
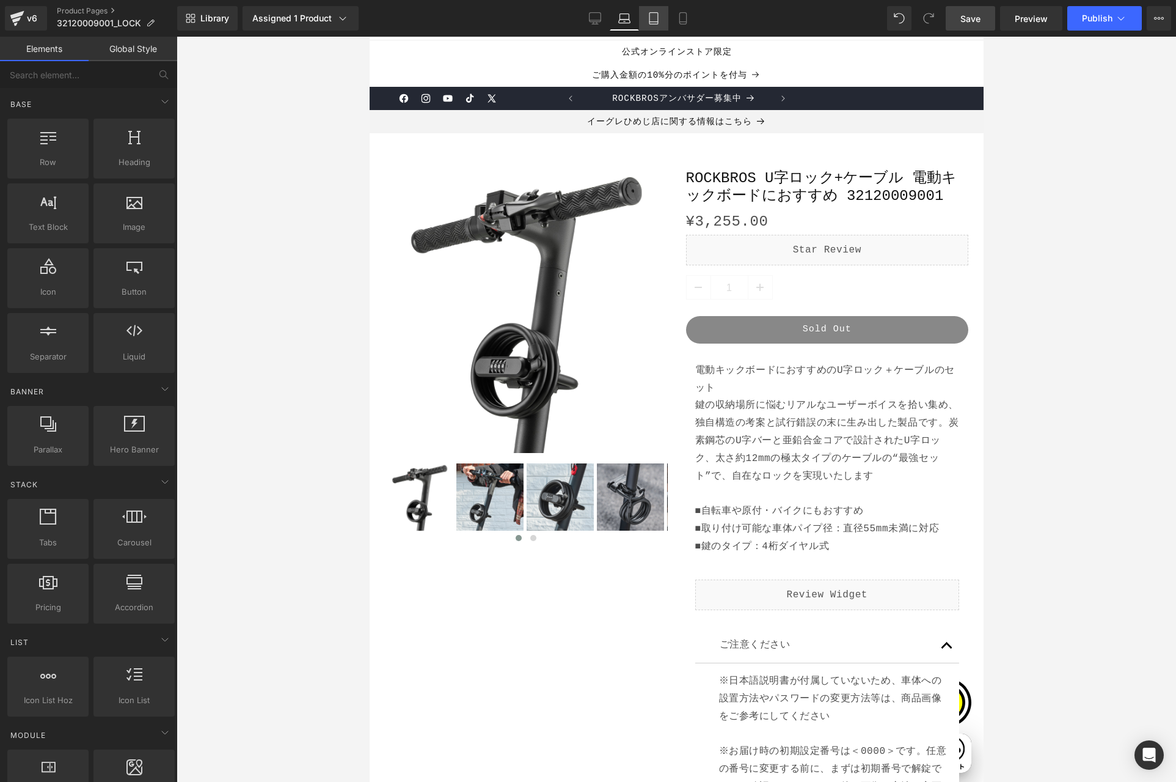
drag, startPoint x: 654, startPoint y: 24, endPoint x: 350, endPoint y: 18, distance: 305.0
click at [654, 24] on icon at bounding box center [654, 19] width 9 height 12
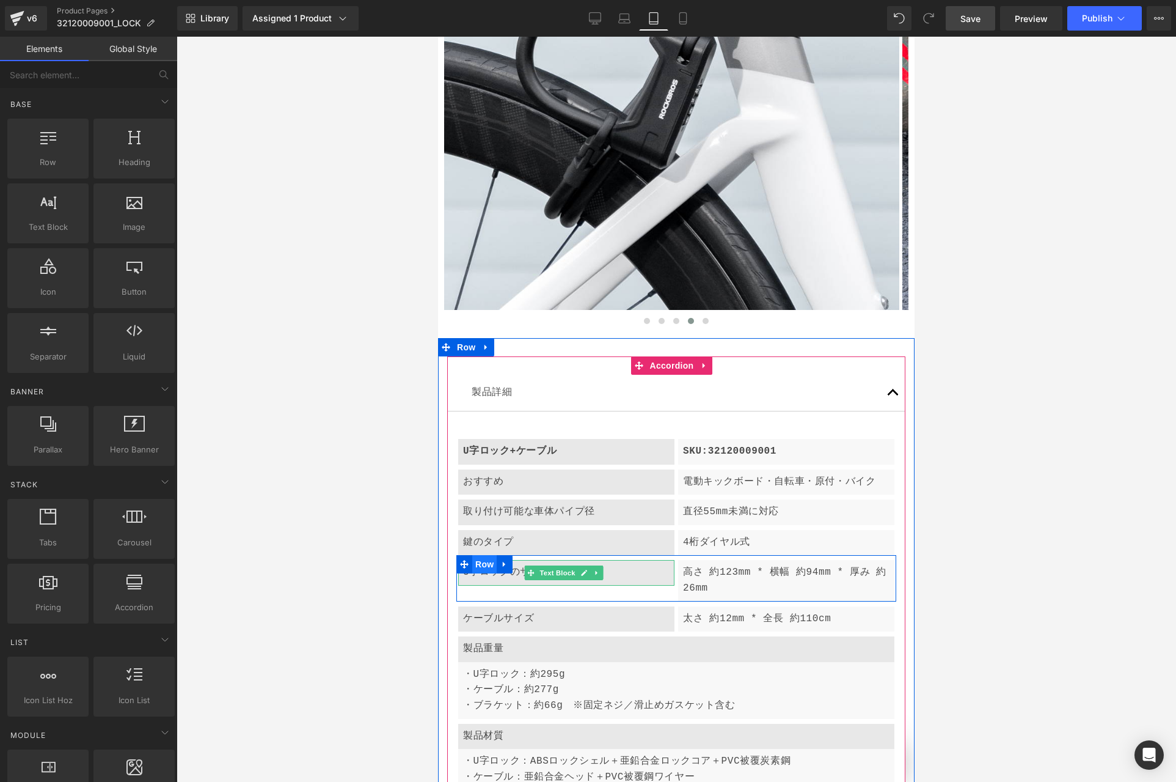
scroll to position [0, 0]
click at [486, 555] on span "Row" at bounding box center [484, 564] width 24 height 18
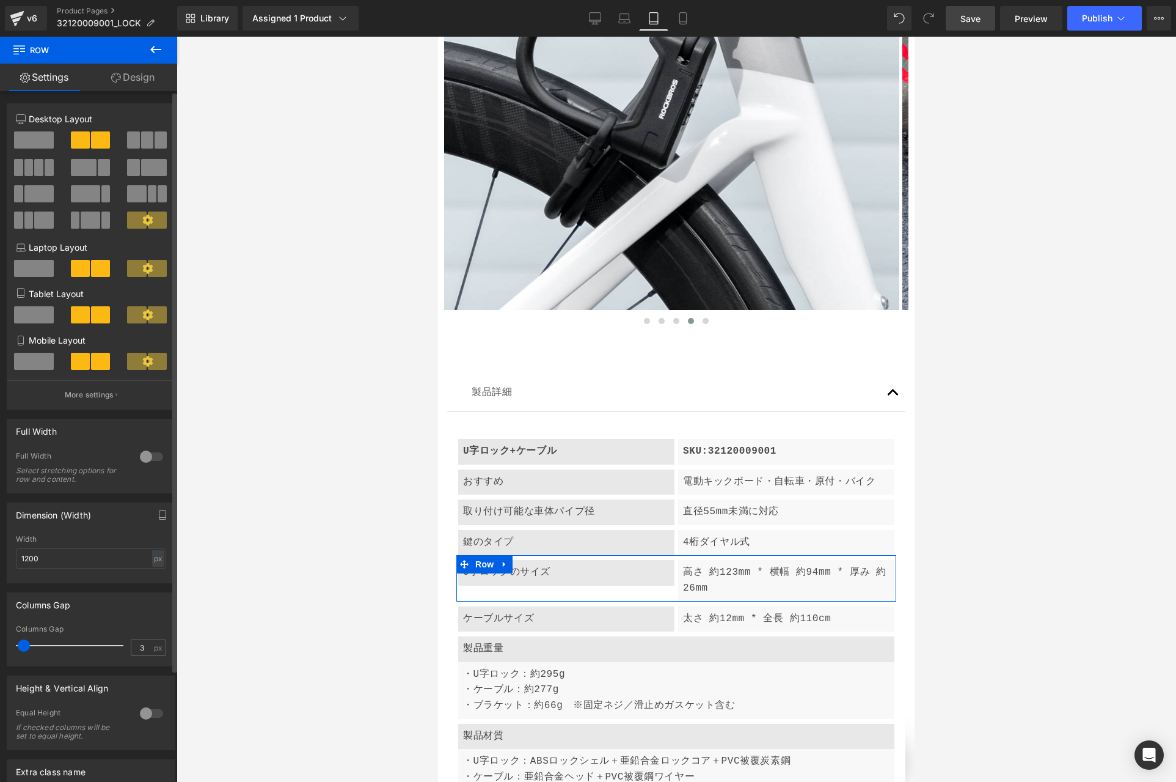
click at [30, 312] on span at bounding box center [34, 314] width 40 height 17
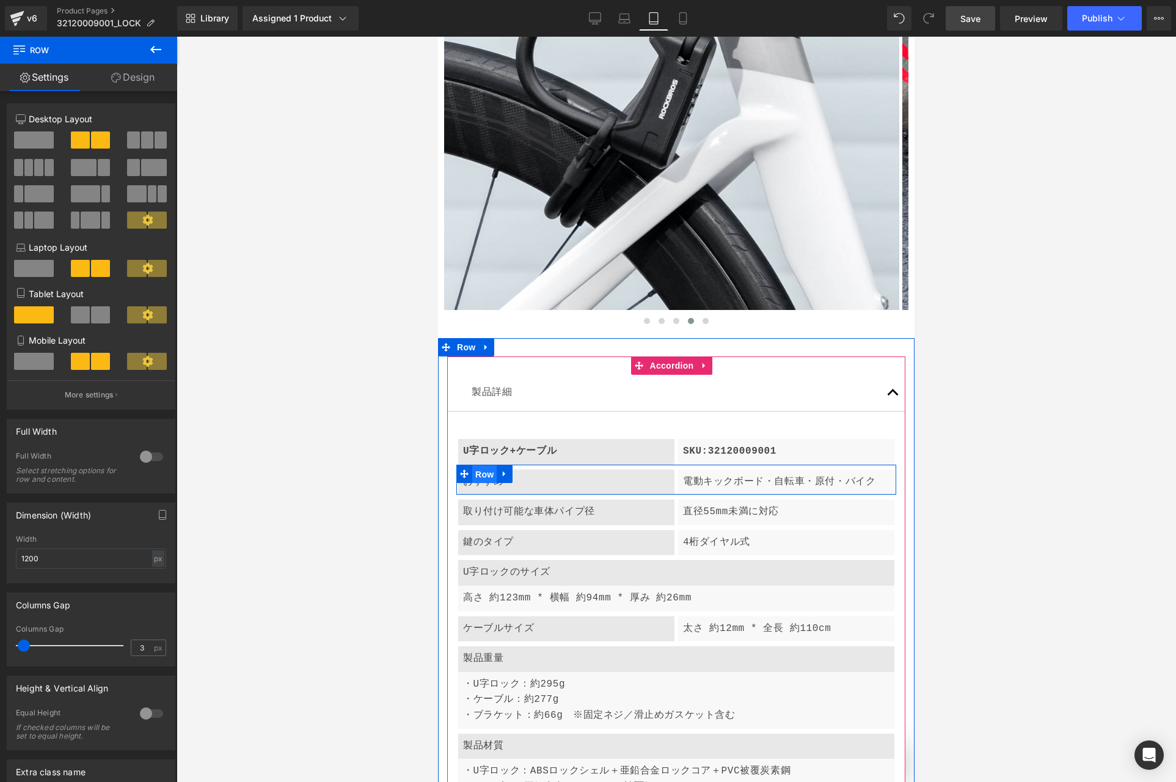
drag, startPoint x: 486, startPoint y: 365, endPoint x: 680, endPoint y: 375, distance: 194.0
click at [486, 465] on span "Row" at bounding box center [484, 474] width 24 height 18
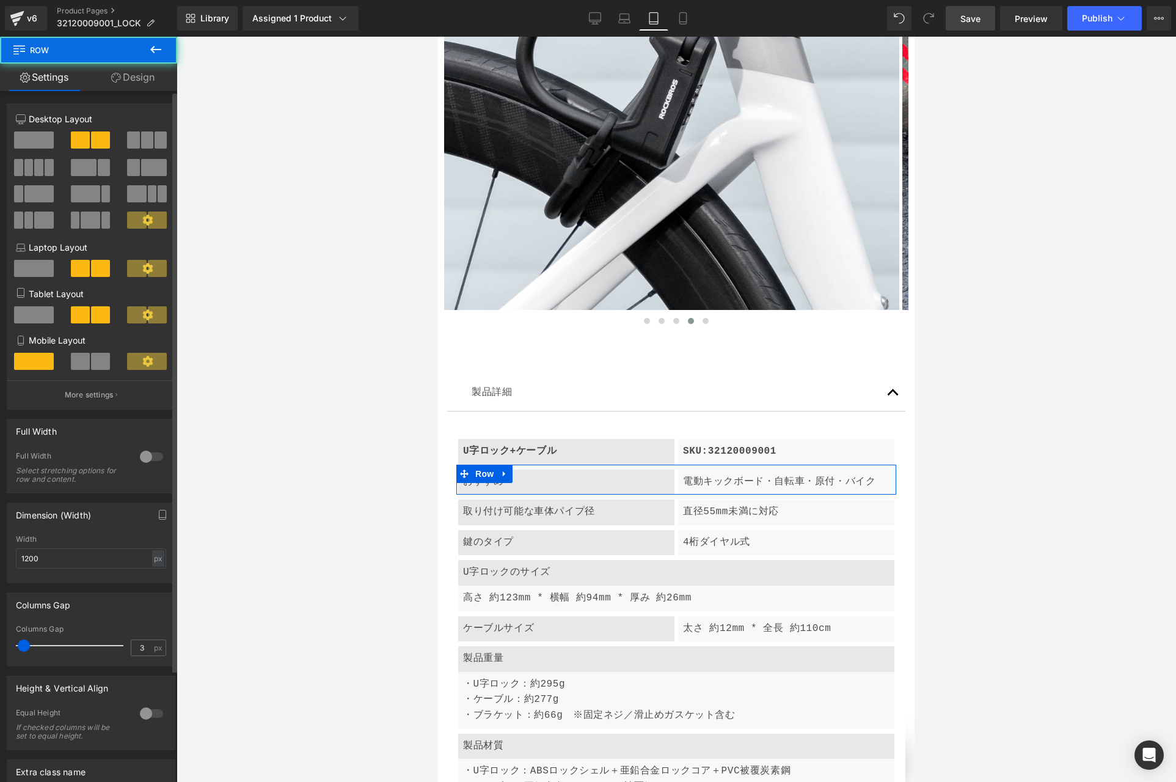
click at [26, 312] on span at bounding box center [34, 314] width 40 height 17
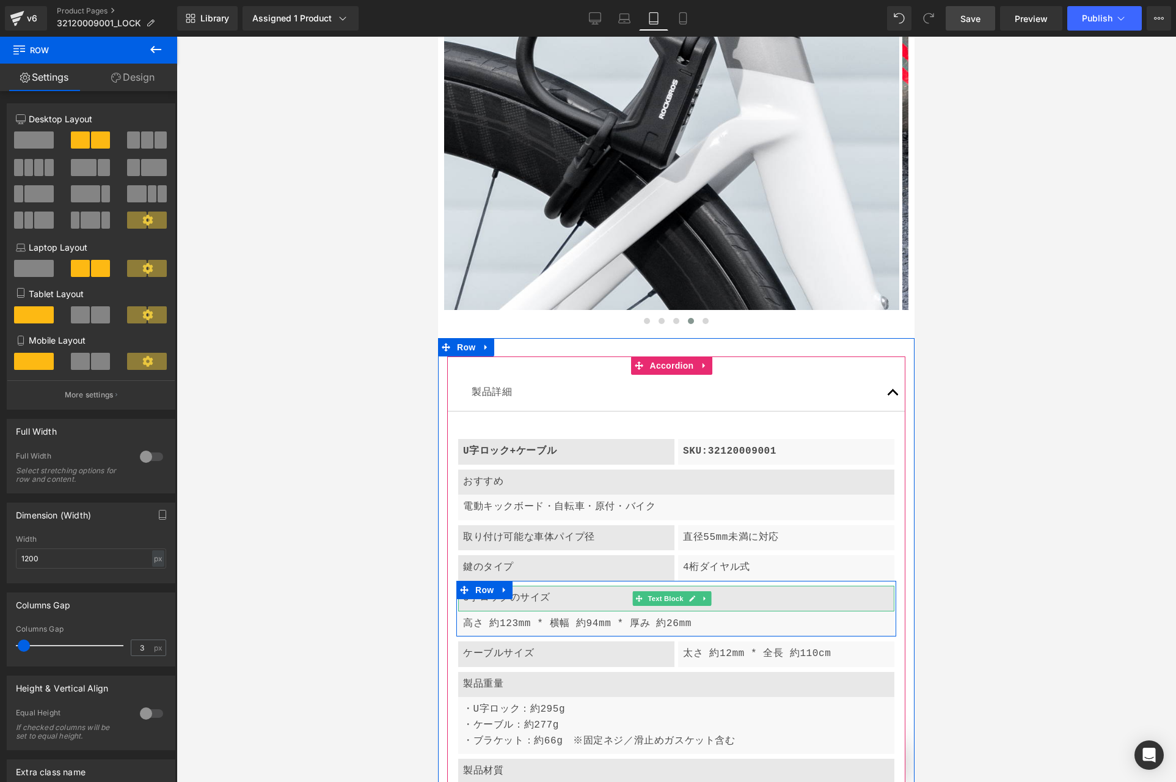
scroll to position [0, 398]
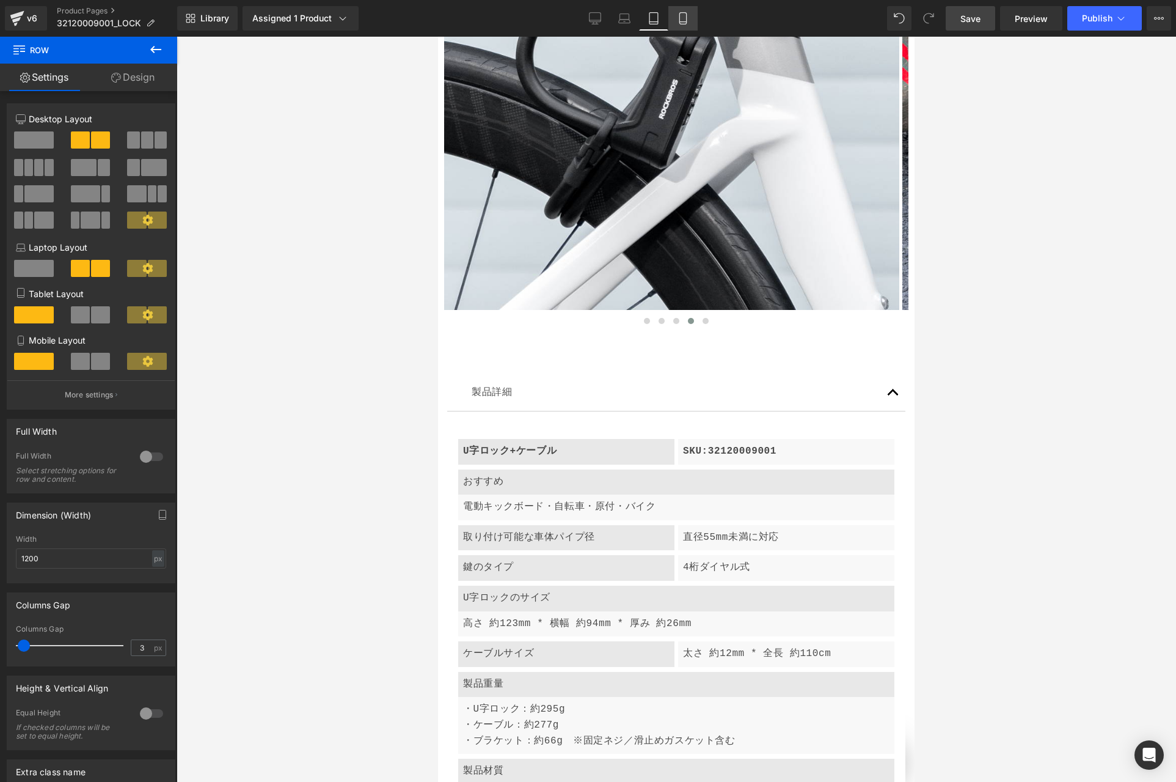
click at [688, 17] on icon at bounding box center [683, 18] width 12 height 12
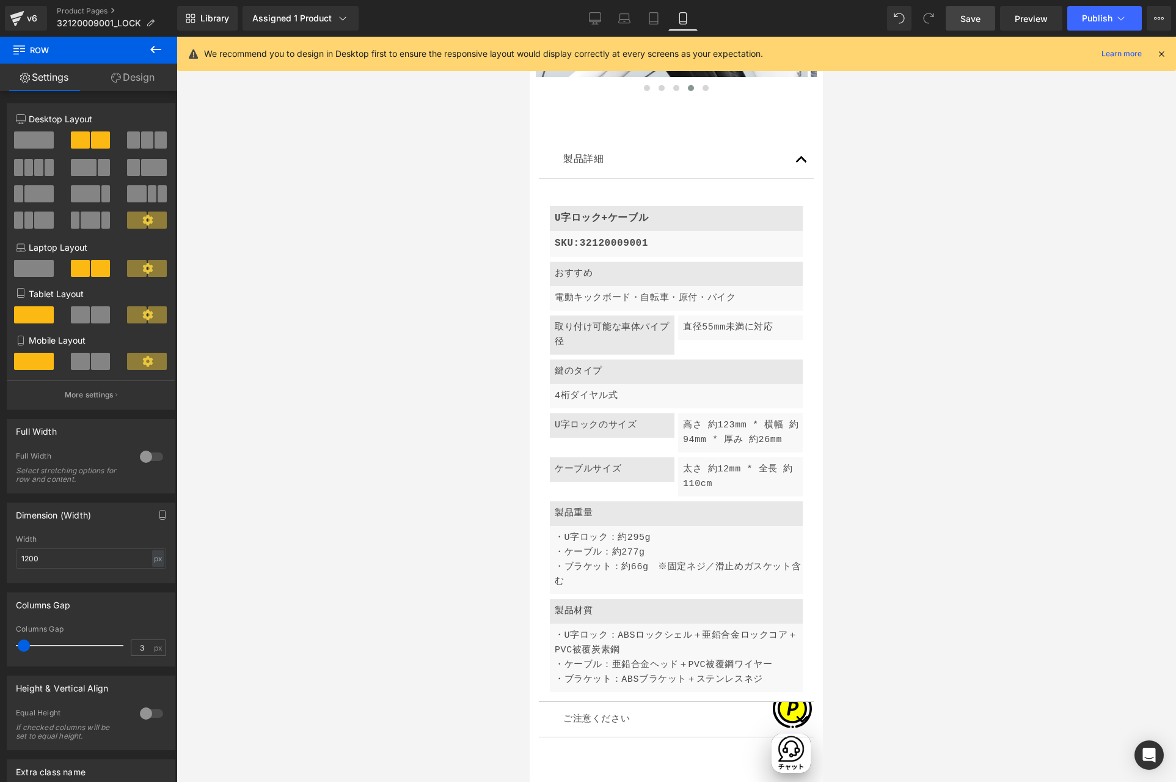
click at [1162, 54] on icon at bounding box center [1161, 53] width 11 height 11
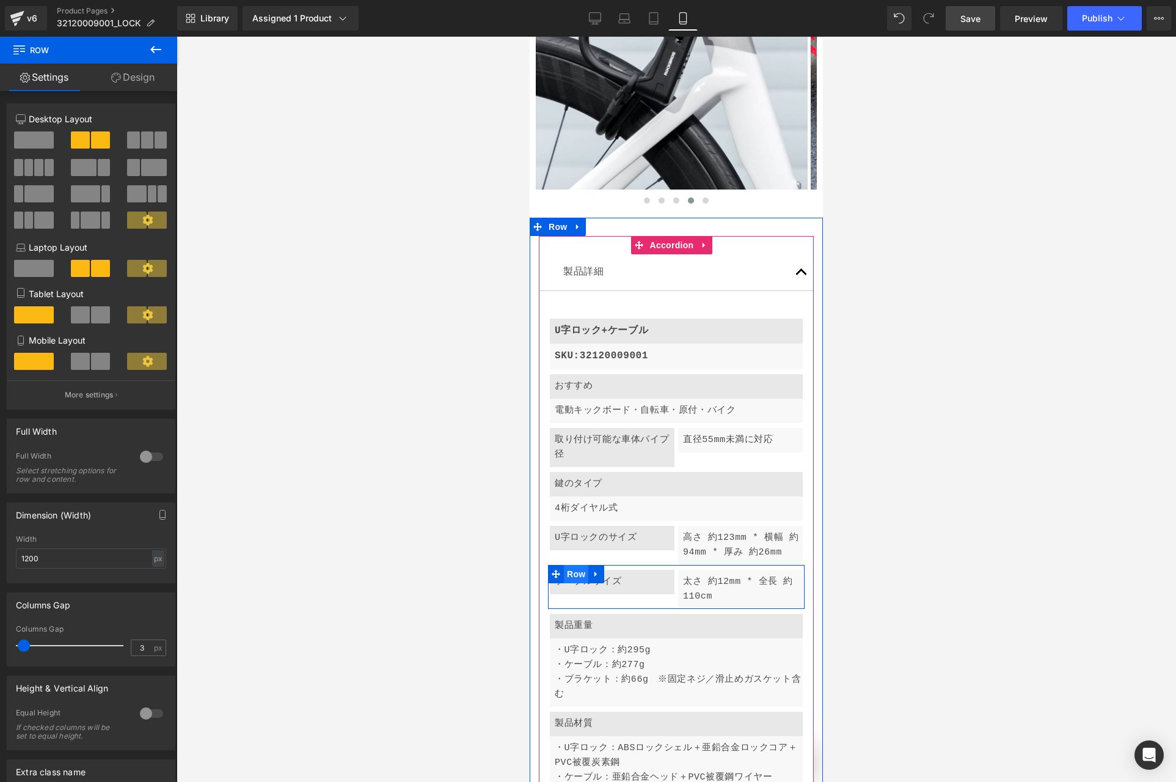
click at [574, 565] on span "Row" at bounding box center [576, 574] width 24 height 18
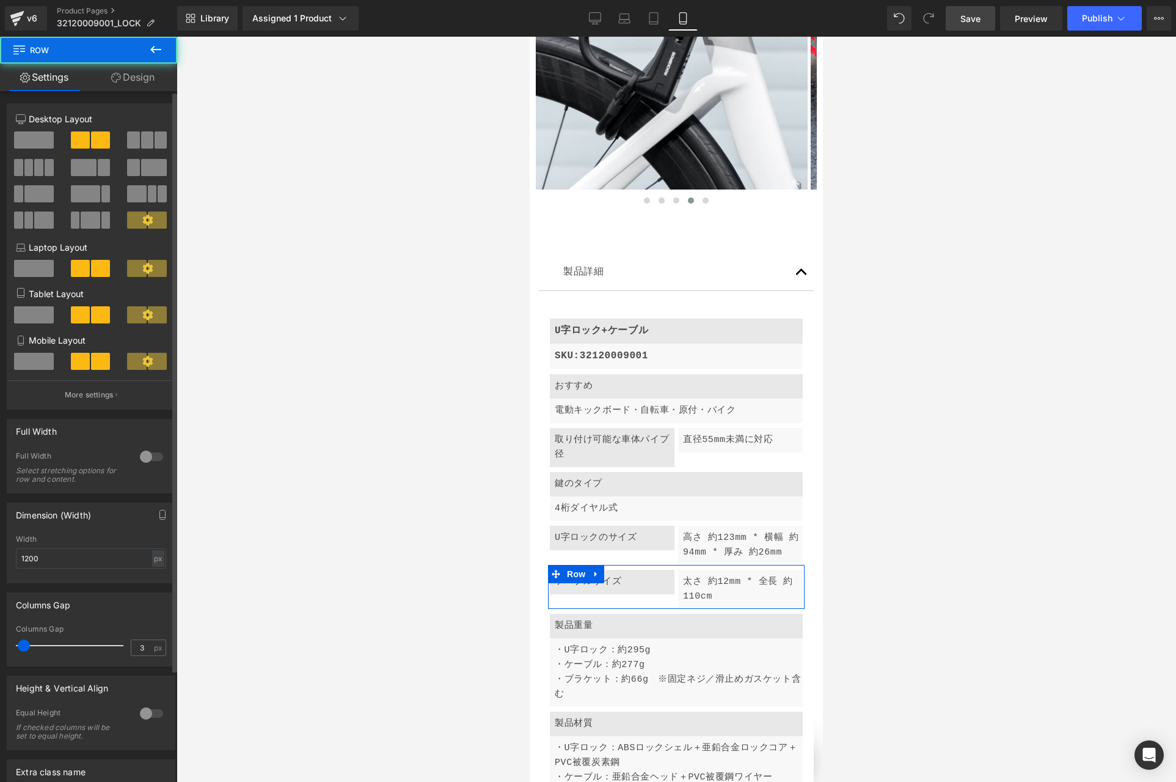
click at [33, 360] on span at bounding box center [34, 361] width 40 height 17
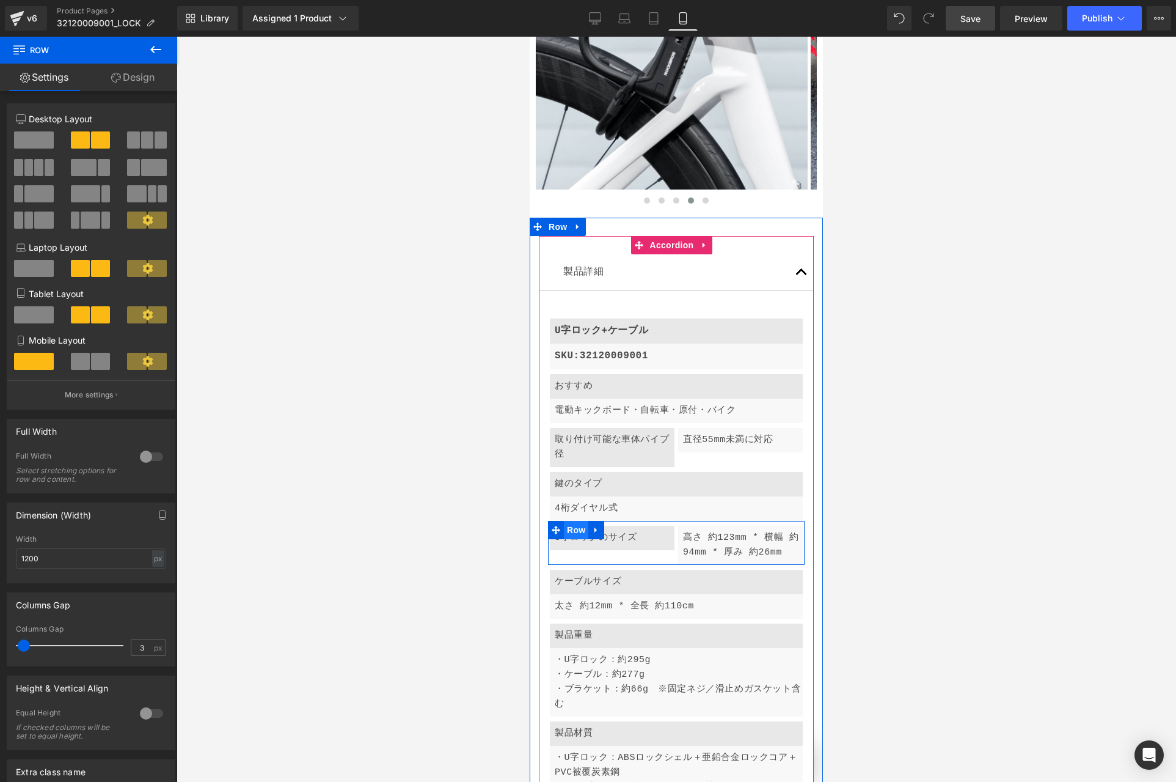
click at [576, 521] on span "Row" at bounding box center [576, 530] width 24 height 18
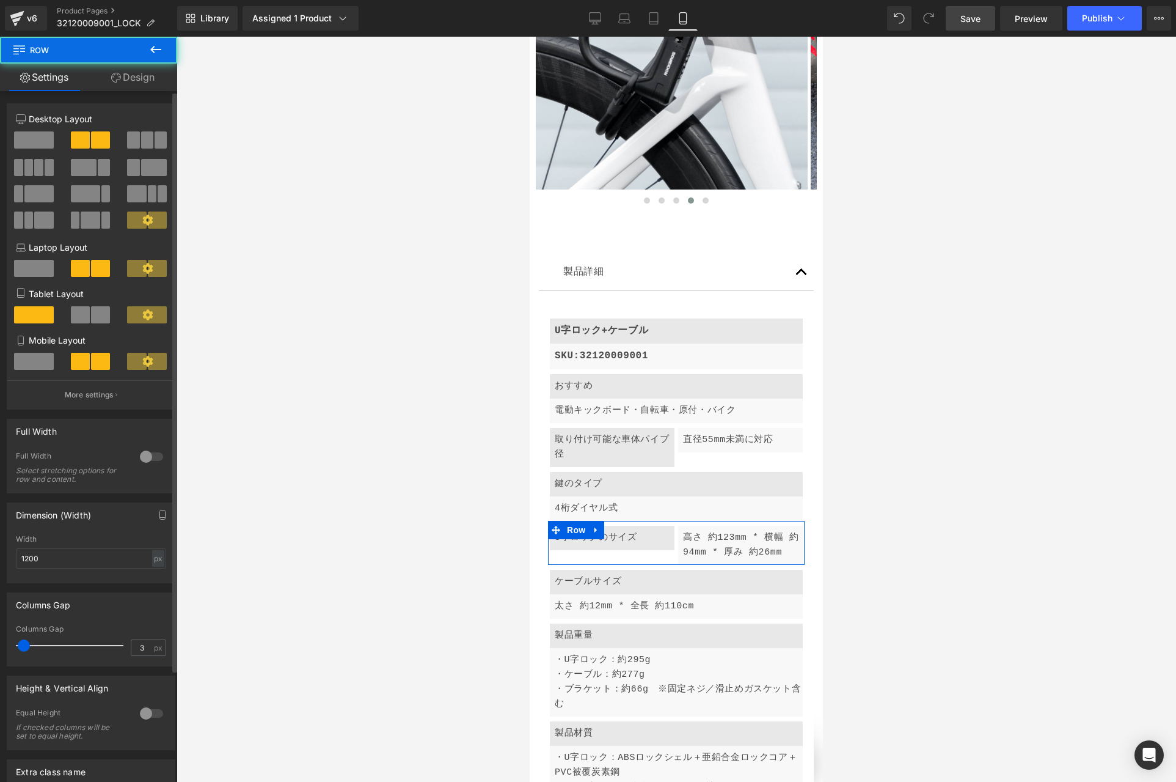
click at [40, 357] on span at bounding box center [34, 361] width 40 height 17
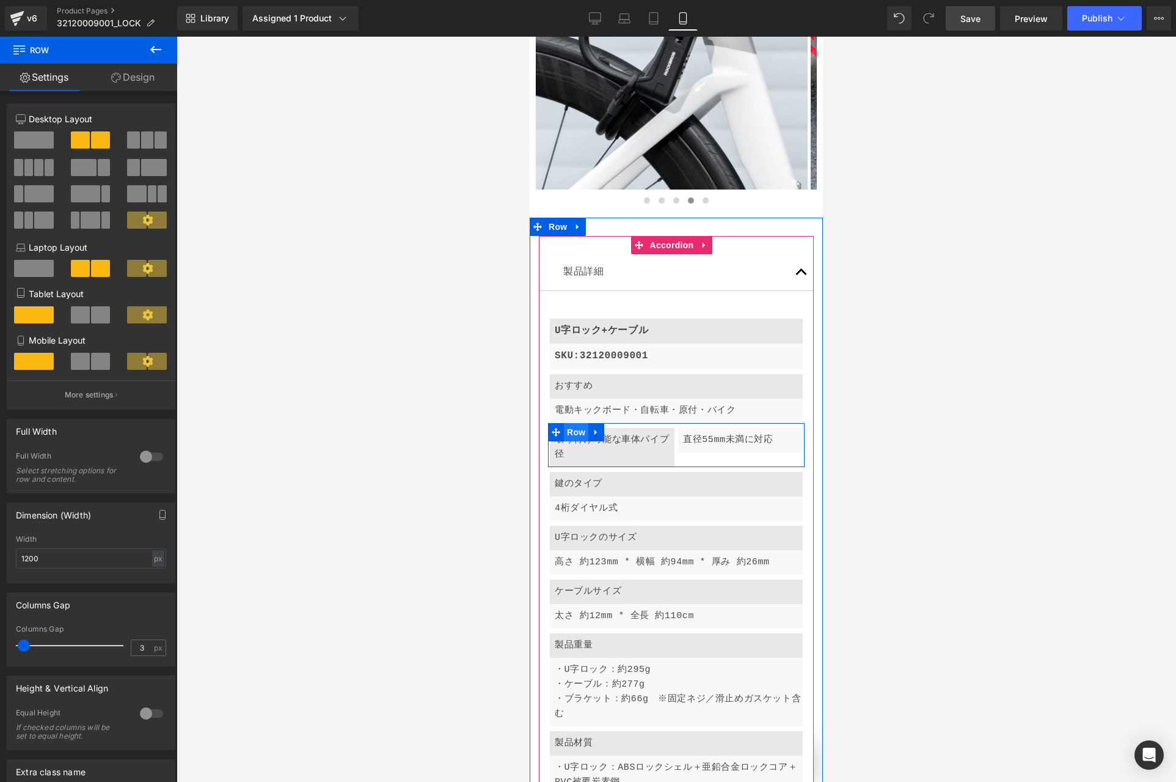
click at [574, 423] on span "Row" at bounding box center [576, 432] width 24 height 18
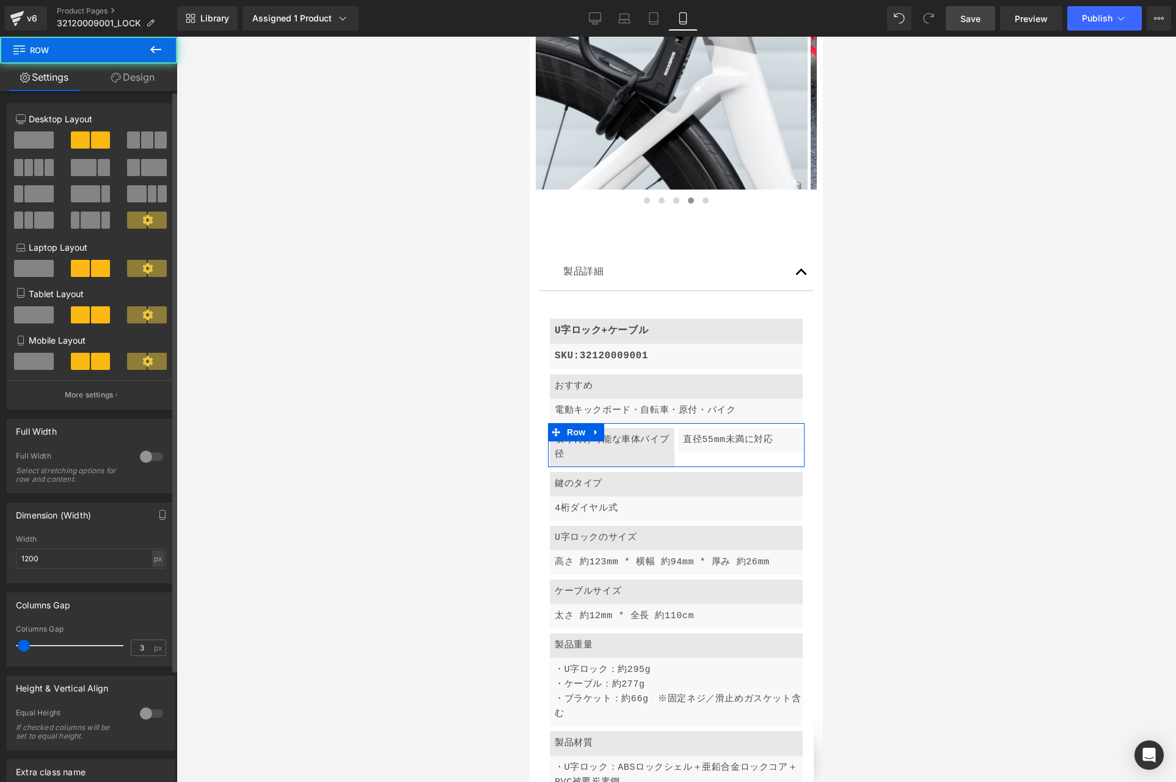
click at [29, 360] on span at bounding box center [34, 361] width 40 height 17
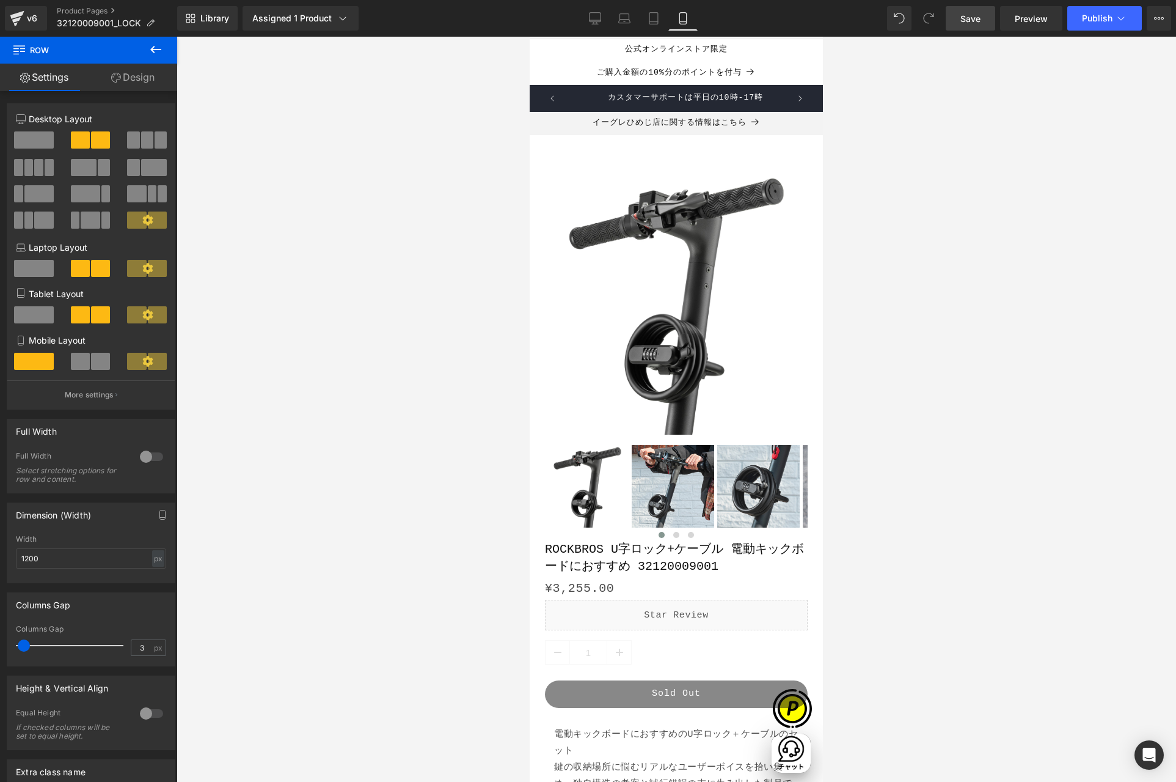
scroll to position [0, 0]
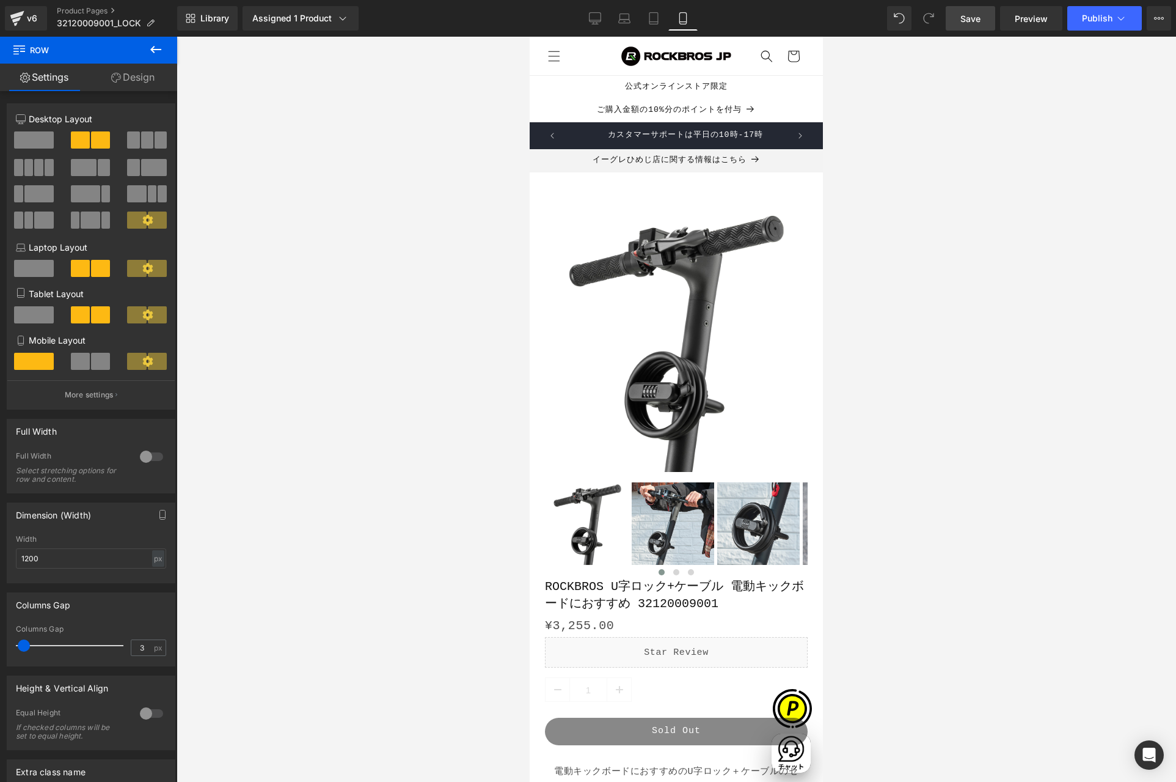
click at [587, 9] on link "Desktop" at bounding box center [595, 18] width 29 height 24
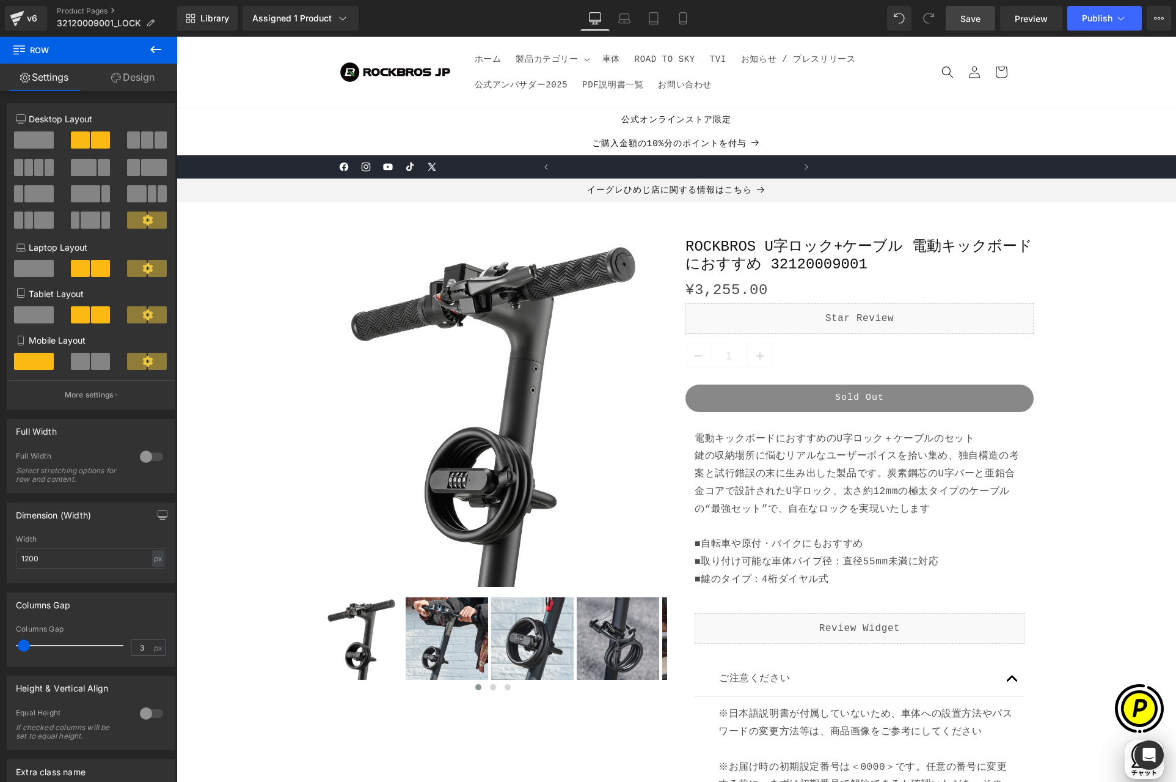
scroll to position [0, 477]
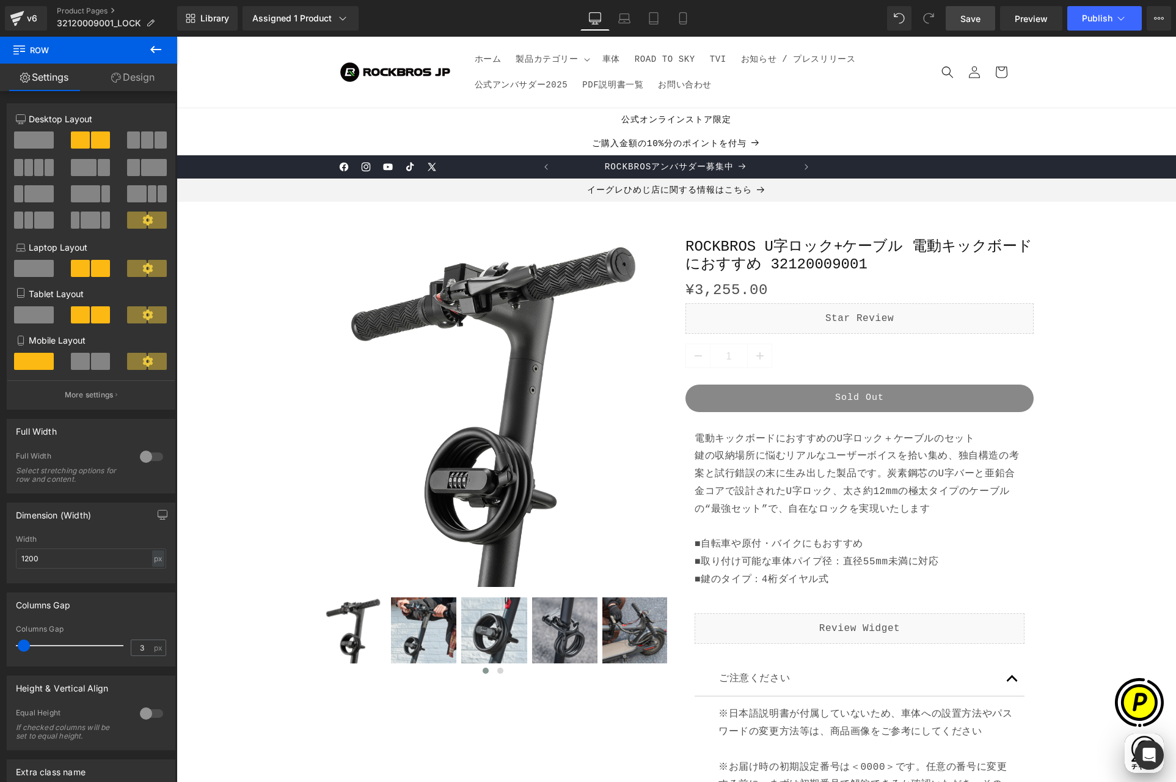
click at [970, 18] on span "Save" at bounding box center [971, 18] width 20 height 13
click at [1118, 21] on icon at bounding box center [1121, 18] width 12 height 12
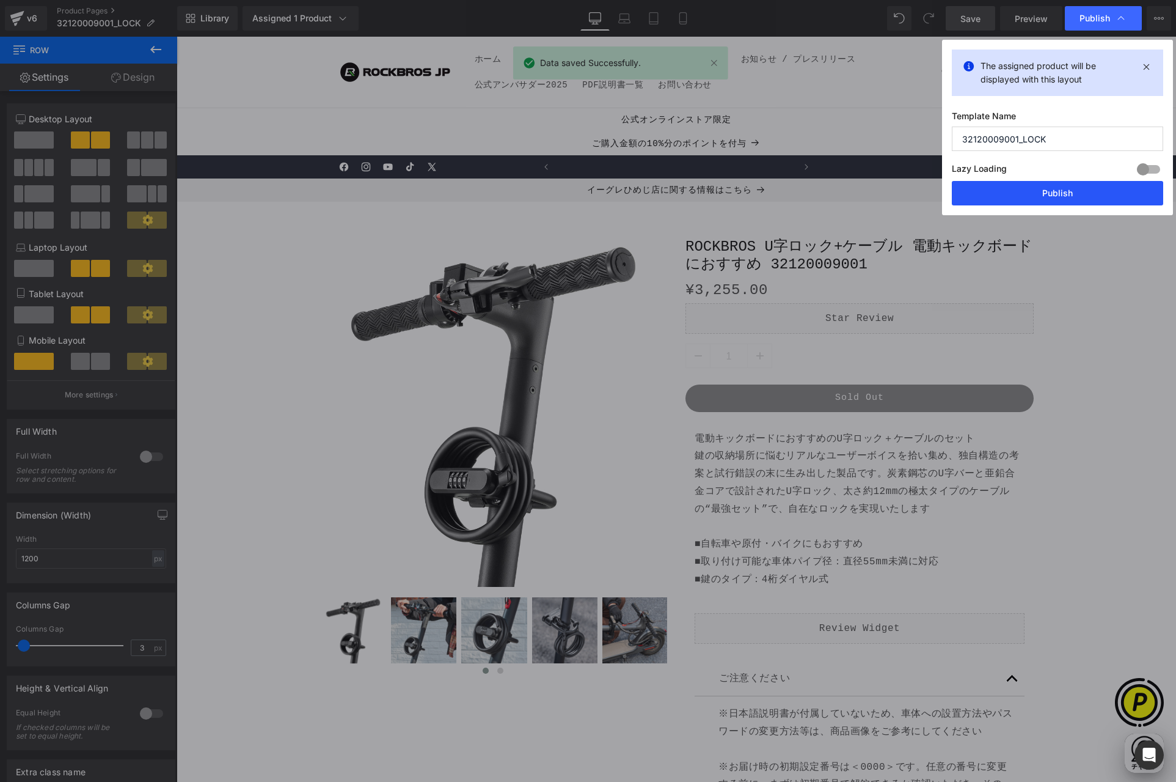
scroll to position [0, 0]
click at [1047, 195] on button "Publish" at bounding box center [1057, 193] width 211 height 24
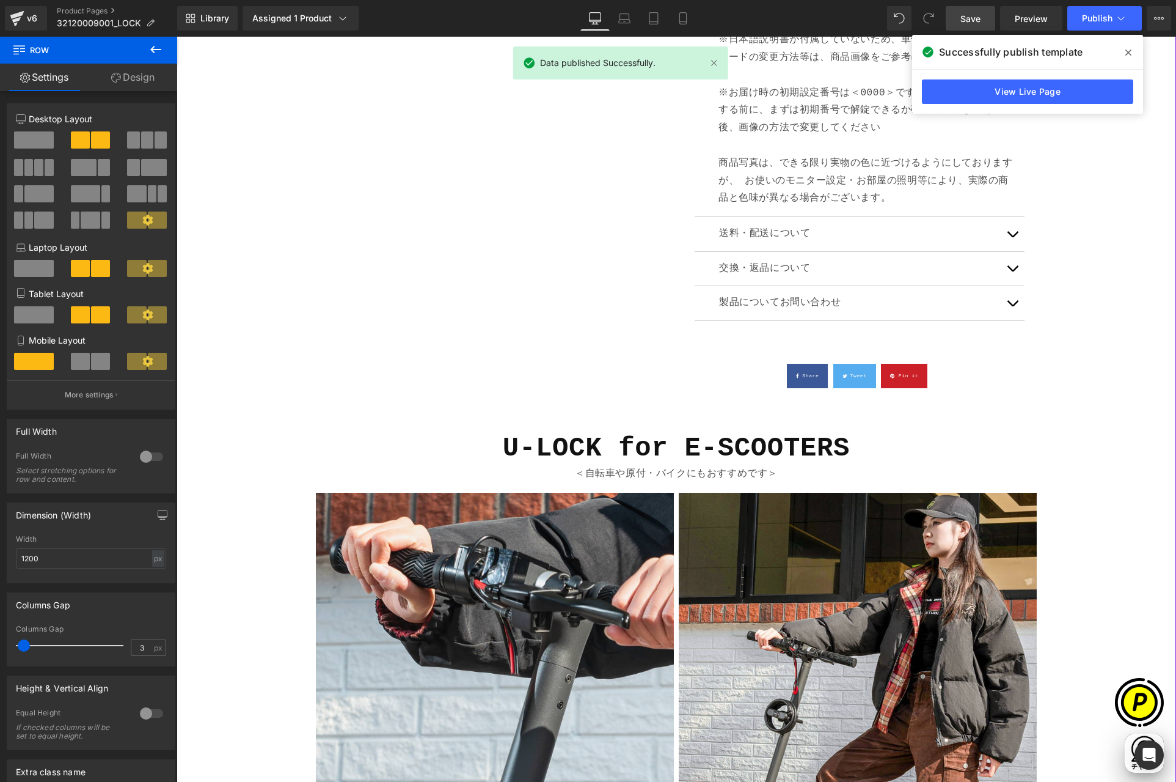
scroll to position [675, 0]
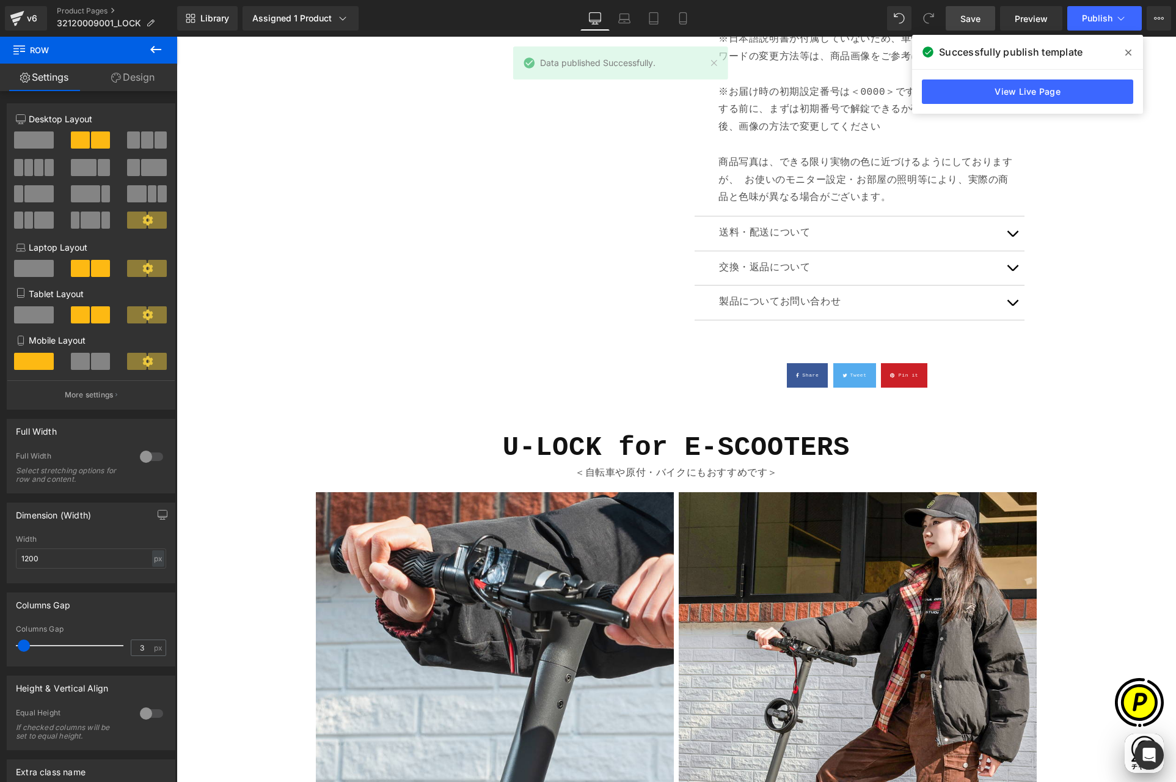
click at [1129, 48] on icon at bounding box center [1129, 53] width 6 height 10
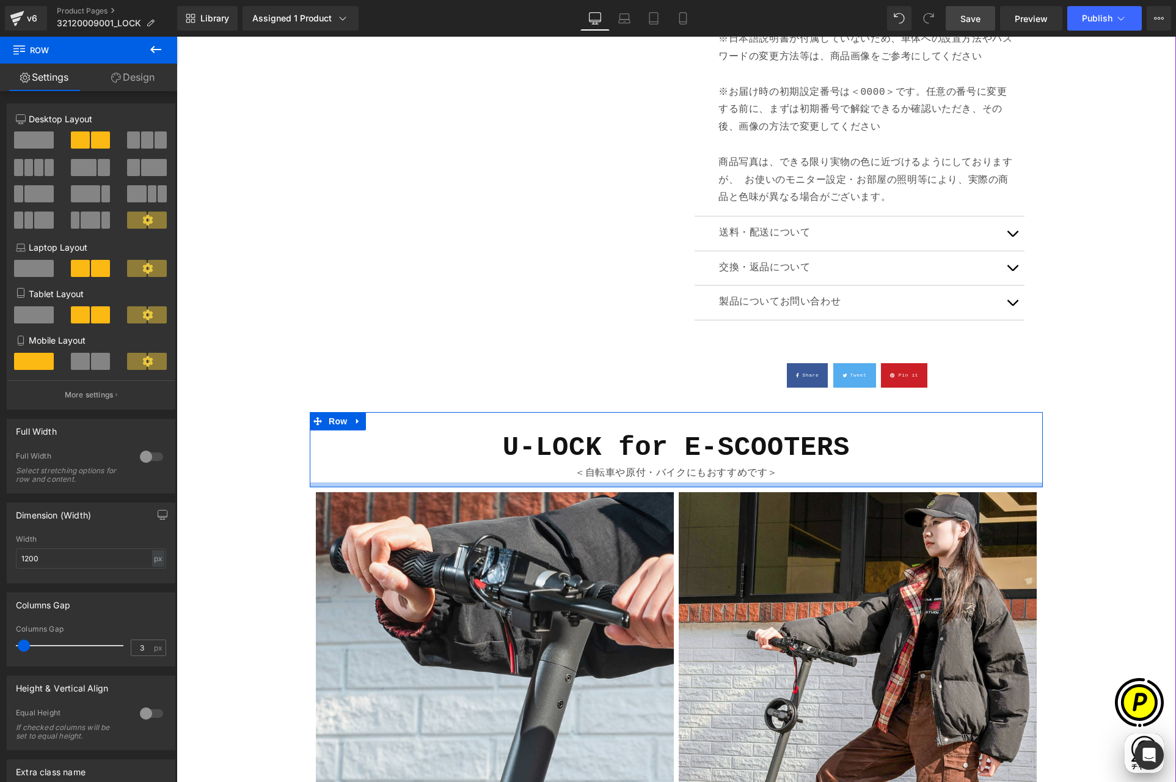
scroll to position [0, 477]
click at [815, 451] on b "U-LOCK for E-SCOOTERS" at bounding box center [676, 447] width 347 height 31
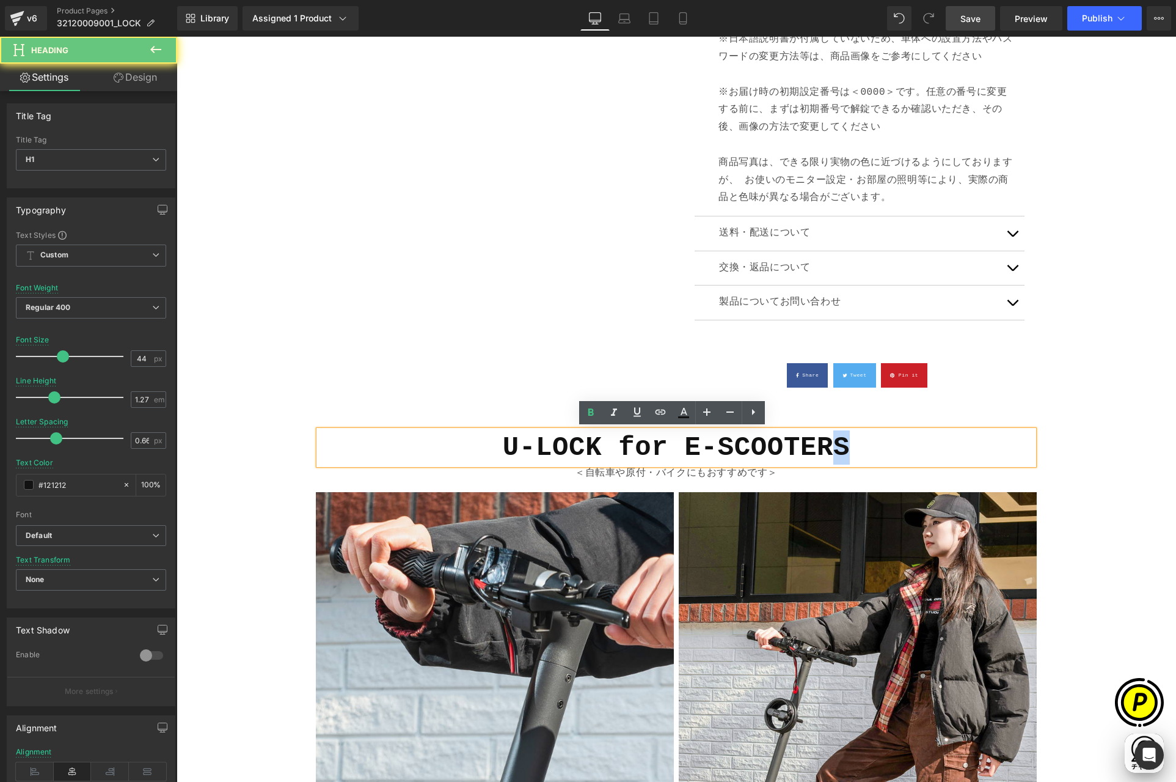
drag, startPoint x: 834, startPoint y: 446, endPoint x: 846, endPoint y: 447, distance: 12.2
click at [846, 447] on h1 "U-LOCK for E-SCOOTERS" at bounding box center [676, 447] width 715 height 34
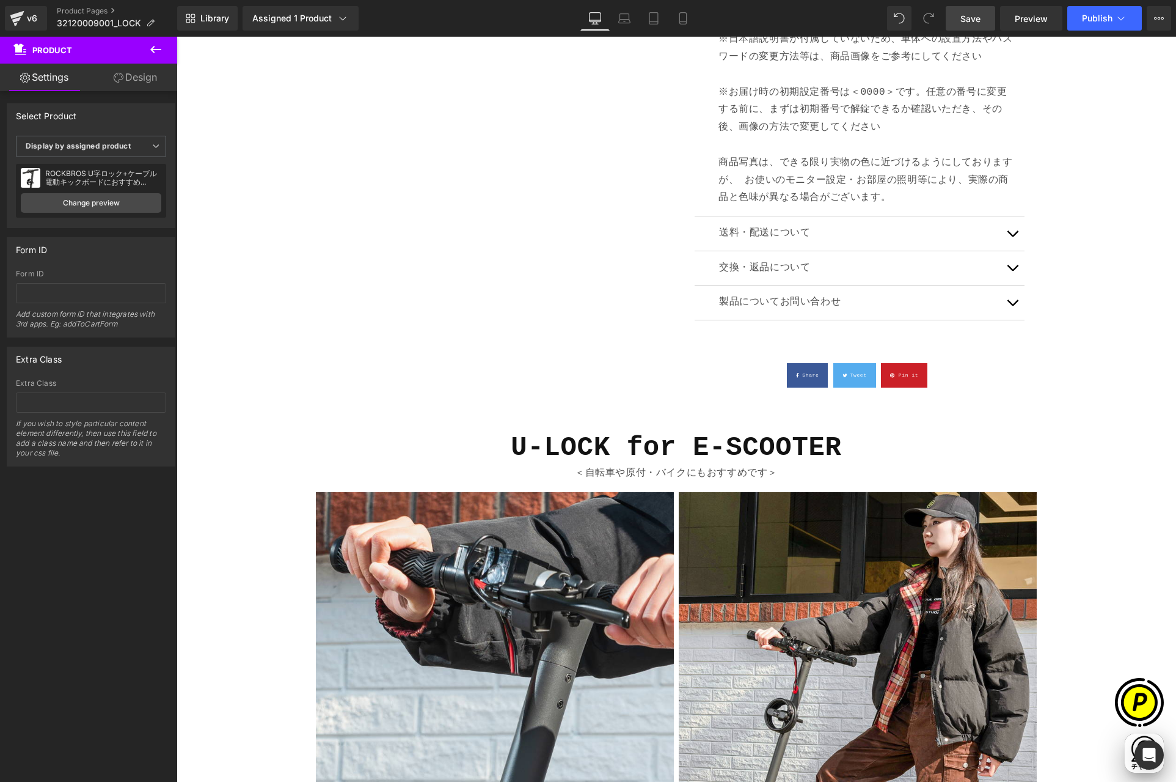
click at [972, 21] on span "Save" at bounding box center [971, 18] width 20 height 13
click at [1105, 21] on span "Publish" at bounding box center [1097, 18] width 31 height 10
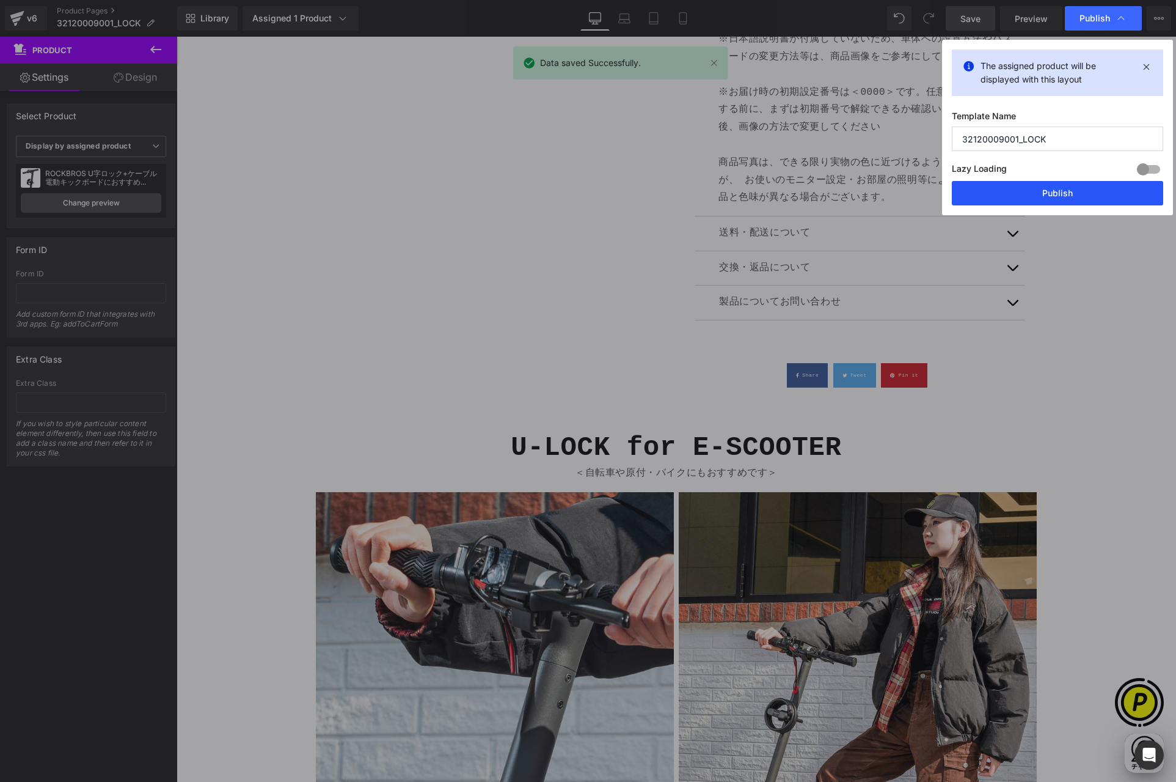
click at [1060, 194] on button "Publish" at bounding box center [1057, 193] width 211 height 24
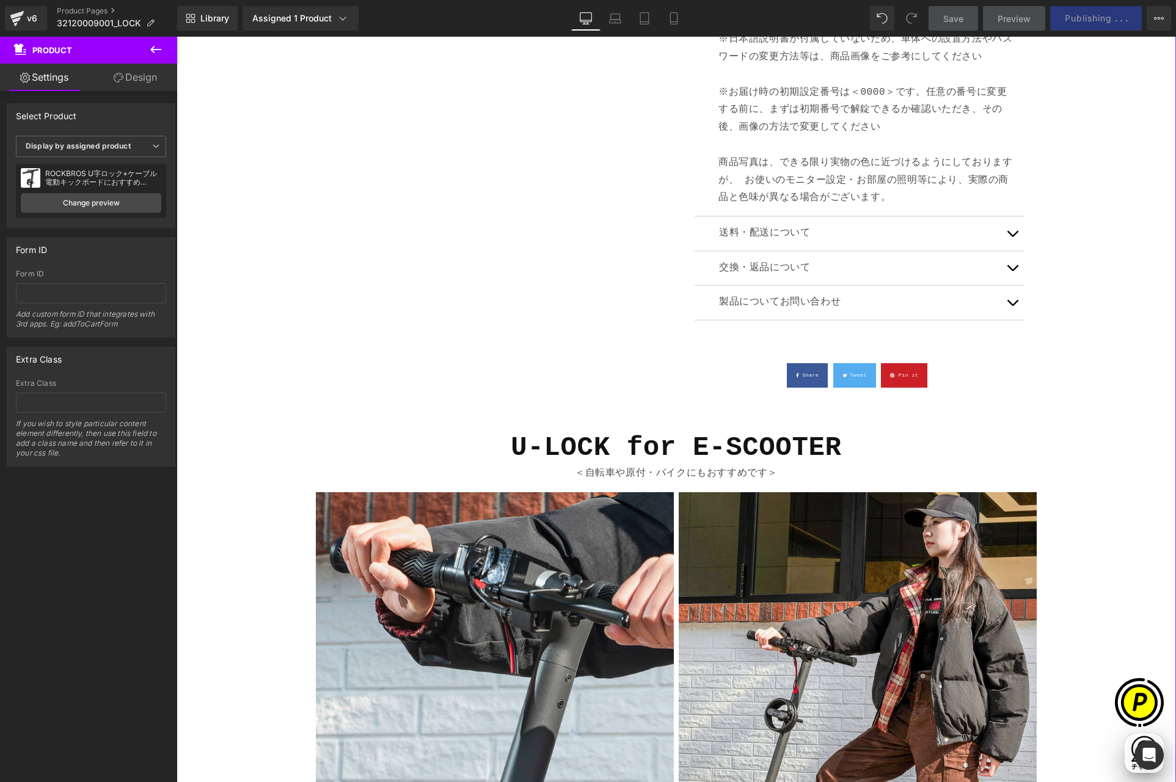
scroll to position [0, 238]
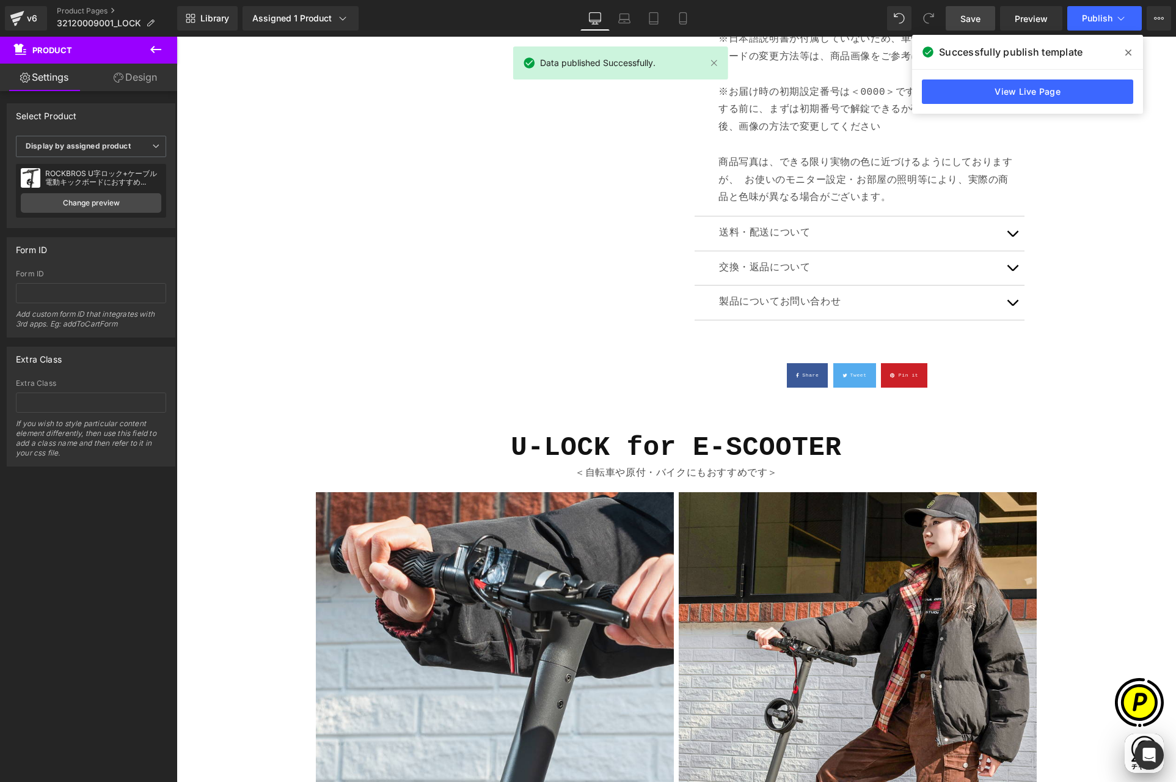
click at [1130, 49] on icon at bounding box center [1129, 53] width 6 height 10
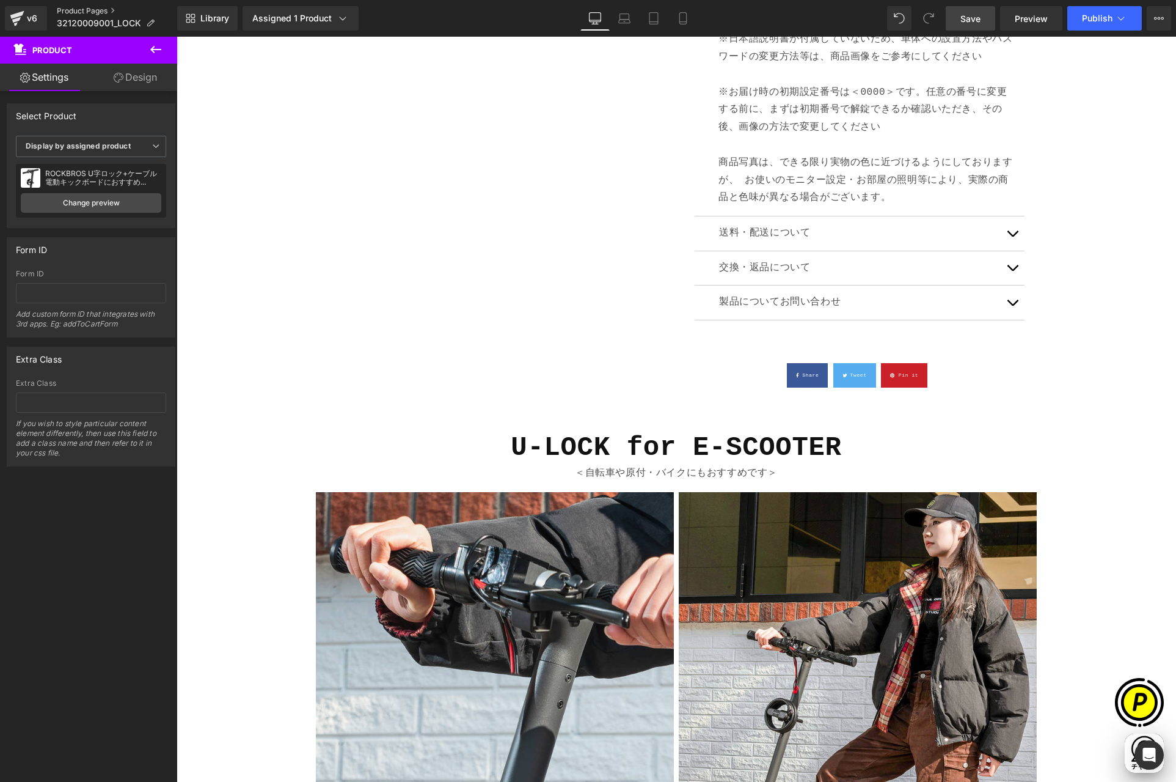
click at [84, 7] on link "Product Pages" at bounding box center [117, 11] width 120 height 10
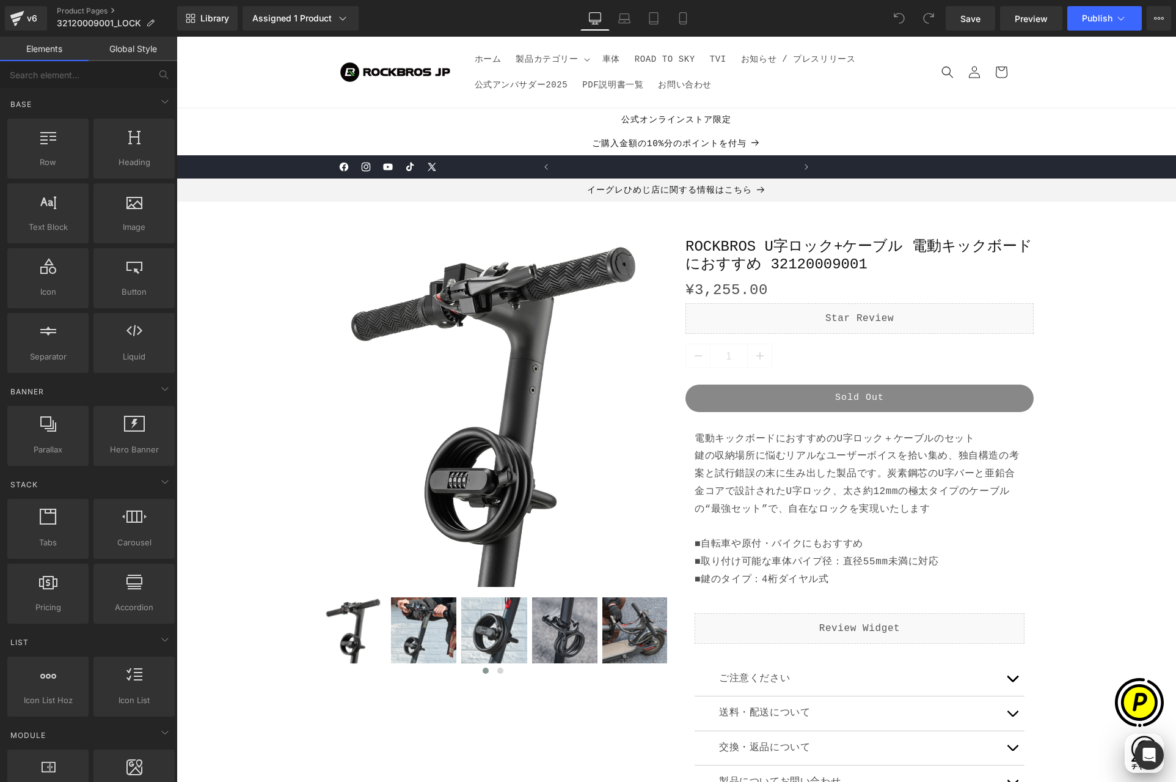
scroll to position [0, 477]
click at [73, 12] on link "Product Pages" at bounding box center [117, 11] width 120 height 10
